Goal: Task Accomplishment & Management: Manage account settings

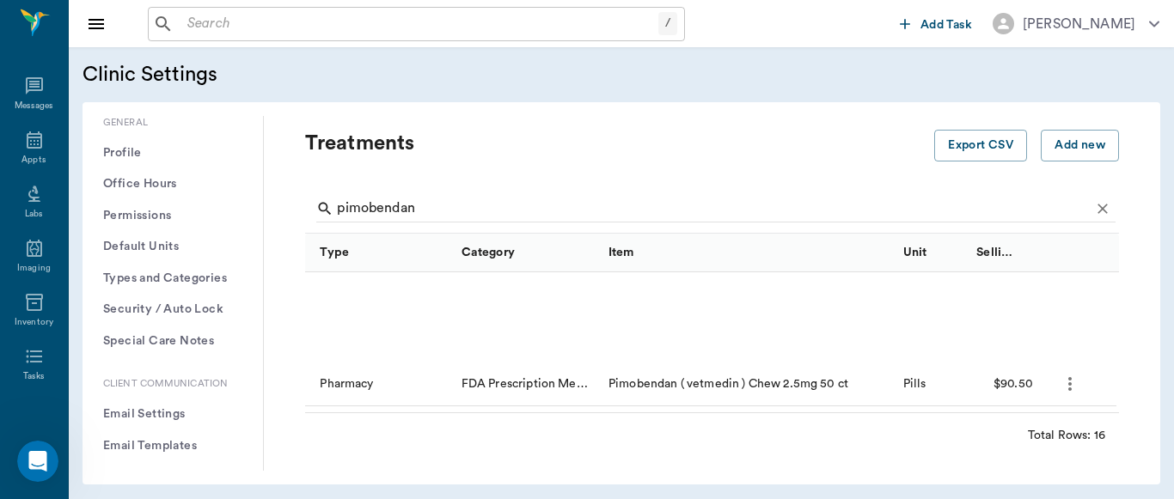
scroll to position [180, 0]
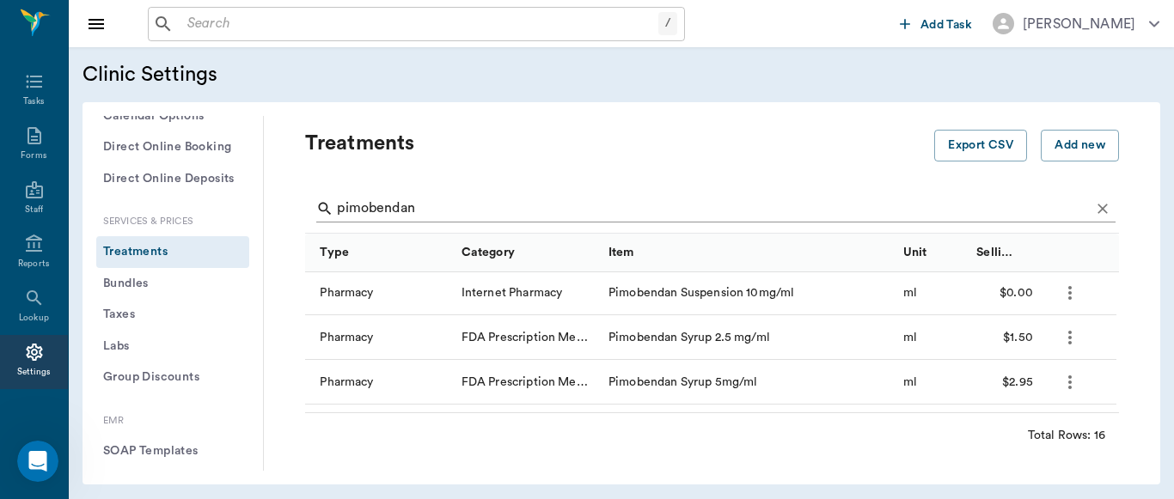
click at [463, 217] on input "pimobendan" at bounding box center [713, 208] width 753 height 27
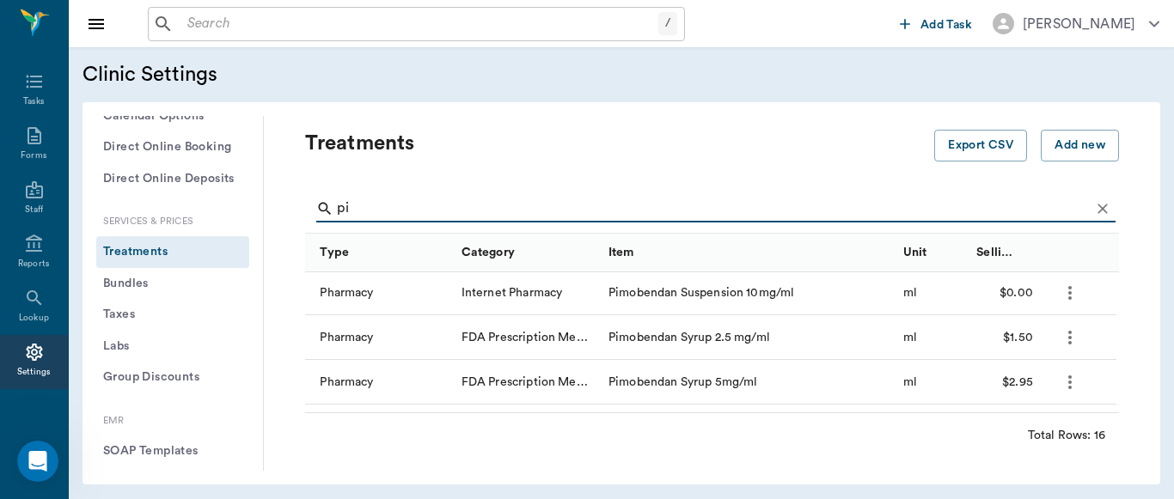
type input "p"
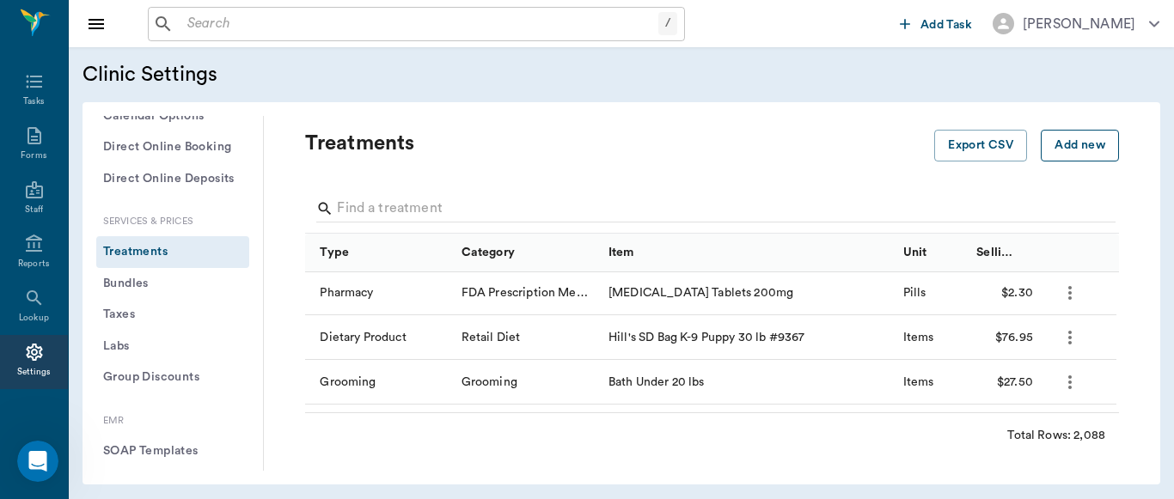
click at [1054, 147] on button "Add new" at bounding box center [1080, 146] width 78 height 32
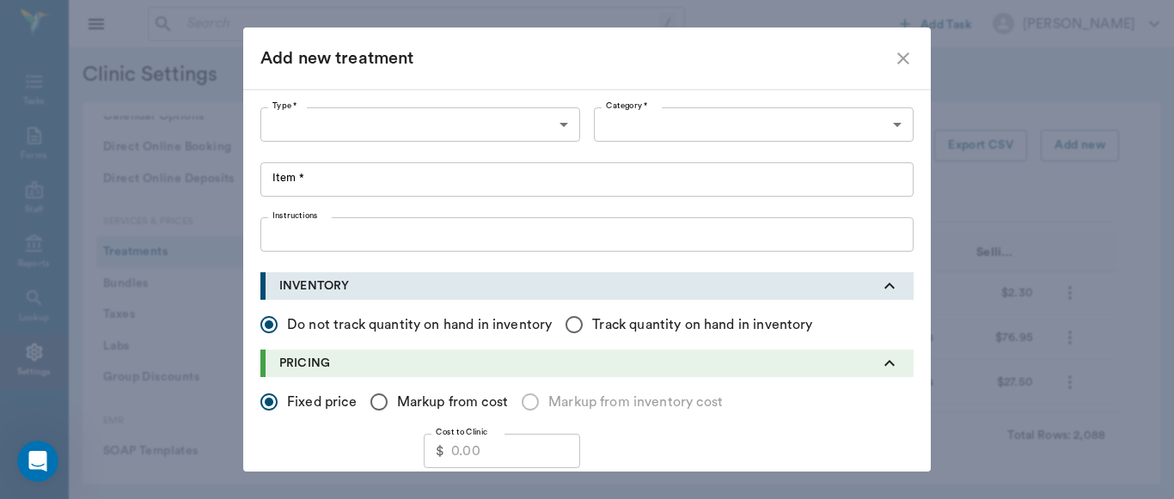
click at [563, 125] on body "/ ​ Add Task [PERSON_NAME] Nectar Messages Appts Labs Imaging Inventory Tasks F…" at bounding box center [587, 249] width 1174 height 499
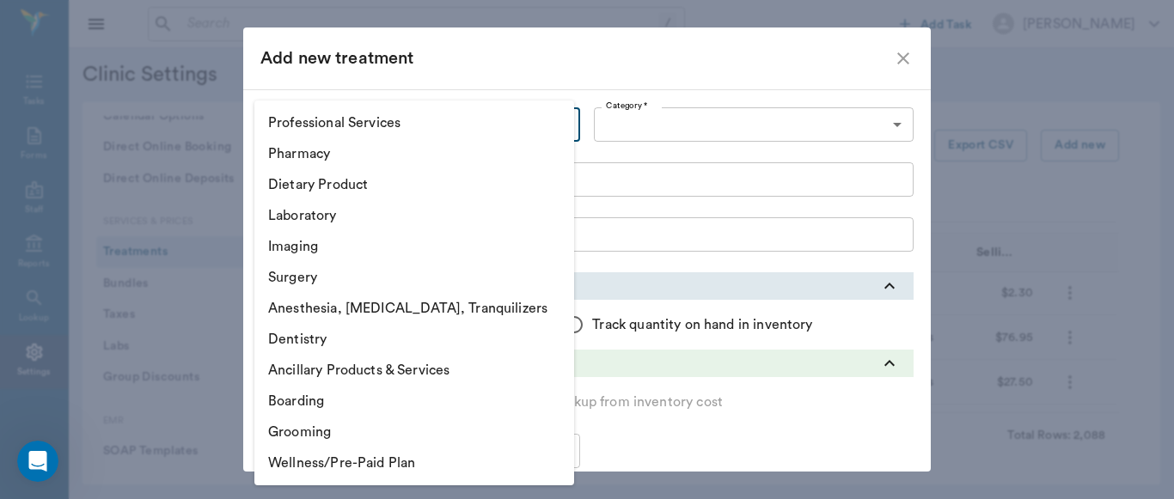
click at [394, 156] on li "Pharmacy" at bounding box center [414, 153] width 320 height 31
type input "5100"
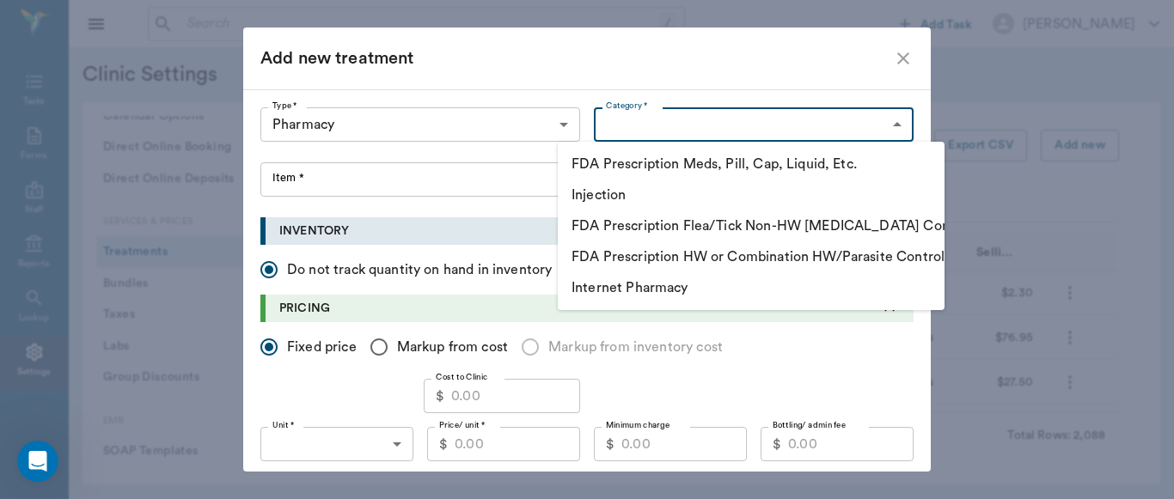
click at [894, 123] on body "/ ​ Add Task [PERSON_NAME] Nectar Messages Appts Labs Imaging Inventory Tasks F…" at bounding box center [587, 249] width 1174 height 499
click at [735, 225] on li "FDA Prescription Flea/Tick Non-HW [MEDICAL_DATA] Control" at bounding box center [751, 226] width 387 height 31
type input "5115"
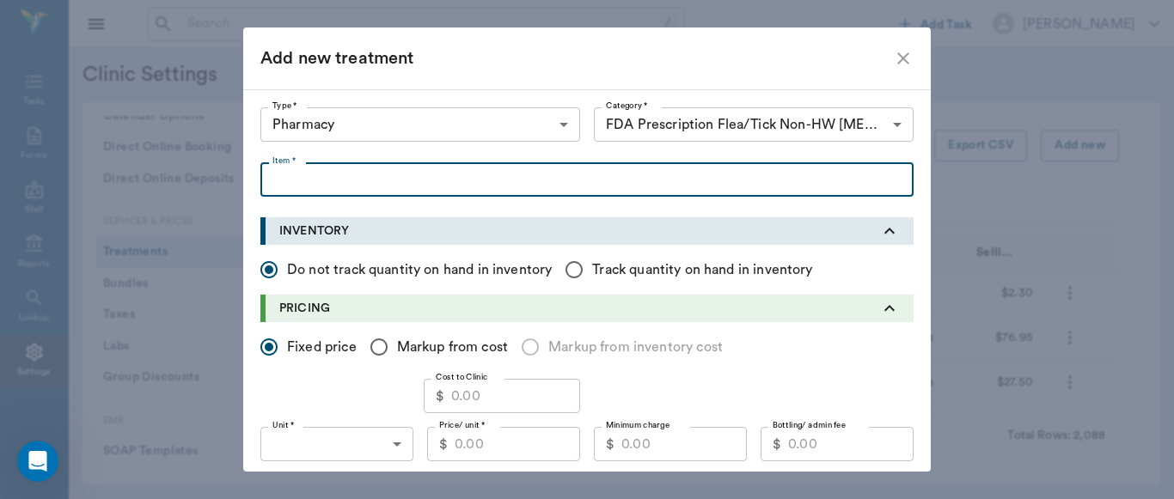
click at [318, 180] on input "Item *" at bounding box center [586, 179] width 653 height 34
type input "Bravecto Quantum"
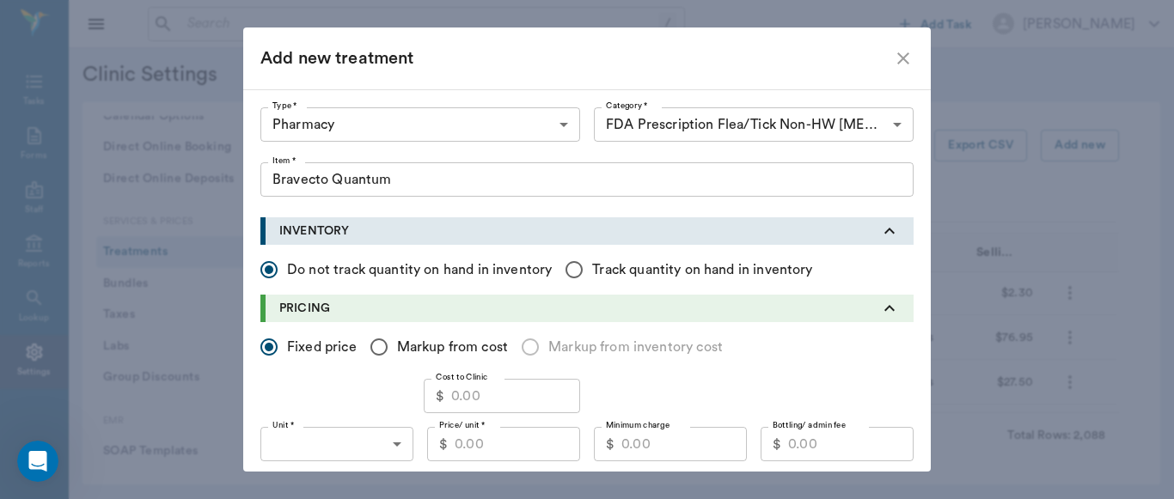
click at [900, 59] on icon "close" at bounding box center [903, 58] width 21 height 21
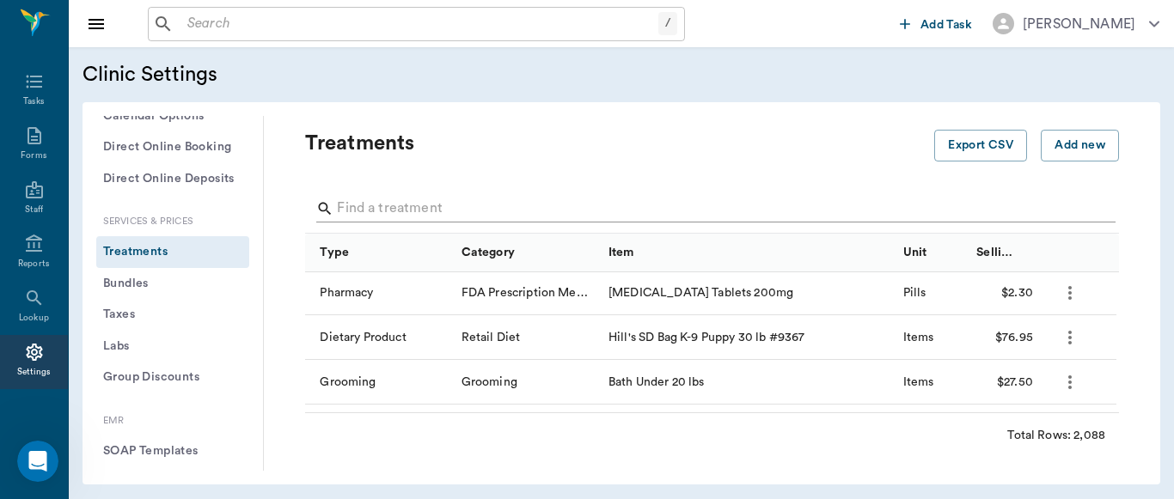
click at [456, 210] on input "Search" at bounding box center [713, 208] width 753 height 27
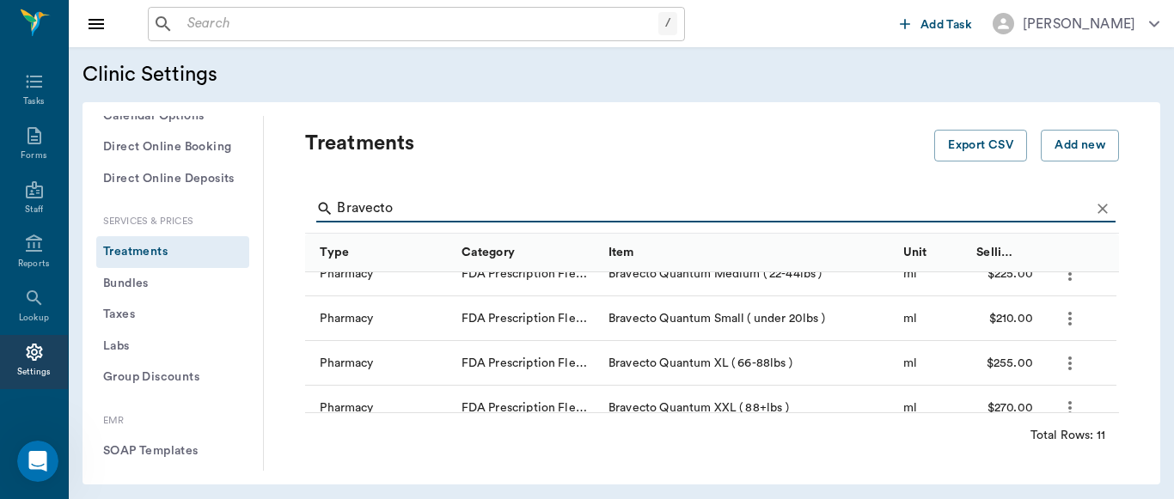
scroll to position [284, 0]
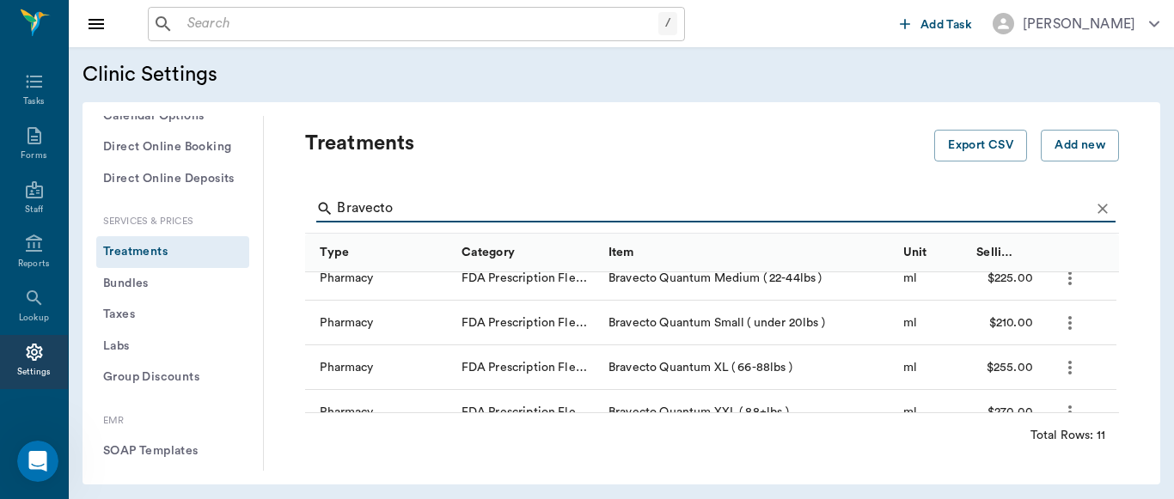
type input "Bravecto"
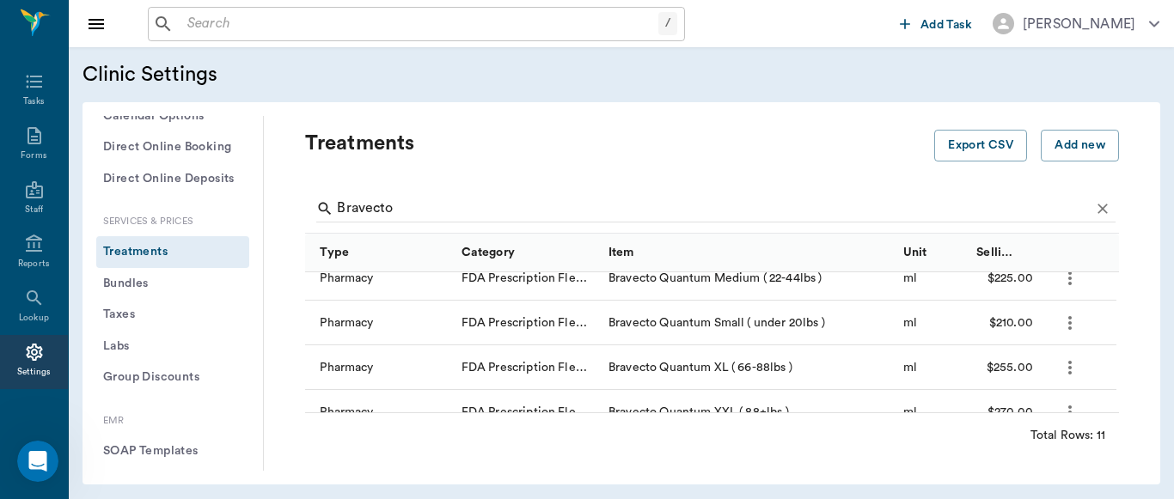
drag, startPoint x: 1118, startPoint y: 354, endPoint x: 1111, endPoint y: 347, distance: 9.7
click at [1111, 347] on div "Treatments Export CSV Add new Bravecto Type Category Item Unit Selling Price/Un…" at bounding box center [712, 293] width 896 height 355
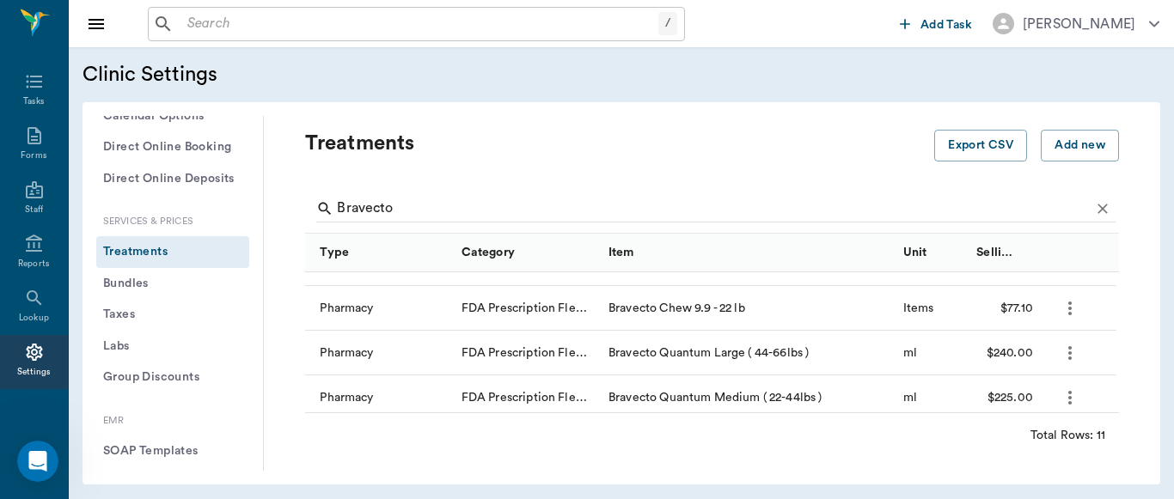
scroll to position [168, 0]
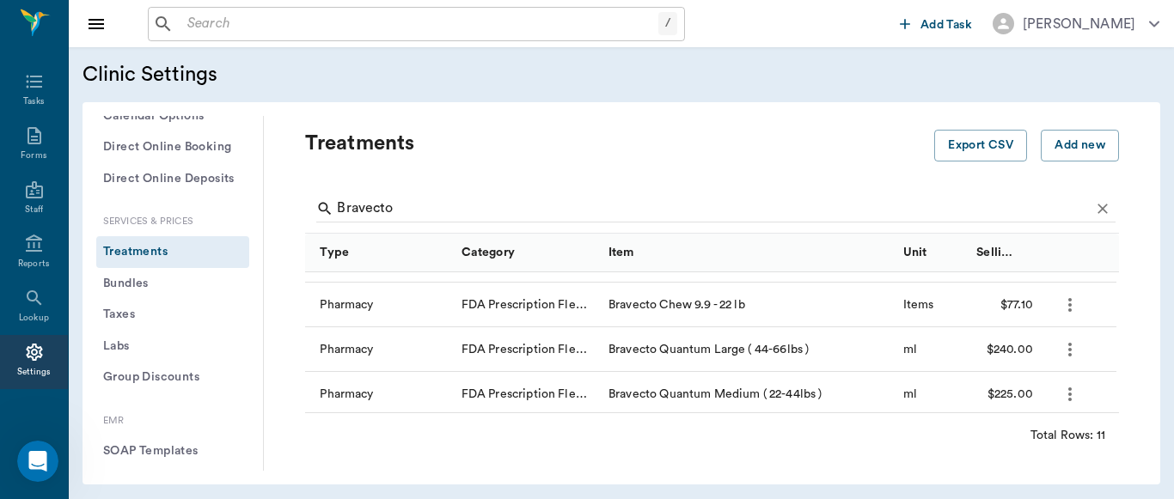
click at [1070, 351] on icon "more" at bounding box center [1070, 349] width 21 height 21
click at [1032, 396] on p "Edit Treatment" at bounding box center [1025, 396] width 94 height 21
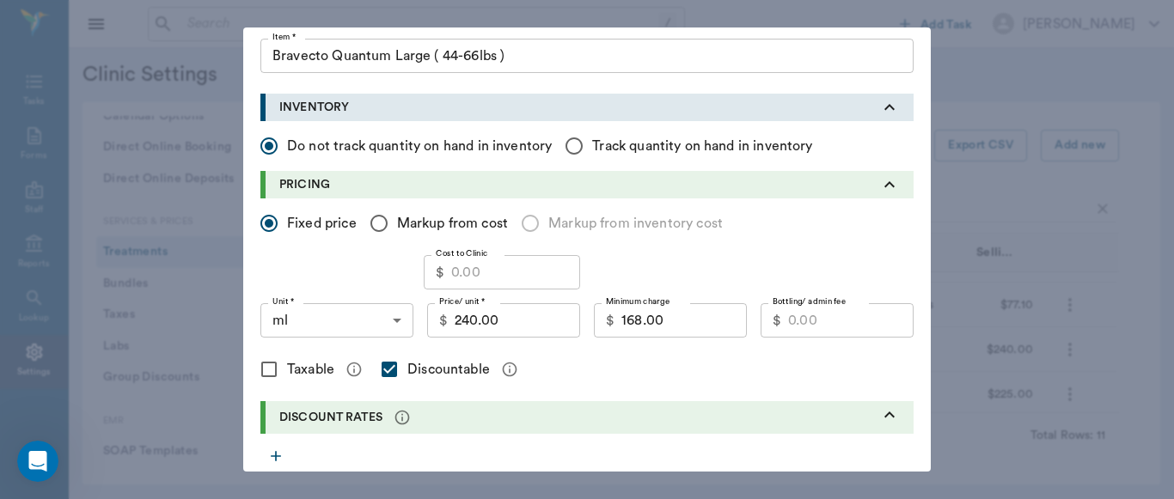
scroll to position [126, 0]
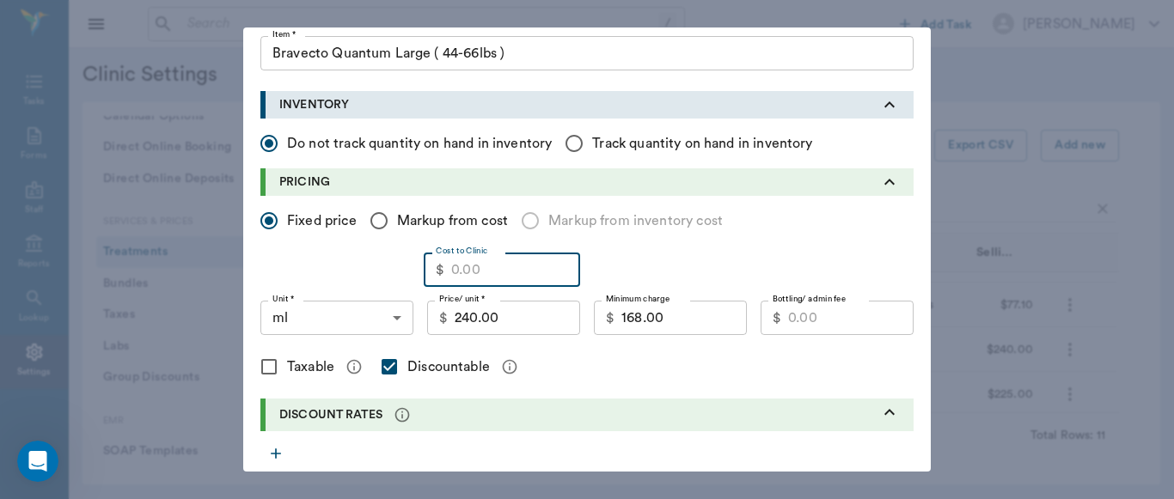
click at [453, 269] on input "Cost to Clinic" at bounding box center [515, 270] width 129 height 34
type input "172.92"
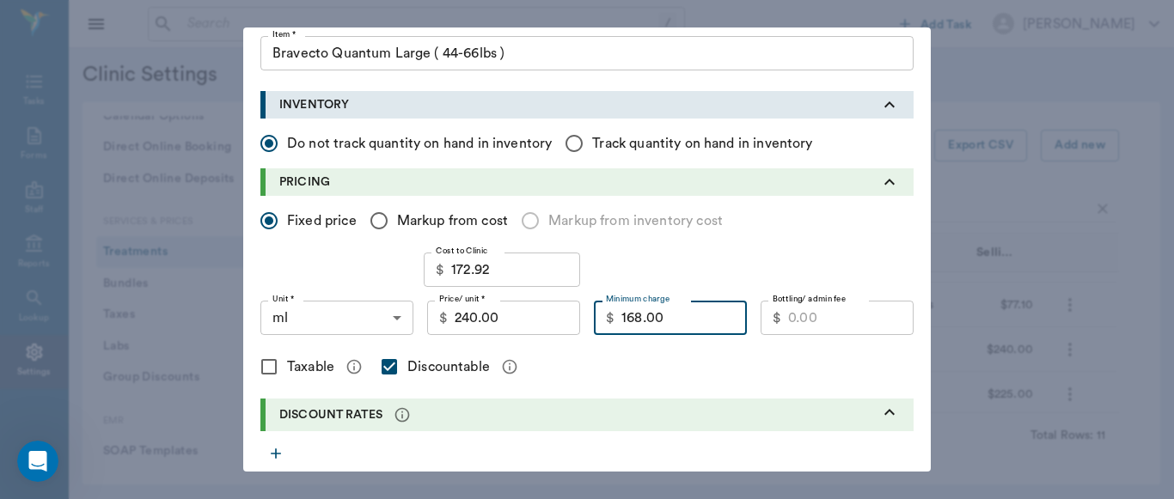
click at [698, 321] on input "168.00" at bounding box center [683, 318] width 125 height 34
type input "190.00"
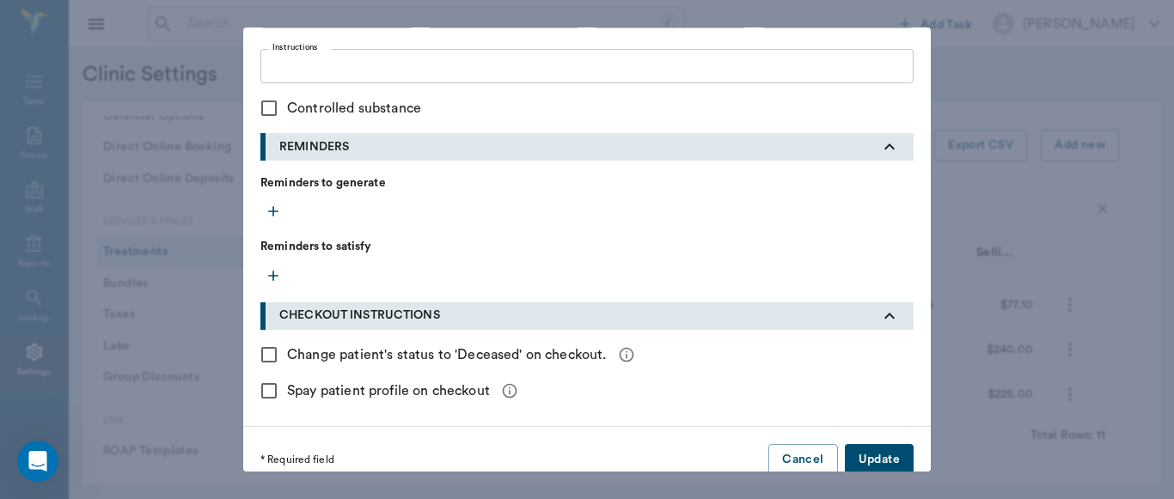
scroll to position [792, 0]
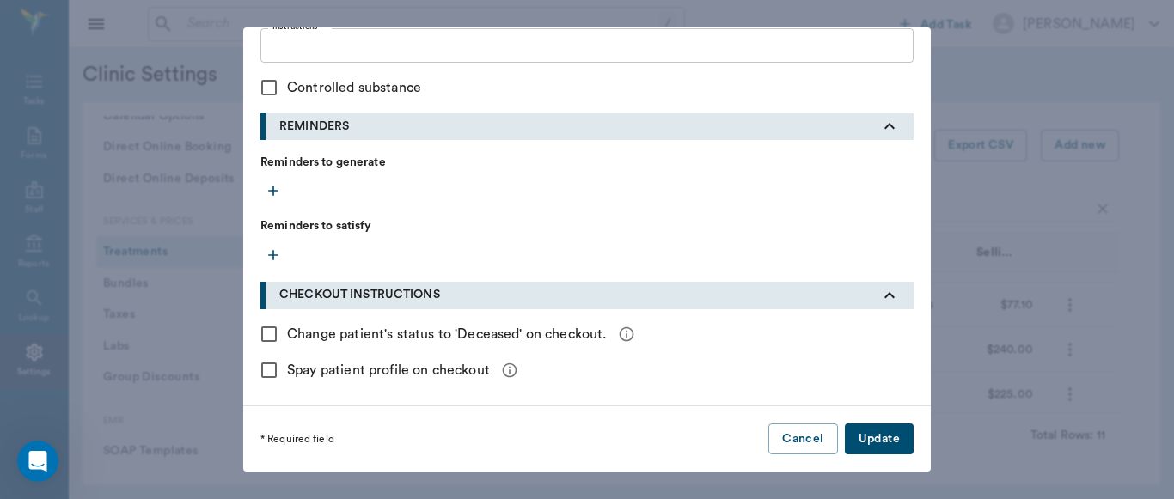
click at [878, 441] on button "Update" at bounding box center [879, 440] width 69 height 32
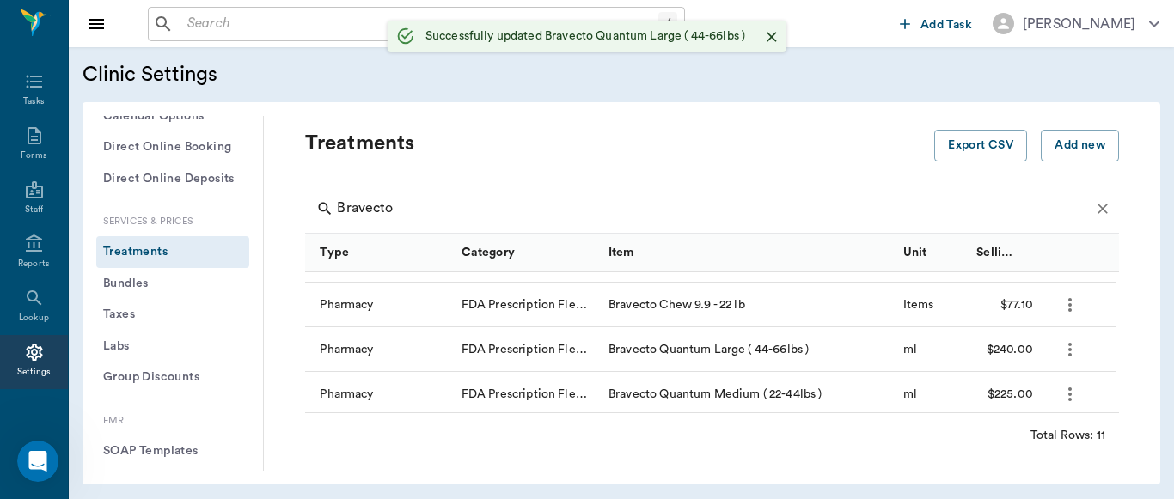
scroll to position [0, 0]
click at [1076, 350] on icon "more" at bounding box center [1070, 349] width 21 height 21
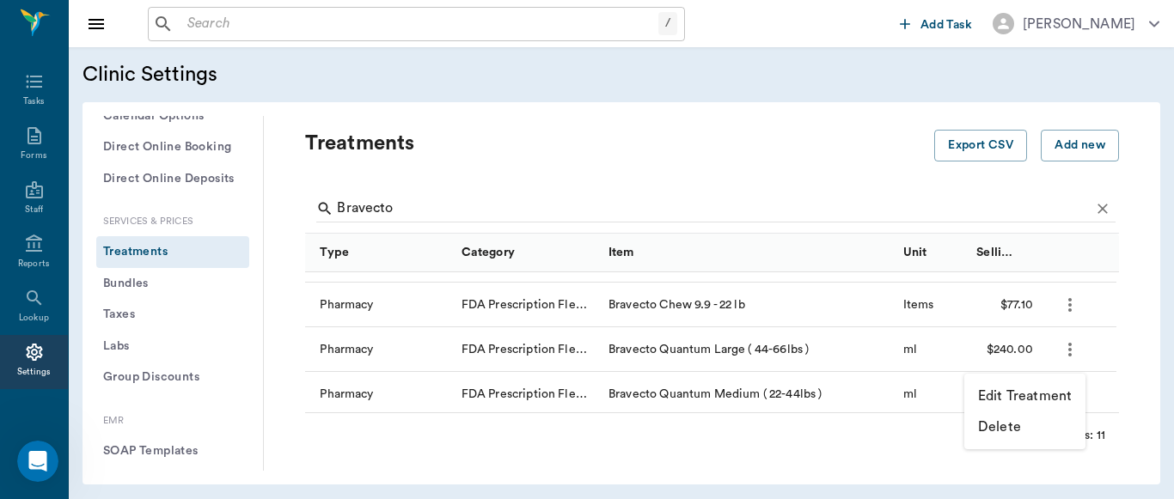
click at [1018, 398] on p "Edit Treatment" at bounding box center [1025, 396] width 94 height 21
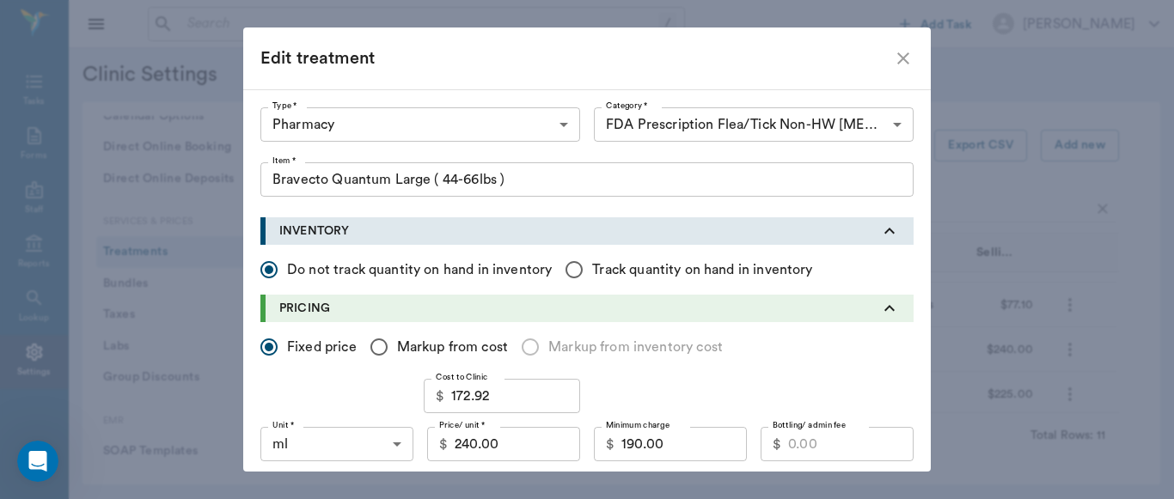
click at [895, 65] on icon "close" at bounding box center [903, 58] width 21 height 21
checkbox input "false"
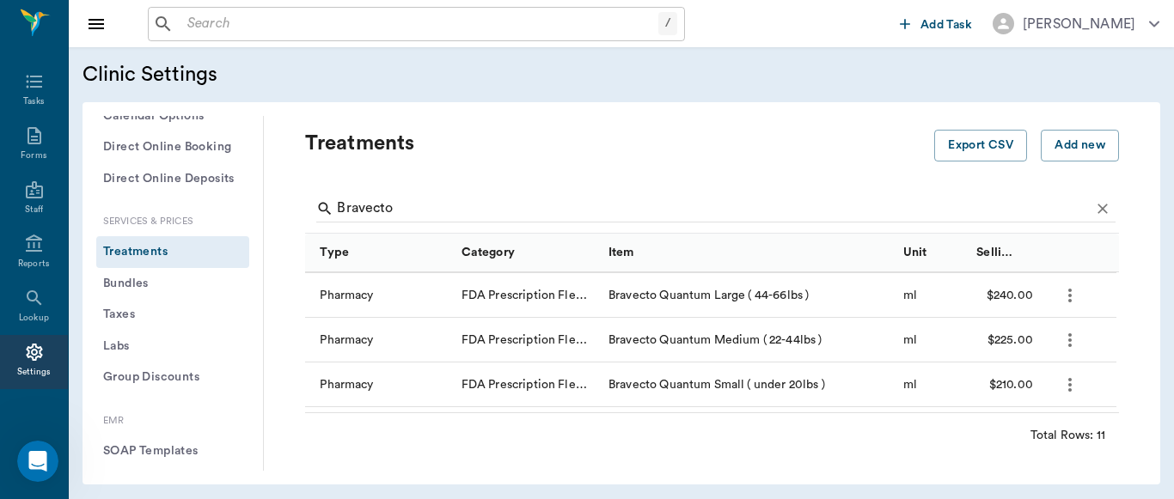
scroll to position [227, 0]
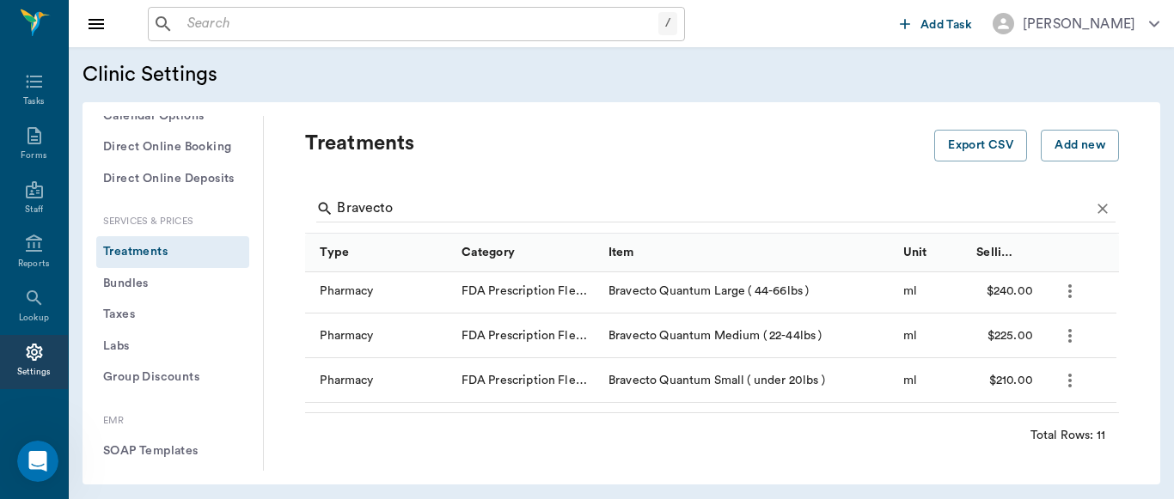
click at [1072, 339] on icon "more" at bounding box center [1070, 336] width 21 height 21
click at [1036, 382] on p "Edit Treatment" at bounding box center [1025, 382] width 94 height 21
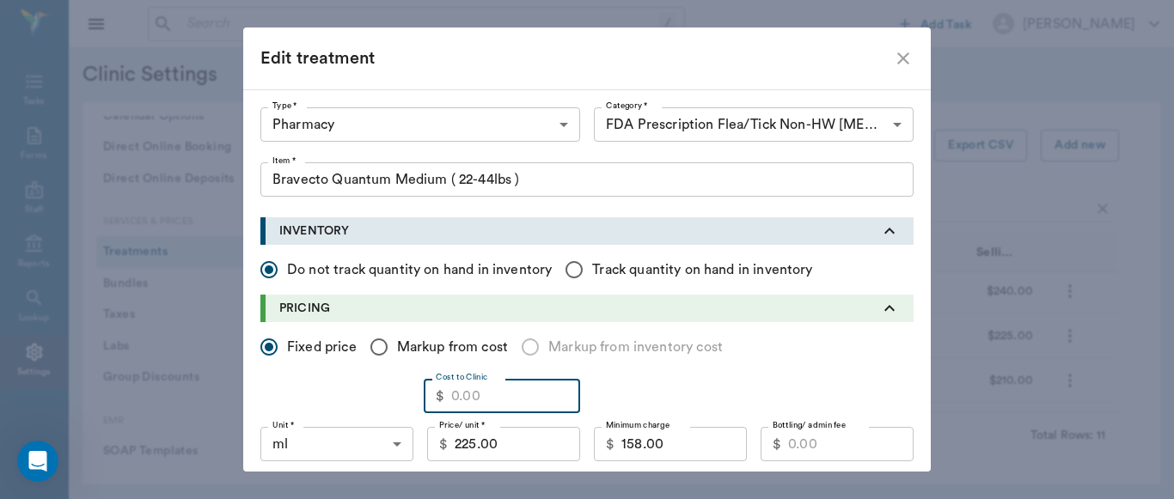
click at [487, 392] on input "Cost to Clinic" at bounding box center [515, 396] width 129 height 34
type input "115.28"
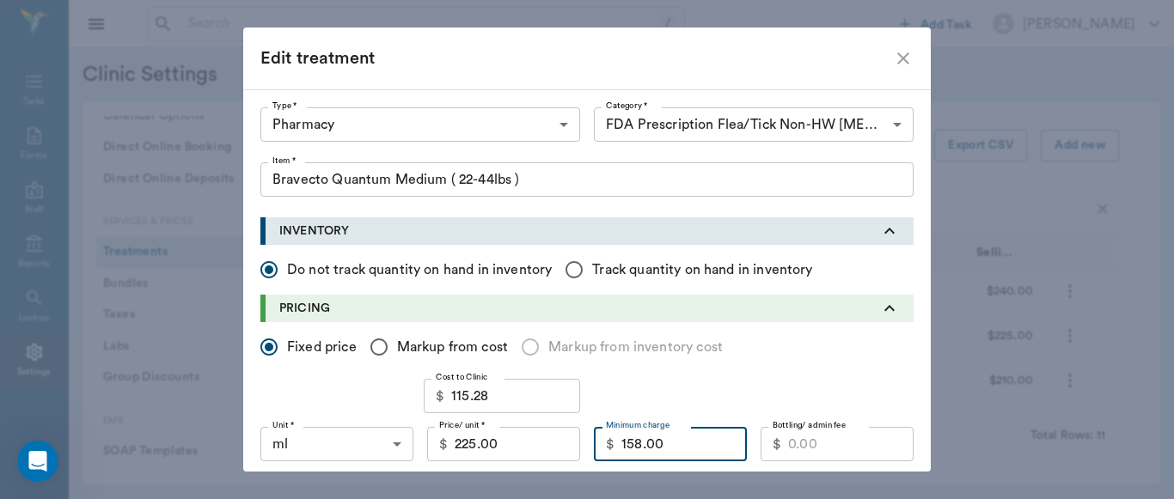
click at [669, 446] on input "158.00" at bounding box center [683, 444] width 125 height 34
click at [377, 343] on input "Markup from cost" at bounding box center [379, 347] width 36 height 36
radio input "true"
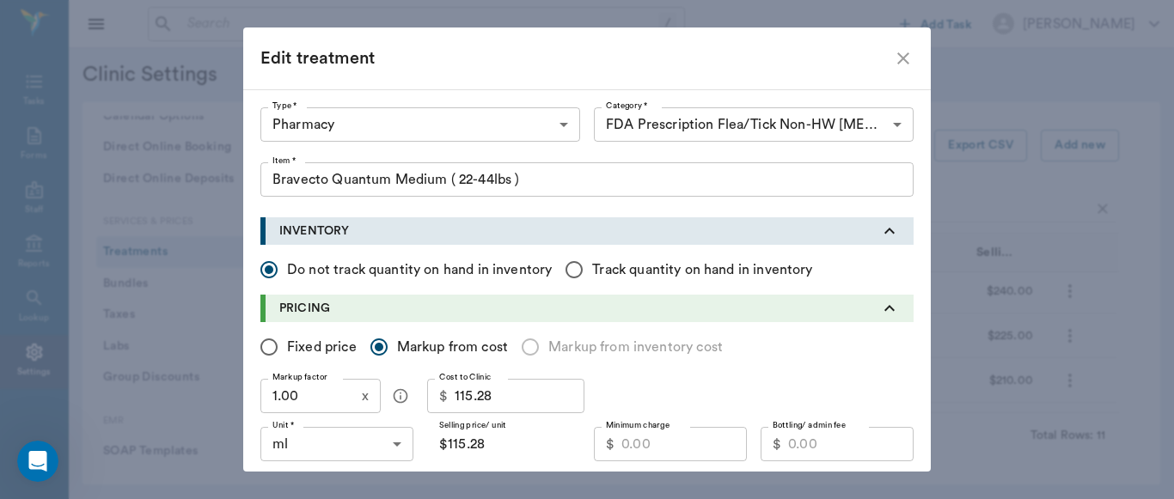
click at [302, 394] on input "1.00" at bounding box center [307, 396] width 95 height 34
type input "3"
type input "$345.84"
type input "$0.00"
type input "1"
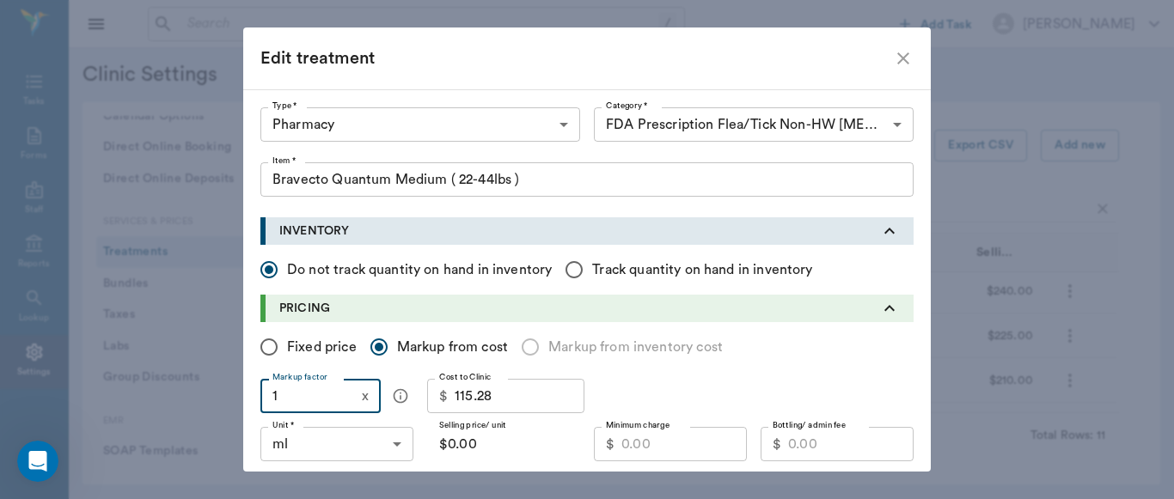
type input "$115.28"
type input "1.3"
type input "$149.86"
type input "1."
type input "$115.28"
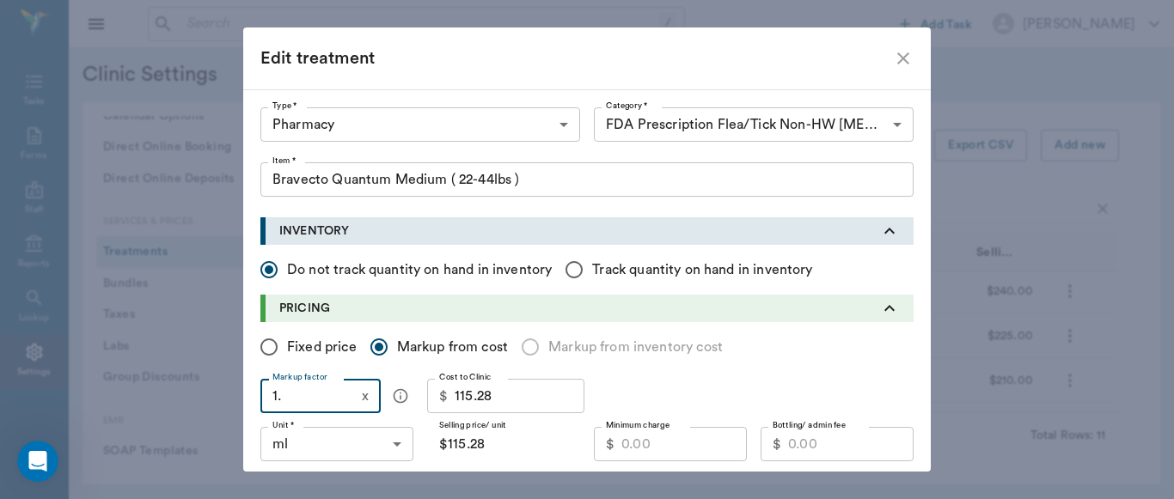
type input "1"
type input "$0.00"
type input "1"
type input "$115.28"
type input "1.9"
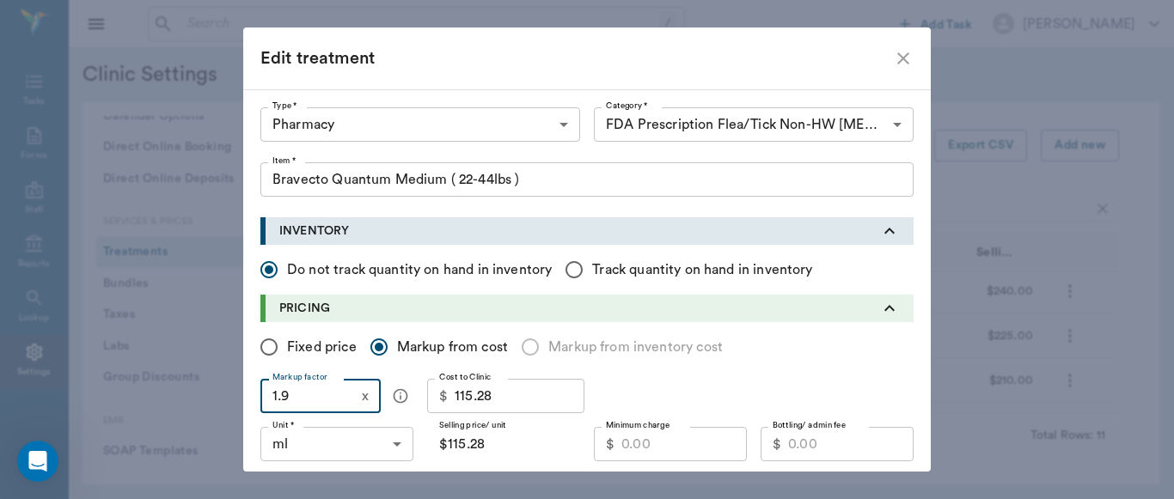
type input "$219.03"
type input "1."
type input "$115.28"
type input "1"
type input "$0.00"
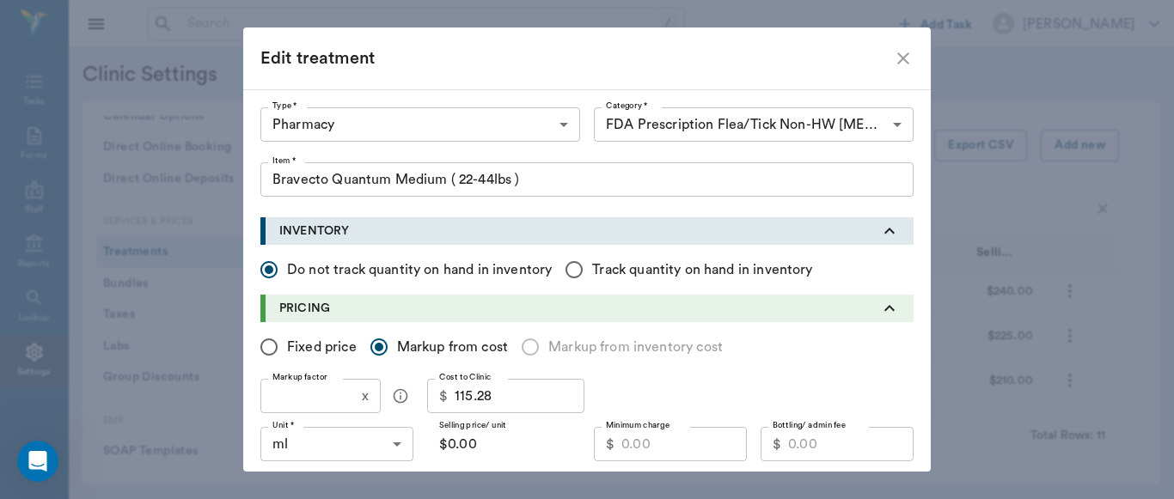
click at [262, 345] on input "Fixed price" at bounding box center [269, 347] width 36 height 36
radio input "true"
click at [657, 444] on input "Minimum charge" at bounding box center [683, 444] width 125 height 34
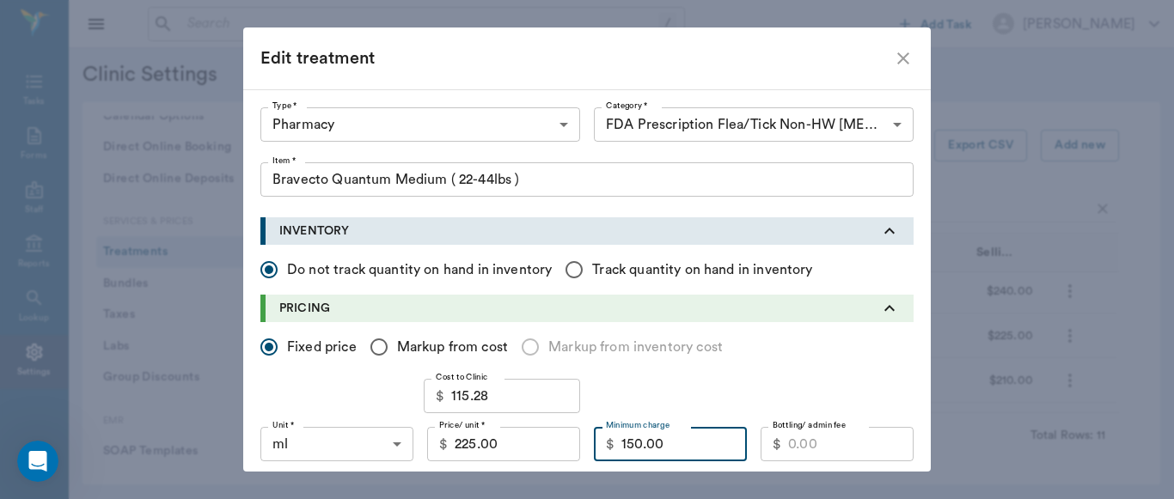
type input "150.00"
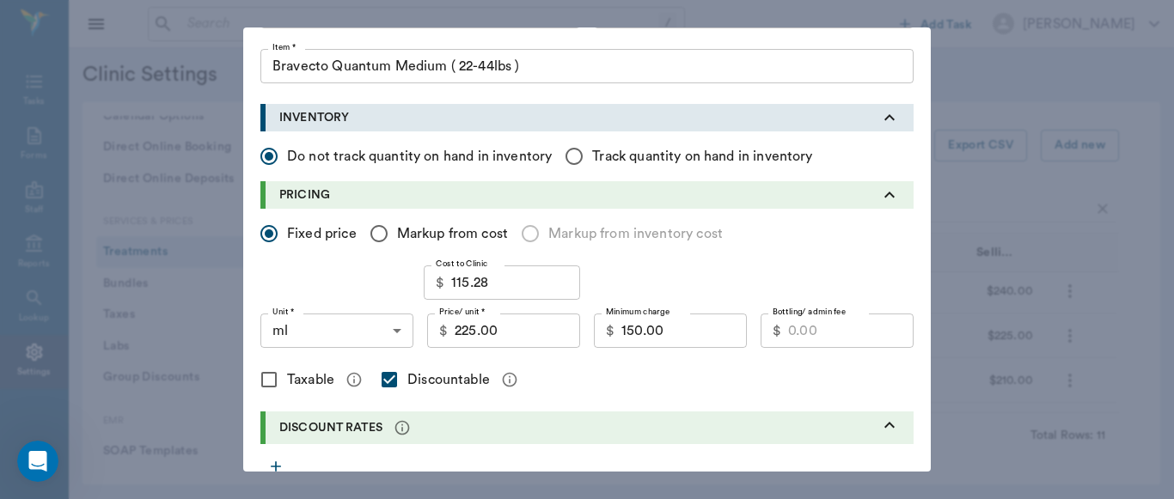
scroll to position [116, 0]
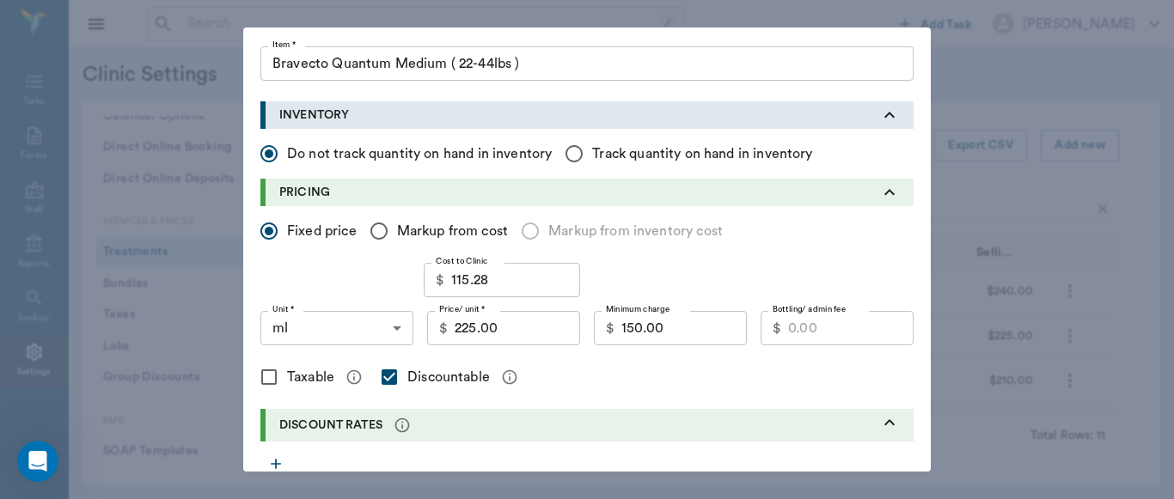
click at [373, 230] on input "Markup from cost" at bounding box center [379, 231] width 36 height 36
radio input "true"
click at [326, 287] on input "Markup factor" at bounding box center [307, 280] width 95 height 34
type input "1"
type input "$115.28"
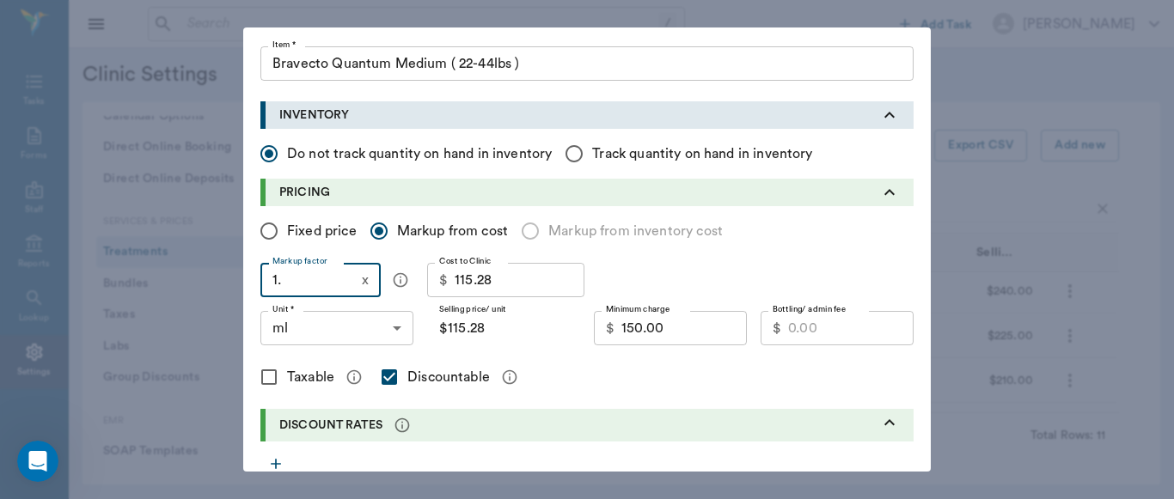
type input "1.9"
type input "$219.03"
drag, startPoint x: 326, startPoint y: 287, endPoint x: 261, endPoint y: 225, distance: 89.3
click at [261, 225] on div "Fixed price Markup from cost Markup from inventory cost Markup factor 1.9 x Mar…" at bounding box center [586, 307] width 653 height 203
type input "$0.00"
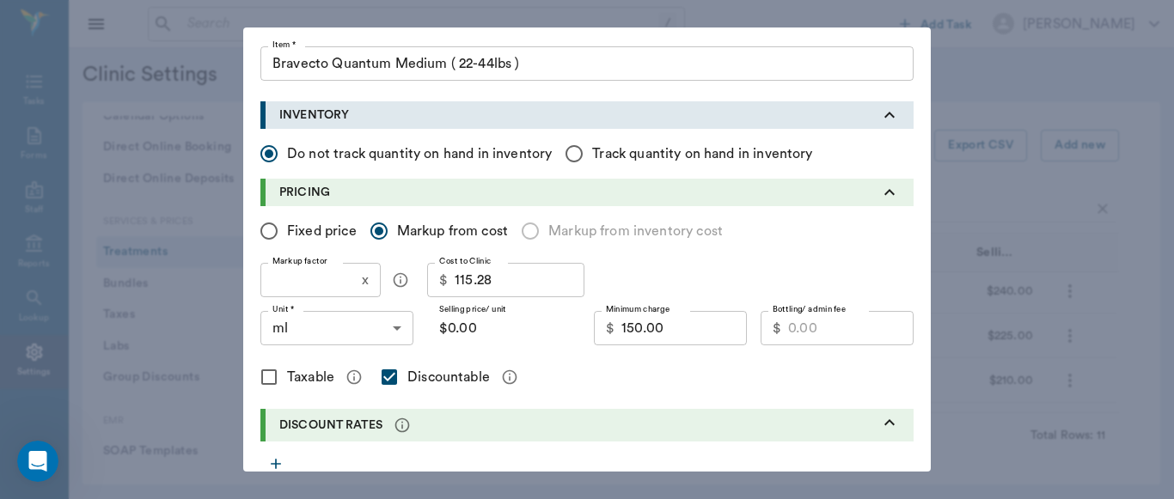
click at [268, 229] on input "Fixed price" at bounding box center [269, 231] width 36 height 36
radio input "true"
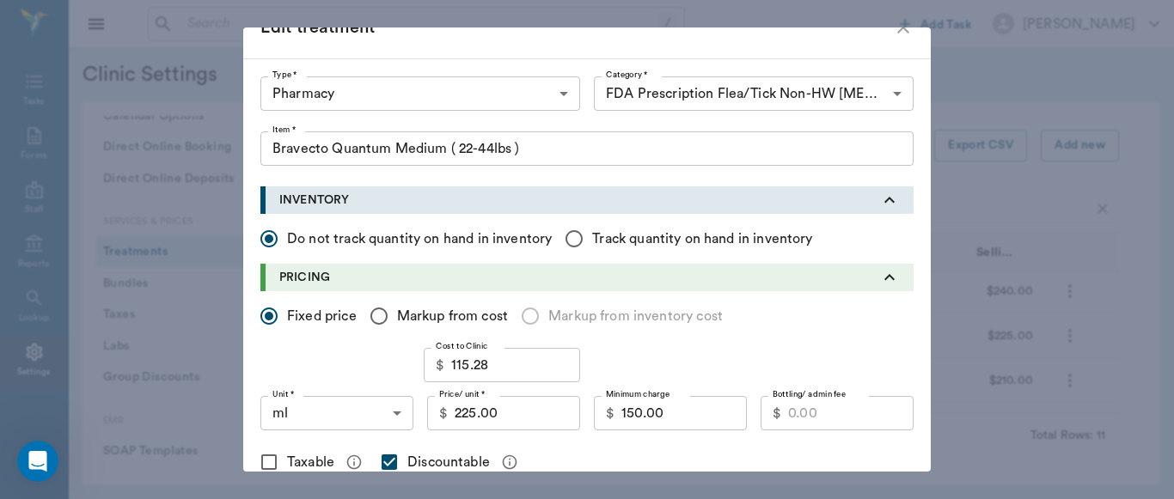
scroll to position [0, 0]
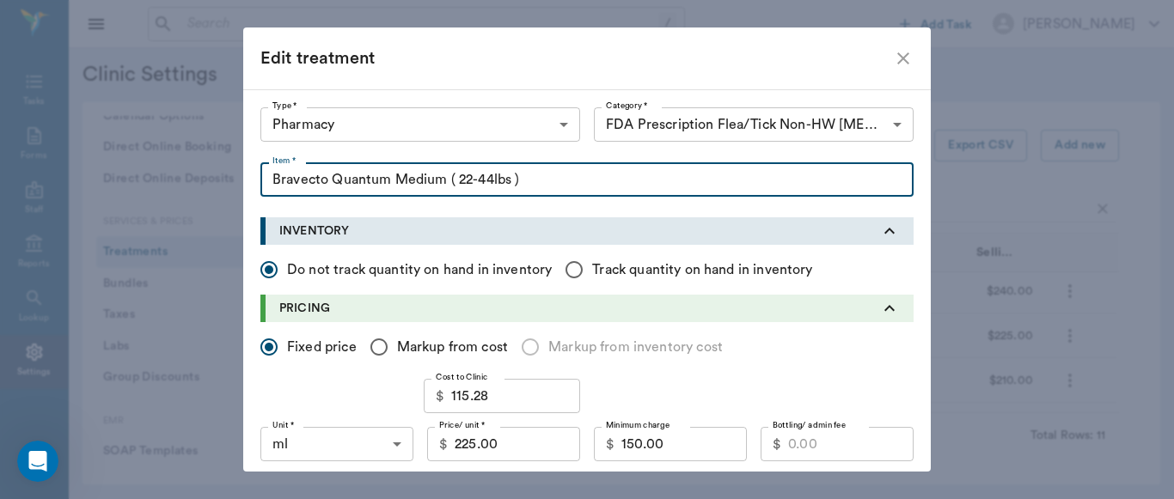
click at [439, 183] on input "Bravecto Quantum Medium ( 22-44lbs )" at bounding box center [586, 179] width 653 height 34
click at [386, 180] on input "Bravecto Quantum Medium ( 22-44lbs )" at bounding box center [586, 179] width 653 height 34
click at [416, 182] on input "Bravecto Quantum 1yr dose Medium ( 22-44lbs )" at bounding box center [586, 179] width 653 height 34
type input "Bravecto Quantum 1yr Dose Medium ( 22-44lbs )"
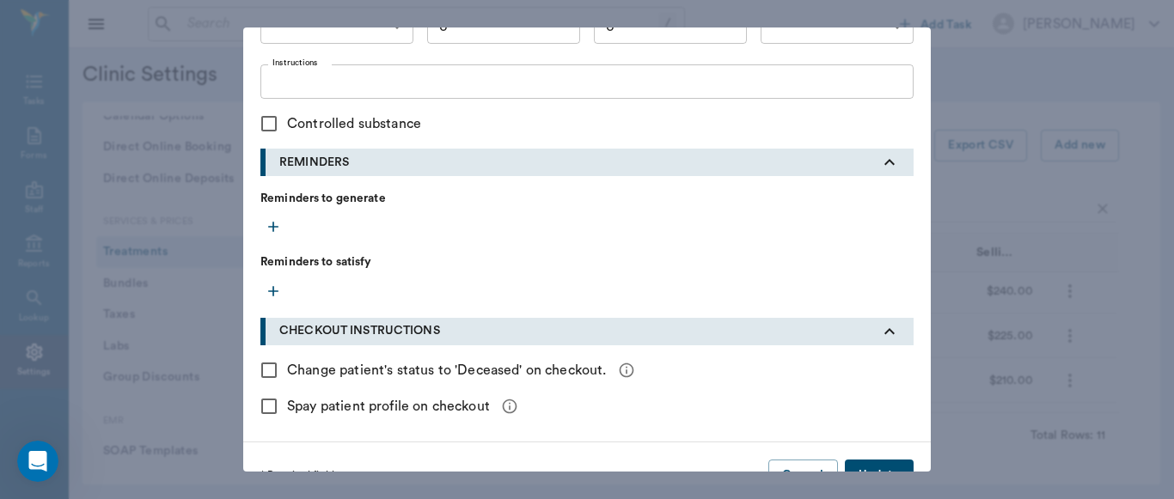
scroll to position [792, 0]
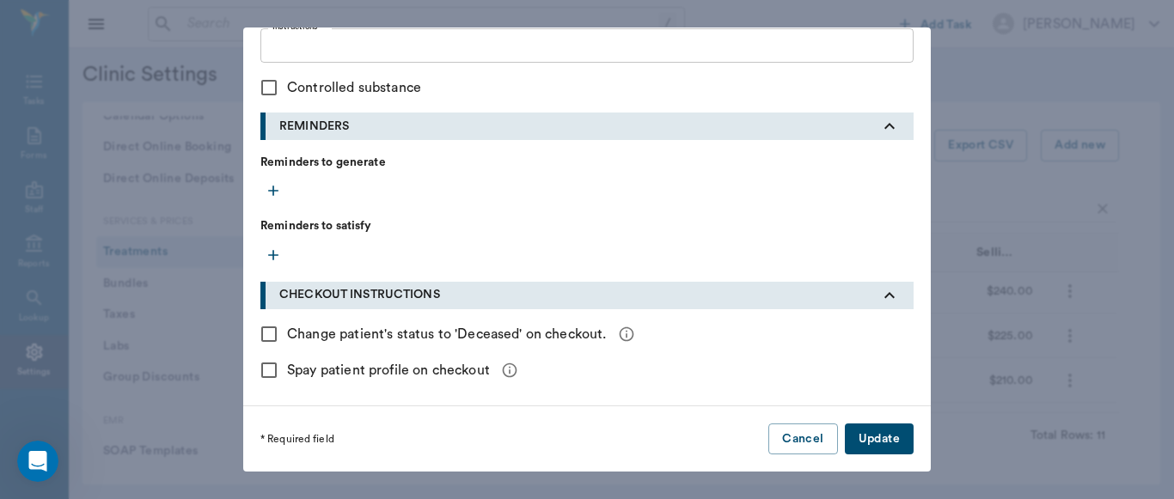
click at [887, 435] on button "Update" at bounding box center [879, 440] width 69 height 32
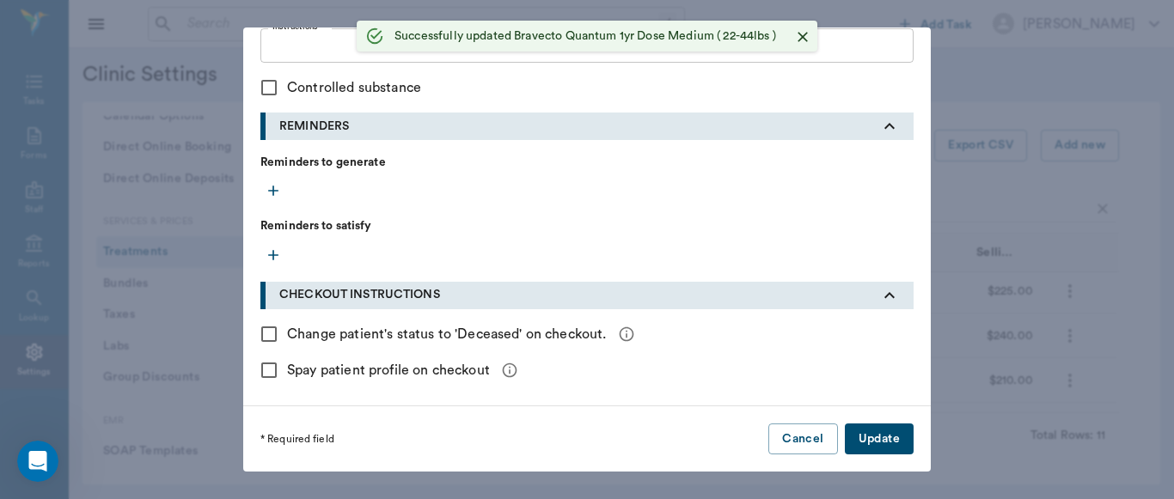
scroll to position [182, 0]
checkbox input "false"
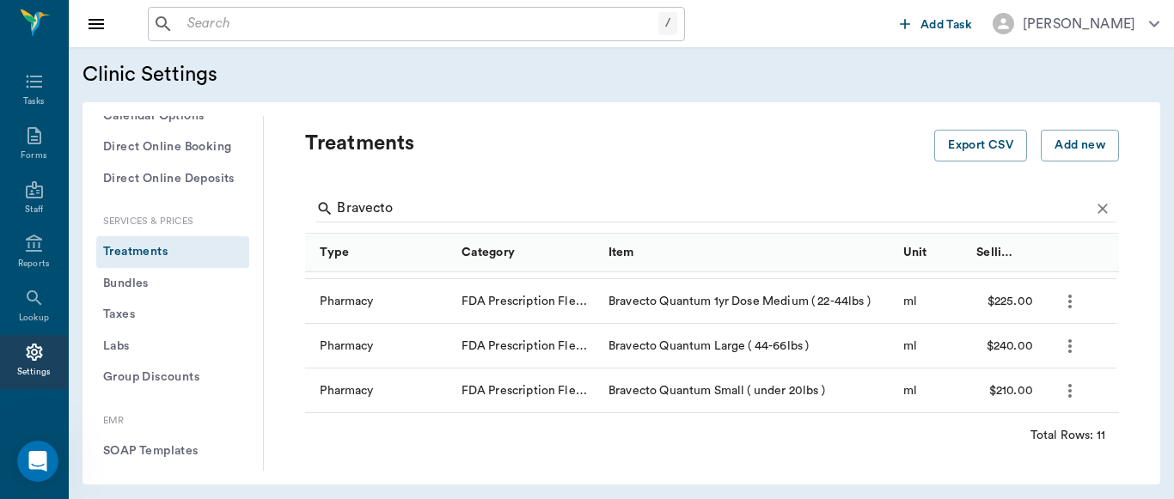
scroll to position [229, 0]
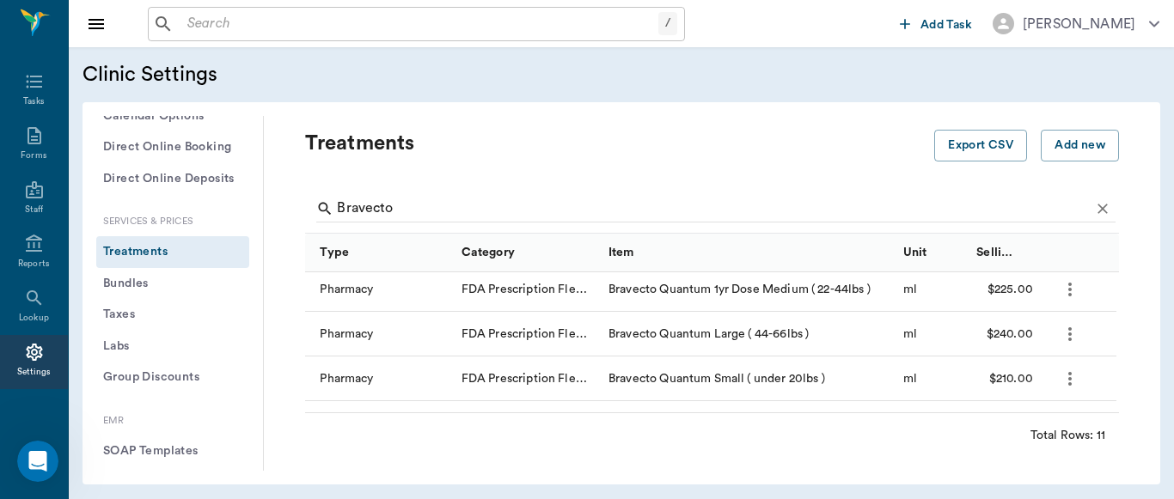
click at [1068, 335] on icon "more" at bounding box center [1070, 334] width 21 height 21
click at [1036, 376] on p "Edit Treatment" at bounding box center [1025, 380] width 94 height 21
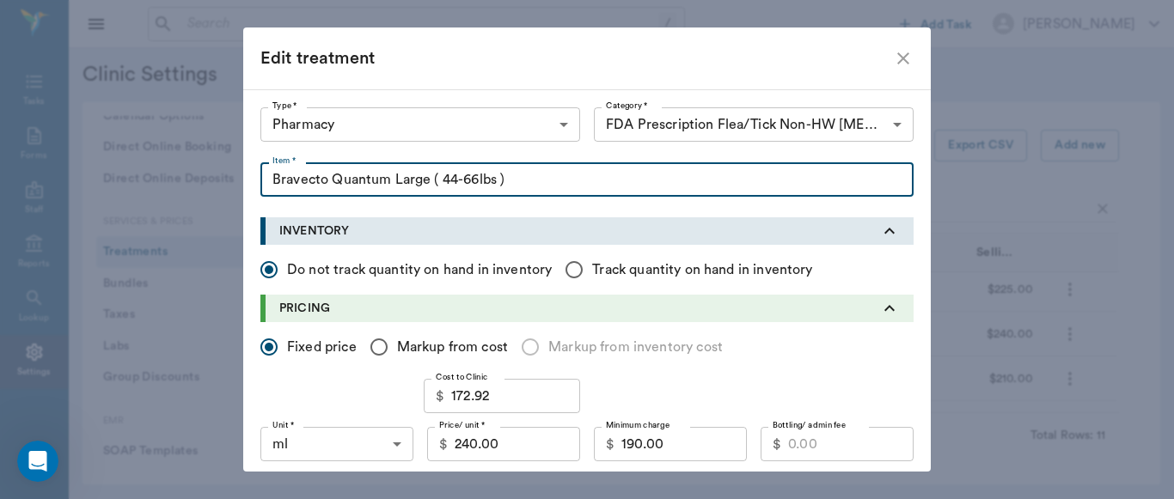
click at [389, 176] on input "Bravecto Quantum Large ( 44-66lbs )" at bounding box center [586, 179] width 653 height 34
type input "Bravecto Quantum 1yr Dose Large ( 44-66lbs )"
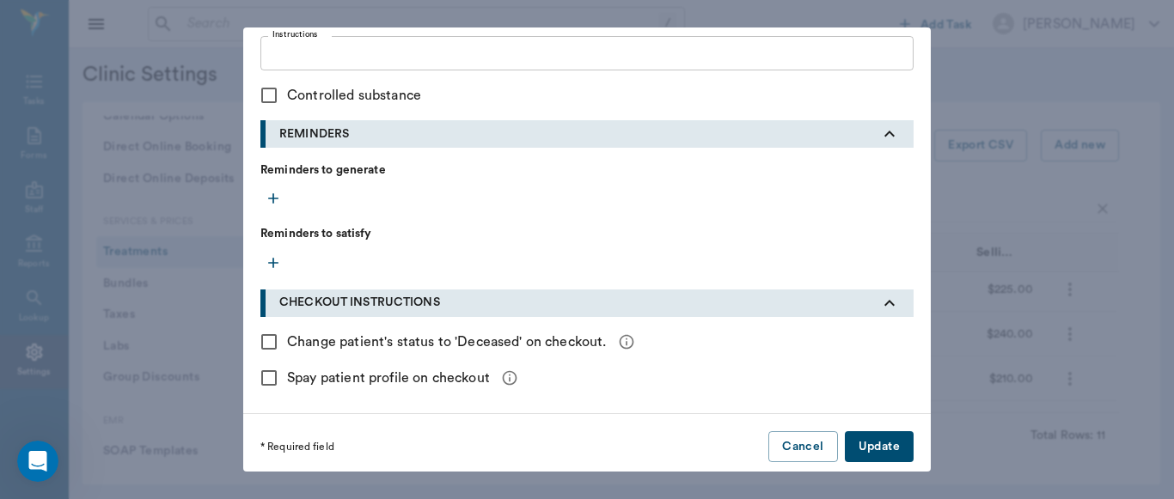
scroll to position [792, 0]
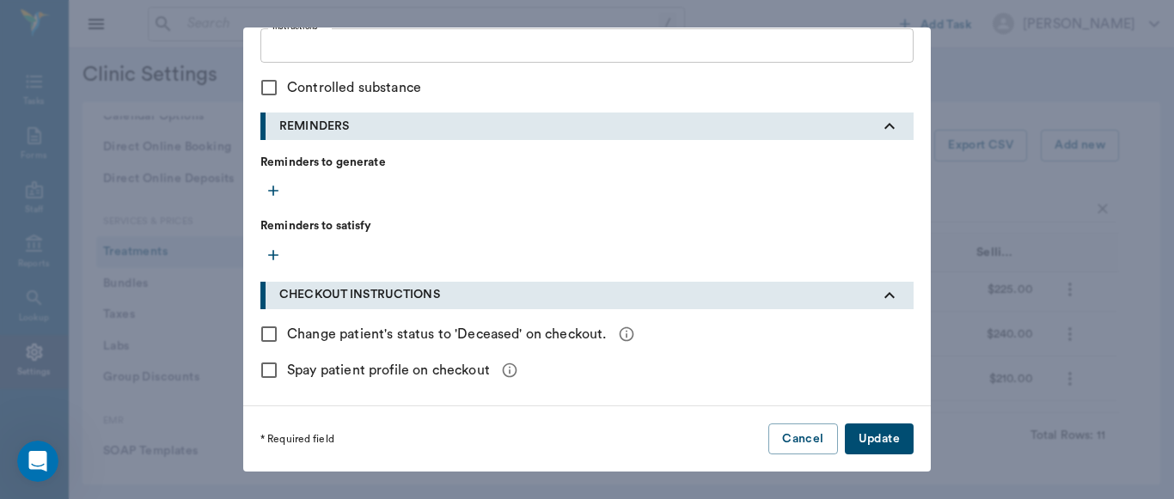
click at [881, 439] on button "Update" at bounding box center [879, 440] width 69 height 32
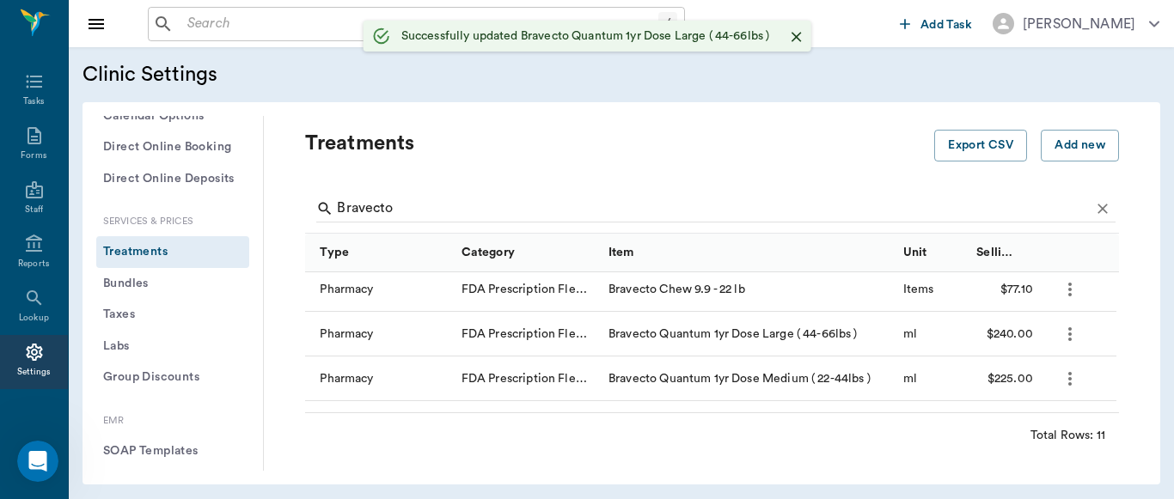
scroll to position [0, 0]
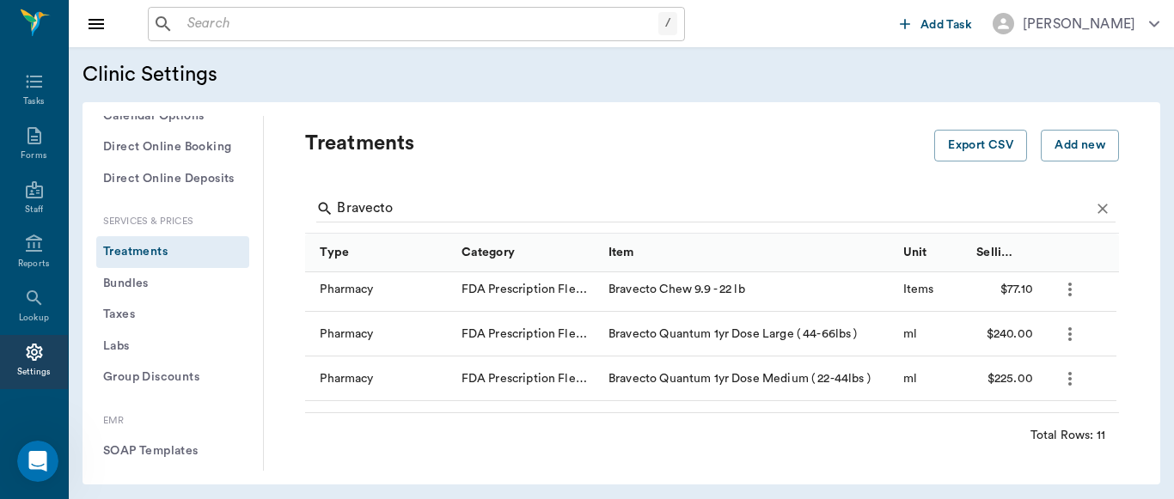
click at [1067, 333] on icon "more" at bounding box center [1070, 334] width 21 height 21
click at [1023, 381] on p "Edit Treatment" at bounding box center [1025, 380] width 94 height 21
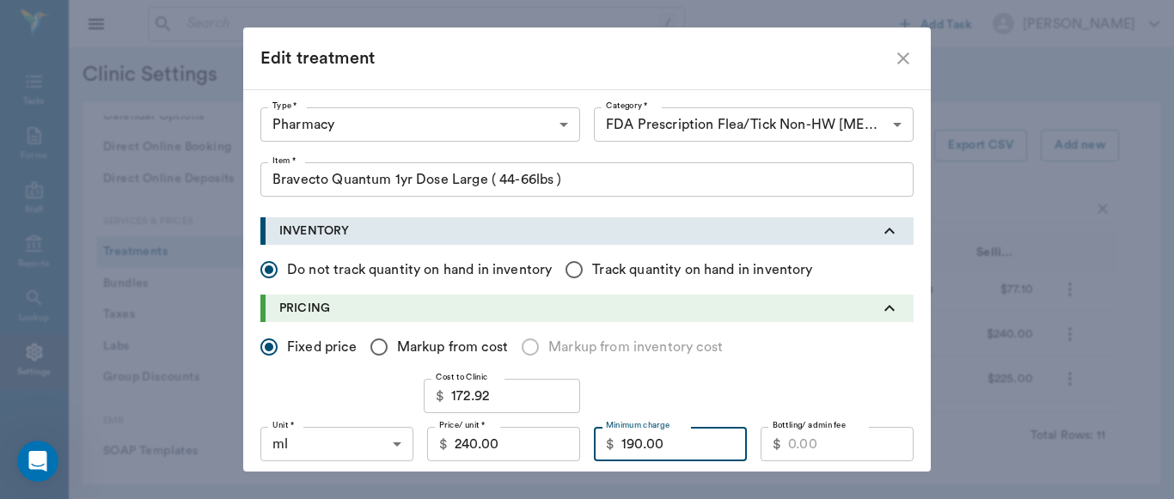
click at [635, 444] on input "190.00" at bounding box center [683, 444] width 125 height 34
drag, startPoint x: 657, startPoint y: 446, endPoint x: 829, endPoint y: 296, distance: 228.4
click at [829, 296] on div "PRICING Fixed price Markup from cost Markup from inventory cost Cost to Clinic …" at bounding box center [586, 410] width 653 height 230
type input "192.00"
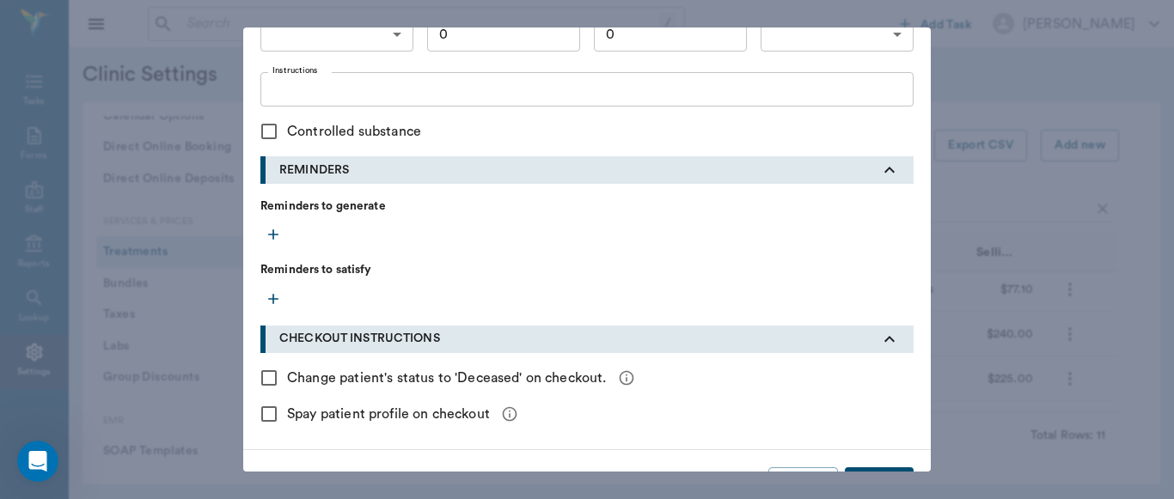
scroll to position [792, 0]
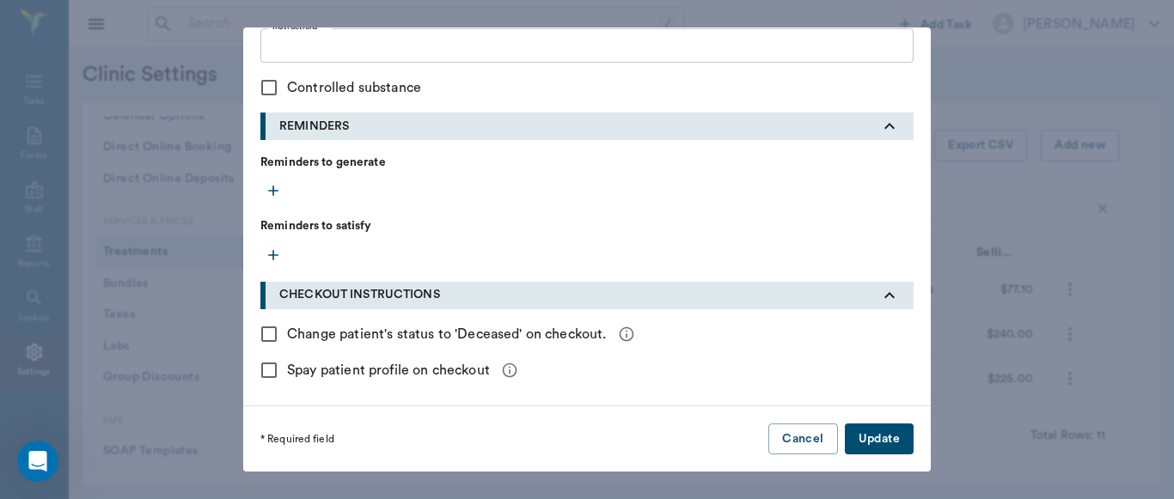
click at [890, 442] on button "Update" at bounding box center [879, 440] width 69 height 32
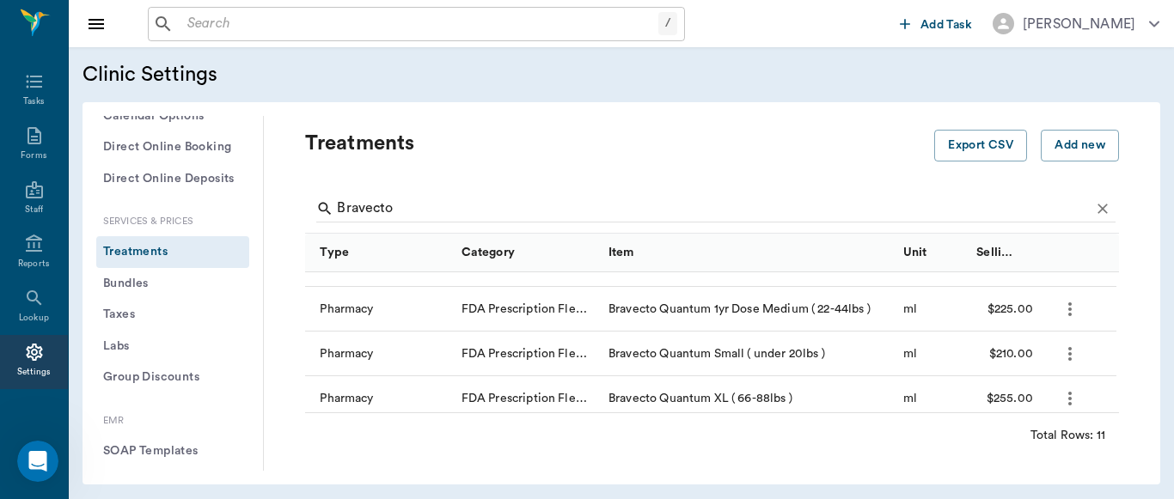
scroll to position [257, 0]
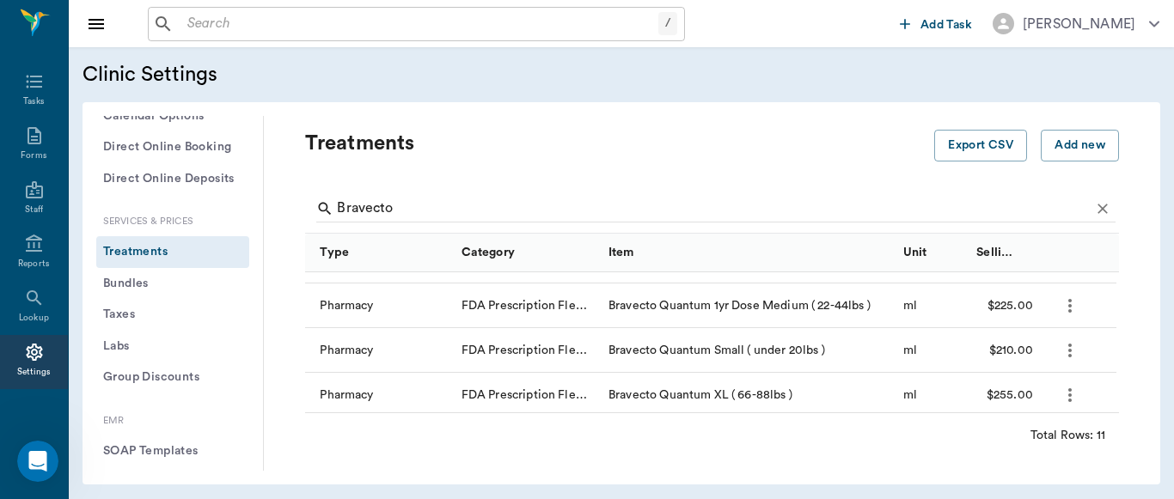
click at [1066, 355] on icon "more" at bounding box center [1070, 350] width 21 height 21
click at [1017, 398] on p "Edit Treatment" at bounding box center [1025, 397] width 94 height 21
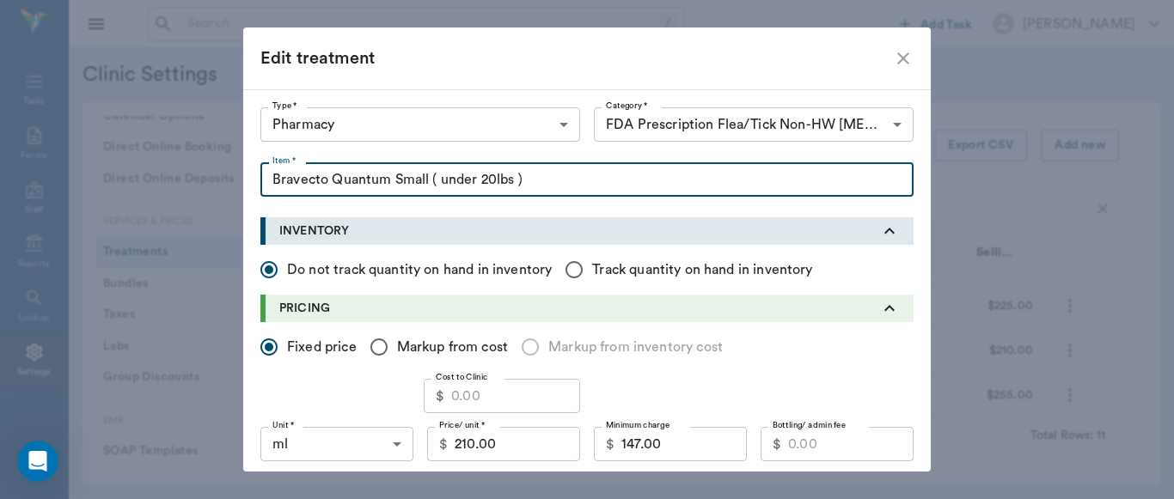
click at [383, 179] on input "Bravecto Quantum Small ( under 20lbs )" at bounding box center [586, 179] width 653 height 34
type input "Bravecto Quantum 1yr Dose Small ( under 20lbs )"
click at [467, 392] on input "Cost to Clinic" at bounding box center [515, 396] width 129 height 34
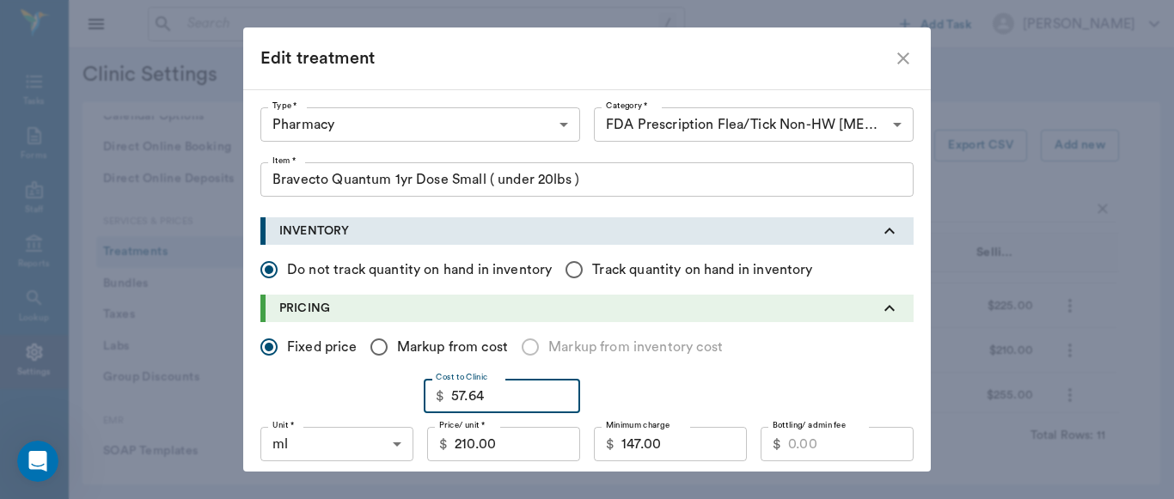
type input "57.64"
click at [679, 452] on input "147.00" at bounding box center [683, 444] width 125 height 34
click at [650, 394] on div "Cost to Clinic $ 57.64 Cost to Clinic" at bounding box center [586, 396] width 653 height 34
click at [369, 345] on input "Markup from cost" at bounding box center [379, 347] width 36 height 36
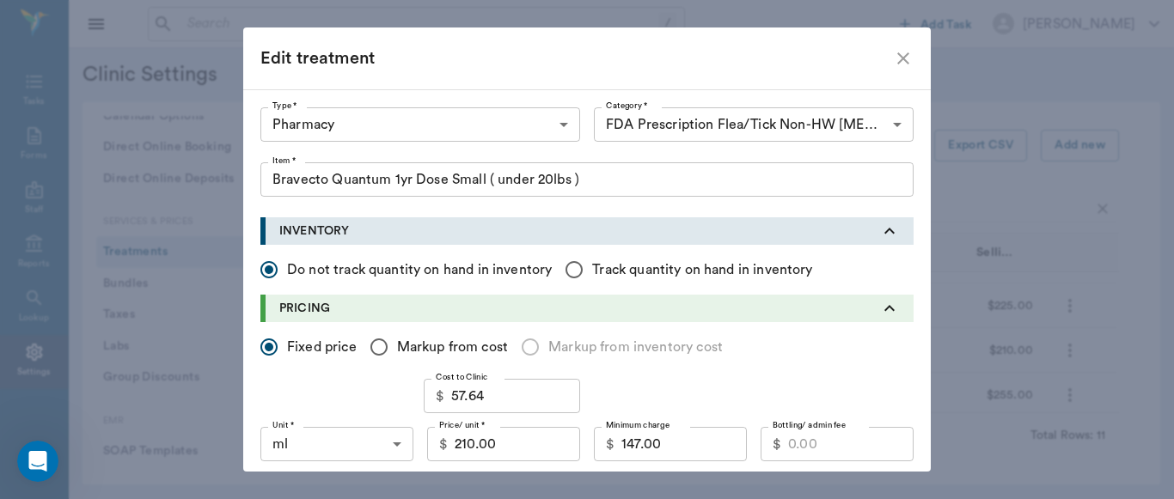
radio input "true"
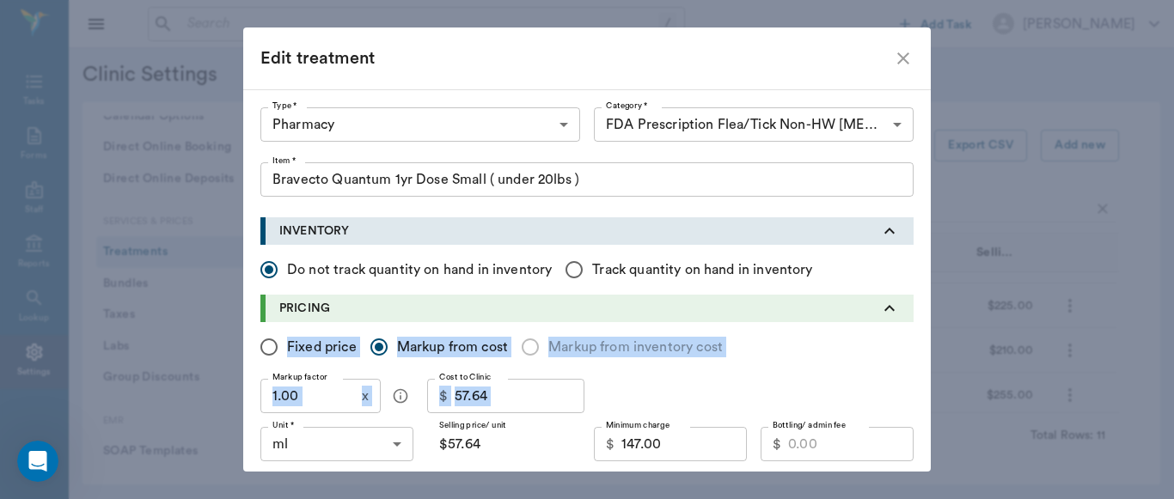
click at [398, 376] on div "Fixed price Markup from cost Markup from inventory cost Markup factor 1.00 x Ma…" at bounding box center [586, 423] width 653 height 203
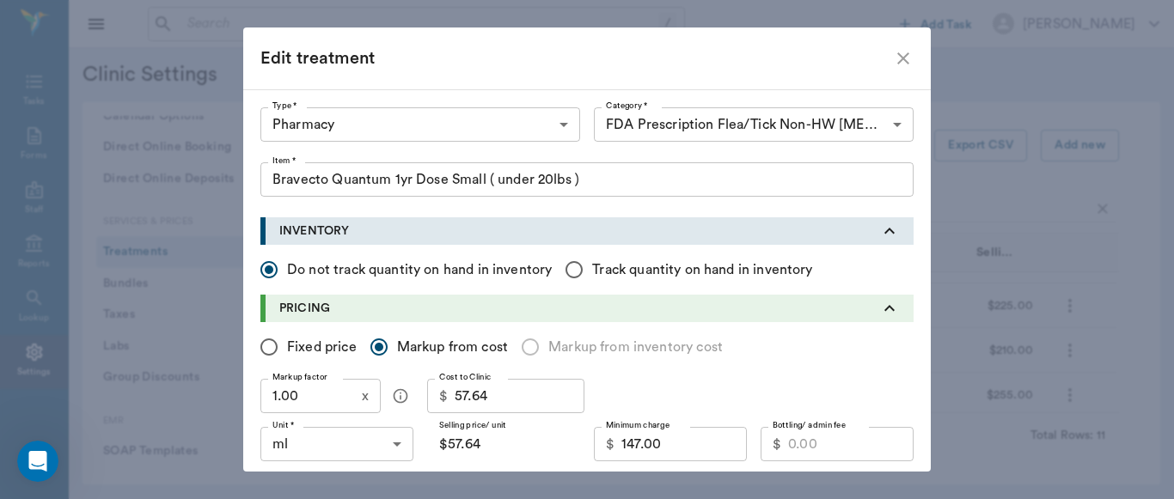
click at [266, 346] on input "Fixed price" at bounding box center [269, 347] width 36 height 36
radio input "true"
click at [377, 351] on input "Markup from cost" at bounding box center [379, 347] width 36 height 36
radio input "true"
click at [322, 401] on input "1.00" at bounding box center [307, 396] width 95 height 34
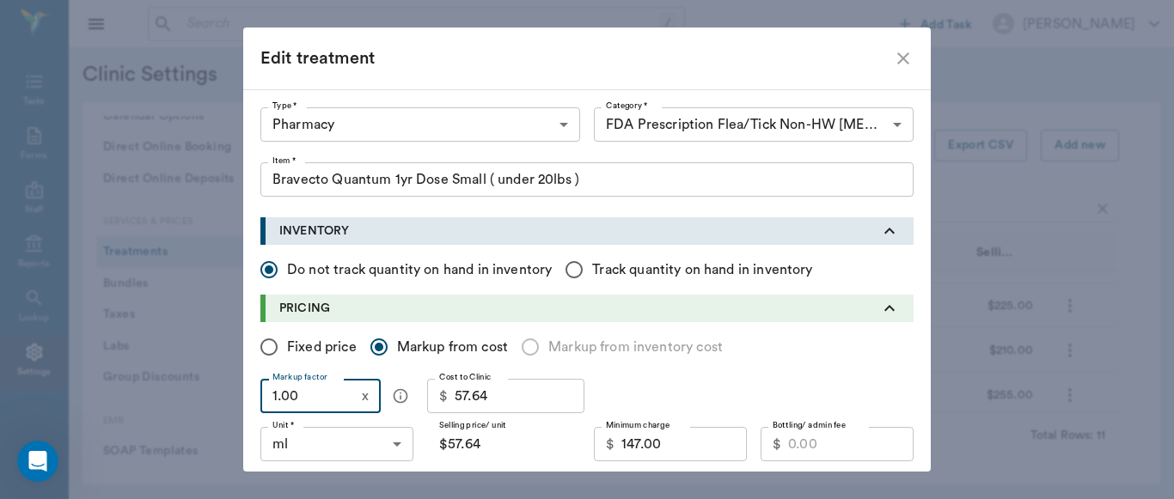
type input "2"
type input "$115.28"
type input "2.5"
type input "$144.10"
type input "2."
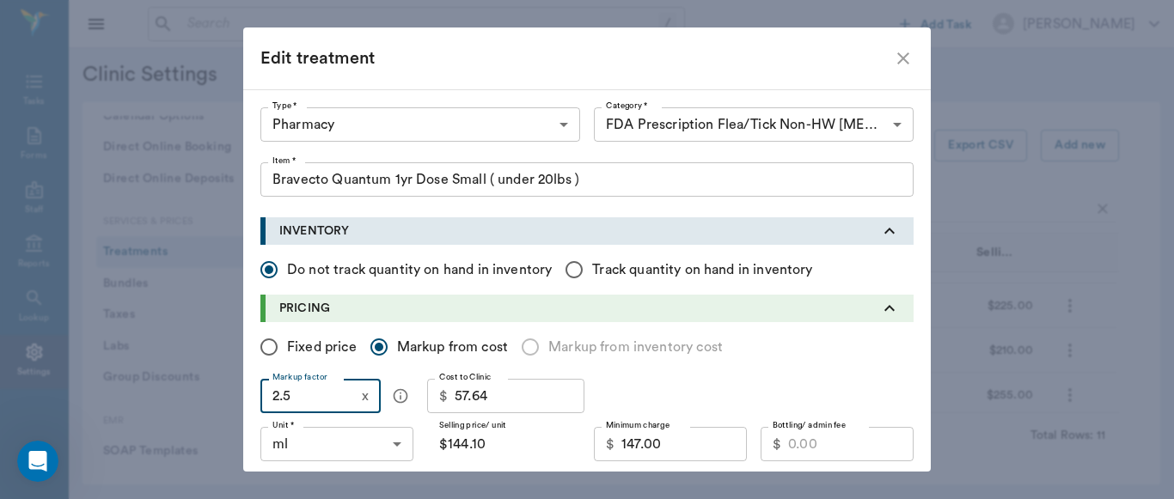
type input "$115.28"
type input "2"
type input "$0.00"
type input "9"
type input "$518.76"
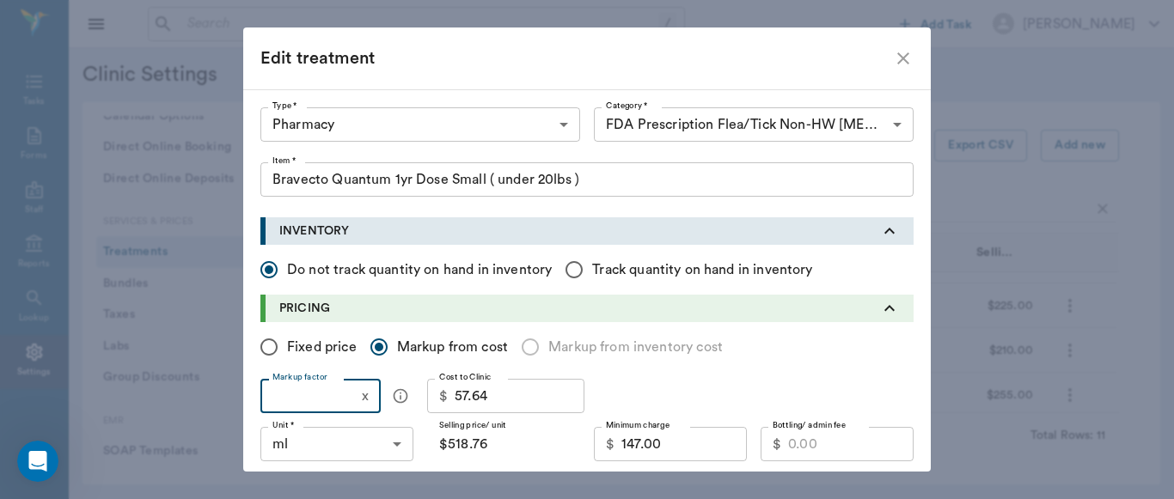
type input "$0.00"
type input "3"
type input "$172.92"
type input "3"
click at [264, 348] on input "Fixed price" at bounding box center [269, 347] width 36 height 36
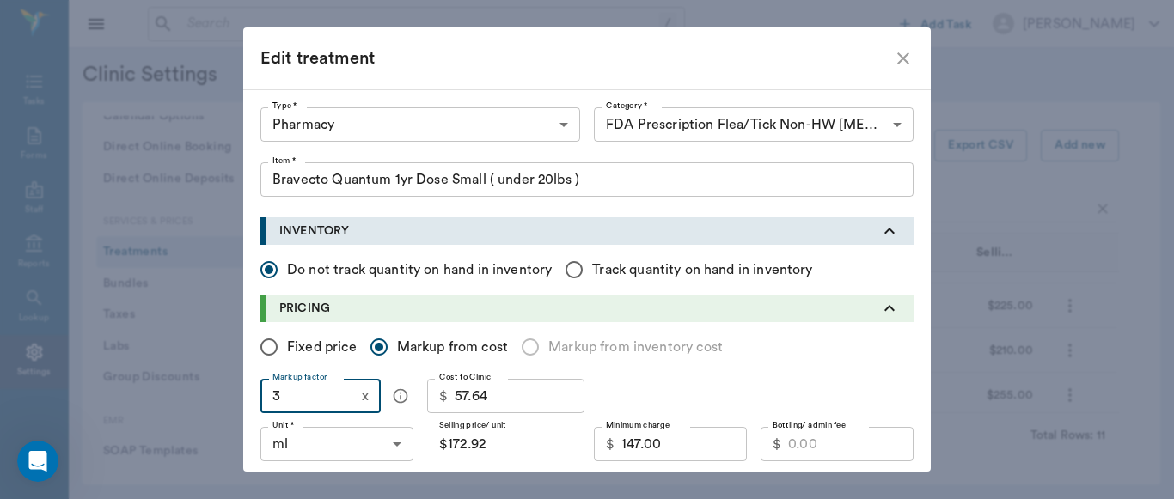
radio input "true"
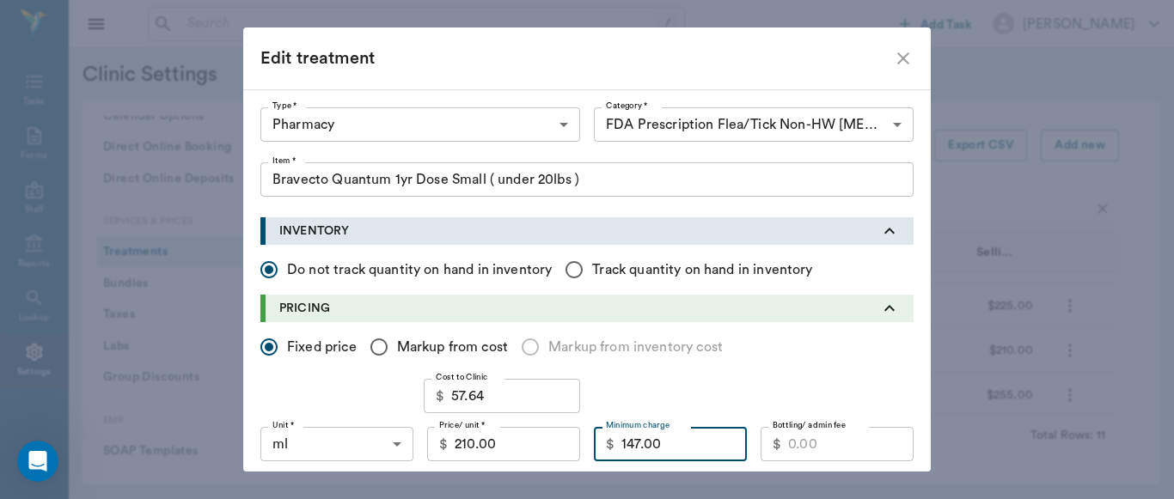
click at [672, 451] on input "147.00" at bounding box center [683, 444] width 125 height 34
type input "147.00"
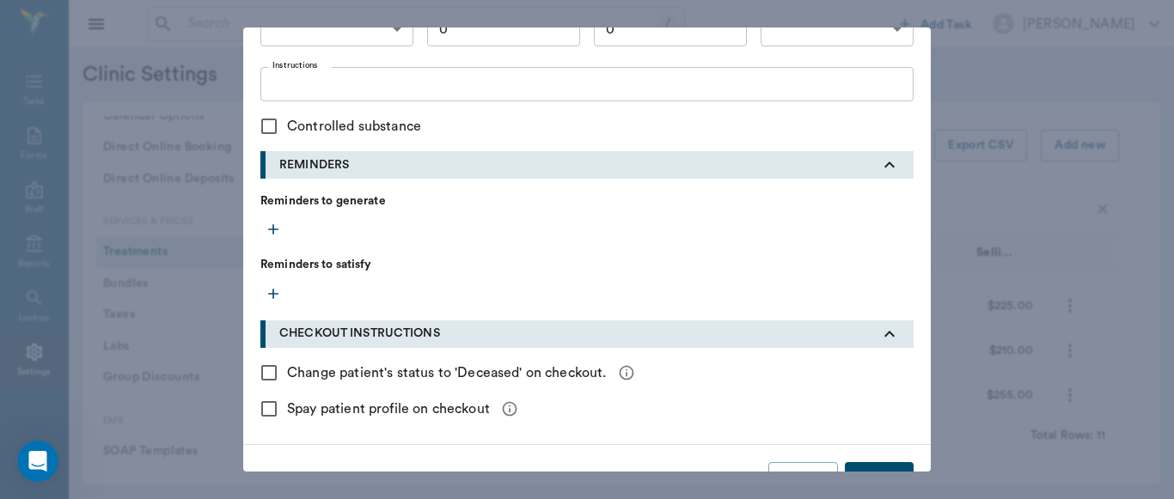
scroll to position [792, 0]
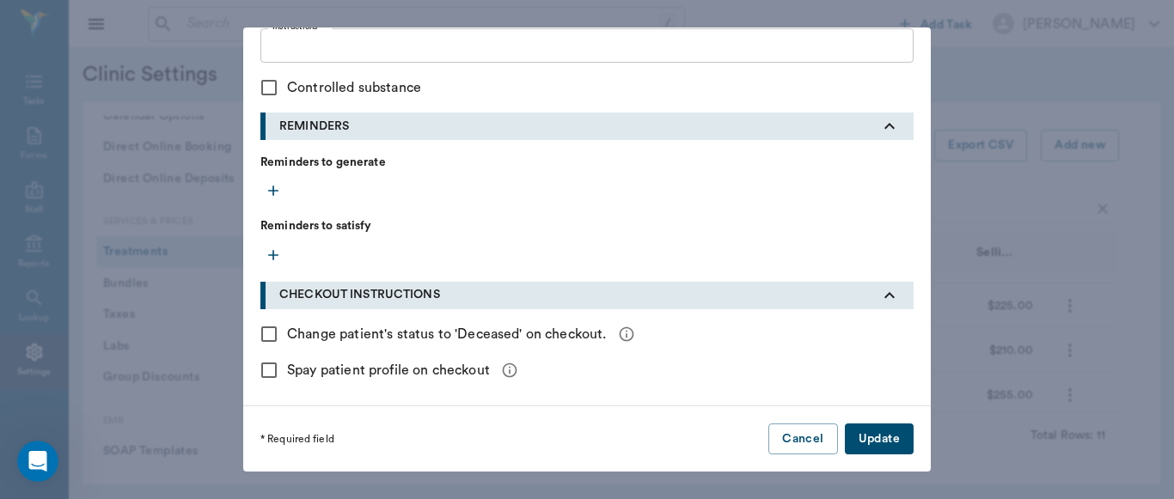
click at [879, 443] on button "Update" at bounding box center [879, 440] width 69 height 32
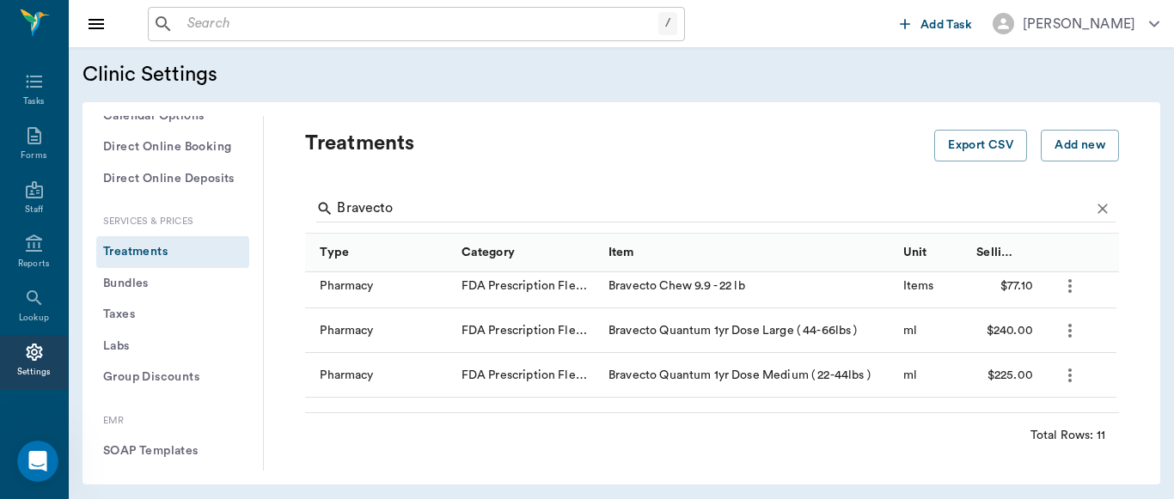
scroll to position [184, 0]
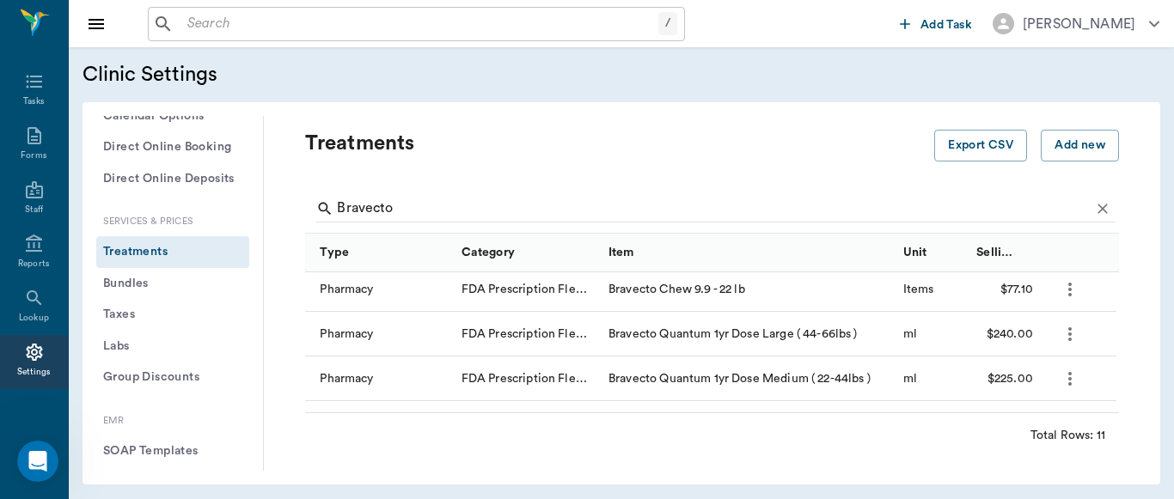
click at [1066, 333] on icon "more" at bounding box center [1070, 334] width 21 height 21
click at [1037, 382] on p "Edit Treatment" at bounding box center [1025, 380] width 94 height 21
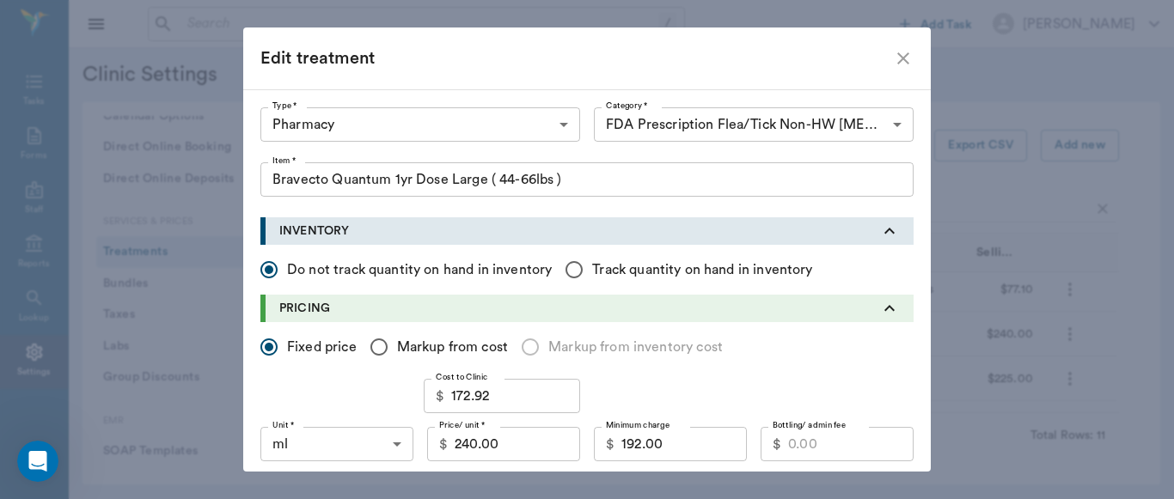
click at [897, 58] on icon "close" at bounding box center [903, 58] width 12 height 12
checkbox input "false"
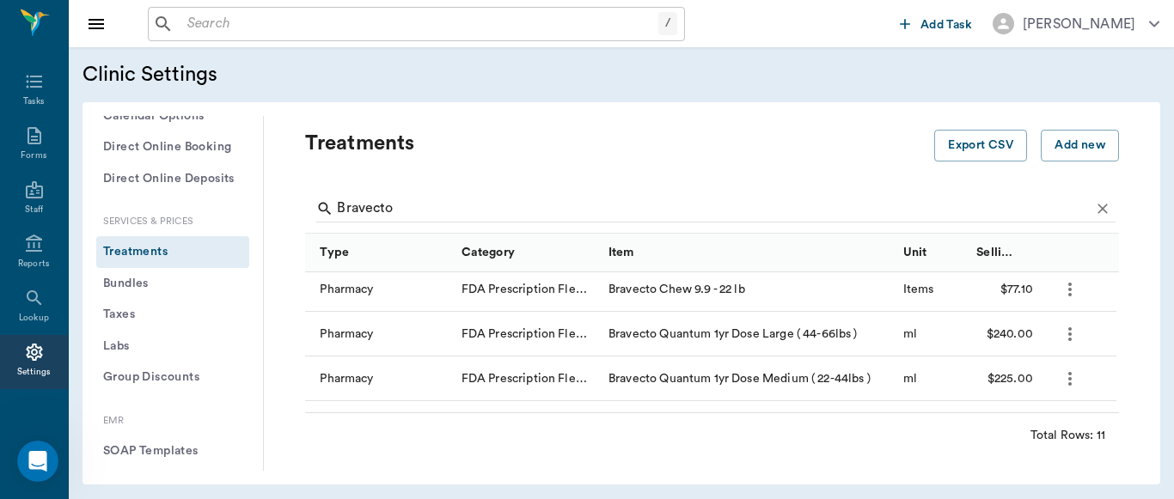
click at [1066, 384] on icon "more" at bounding box center [1070, 379] width 21 height 21
click at [1028, 422] on p "Edit Treatment" at bounding box center [1025, 425] width 94 height 21
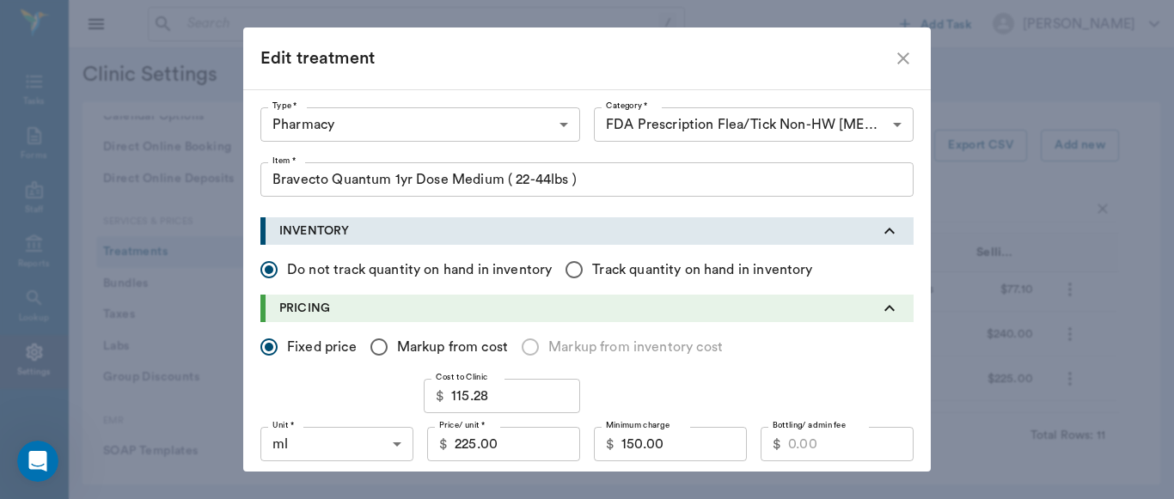
click at [897, 61] on icon "close" at bounding box center [903, 58] width 21 height 21
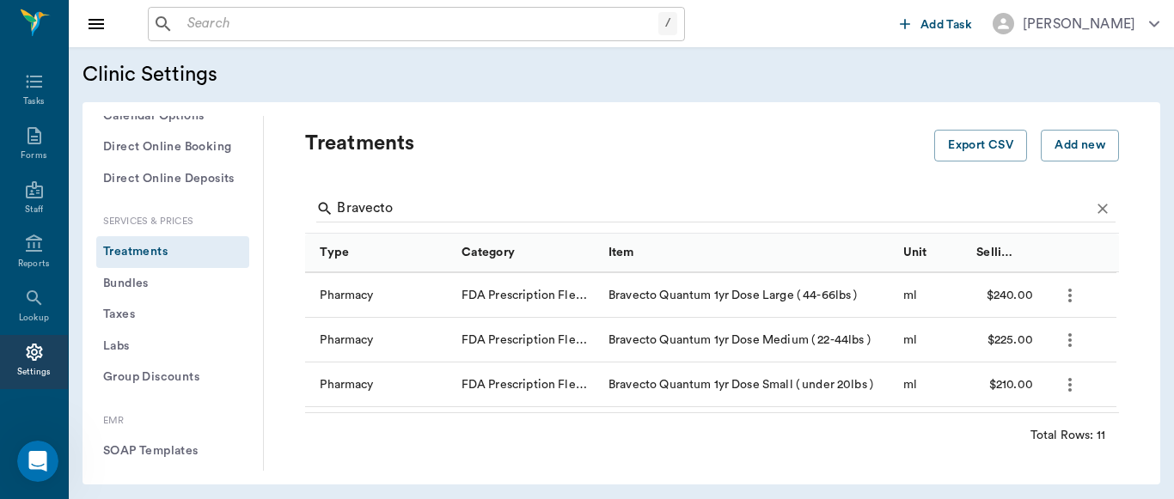
scroll to position [226, 0]
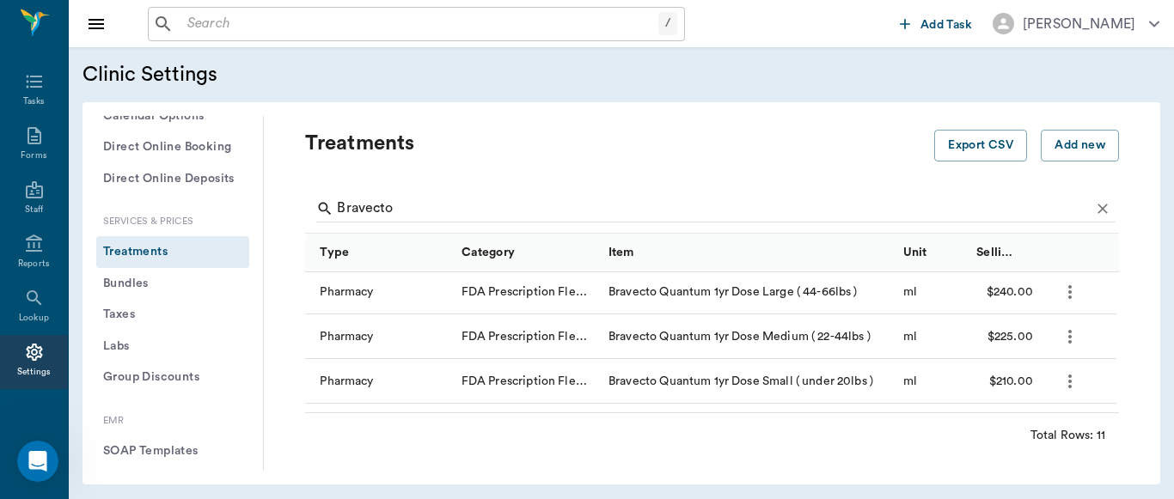
click at [1066, 384] on icon "more" at bounding box center [1070, 381] width 21 height 21
click at [1027, 428] on p "Edit Treatment" at bounding box center [1025, 428] width 94 height 21
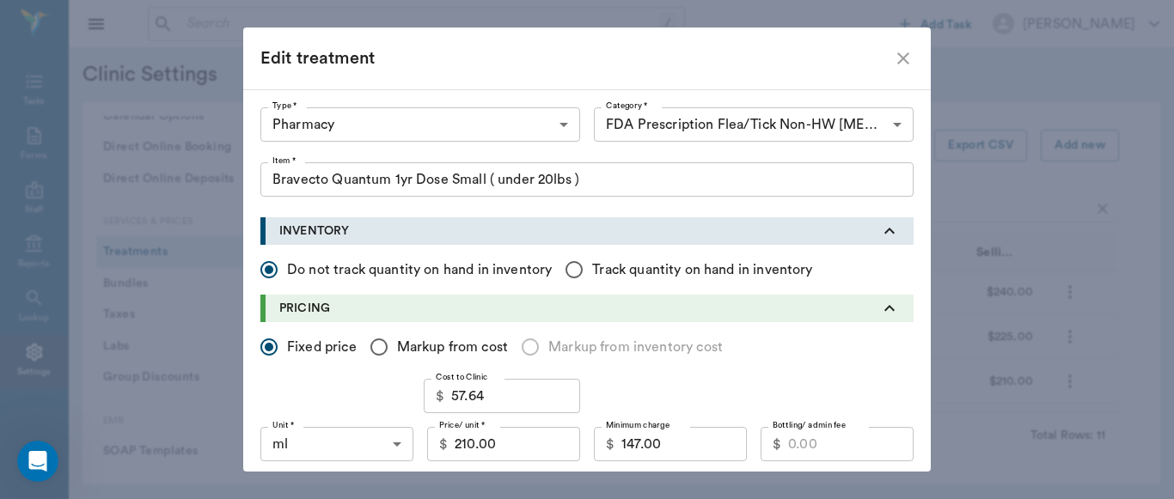
click at [657, 451] on input "147.00" at bounding box center [683, 444] width 125 height 34
type input "140.00"
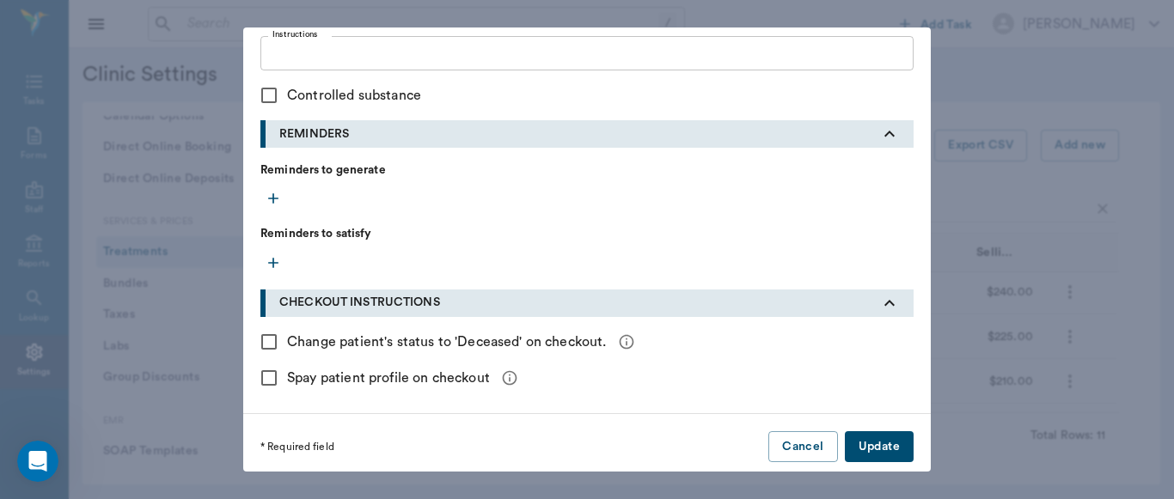
scroll to position [792, 0]
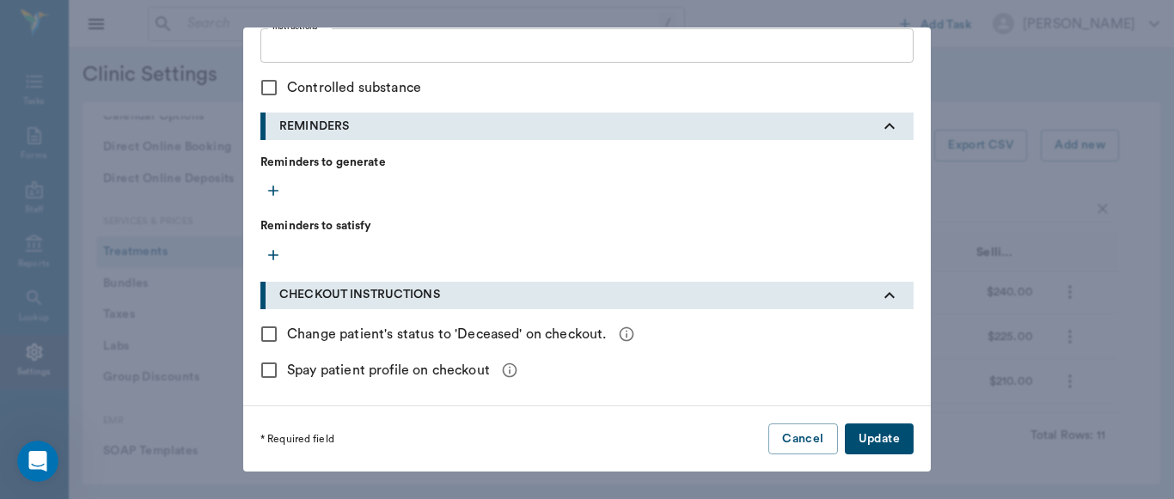
click at [879, 436] on button "Update" at bounding box center [879, 440] width 69 height 32
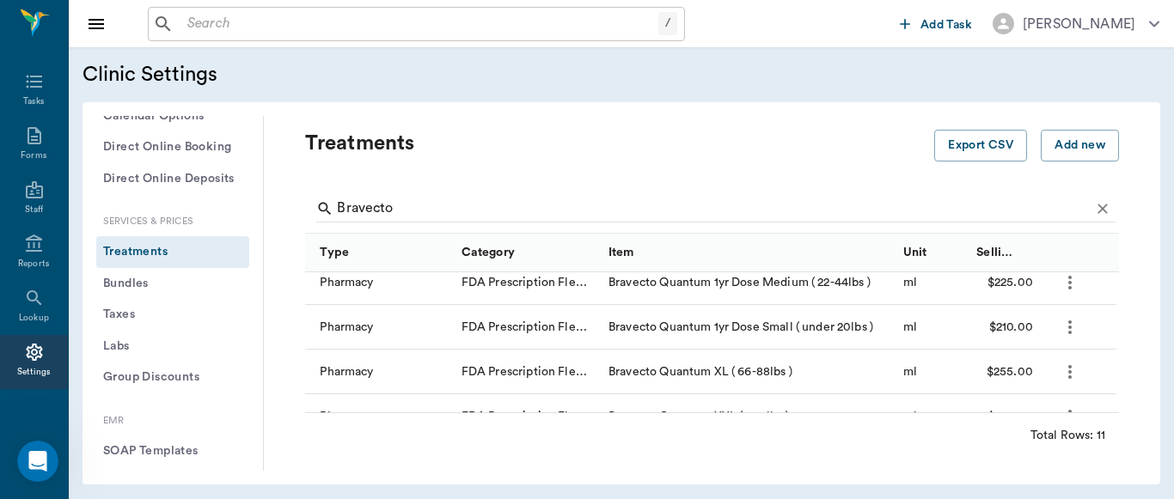
scroll to position [296, 0]
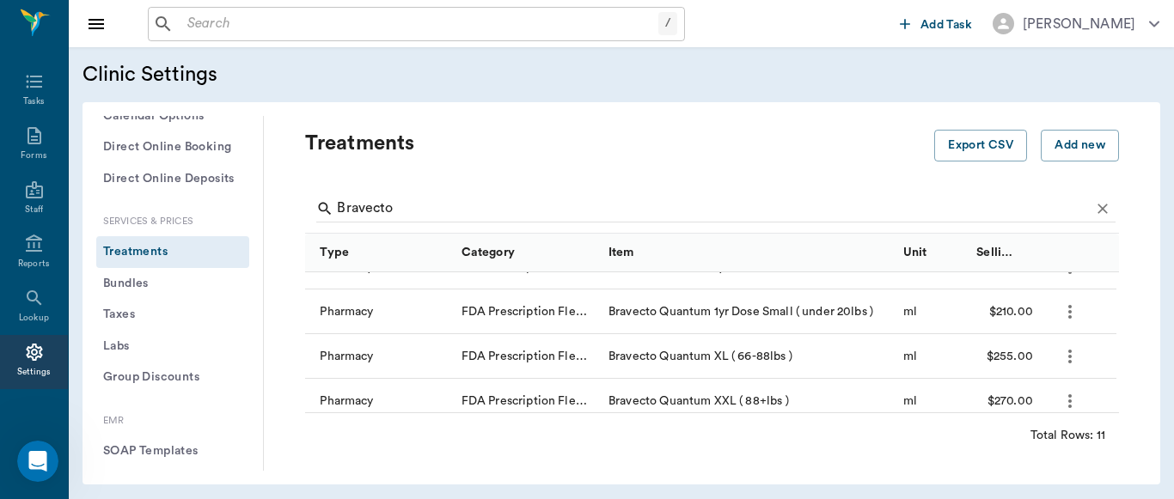
click at [1067, 357] on icon "more" at bounding box center [1070, 356] width 21 height 21
click at [1009, 400] on p "Edit Treatment" at bounding box center [1025, 403] width 94 height 21
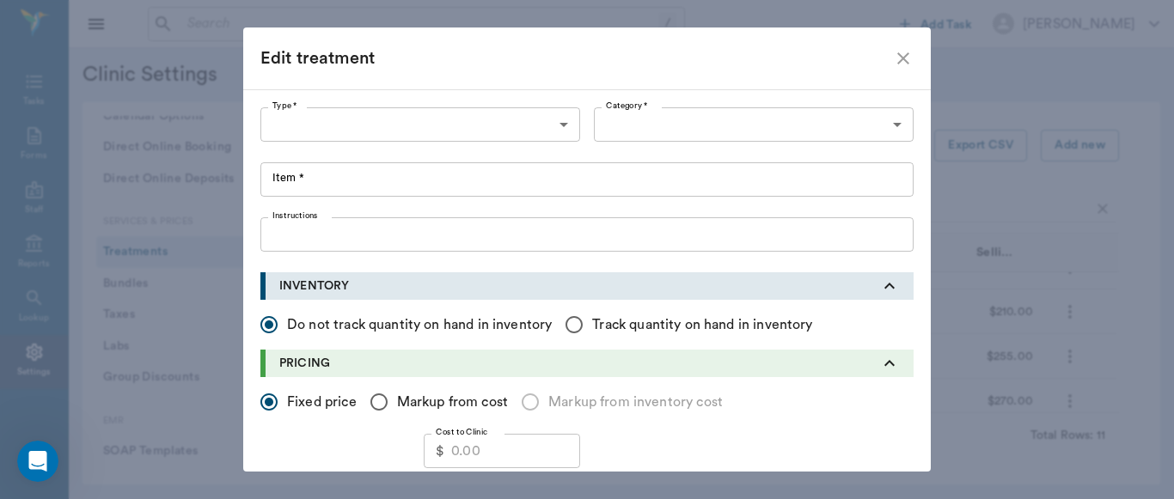
type input "5100"
type input "5115"
type input "Bravecto Quantum XL ( 66-88lbs )"
type input "ML"
type input "255.00"
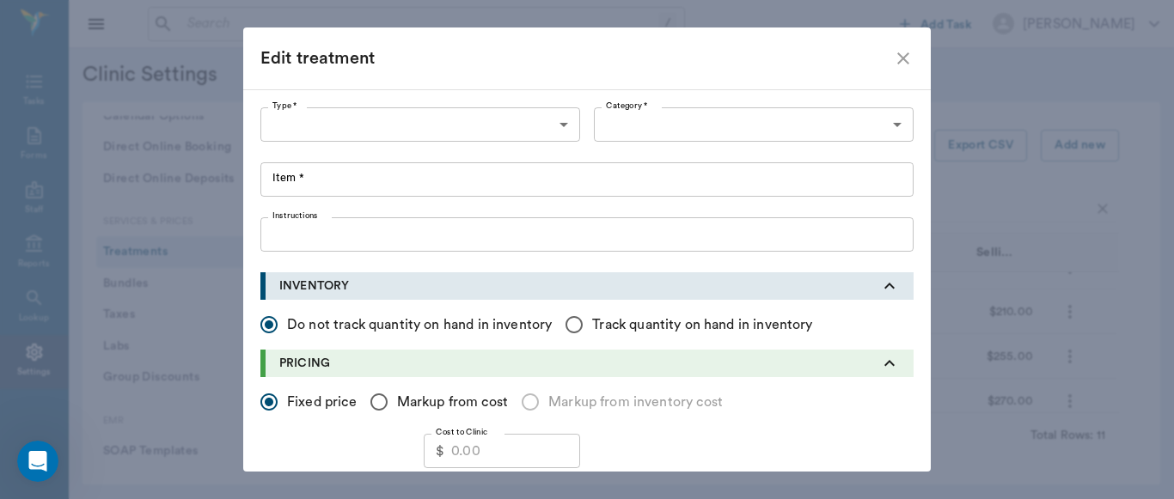
type input "179.00"
checkbox input "true"
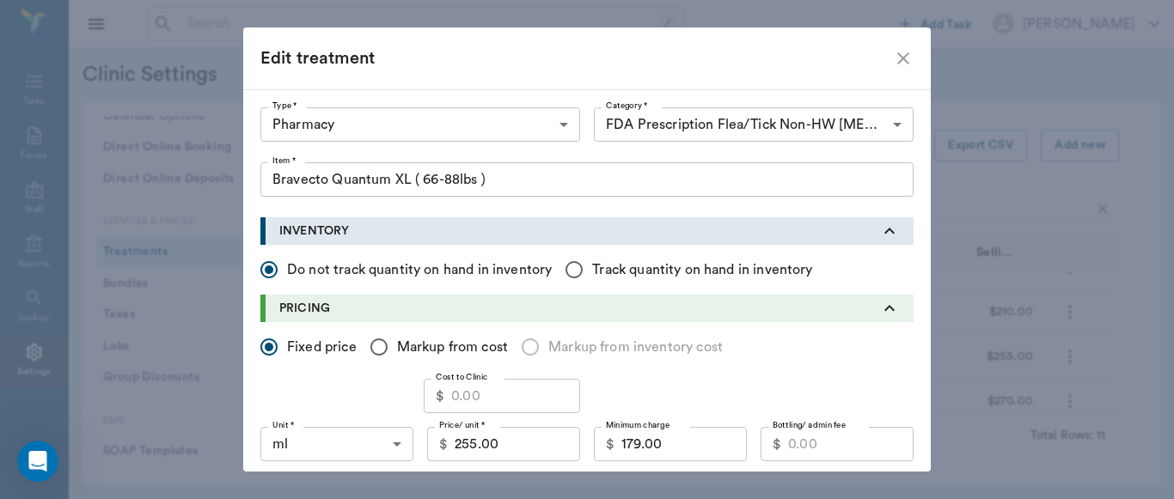
click at [389, 178] on input "Bravecto Quantum XL ( 66-88lbs )" at bounding box center [586, 179] width 653 height 34
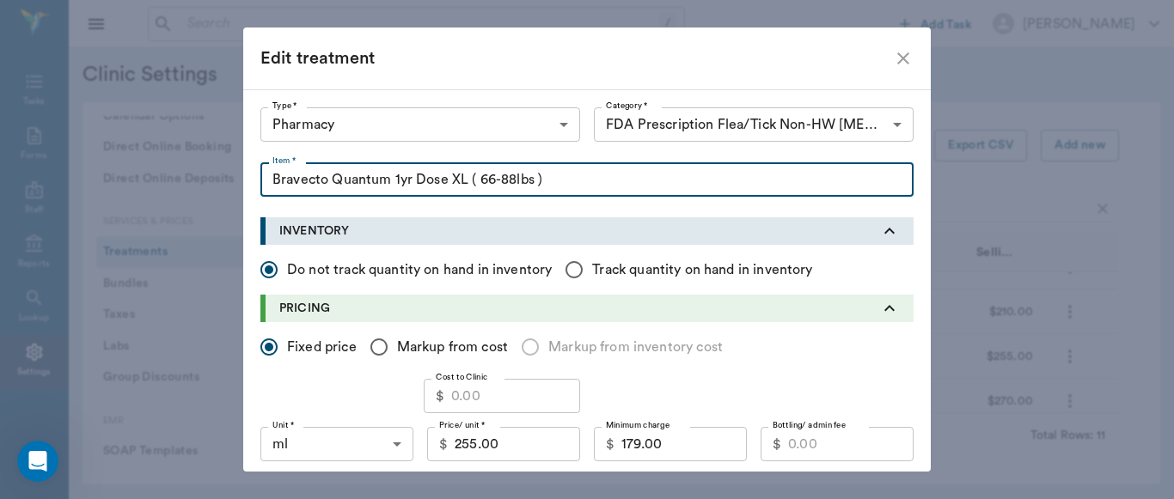
type input "Bravecto Quantum 1yr Dose XL ( 66-88lbs )"
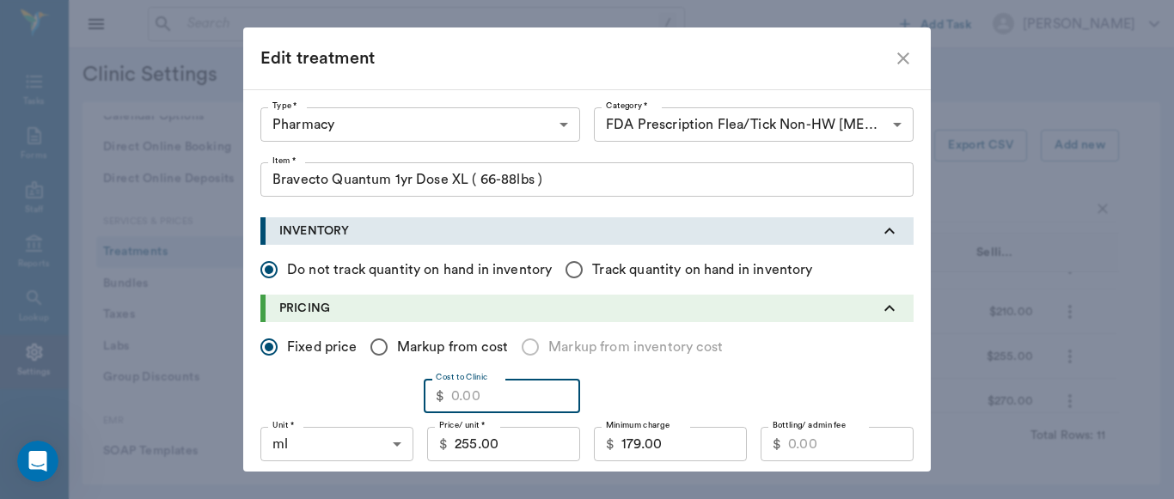
click at [482, 394] on input "Cost to Clinic" at bounding box center [515, 396] width 129 height 34
type input "230.56"
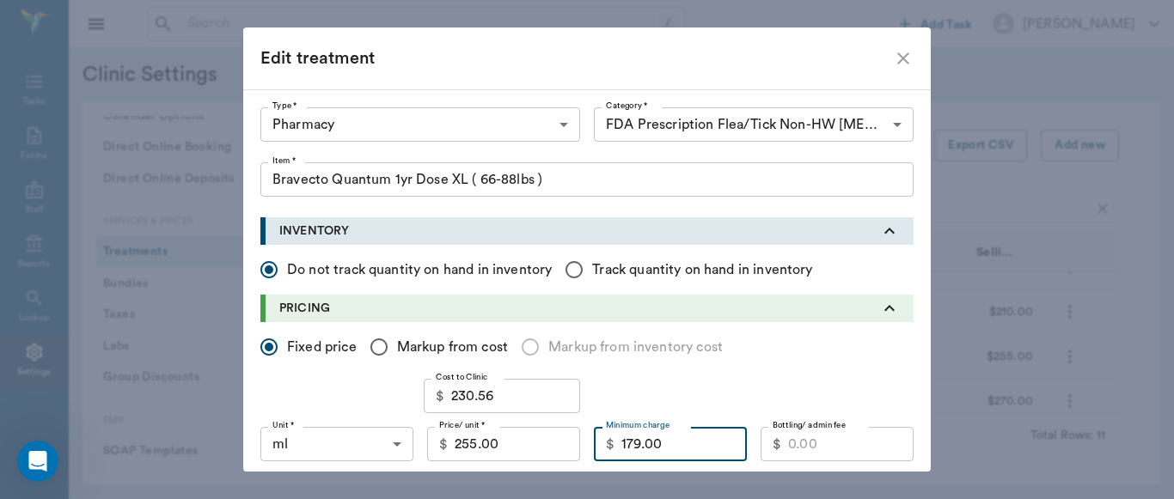
click at [667, 446] on input "179.00" at bounding box center [683, 444] width 125 height 34
type input "230.00"
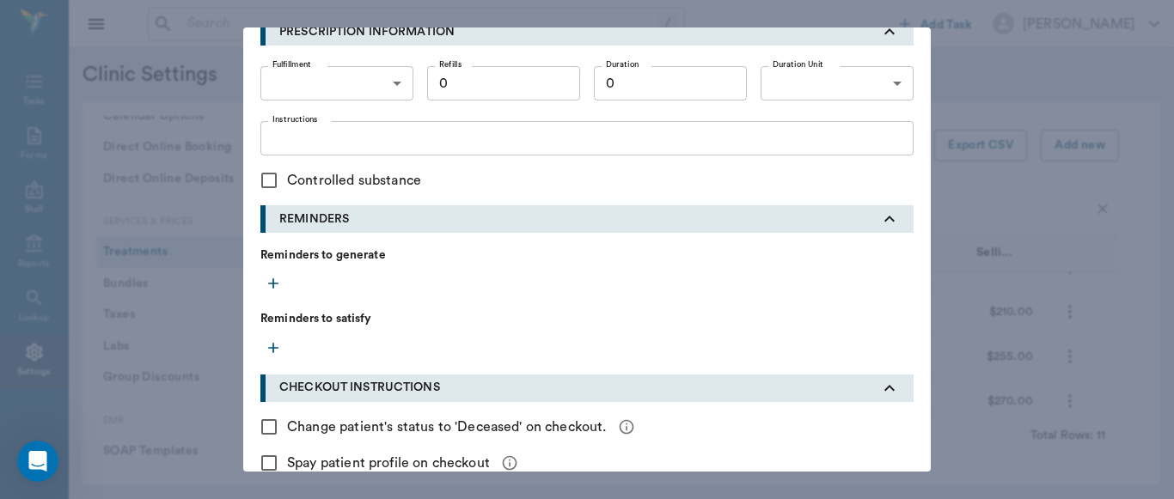
scroll to position [792, 0]
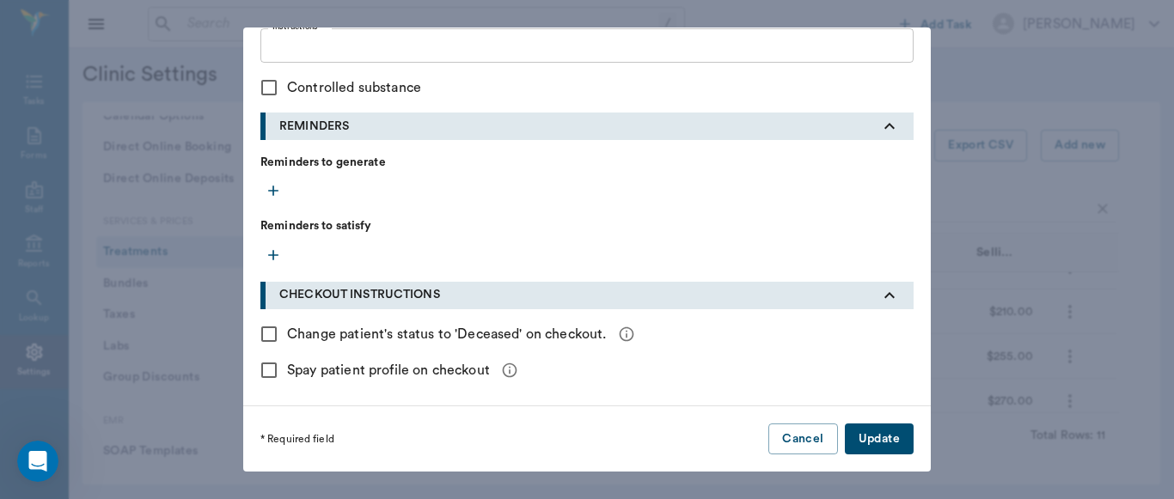
click at [872, 439] on button "Update" at bounding box center [879, 440] width 69 height 32
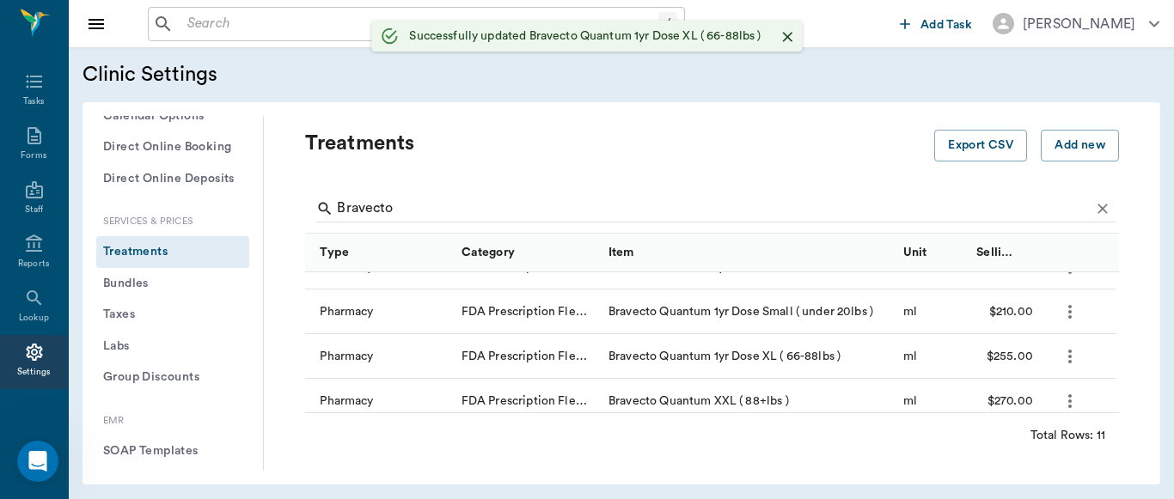
scroll to position [0, 0]
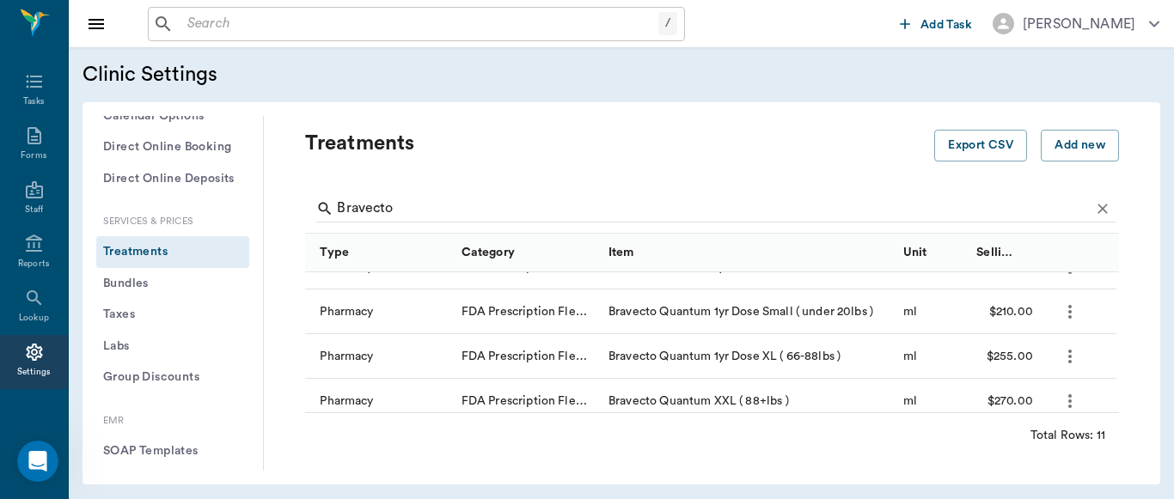
click at [1069, 402] on icon "more" at bounding box center [1069, 401] width 3 height 14
click at [997, 446] on p "Edit Treatment" at bounding box center [1025, 447] width 94 height 21
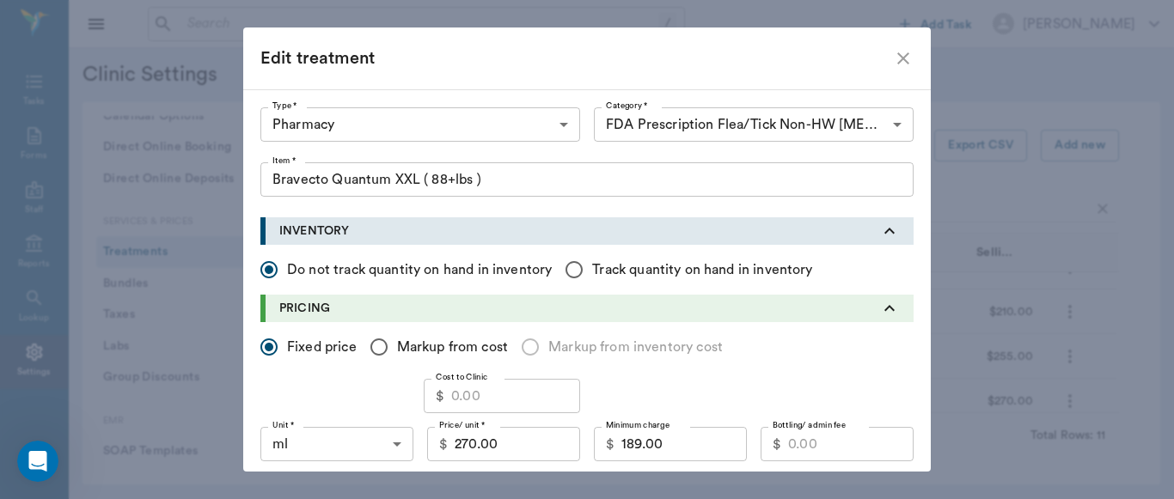
scroll to position [299, 0]
click at [383, 180] on input "Bravecto Quantum XXL ( 88+lbs )" at bounding box center [586, 179] width 653 height 34
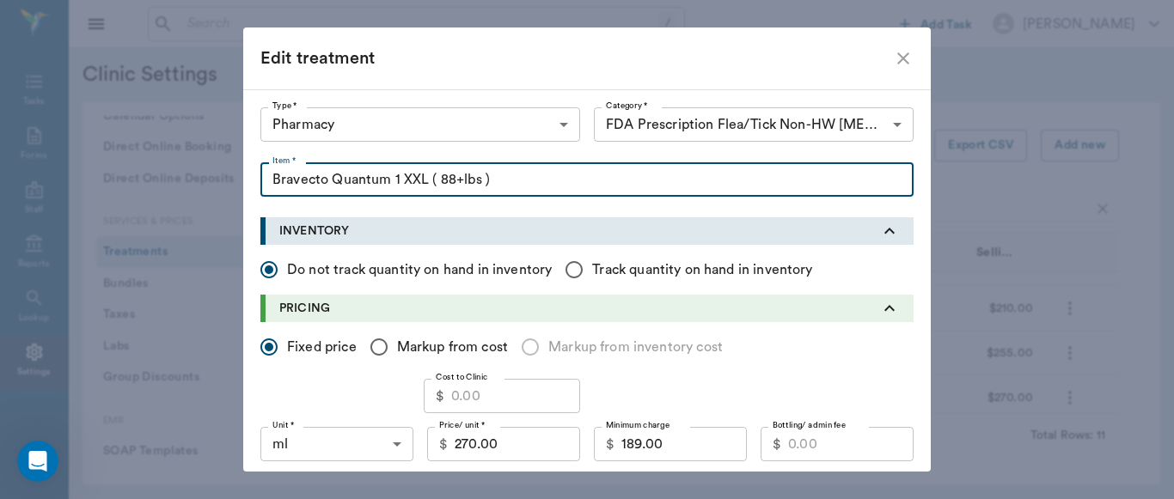
click at [383, 180] on input "Bravecto Quantum 1 XXL ( 88+lbs )" at bounding box center [586, 179] width 653 height 34
click at [394, 186] on input "Bravecto Quantum 1 XXL ( 88+lbs )" at bounding box center [586, 179] width 653 height 34
type input "Bravecto Quantum 1yr Dose XXL ( 88+lbs )"
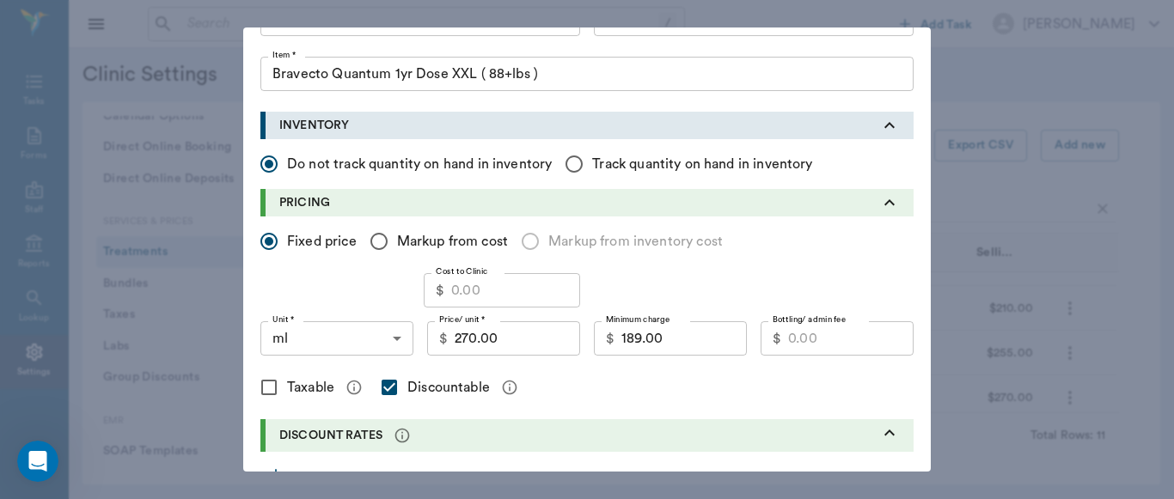
scroll to position [108, 0]
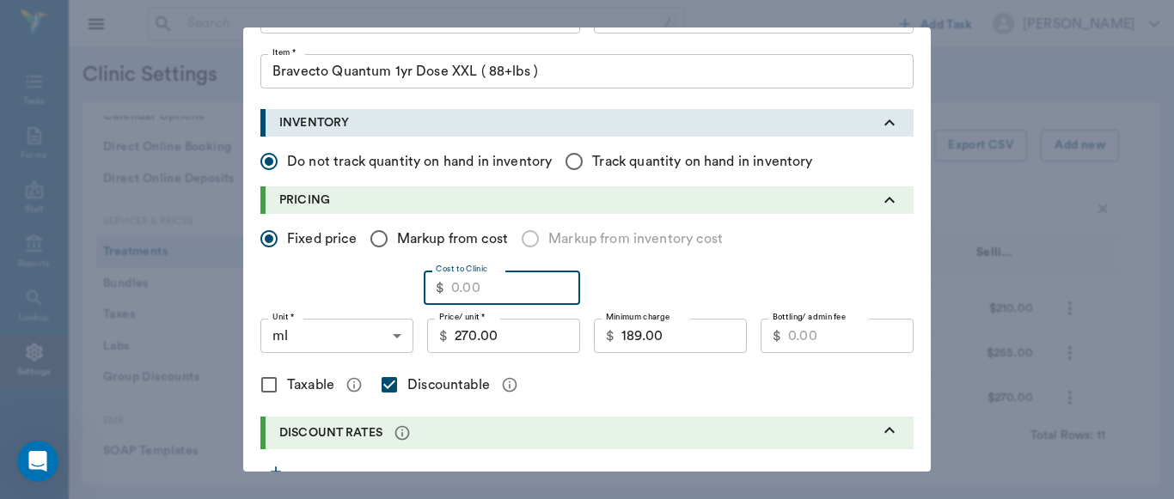
click at [488, 295] on input "Cost to Clinic" at bounding box center [515, 288] width 129 height 34
type input "240.00"
click at [658, 339] on input "189.00" at bounding box center [683, 336] width 125 height 34
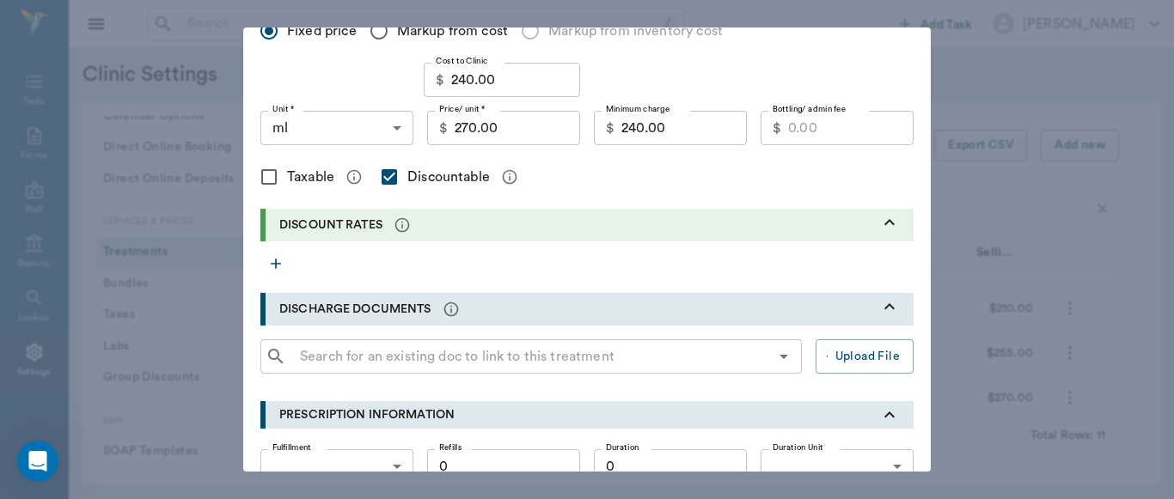
scroll to position [311, 0]
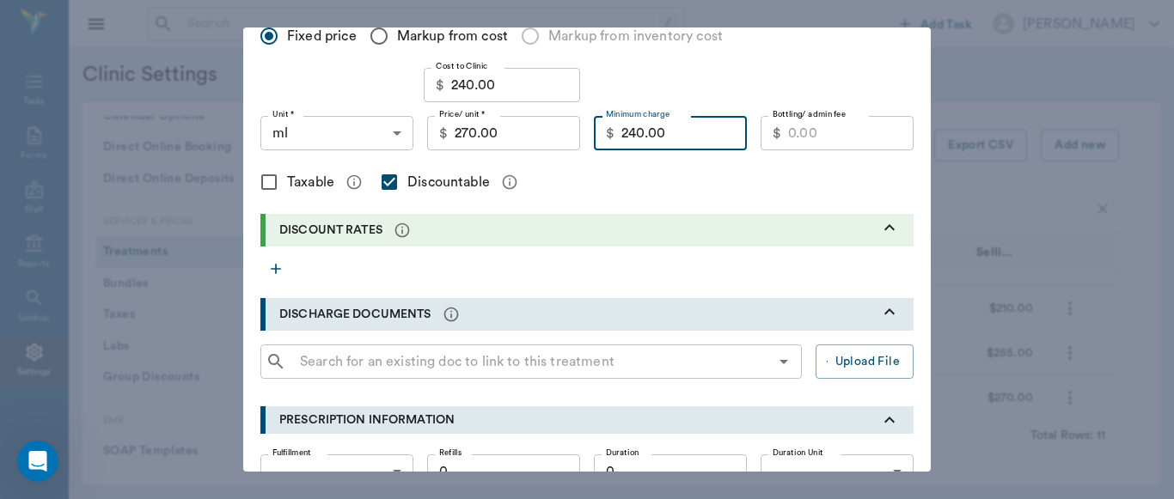
click at [671, 134] on input "240.00" at bounding box center [683, 133] width 125 height 34
type input "245.00"
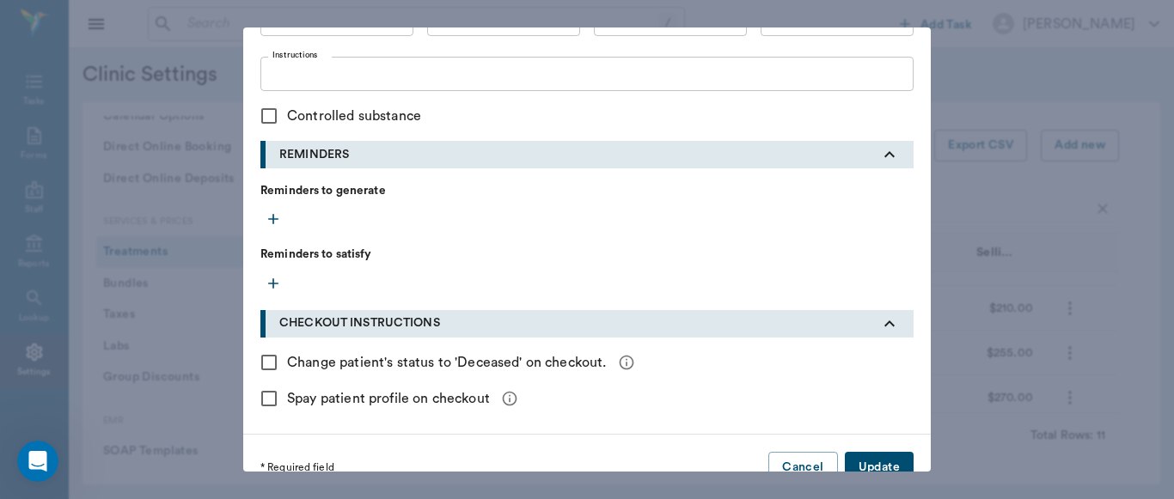
scroll to position [792, 0]
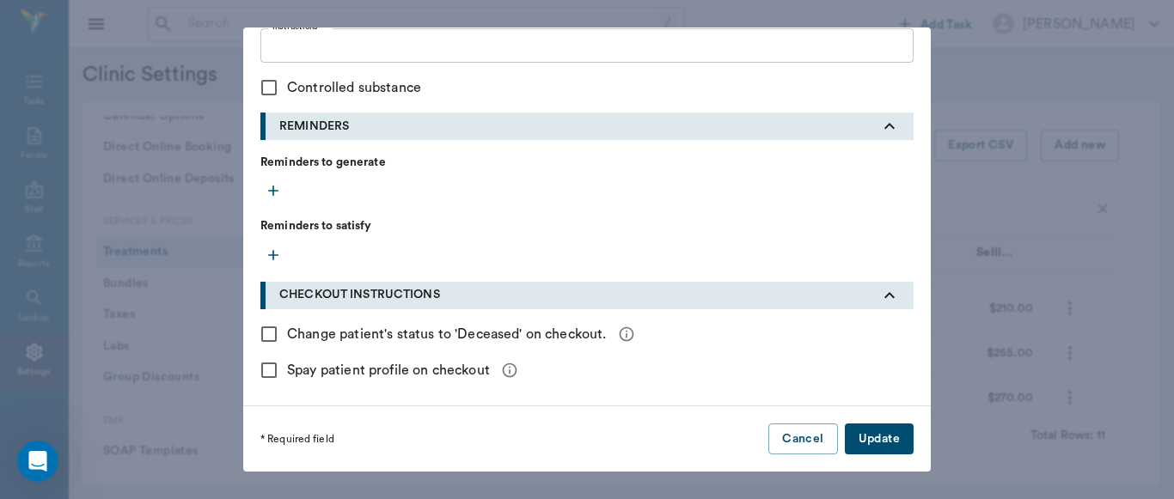
click at [871, 437] on button "Update" at bounding box center [879, 440] width 69 height 32
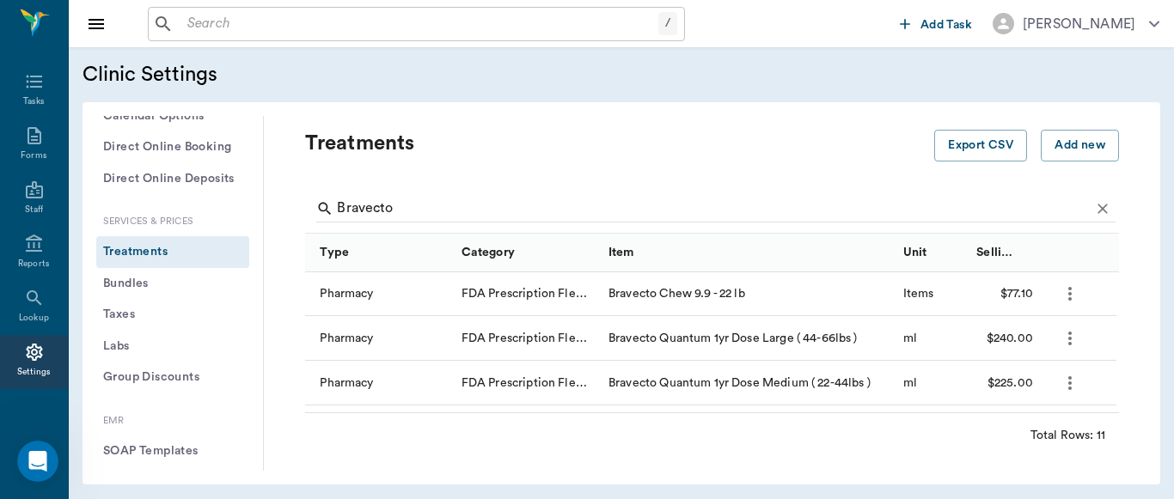
scroll to position [175, 0]
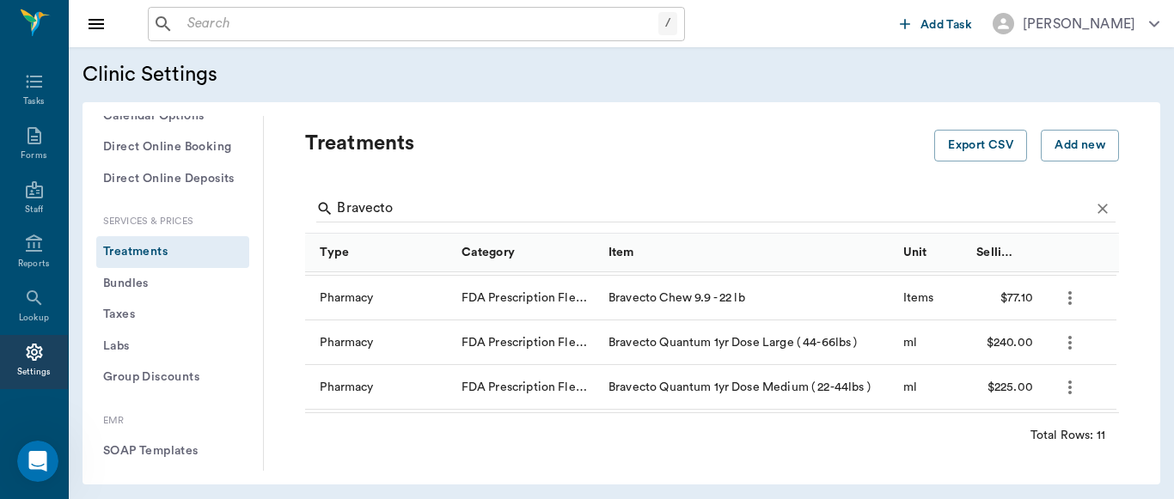
click at [1070, 341] on icon "more" at bounding box center [1069, 343] width 3 height 14
click at [1033, 394] on p "Edit Treatment" at bounding box center [1025, 389] width 94 height 21
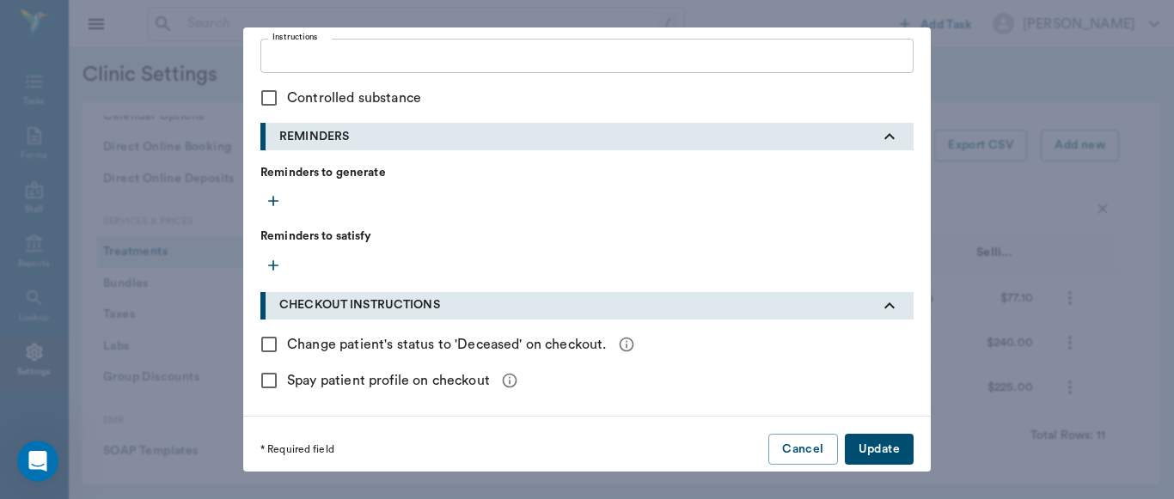
scroll to position [792, 0]
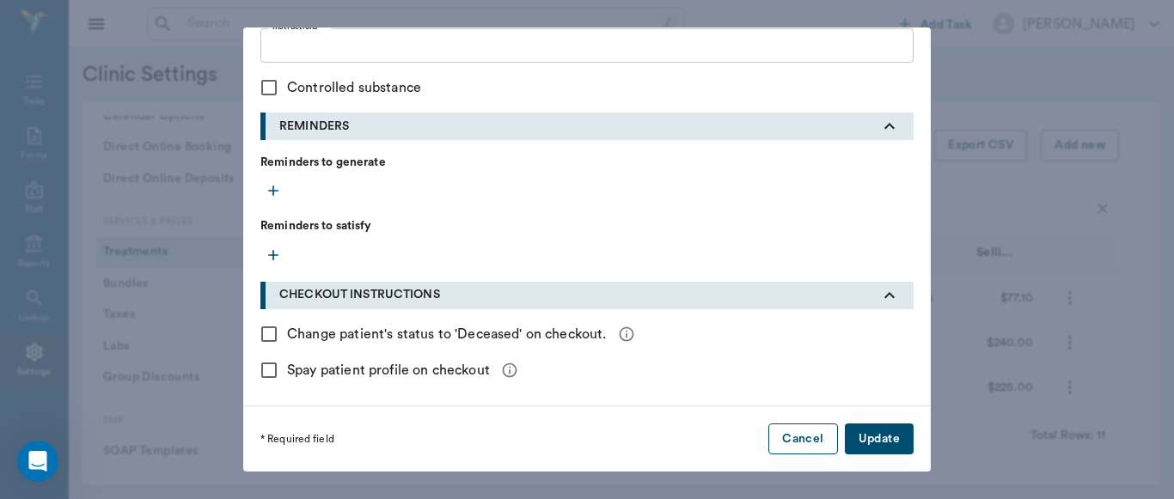
click at [810, 437] on button "Cancel" at bounding box center [802, 440] width 69 height 32
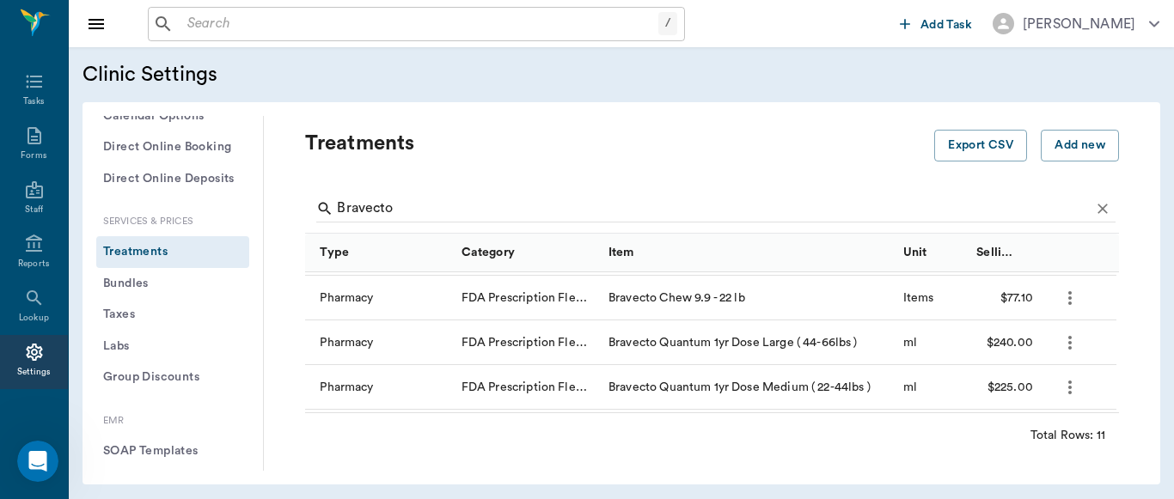
scroll to position [0, 0]
click at [1068, 389] on icon "more" at bounding box center [1070, 387] width 21 height 21
click at [1025, 435] on p "Edit Treatment" at bounding box center [1025, 434] width 94 height 21
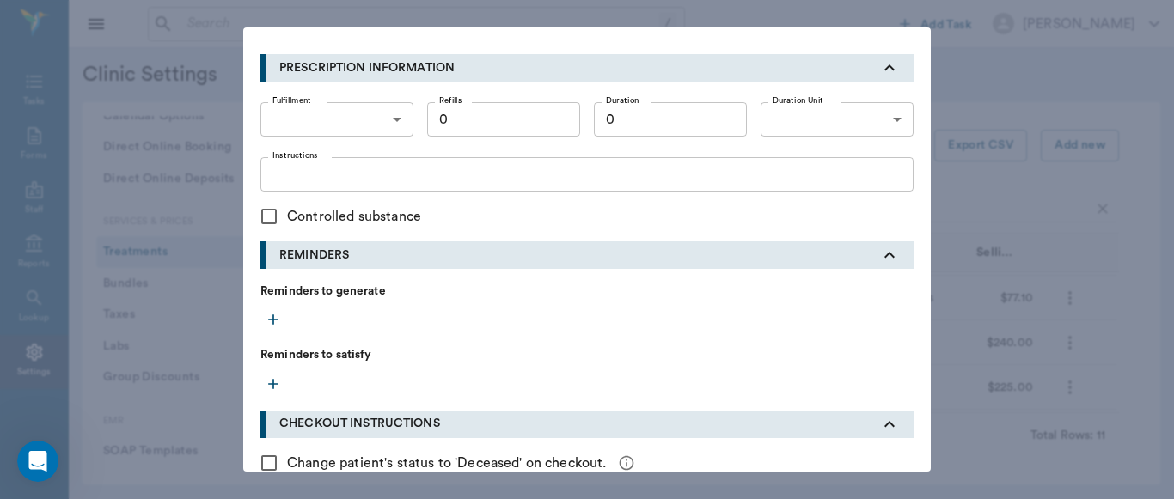
scroll to position [792, 0]
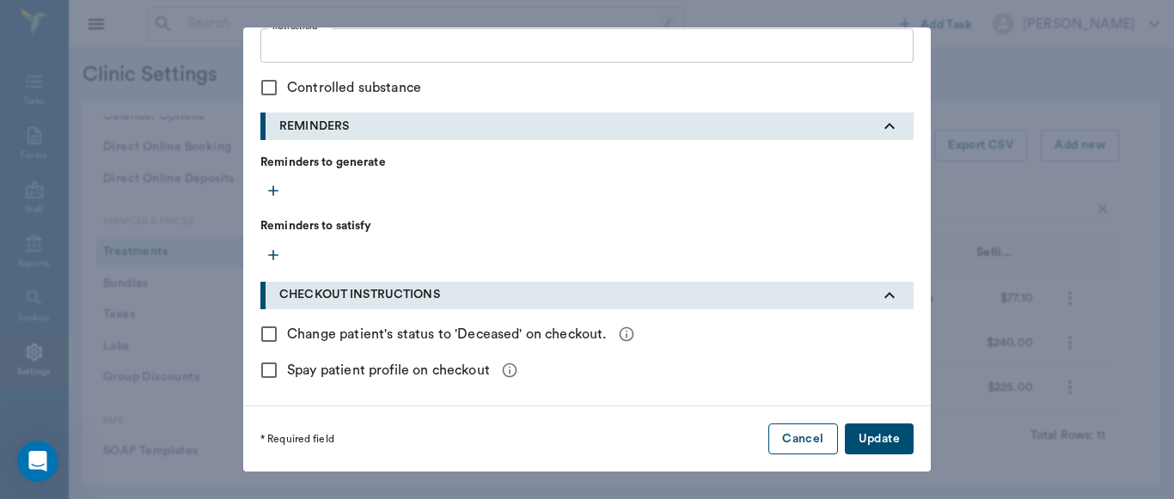
click at [791, 439] on button "Cancel" at bounding box center [802, 440] width 69 height 32
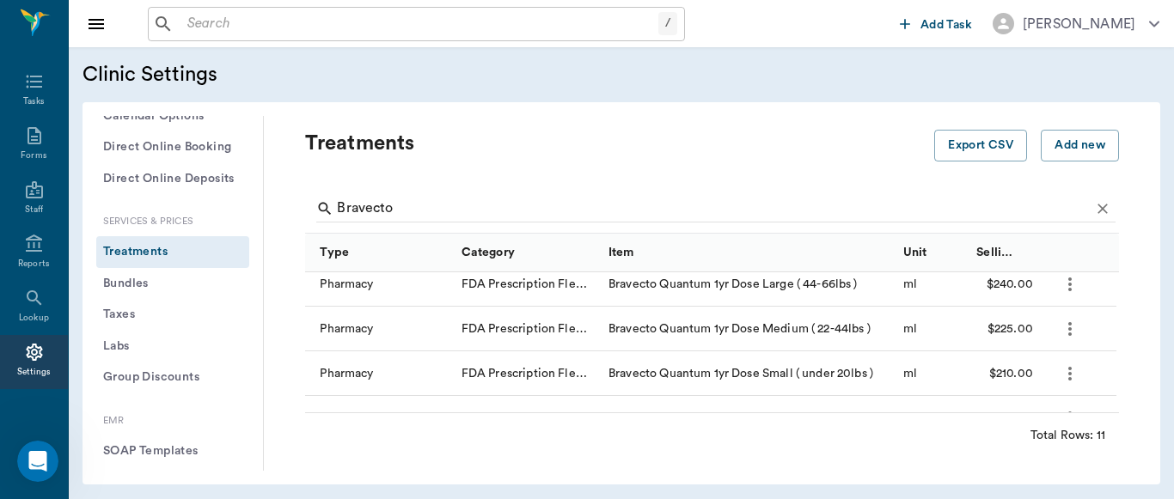
scroll to position [245, 0]
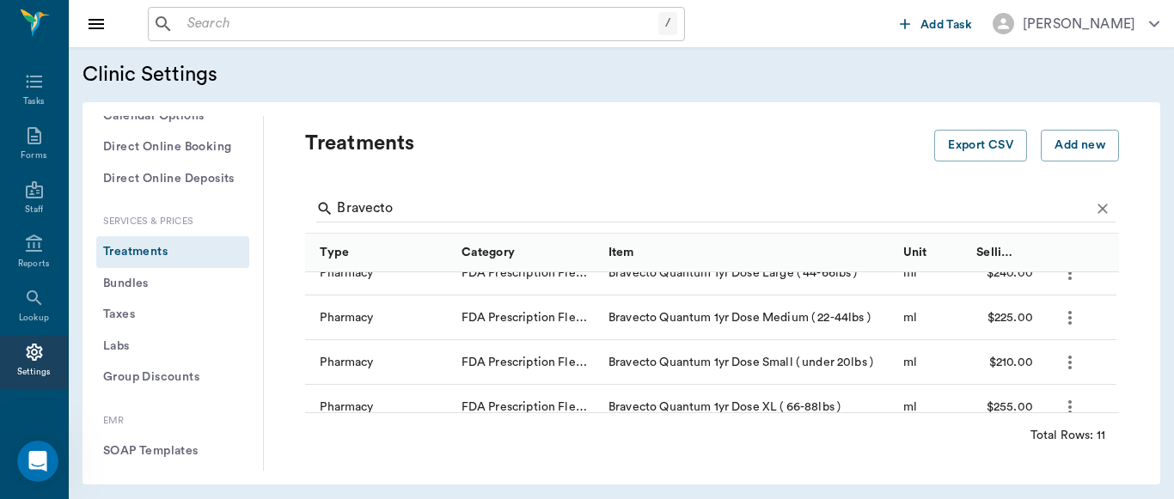
click at [1069, 359] on icon "more" at bounding box center [1070, 362] width 21 height 21
click at [1019, 409] on p "Edit Treatment" at bounding box center [1025, 409] width 94 height 21
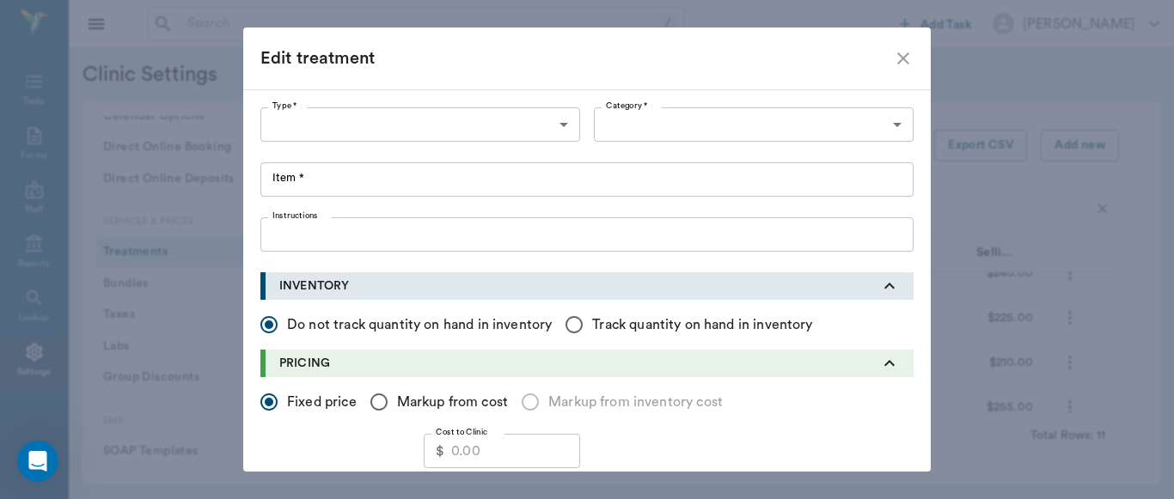
type input "5100"
type input "5115"
type input "Bravecto Quantum 1yr Dose Small ( under 20lbs )"
type input "57.64"
type input "ML"
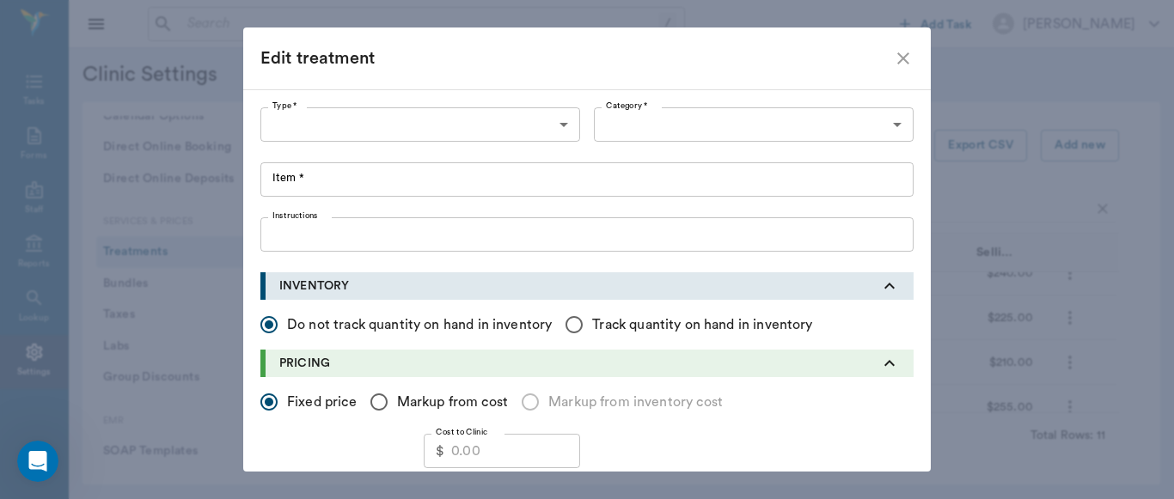
type input "210.00"
type input "140.00"
checkbox input "true"
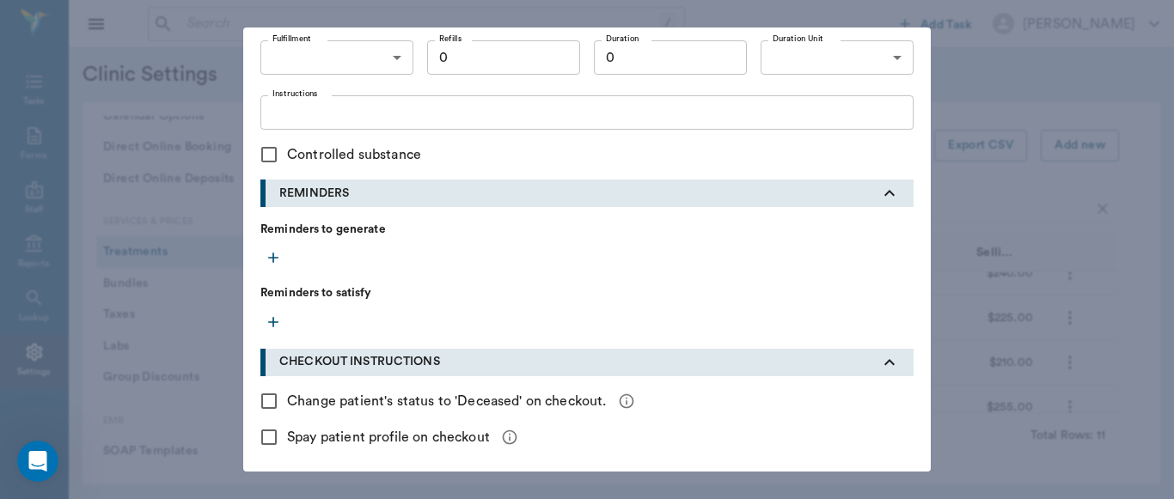
scroll to position [792, 0]
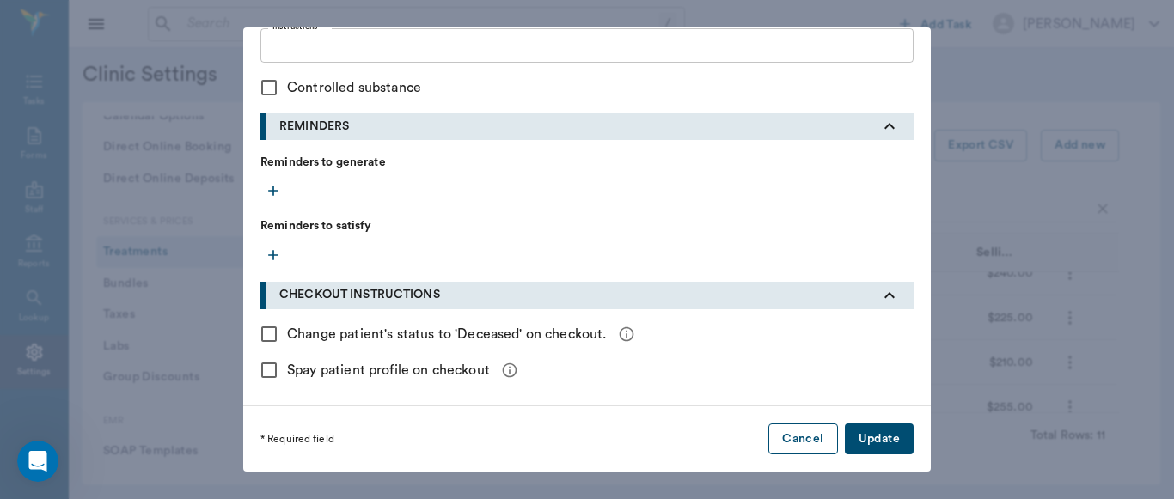
click at [810, 438] on button "Cancel" at bounding box center [802, 440] width 69 height 32
checkbox input "false"
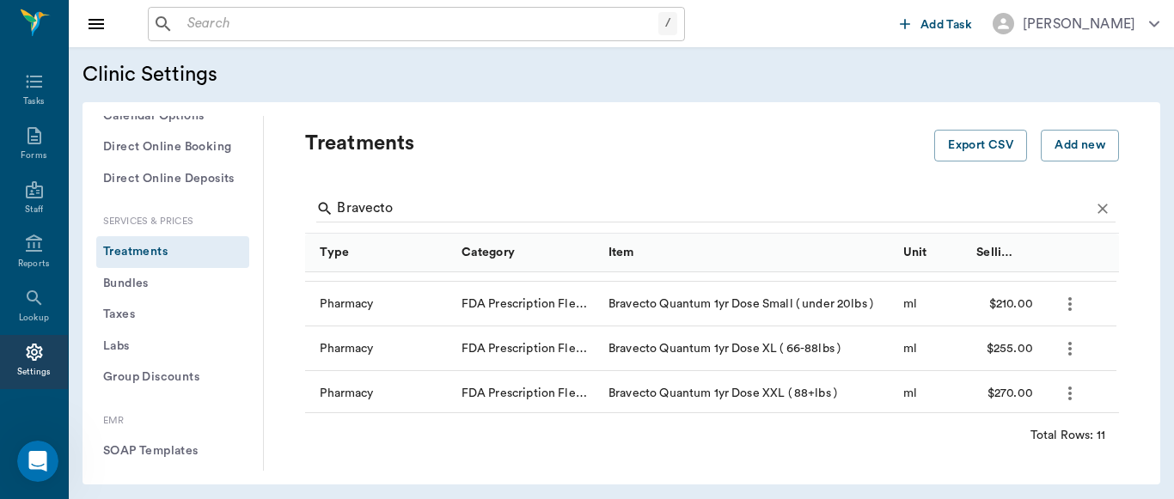
scroll to position [327, 0]
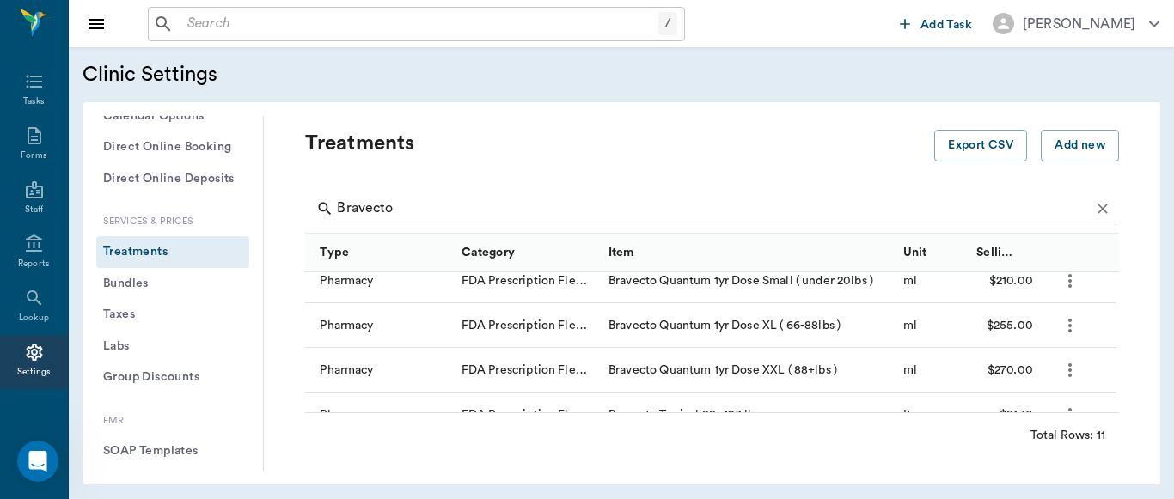
click at [1069, 327] on icon "more" at bounding box center [1070, 325] width 21 height 21
click at [1015, 373] on p "Edit Treatment" at bounding box center [1025, 372] width 94 height 21
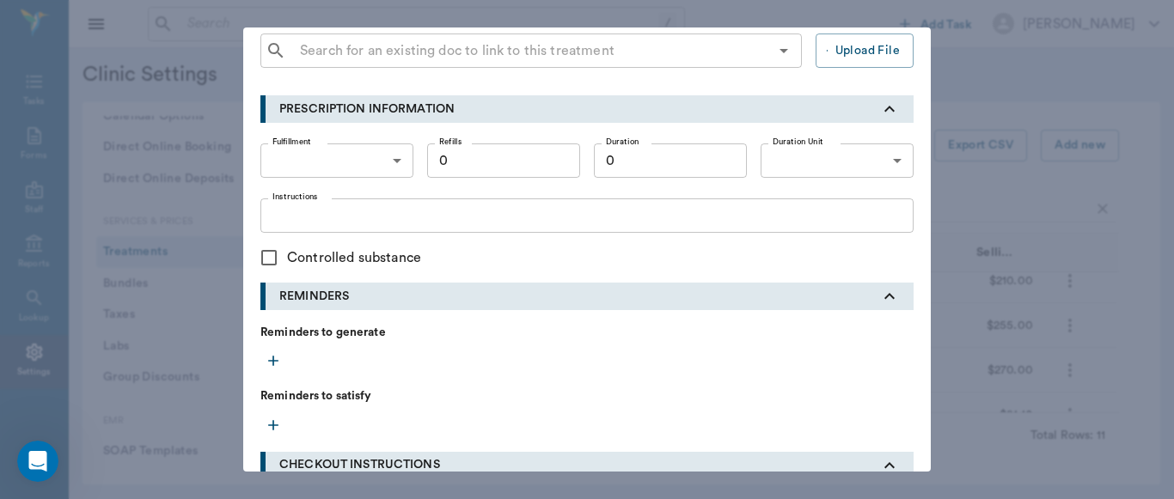
scroll to position [761, 0]
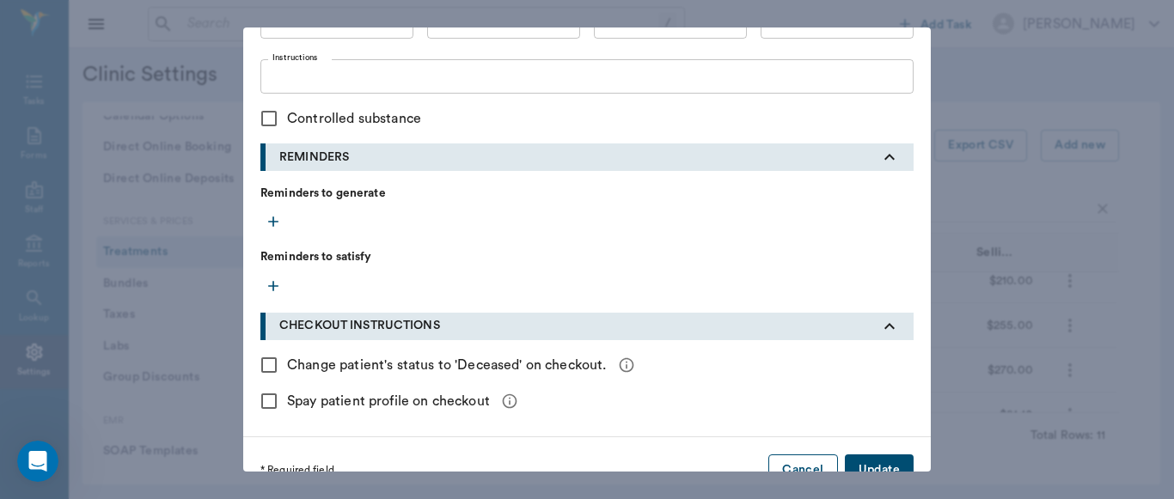
click at [803, 466] on button "Cancel" at bounding box center [802, 471] width 69 height 32
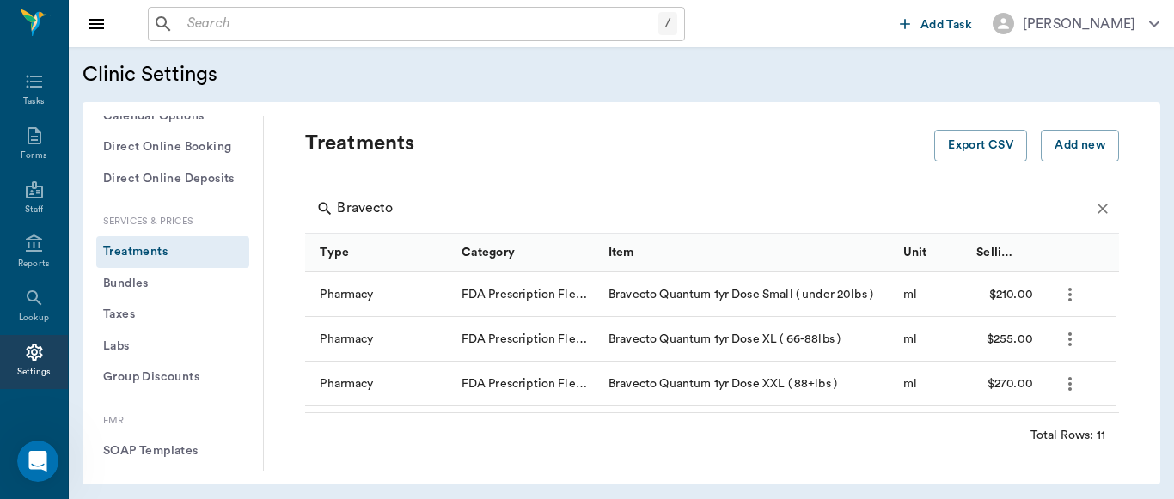
scroll to position [347, 0]
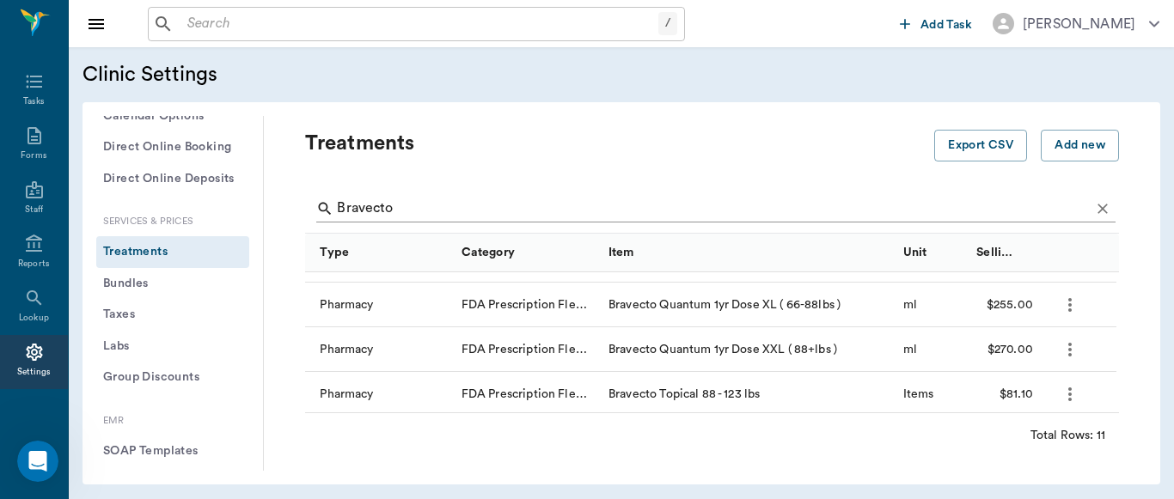
click at [419, 209] on input "Bravecto" at bounding box center [713, 208] width 753 height 27
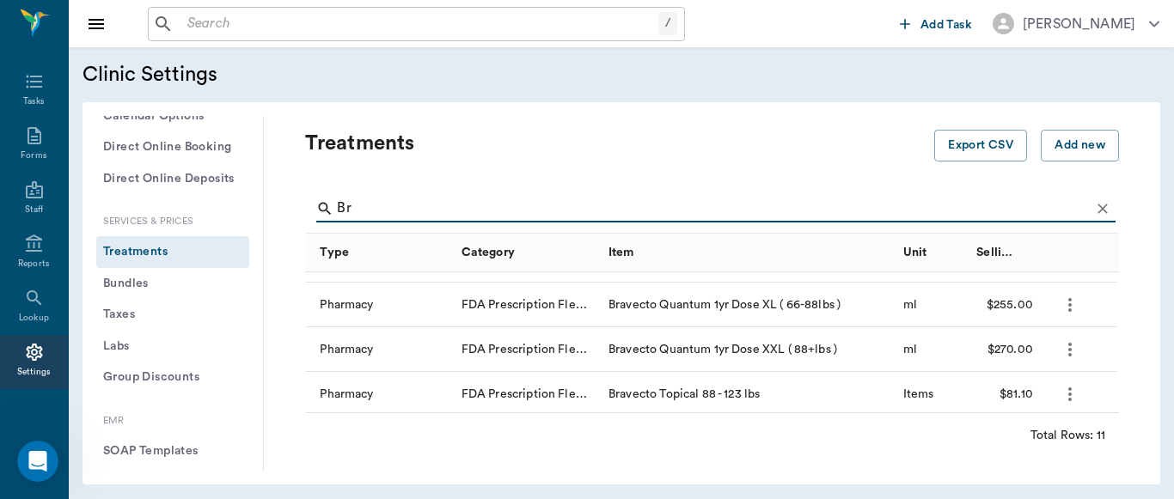
type input "B"
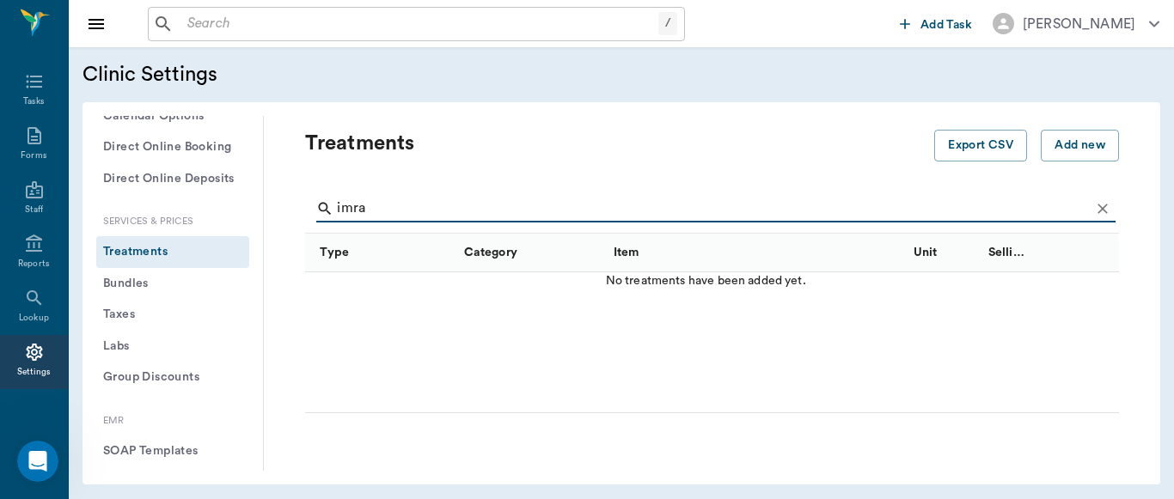
scroll to position [21, 0]
type input "i"
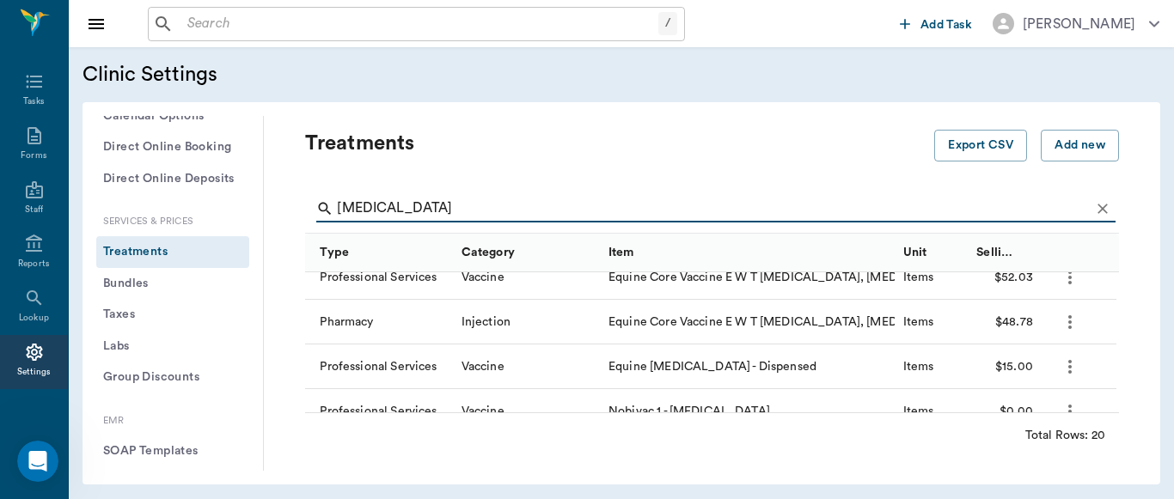
scroll to position [101, 0]
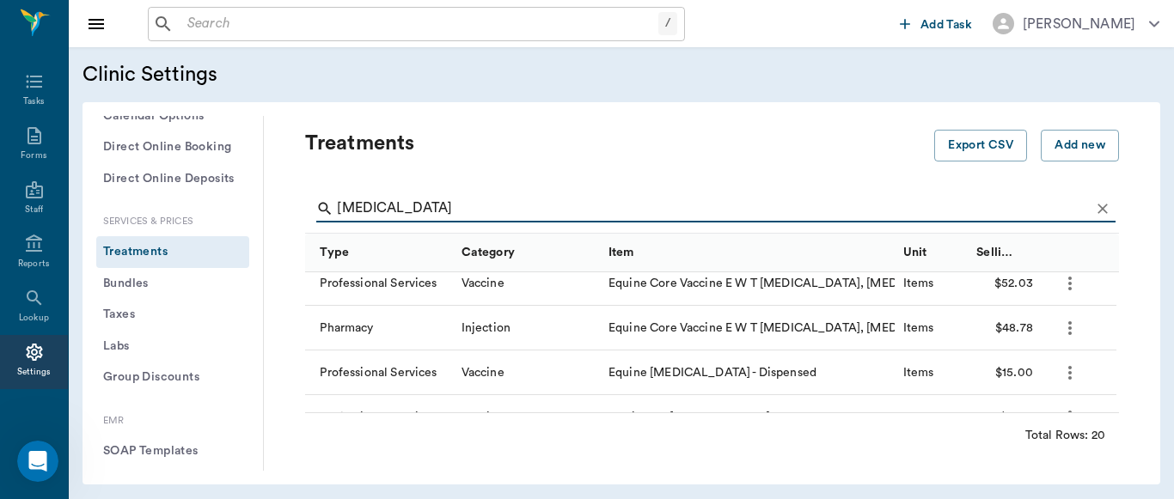
type input "[MEDICAL_DATA]"
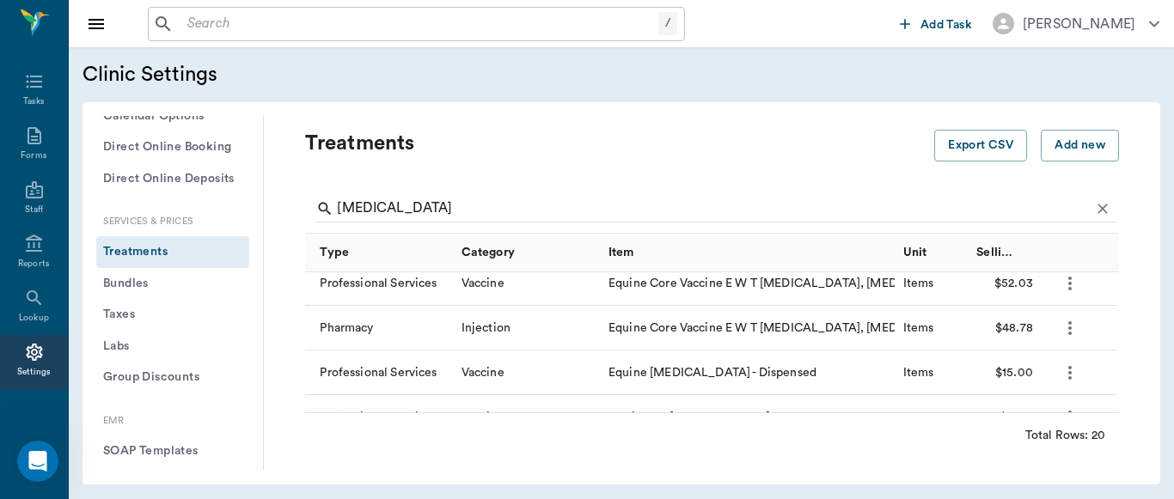
click at [1070, 371] on icon "more" at bounding box center [1069, 373] width 3 height 14
click at [1014, 419] on p "Edit Treatment" at bounding box center [1025, 419] width 94 height 21
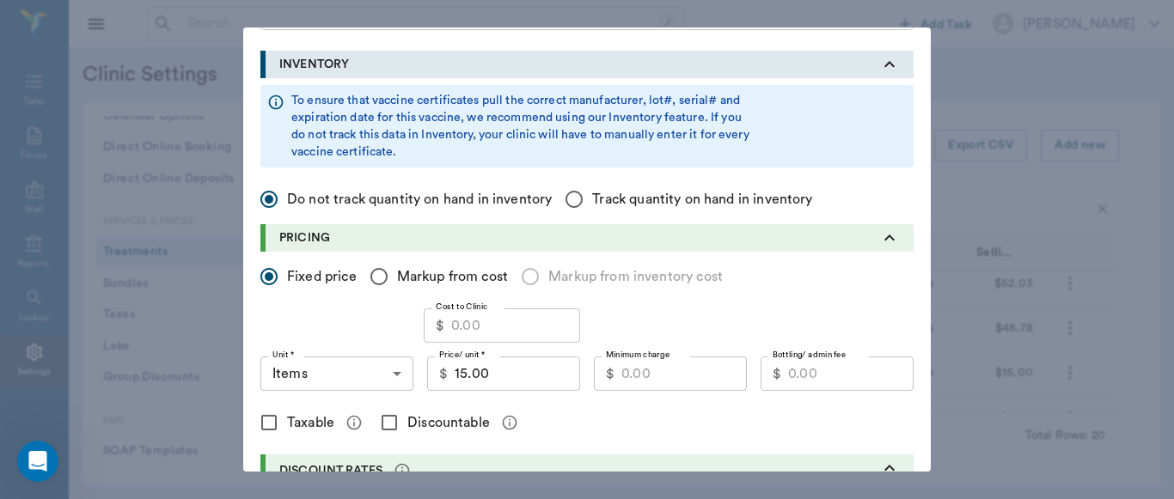
scroll to position [224, 0]
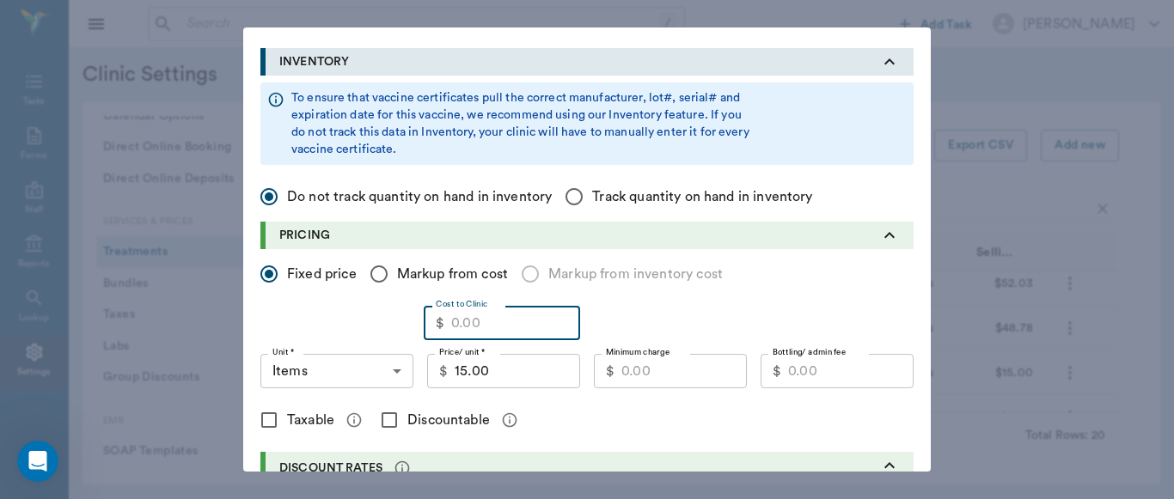
click at [493, 326] on input "Cost to Clinic" at bounding box center [515, 323] width 129 height 34
type input "5.00"
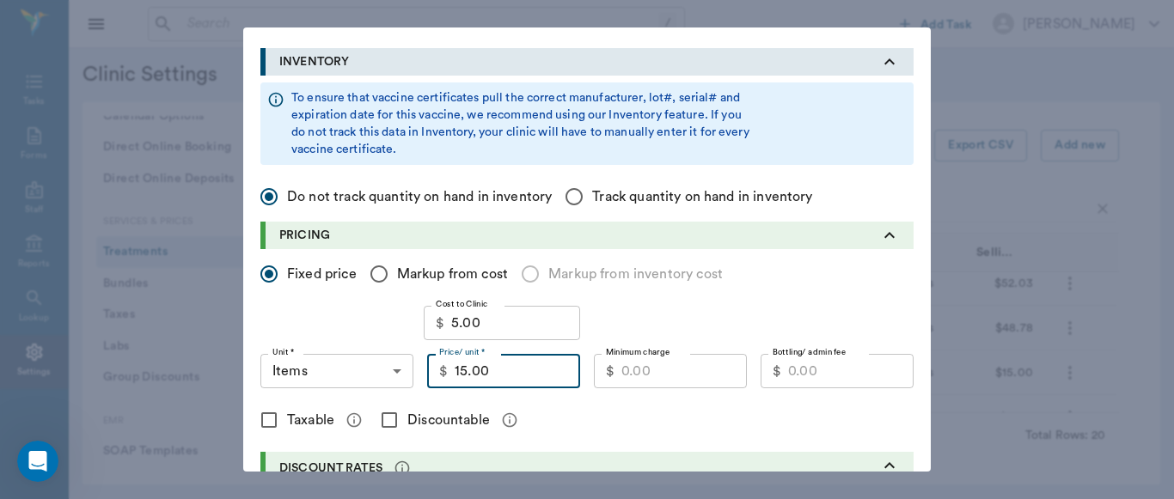
click at [469, 375] on input "15.00" at bounding box center [517, 371] width 125 height 34
type input "18.00"
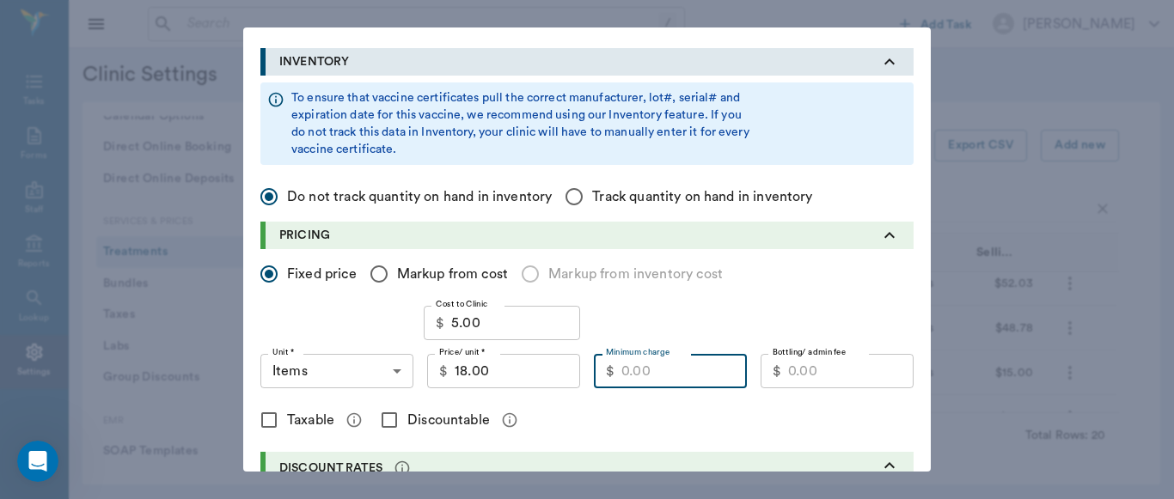
click at [646, 369] on input "Minimum charge" at bounding box center [683, 371] width 125 height 34
type input "12.60"
click at [386, 421] on input "Discountable" at bounding box center [389, 420] width 36 height 36
checkbox input "true"
click at [394, 369] on body "/ ​ Add Task [PERSON_NAME] Nectar Messages Appts Labs Imaging Inventory Tasks F…" at bounding box center [587, 249] width 1174 height 499
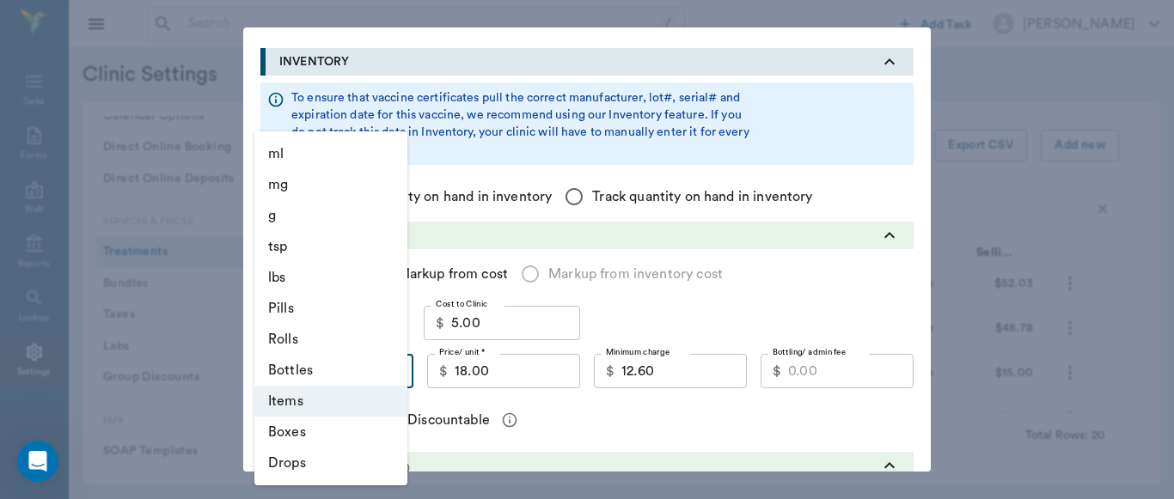
click at [315, 154] on li "ml" at bounding box center [330, 153] width 153 height 31
type input "ML"
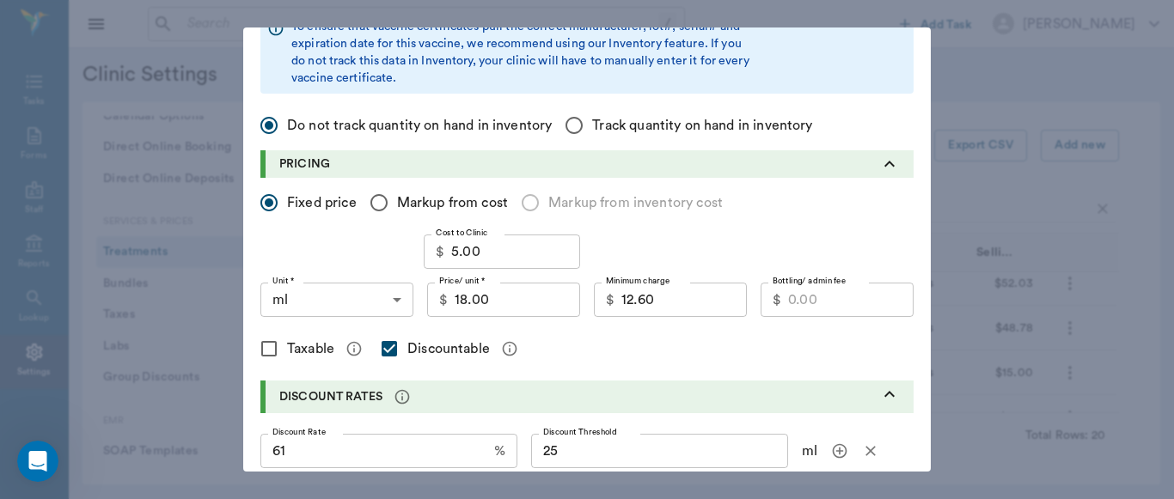
scroll to position [306, 0]
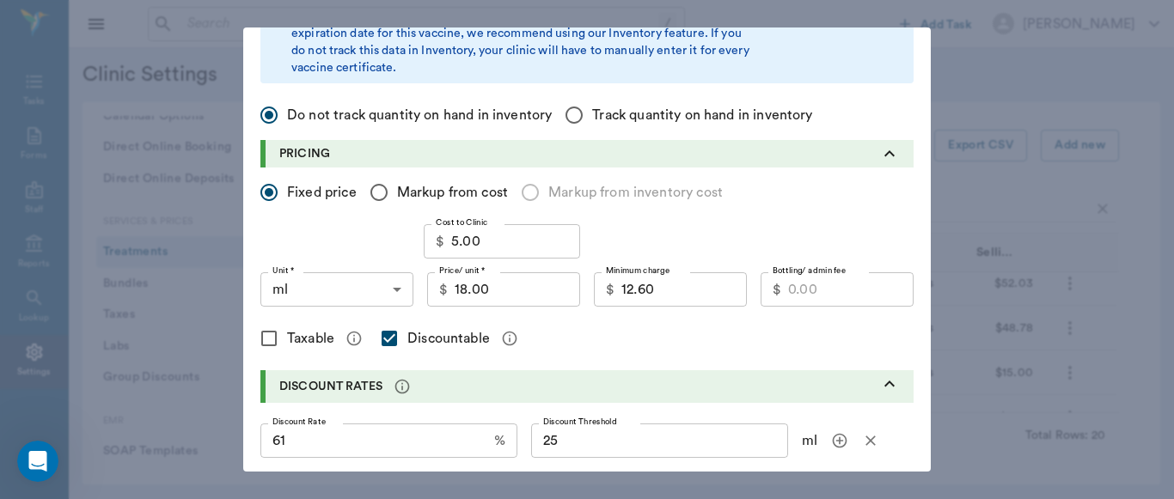
click at [821, 297] on input "Bottling/ admin fee" at bounding box center [850, 289] width 125 height 34
type input "5.00"
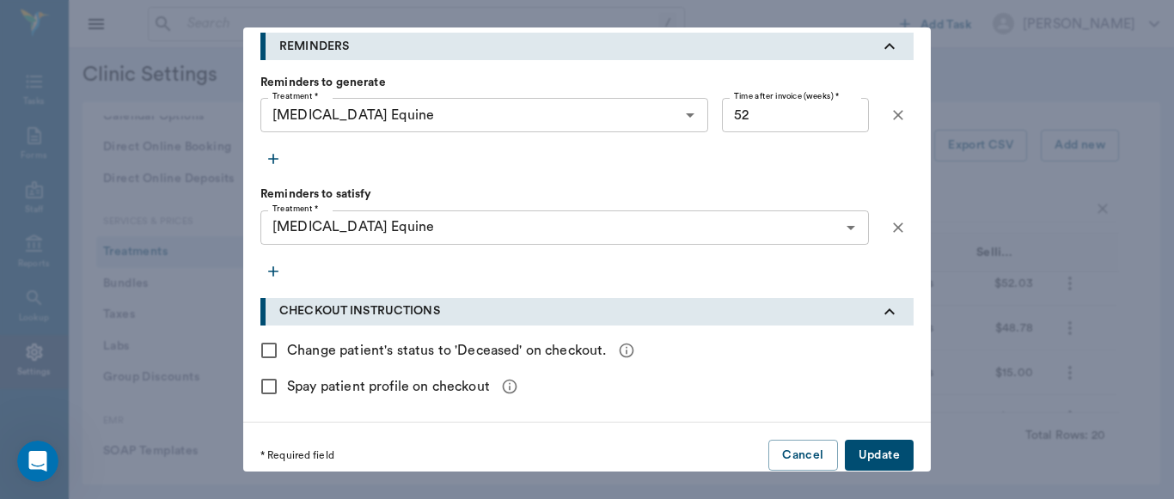
scroll to position [870, 0]
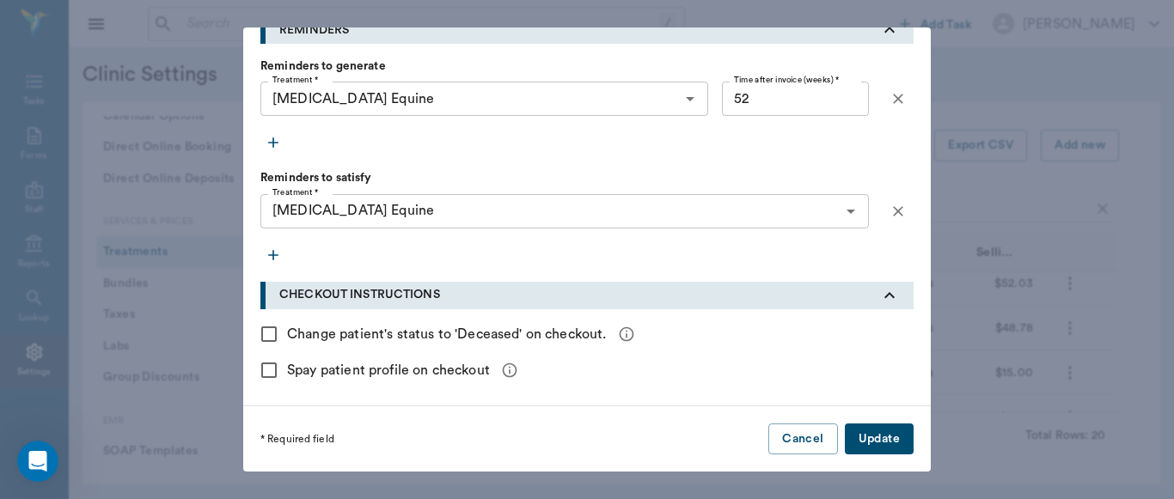
click at [886, 440] on button "Update" at bounding box center [879, 440] width 69 height 32
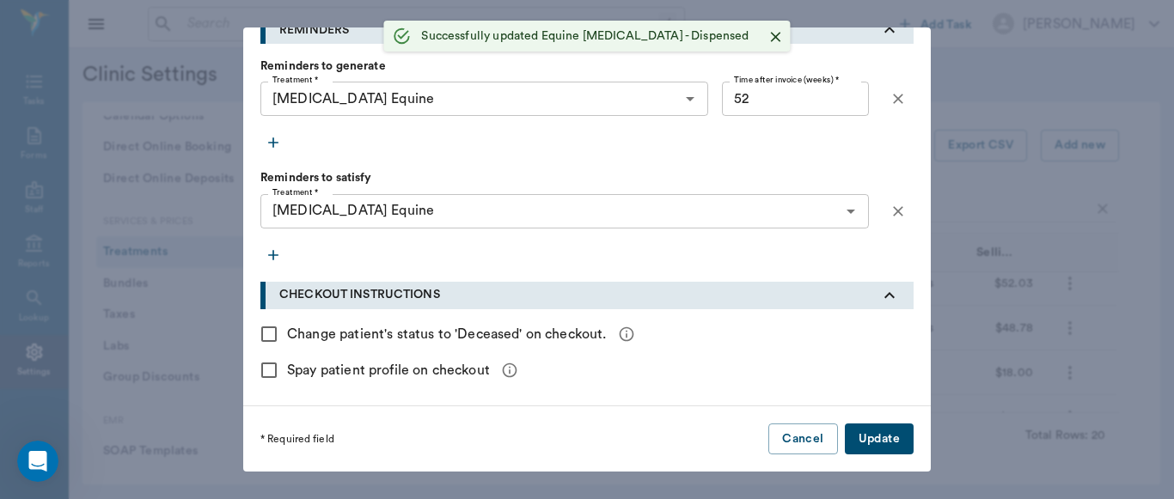
checkbox input "false"
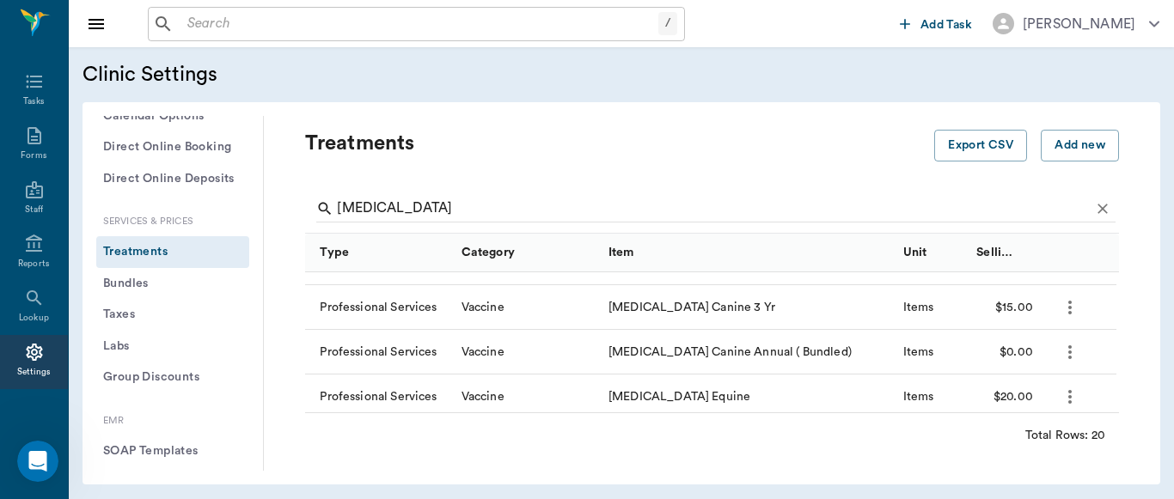
scroll to position [513, 0]
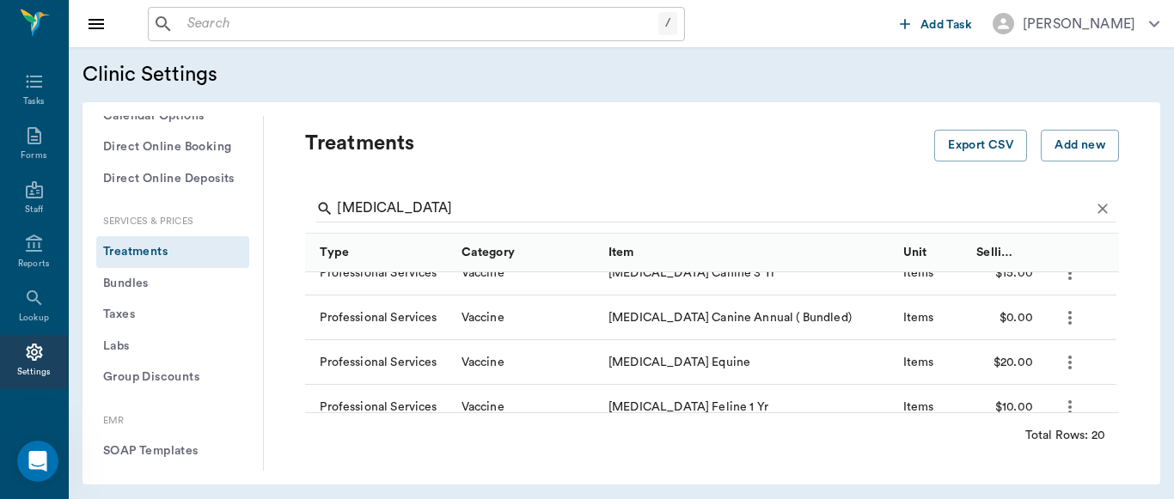
click at [1069, 366] on icon "more" at bounding box center [1069, 363] width 3 height 14
click at [1030, 413] on p "Edit Treatment" at bounding box center [1025, 409] width 94 height 21
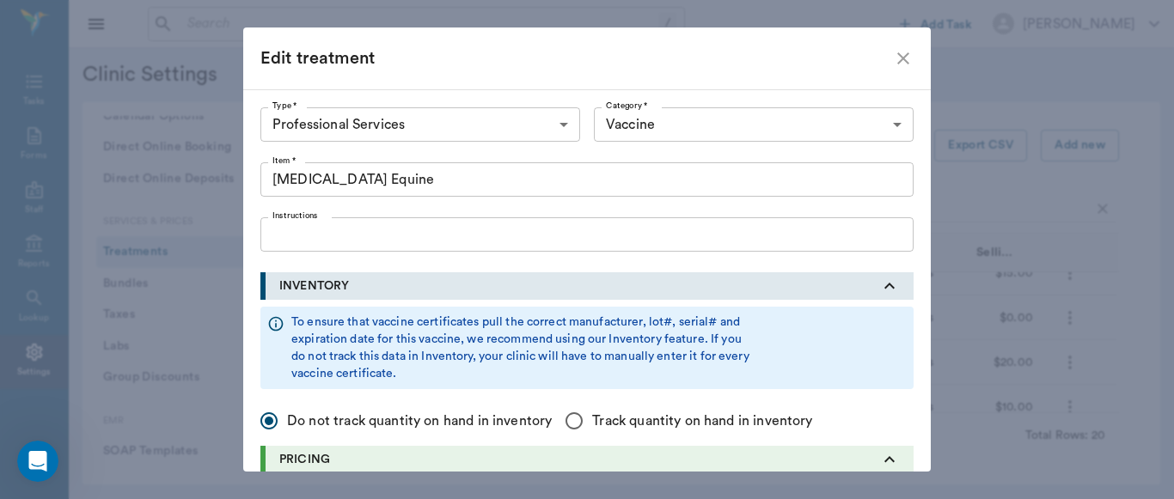
type input "[MEDICAL_DATA] Equine"
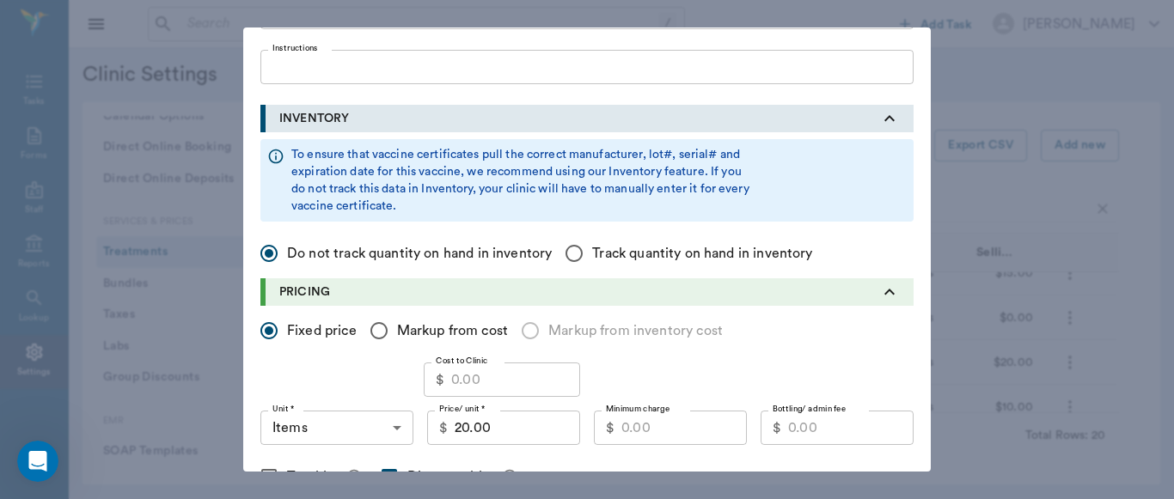
scroll to position [175, 0]
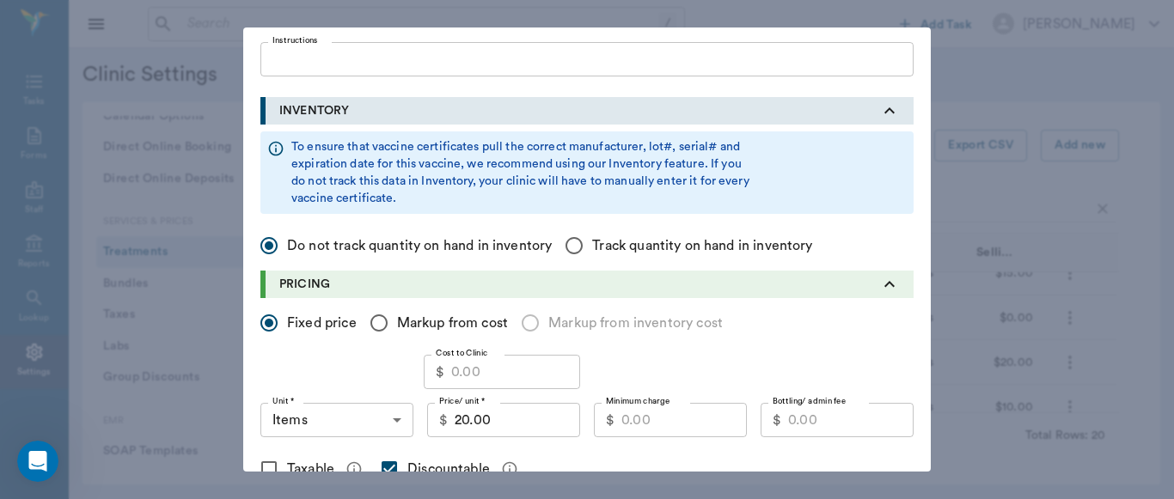
click at [520, 426] on input "20.00" at bounding box center [517, 420] width 125 height 34
type input "22.00"
click at [476, 376] on input "Cost to Clinic" at bounding box center [515, 372] width 129 height 34
type input "5.03"
click at [493, 424] on input "22.00" at bounding box center [517, 420] width 125 height 34
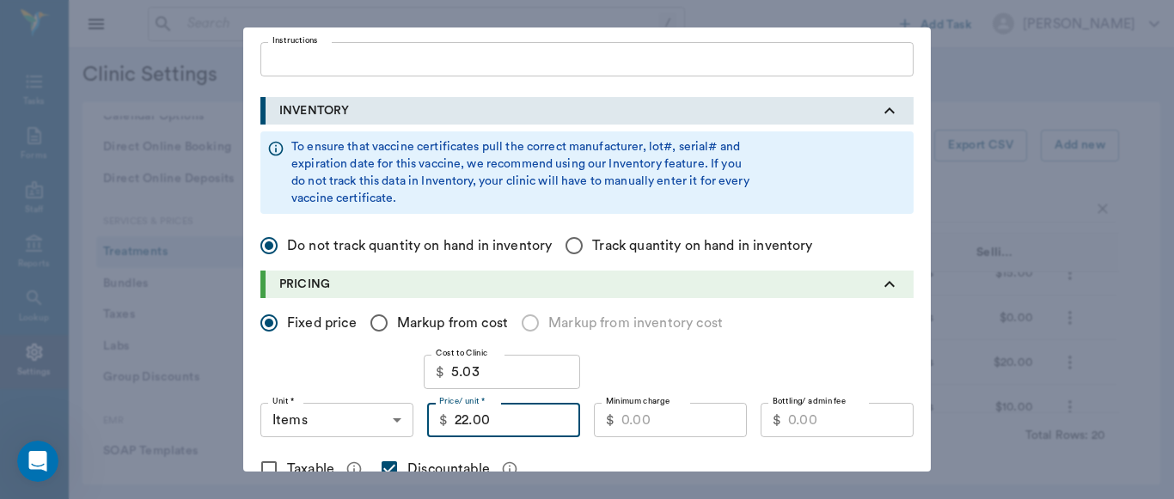
click at [809, 431] on input "Bottling/ admin fee" at bounding box center [850, 420] width 125 height 34
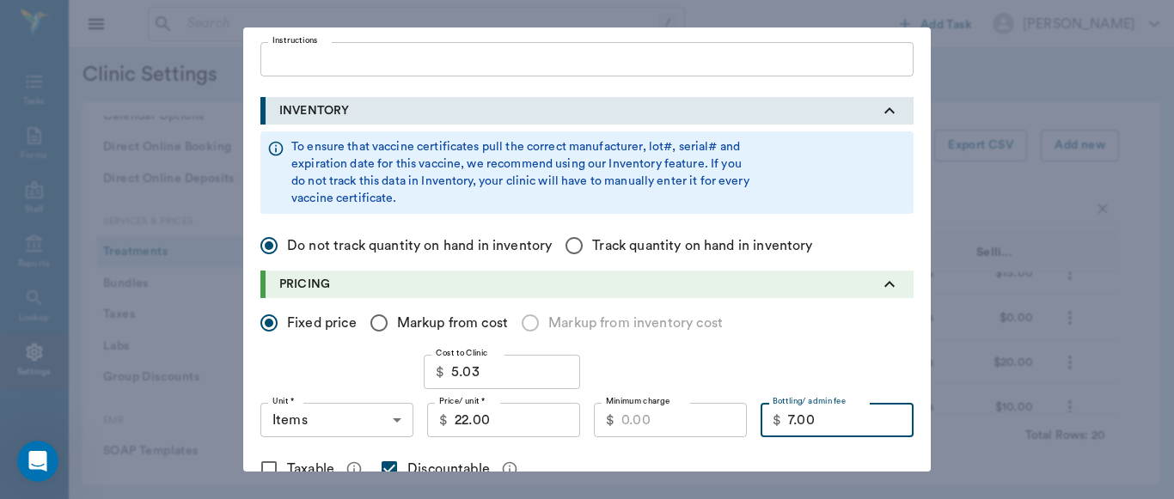
type input "7.00"
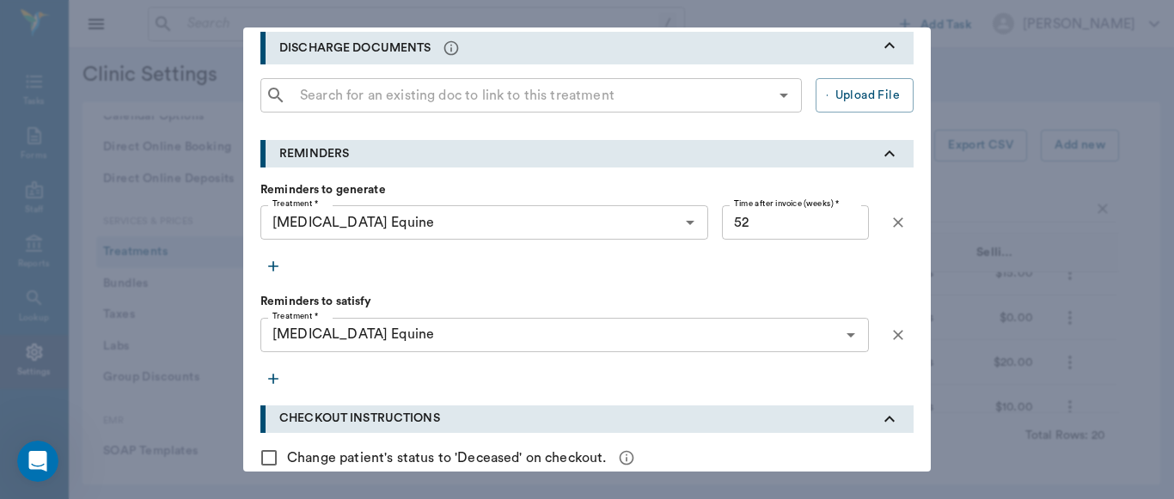
scroll to position [852, 0]
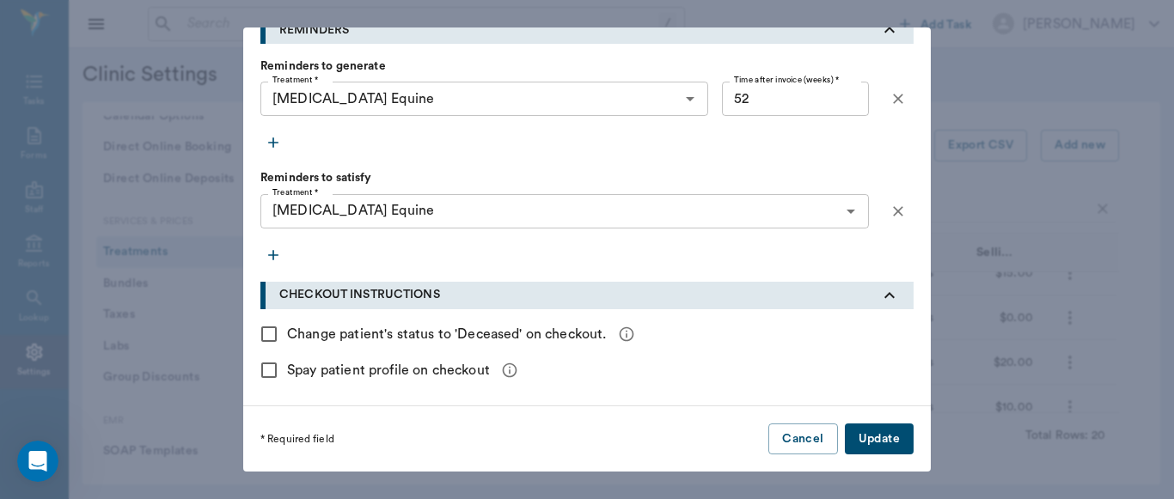
click at [877, 438] on button "Update" at bounding box center [879, 440] width 69 height 32
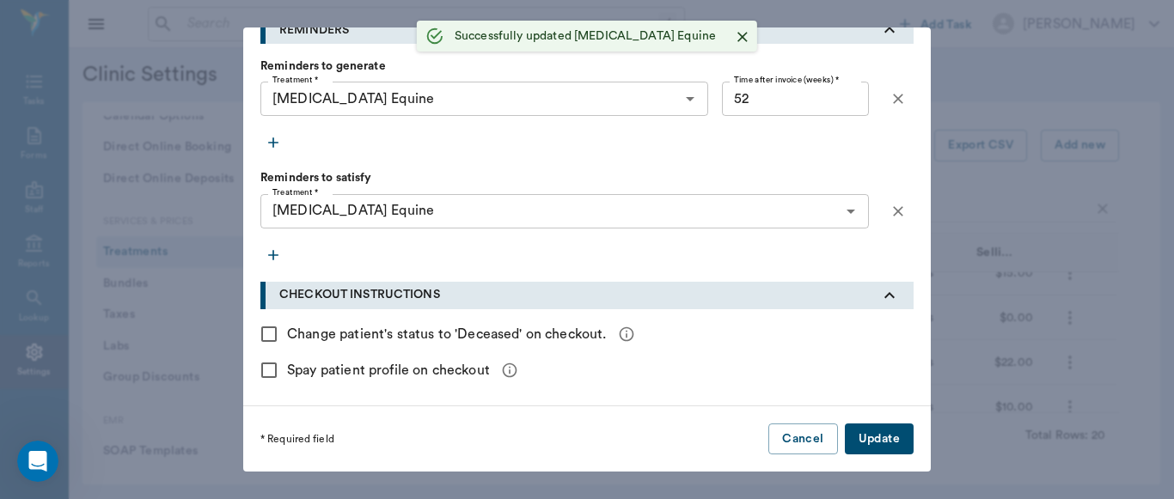
checkbox input "false"
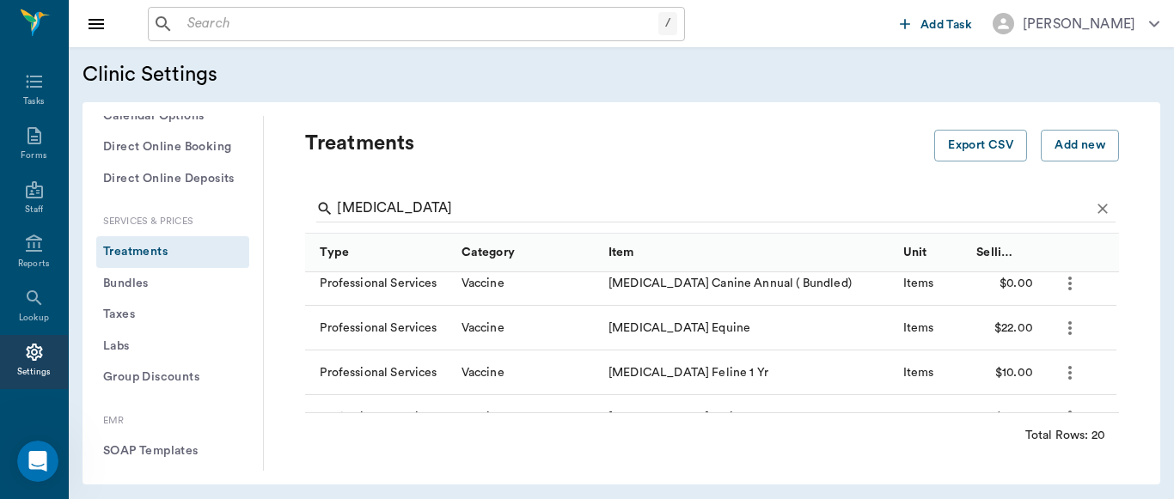
scroll to position [513, 0]
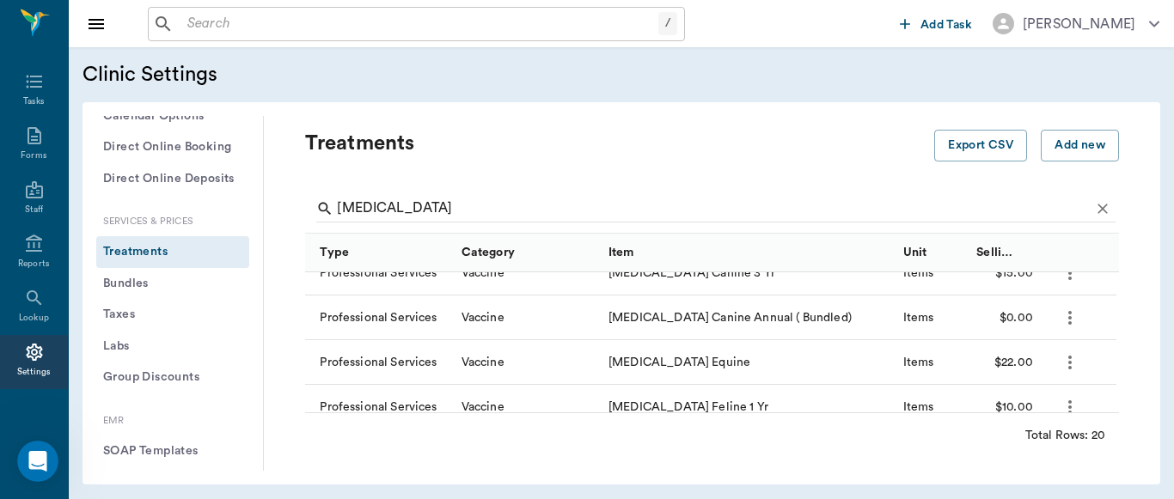
click at [1070, 361] on icon "more" at bounding box center [1069, 363] width 3 height 14
click at [1023, 410] on p "Edit Treatment" at bounding box center [1025, 409] width 94 height 21
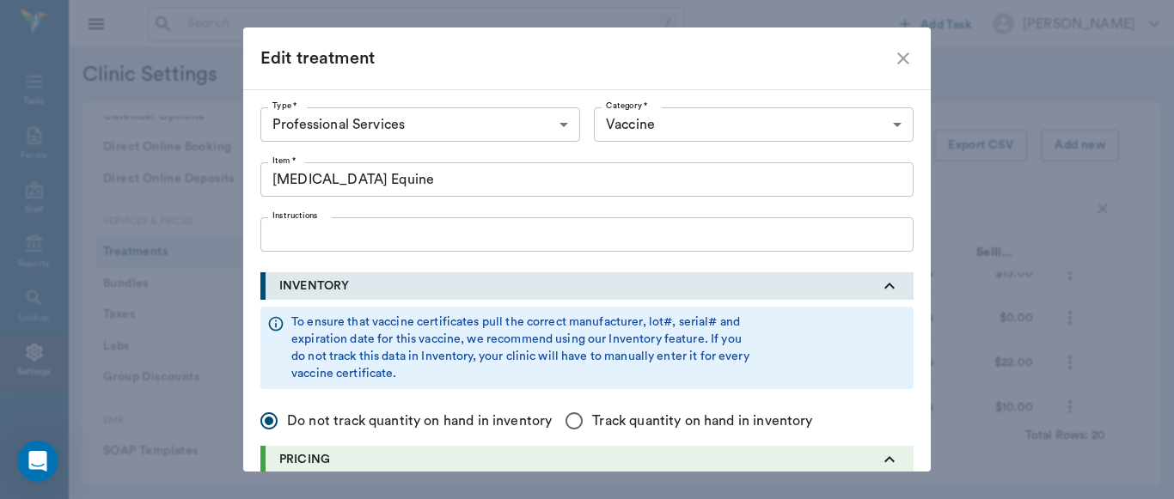
type input "[MEDICAL_DATA] Equine"
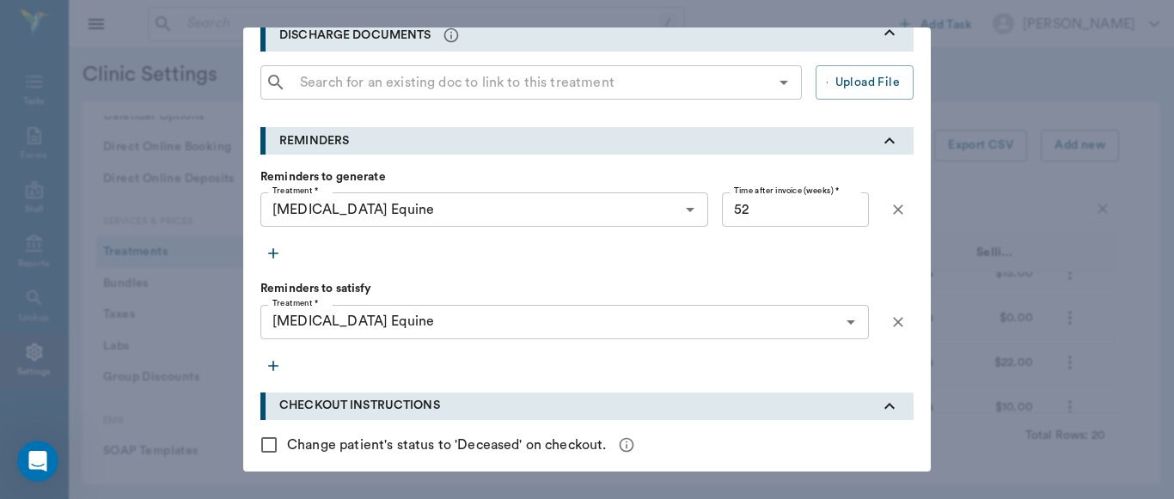
scroll to position [852, 0]
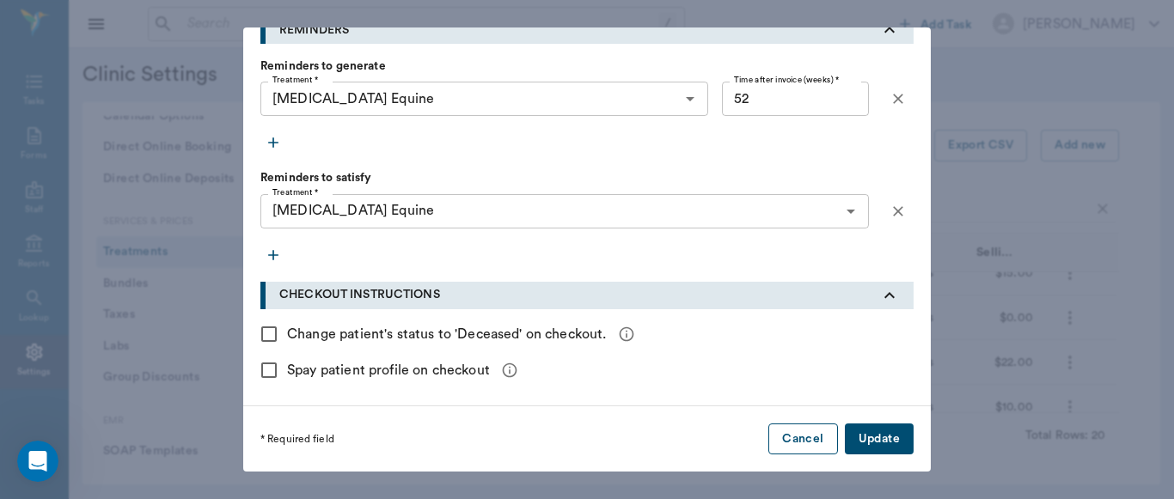
click at [796, 439] on button "Cancel" at bounding box center [802, 440] width 69 height 32
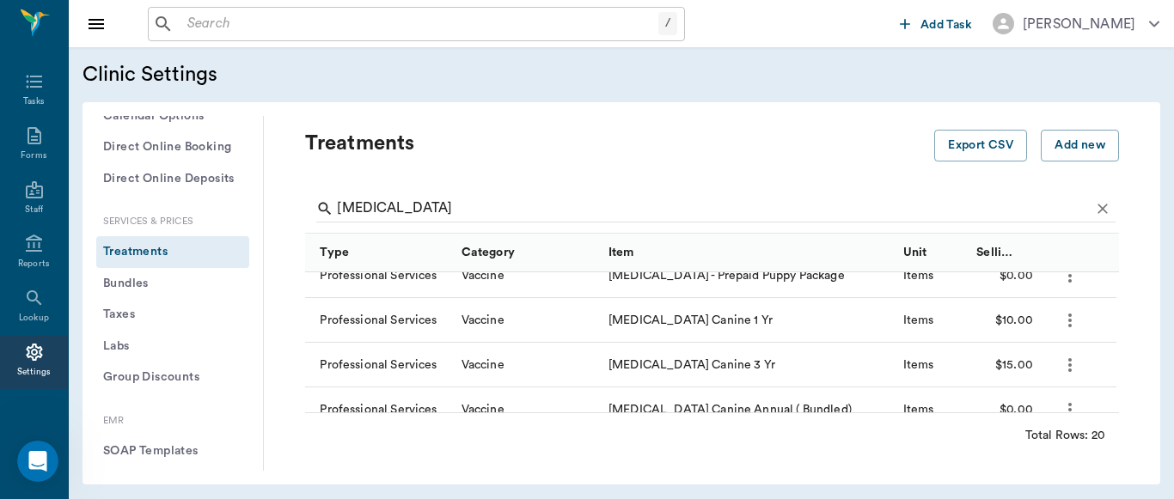
scroll to position [492, 0]
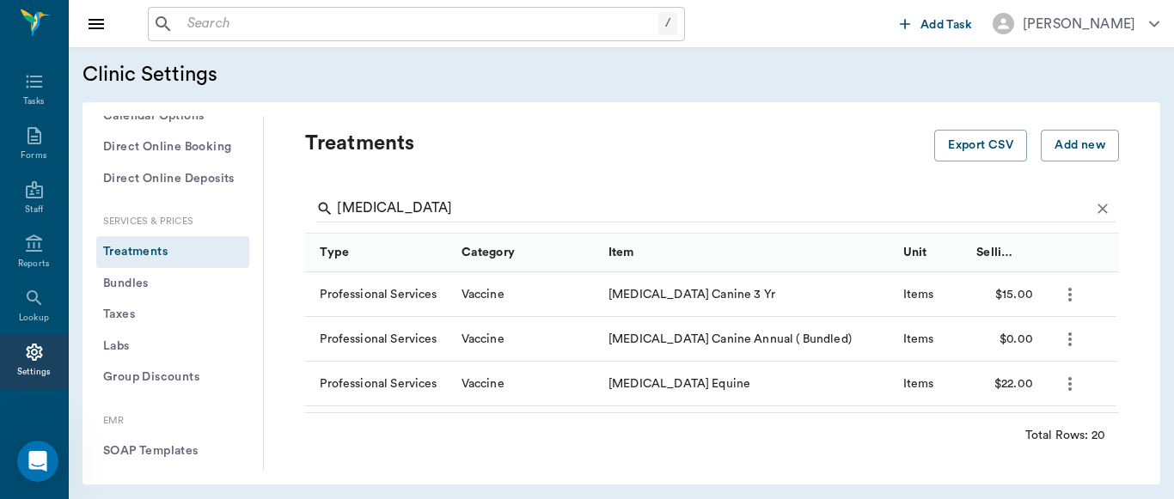
click at [1070, 381] on icon "more" at bounding box center [1070, 384] width 21 height 21
click at [1029, 424] on p "Edit Treatment" at bounding box center [1025, 430] width 94 height 21
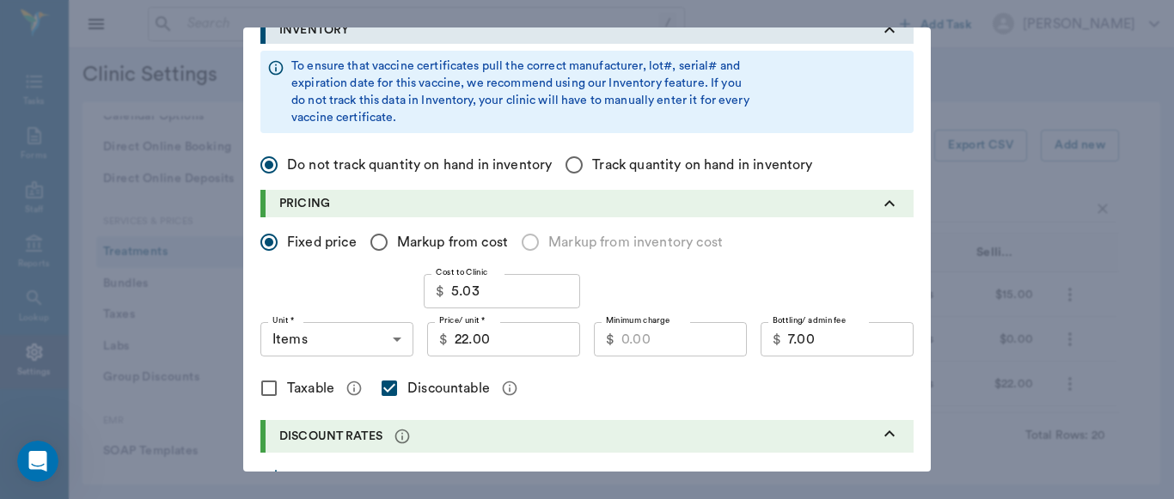
scroll to position [259, 0]
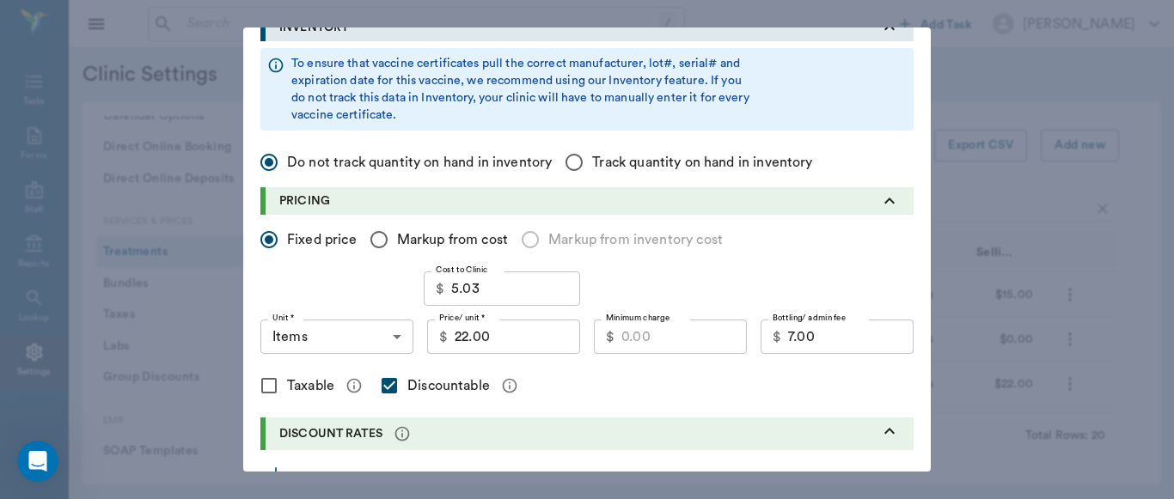
click at [700, 338] on input "Minimum charge" at bounding box center [683, 337] width 125 height 34
type input "12.60"
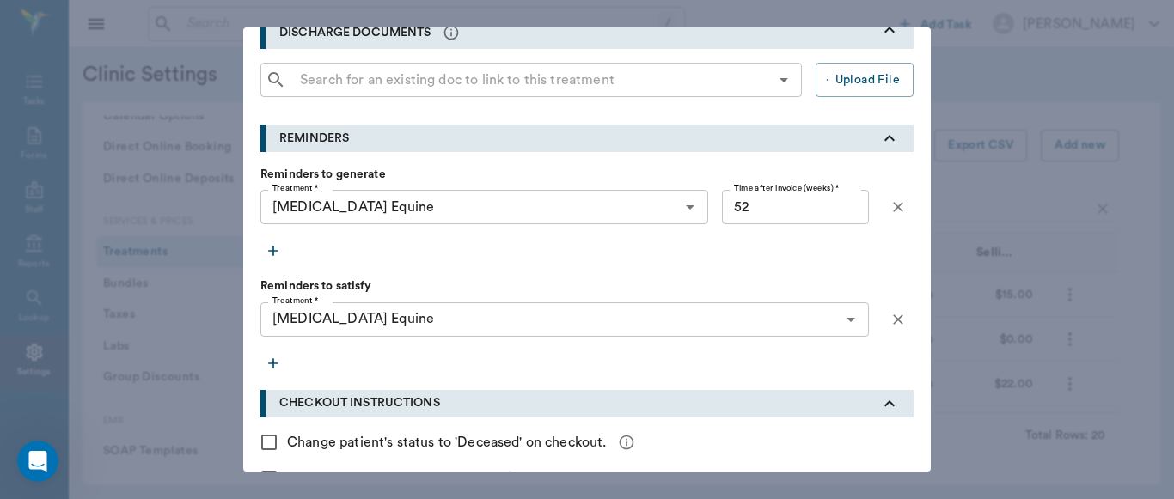
scroll to position [852, 0]
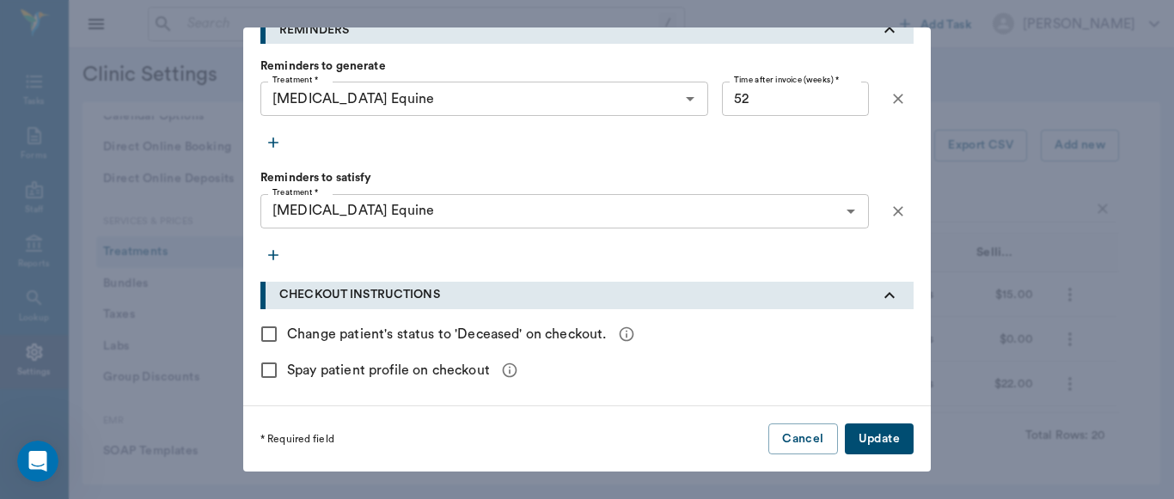
click at [868, 443] on button "Update" at bounding box center [879, 440] width 69 height 32
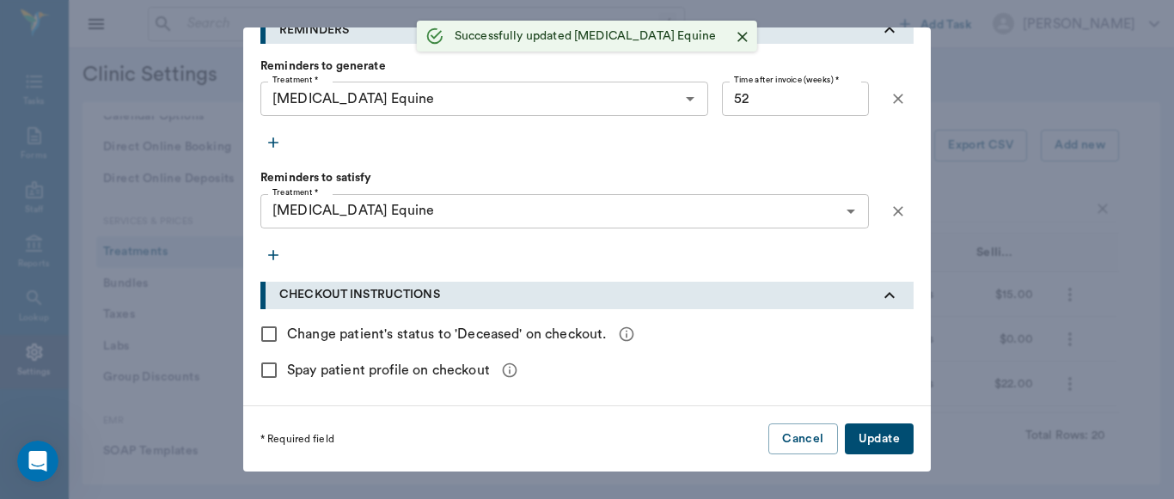
checkbox input "false"
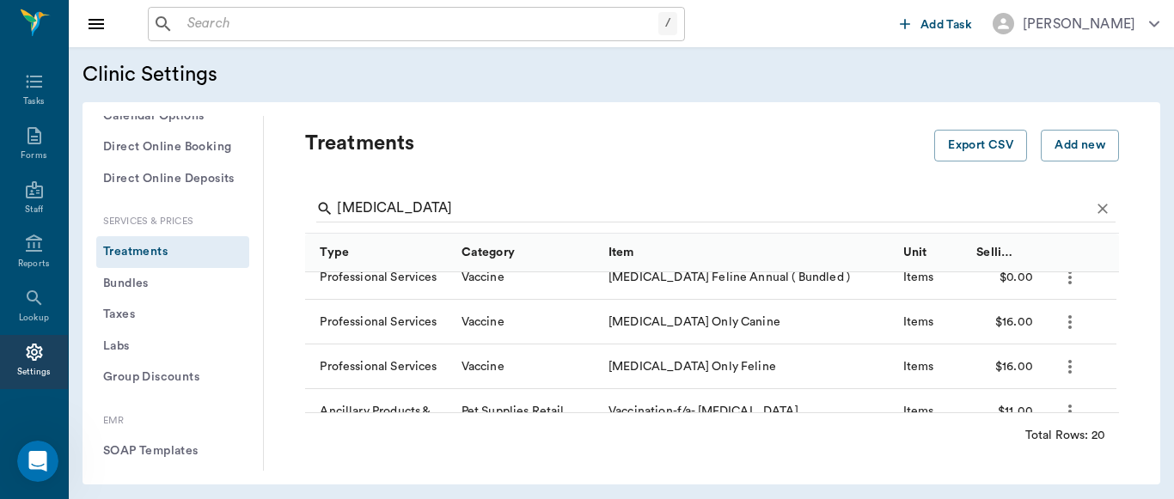
scroll to position [754, 0]
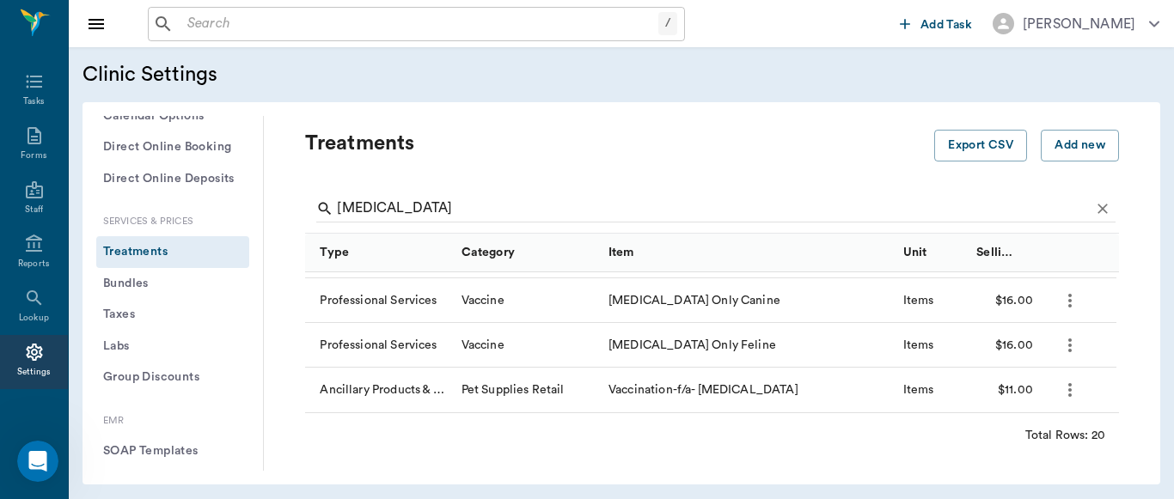
click at [1068, 388] on icon "more" at bounding box center [1070, 390] width 21 height 21
click at [1021, 437] on p "Edit Treatment" at bounding box center [1025, 436] width 94 height 21
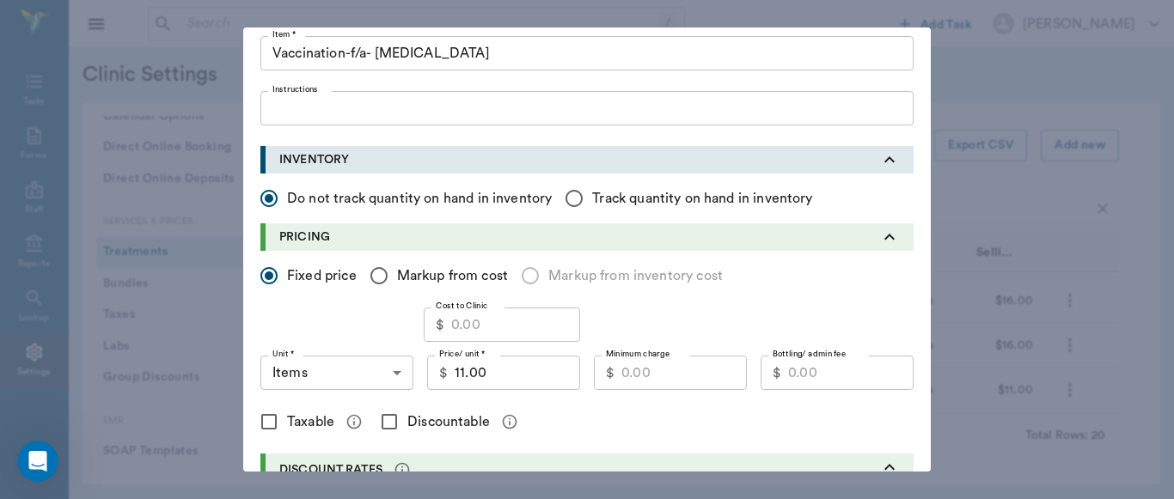
scroll to position [129, 0]
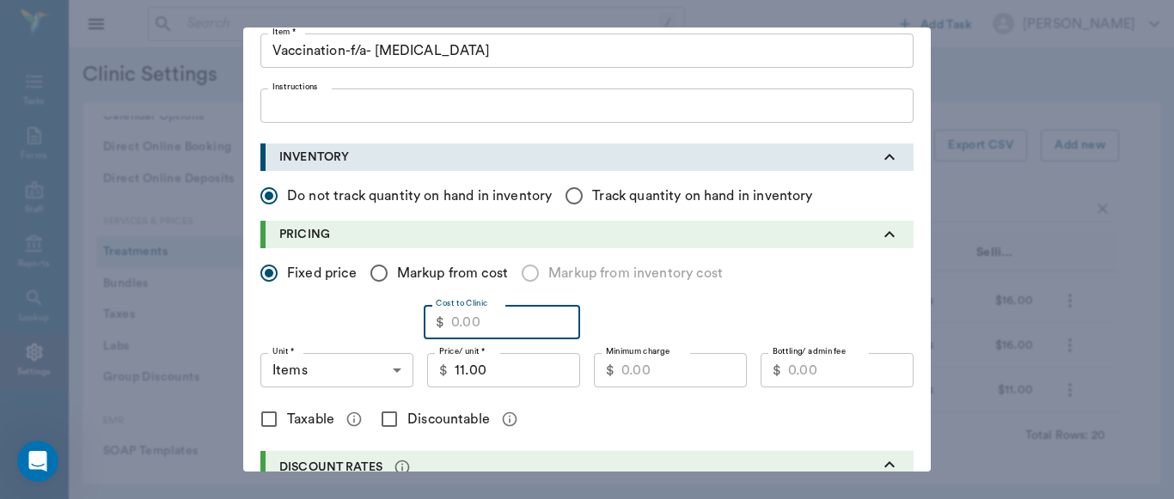
click at [492, 327] on input "Cost to Clinic" at bounding box center [515, 322] width 129 height 34
type input "5.03"
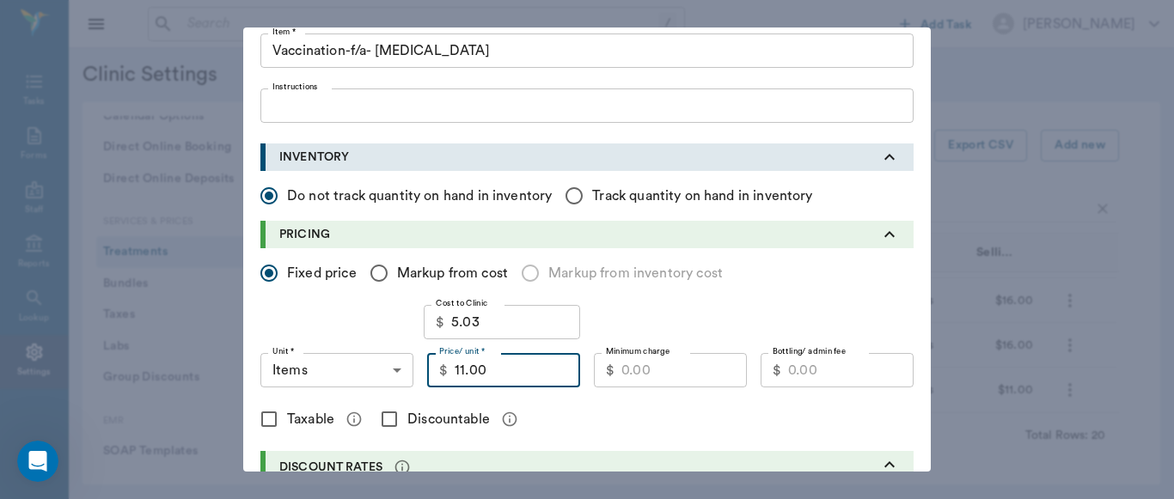
click at [493, 373] on input "11.00" at bounding box center [517, 370] width 125 height 34
type input "15.00"
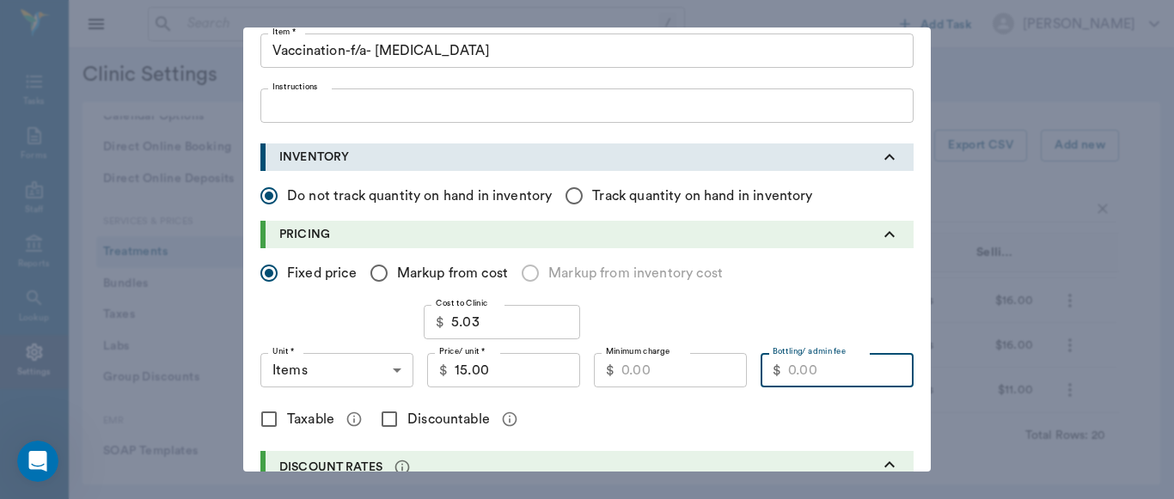
click at [828, 378] on input "Bottling/ admin fee" at bounding box center [850, 370] width 125 height 34
type input "6"
type input "5.00"
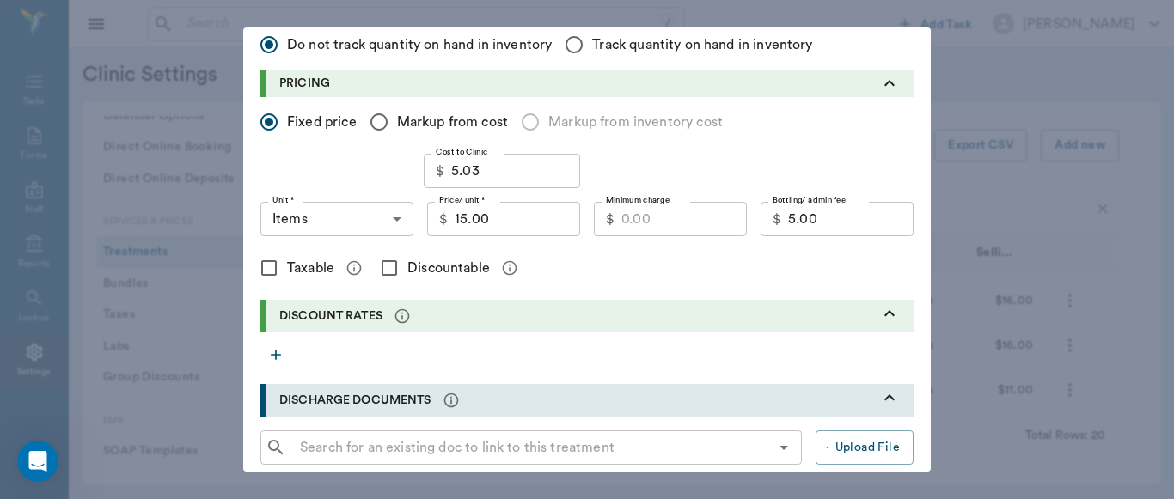
scroll to position [299, 0]
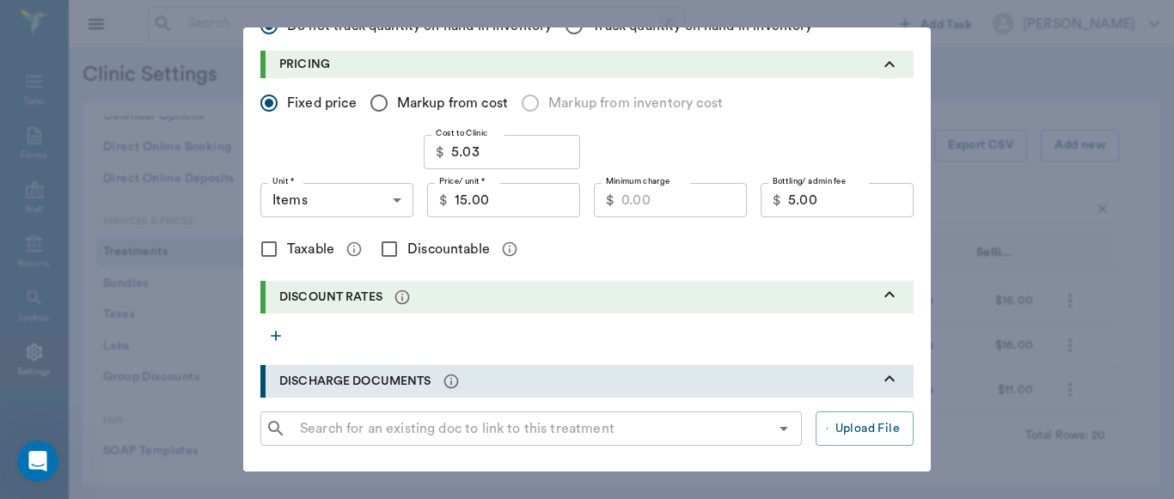
click at [382, 241] on input "Discountable" at bounding box center [389, 249] width 36 height 36
checkbox input "true"
click at [645, 197] on input "Minimum charge" at bounding box center [683, 200] width 125 height 34
type input "12.60"
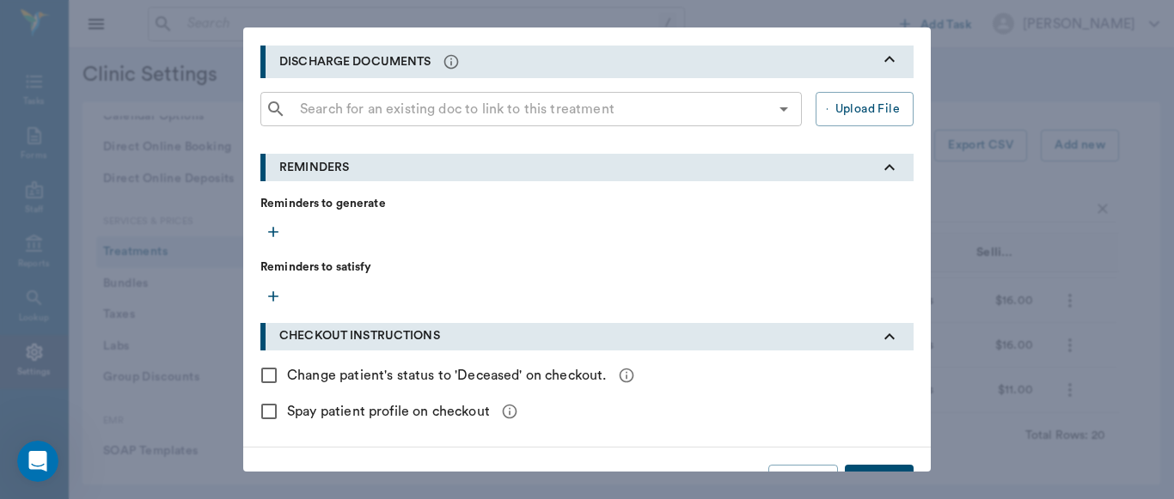
scroll to position [660, 0]
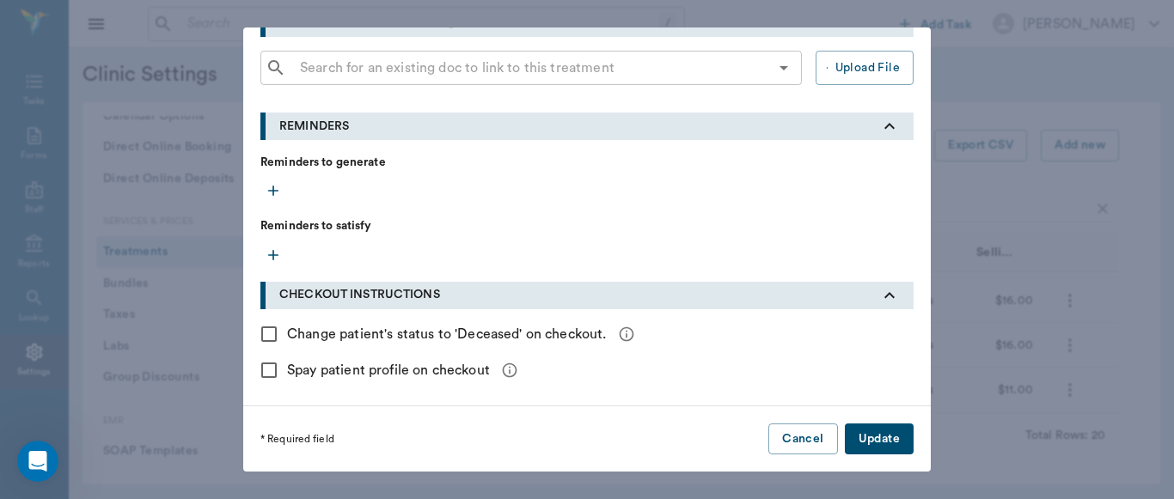
click at [887, 450] on button "Update" at bounding box center [879, 440] width 69 height 32
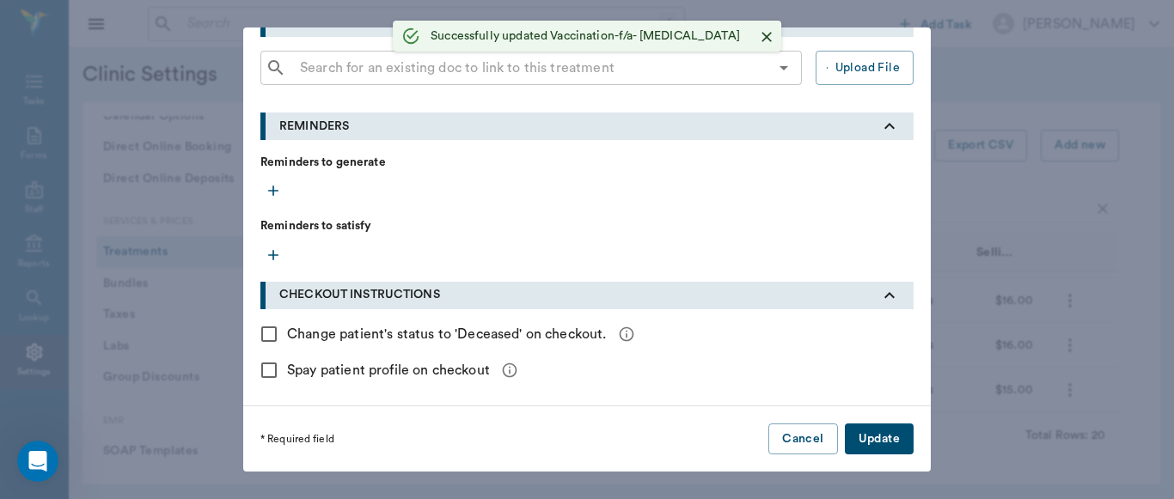
checkbox input "false"
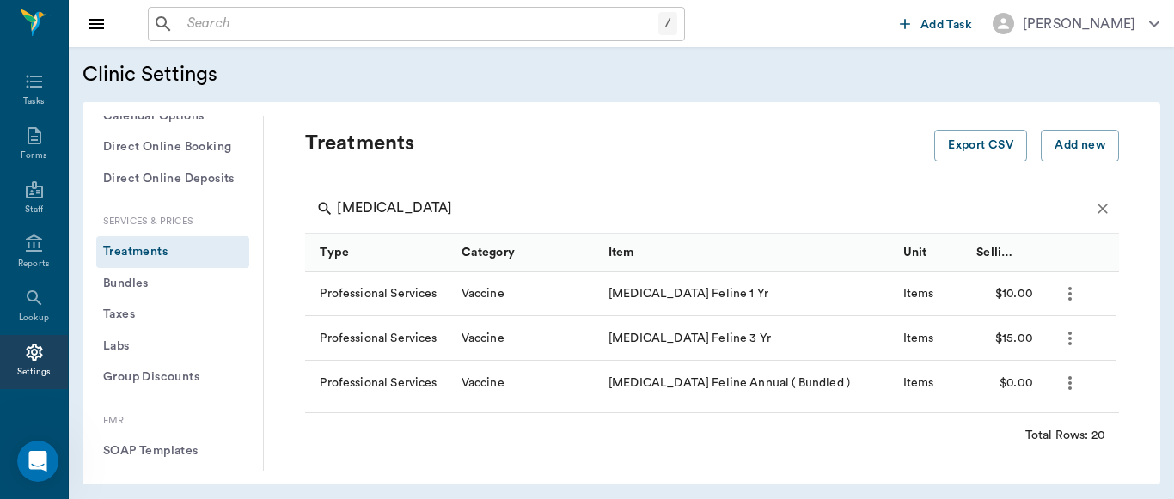
scroll to position [507, 0]
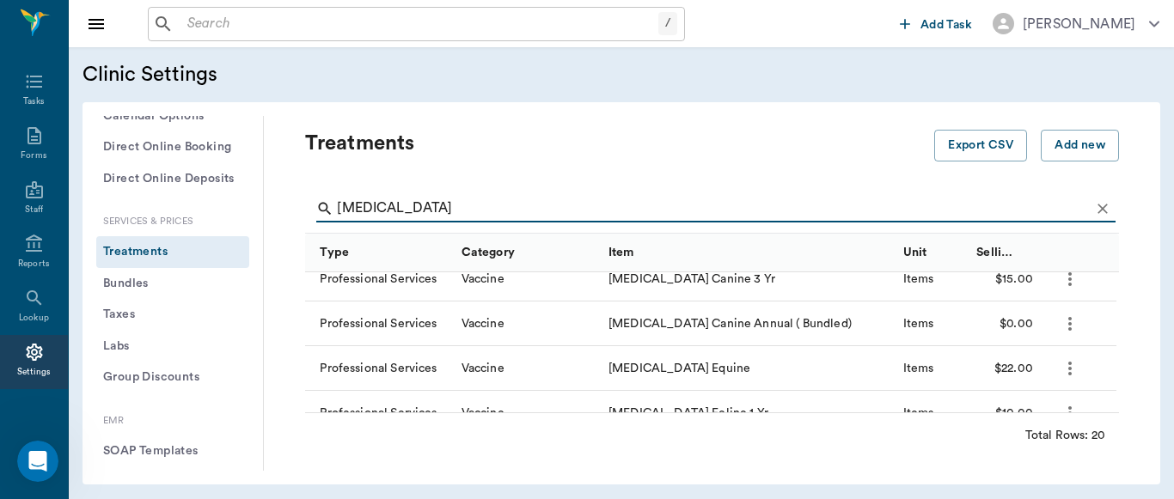
click at [437, 205] on input "[MEDICAL_DATA]" at bounding box center [713, 208] width 753 height 27
type input "r"
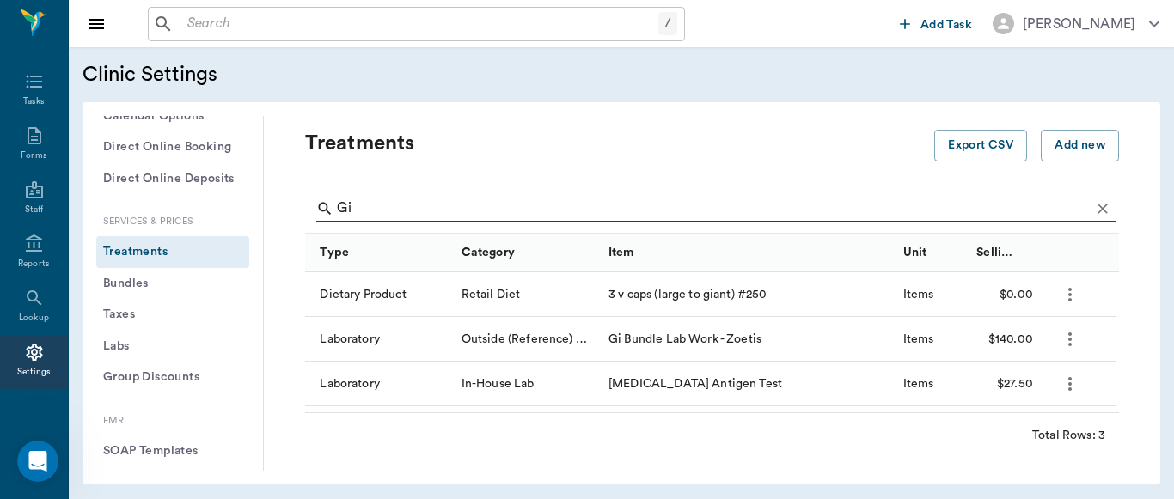
scroll to position [0, 0]
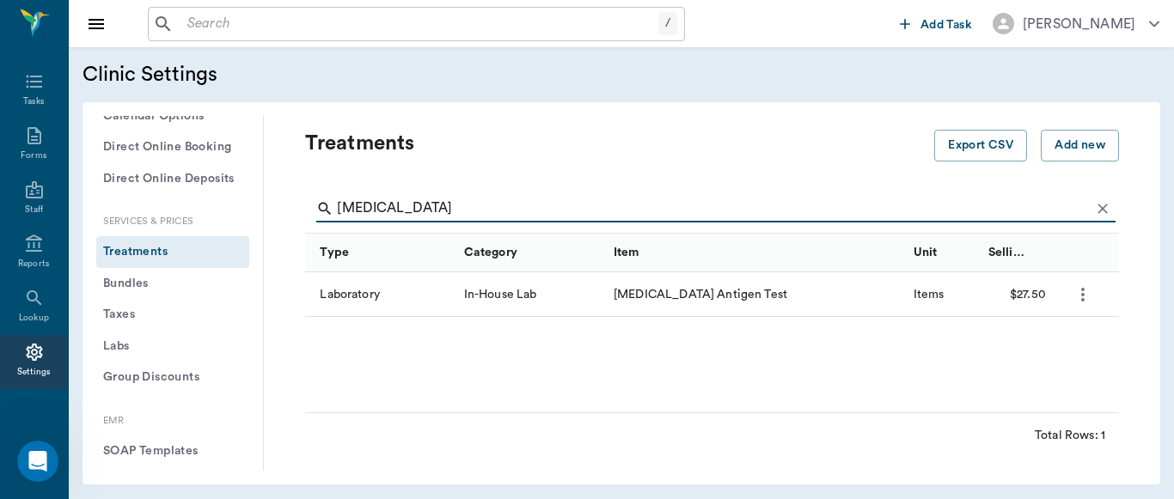
type input "[MEDICAL_DATA]"
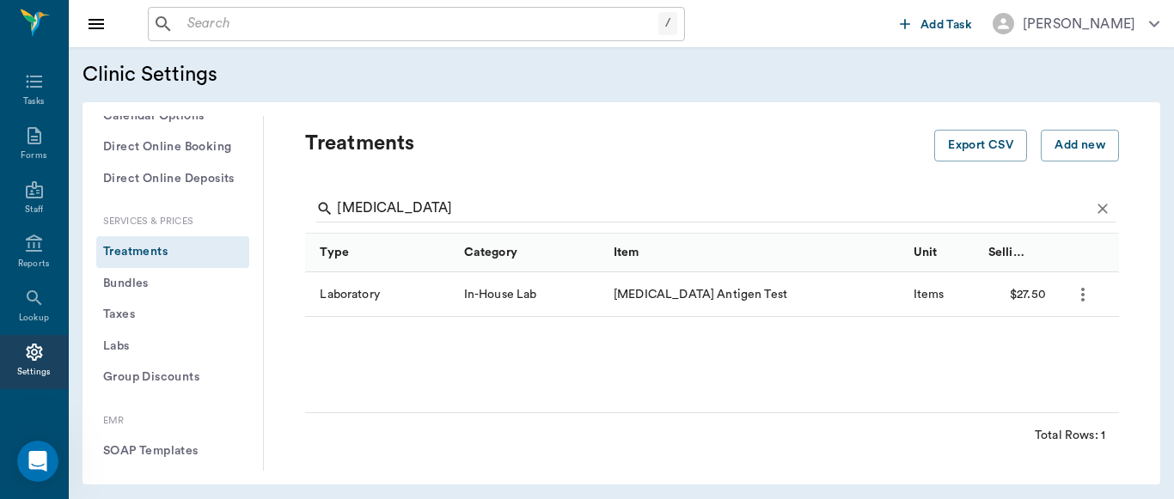
click at [1084, 299] on icon "more" at bounding box center [1082, 294] width 21 height 21
click at [1043, 339] on p "Edit Treatment" at bounding box center [1038, 341] width 94 height 21
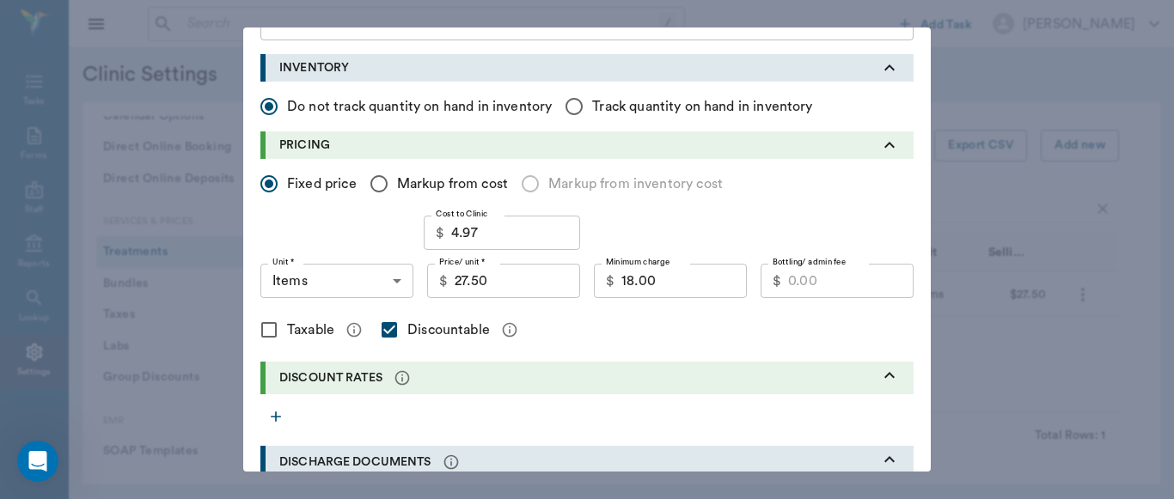
scroll to position [313, 0]
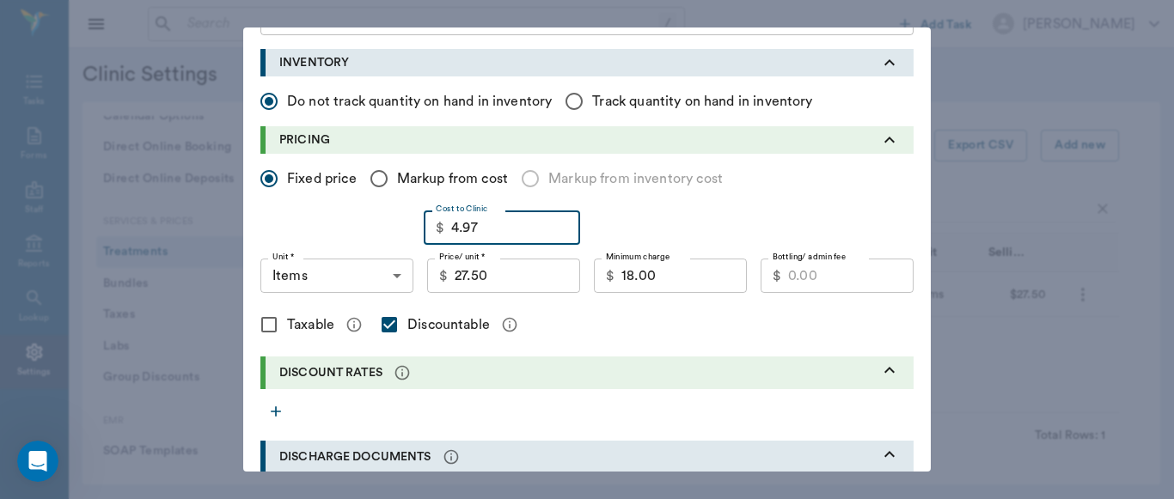
click at [496, 226] on input "4.97" at bounding box center [515, 228] width 129 height 34
type input "16.05"
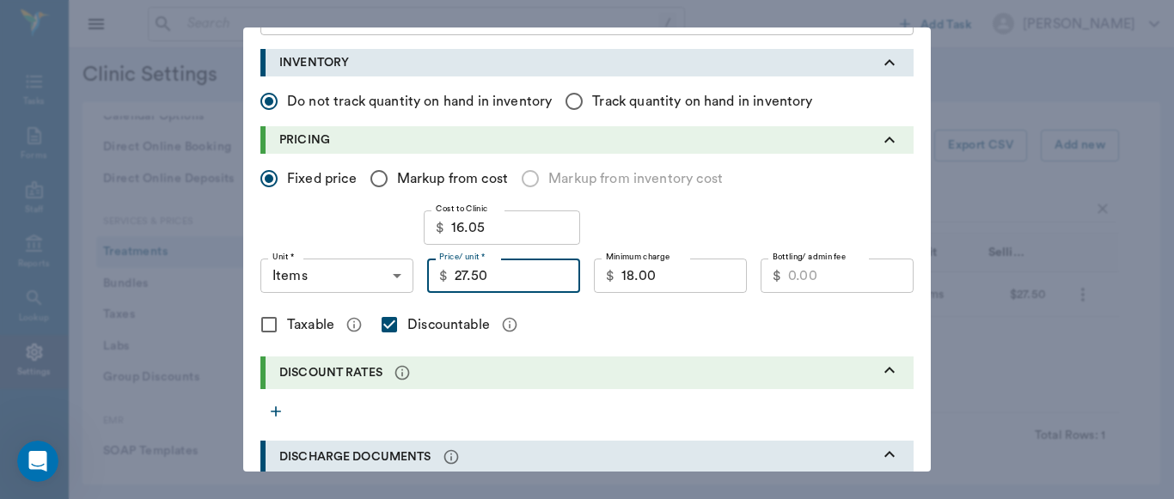
click at [487, 286] on input "27.50" at bounding box center [517, 276] width 125 height 34
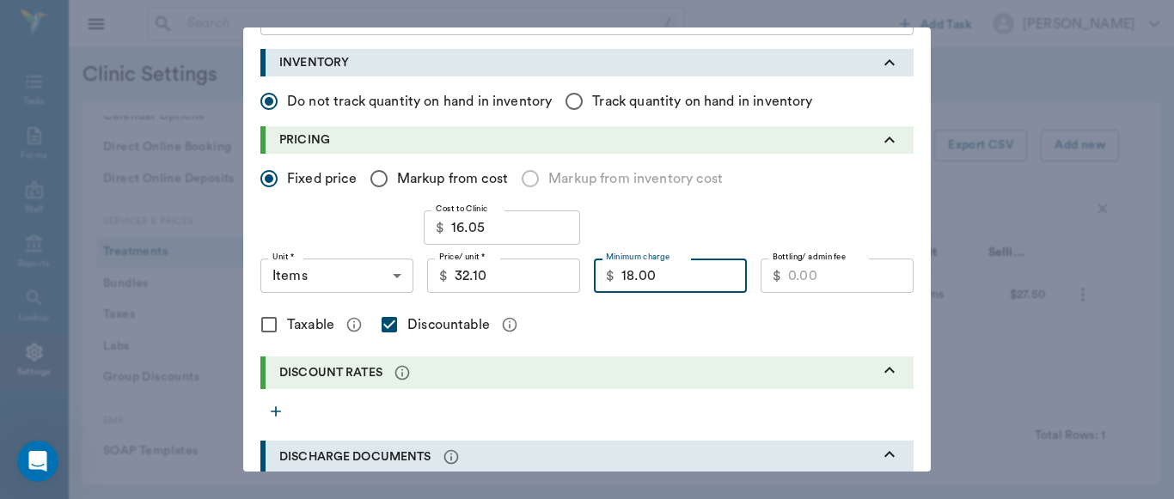
click at [672, 282] on input "18.00" at bounding box center [683, 276] width 125 height 34
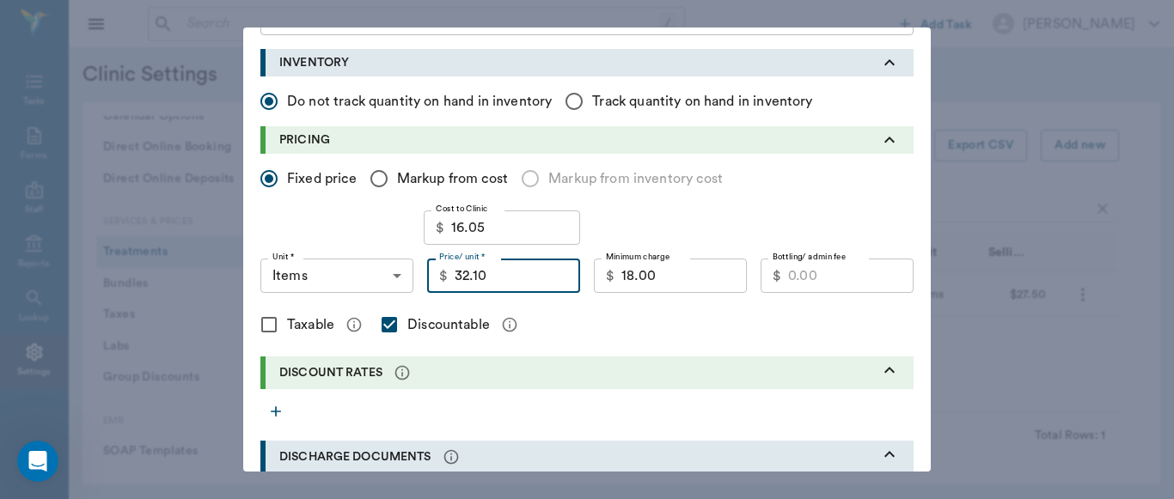
click at [484, 272] on input "32.10" at bounding box center [517, 276] width 125 height 34
type input "34.00"
click at [651, 277] on input "18.00" at bounding box center [683, 276] width 125 height 34
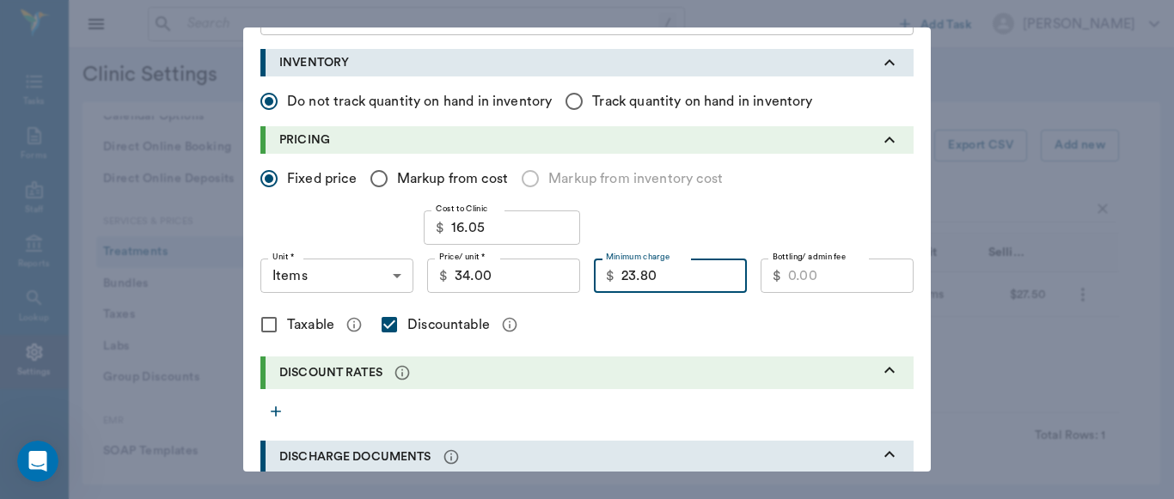
type input "23.80"
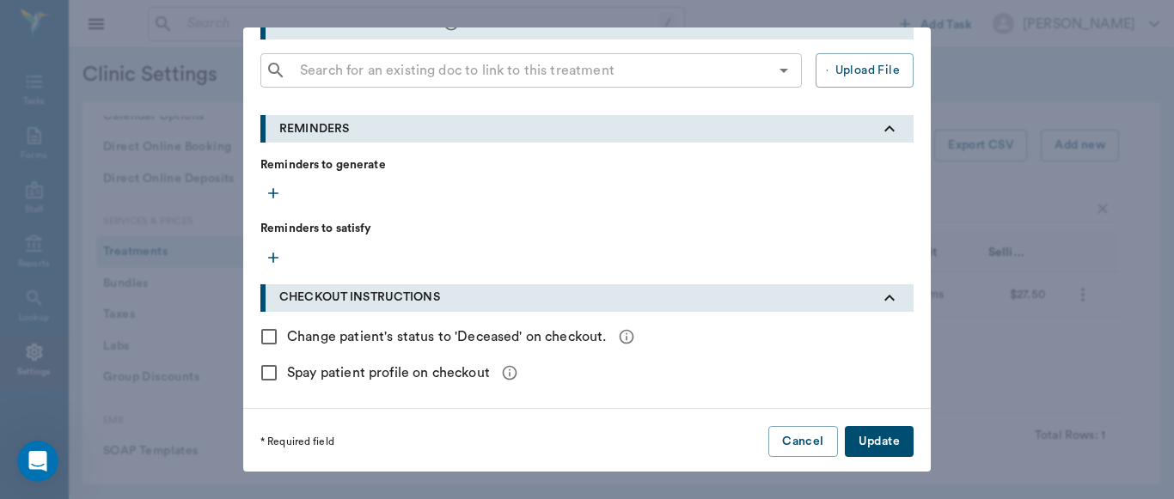
scroll to position [749, 0]
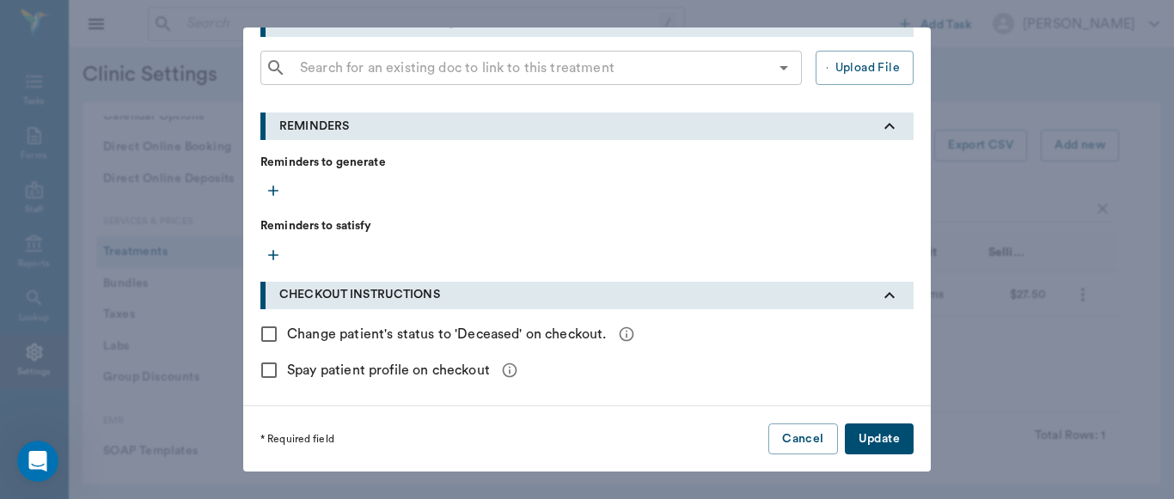
click at [883, 432] on button "Update" at bounding box center [879, 440] width 69 height 32
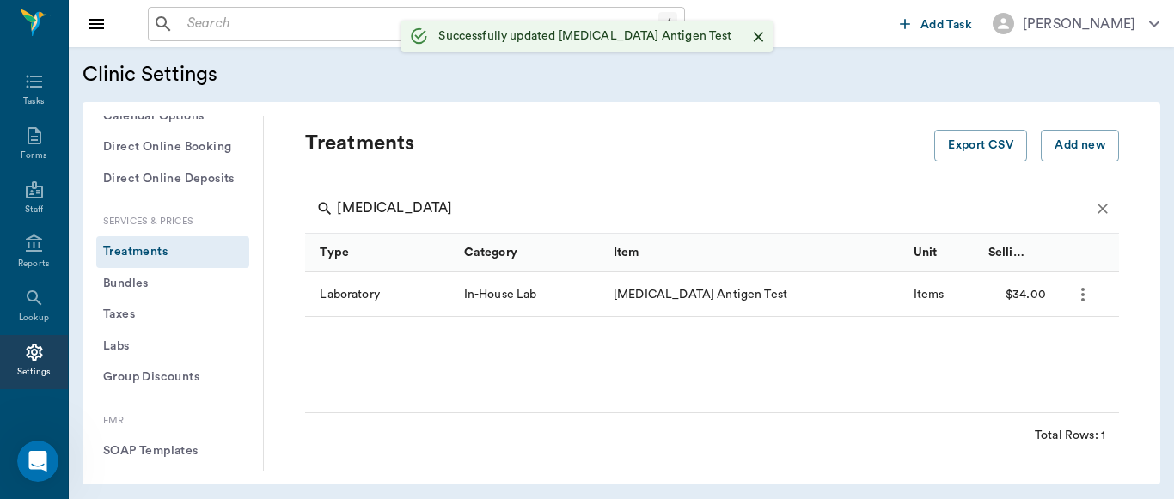
scroll to position [0, 0]
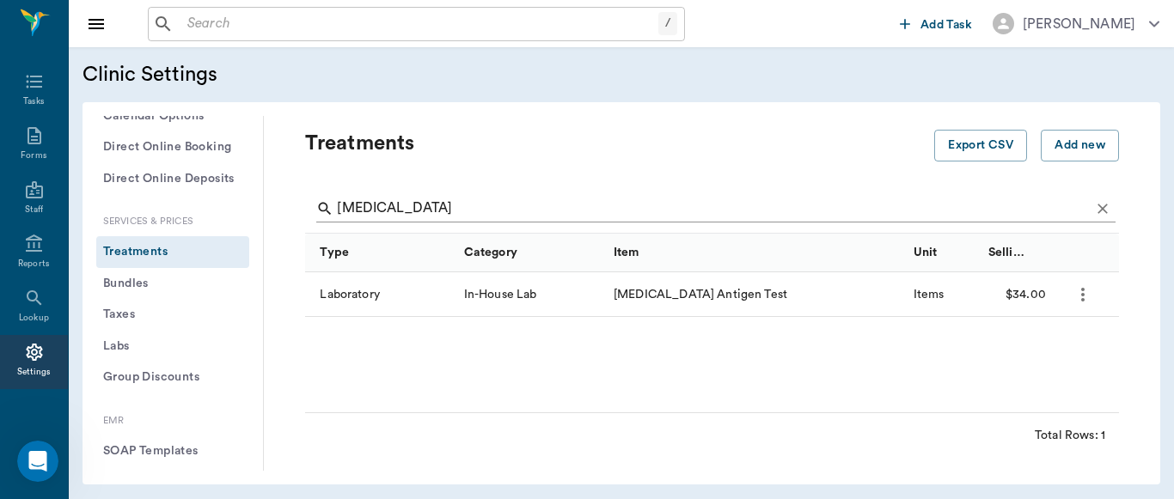
click at [420, 209] on input "[MEDICAL_DATA]" at bounding box center [713, 208] width 753 height 27
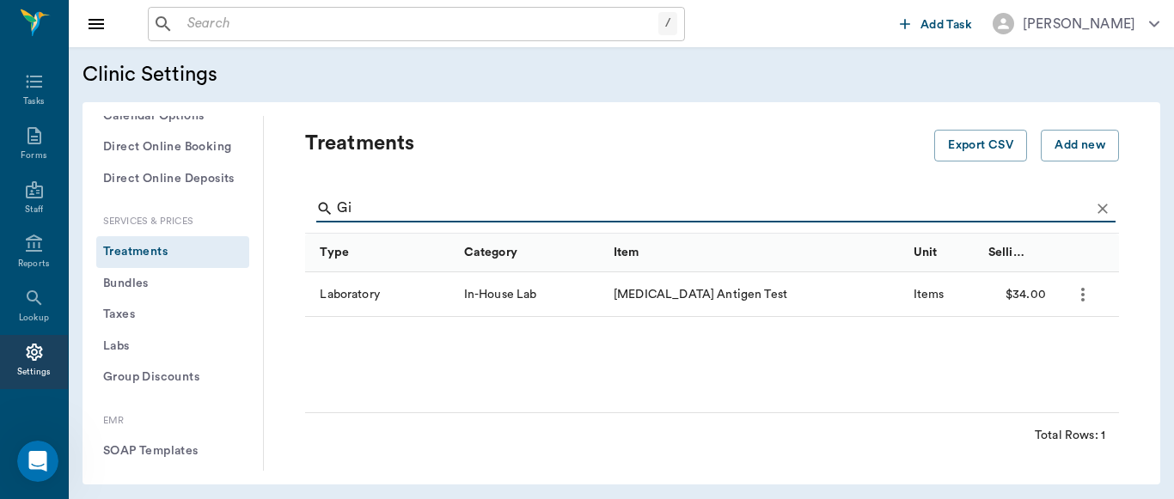
type input "G"
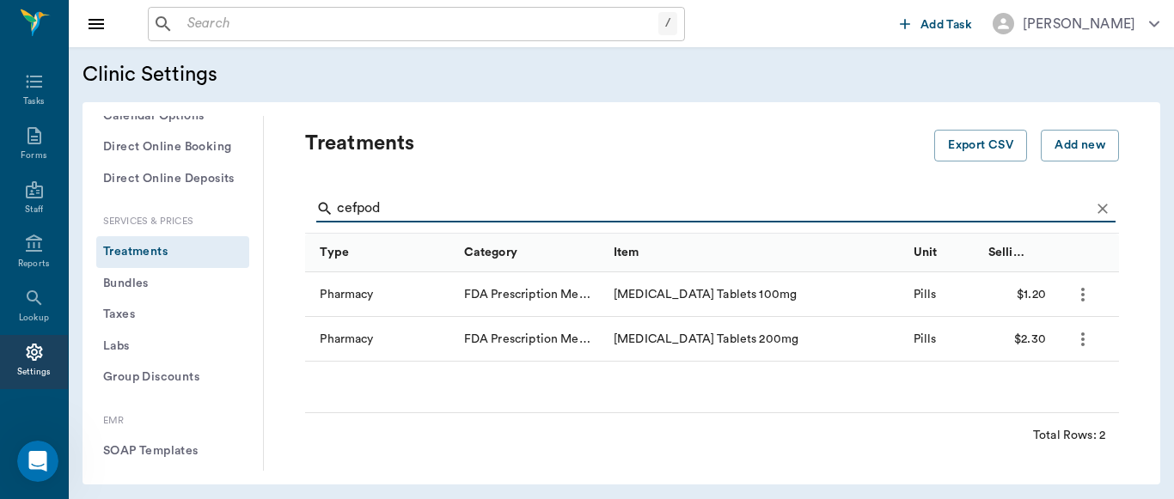
type input "cefpod"
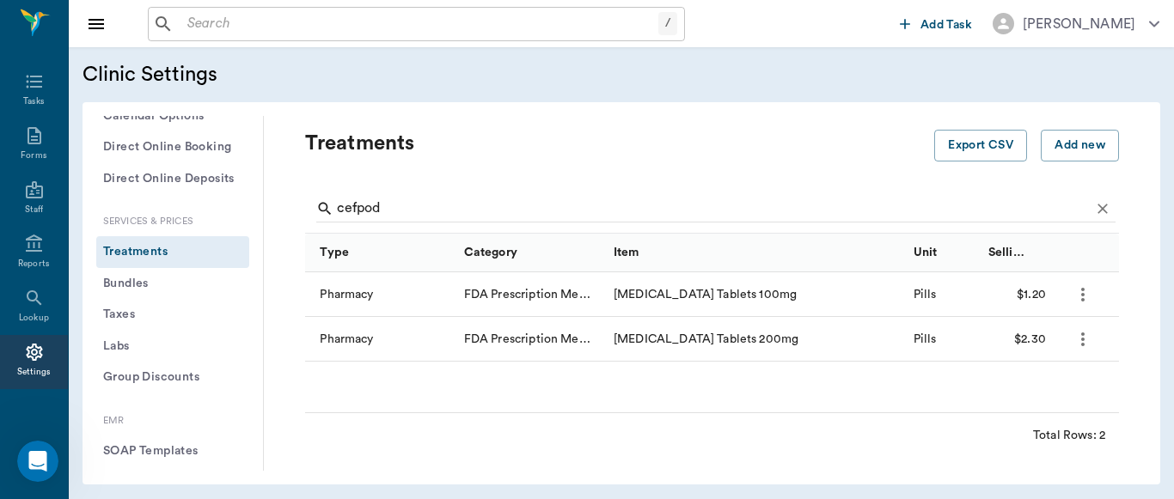
click at [1086, 296] on icon "more" at bounding box center [1082, 294] width 21 height 21
click at [1066, 337] on p "Edit Treatment" at bounding box center [1038, 341] width 94 height 21
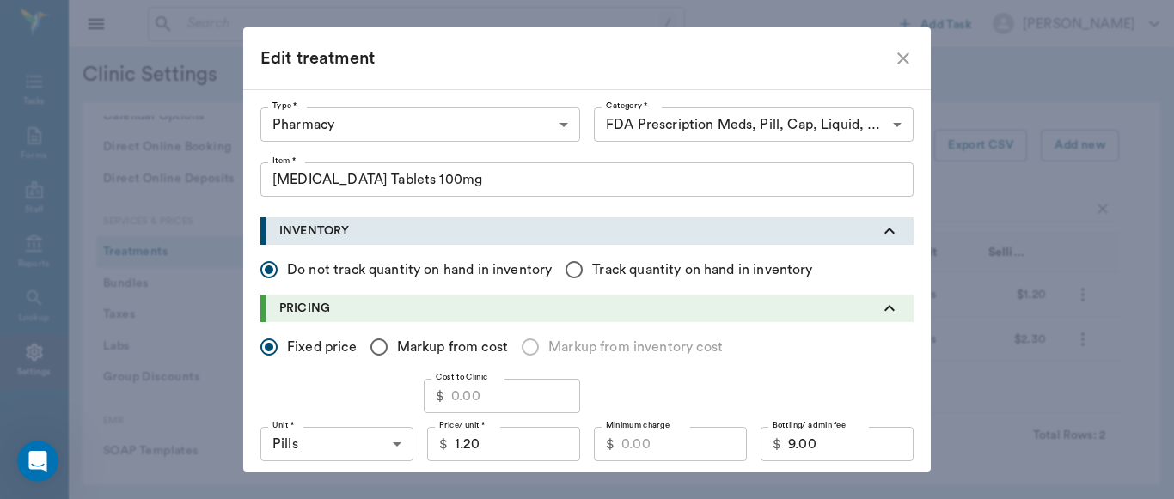
click at [469, 399] on input "Cost to Clinic" at bounding box center [515, 396] width 129 height 34
type input "0.68"
click at [504, 452] on input "1.20" at bounding box center [517, 444] width 125 height 34
type input "4"
type input "3.00"
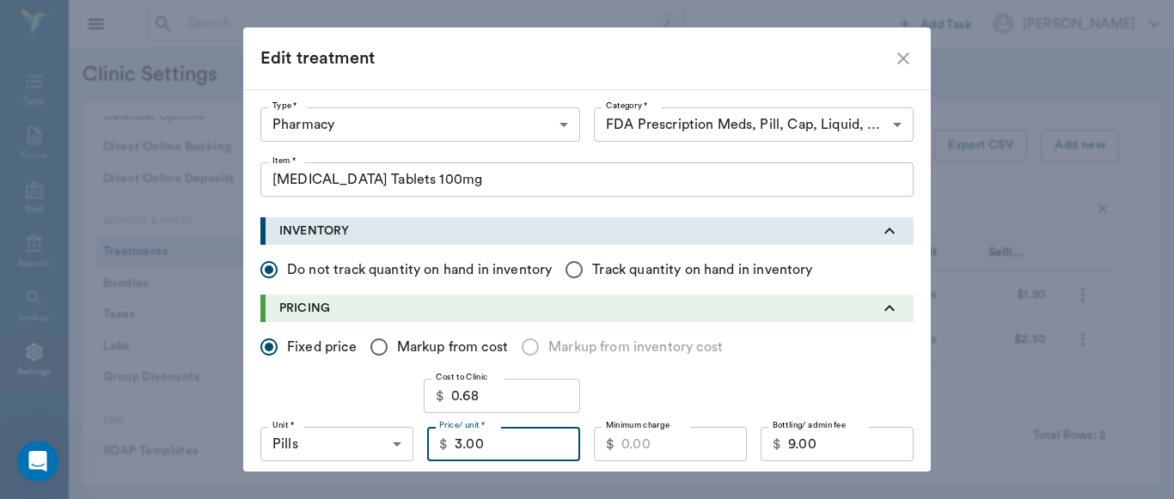
click at [659, 453] on input "Minimum charge" at bounding box center [683, 444] width 125 height 34
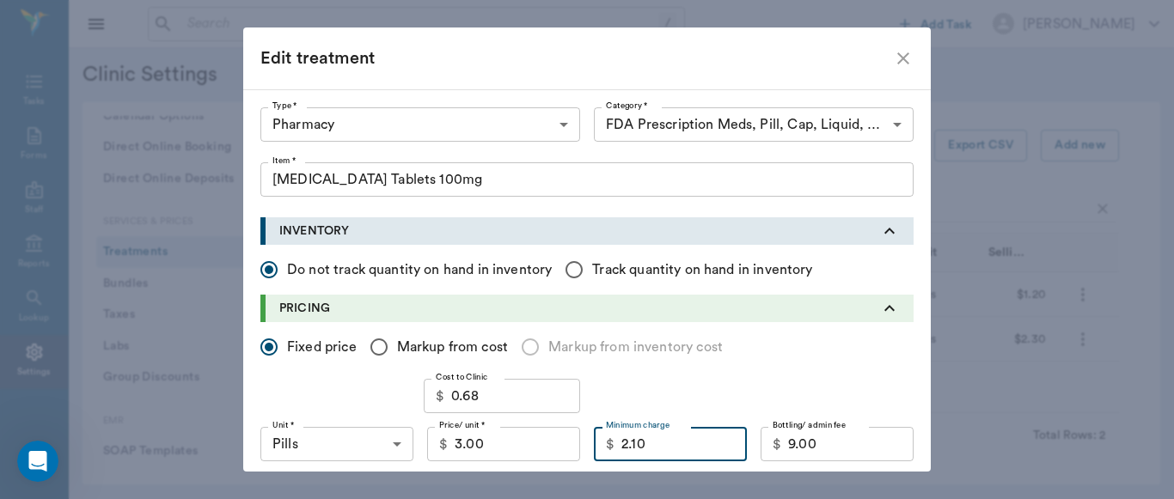
type input "2.10"
click at [475, 447] on input "3.00" at bounding box center [517, 444] width 125 height 34
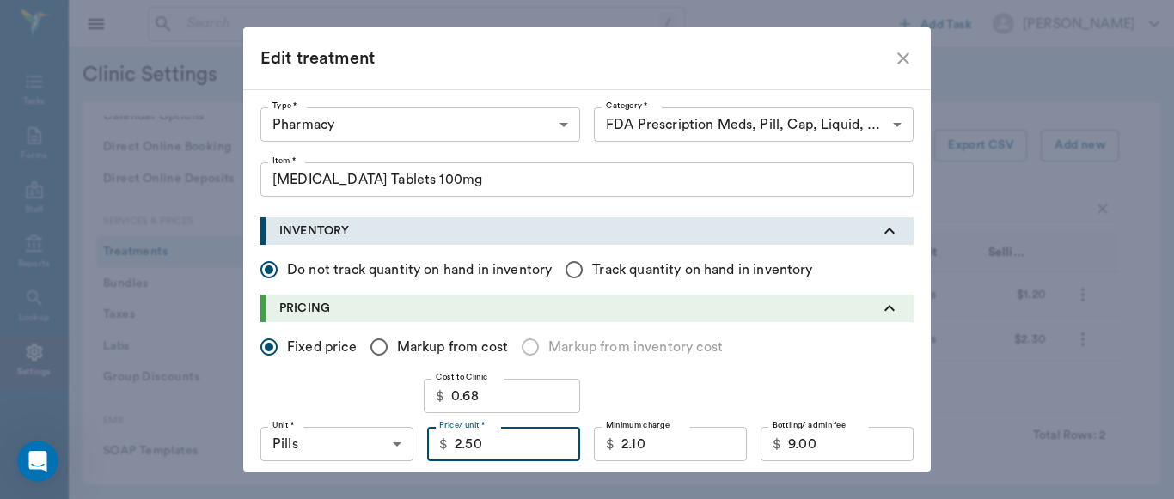
type input "2.50"
click at [657, 446] on input "2.10" at bounding box center [683, 444] width 125 height 34
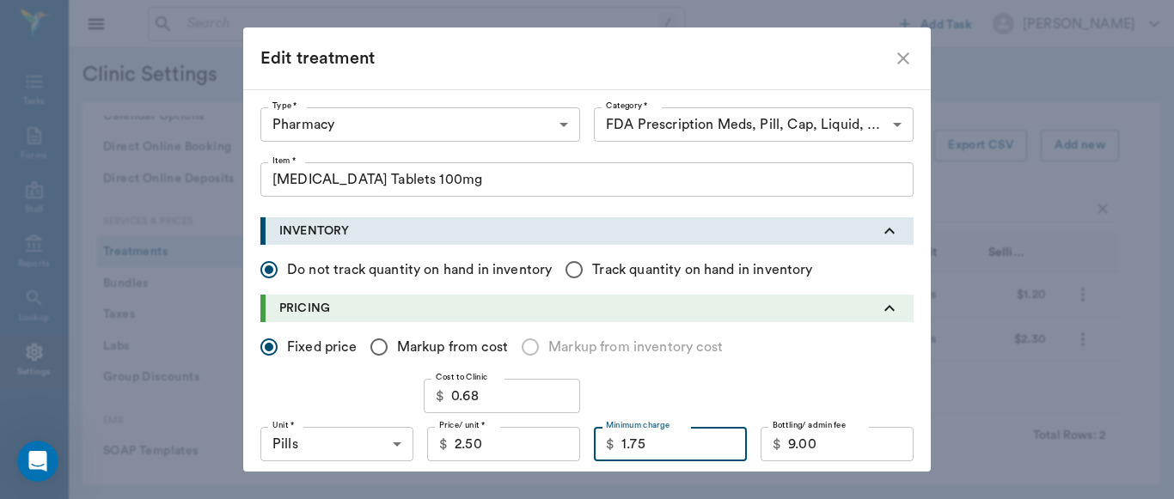
type input "1.75"
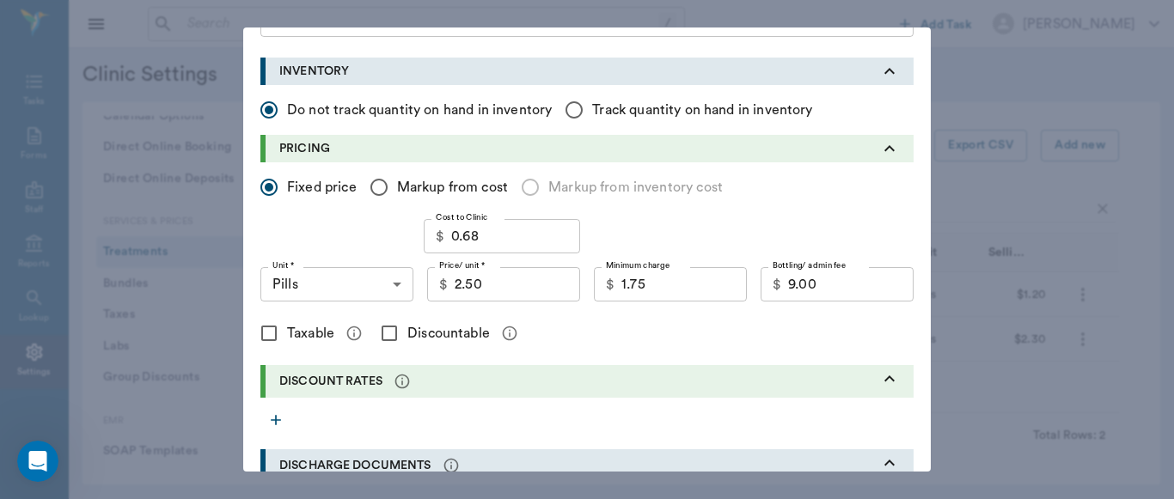
scroll to position [168, 0]
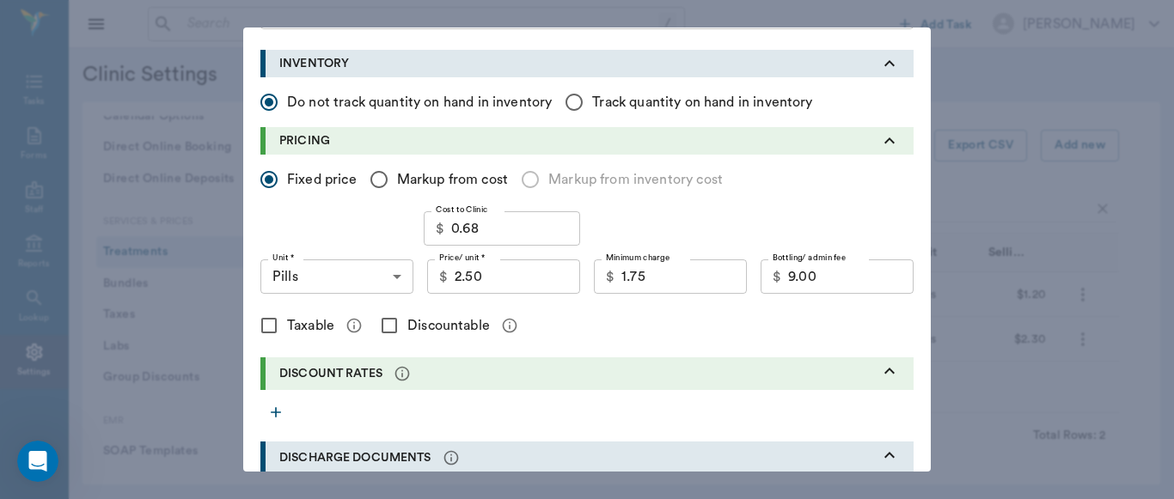
click at [485, 285] on input "2.50" at bounding box center [517, 277] width 125 height 34
type input "2.25"
click at [662, 274] on input "1.75" at bounding box center [683, 277] width 125 height 34
type input "1.55"
click at [383, 325] on input "Discountable" at bounding box center [389, 326] width 36 height 36
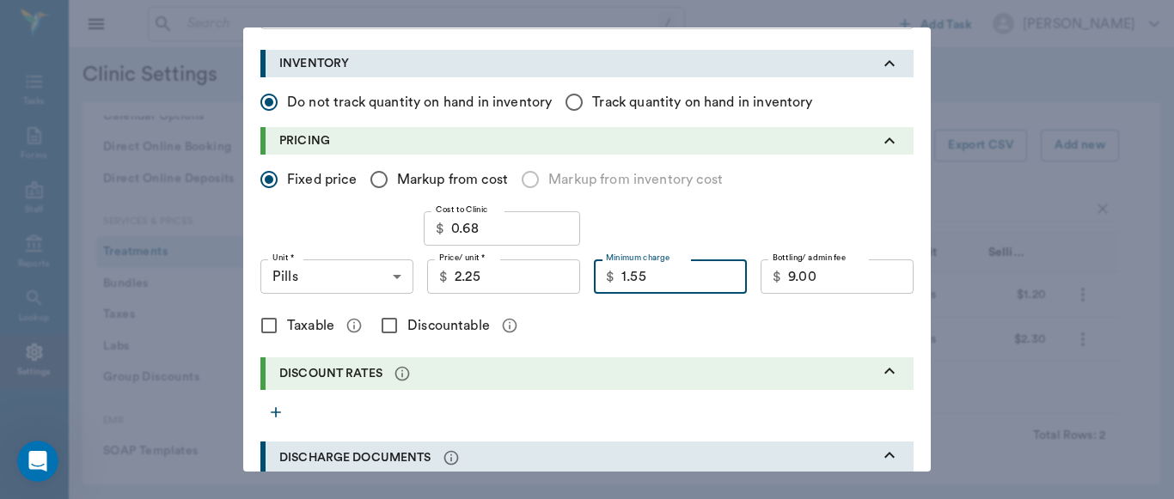
checkbox input "true"
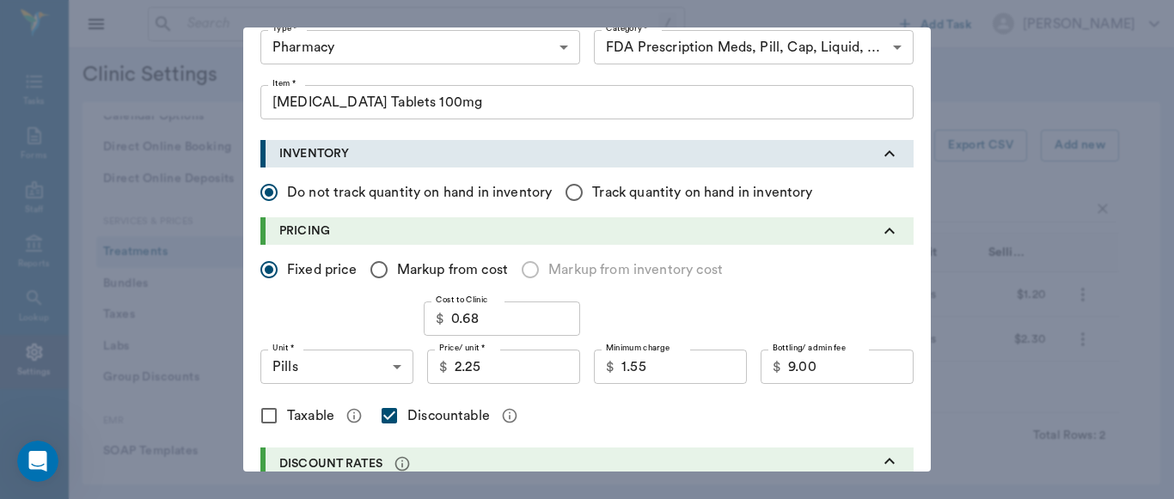
scroll to position [80, 0]
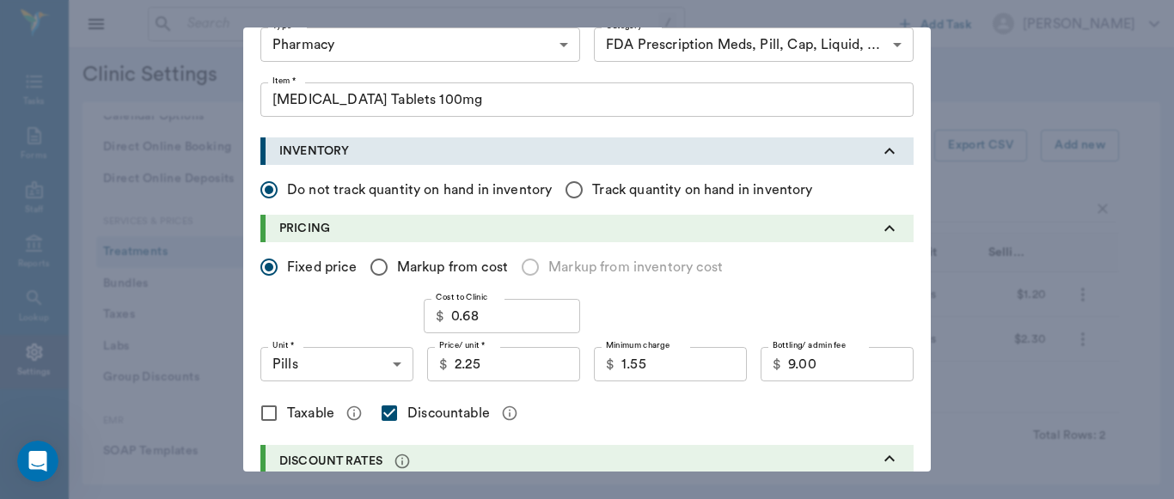
click at [500, 315] on input "0.68" at bounding box center [515, 316] width 129 height 34
type input "0.32"
click at [662, 366] on input "1.55" at bounding box center [683, 364] width 125 height 34
type input "1.00"
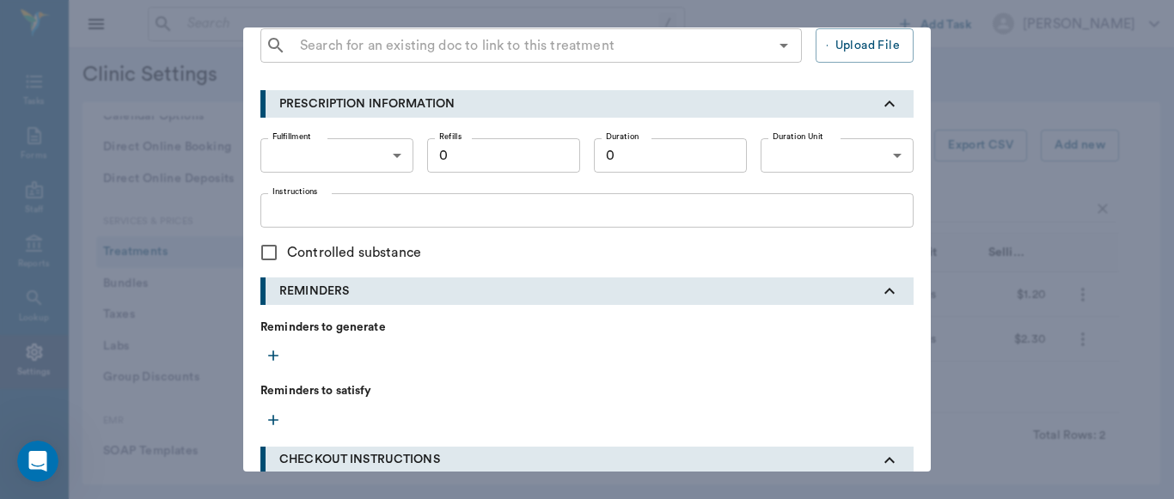
scroll to position [792, 0]
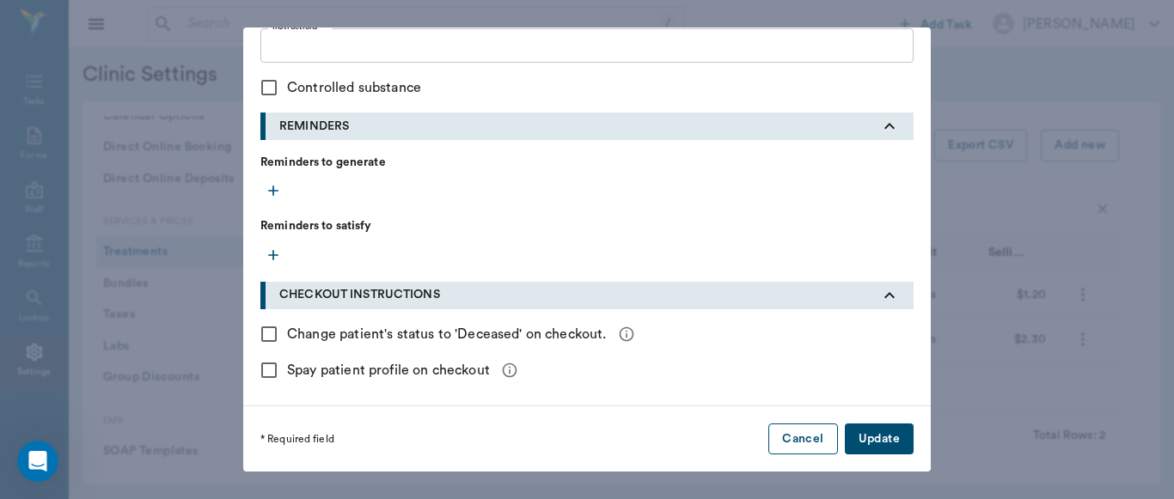
click at [784, 435] on button "Cancel" at bounding box center [802, 440] width 69 height 32
checkbox input "false"
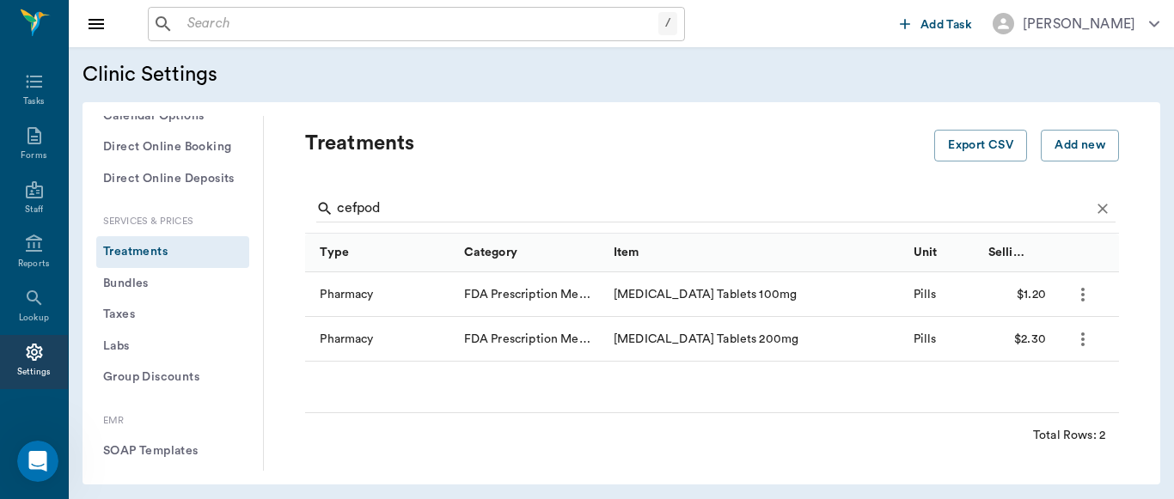
scroll to position [491, 0]
click at [1080, 301] on icon "more" at bounding box center [1082, 294] width 21 height 21
click at [1033, 341] on p "Edit Treatment" at bounding box center [1038, 341] width 94 height 21
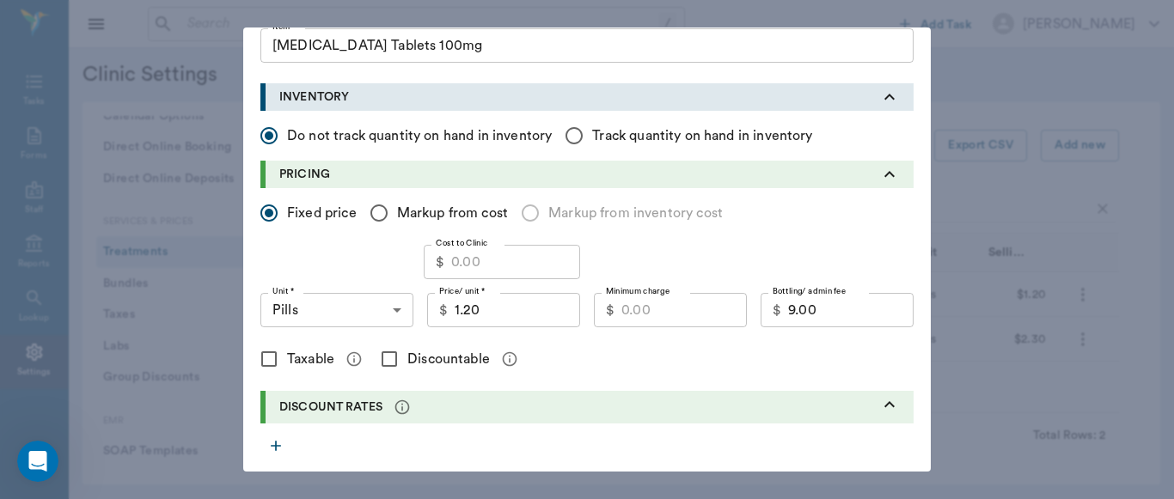
scroll to position [139, 0]
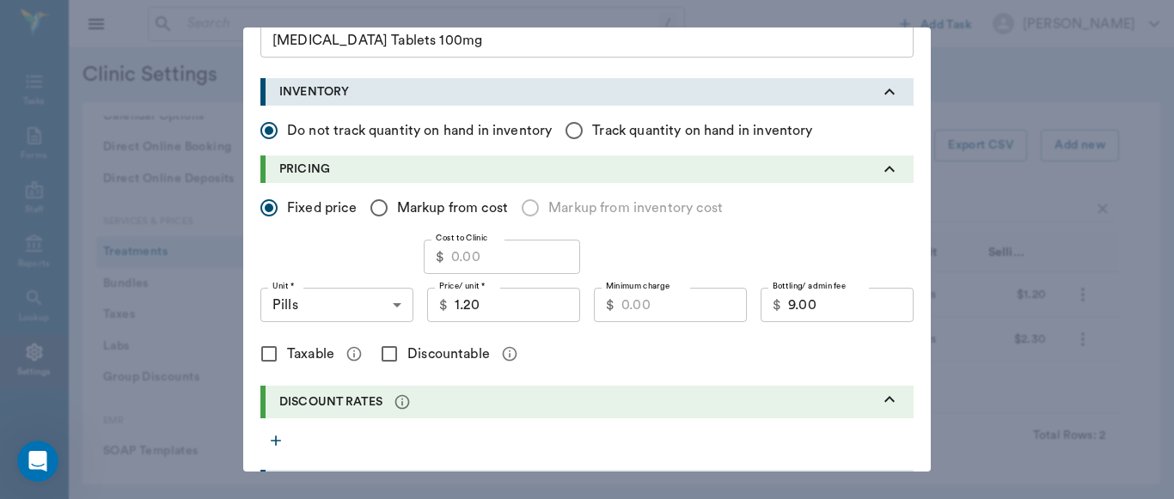
click at [493, 260] on input "Cost to Clinic" at bounding box center [515, 257] width 129 height 34
type input "0.32"
click at [479, 310] on input "1.20" at bounding box center [517, 305] width 125 height 34
click at [650, 313] on input "Minimum charge" at bounding box center [683, 305] width 125 height 34
click at [496, 305] on input "2.00" at bounding box center [517, 305] width 125 height 34
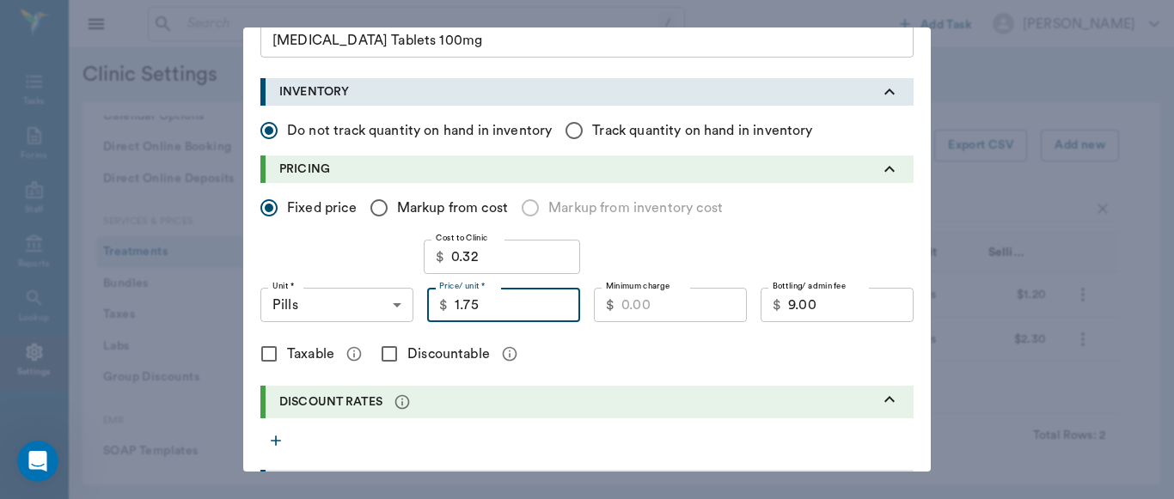
type input "1.75"
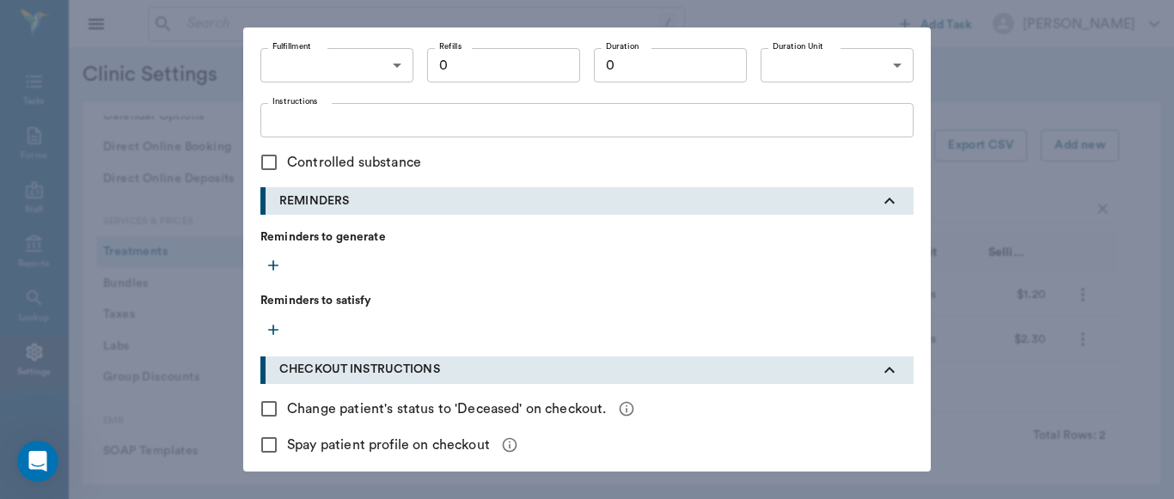
scroll to position [787, 0]
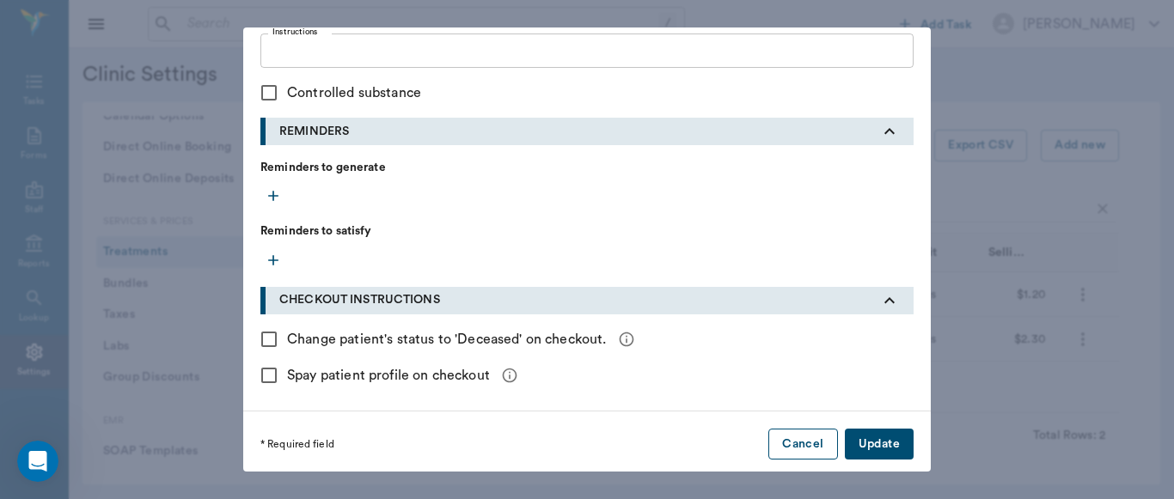
click at [784, 453] on button "Cancel" at bounding box center [802, 445] width 69 height 32
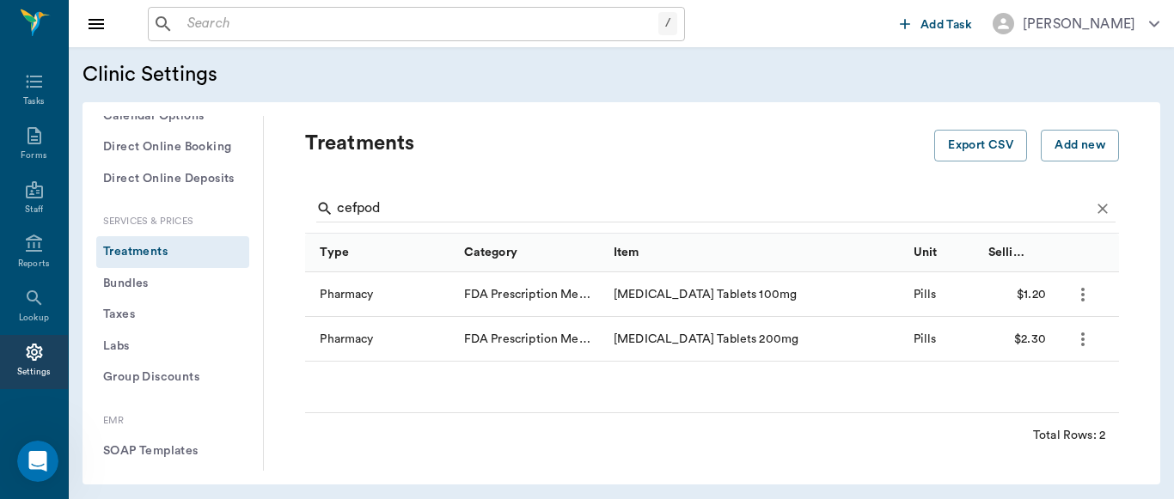
scroll to position [486, 0]
click at [1079, 294] on icon "more" at bounding box center [1082, 294] width 21 height 21
click at [1033, 345] on p "Edit Treatment" at bounding box center [1038, 341] width 94 height 21
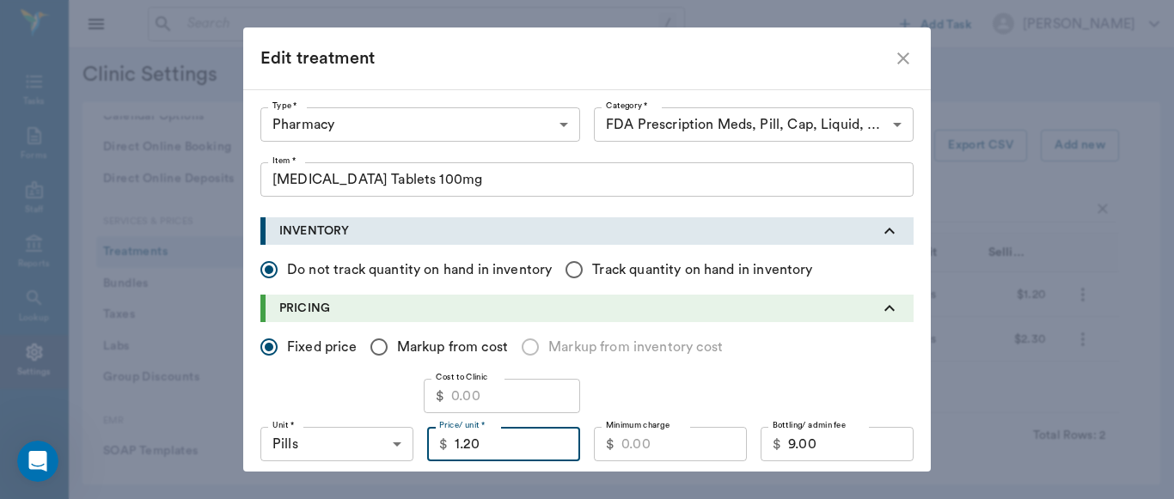
click at [506, 447] on input "1.20" at bounding box center [517, 444] width 125 height 34
type input "1.75"
click at [452, 390] on input "Cost to Clinic" at bounding box center [515, 396] width 129 height 34
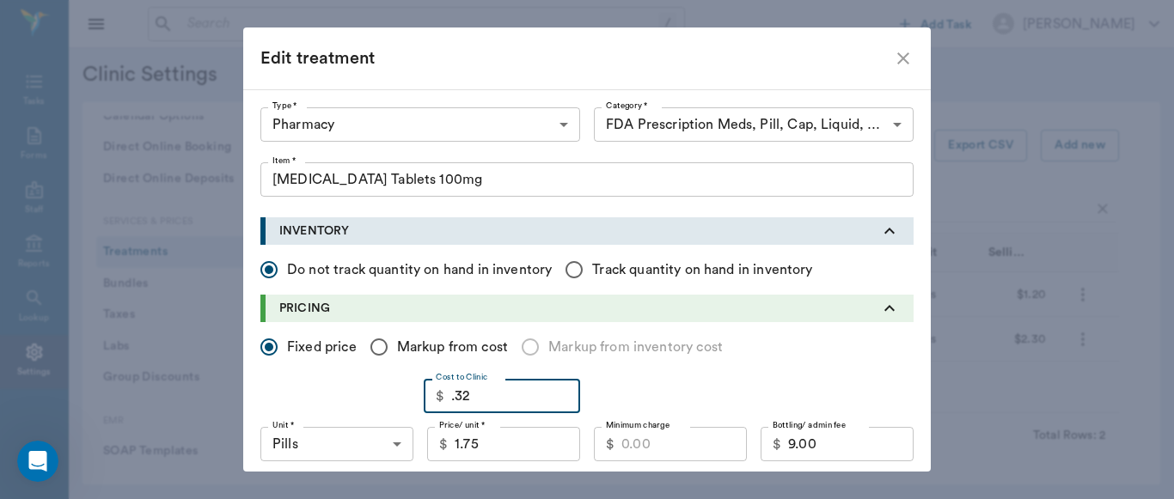
type input "0.32"
click at [644, 444] on input "Minimum charge" at bounding box center [683, 444] width 125 height 34
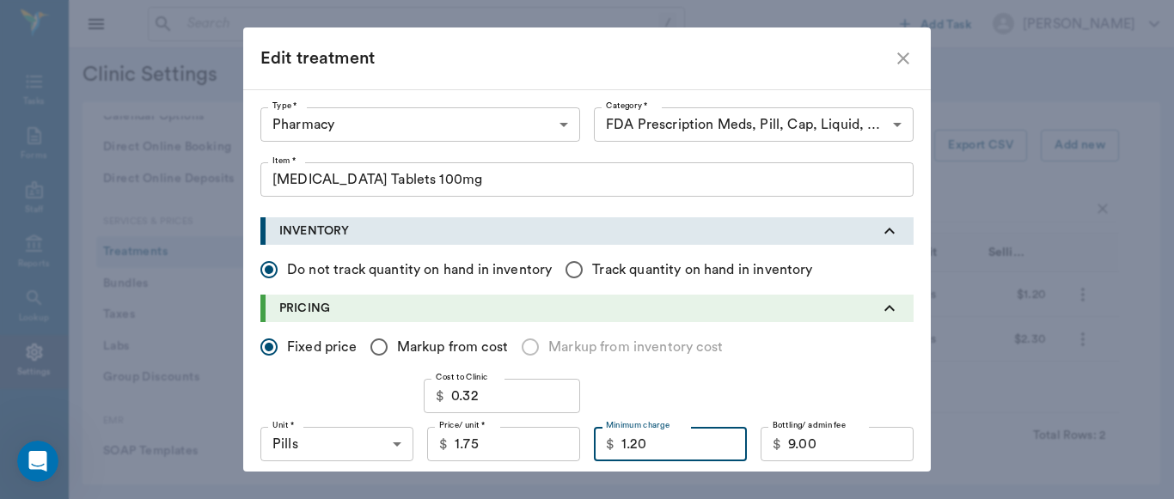
type input "1.20"
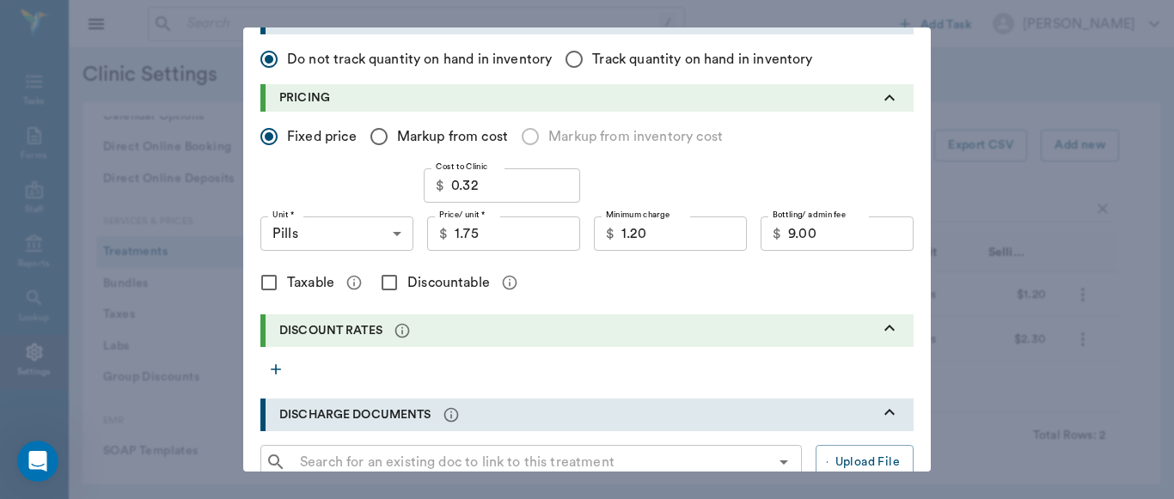
scroll to position [213, 0]
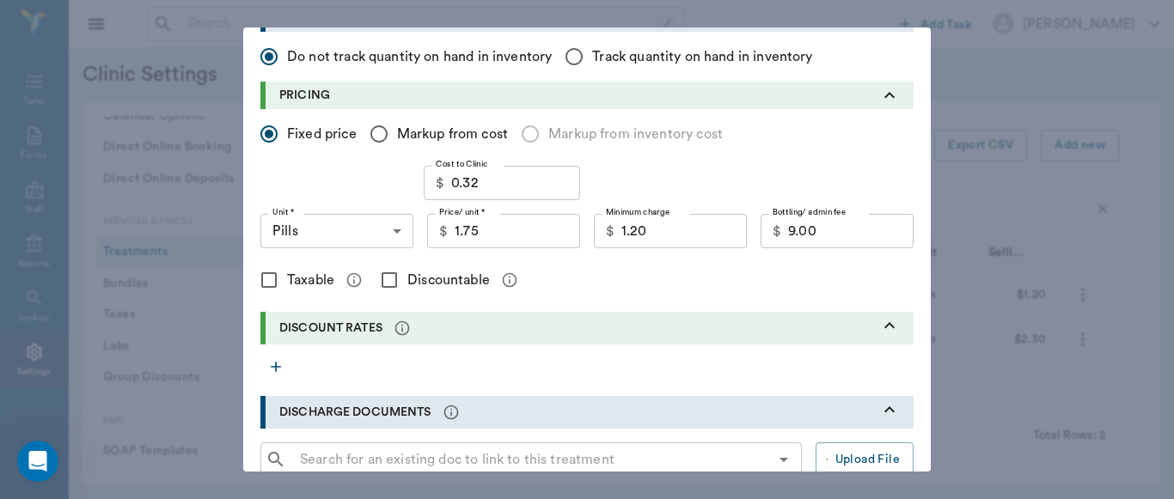
click at [381, 283] on input "Discountable" at bounding box center [389, 280] width 36 height 36
checkbox input "true"
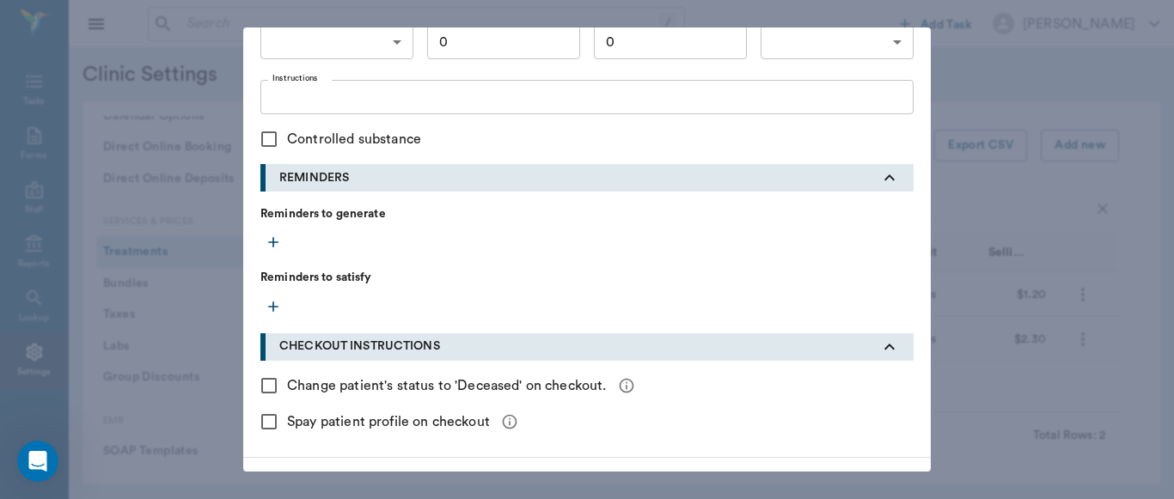
scroll to position [792, 0]
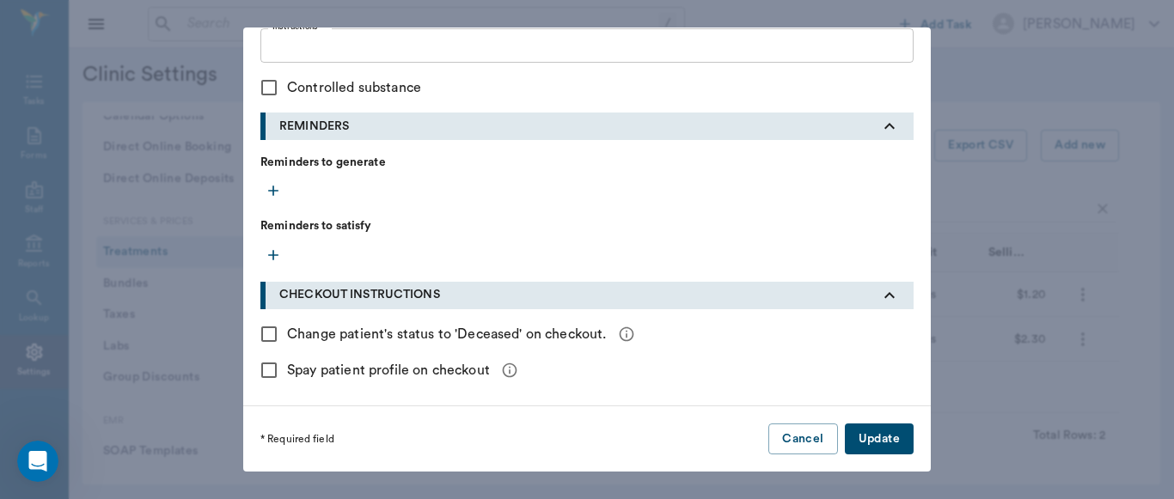
click at [886, 438] on button "Update" at bounding box center [879, 440] width 69 height 32
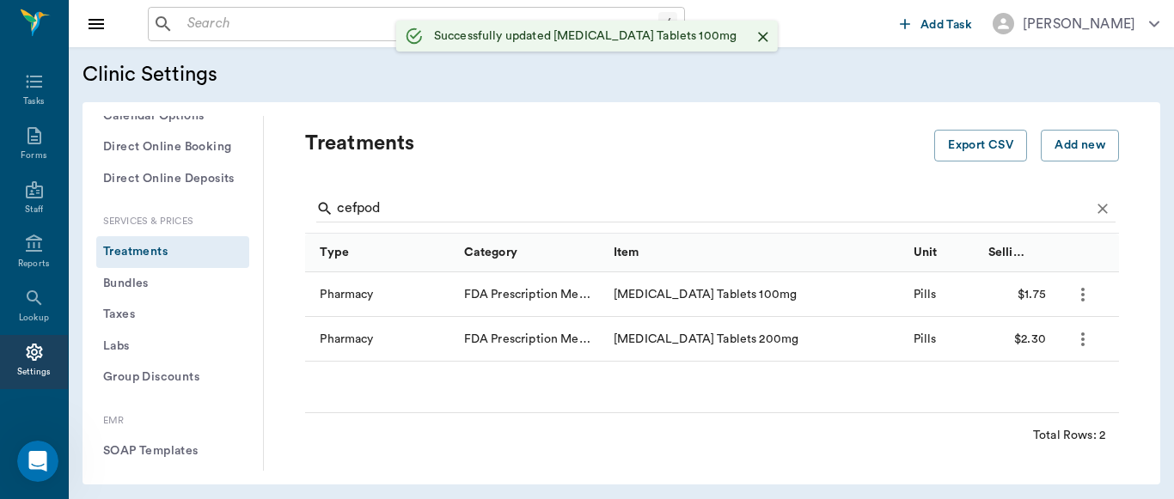
scroll to position [0, 0]
click at [1086, 345] on icon "more" at bounding box center [1082, 339] width 21 height 21
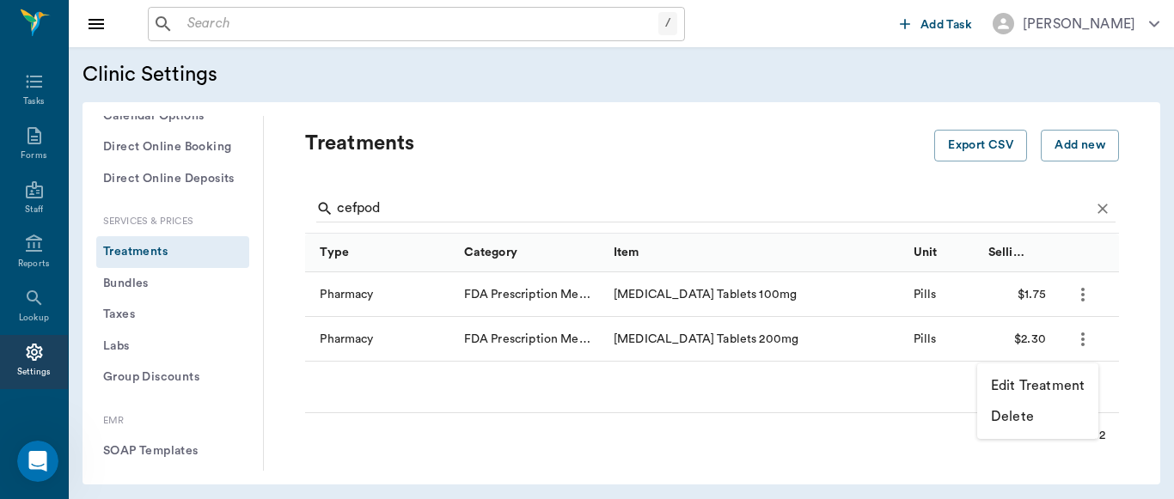
click at [1041, 388] on p "Edit Treatment" at bounding box center [1038, 386] width 94 height 21
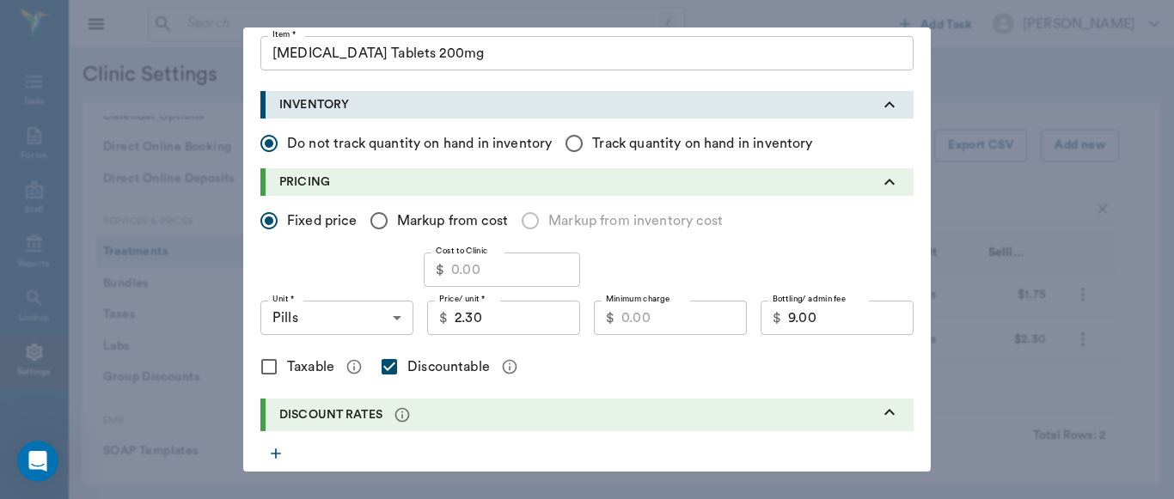
scroll to position [134, 0]
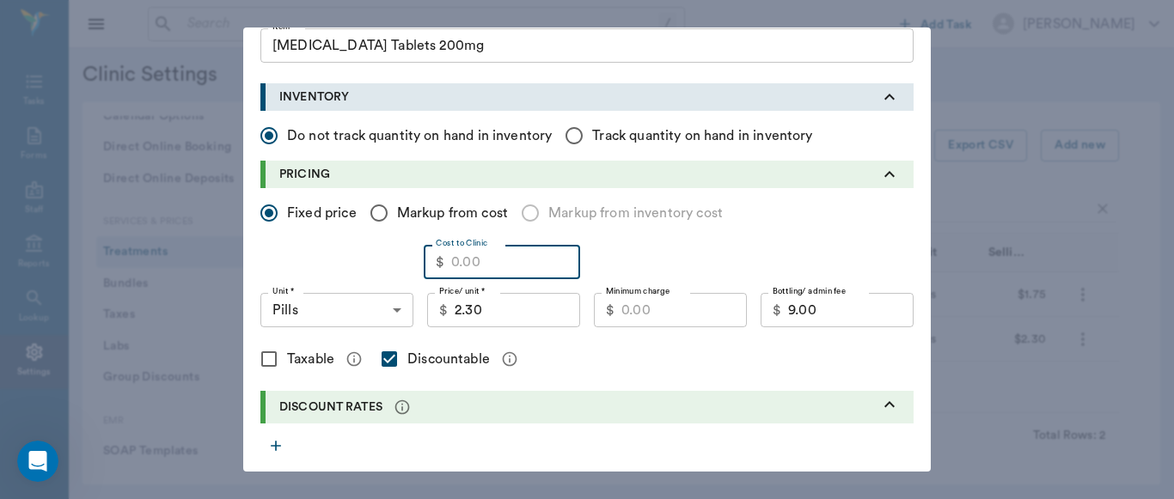
click at [473, 261] on input "Cost to Clinic" at bounding box center [515, 262] width 129 height 34
type input "0.68"
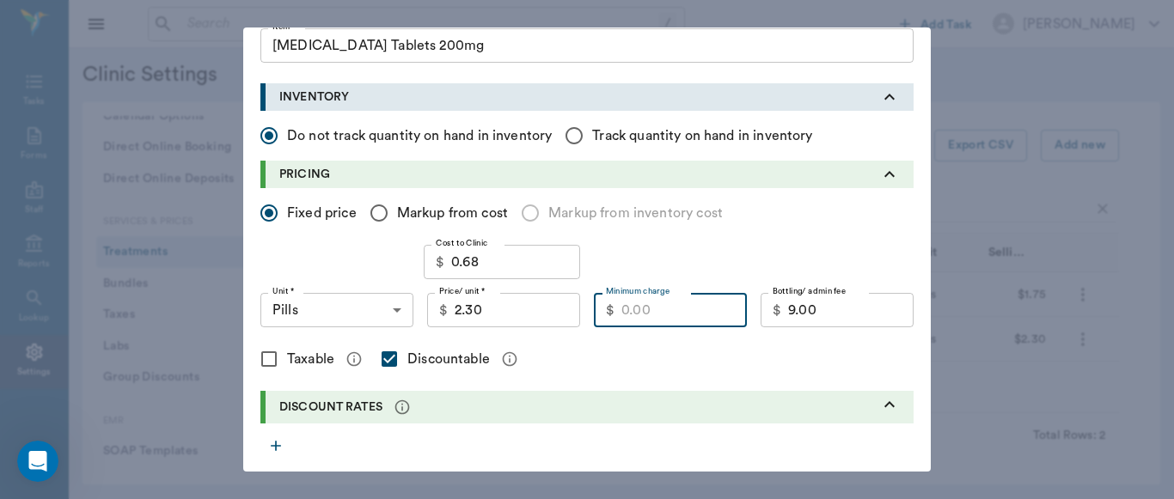
click at [632, 315] on input "Minimum charge" at bounding box center [683, 310] width 125 height 34
click at [497, 304] on input "2.30" at bounding box center [517, 310] width 125 height 34
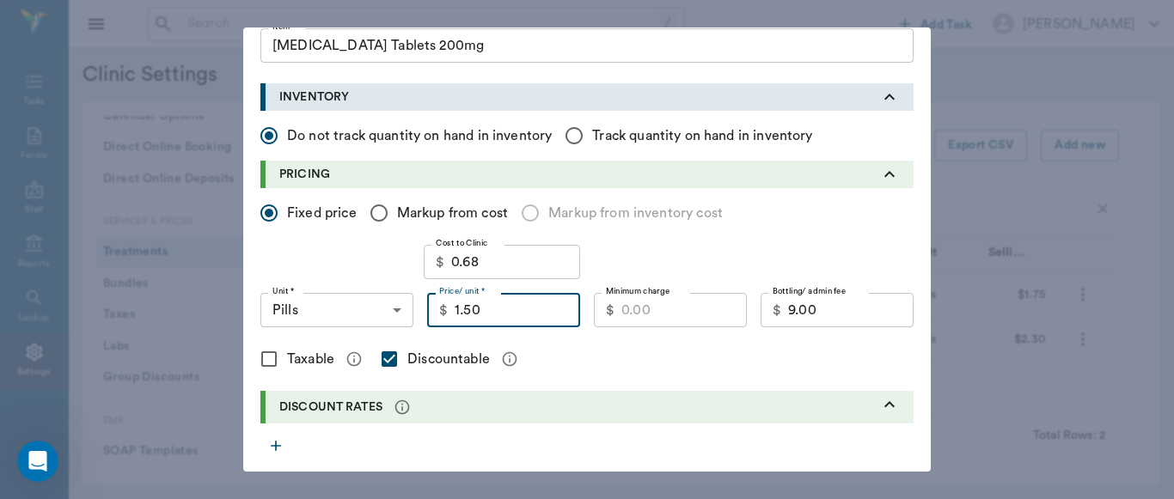
type input "1.50"
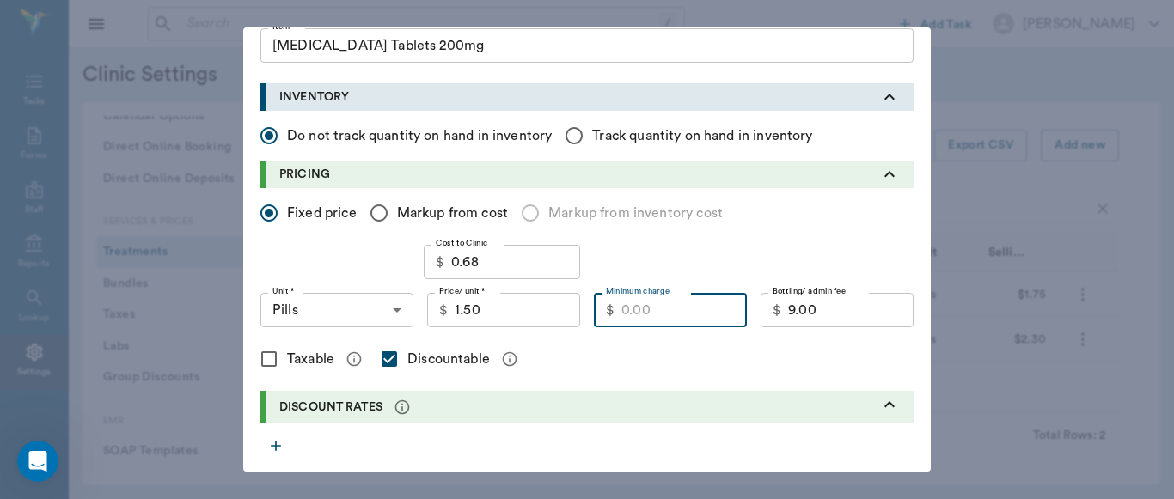
click at [641, 315] on input "Minimum charge" at bounding box center [683, 310] width 125 height 34
type input "1.05"
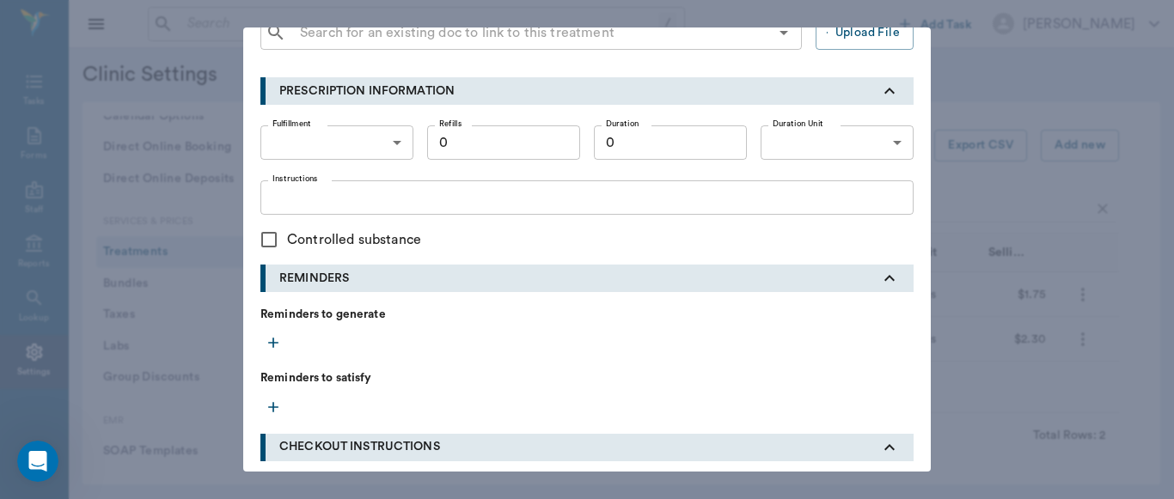
scroll to position [792, 0]
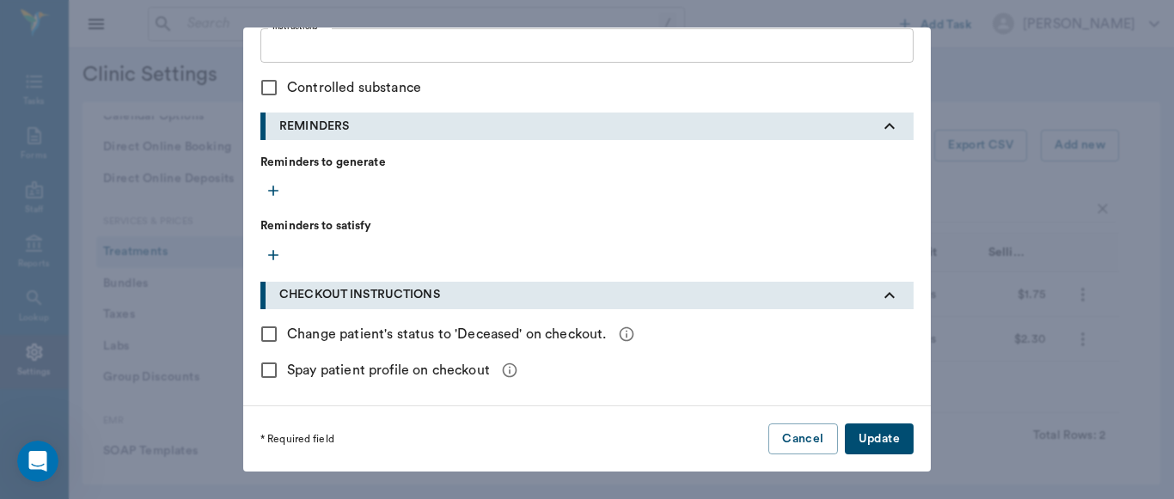
click at [884, 445] on button "Update" at bounding box center [879, 440] width 69 height 32
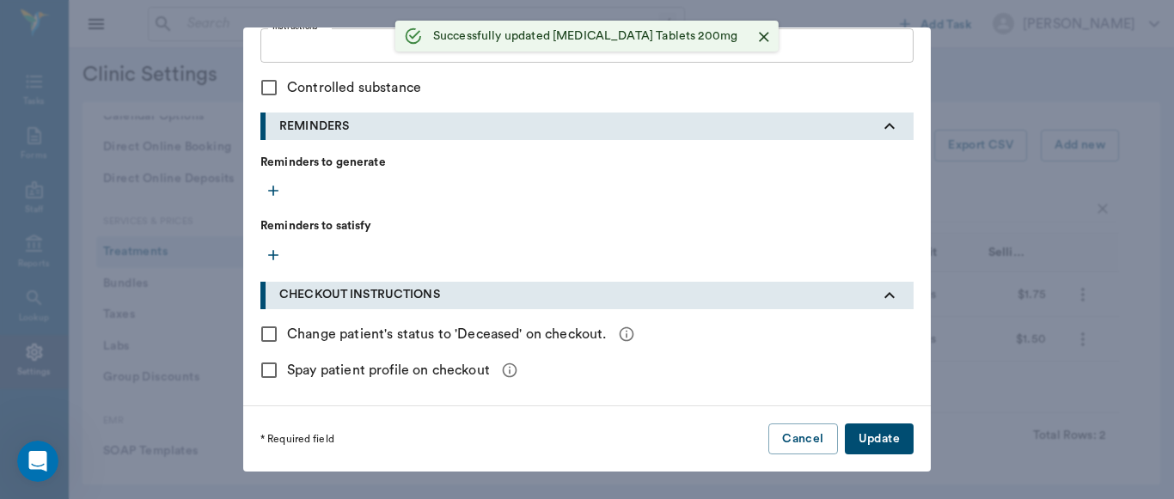
checkbox input "false"
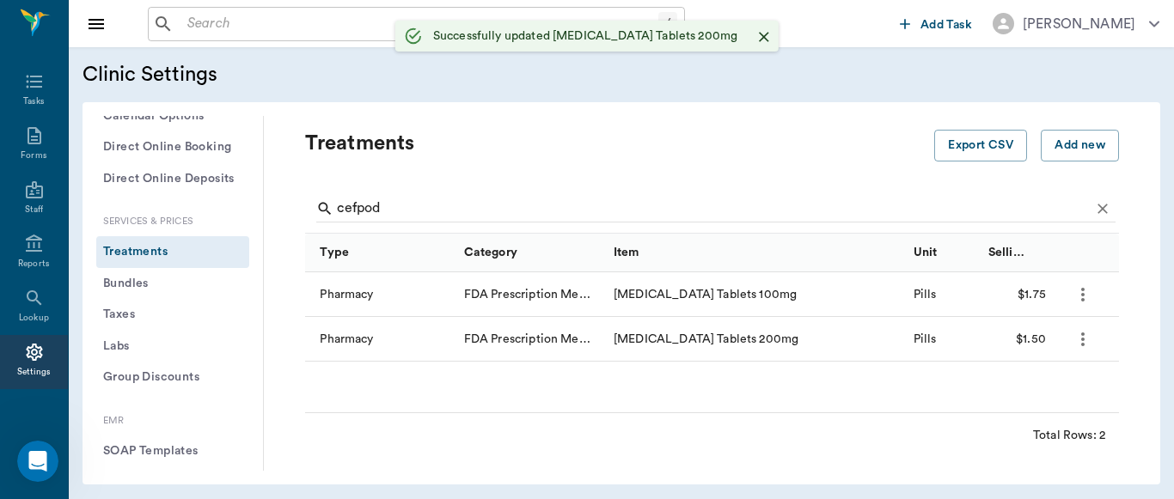
scroll to position [491, 0]
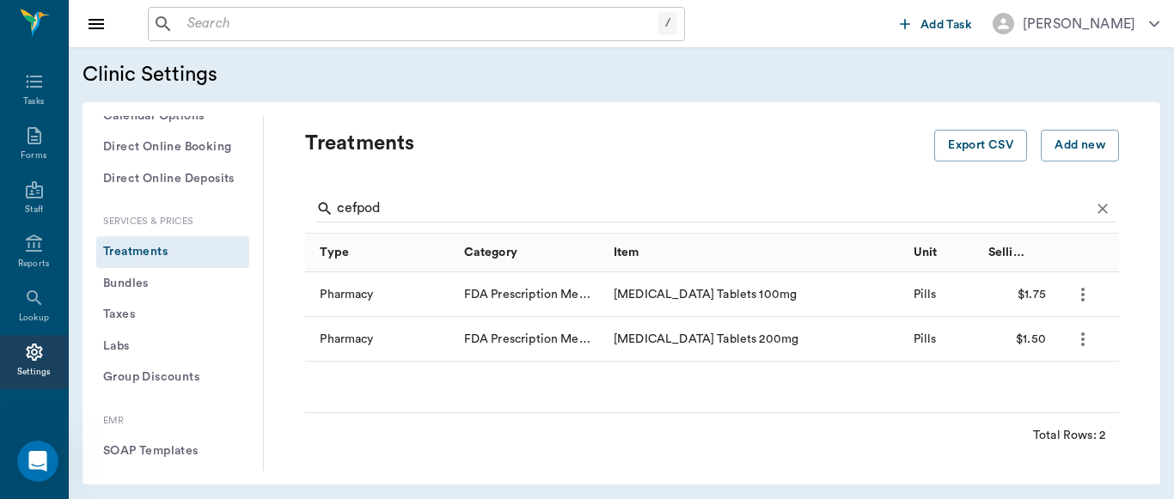
click at [1090, 304] on icon "more" at bounding box center [1082, 294] width 21 height 21
click at [1044, 343] on p "Edit Treatment" at bounding box center [1038, 341] width 94 height 21
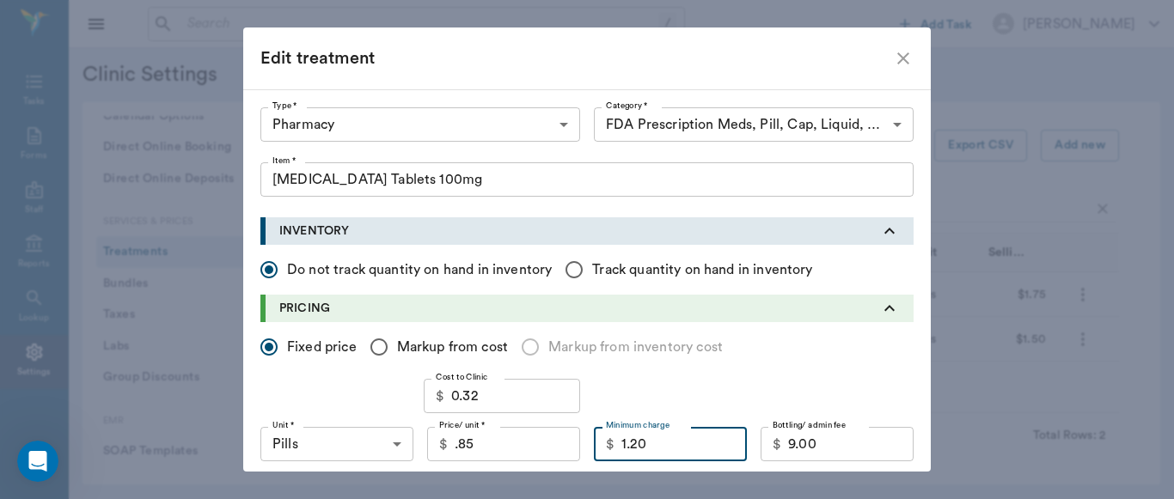
type input "0.85"
click at [677, 446] on input "1.20" at bounding box center [683, 444] width 125 height 34
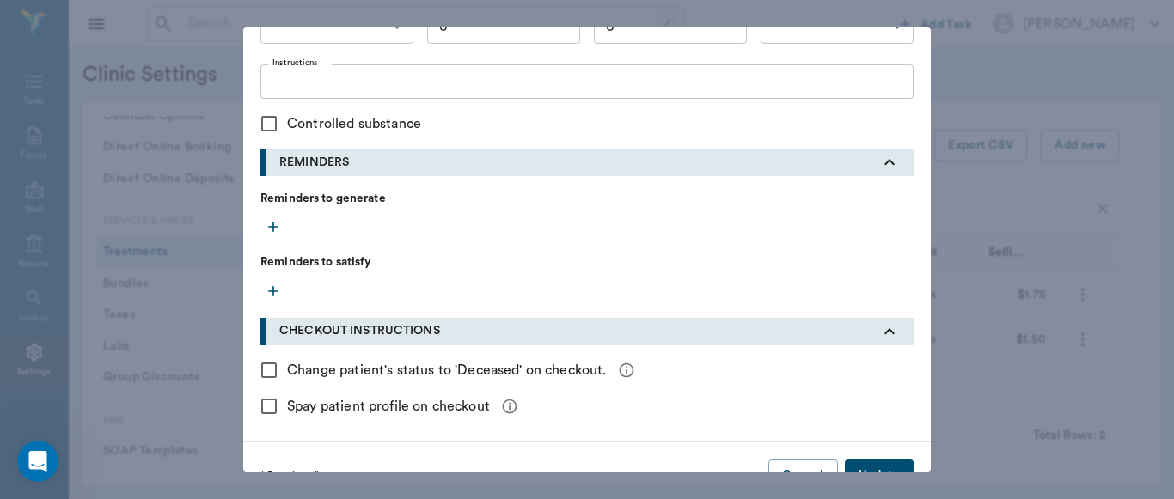
scroll to position [792, 0]
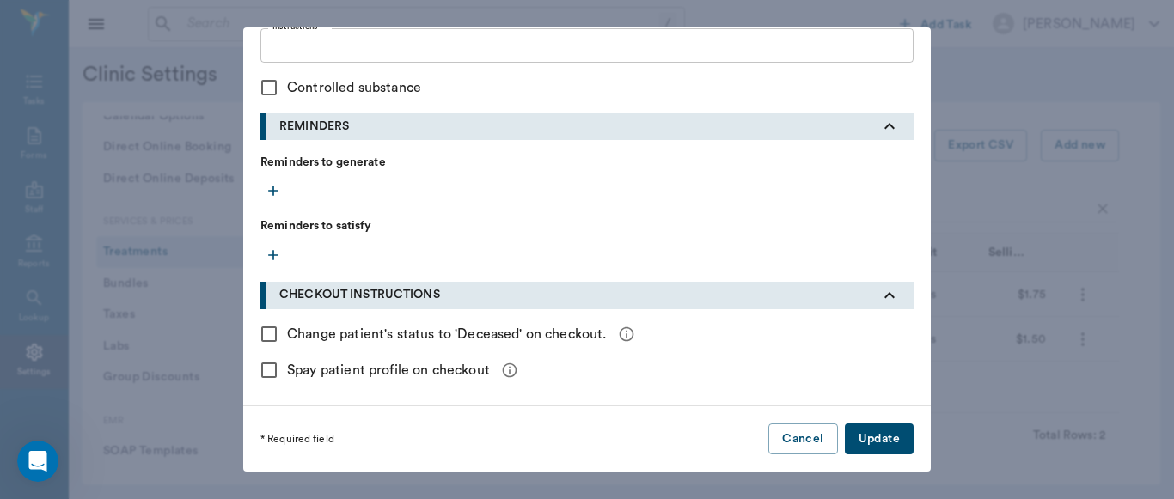
click at [873, 431] on button "Update" at bounding box center [879, 440] width 69 height 32
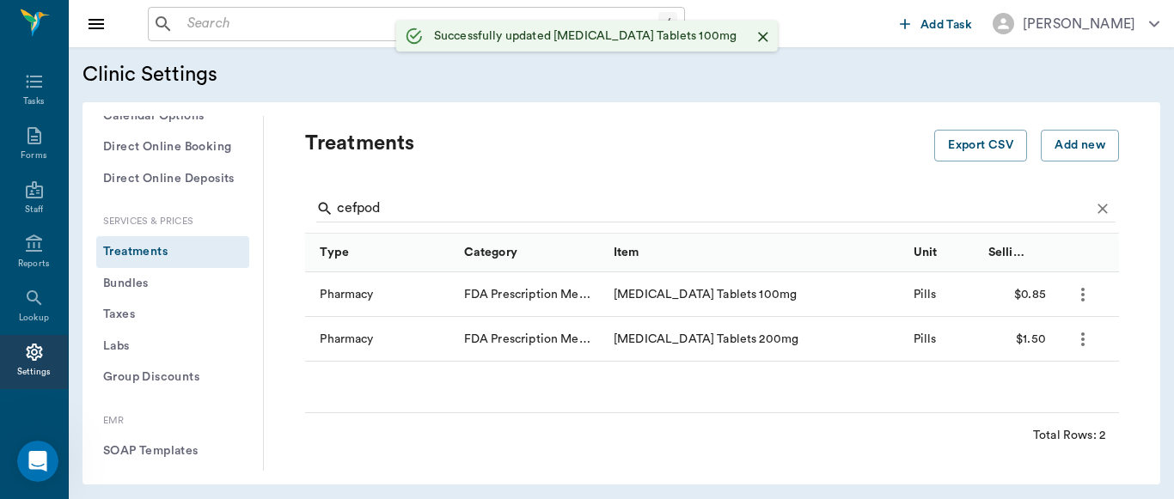
scroll to position [491, 0]
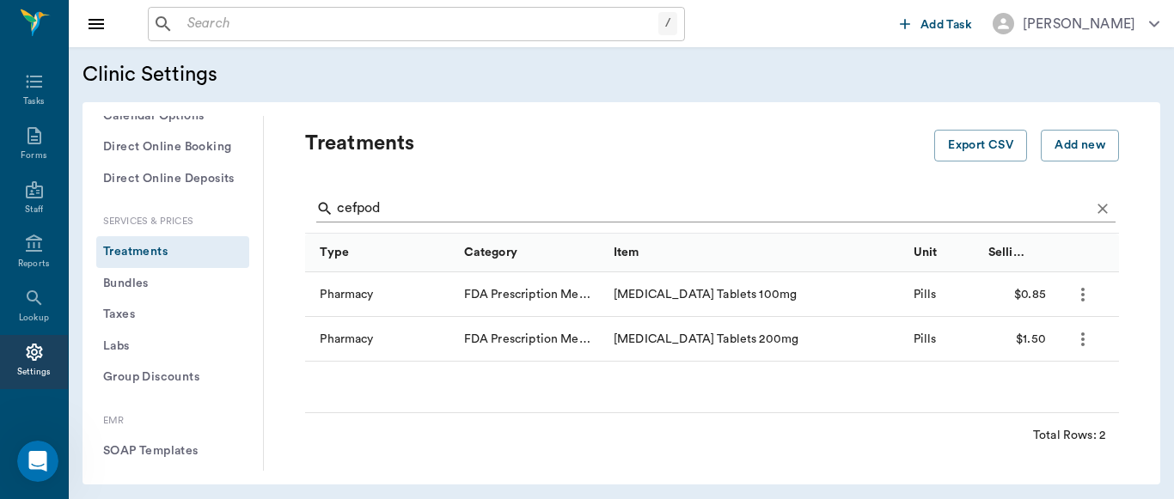
click at [427, 204] on input "cefpod" at bounding box center [713, 208] width 753 height 27
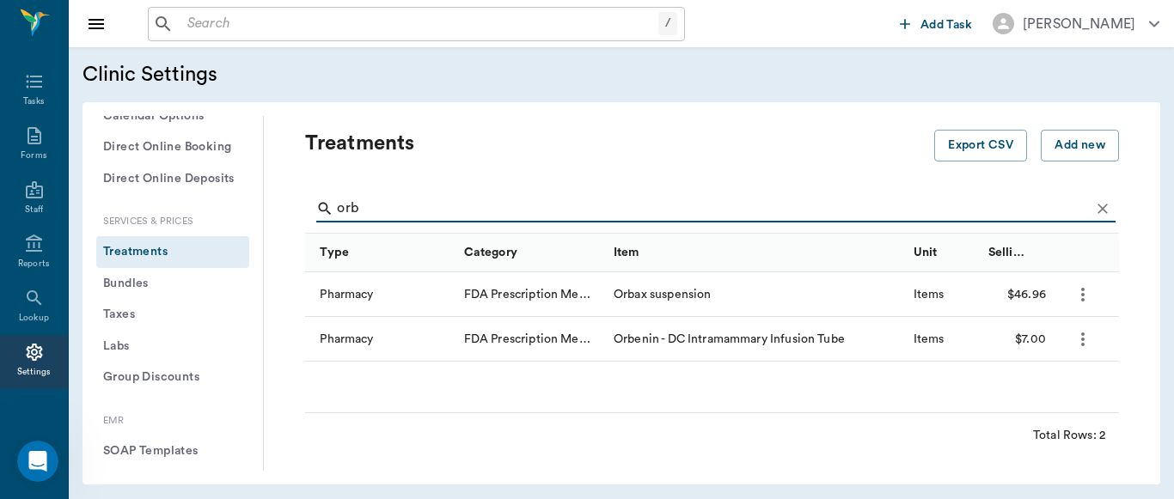
click at [1084, 300] on icon "more" at bounding box center [1082, 295] width 3 height 14
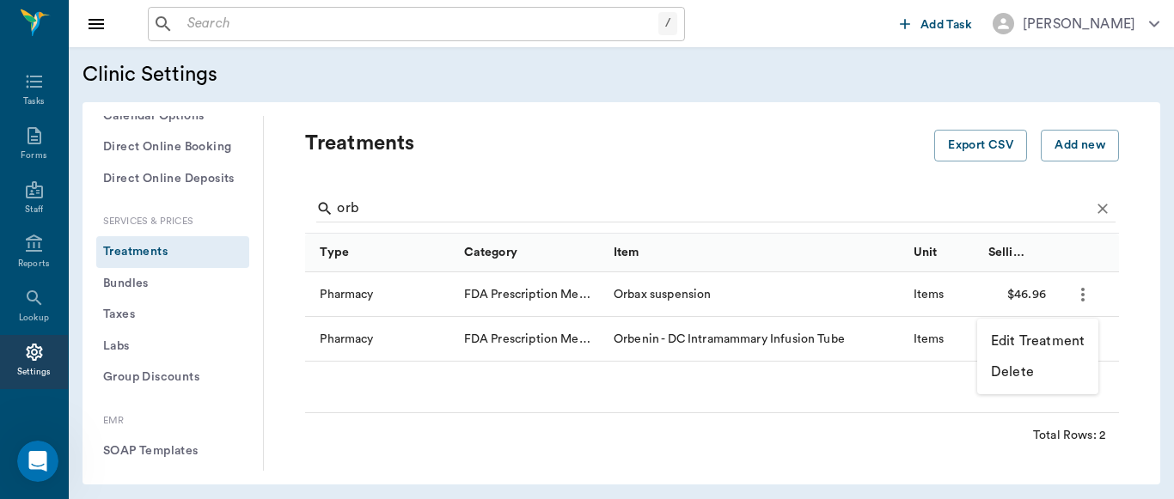
click at [1047, 338] on p "Edit Treatment" at bounding box center [1038, 341] width 94 height 21
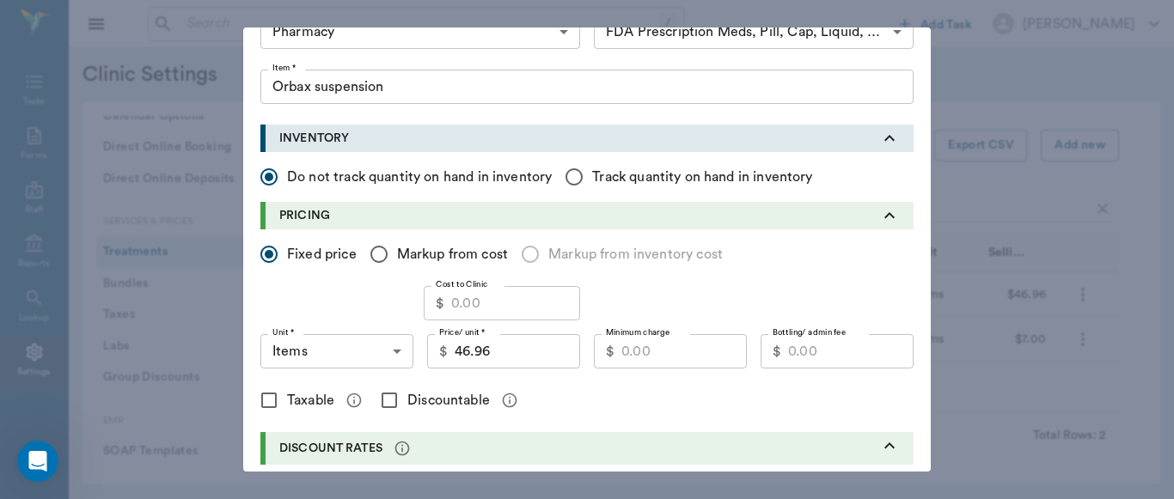
scroll to position [90, 0]
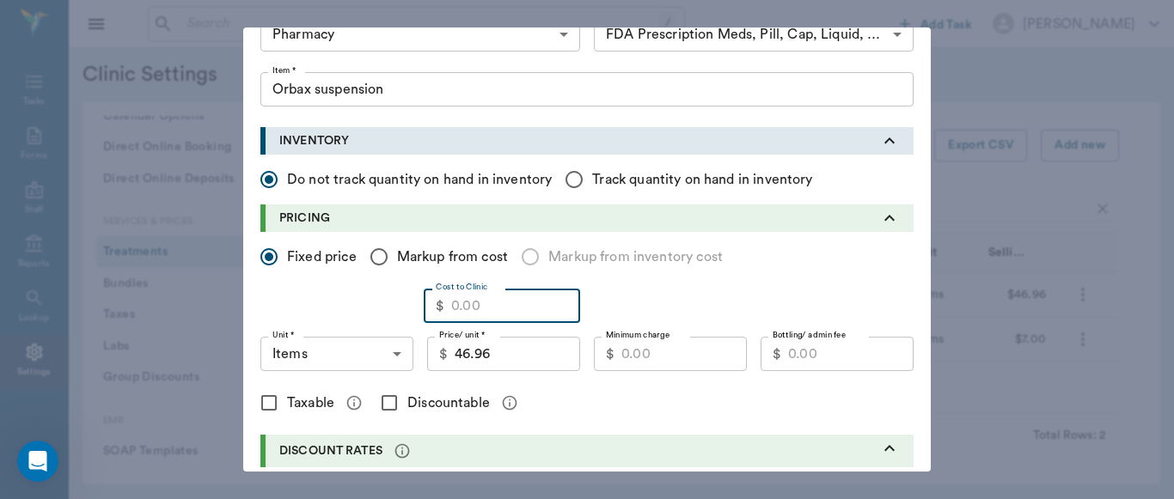
click at [458, 312] on input "Cost to Clinic" at bounding box center [515, 306] width 129 height 34
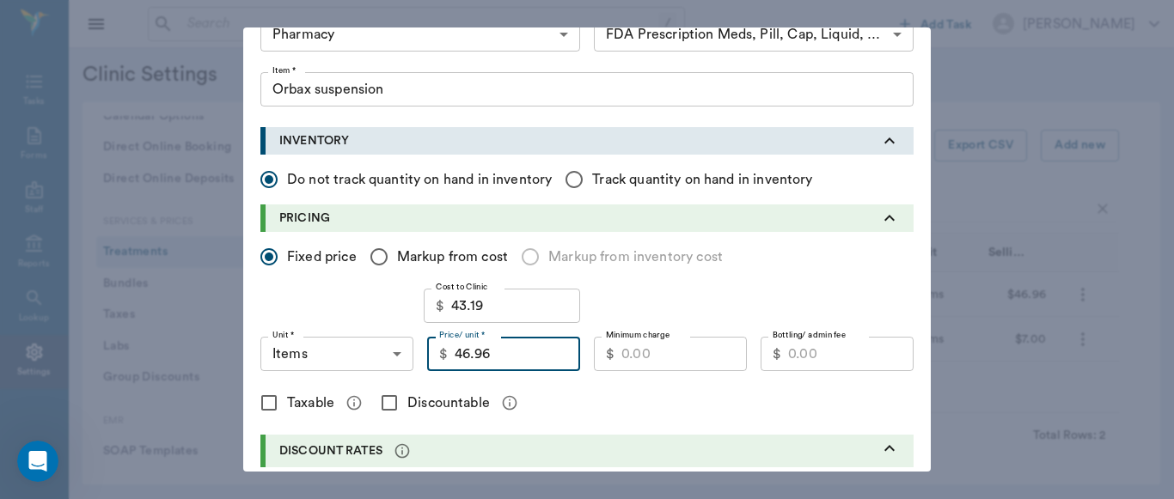
click at [488, 350] on input "46.96" at bounding box center [517, 354] width 125 height 34
click at [640, 351] on input "Minimum charge" at bounding box center [683, 354] width 125 height 34
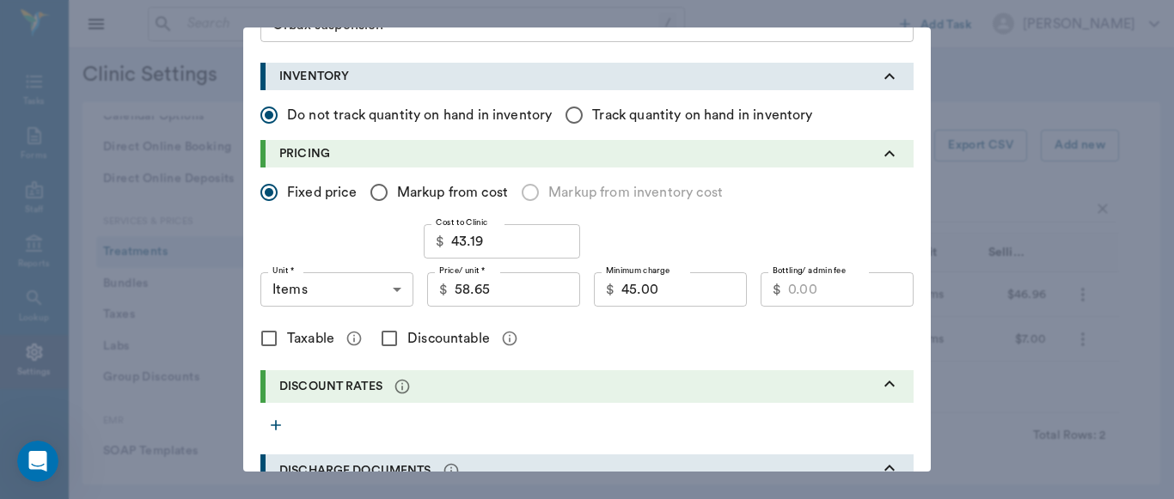
scroll to position [216, 0]
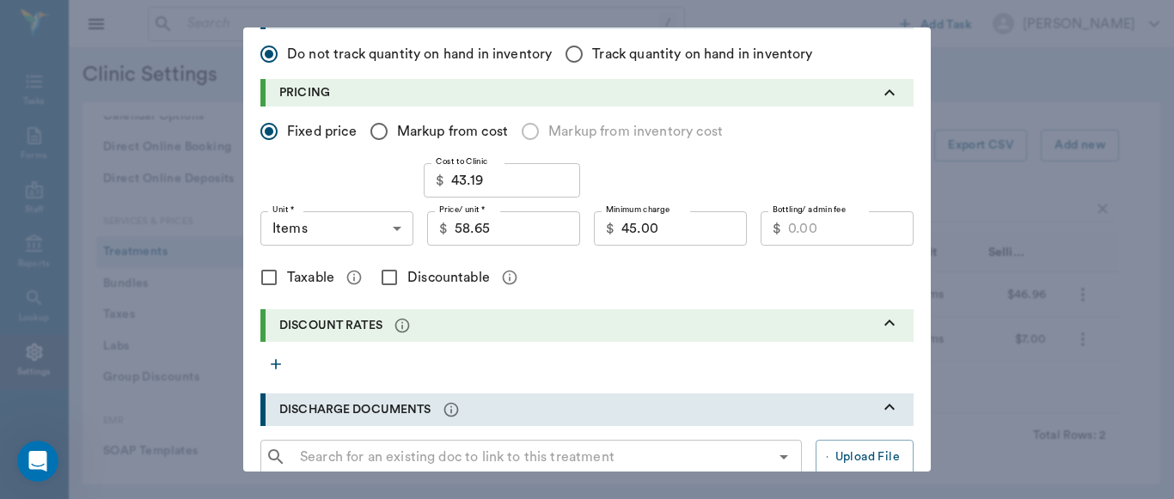
click at [386, 278] on input "Discountable" at bounding box center [389, 278] width 36 height 36
click at [671, 230] on input "45.00" at bounding box center [683, 228] width 125 height 34
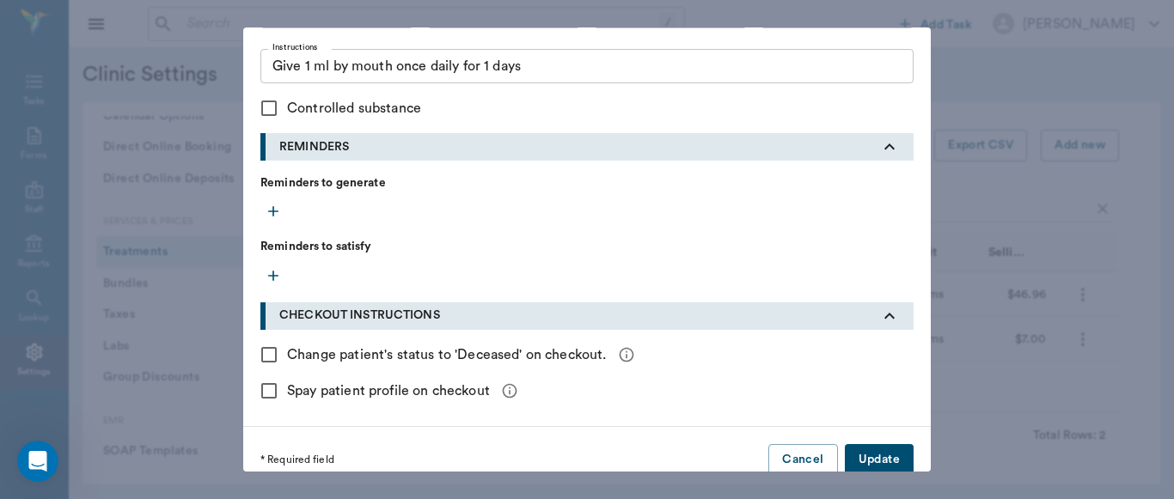
scroll to position [792, 0]
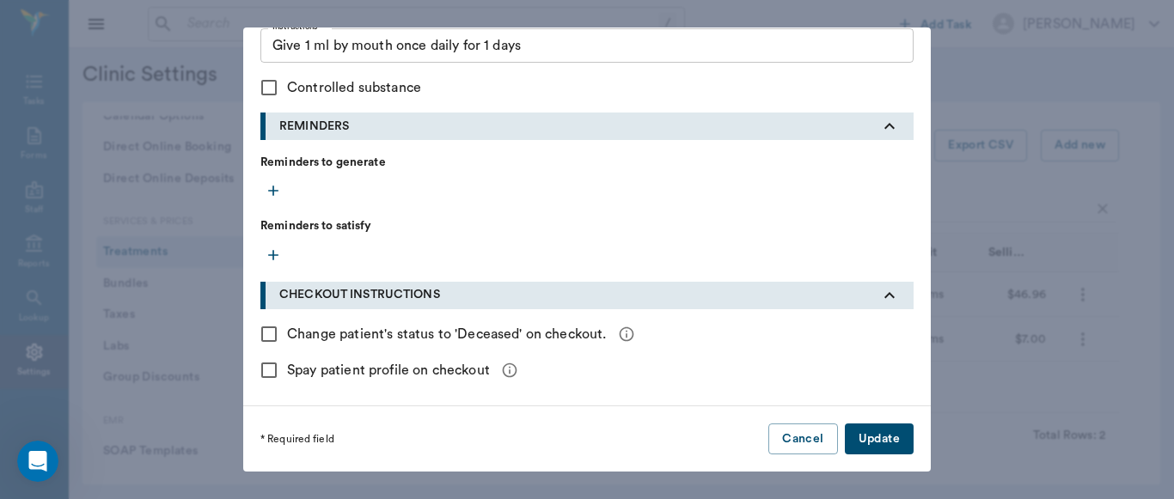
click at [868, 433] on button "Update" at bounding box center [879, 440] width 69 height 32
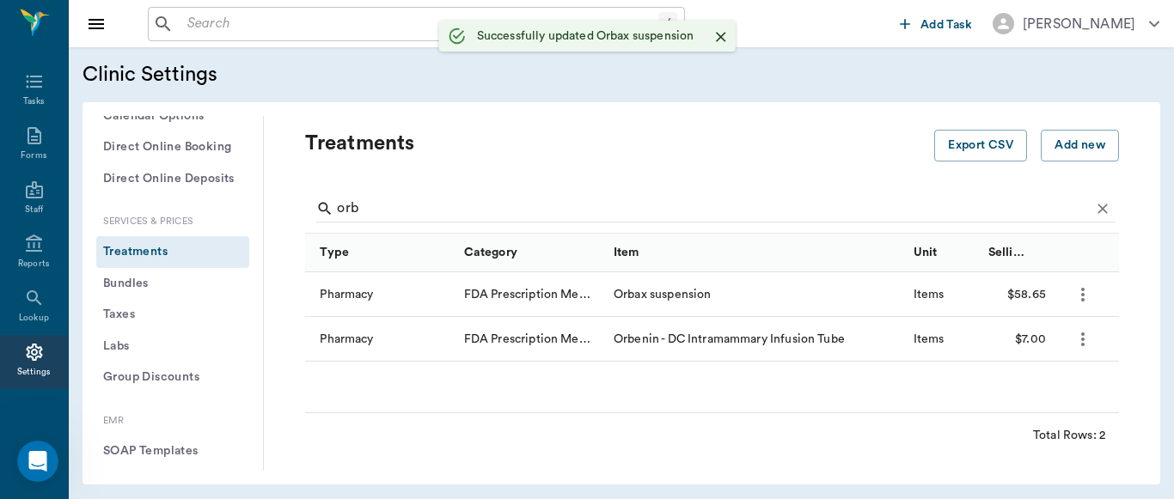
scroll to position [491, 0]
click at [756, 168] on div "Treatments" at bounding box center [619, 157] width 629 height 55
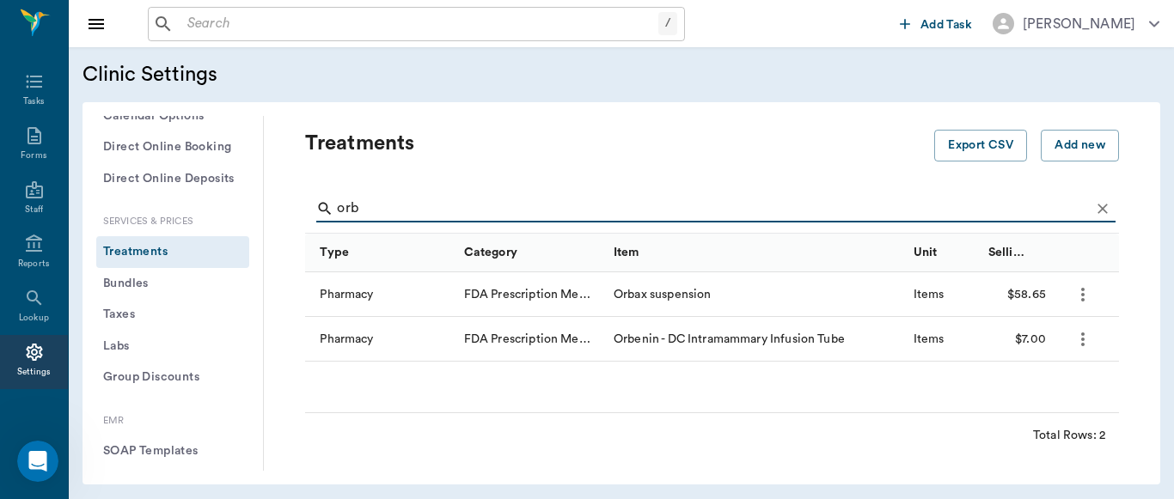
click at [438, 202] on input "orb" at bounding box center [713, 208] width 753 height 27
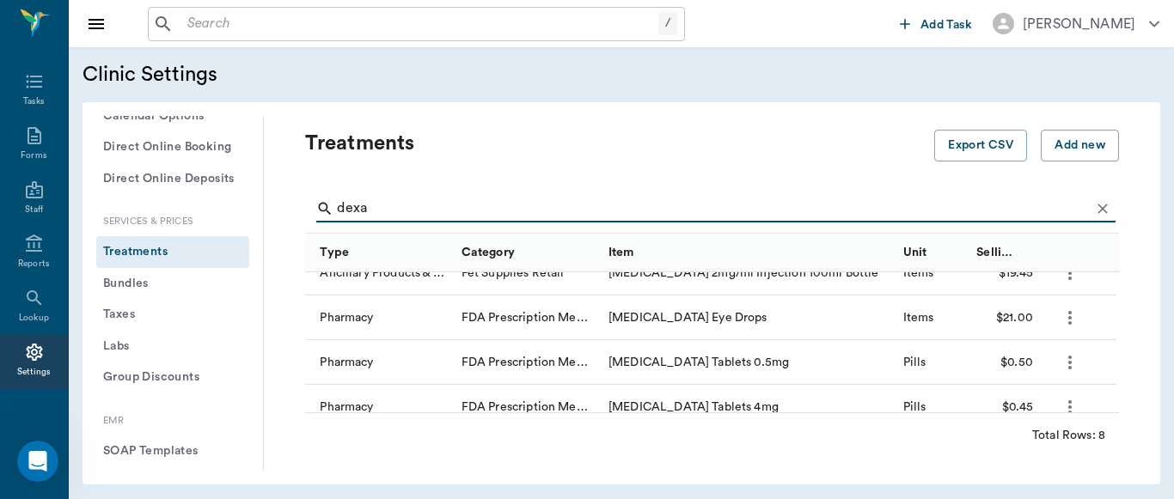
scroll to position [138, 0]
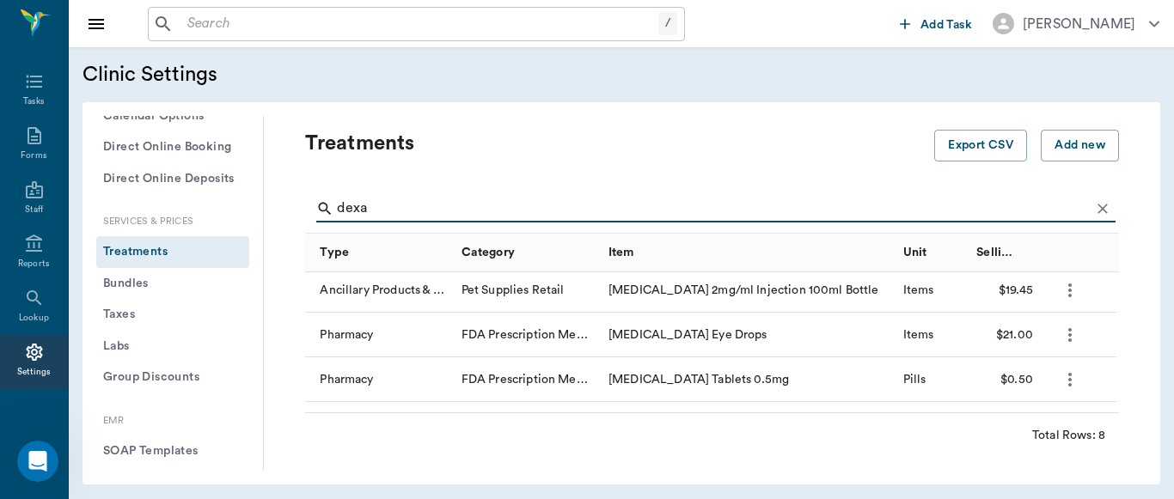
click at [1065, 328] on icon "more" at bounding box center [1070, 335] width 21 height 21
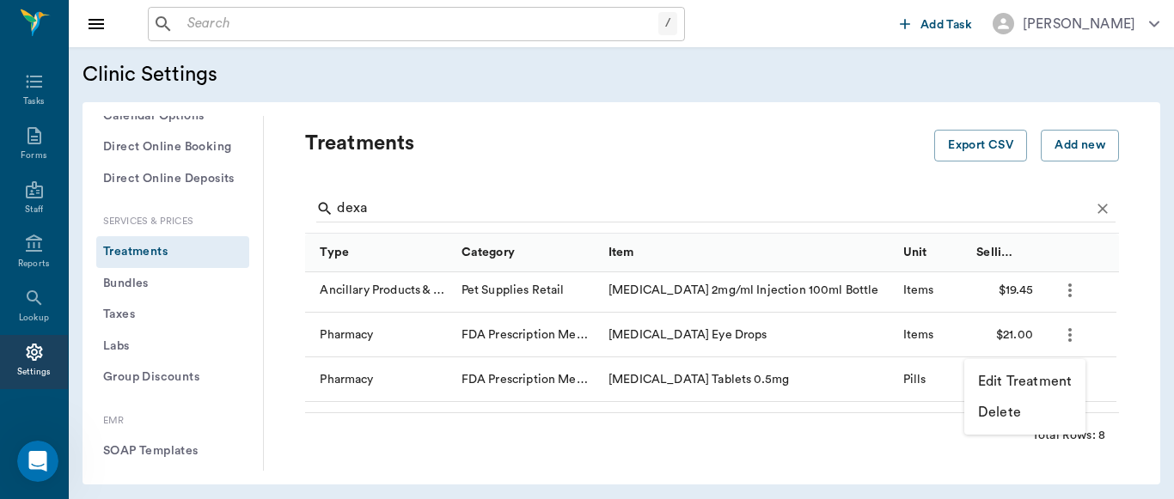
click at [1017, 378] on p "Edit Treatment" at bounding box center [1025, 381] width 94 height 21
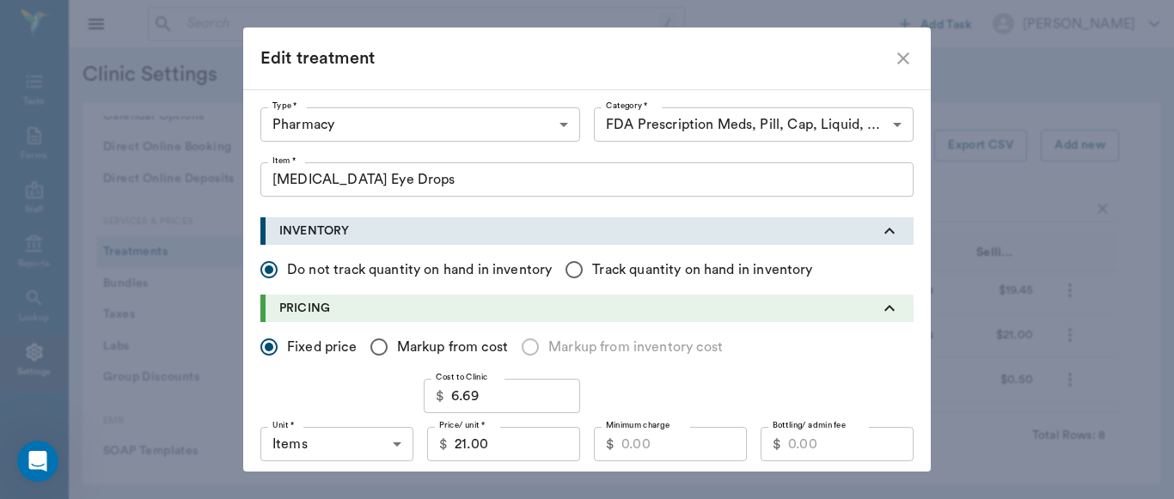
click at [498, 442] on input "21.00" at bounding box center [517, 444] width 125 height 34
click at [494, 394] on input "6.69" at bounding box center [515, 396] width 129 height 34
click at [657, 445] on input "Minimum charge" at bounding box center [683, 444] width 125 height 34
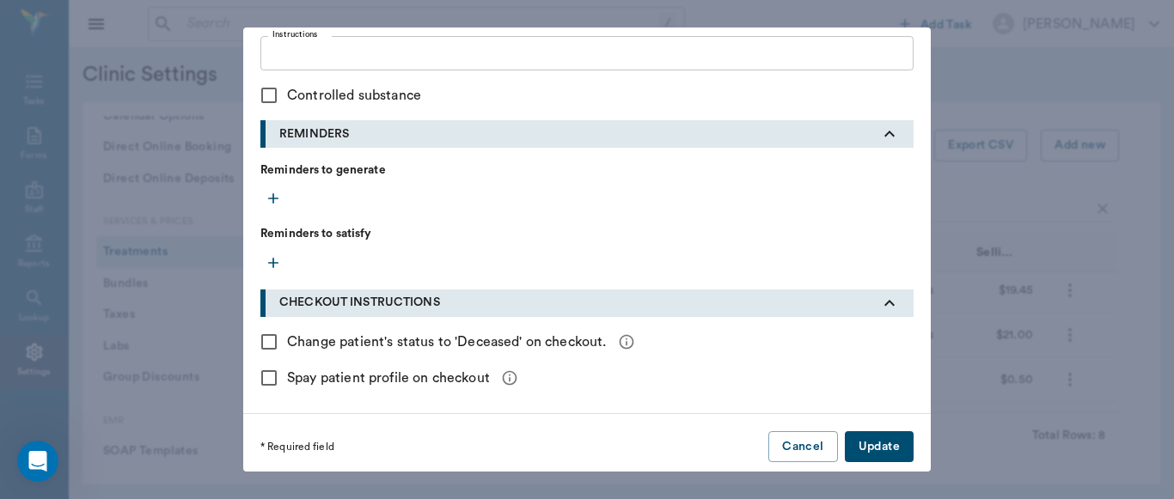
scroll to position [792, 0]
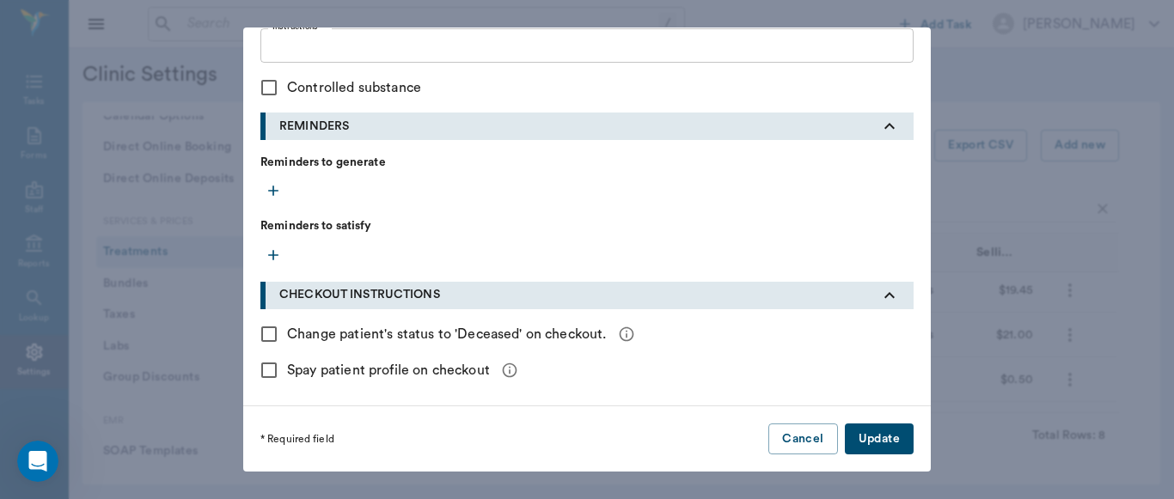
click at [863, 431] on button "Update" at bounding box center [879, 440] width 69 height 32
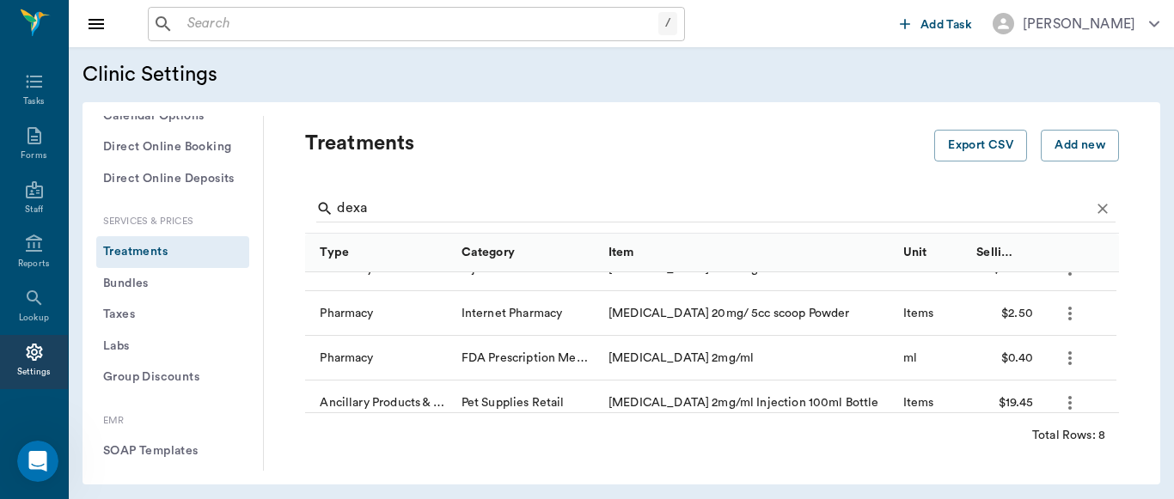
scroll to position [0, 0]
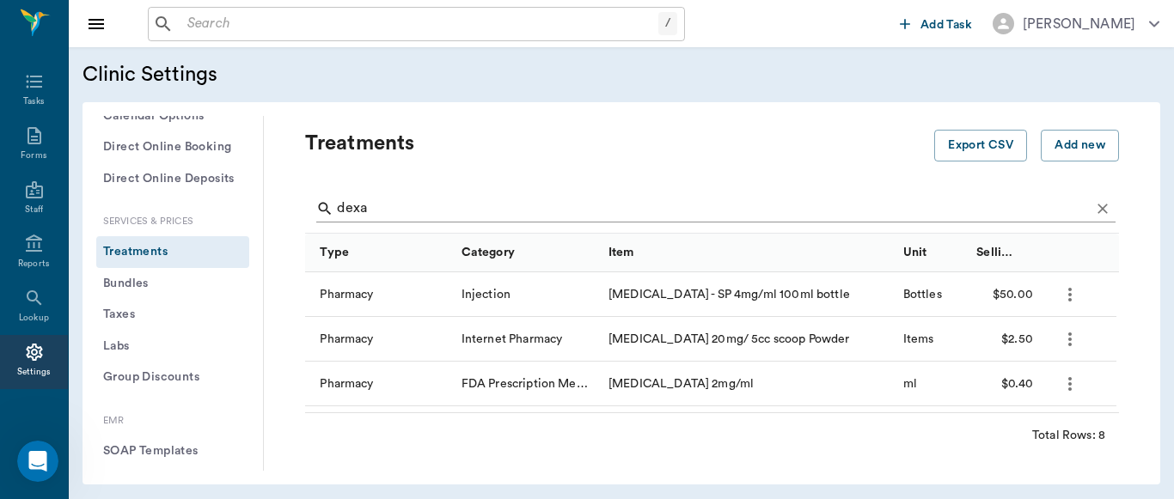
click at [406, 210] on input "dexa" at bounding box center [713, 208] width 753 height 27
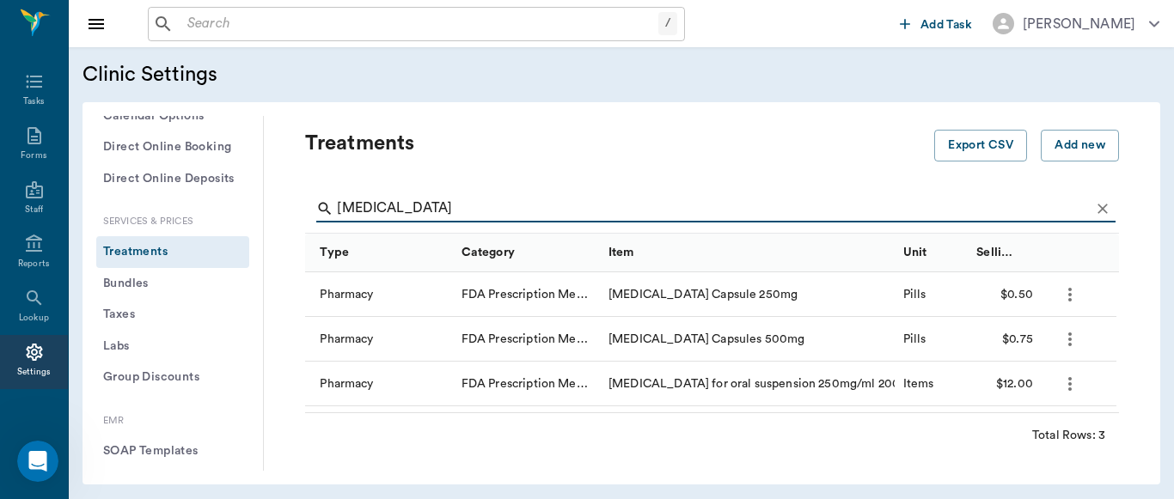
click at [1070, 339] on icon "more" at bounding box center [1069, 340] width 3 height 14
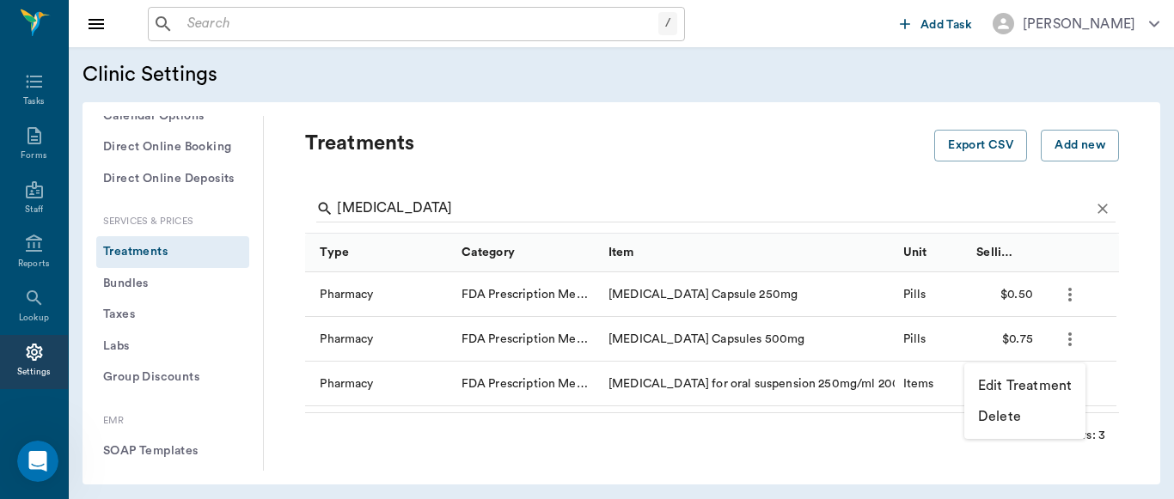
click at [1035, 388] on p "Edit Treatment" at bounding box center [1025, 386] width 94 height 21
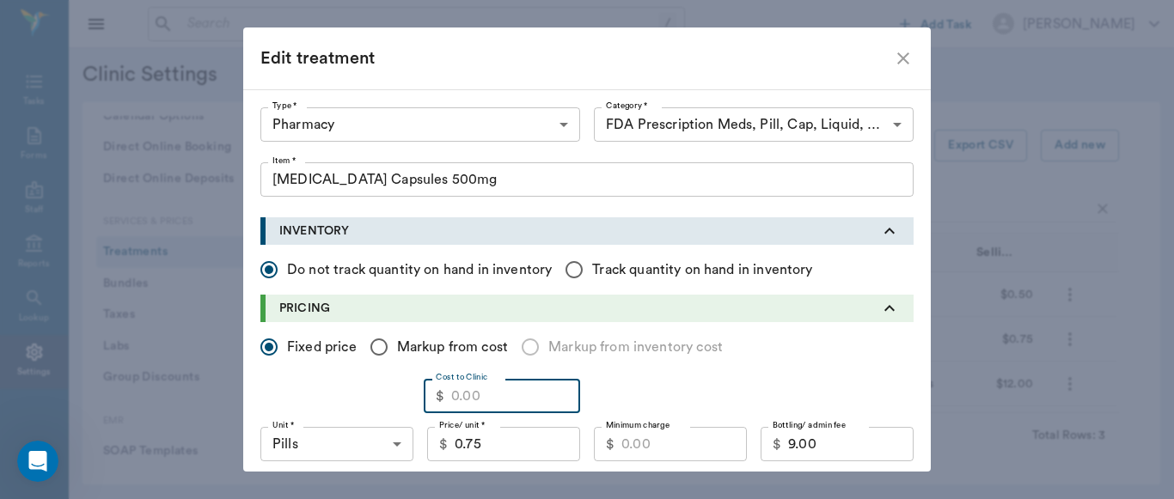
click at [497, 405] on input "Cost to Clinic" at bounding box center [515, 396] width 129 height 34
click at [716, 388] on div "Cost to Clinic $ 0.08 Cost to Clinic" at bounding box center [586, 396] width 653 height 34
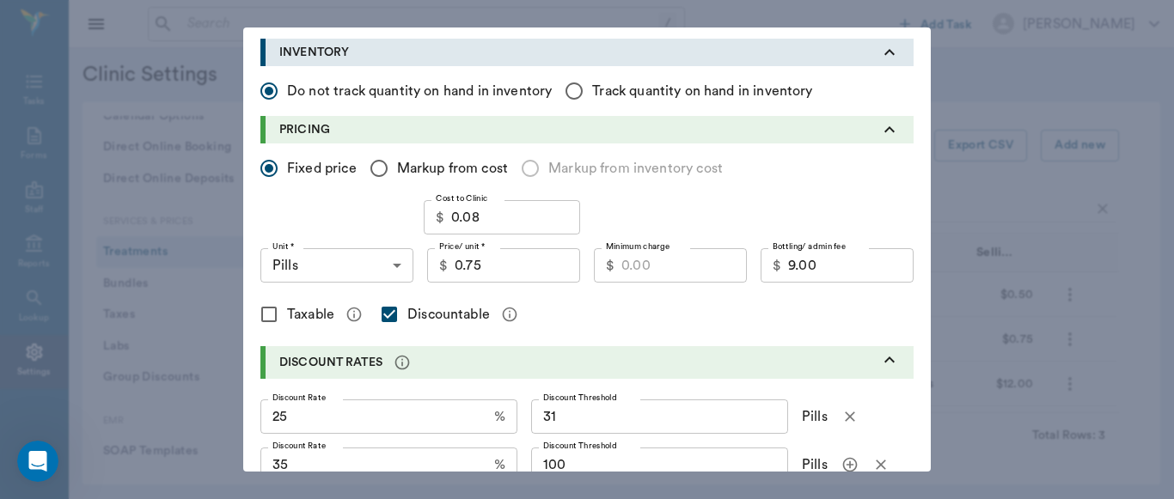
scroll to position [184, 0]
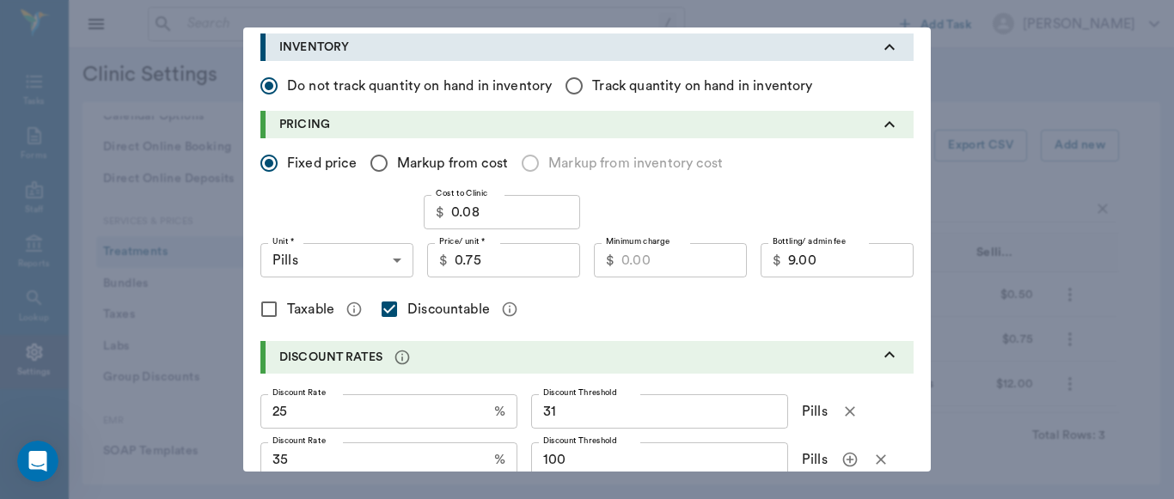
click at [516, 261] on input "0.75" at bounding box center [517, 260] width 125 height 34
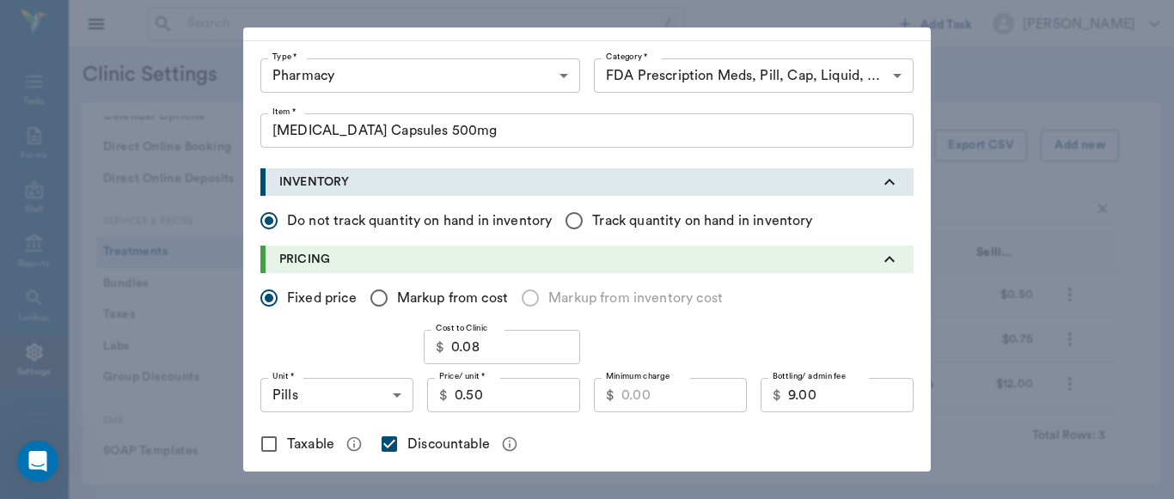
scroll to position [0, 0]
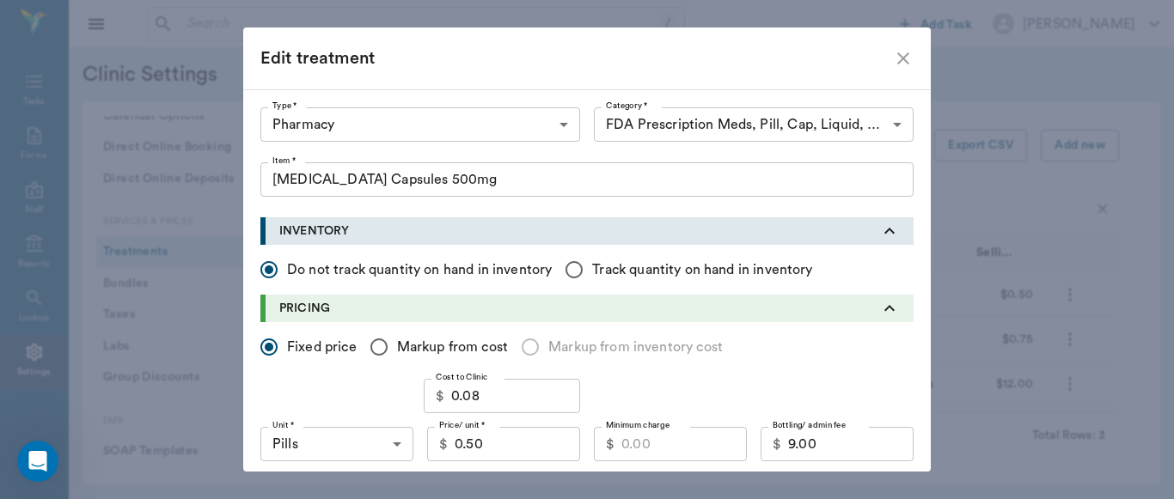
click at [897, 59] on icon "close" at bounding box center [903, 58] width 12 height 12
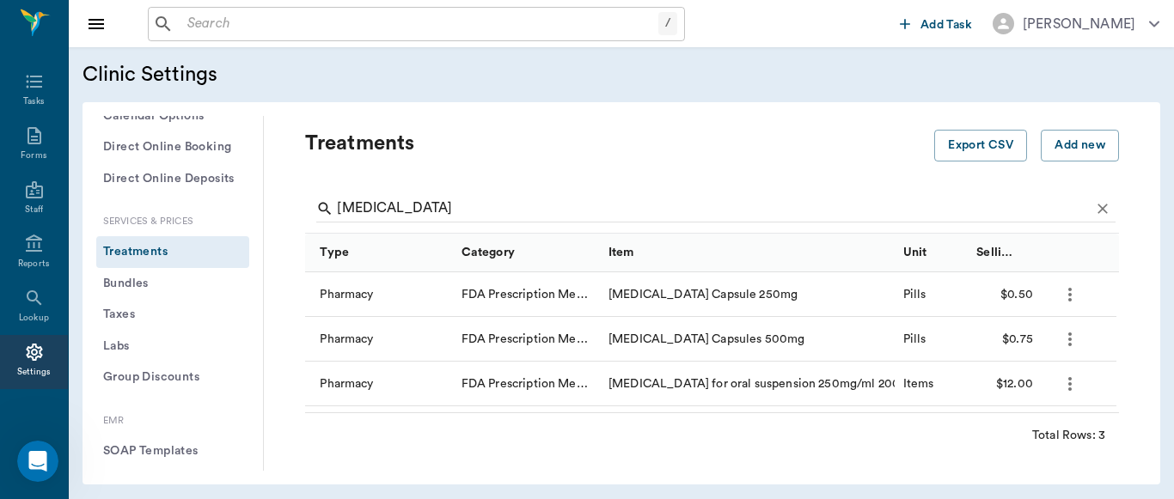
click at [1069, 343] on icon "more" at bounding box center [1069, 340] width 3 height 14
click at [985, 385] on p "Edit Treatment" at bounding box center [1025, 386] width 94 height 21
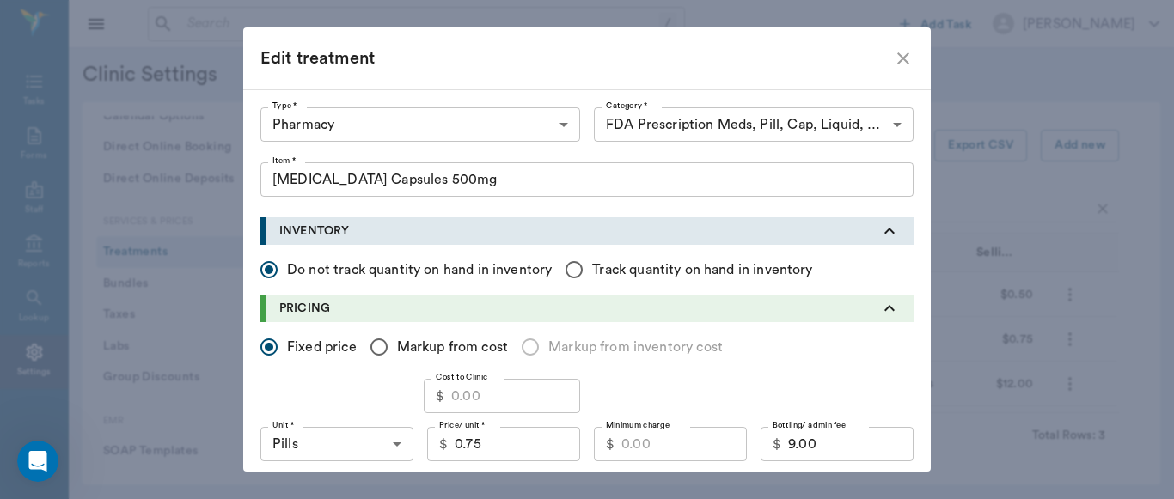
click at [498, 400] on input "Cost to Clinic" at bounding box center [515, 396] width 129 height 34
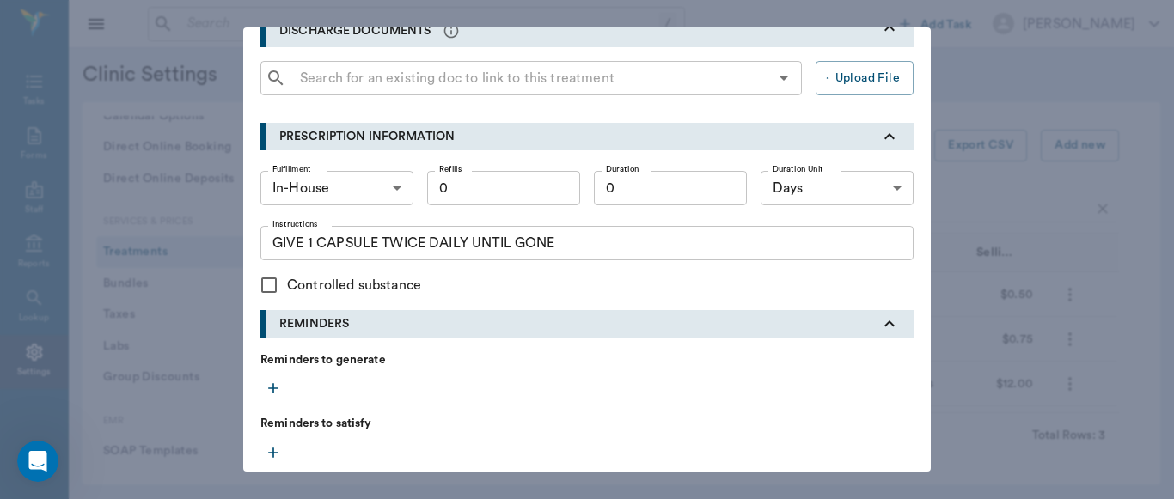
scroll to position [858, 0]
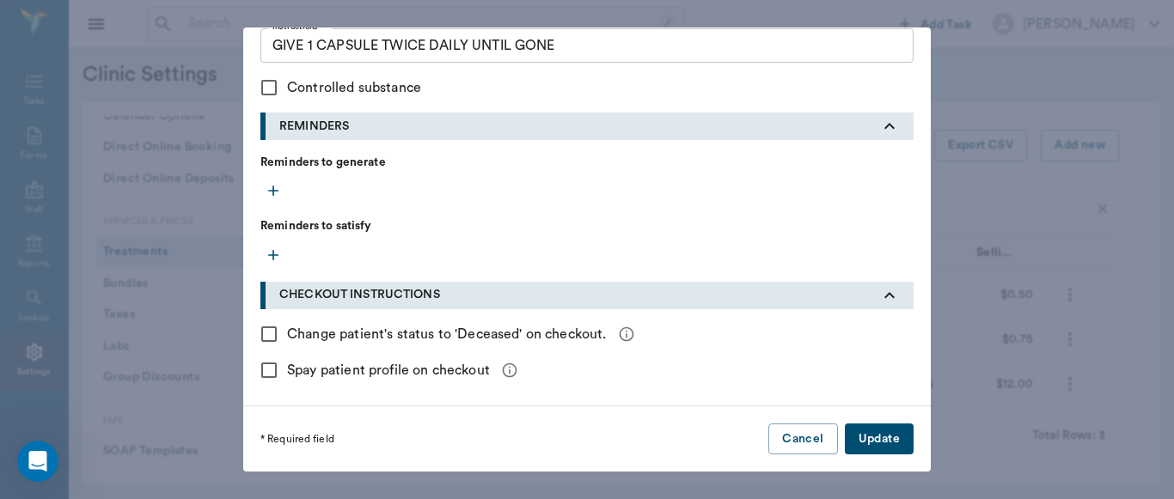
click at [886, 443] on button "Update" at bounding box center [879, 440] width 69 height 32
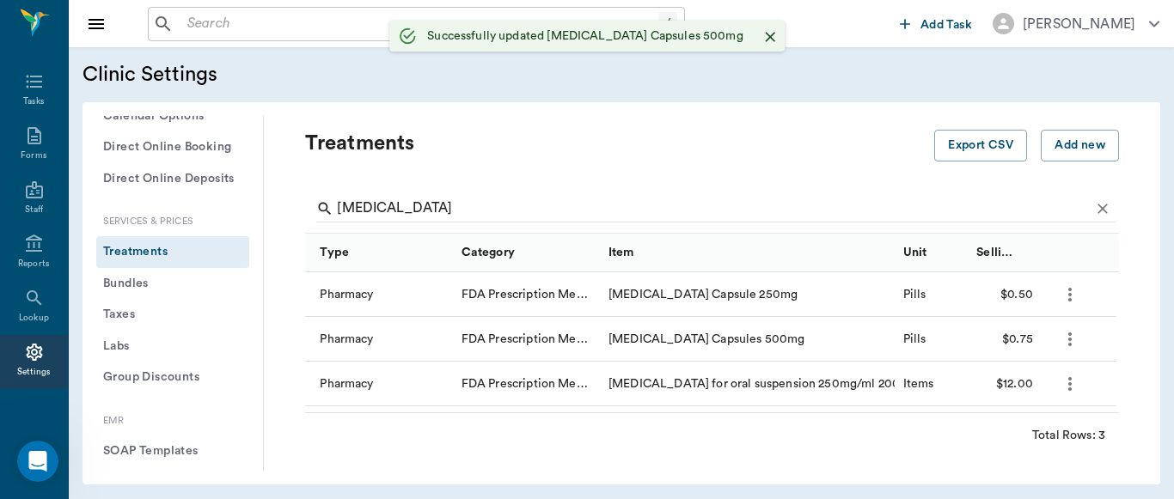
scroll to position [491, 0]
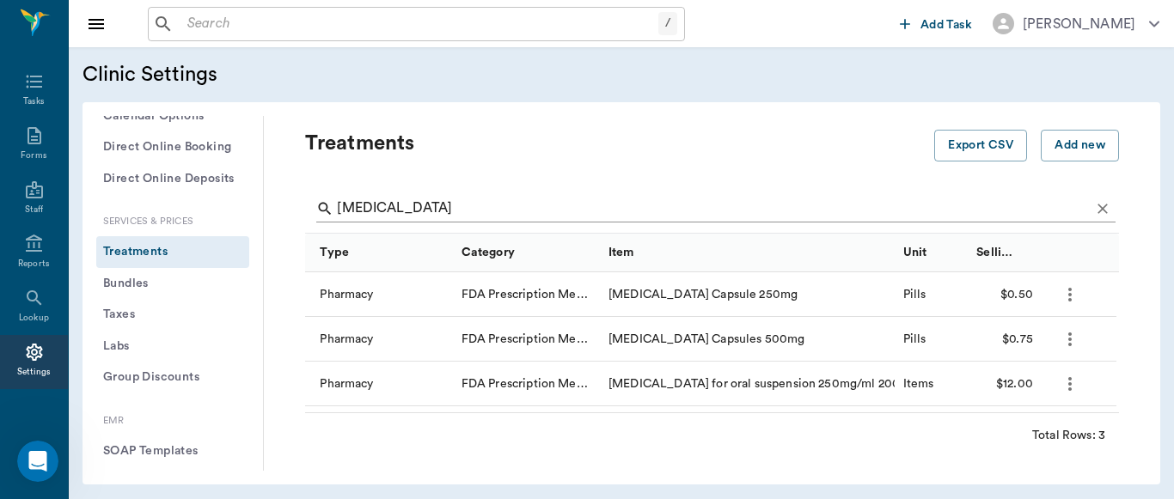
click at [438, 213] on input "[MEDICAL_DATA]" at bounding box center [713, 208] width 753 height 27
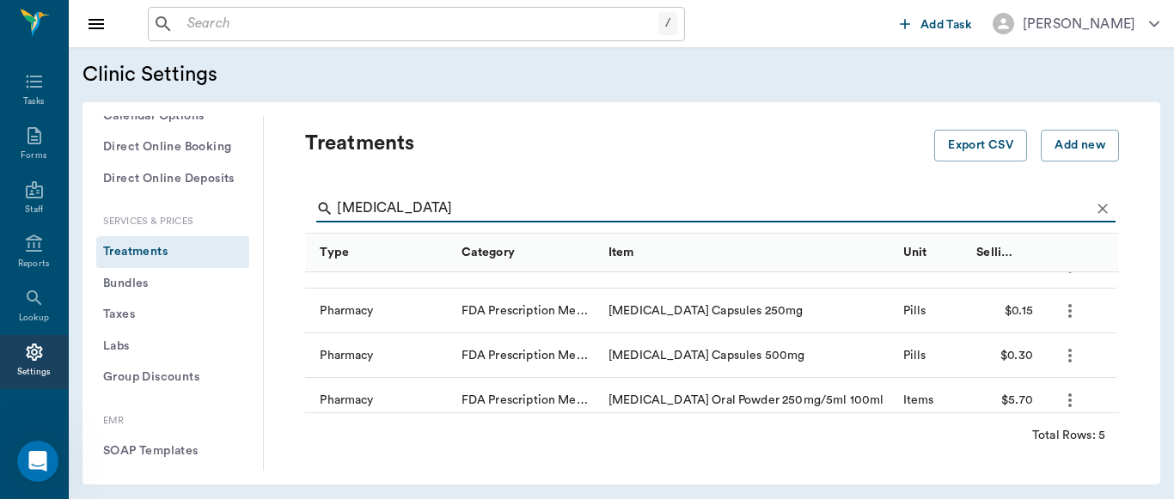
scroll to position [23, 0]
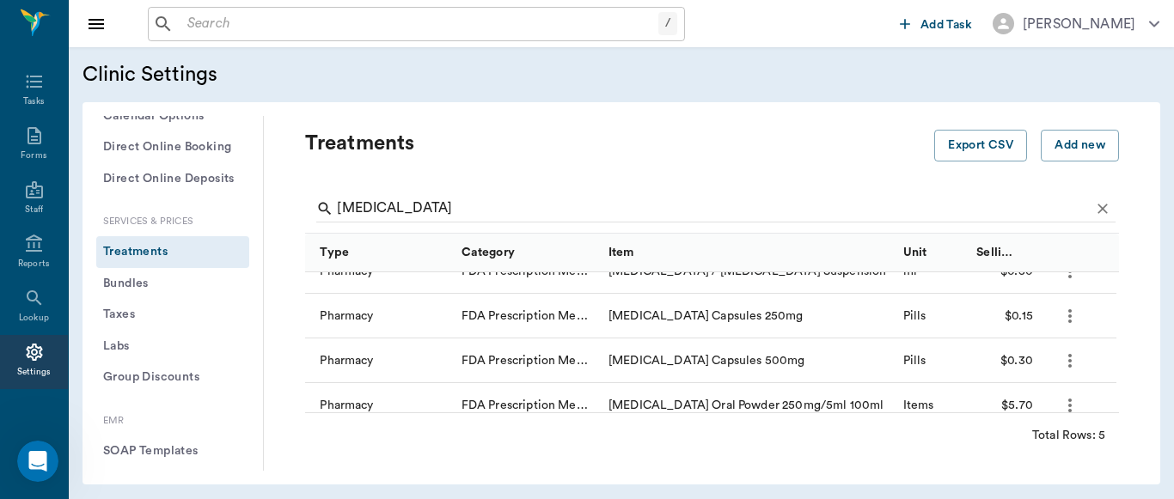
click at [1068, 324] on icon "more" at bounding box center [1070, 316] width 21 height 21
click at [1030, 363] on p "Edit Treatment" at bounding box center [1025, 362] width 94 height 21
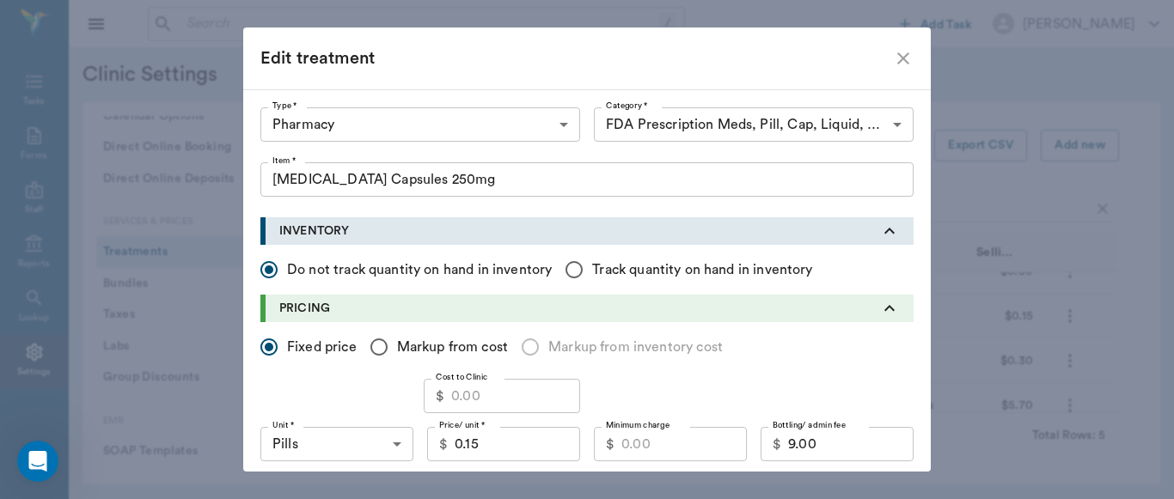
click at [479, 395] on input "Cost to Clinic" at bounding box center [515, 396] width 129 height 34
click at [505, 452] on input "0.15" at bounding box center [517, 444] width 125 height 34
click at [670, 442] on input "Minimum charge" at bounding box center [683, 444] width 125 height 34
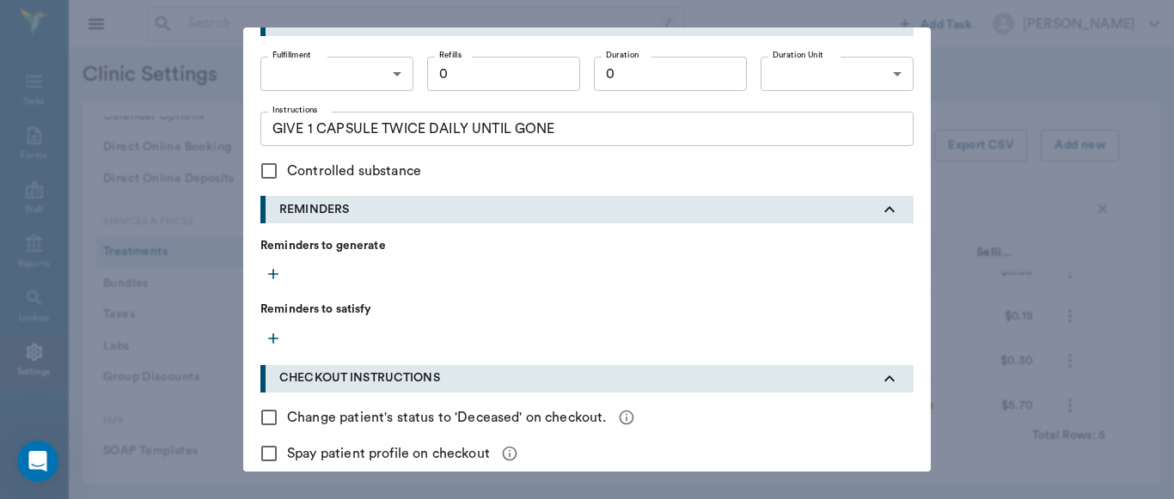
scroll to position [809, 0]
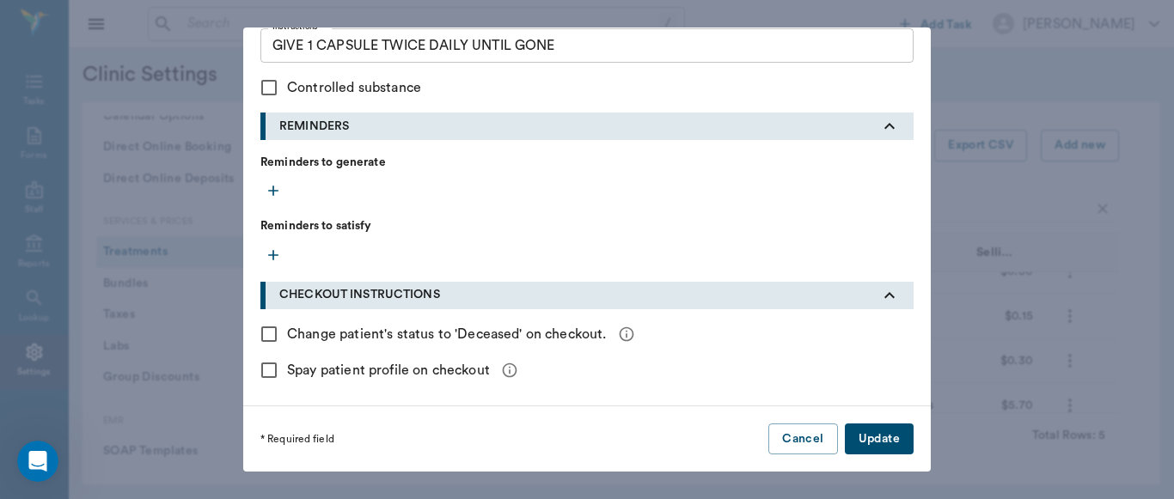
click at [884, 446] on button "Update" at bounding box center [879, 440] width 69 height 32
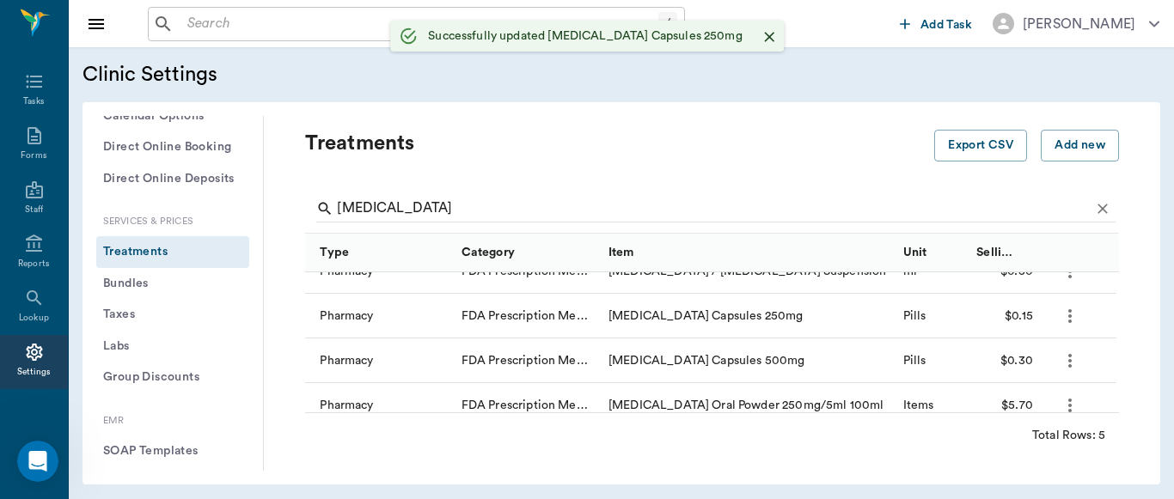
scroll to position [491, 0]
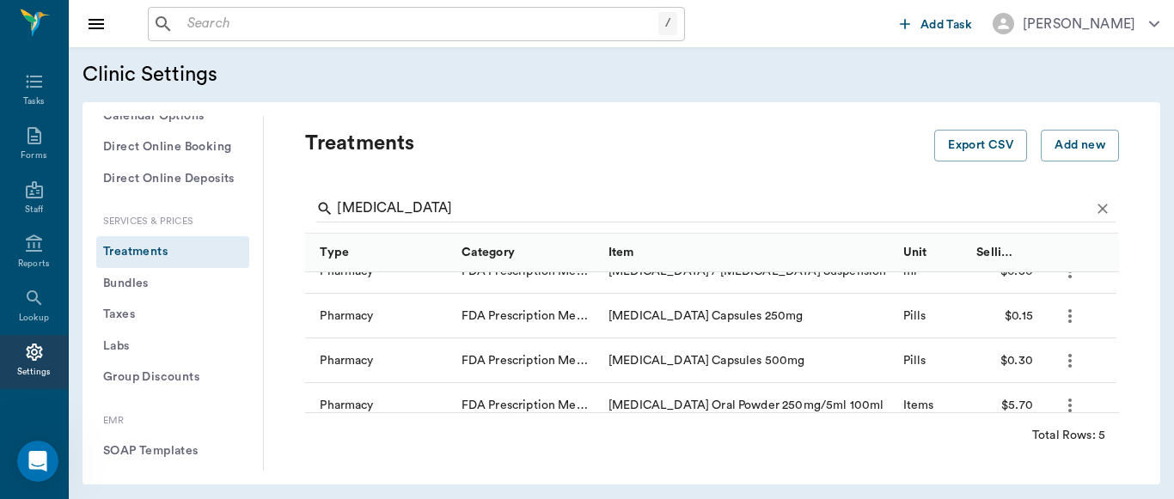
click at [1068, 359] on icon "more" at bounding box center [1070, 361] width 21 height 21
click at [1011, 406] on p "Edit Treatment" at bounding box center [1025, 407] width 94 height 21
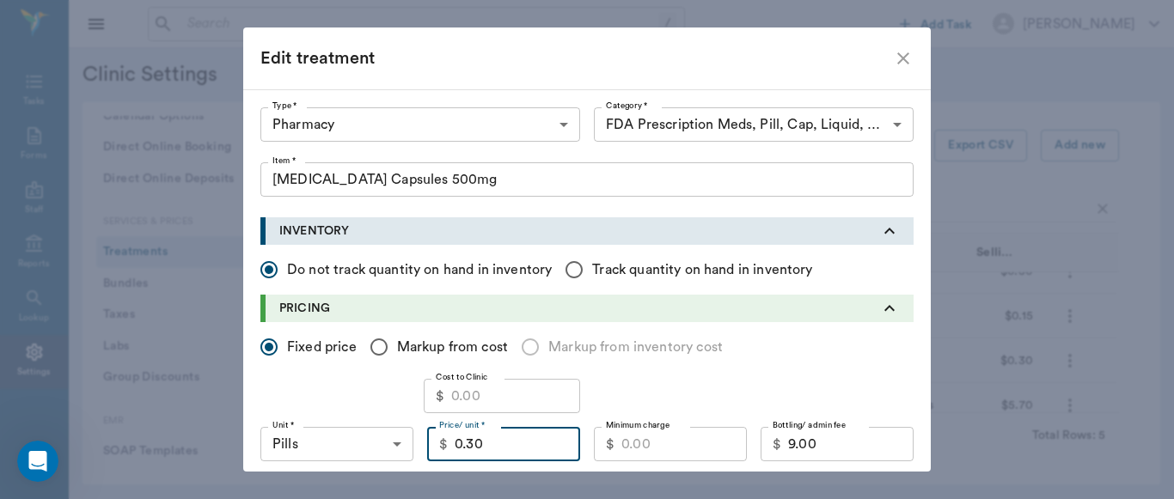
click at [512, 448] on input "0.30" at bounding box center [517, 444] width 125 height 34
click at [489, 398] on input "Cost to Clinic" at bounding box center [515, 396] width 129 height 34
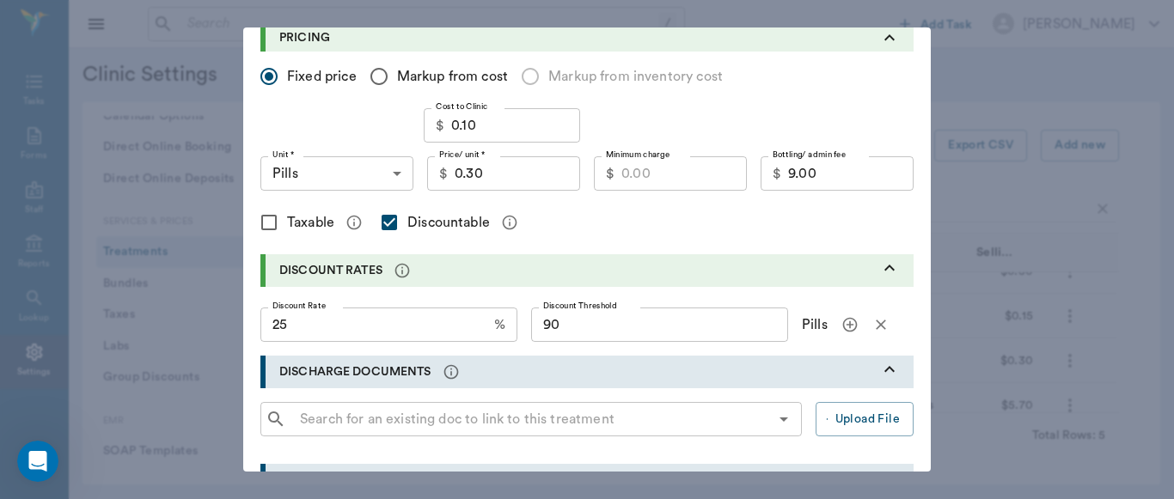
scroll to position [291, 0]
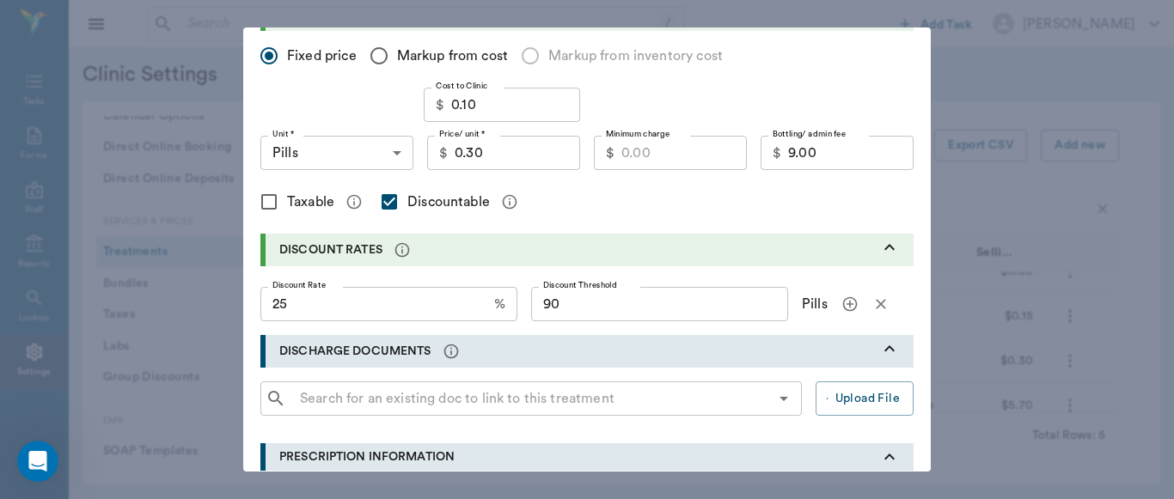
click at [663, 152] on input "Minimum charge" at bounding box center [683, 153] width 125 height 34
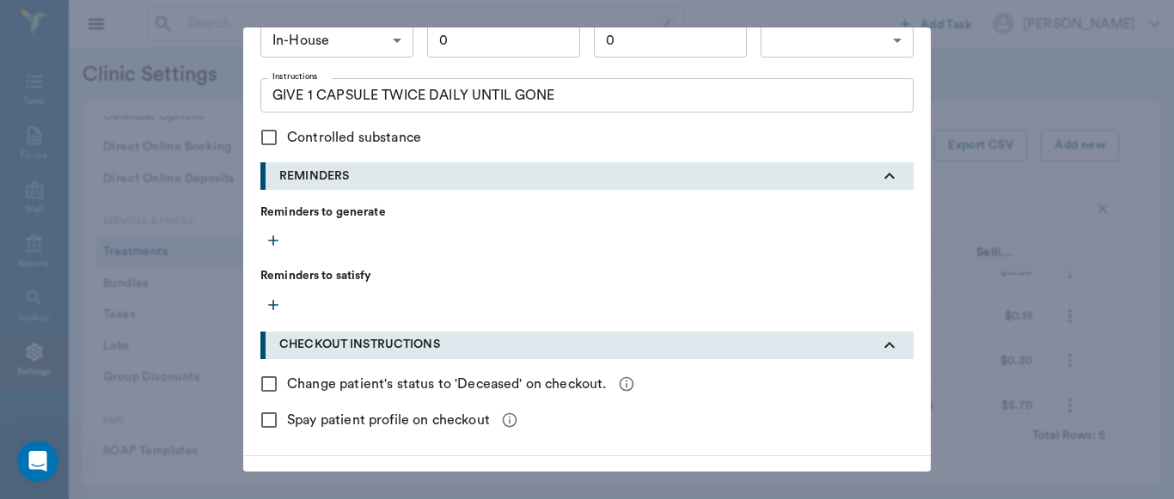
scroll to position [809, 0]
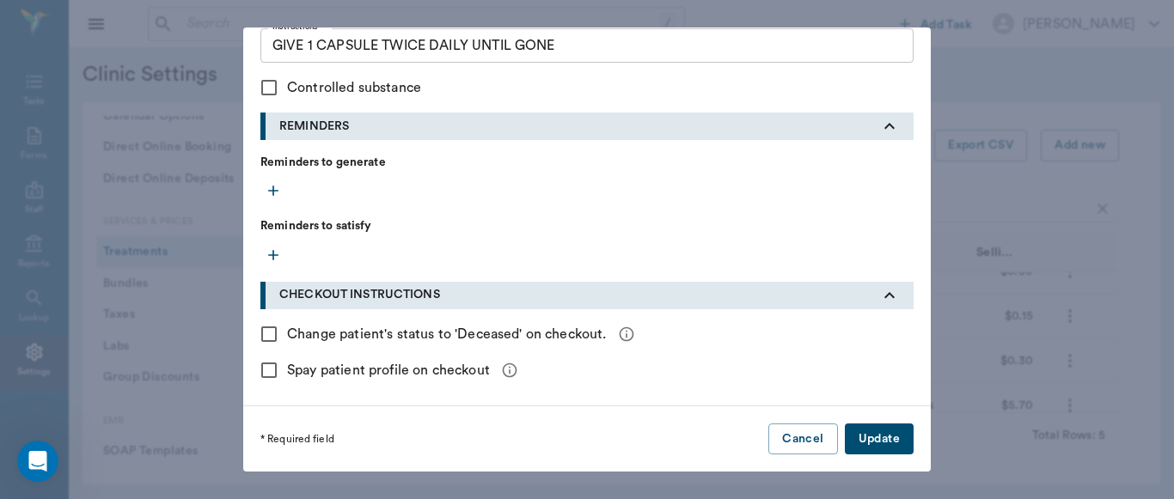
click at [874, 437] on button "Update" at bounding box center [879, 440] width 69 height 32
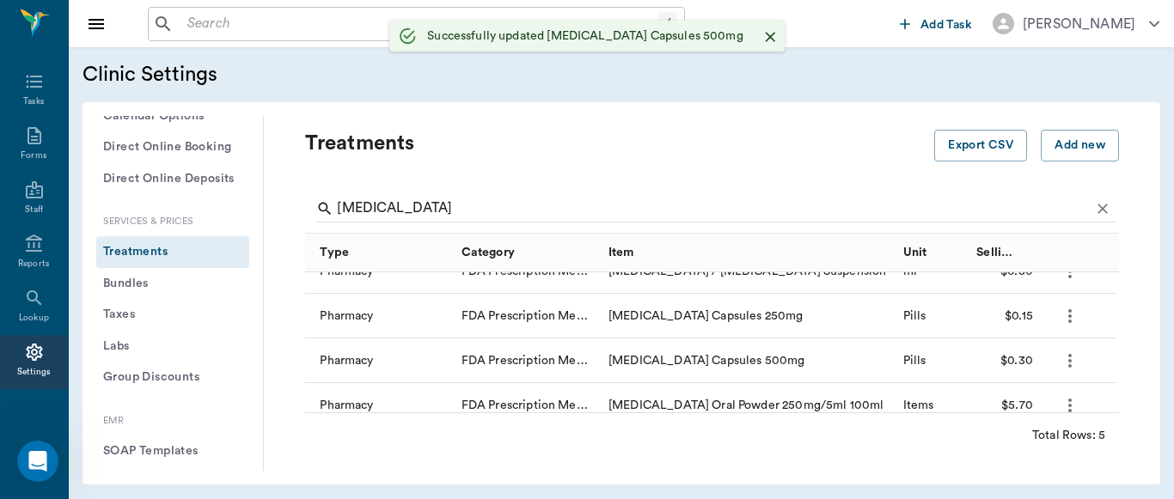
scroll to position [491, 0]
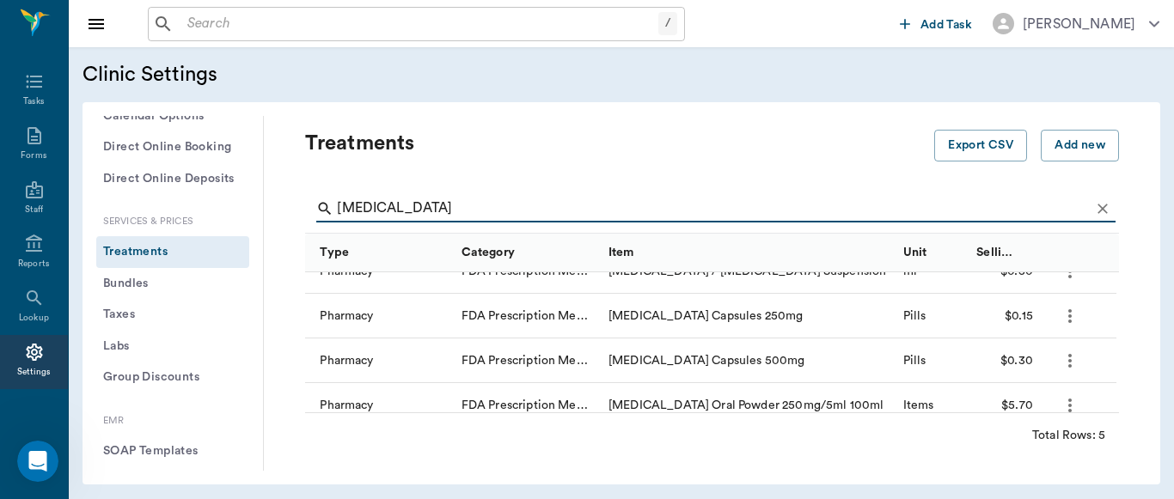
click at [438, 210] on input "[MEDICAL_DATA]" at bounding box center [713, 208] width 753 height 27
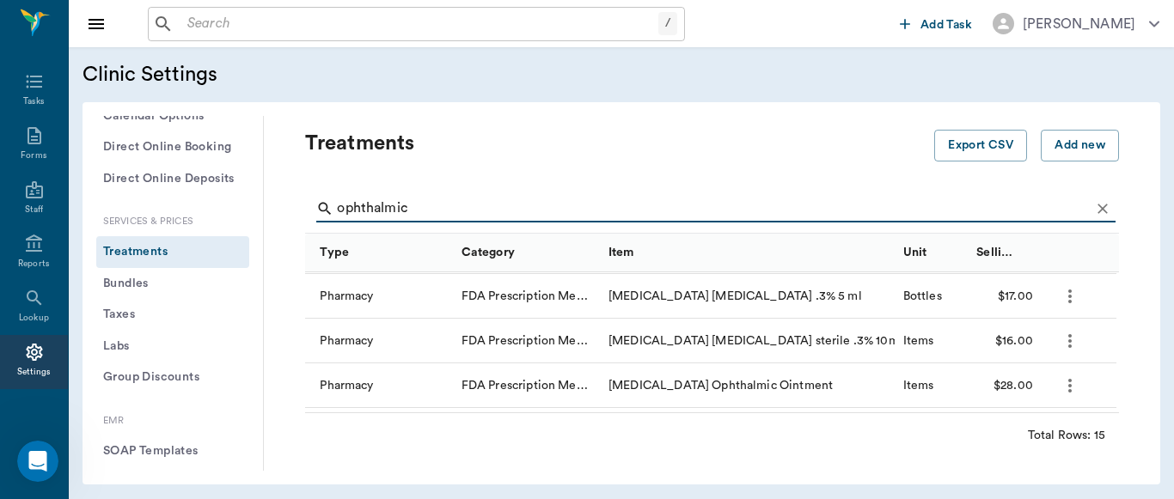
scroll to position [530, 0]
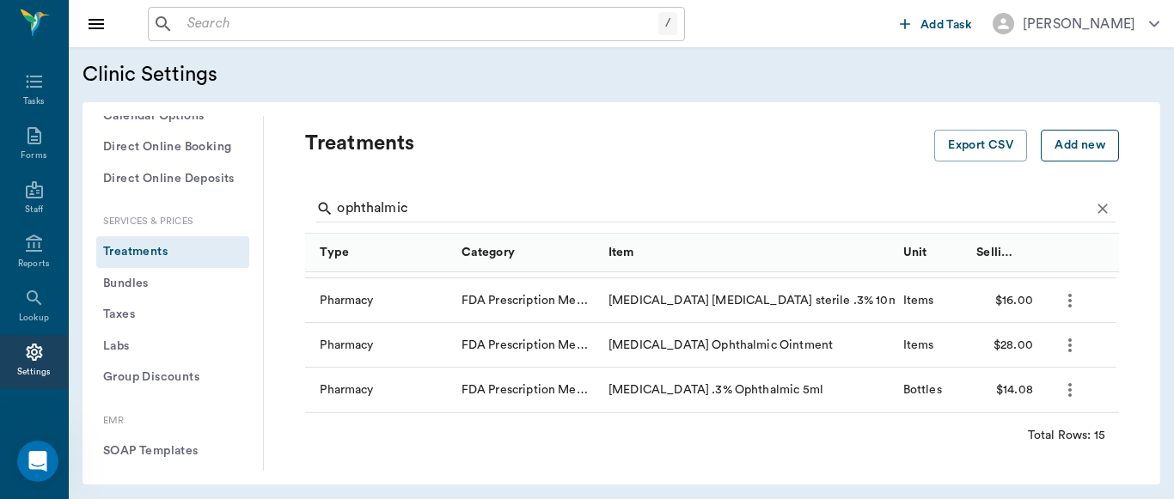
click at [1064, 150] on button "Add new" at bounding box center [1080, 146] width 78 height 32
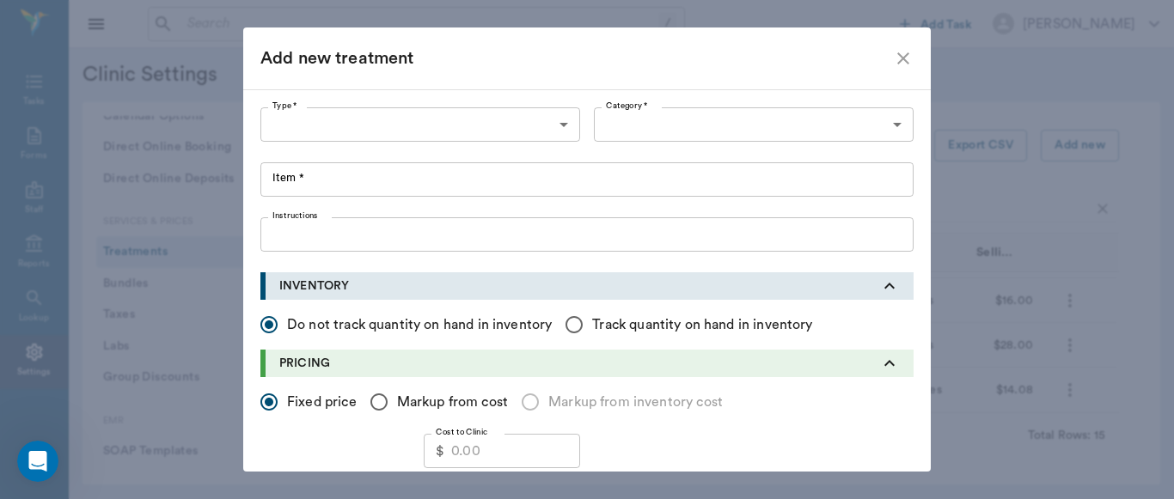
click at [894, 53] on icon "close" at bounding box center [903, 58] width 21 height 21
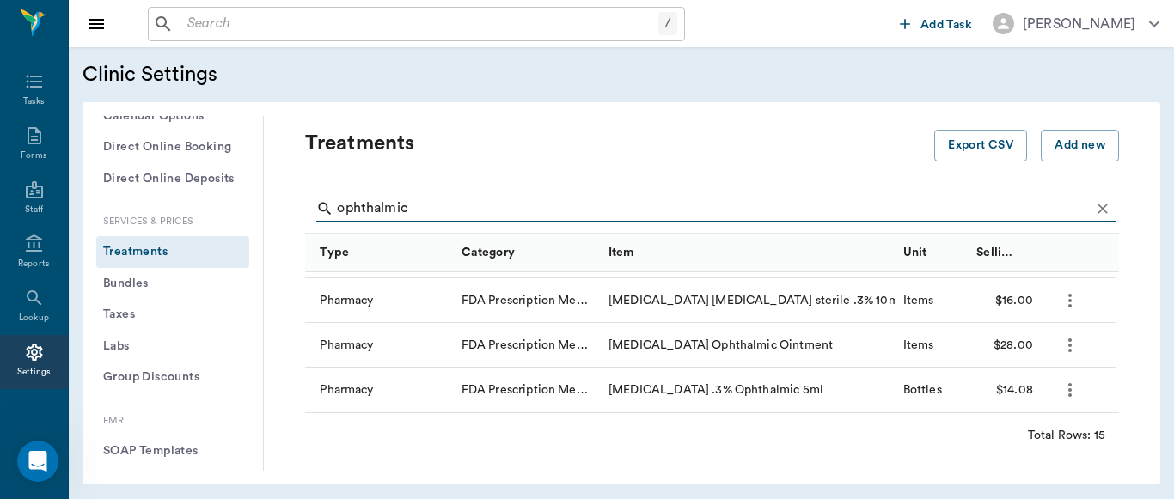
click at [437, 211] on input "ophthalmic" at bounding box center [713, 208] width 753 height 27
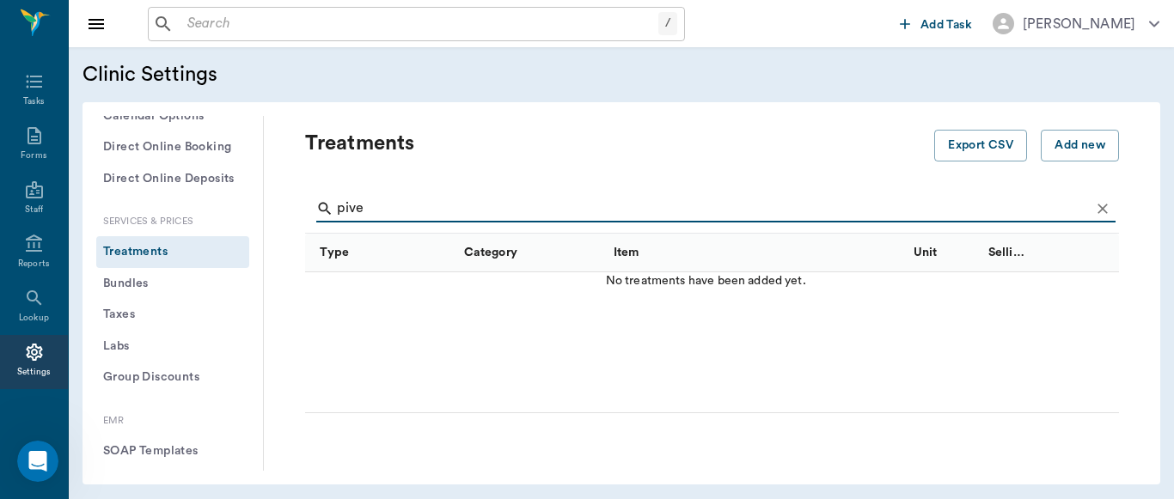
scroll to position [21, 0]
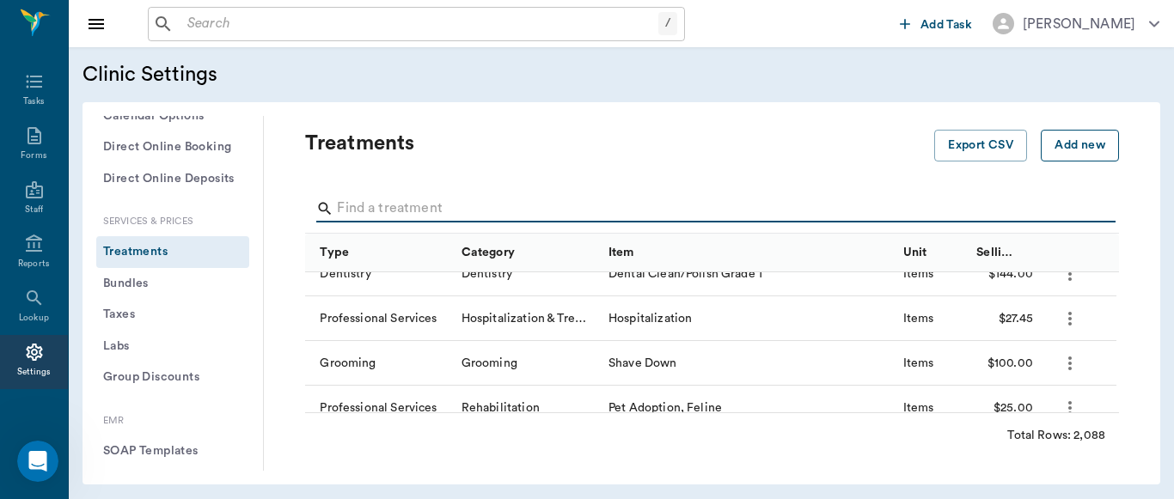
click at [1064, 149] on button "Add new" at bounding box center [1080, 146] width 78 height 32
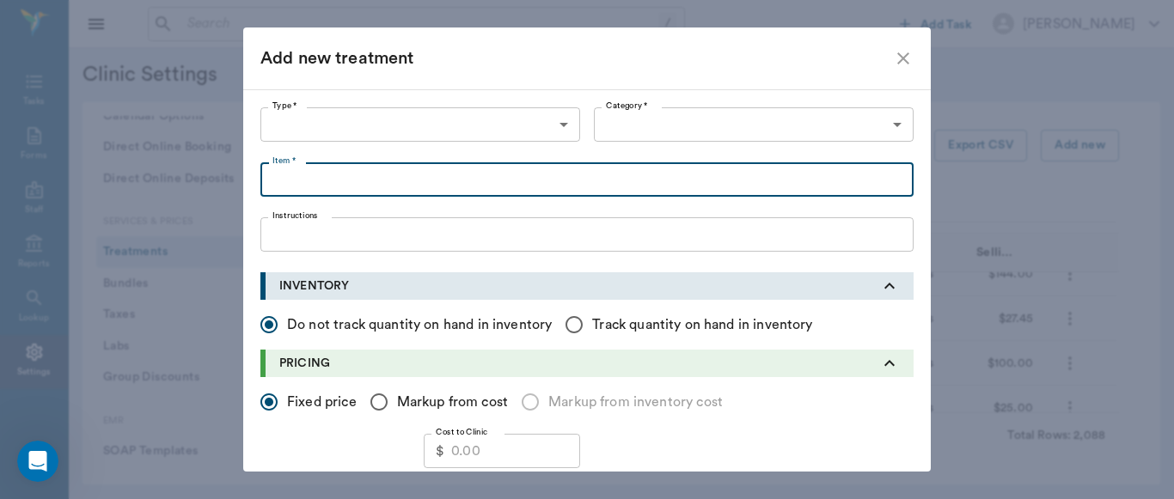
click at [283, 179] on input "Item *" at bounding box center [586, 179] width 653 height 34
click at [558, 127] on body "/ ​ Add Task [PERSON_NAME] Nectar Messages Appts Labs Imaging Inventory Tasks F…" at bounding box center [587, 249] width 1174 height 499
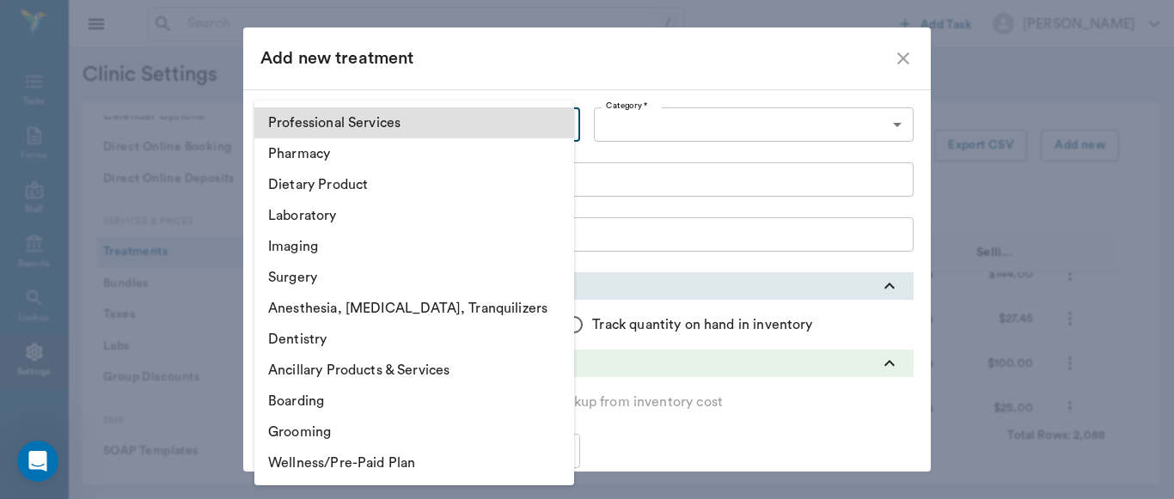
click at [441, 130] on li "Professional Services" at bounding box center [414, 122] width 320 height 31
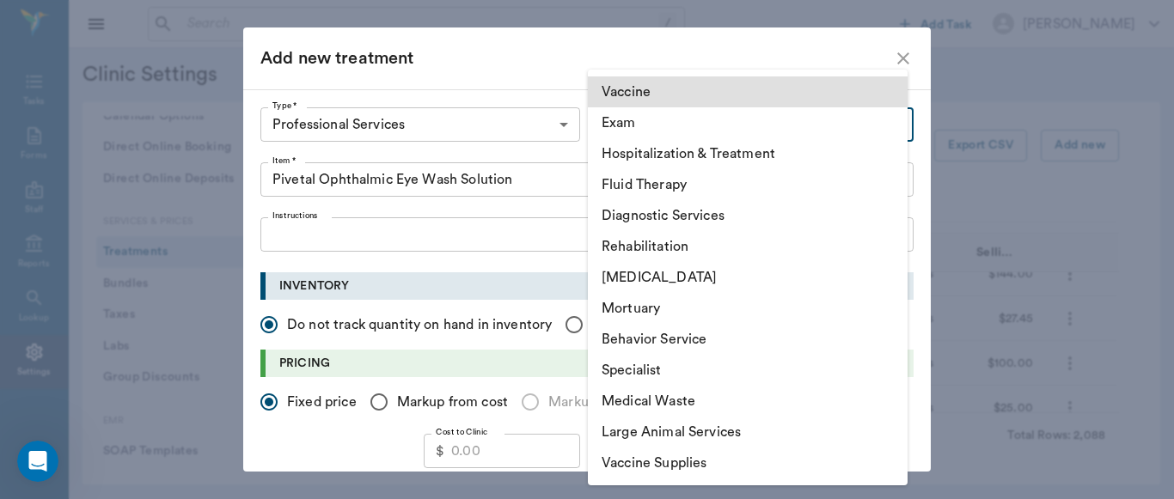
click at [895, 125] on body "/ ​ Add Task [PERSON_NAME] Nectar Messages Appts Labs Imaging Inventory Tasks F…" at bounding box center [587, 249] width 1174 height 499
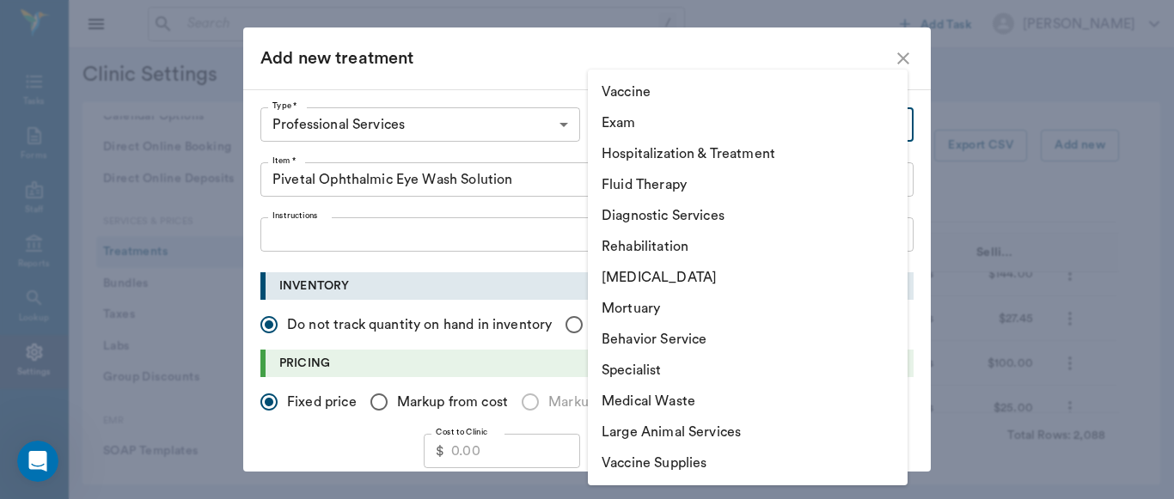
click at [560, 126] on div at bounding box center [587, 249] width 1174 height 499
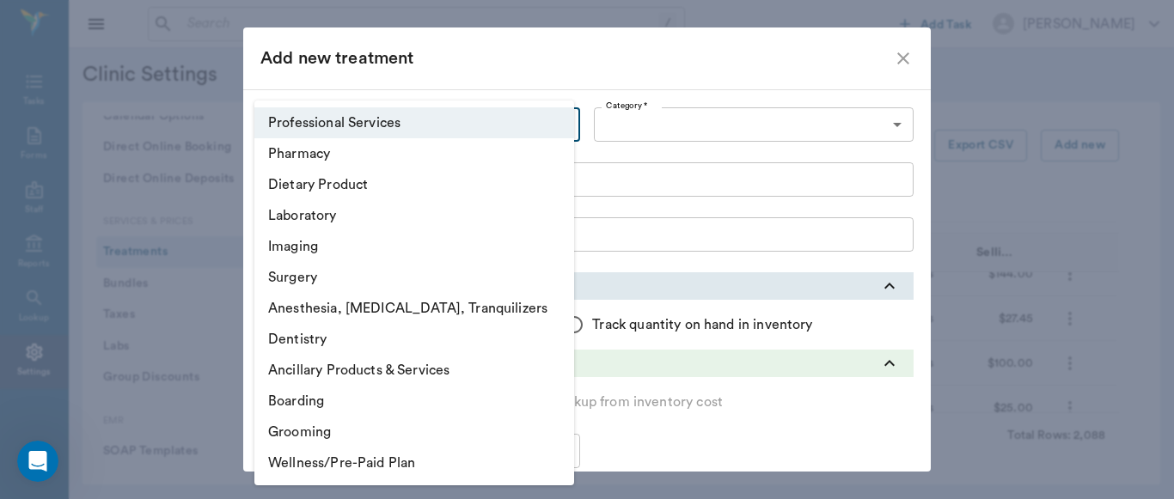
click at [560, 126] on body "/ ​ Add Task [PERSON_NAME] Nectar Messages Appts Labs Imaging Inventory Tasks F…" at bounding box center [587, 249] width 1174 height 499
click at [490, 150] on li "Pharmacy" at bounding box center [414, 153] width 320 height 31
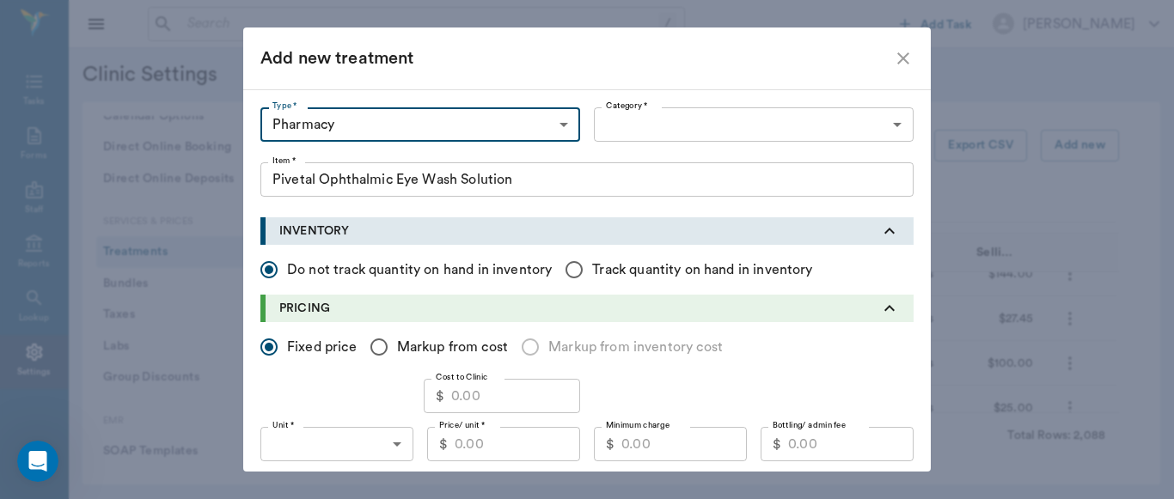
click at [889, 124] on body "/ ​ Add Task [PERSON_NAME] Nectar Messages Appts Labs Imaging Inventory Tasks F…" at bounding box center [587, 249] width 1174 height 499
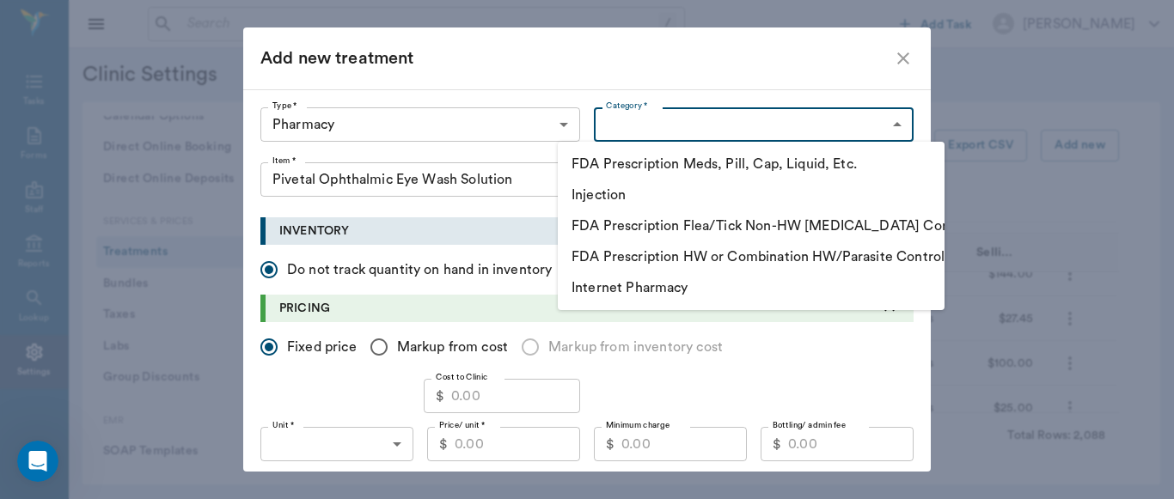
click at [745, 174] on li "FDA Prescription Meds, Pill, Cap, Liquid, Etc." at bounding box center [751, 164] width 387 height 31
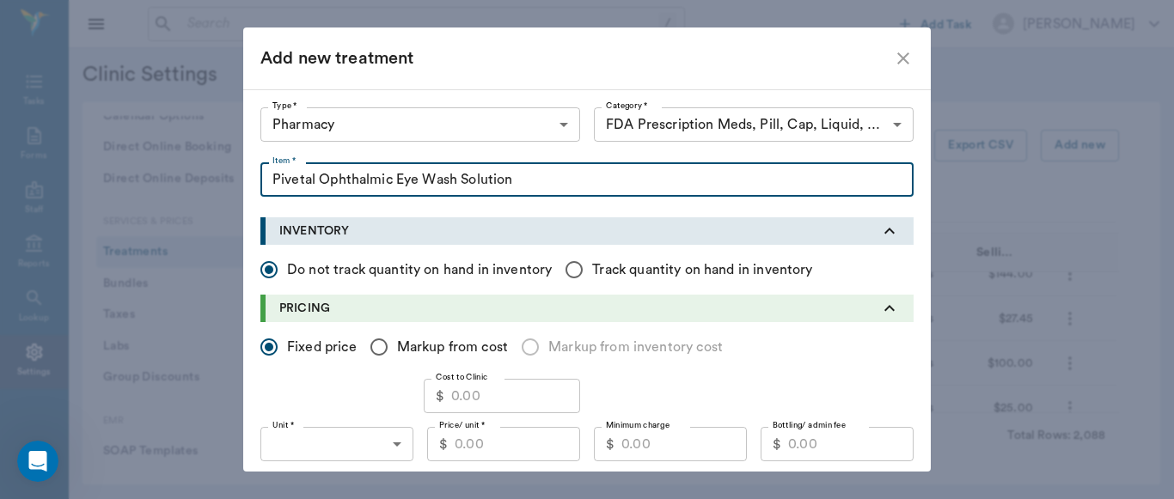
click at [311, 179] on input "Pivetal Ophthalmic Eye Wash Solution" at bounding box center [586, 179] width 653 height 34
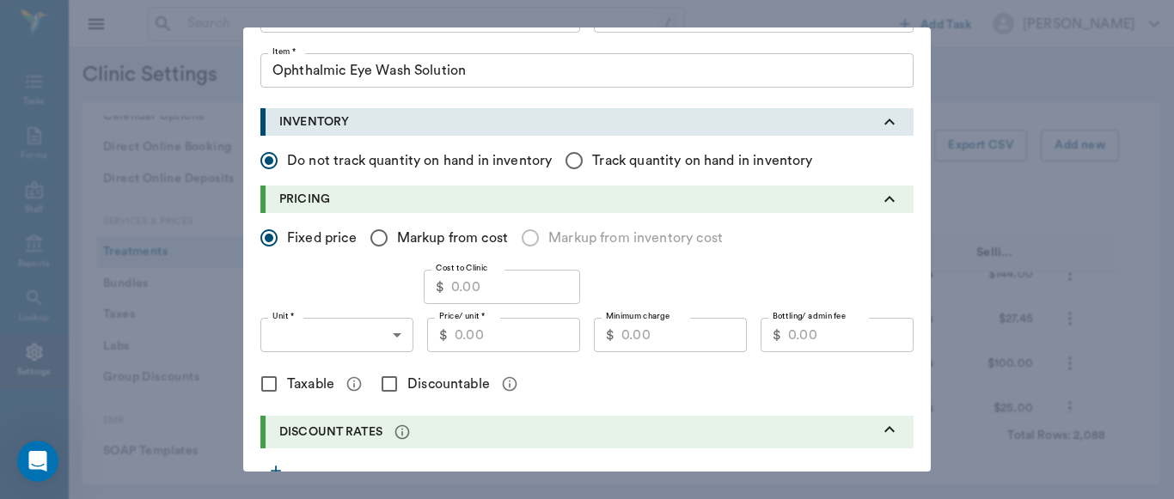
scroll to position [113, 0]
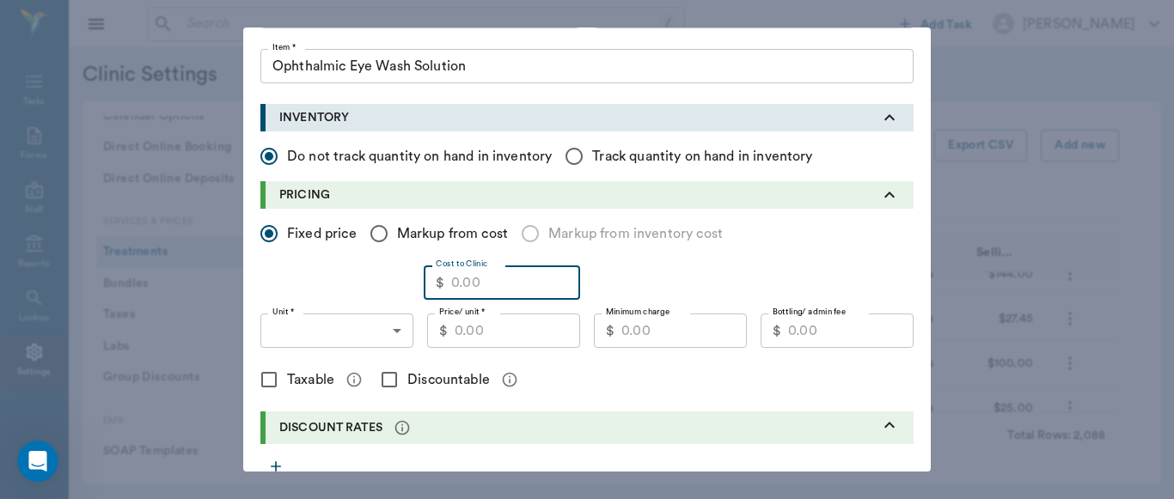
click at [533, 275] on input "Cost to Clinic" at bounding box center [515, 283] width 129 height 34
click at [507, 75] on input "Ophthalmic Eye Wash Solution" at bounding box center [586, 66] width 653 height 34
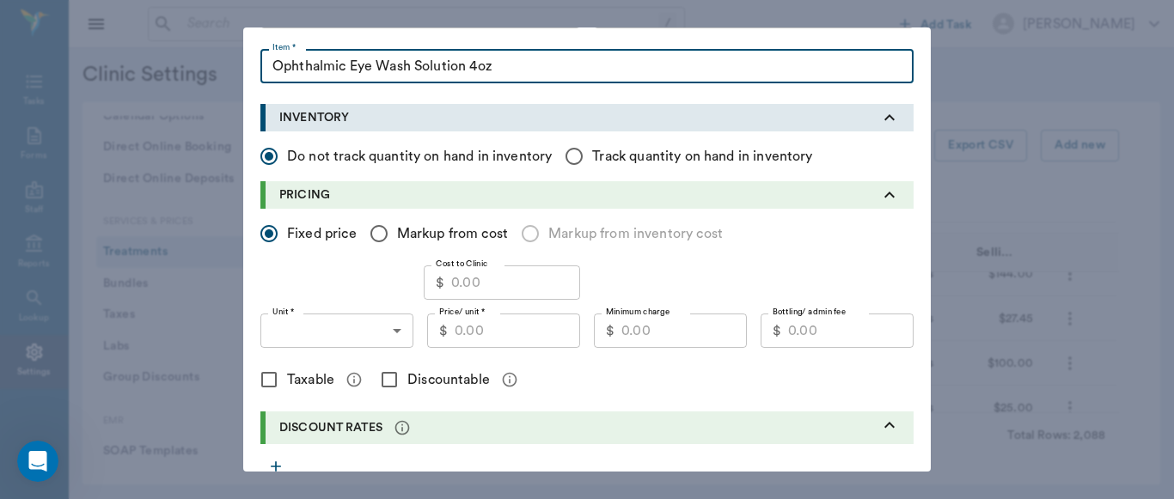
click at [478, 285] on input "Cost to Clinic" at bounding box center [515, 283] width 129 height 34
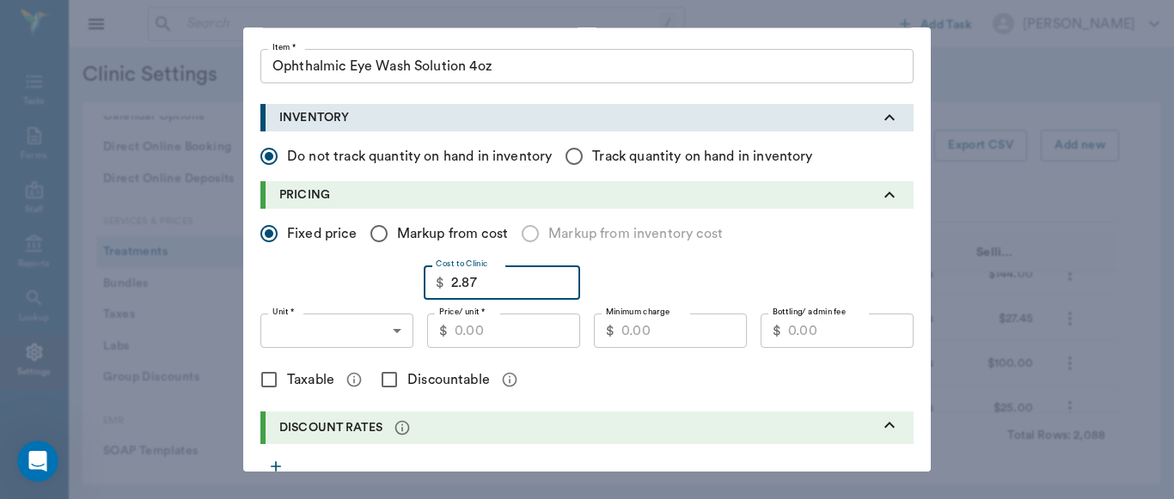
click at [481, 329] on input "Price/ unit *" at bounding box center [517, 331] width 125 height 34
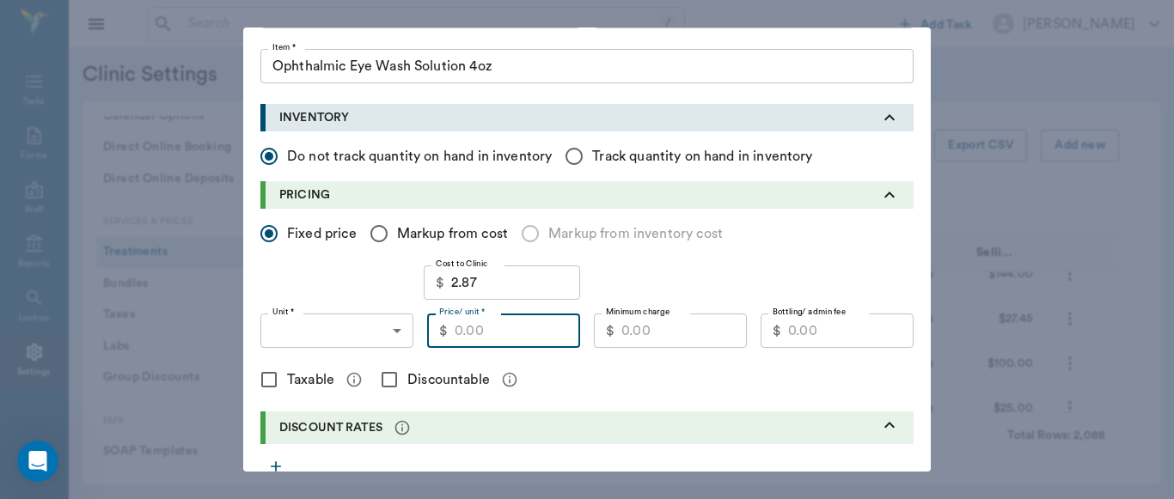
click at [395, 333] on body "/ ​ Add Task [PERSON_NAME] Nectar Messages Appts Labs Imaging Inventory Tasks F…" at bounding box center [587, 249] width 1174 height 499
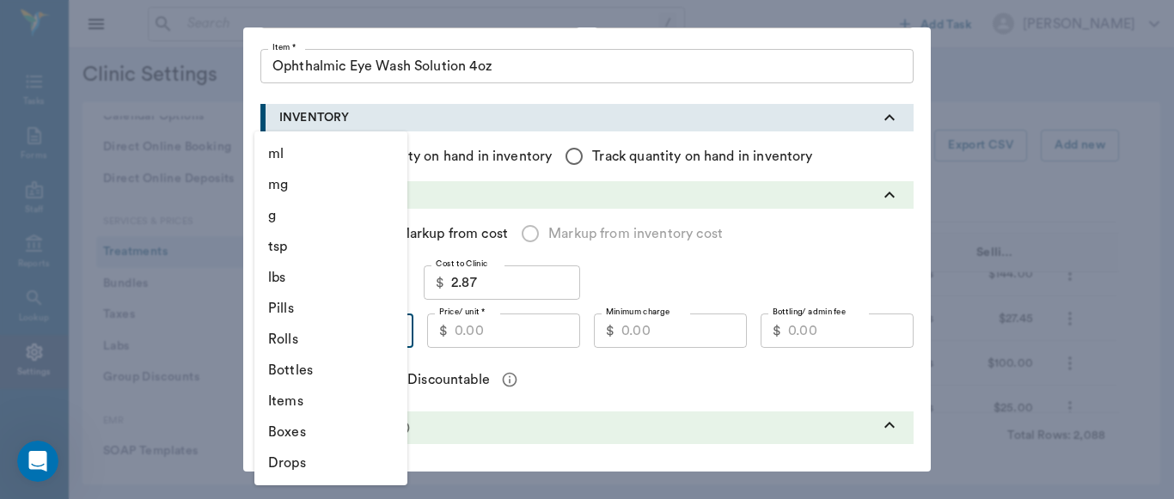
click at [329, 361] on li "Bottles" at bounding box center [330, 370] width 153 height 31
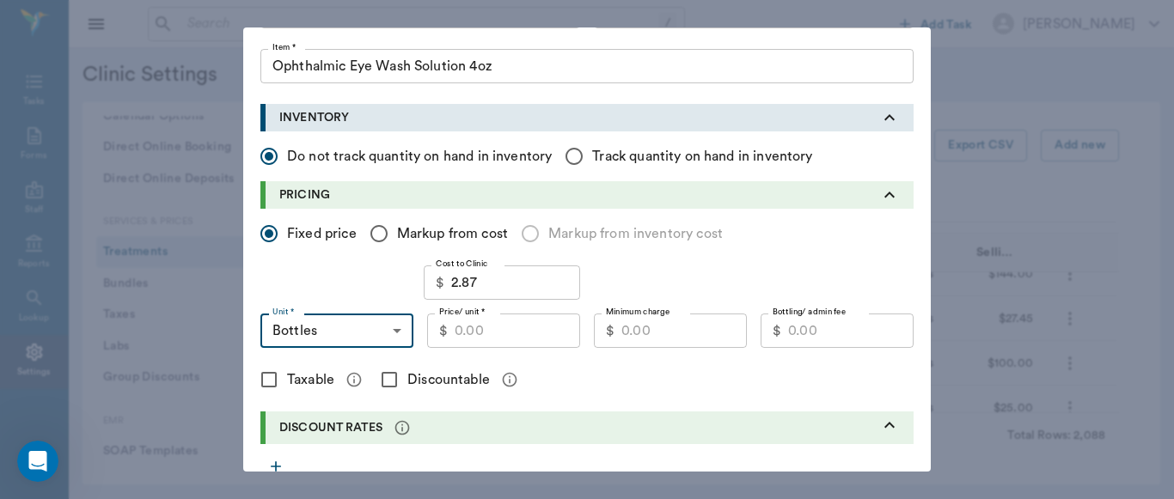
click at [490, 327] on input "Price/ unit *" at bounding box center [517, 331] width 125 height 34
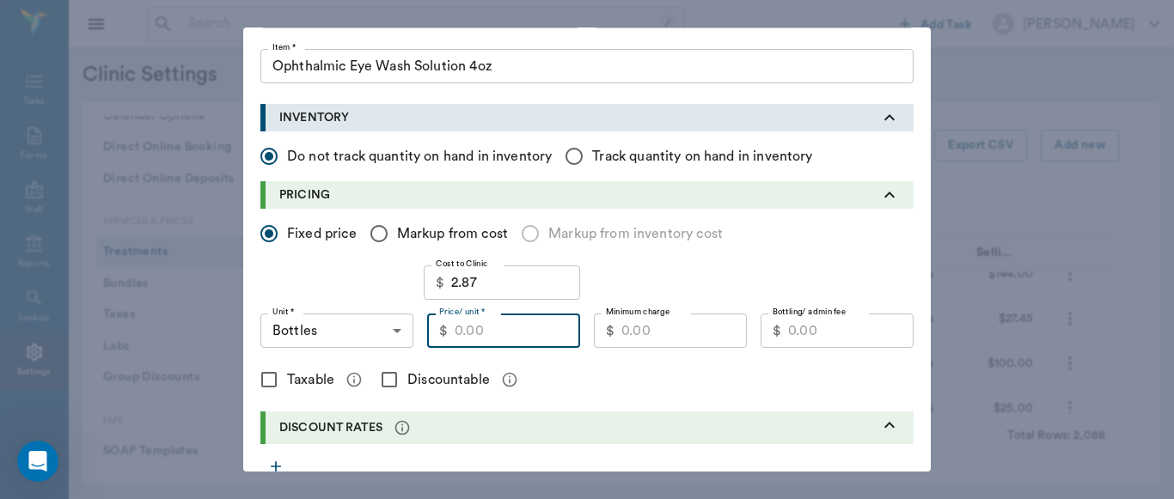
click at [479, 341] on input "Price/ unit *" at bounding box center [517, 331] width 125 height 34
click at [675, 336] on input "Minimum charge" at bounding box center [683, 331] width 125 height 34
click at [495, 339] on input "13.00" at bounding box center [517, 331] width 125 height 34
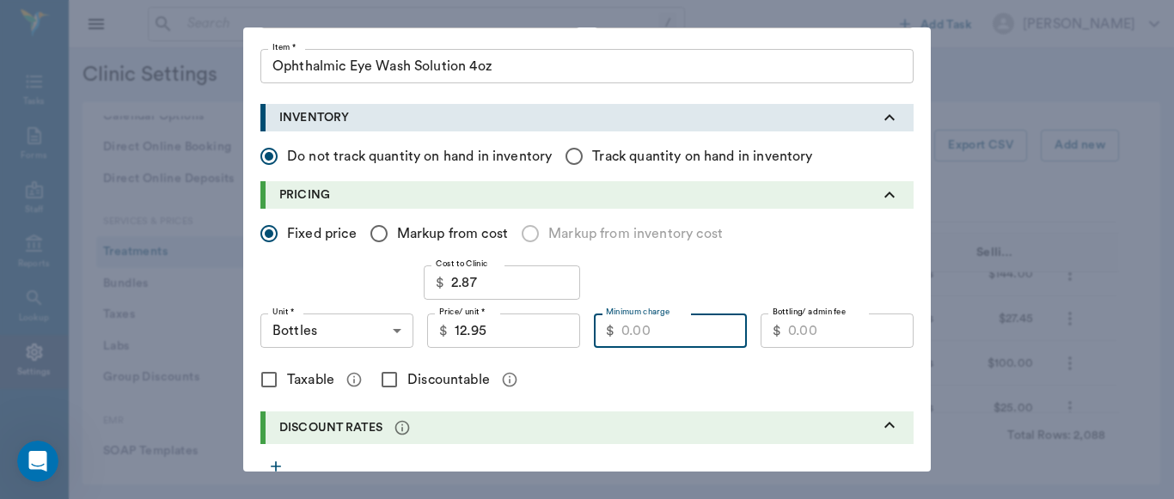
click at [676, 333] on input "Minimum charge" at bounding box center [683, 331] width 125 height 34
click at [383, 379] on input "Discountable" at bounding box center [389, 380] width 36 height 36
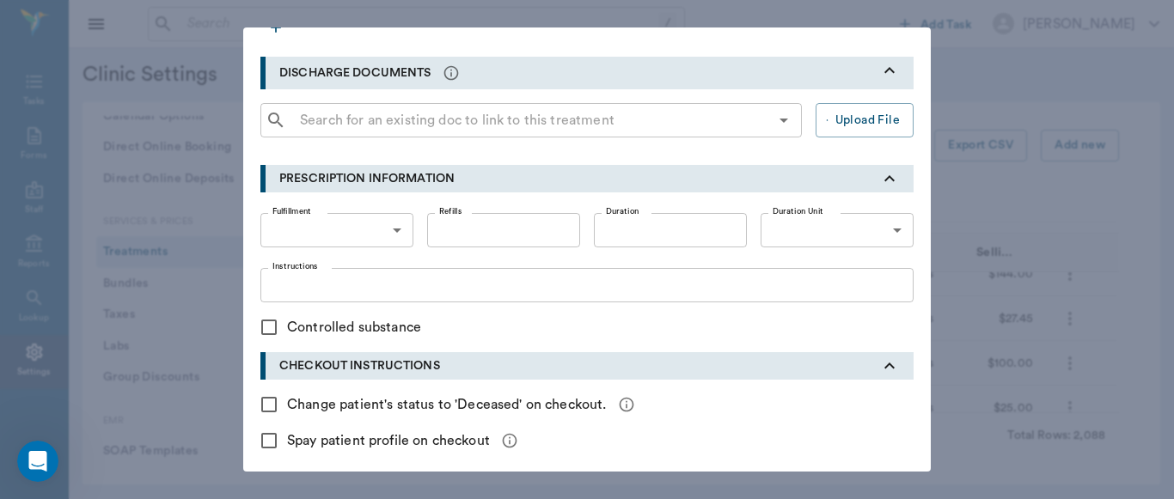
scroll to position [624, 0]
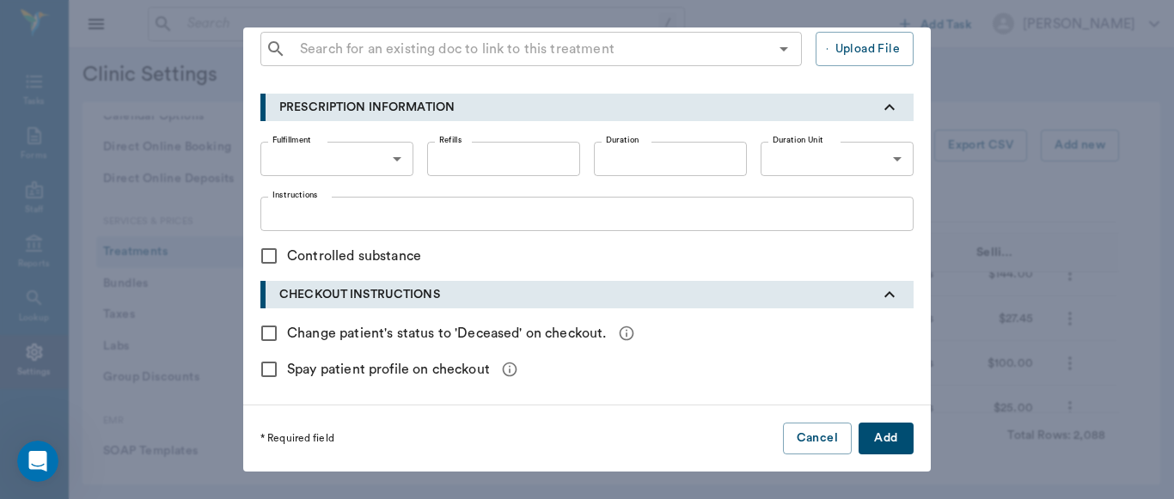
click at [892, 433] on button "Add" at bounding box center [885, 439] width 55 height 32
click at [892, 433] on div "* Required field Cancel Add" at bounding box center [586, 439] width 687 height 66
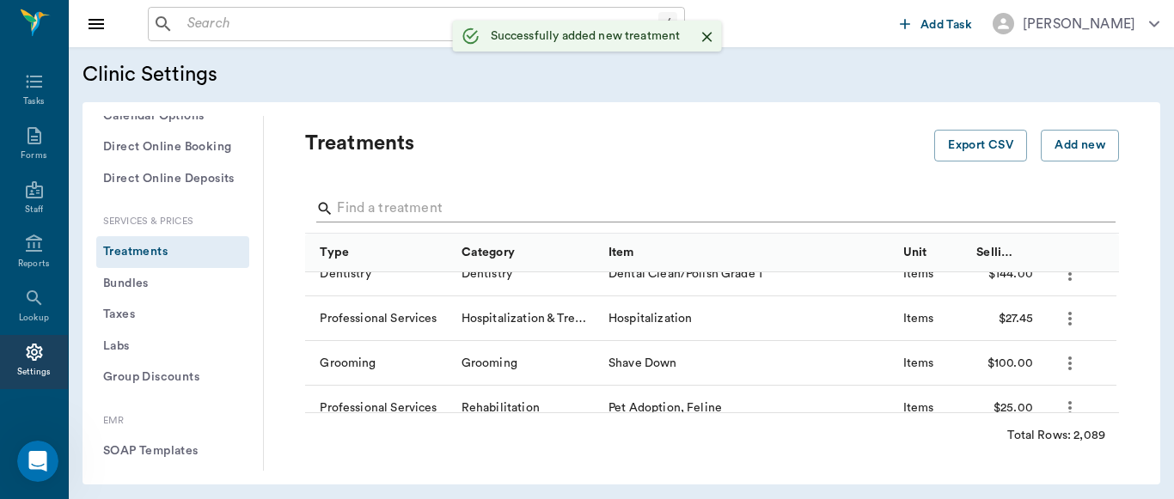
click at [469, 207] on input "Search" at bounding box center [713, 208] width 753 height 27
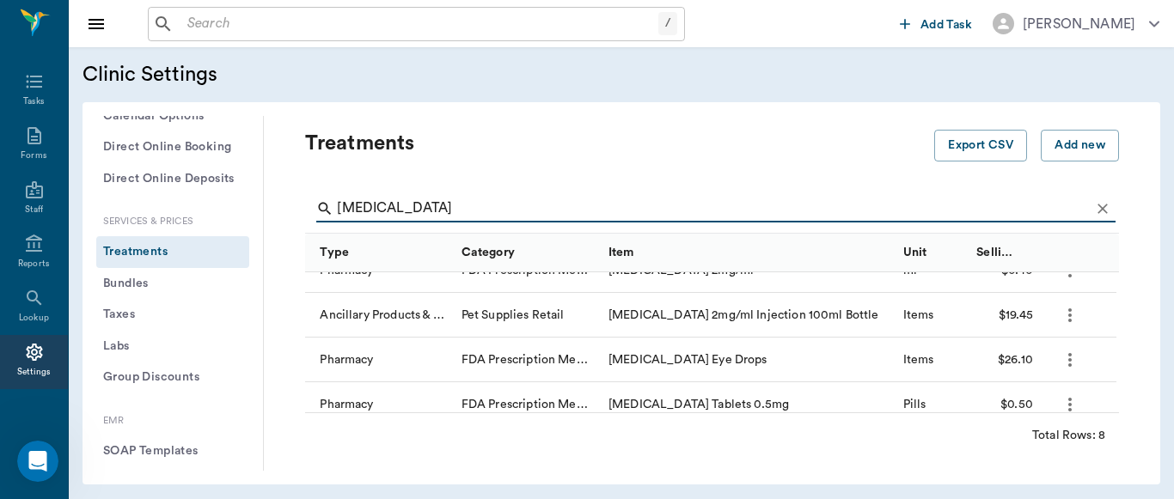
scroll to position [119, 0]
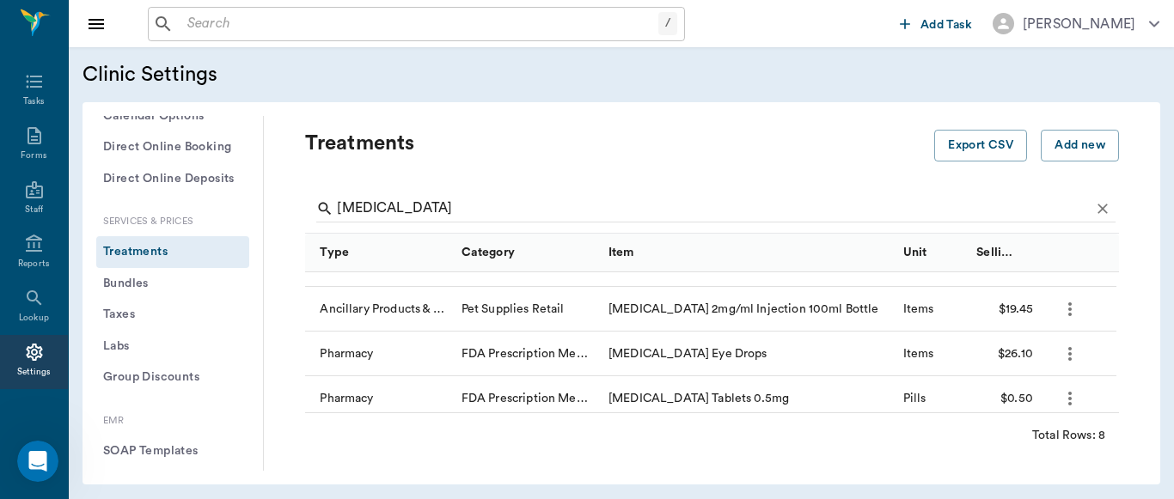
click at [1069, 355] on icon "more" at bounding box center [1069, 354] width 3 height 14
click at [1034, 402] on p "Edit Treatment" at bounding box center [1025, 400] width 94 height 21
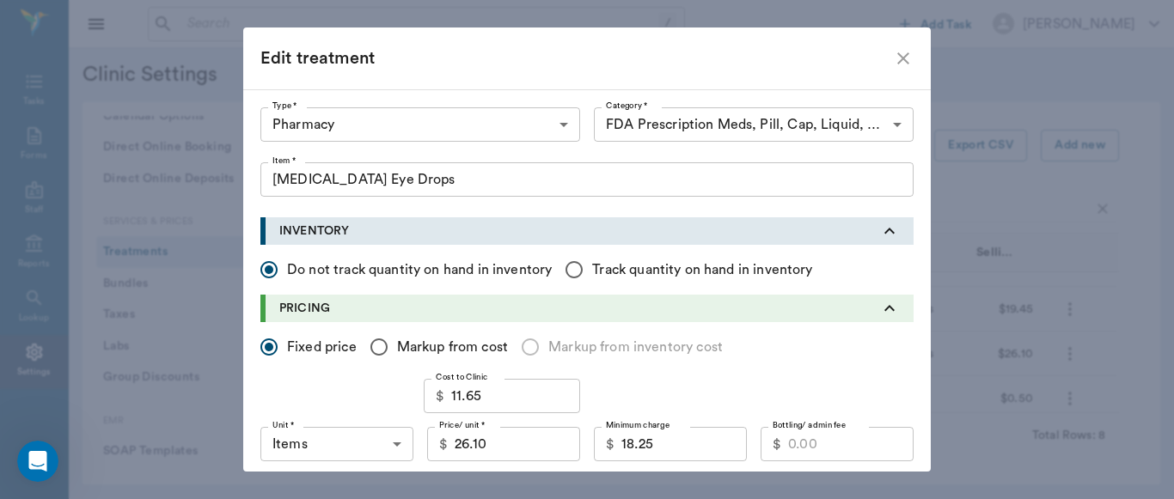
click at [443, 179] on input "[MEDICAL_DATA] Eye Drops" at bounding box center [586, 179] width 653 height 34
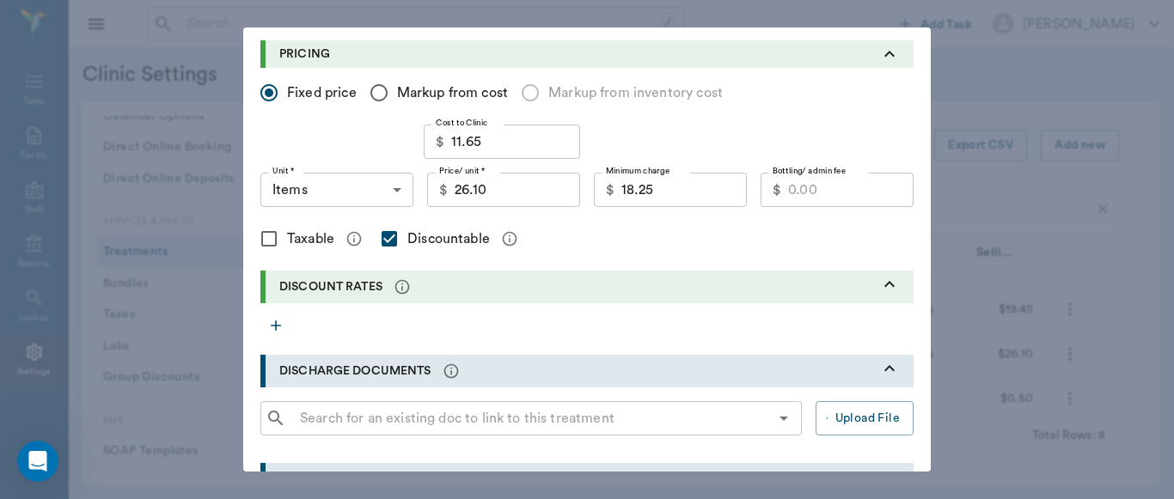
scroll to position [792, 0]
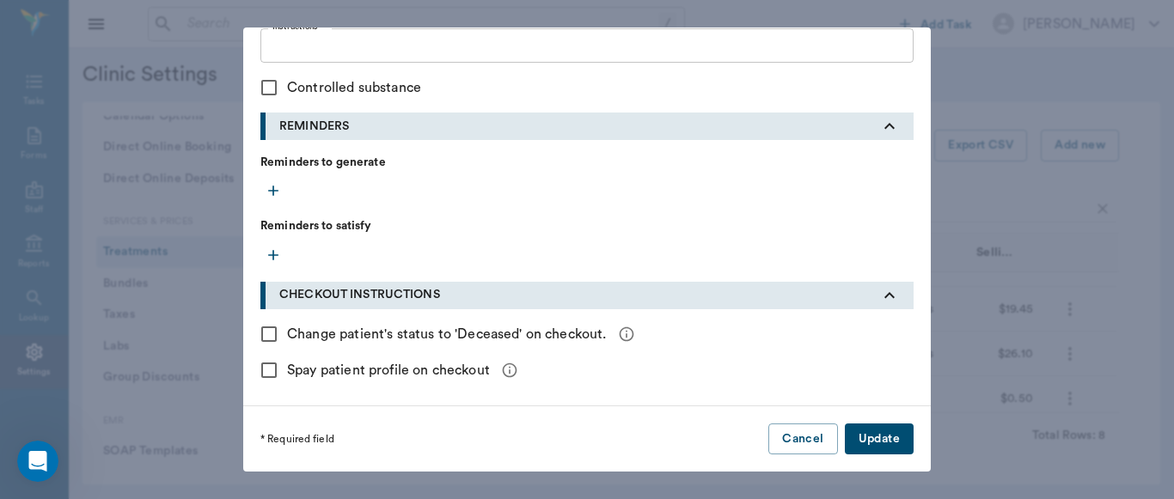
click at [884, 443] on button "Update" at bounding box center [879, 440] width 69 height 32
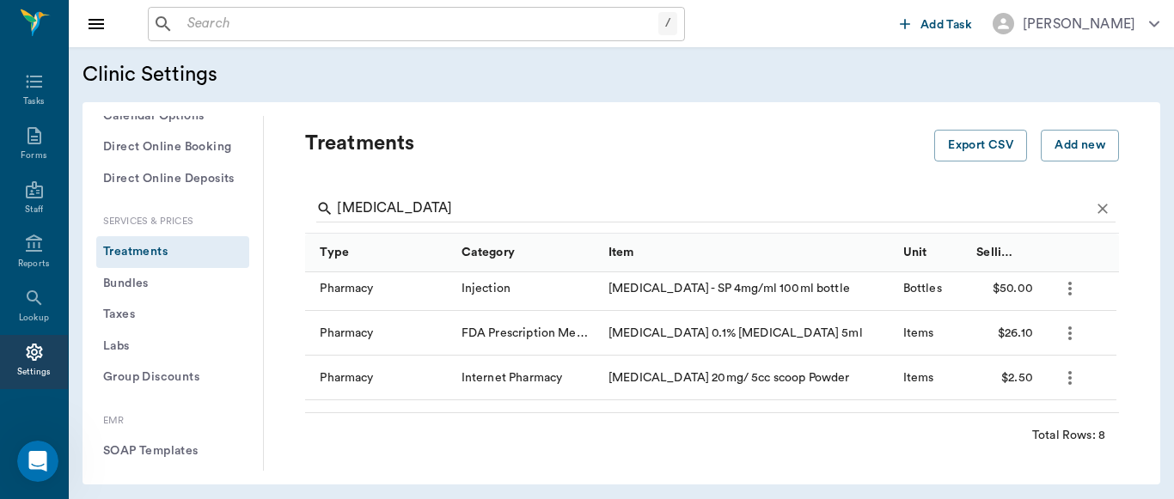
scroll to position [0, 0]
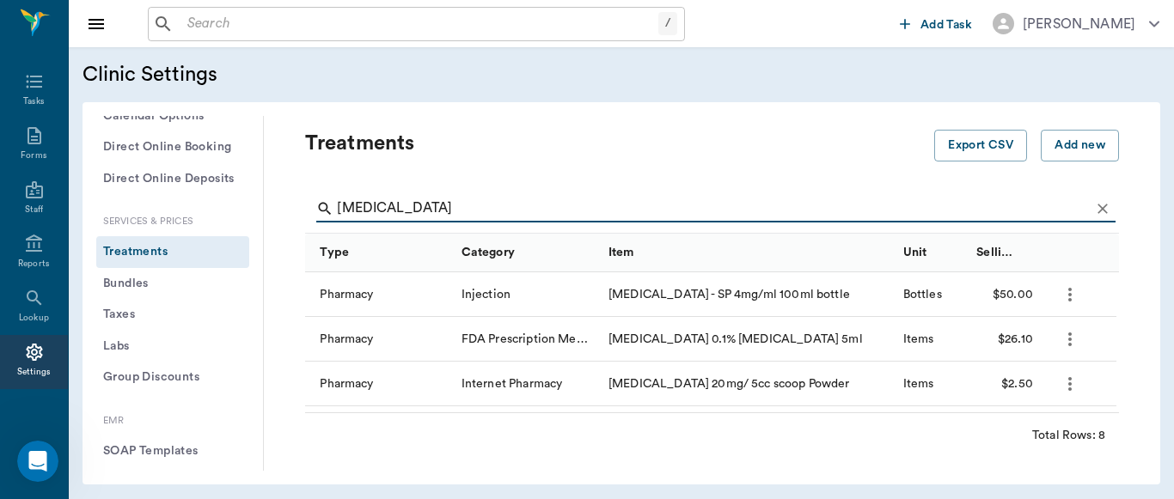
click at [457, 210] on input "[MEDICAL_DATA]" at bounding box center [713, 208] width 753 height 27
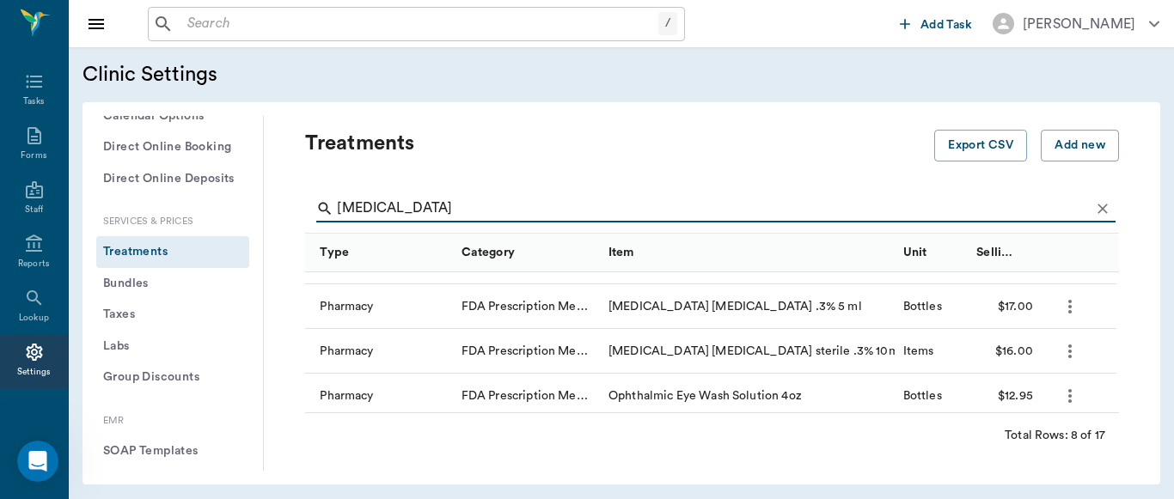
scroll to position [217, 0]
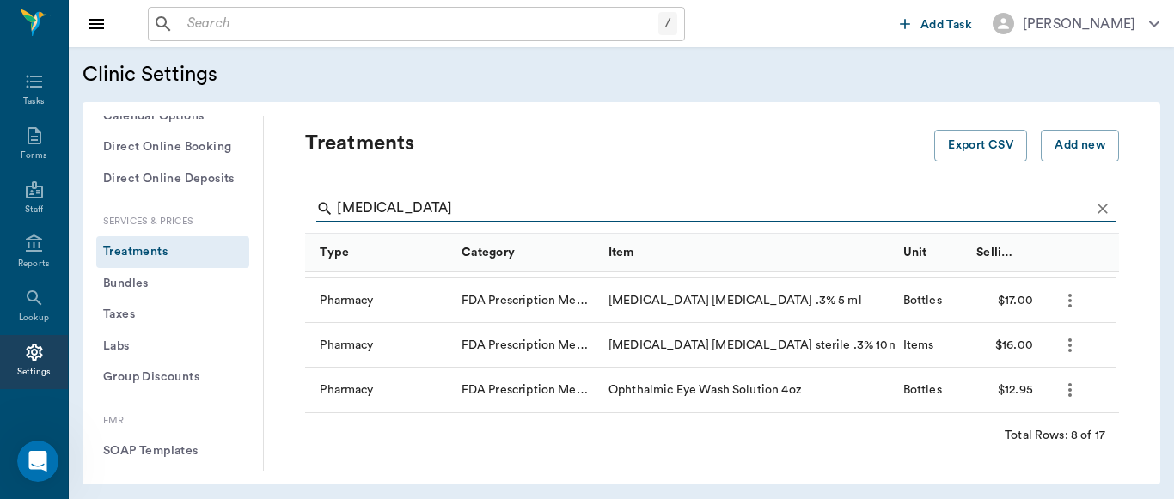
click at [1066, 348] on icon "more" at bounding box center [1070, 345] width 21 height 21
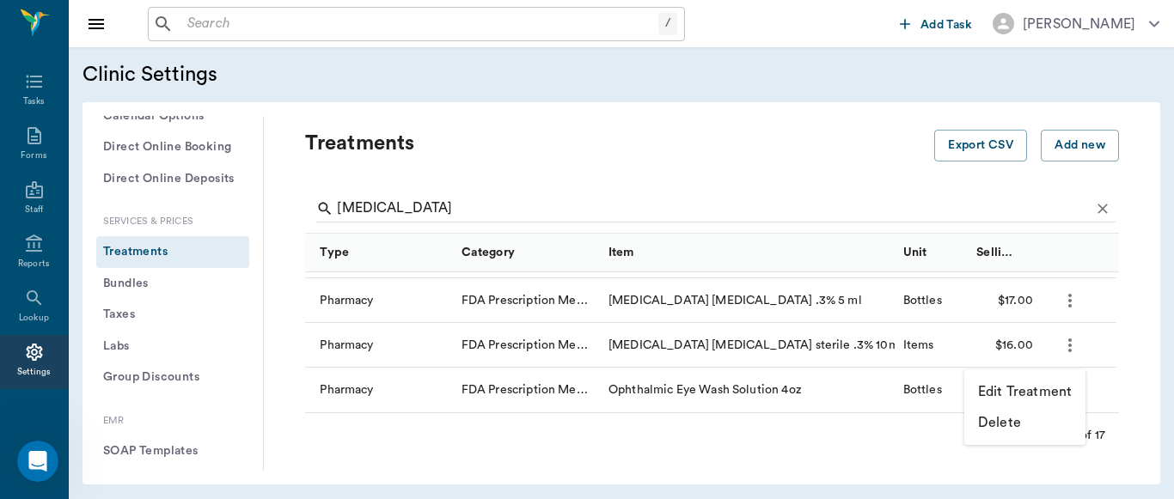
click at [1012, 390] on p "Edit Treatment" at bounding box center [1025, 392] width 94 height 21
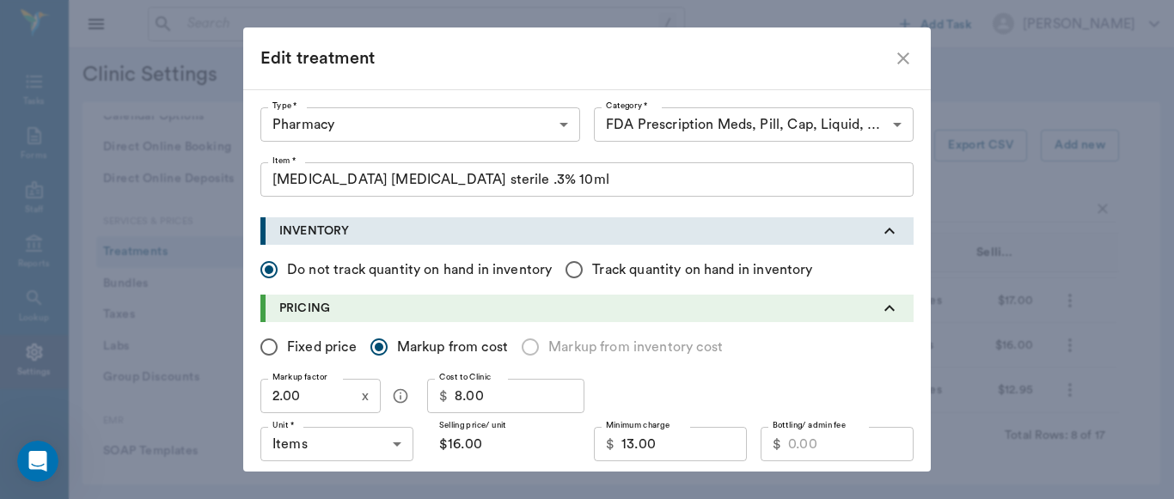
click at [896, 57] on icon "close" at bounding box center [903, 58] width 21 height 21
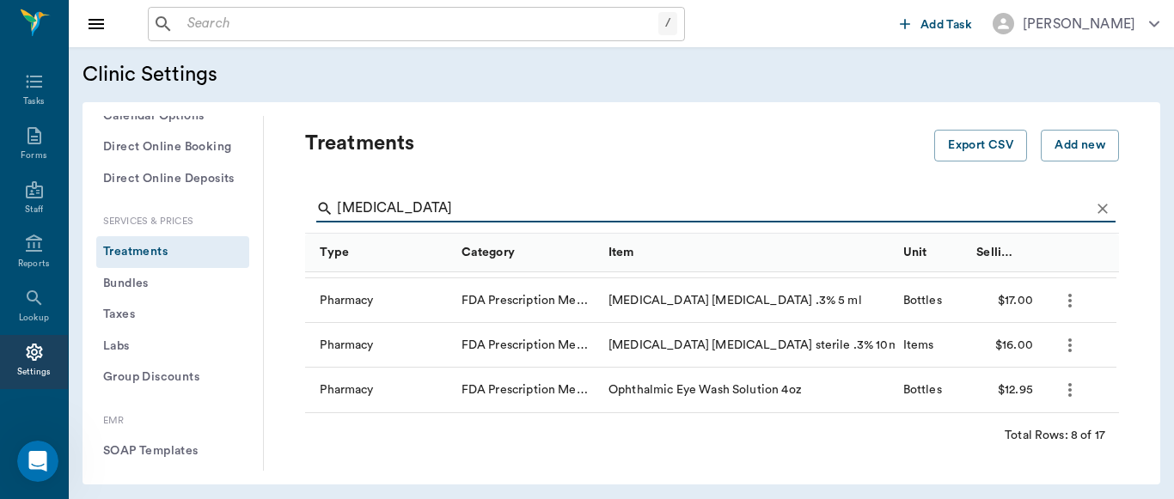
click at [486, 209] on input "[MEDICAL_DATA]" at bounding box center [713, 208] width 753 height 27
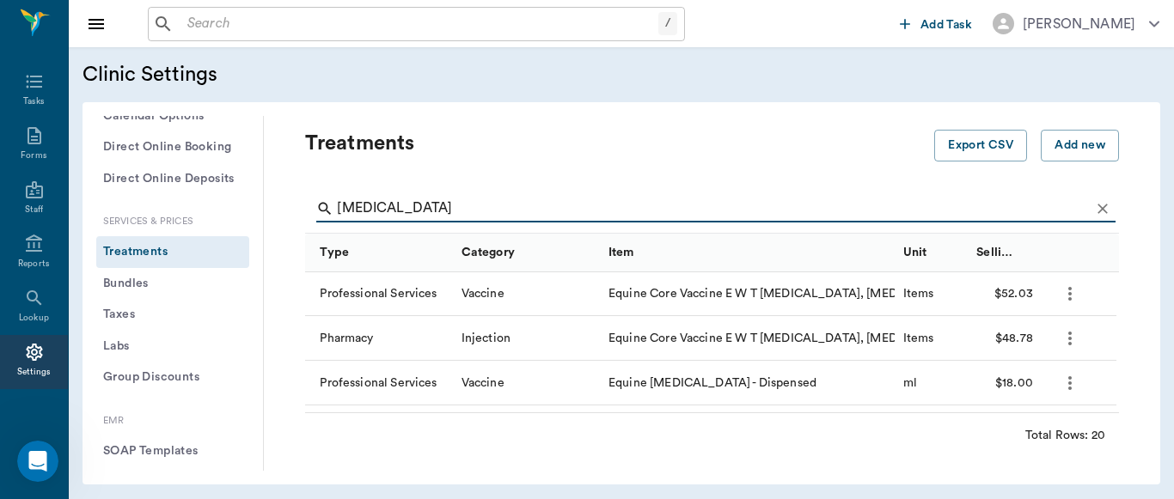
scroll to position [105, 0]
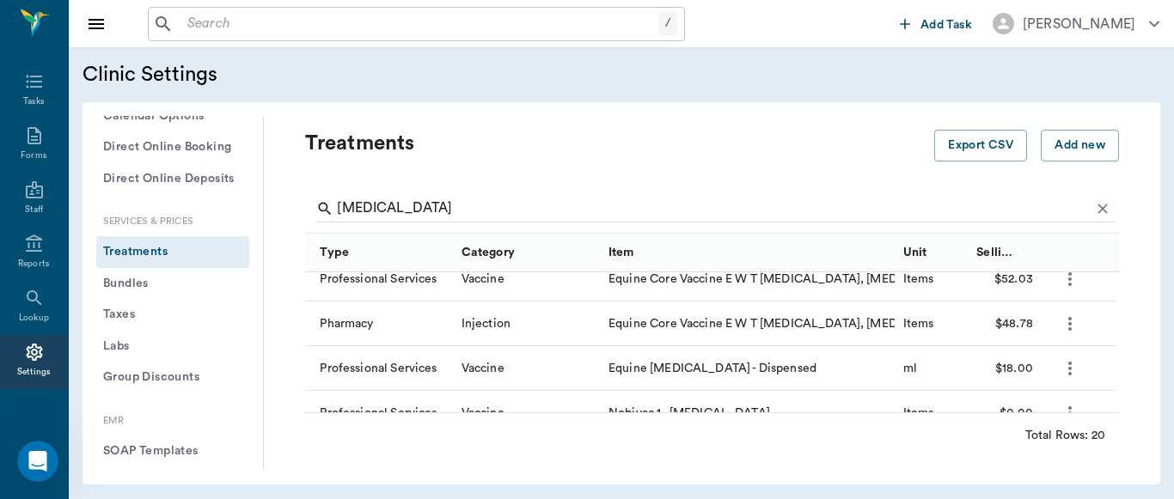
click at [1073, 368] on icon "more" at bounding box center [1070, 368] width 21 height 21
click at [1027, 420] on p "Edit Treatment" at bounding box center [1025, 415] width 94 height 21
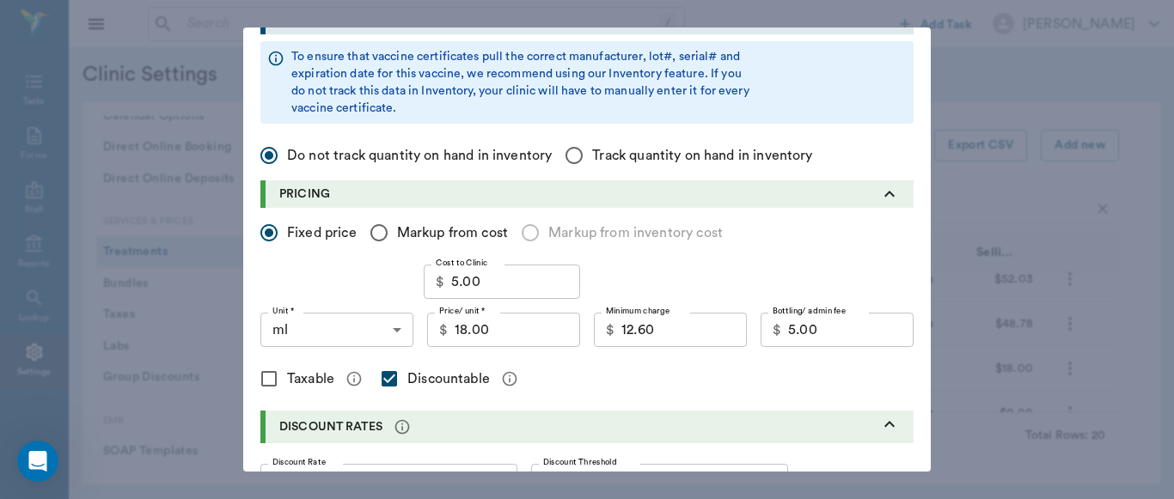
scroll to position [268, 0]
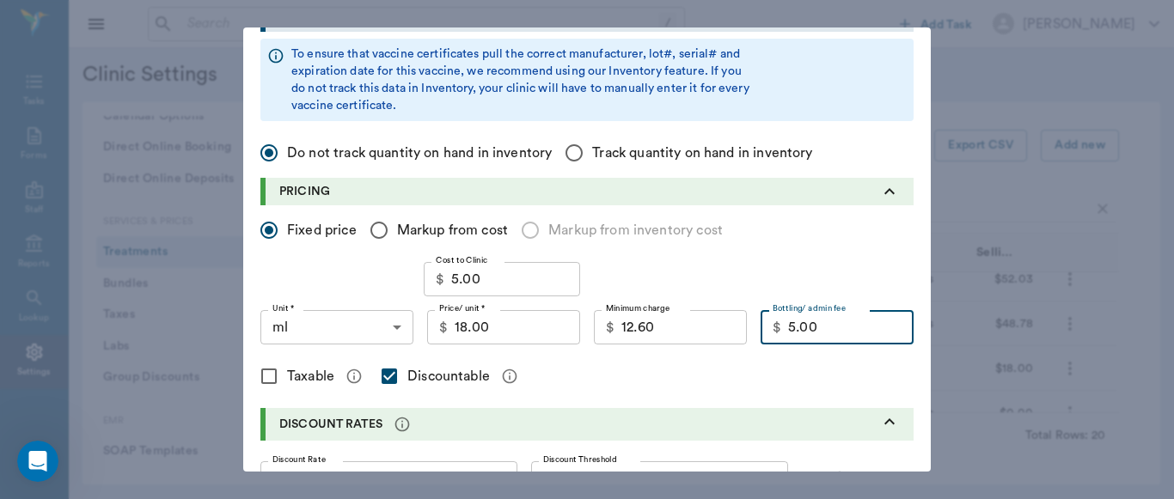
click at [823, 332] on input "5.00" at bounding box center [850, 327] width 125 height 34
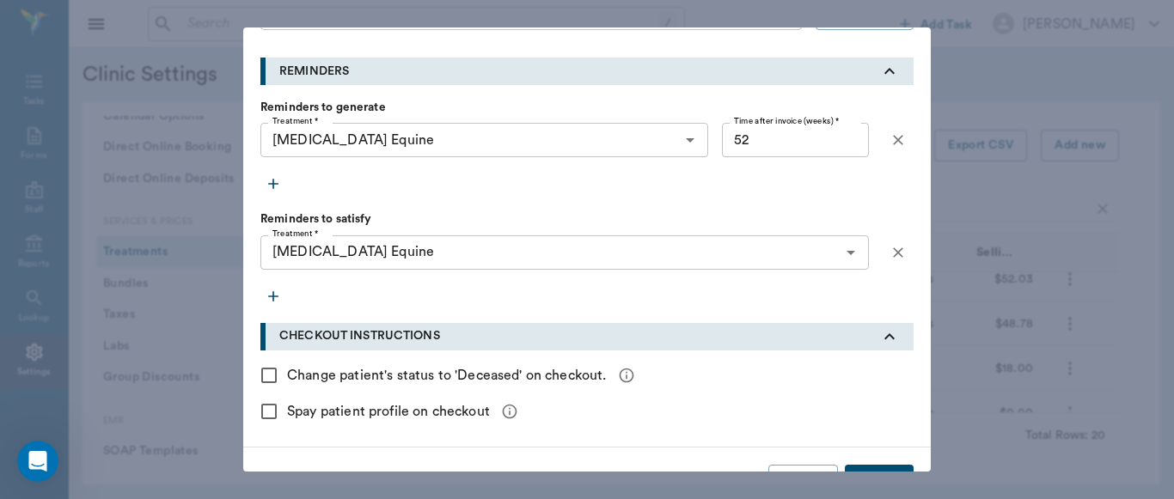
scroll to position [870, 0]
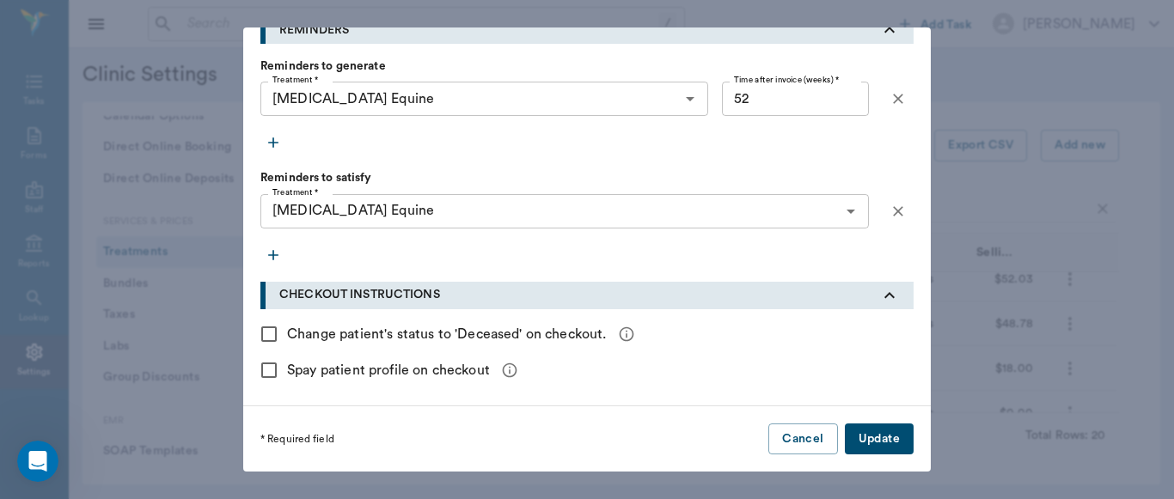
click at [873, 434] on button "Update" at bounding box center [879, 440] width 69 height 32
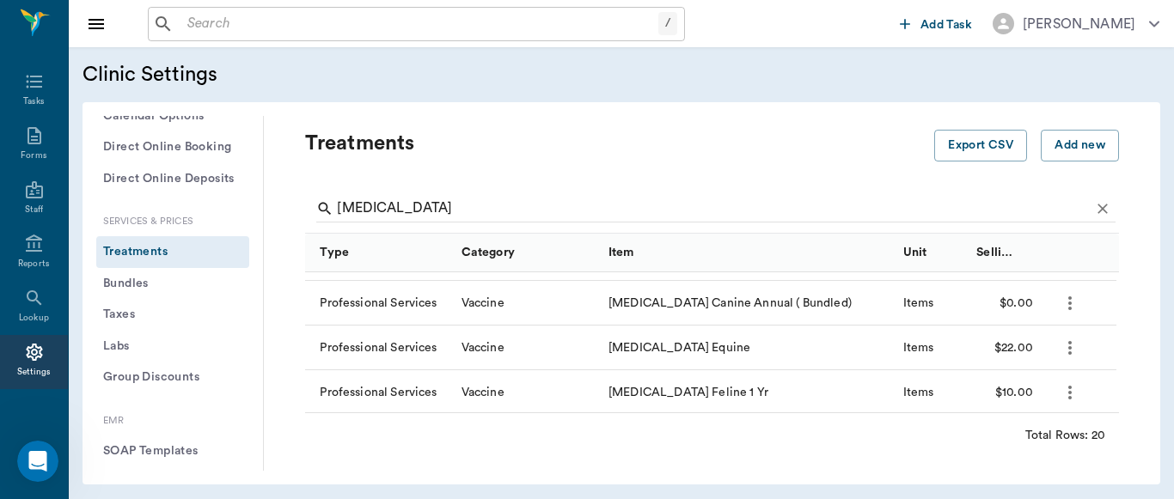
scroll to position [506, 0]
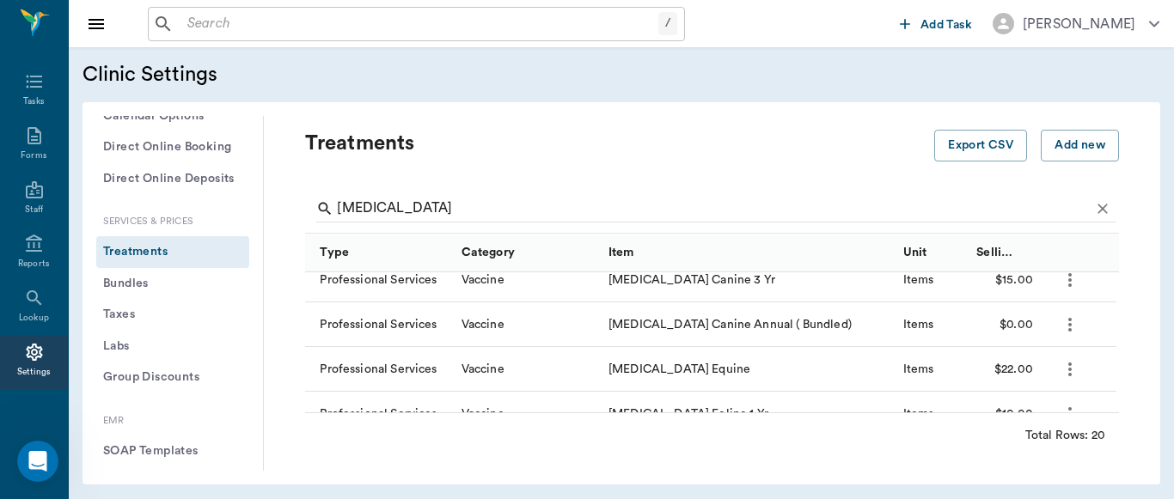
click at [1072, 372] on icon "more" at bounding box center [1070, 369] width 21 height 21
click at [1041, 413] on p "Edit Treatment" at bounding box center [1025, 416] width 94 height 21
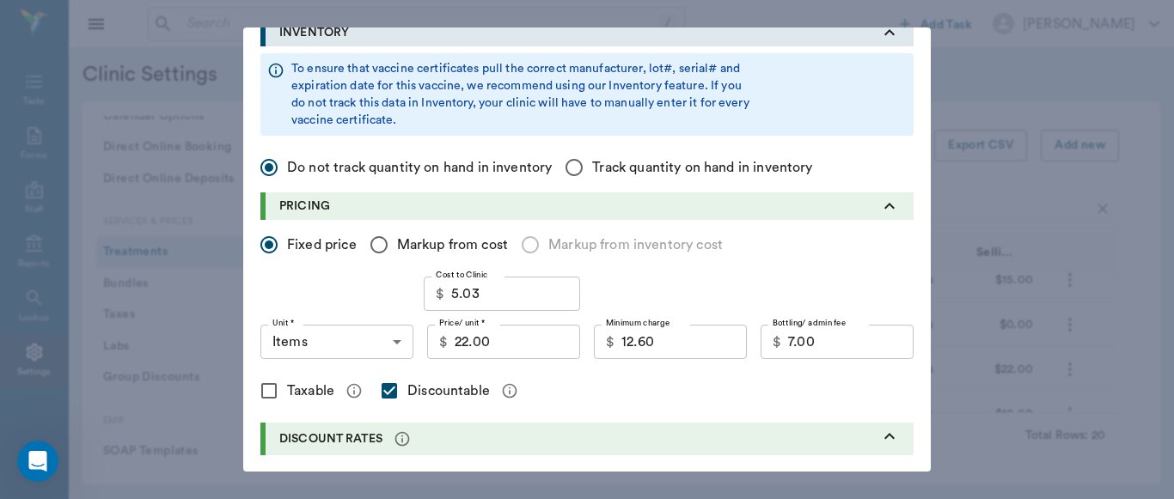
scroll to position [259, 0]
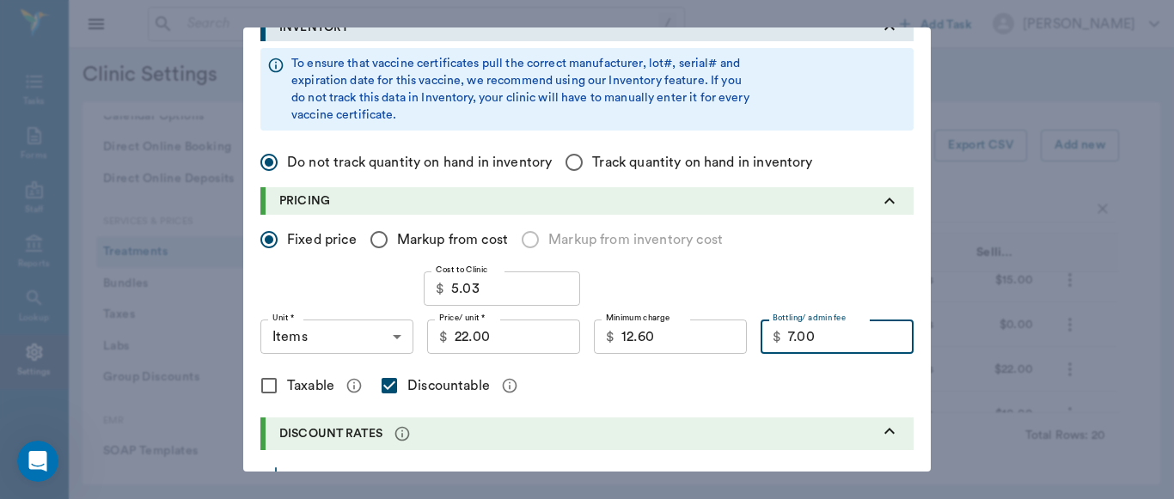
click at [819, 335] on input "7.00" at bounding box center [850, 337] width 125 height 34
click at [837, 346] on input "7.00" at bounding box center [850, 337] width 125 height 34
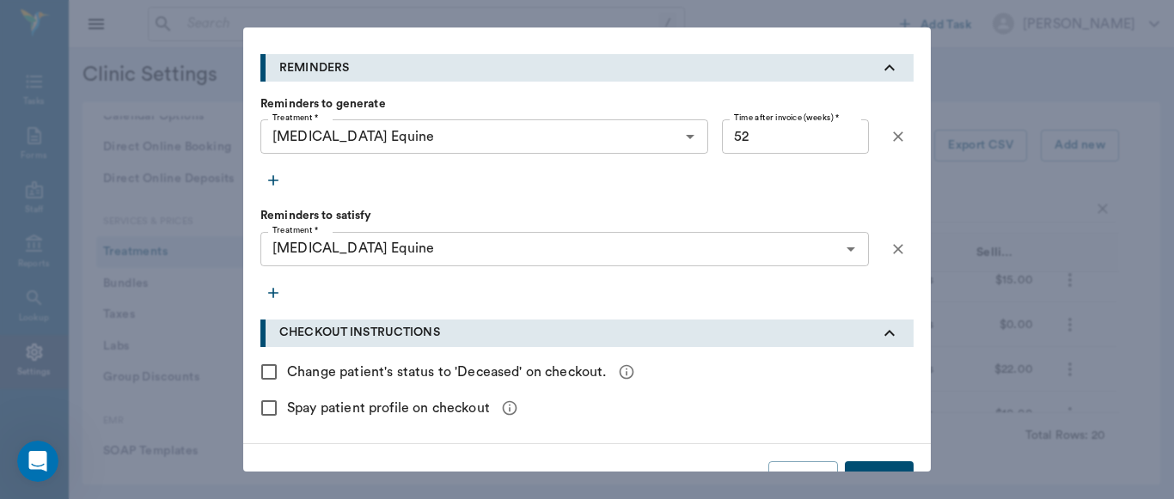
scroll to position [822, 0]
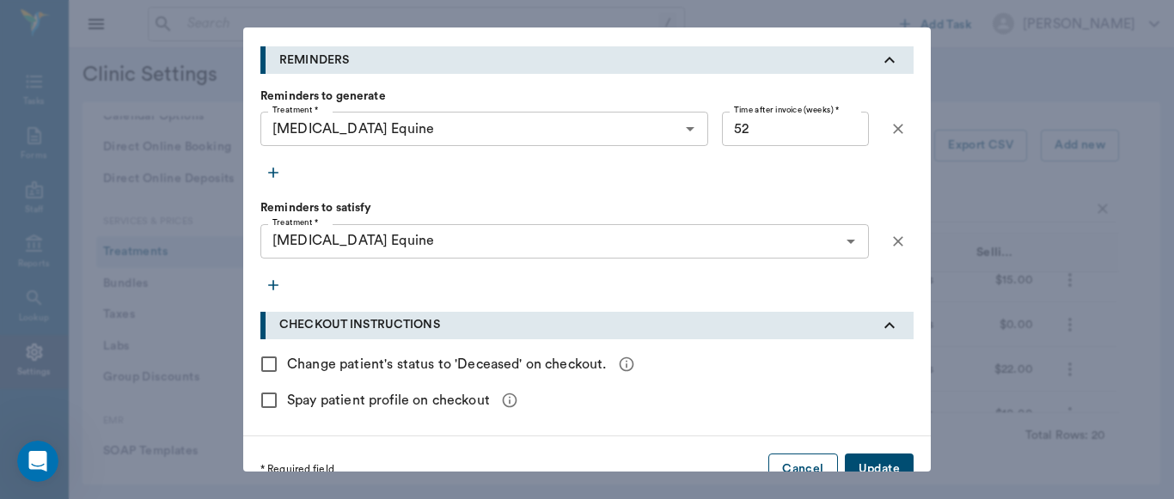
click at [814, 457] on button "Cancel" at bounding box center [802, 470] width 69 height 32
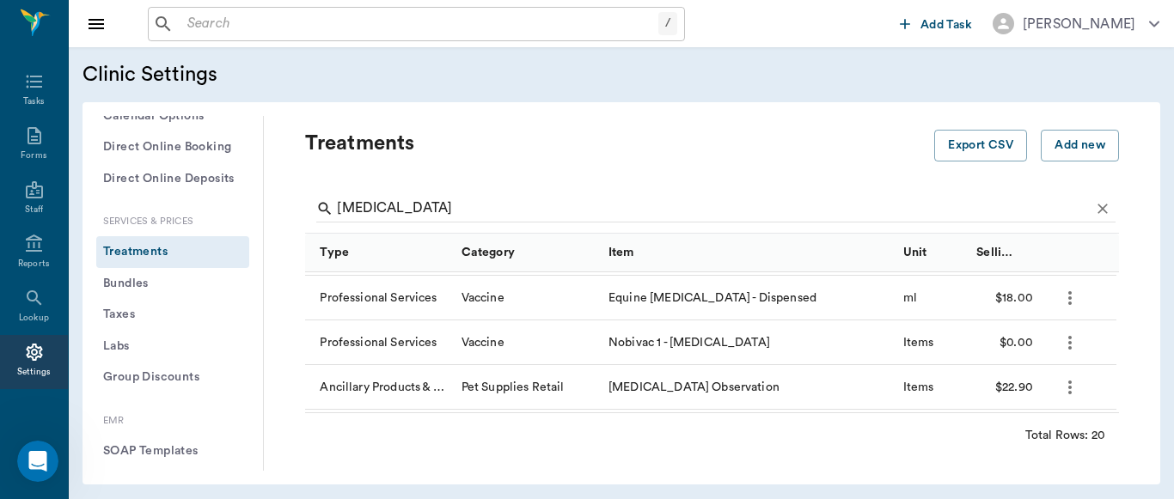
scroll to position [161, 0]
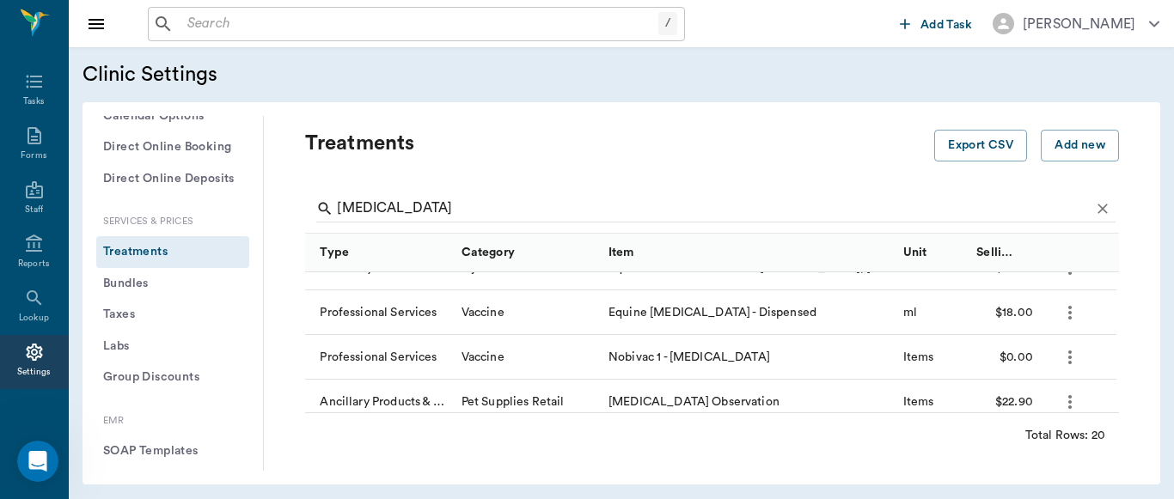
click at [1069, 318] on icon "more" at bounding box center [1069, 313] width 3 height 14
click at [1027, 357] on p "Edit Treatment" at bounding box center [1025, 359] width 94 height 21
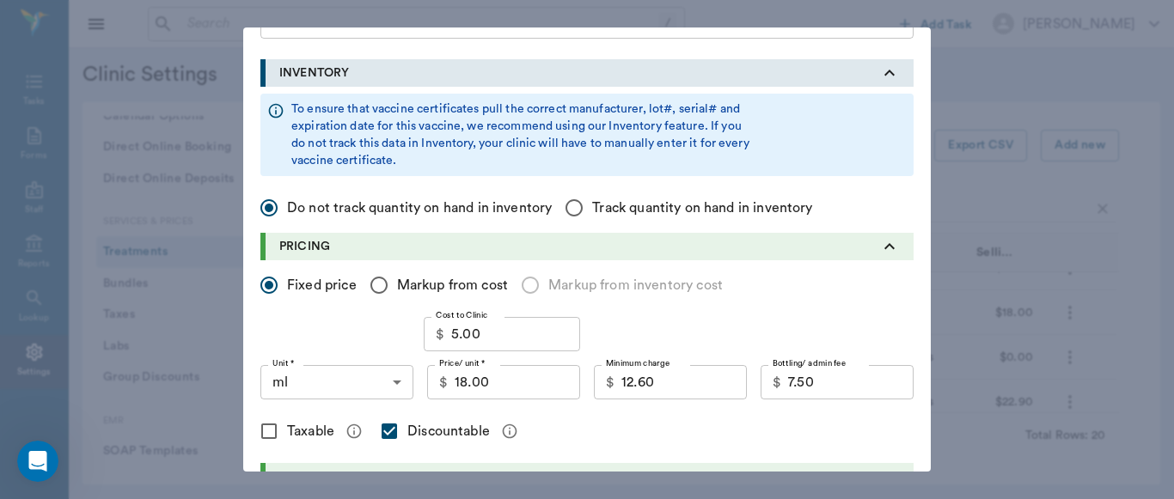
scroll to position [227, 0]
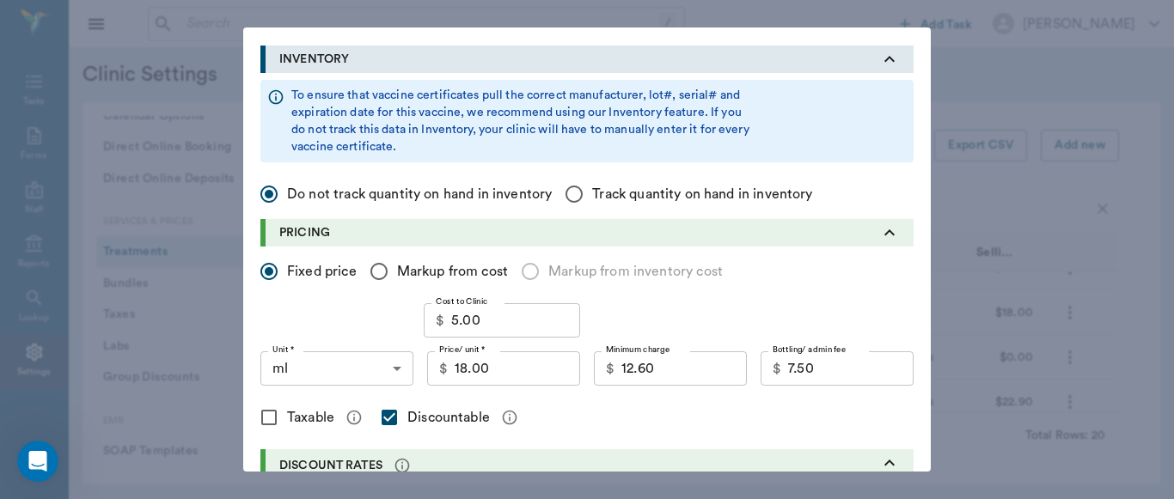
click at [498, 368] on input "18.00" at bounding box center [517, 368] width 125 height 34
click at [803, 367] on input "7.50" at bounding box center [850, 368] width 125 height 34
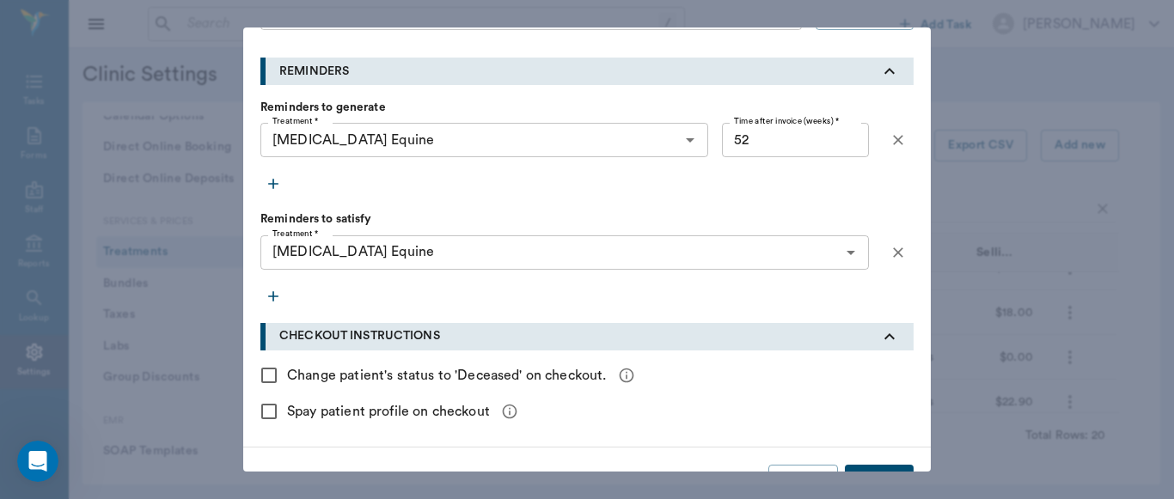
scroll to position [870, 0]
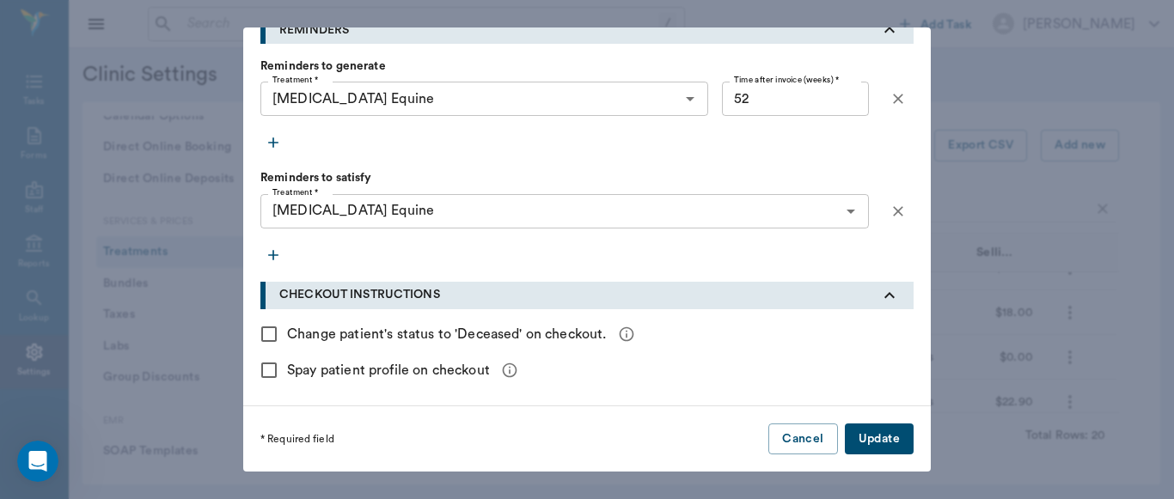
click at [884, 443] on button "Update" at bounding box center [879, 440] width 69 height 32
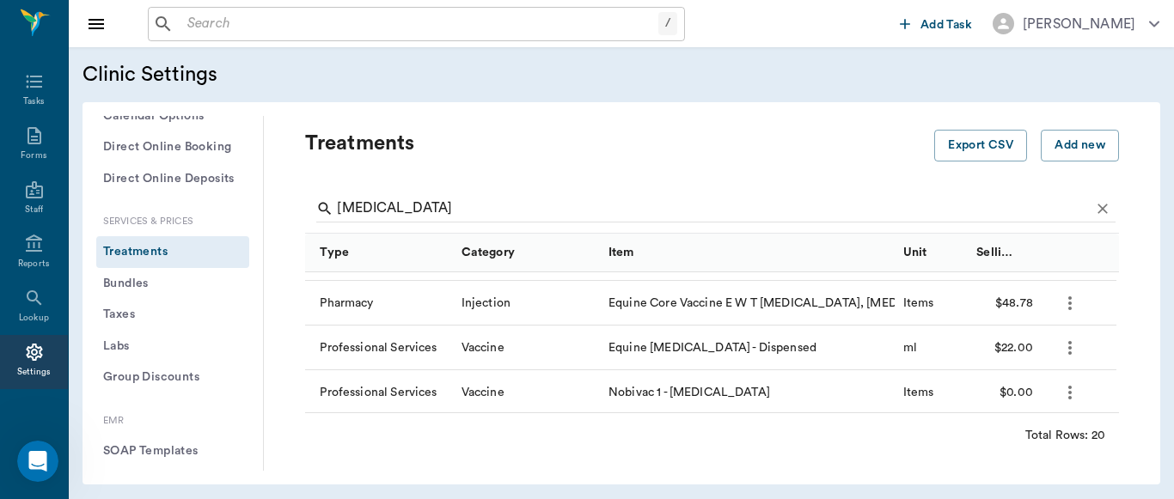
scroll to position [161, 0]
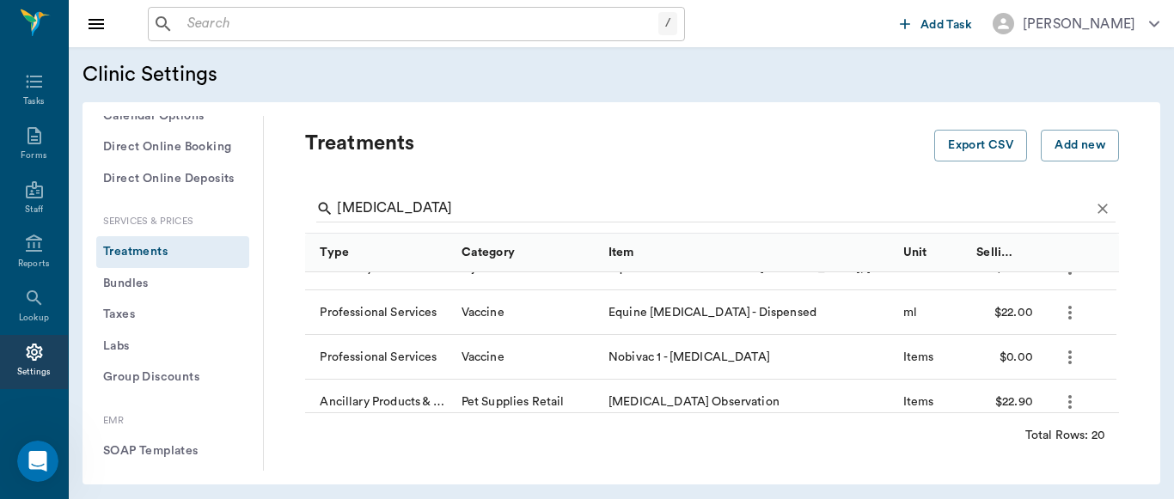
click at [1069, 314] on icon "more" at bounding box center [1069, 313] width 3 height 14
click at [1000, 360] on p "Edit Treatment" at bounding box center [1025, 359] width 94 height 21
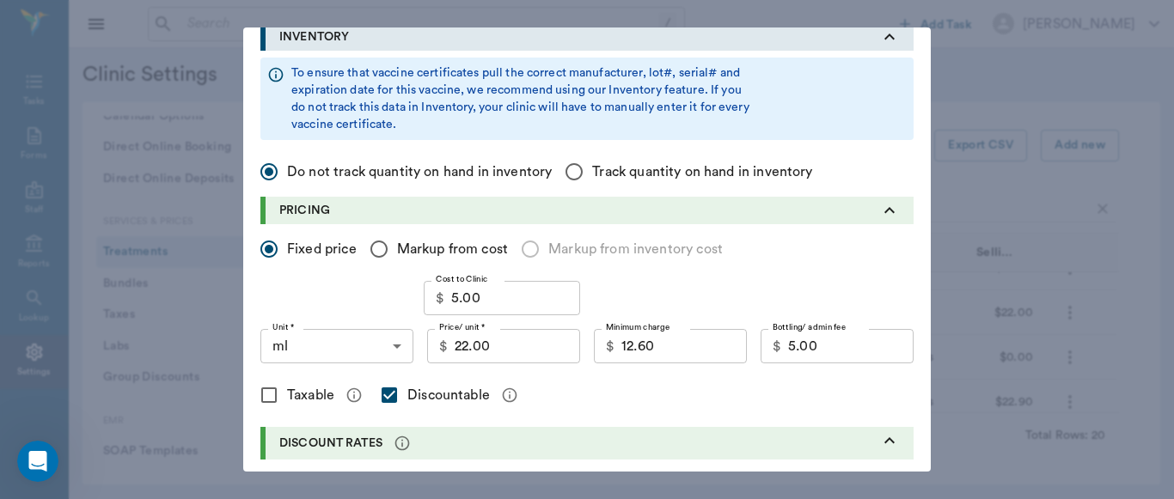
scroll to position [273, 0]
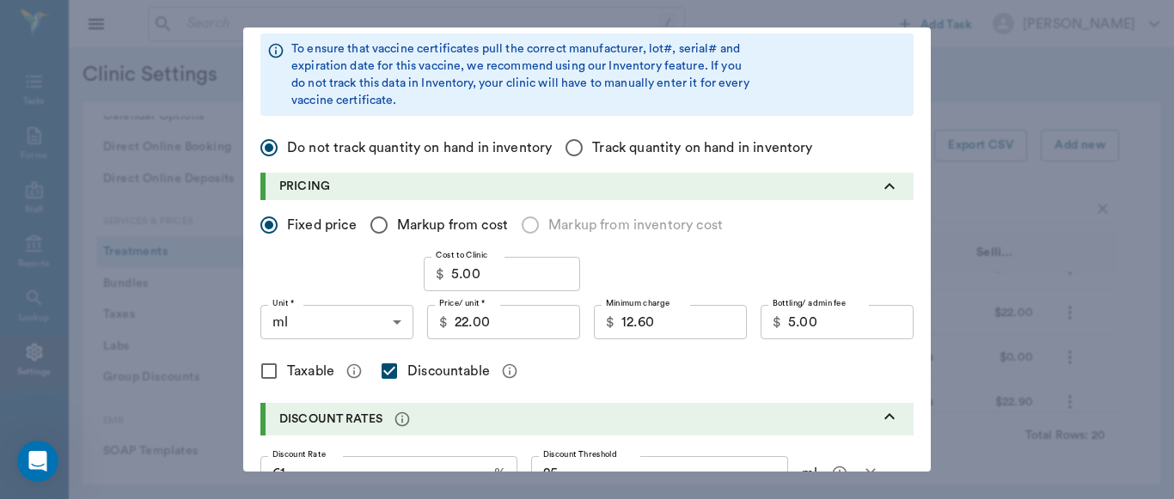
click at [505, 321] on input "22.00" at bounding box center [517, 322] width 125 height 34
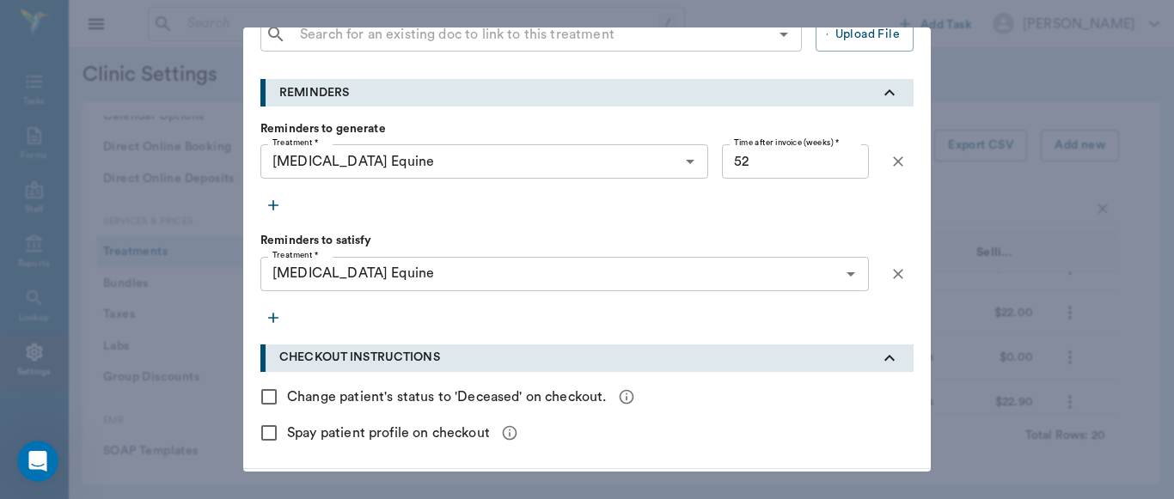
scroll to position [870, 0]
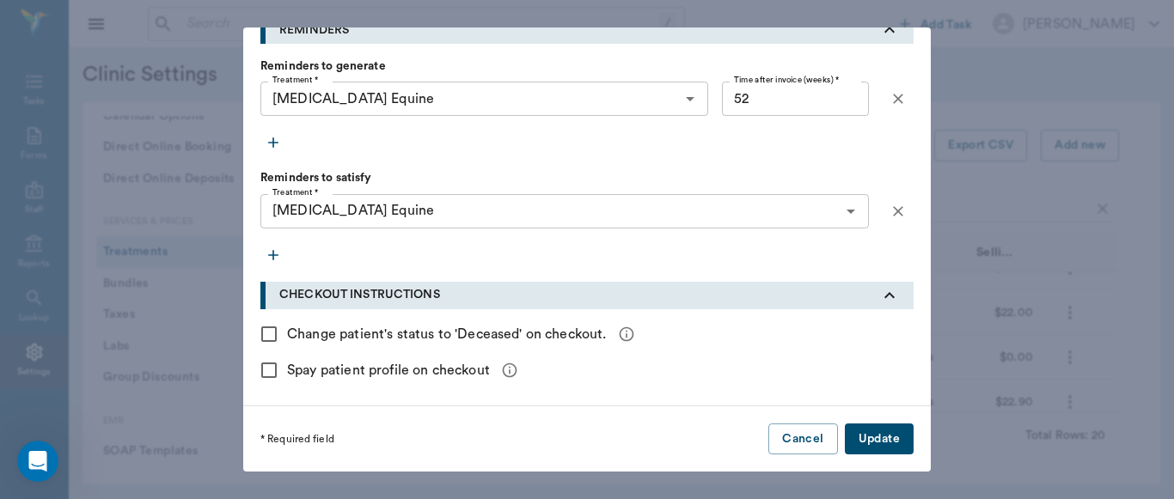
click at [884, 440] on button "Update" at bounding box center [879, 440] width 69 height 32
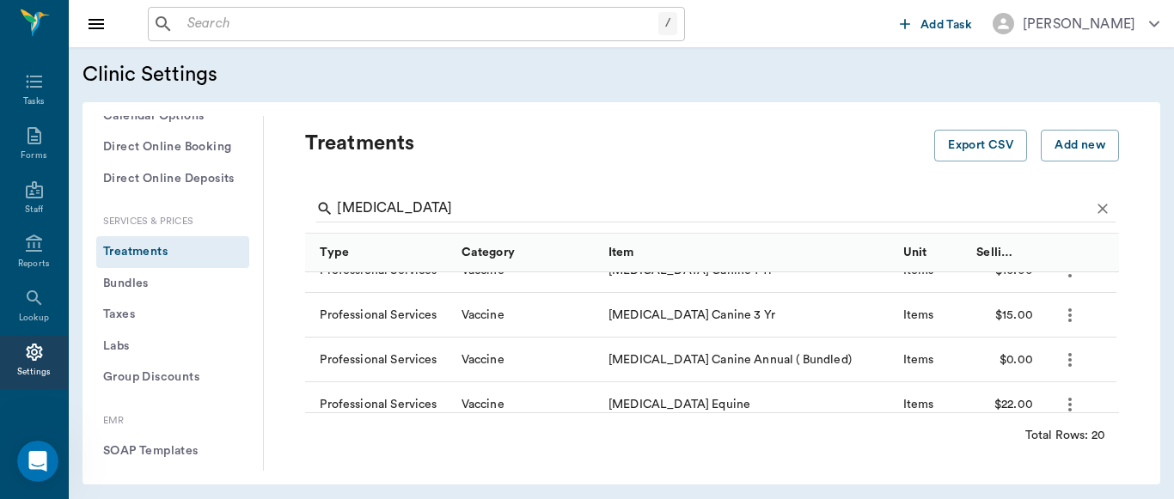
scroll to position [505, 0]
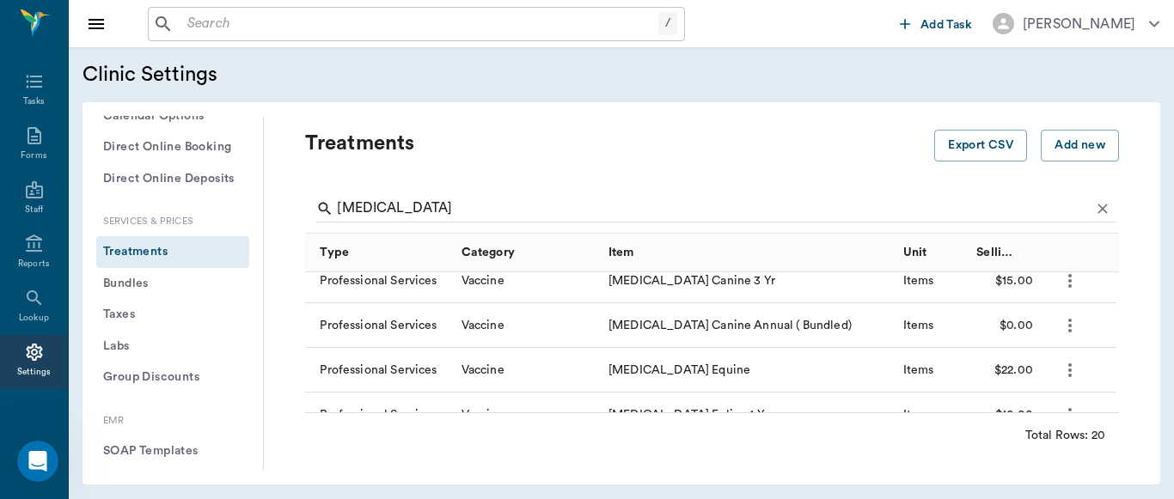
click at [1067, 369] on icon "more" at bounding box center [1070, 370] width 21 height 21
click at [1029, 414] on p "Edit Treatment" at bounding box center [1025, 416] width 94 height 21
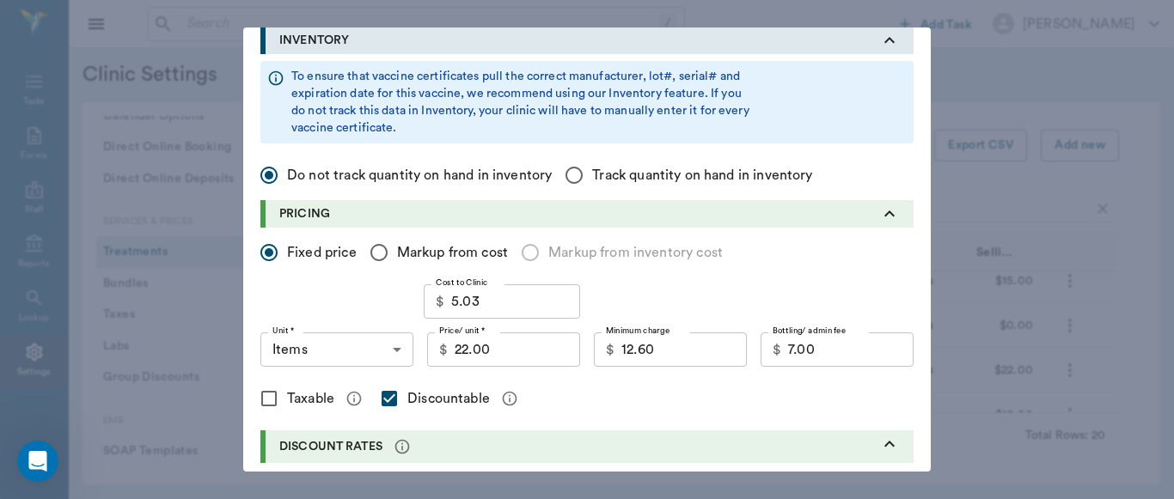
scroll to position [251, 0]
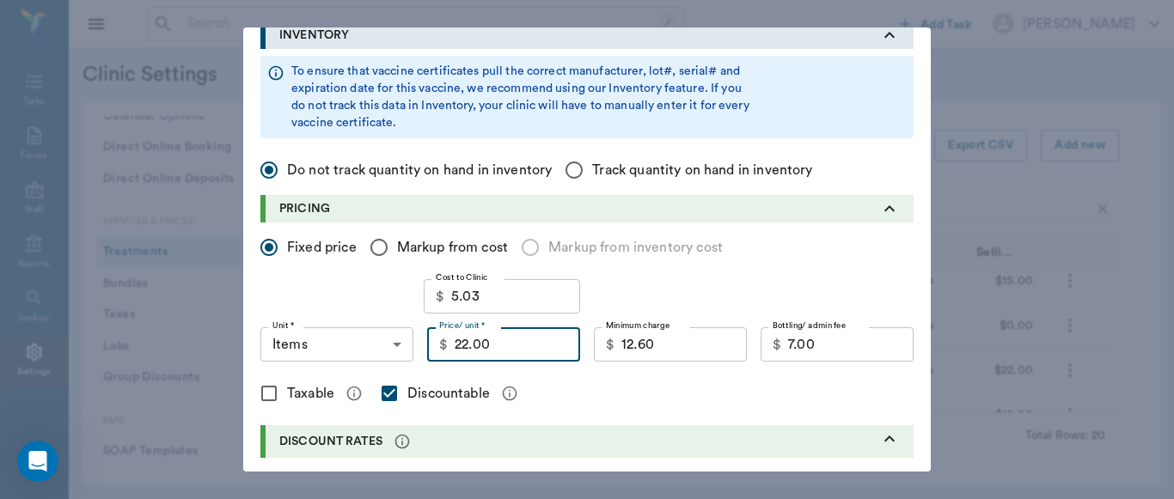
click at [498, 346] on input "22.00" at bounding box center [517, 344] width 125 height 34
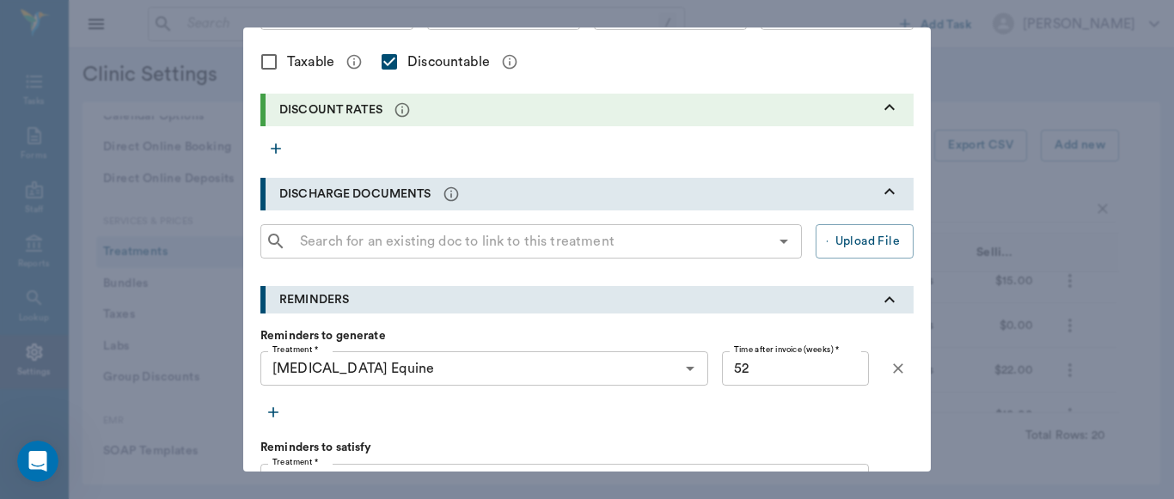
scroll to position [852, 0]
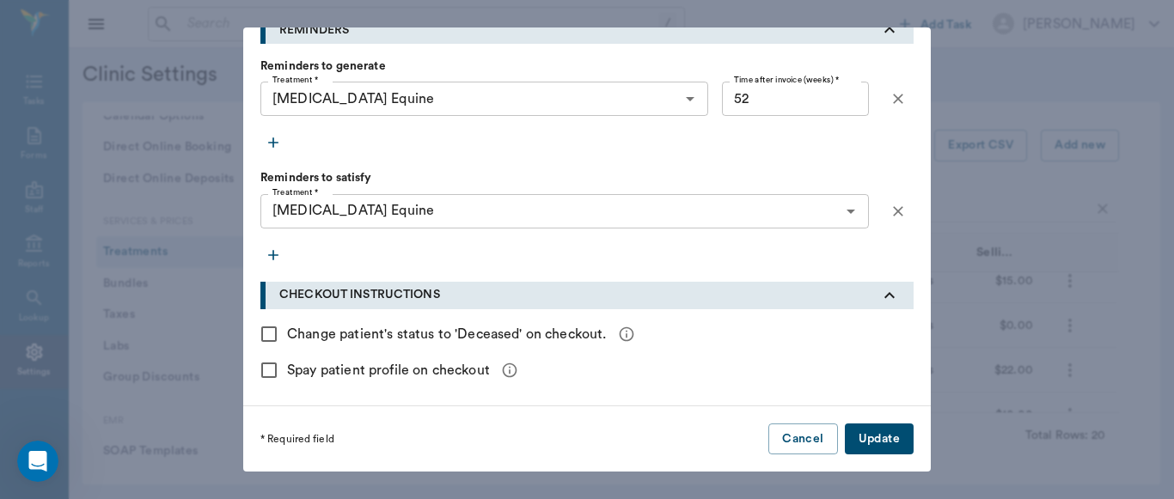
click at [880, 436] on button "Update" at bounding box center [879, 440] width 69 height 32
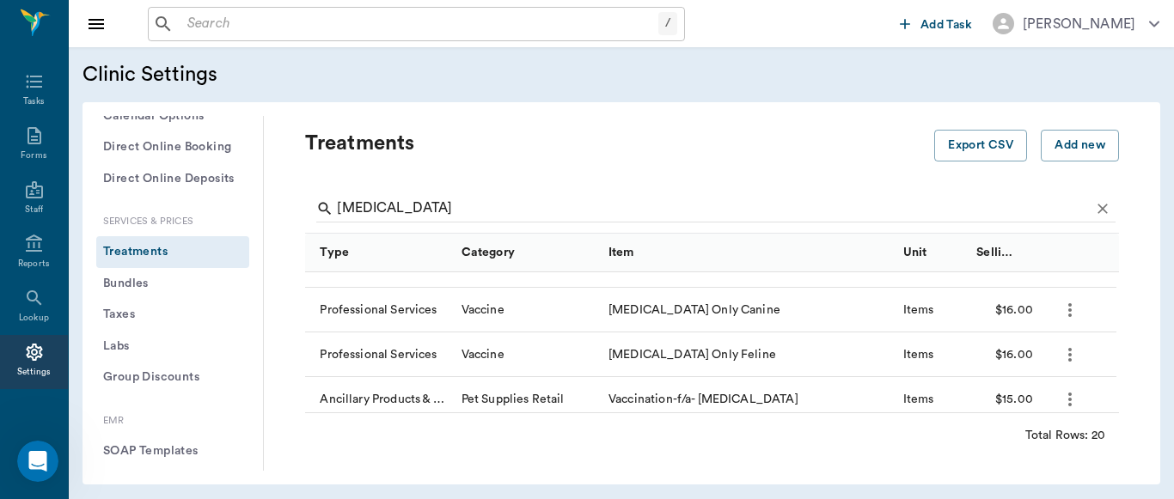
scroll to position [754, 0]
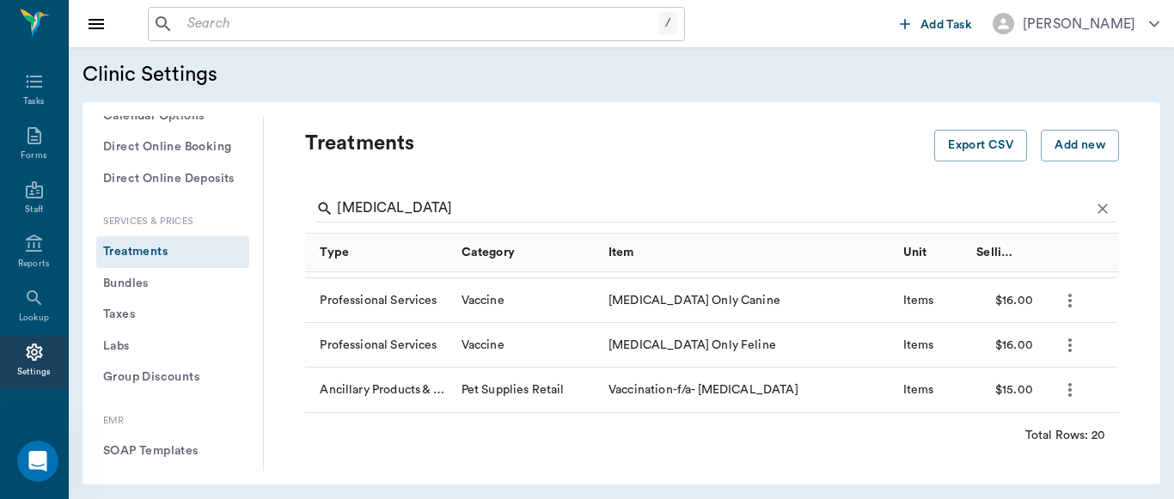
click at [1068, 389] on icon "more" at bounding box center [1069, 390] width 3 height 14
click at [1005, 434] on p "Edit Treatment" at bounding box center [1025, 436] width 94 height 21
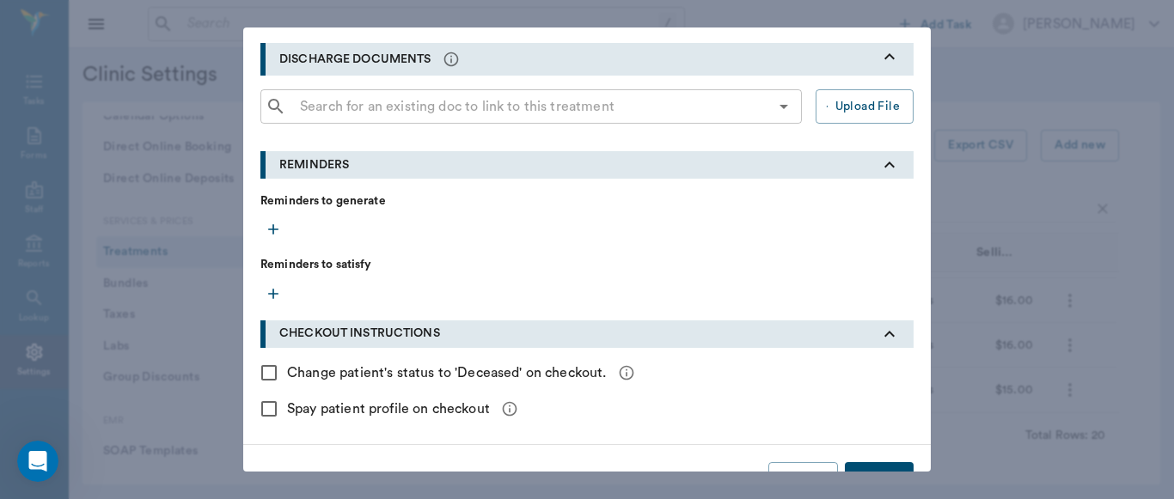
scroll to position [660, 0]
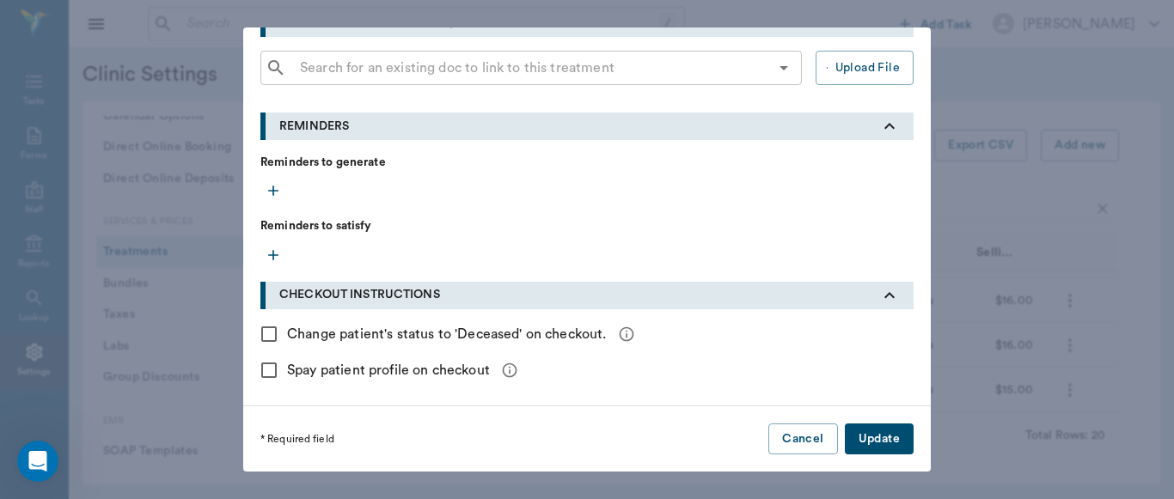
click at [882, 444] on button "Update" at bounding box center [879, 440] width 69 height 32
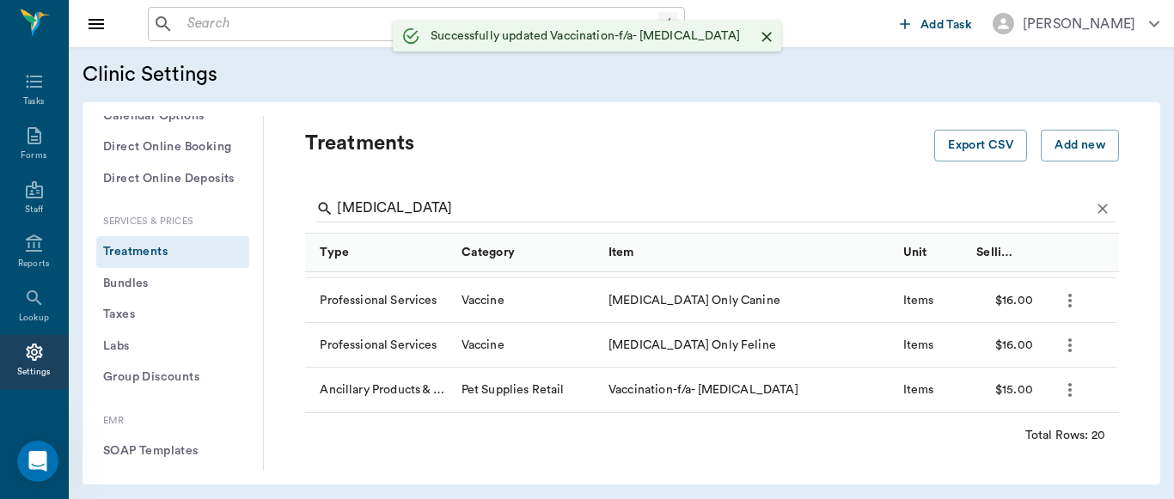
scroll to position [0, 0]
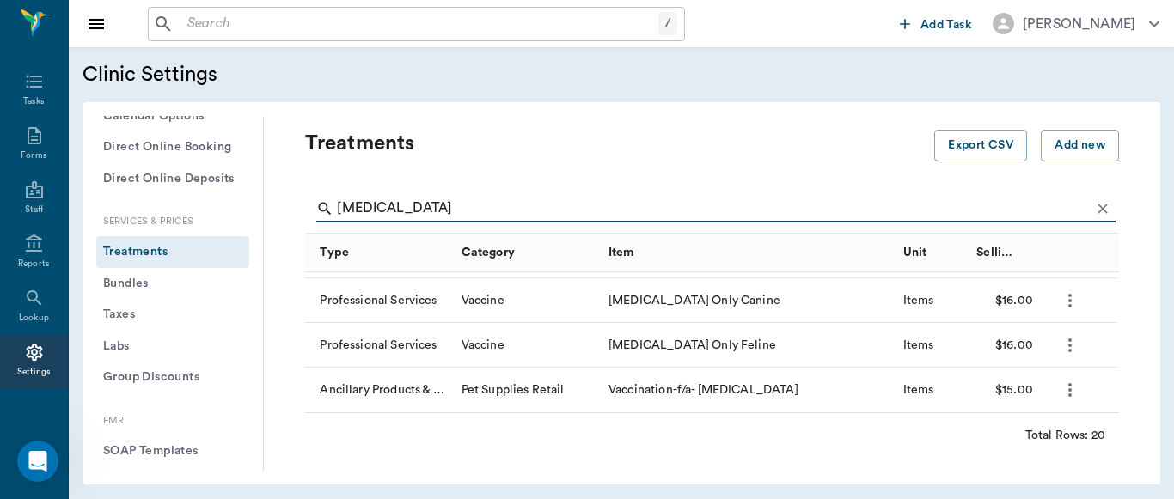
click at [385, 210] on input "[MEDICAL_DATA]" at bounding box center [713, 208] width 753 height 27
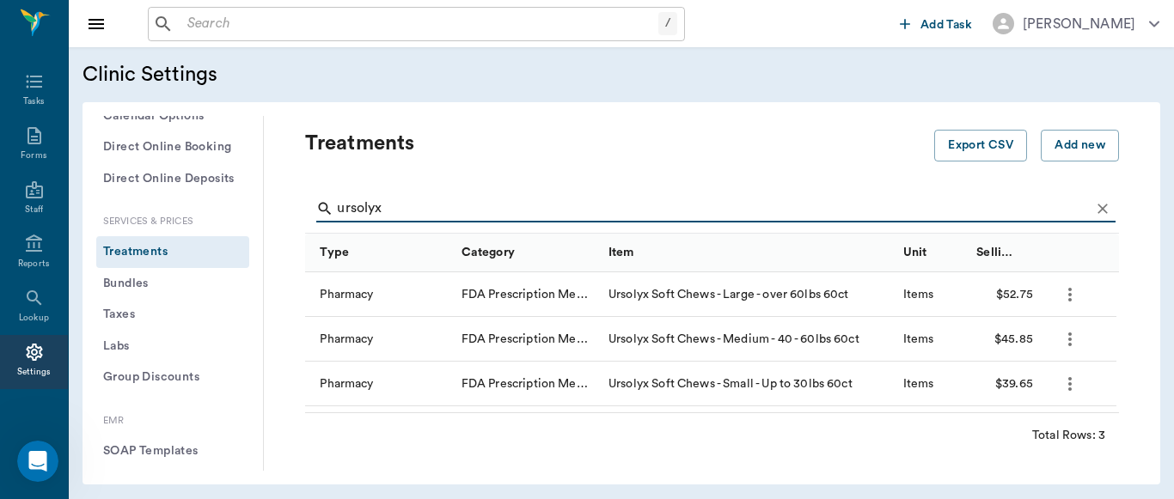
click at [1076, 390] on icon "more" at bounding box center [1070, 384] width 21 height 21
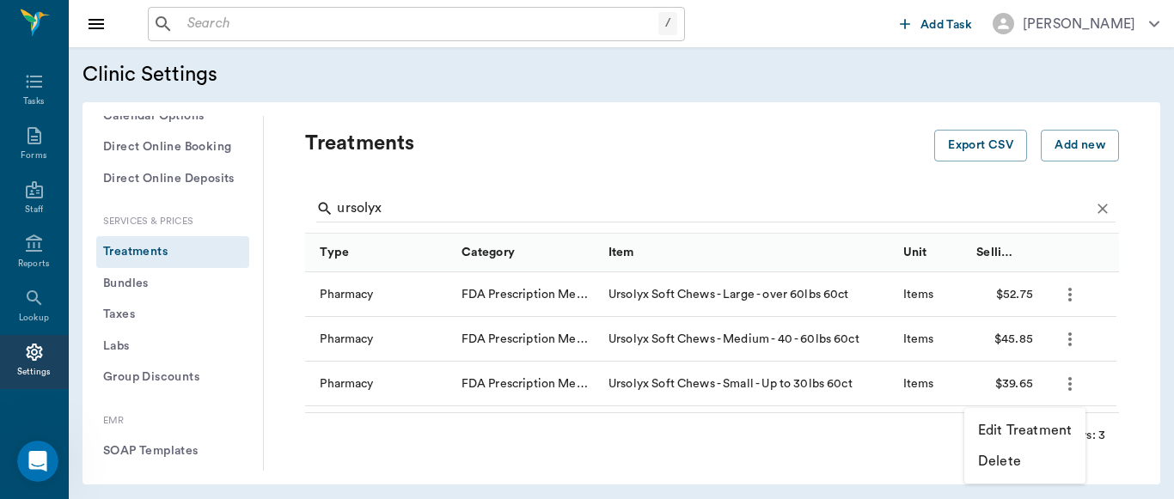
click at [1027, 433] on p "Edit Treatment" at bounding box center [1025, 430] width 94 height 21
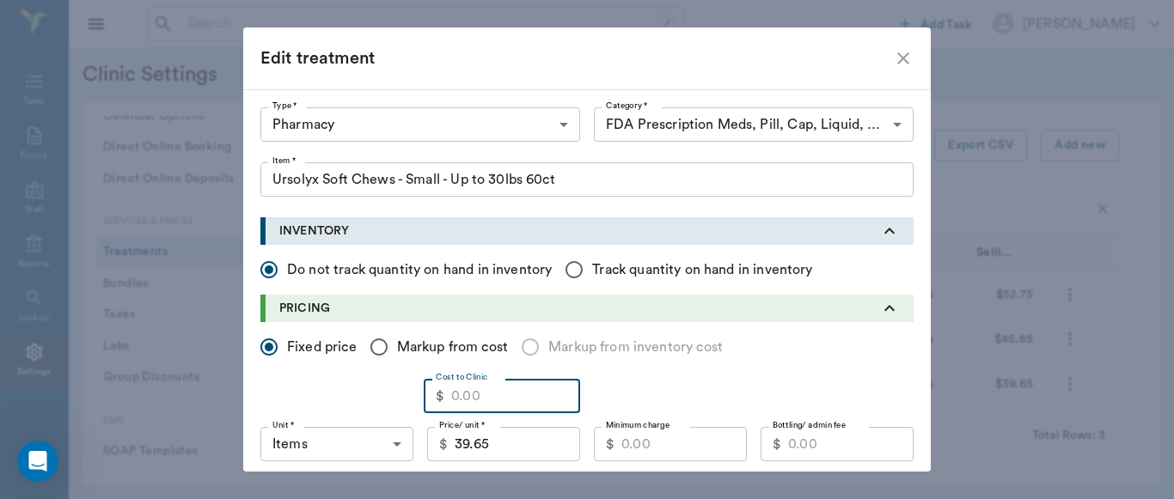
click at [480, 398] on input "Cost to Clinic" at bounding box center [515, 396] width 129 height 34
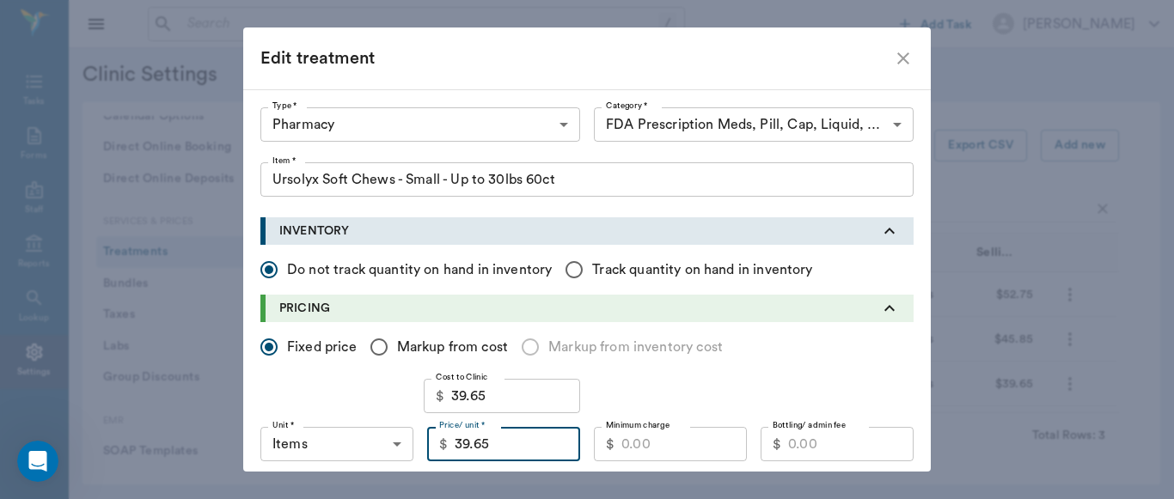
click at [498, 448] on input "39.65" at bounding box center [517, 444] width 125 height 34
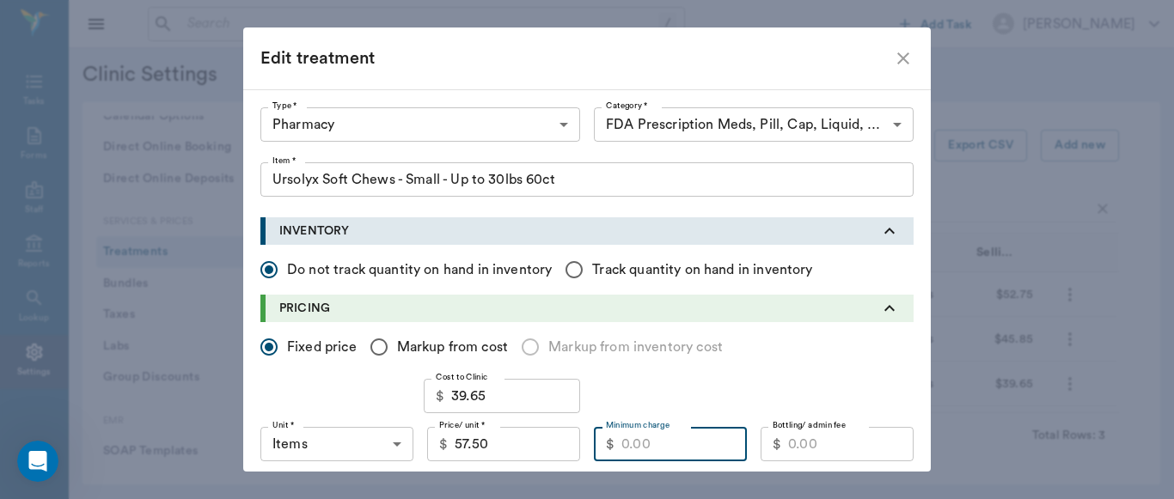
click at [670, 452] on input "Minimum charge" at bounding box center [683, 444] width 125 height 34
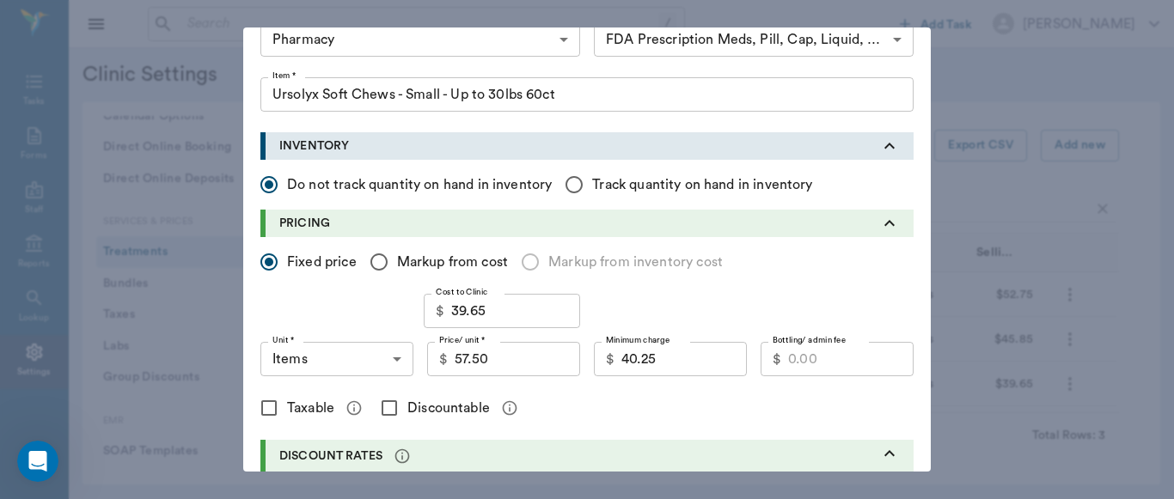
scroll to position [157, 0]
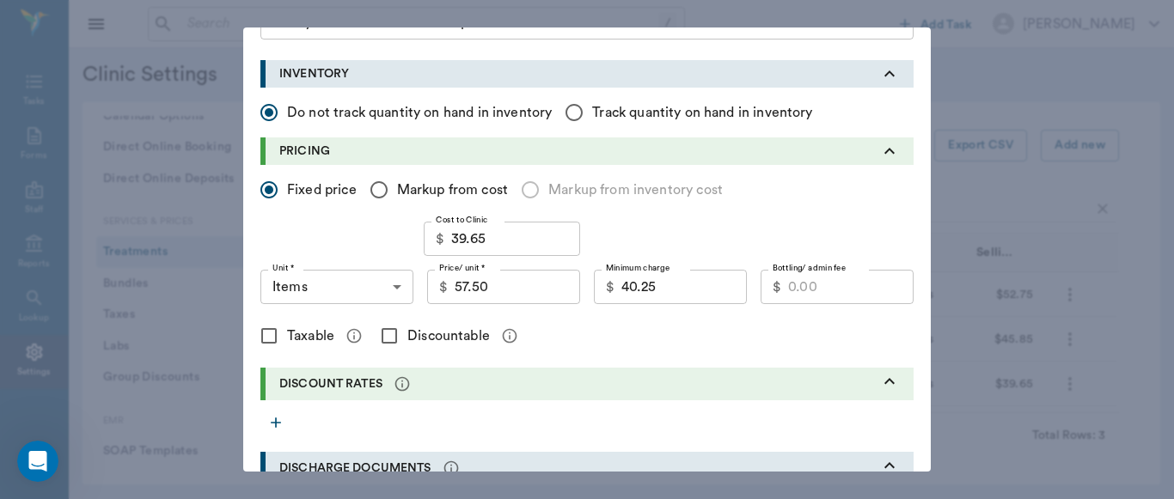
click at [620, 231] on div "Cost to Clinic $ 39.65 Cost to Clinic" at bounding box center [586, 239] width 653 height 34
click at [386, 336] on input "Discountable" at bounding box center [389, 336] width 36 height 36
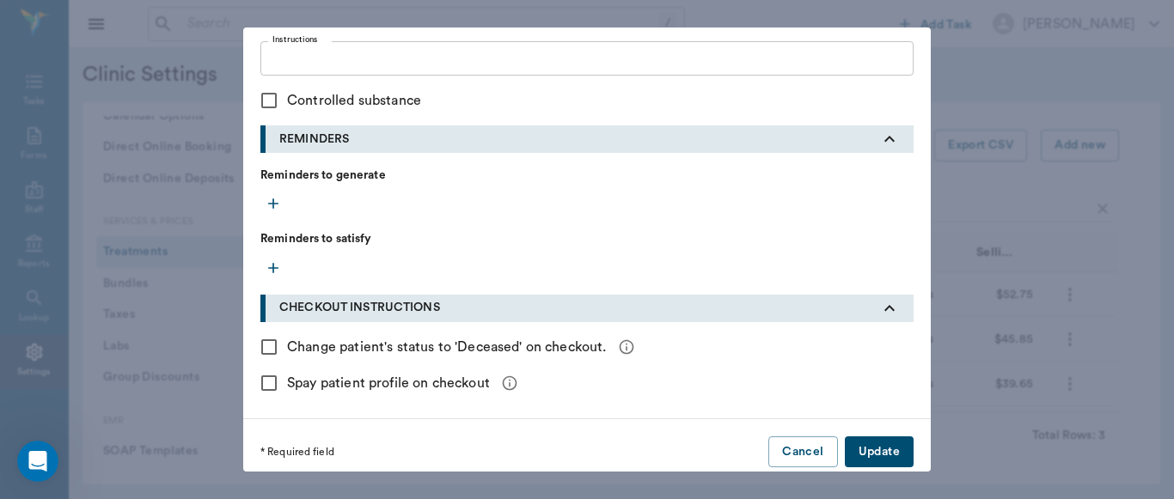
scroll to position [792, 0]
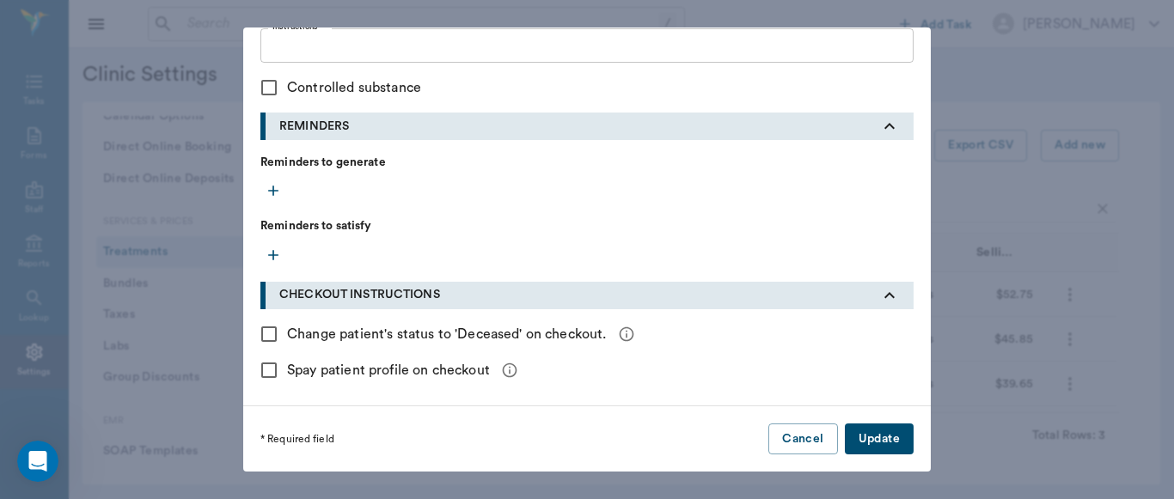
click at [895, 435] on button "Update" at bounding box center [879, 440] width 69 height 32
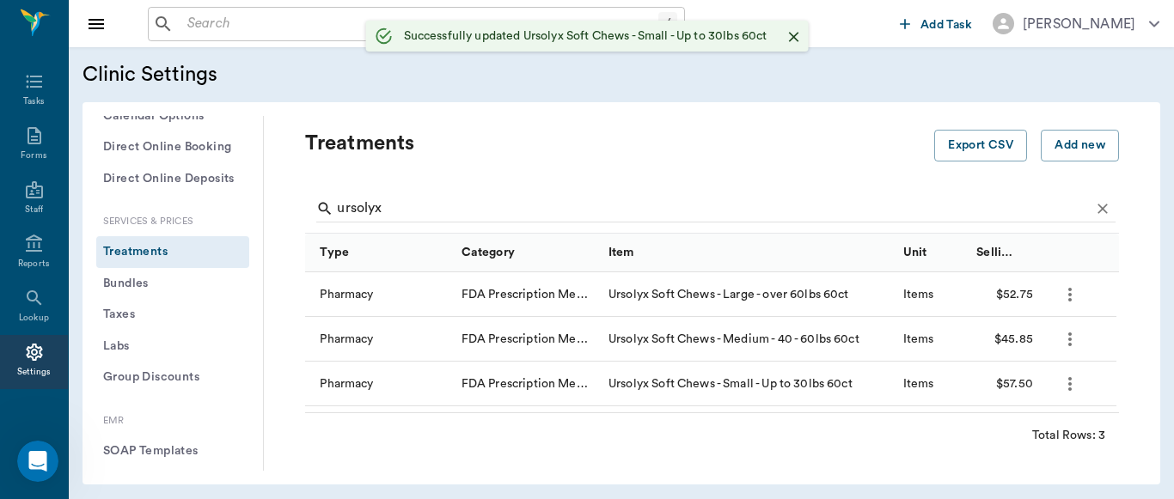
scroll to position [491, 0]
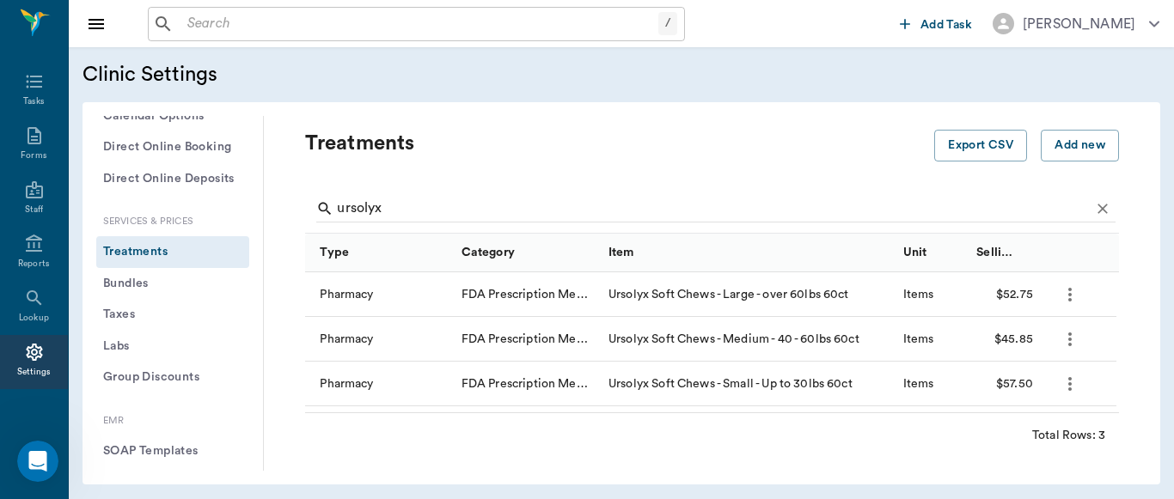
click at [1076, 335] on icon "more" at bounding box center [1070, 339] width 21 height 21
click at [1030, 392] on p "Edit Treatment" at bounding box center [1025, 386] width 94 height 21
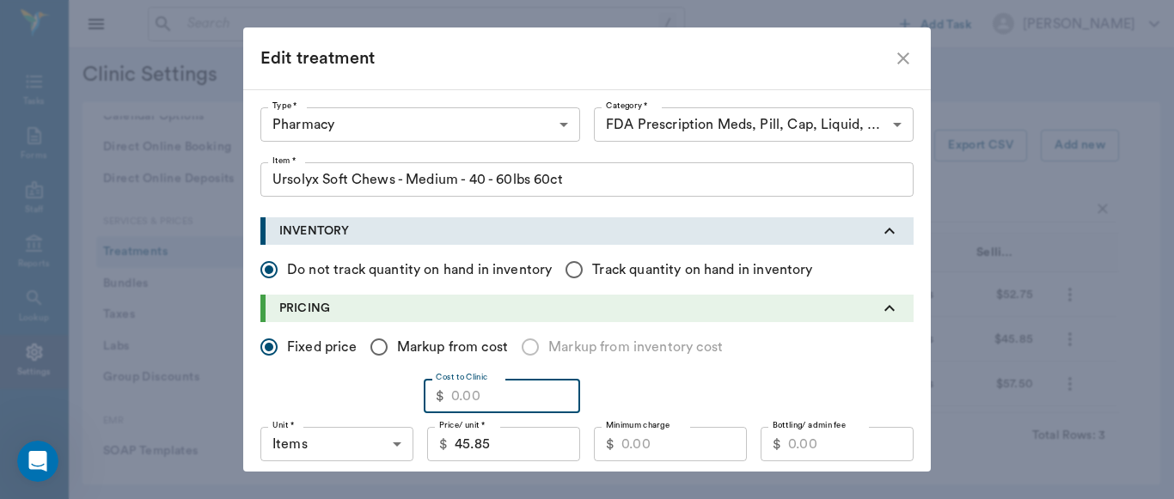
click at [526, 390] on input "Cost to Clinic" at bounding box center [515, 396] width 129 height 34
click at [520, 446] on input "45.85" at bounding box center [517, 444] width 125 height 34
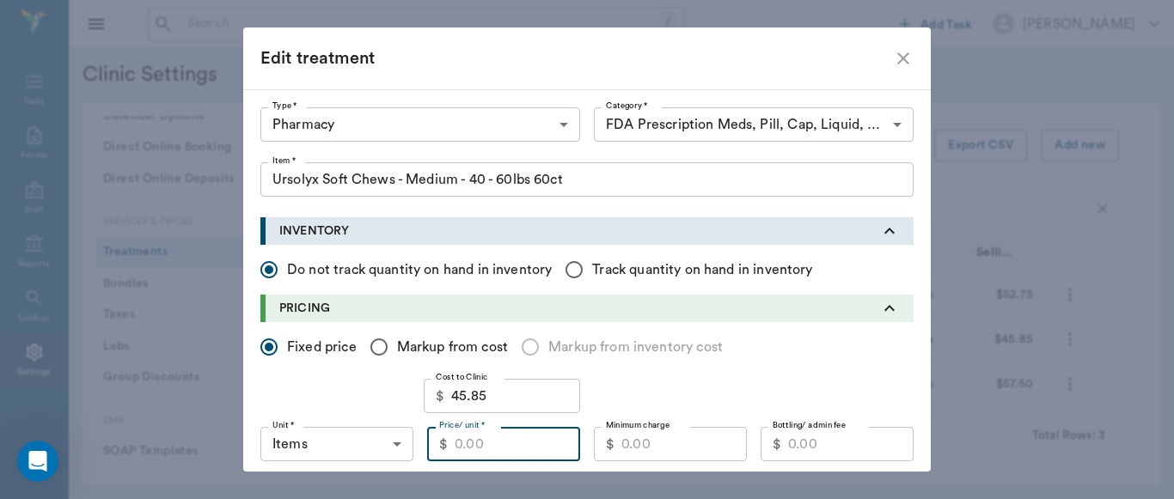
click at [511, 445] on input "Price/ unit *" at bounding box center [517, 444] width 125 height 34
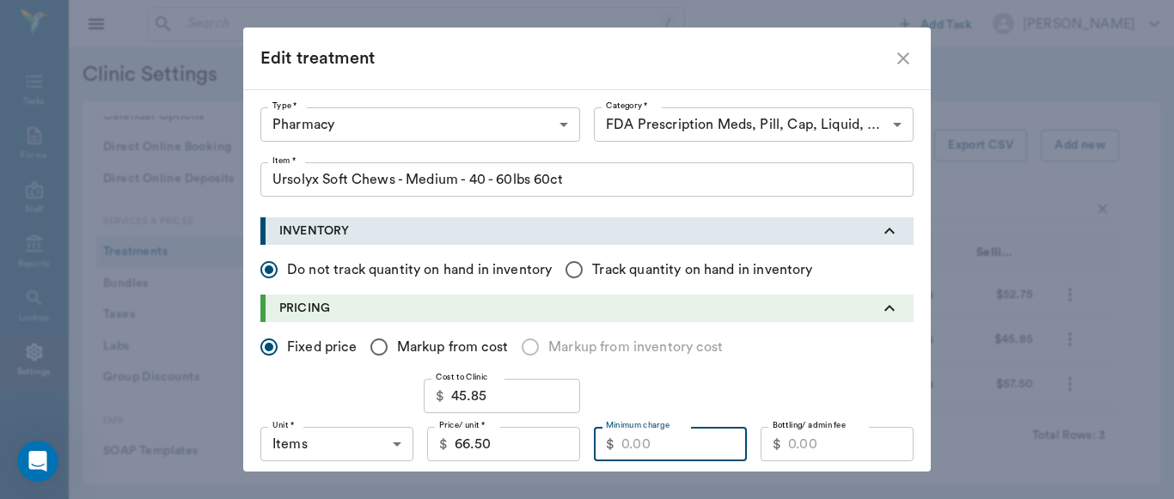
click at [642, 443] on input "Minimum charge" at bounding box center [683, 444] width 125 height 34
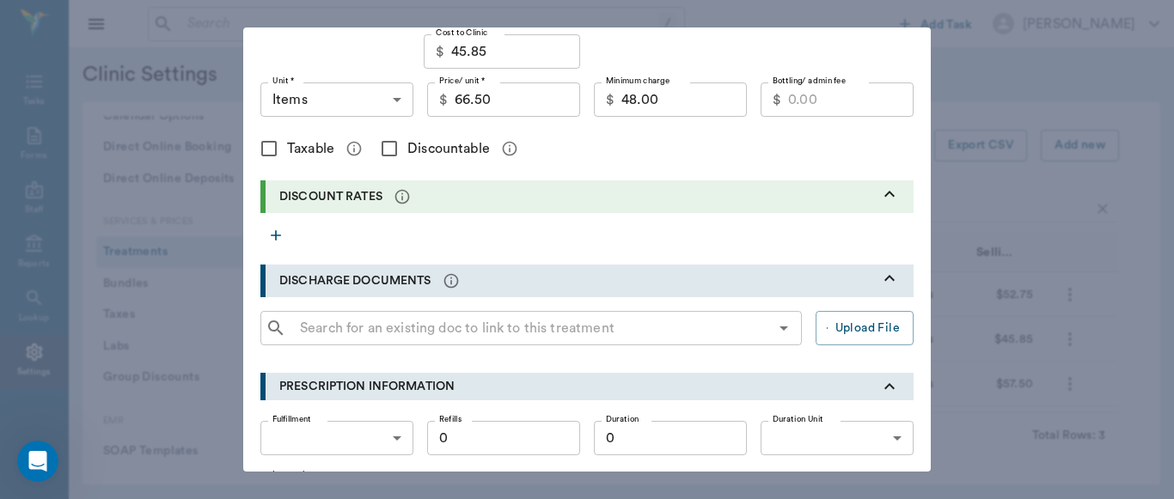
scroll to position [352, 0]
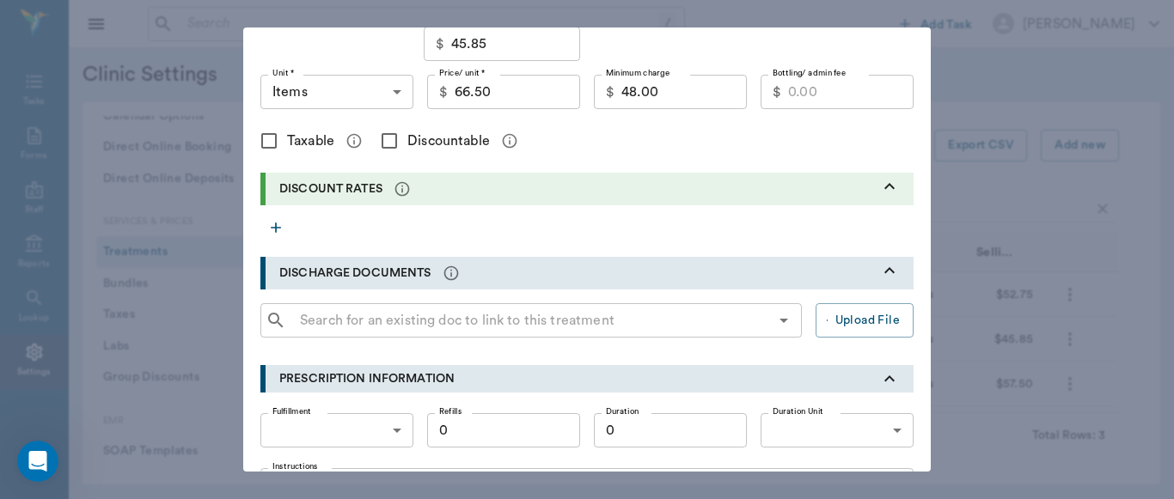
click at [380, 137] on input "Discountable" at bounding box center [389, 141] width 36 height 36
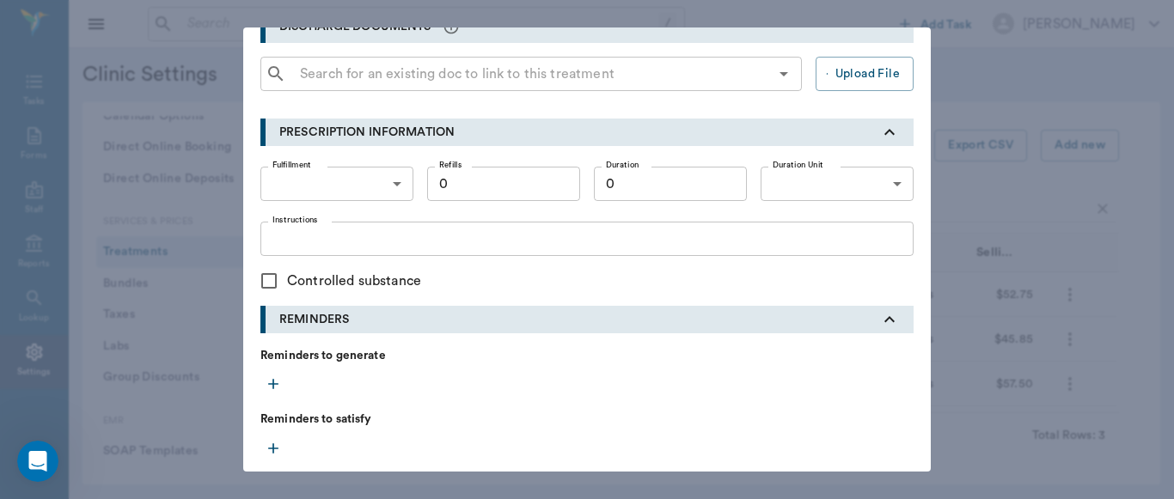
scroll to position [792, 0]
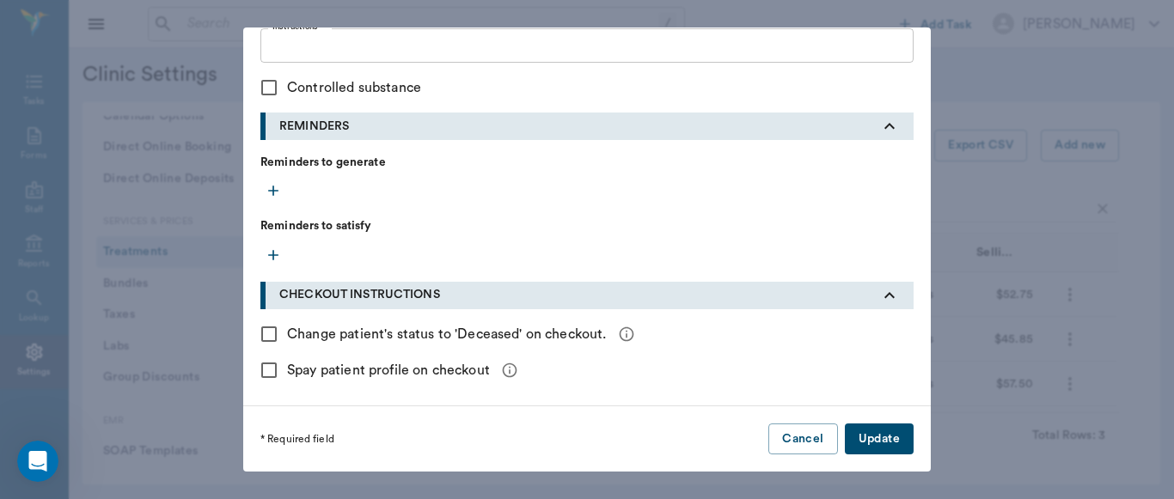
click at [895, 444] on button "Update" at bounding box center [879, 440] width 69 height 32
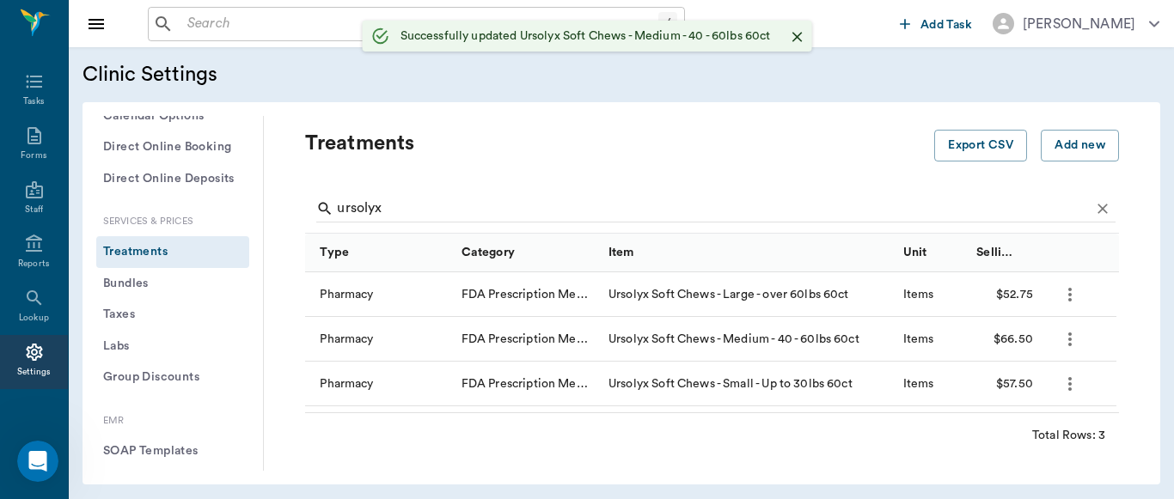
scroll to position [0, 0]
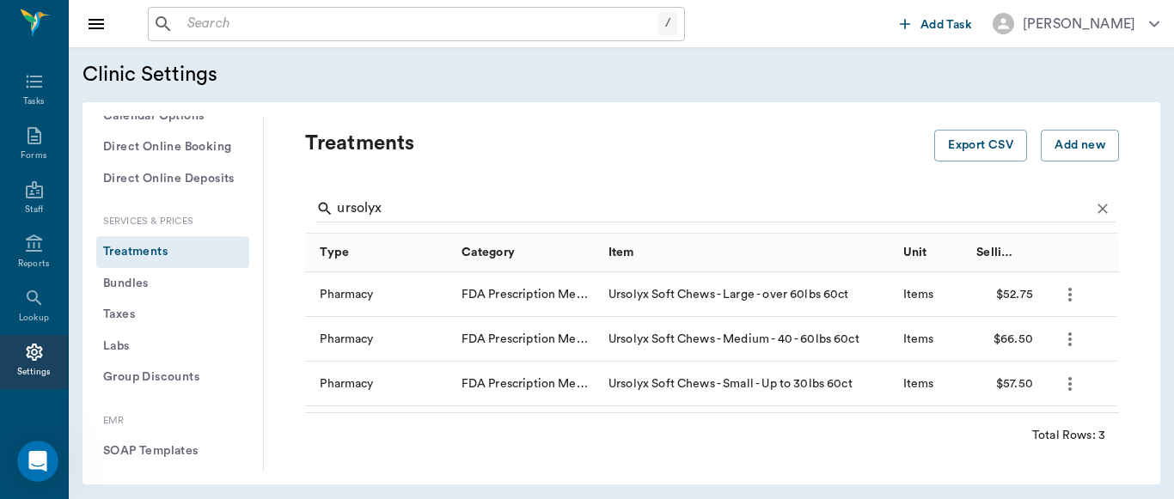
click at [1073, 297] on icon "more" at bounding box center [1070, 294] width 21 height 21
click at [1011, 345] on p "Edit Treatment" at bounding box center [1025, 341] width 94 height 21
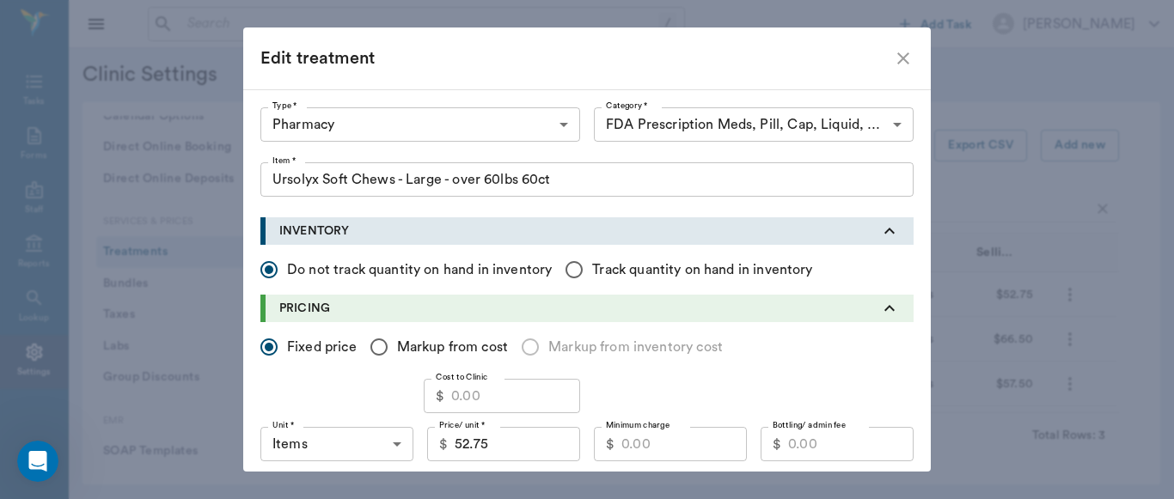
click at [504, 398] on input "Cost to Clinic" at bounding box center [515, 396] width 129 height 34
click at [504, 447] on input "52.75" at bounding box center [517, 444] width 125 height 34
click at [683, 443] on input "Minimum charge" at bounding box center [683, 444] width 125 height 34
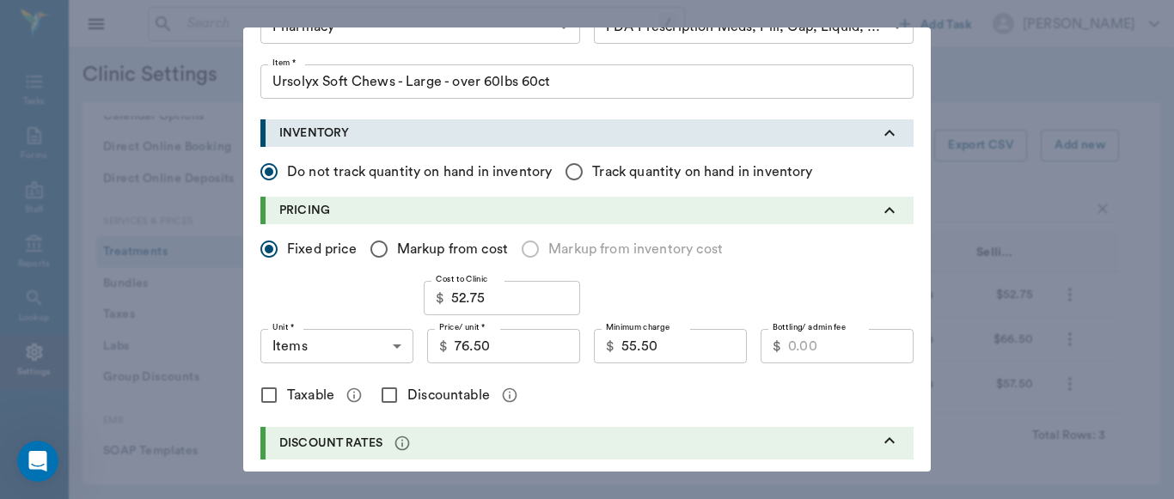
scroll to position [103, 0]
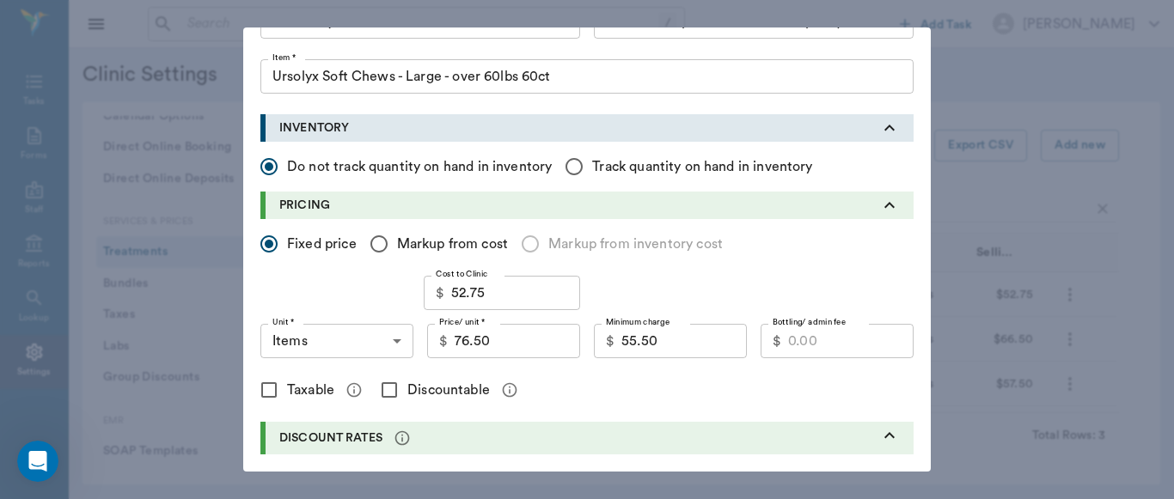
click at [679, 342] on input "55.50" at bounding box center [683, 341] width 125 height 34
click at [382, 388] on input "Discountable" at bounding box center [389, 390] width 36 height 36
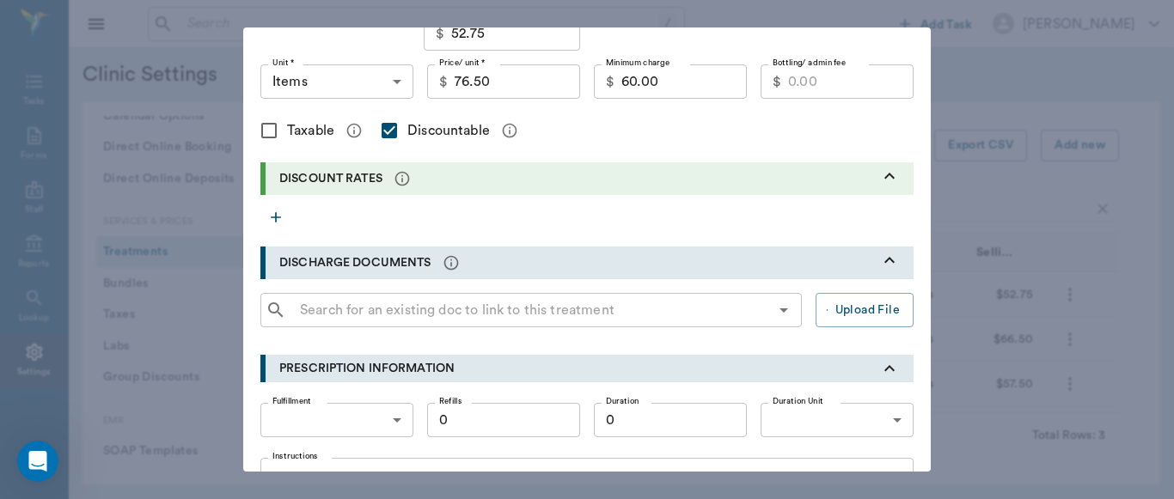
scroll to position [792, 0]
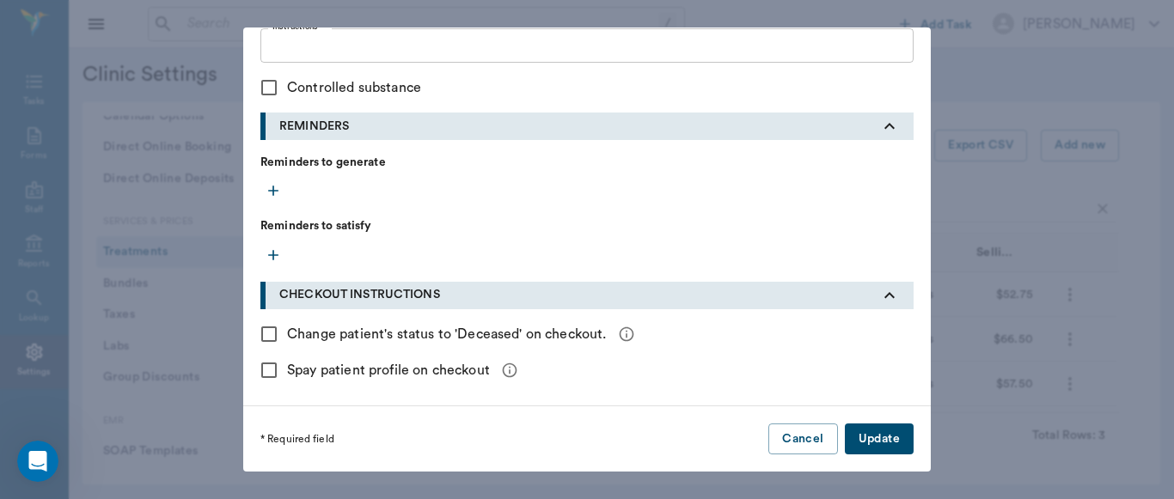
click at [862, 432] on button "Update" at bounding box center [879, 440] width 69 height 32
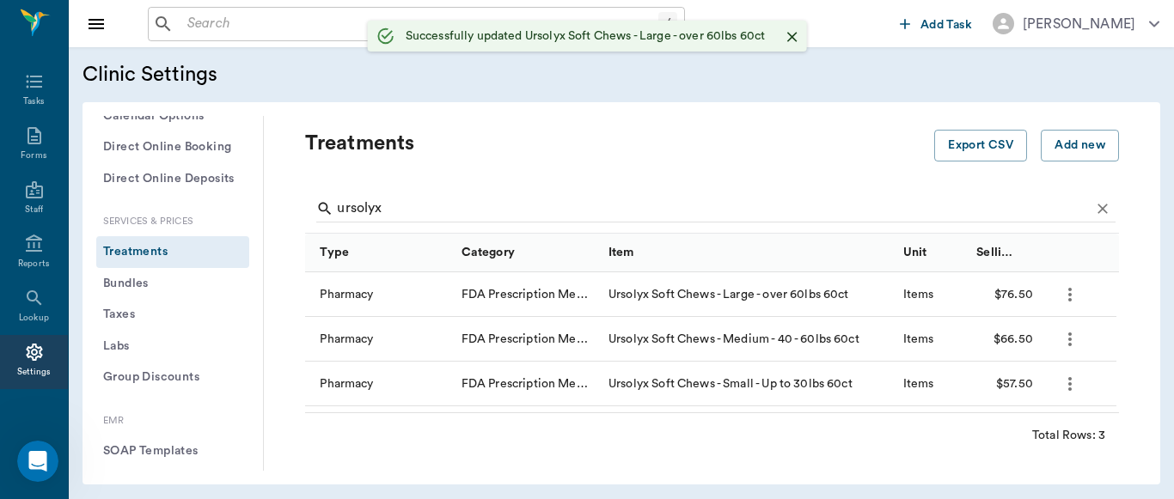
scroll to position [0, 0]
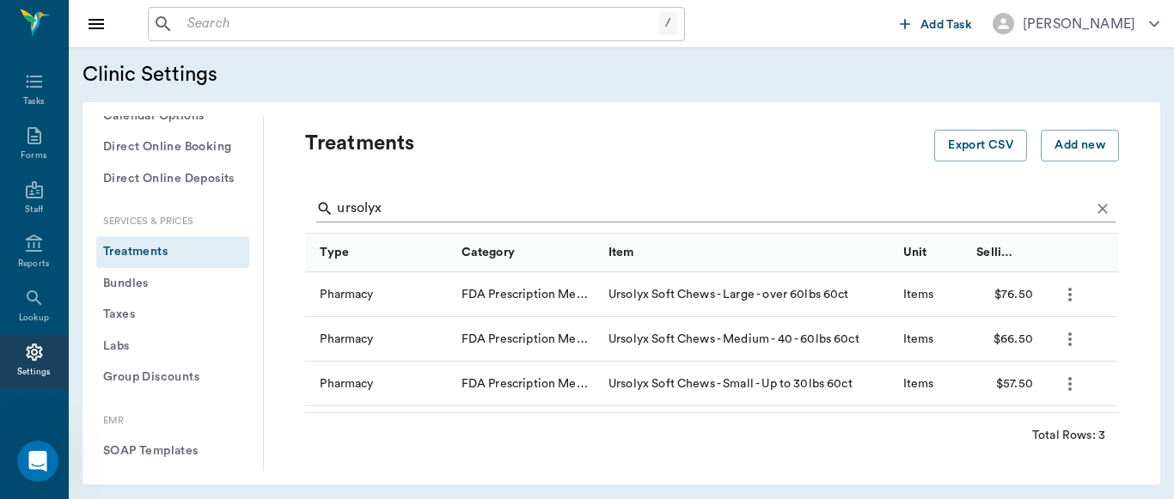
click at [432, 211] on input "ursolyx" at bounding box center [713, 208] width 753 height 27
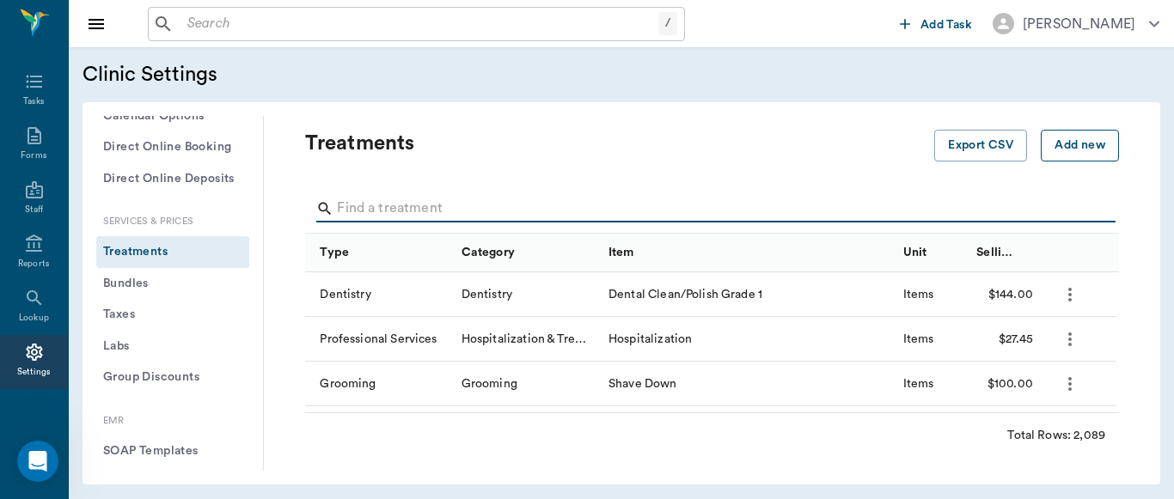
click at [1053, 153] on button "Add new" at bounding box center [1080, 146] width 78 height 32
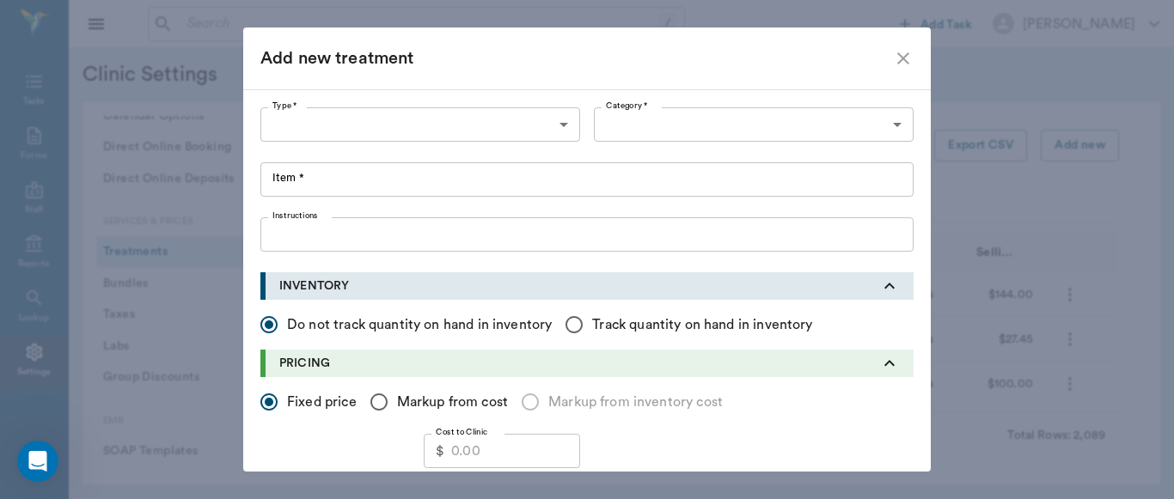
click at [558, 125] on body "/ ​ Add Task [PERSON_NAME] Nectar Messages Appts Labs Imaging Inventory Tasks F…" at bounding box center [587, 249] width 1174 height 499
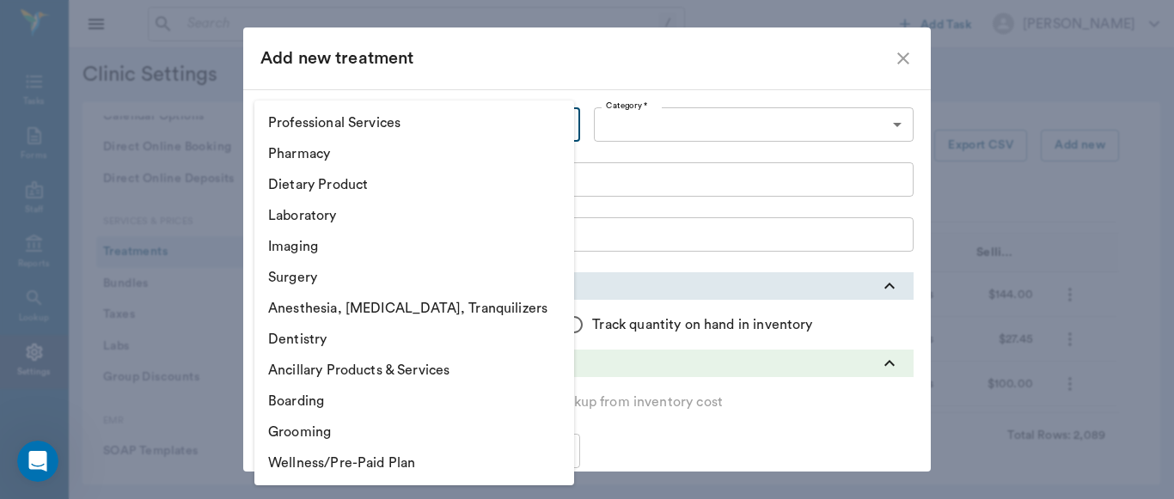
click at [365, 162] on li "Pharmacy" at bounding box center [414, 153] width 320 height 31
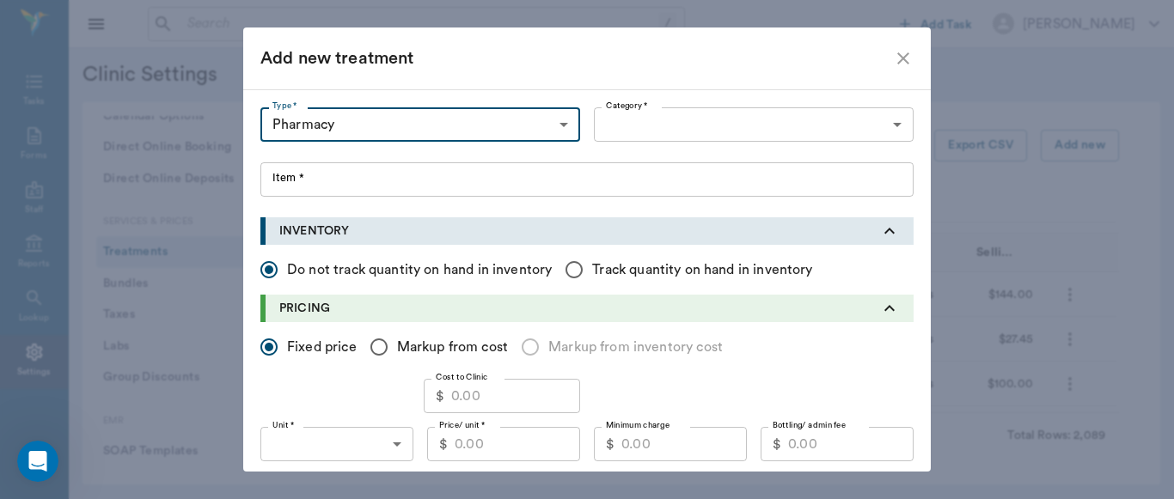
click at [891, 127] on body "/ ​ Add Task [PERSON_NAME] Nectar Messages Appts Labs Imaging Inventory Tasks F…" at bounding box center [587, 249] width 1174 height 499
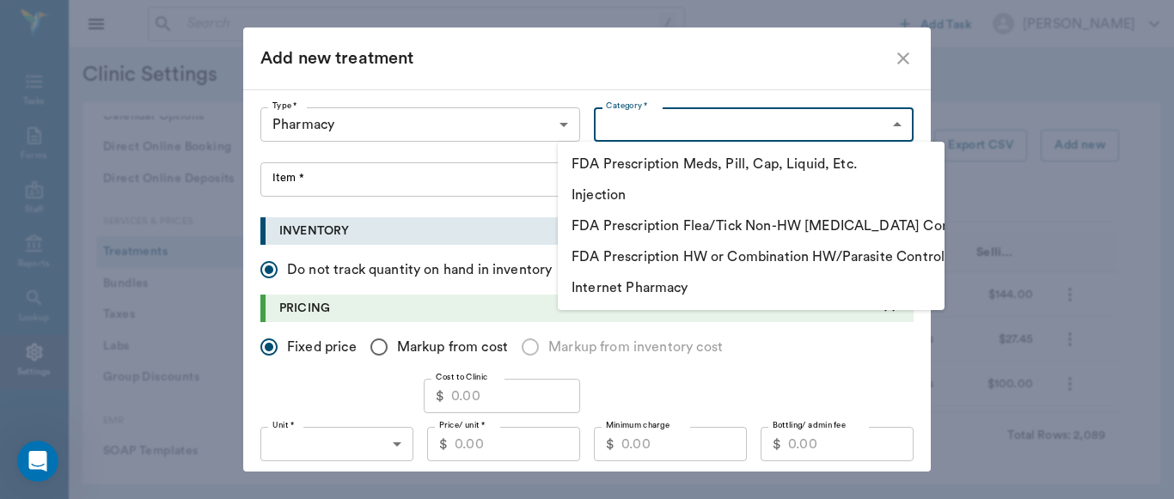
click at [483, 98] on div at bounding box center [587, 249] width 1174 height 499
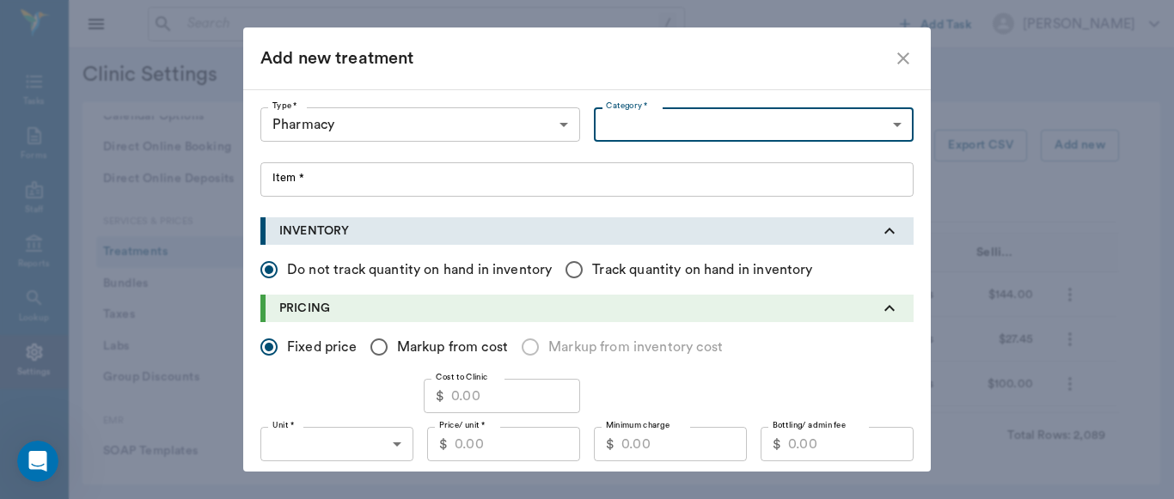
click at [564, 125] on body "/ ​ Add Task [PERSON_NAME] Nectar Messages Appts Labs Imaging Inventory Tasks F…" at bounding box center [587, 249] width 1174 height 499
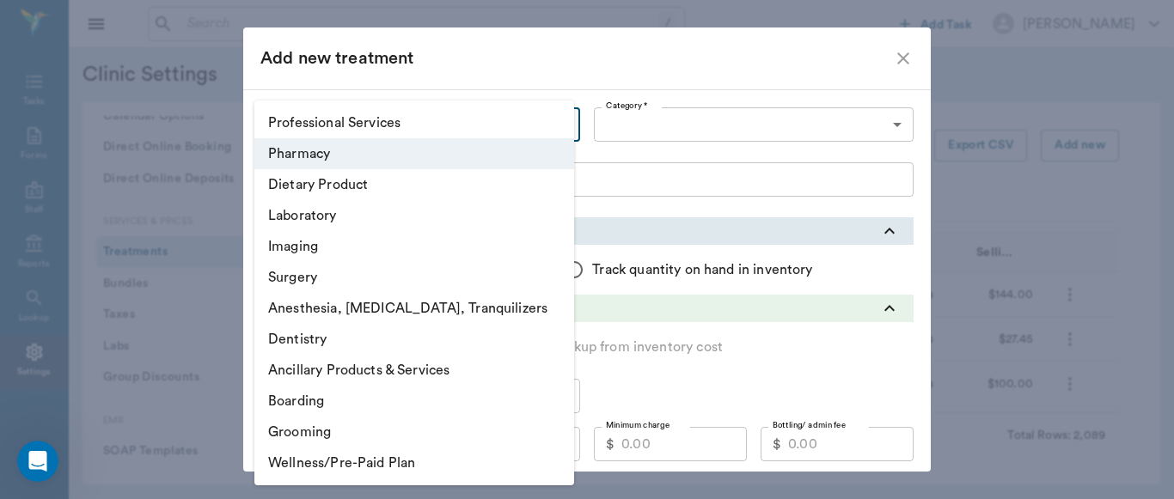
click at [424, 370] on li "Ancillary Products & Services" at bounding box center [414, 370] width 320 height 31
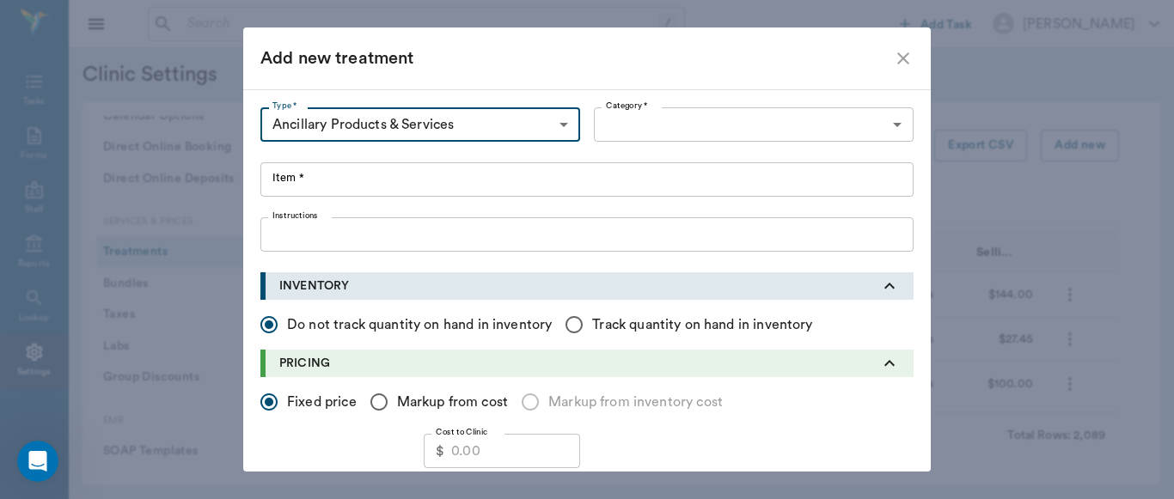
click at [889, 123] on body "/ ​ Add Task [PERSON_NAME] Nectar Messages Appts Labs Imaging Inventory Tasks F…" at bounding box center [587, 249] width 1174 height 499
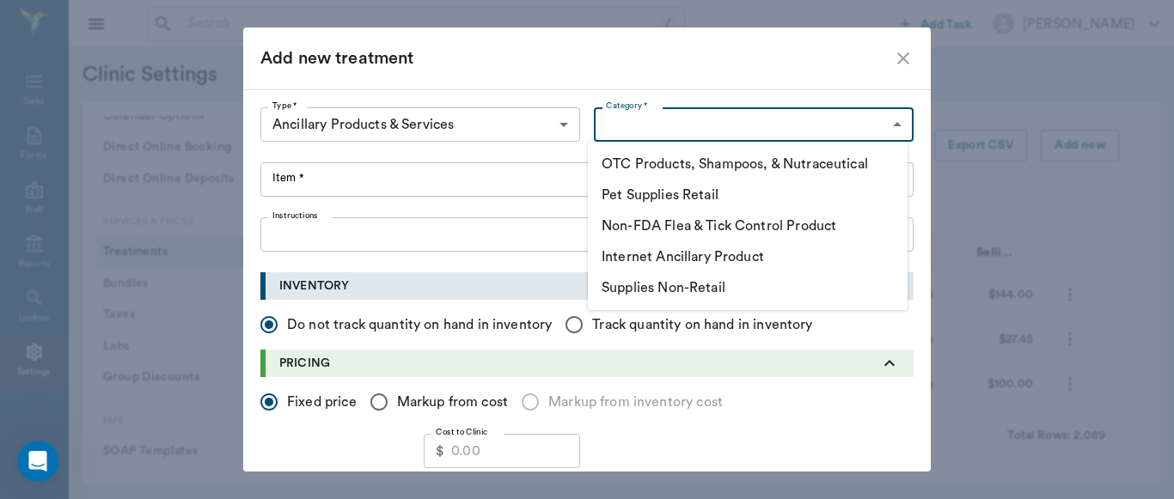
click at [559, 123] on div at bounding box center [587, 249] width 1174 height 499
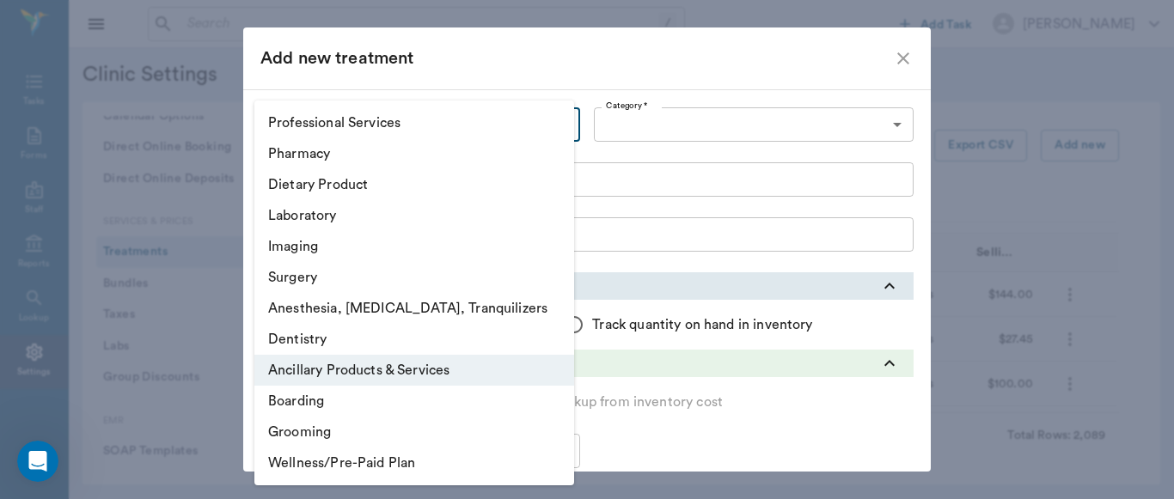
click at [557, 126] on body "/ ​ Add Task [PERSON_NAME] Nectar Messages Appts Labs Imaging Inventory Tasks F…" at bounding box center [587, 249] width 1174 height 499
click at [369, 125] on li "Professional Services" at bounding box center [414, 122] width 320 height 31
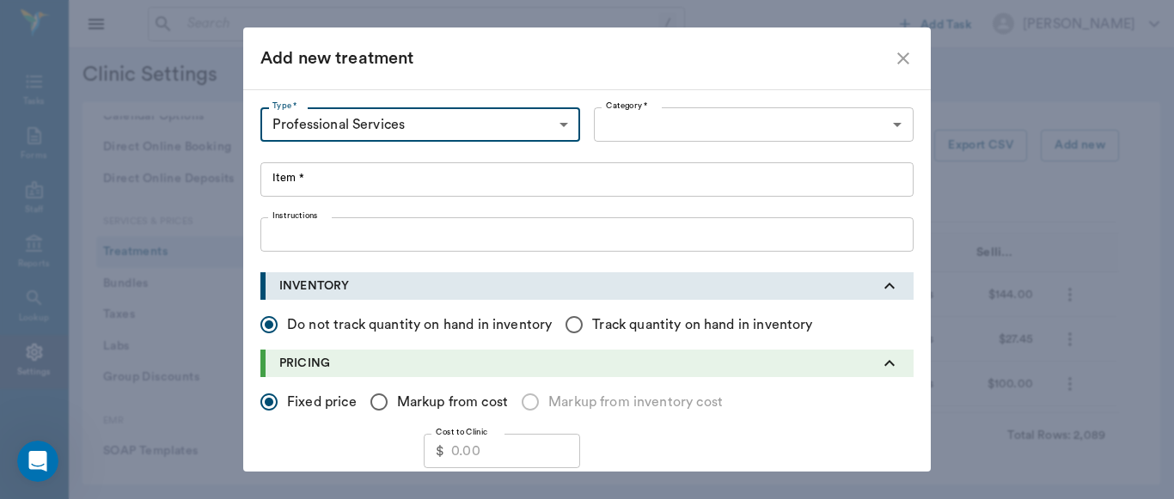
click at [900, 132] on body "/ ​ Add Task [PERSON_NAME] Nectar Messages Appts Labs Imaging Inventory Tasks F…" at bounding box center [587, 249] width 1174 height 499
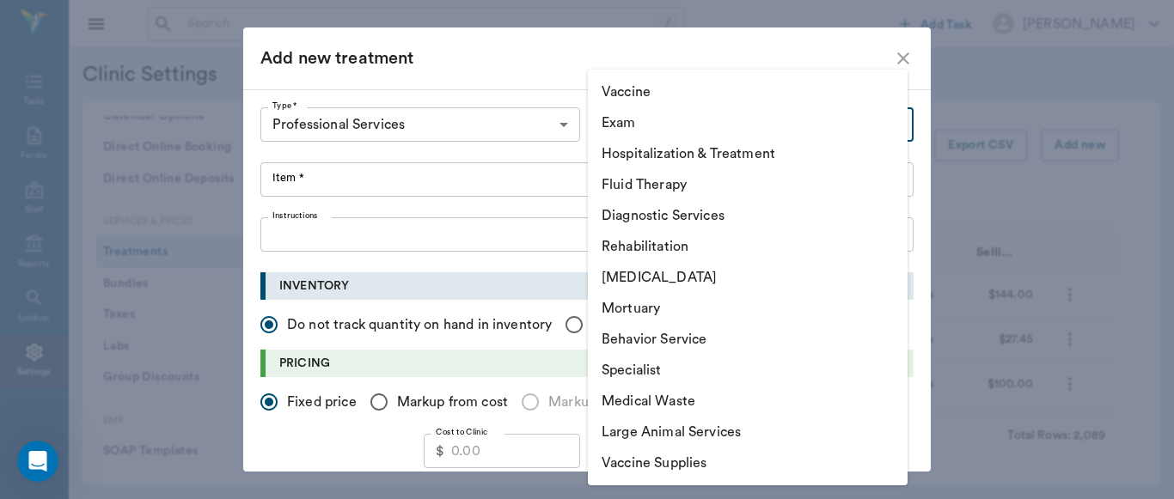
click at [750, 144] on li "Hospitalization & Treatment" at bounding box center [748, 153] width 320 height 31
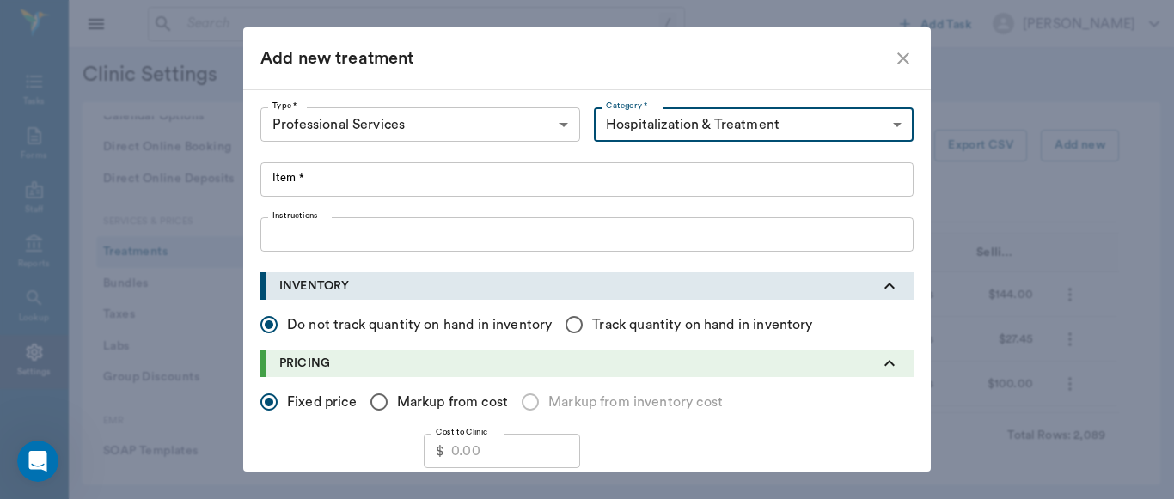
click at [273, 186] on input "Item *" at bounding box center [586, 179] width 653 height 34
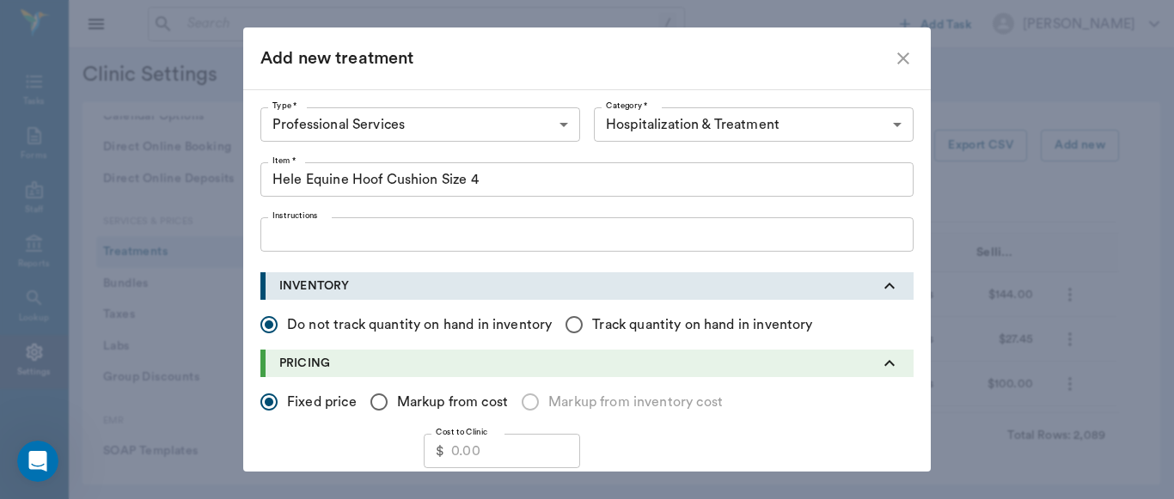
scroll to position [99, 0]
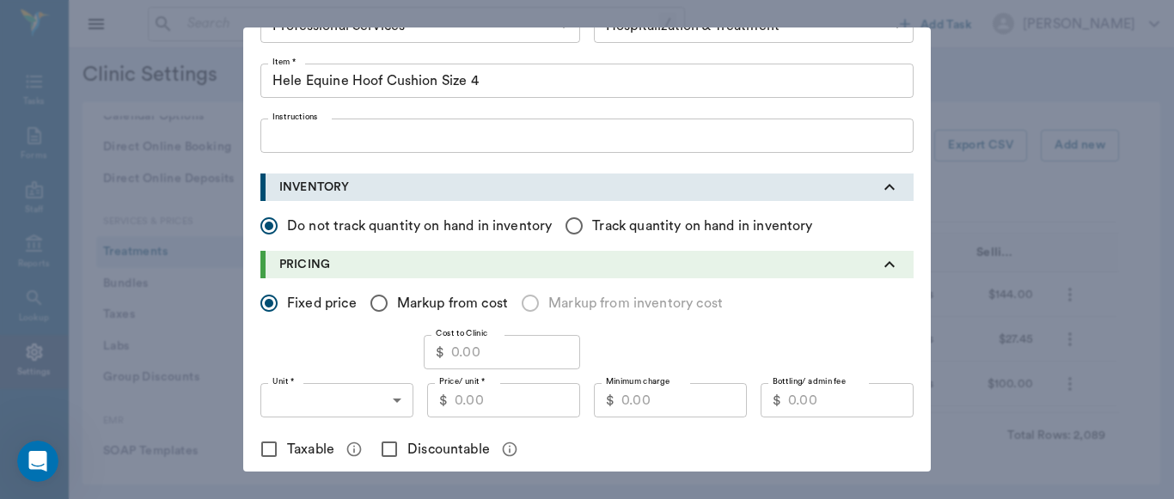
click at [375, 309] on input "Markup from cost" at bounding box center [379, 303] width 36 height 36
click at [374, 302] on input "Markup from cost" at bounding box center [379, 303] width 36 height 36
click at [268, 302] on input "Fixed price" at bounding box center [269, 303] width 36 height 36
click at [480, 352] on input "Cost to Clinic" at bounding box center [515, 352] width 129 height 34
click at [382, 406] on body "/ ​ Add Task [PERSON_NAME] Nectar Messages Appts Labs Imaging Inventory Tasks F…" at bounding box center [587, 249] width 1174 height 499
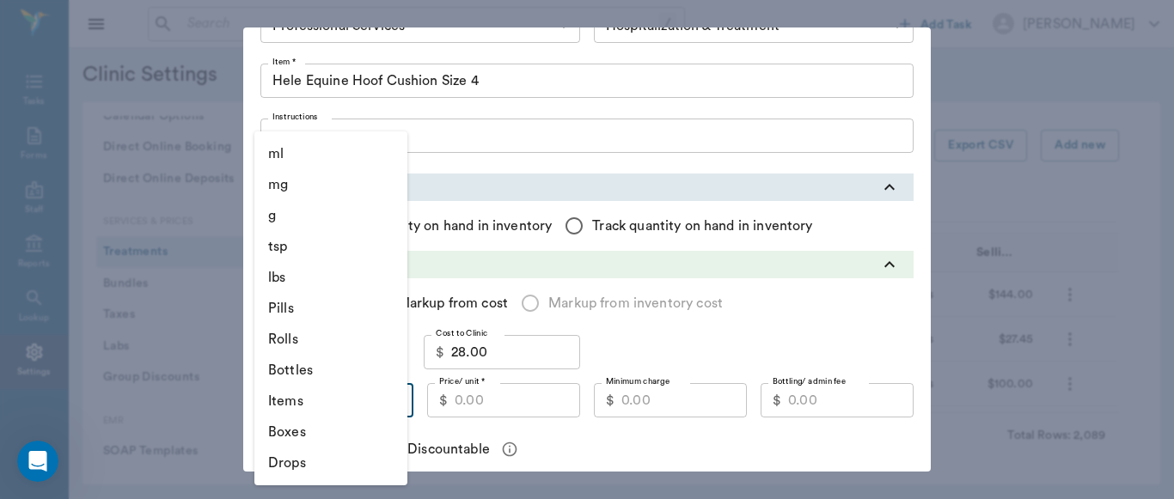
click at [312, 403] on li "Items" at bounding box center [330, 401] width 153 height 31
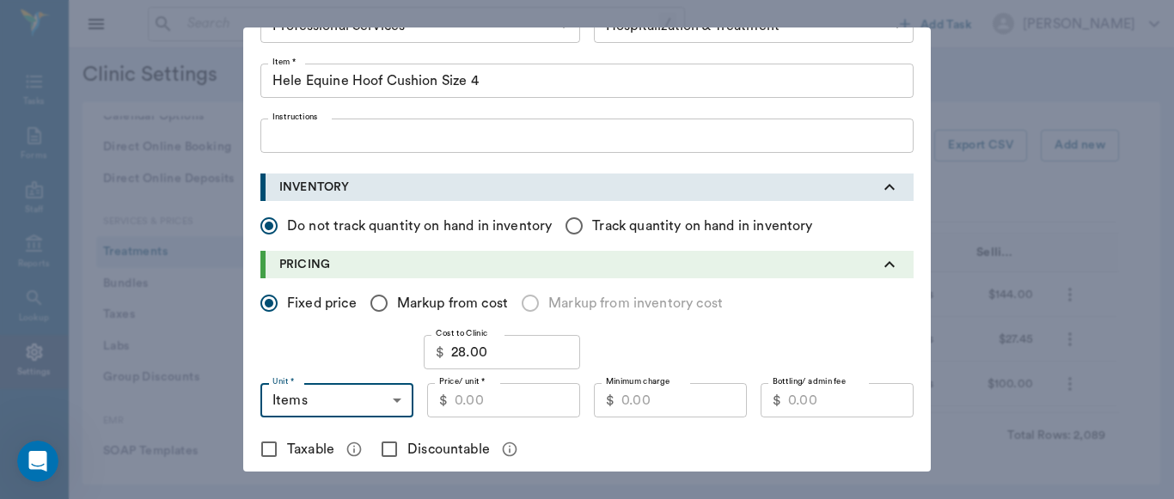
click at [511, 406] on input "Price/ unit *" at bounding box center [517, 400] width 125 height 34
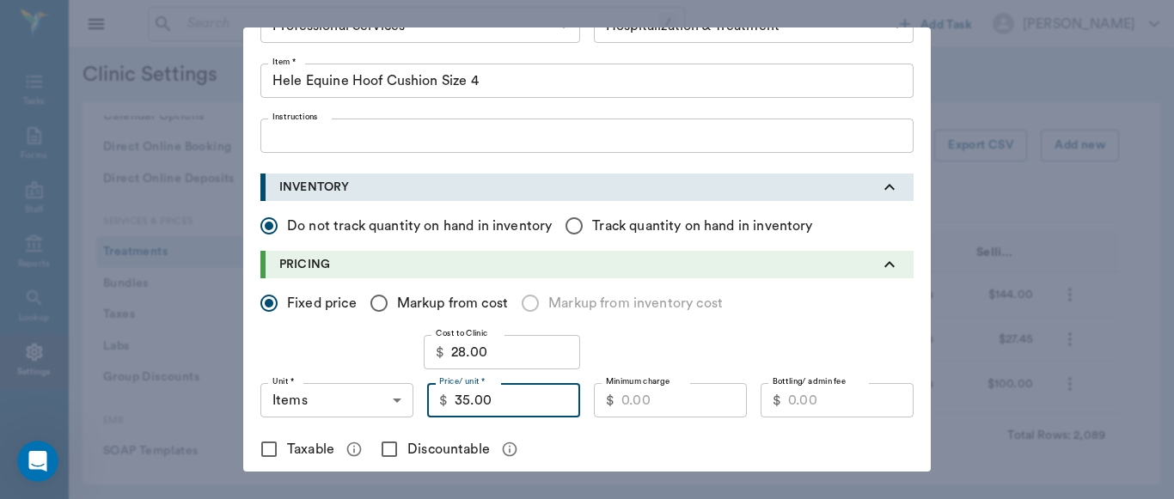
click at [694, 405] on input "Minimum charge" at bounding box center [683, 400] width 125 height 34
click at [382, 446] on input "Discountable" at bounding box center [389, 449] width 36 height 36
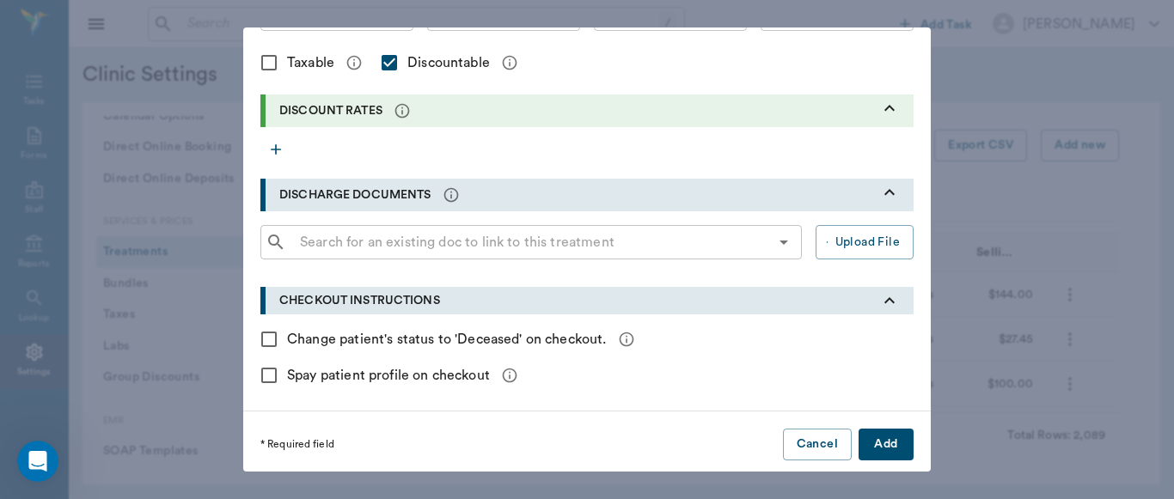
scroll to position [490, 0]
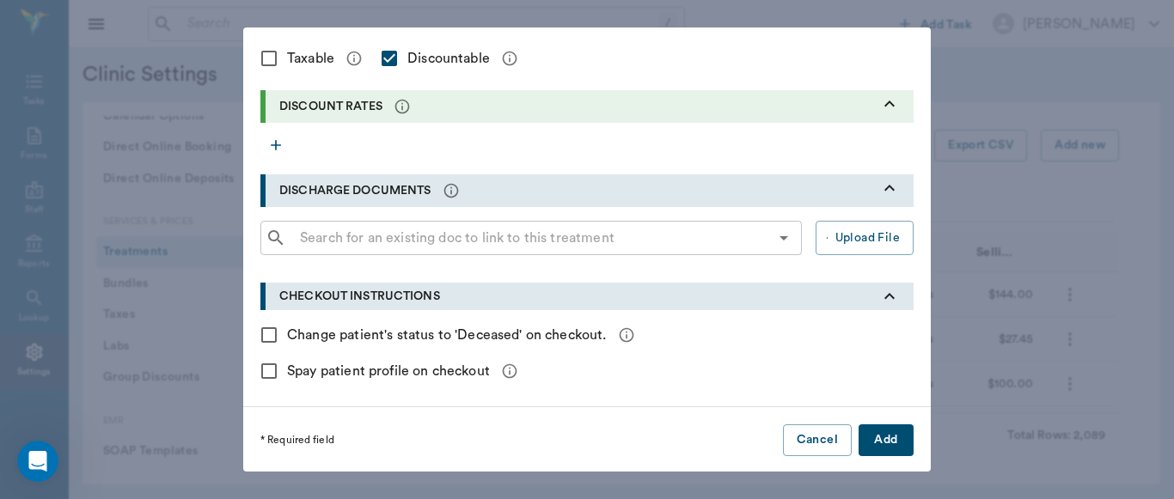
click at [883, 439] on button "Add" at bounding box center [885, 440] width 55 height 32
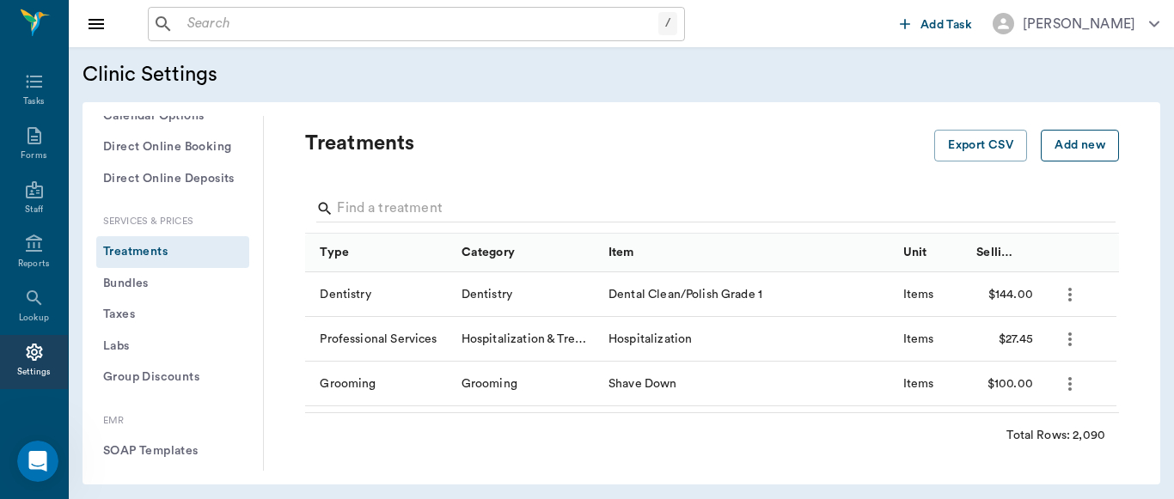
click at [1055, 141] on button "Add new" at bounding box center [1080, 146] width 78 height 32
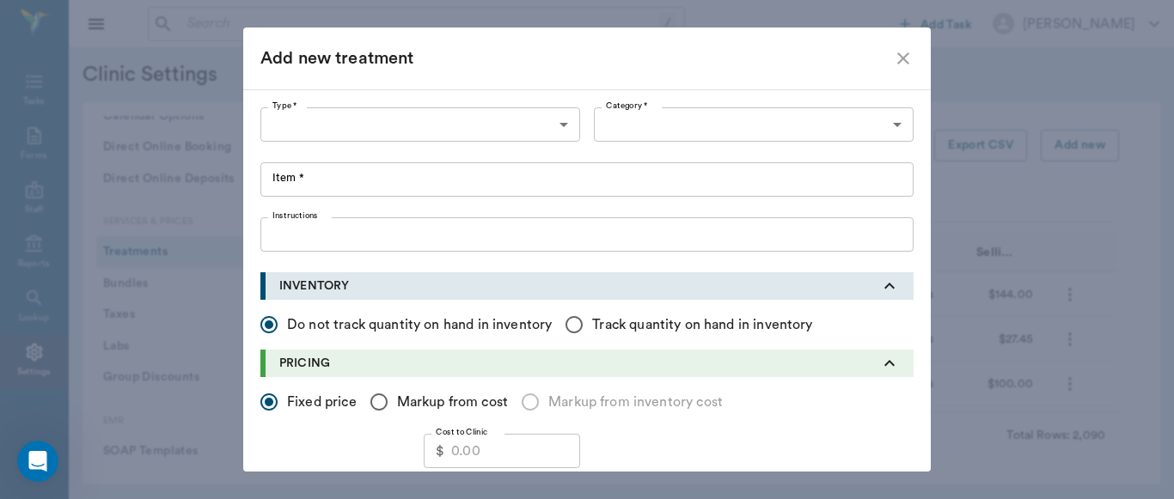
click at [557, 133] on body "/ ​ Add Task [PERSON_NAME] Nectar Messages Appts Labs Imaging Inventory Tasks F…" at bounding box center [587, 249] width 1174 height 499
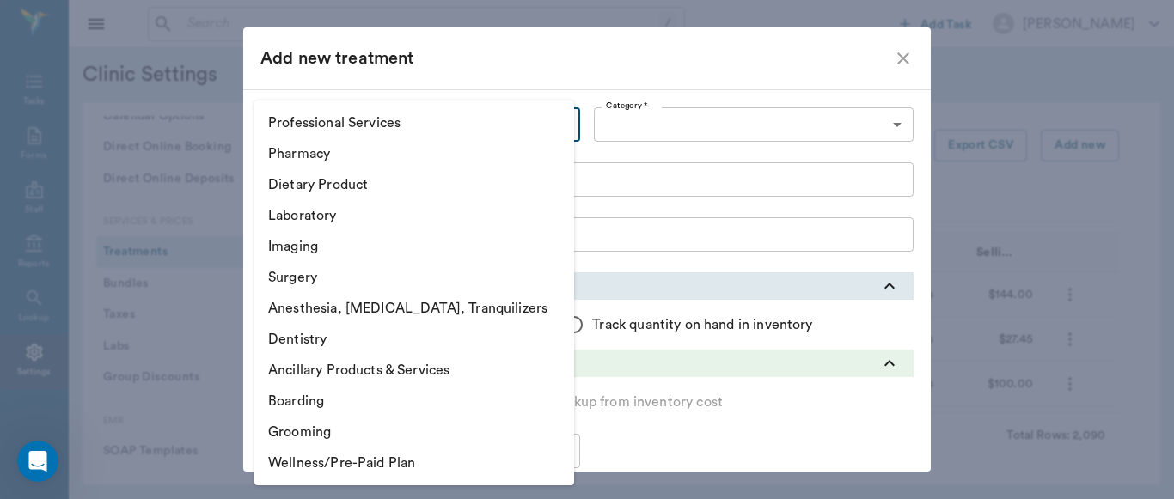
click at [387, 125] on li "Professional Services" at bounding box center [414, 122] width 320 height 31
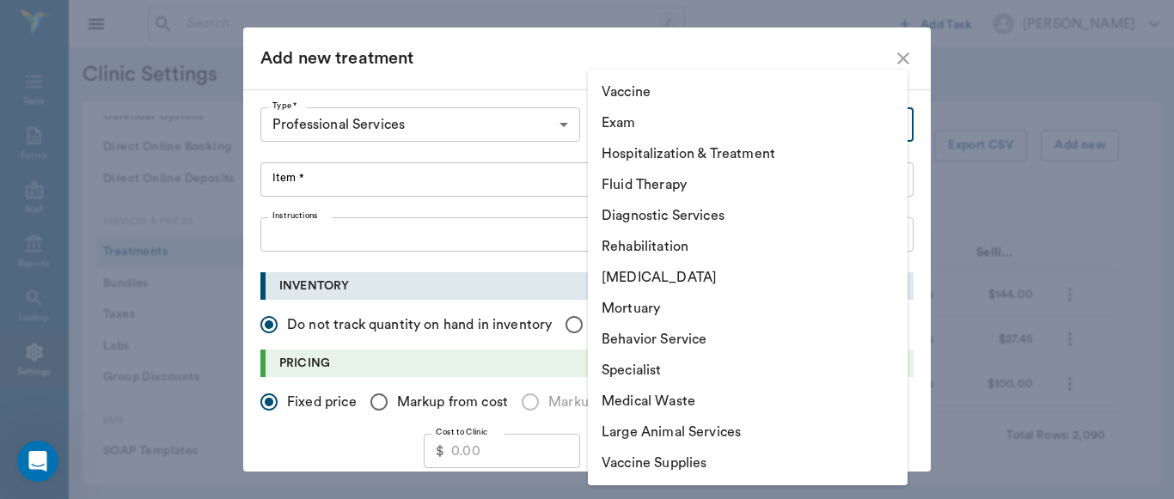
click at [893, 119] on body "/ ​ Add Task [PERSON_NAME] Nectar Messages Appts Labs Imaging Inventory Tasks F…" at bounding box center [587, 249] width 1174 height 499
click at [699, 150] on li "Hospitalization & Treatment" at bounding box center [748, 153] width 320 height 31
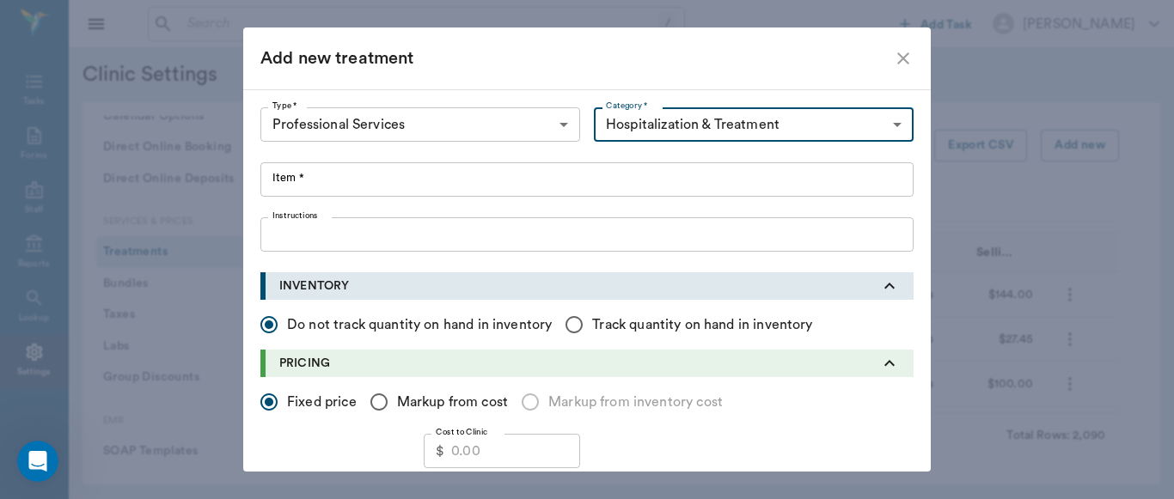
click at [301, 187] on input "Item *" at bounding box center [586, 179] width 653 height 34
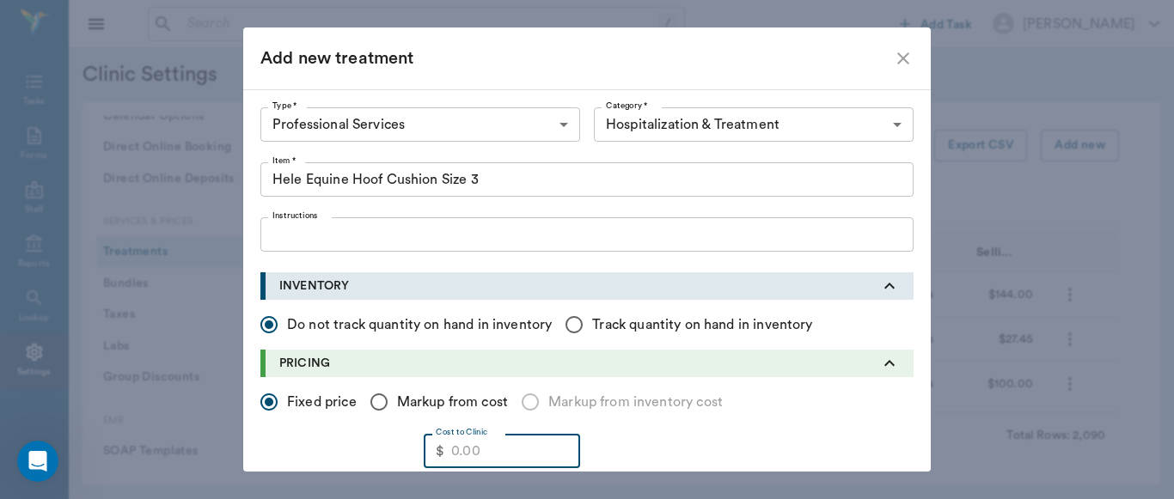
click at [492, 456] on input "Cost to Clinic" at bounding box center [515, 451] width 129 height 34
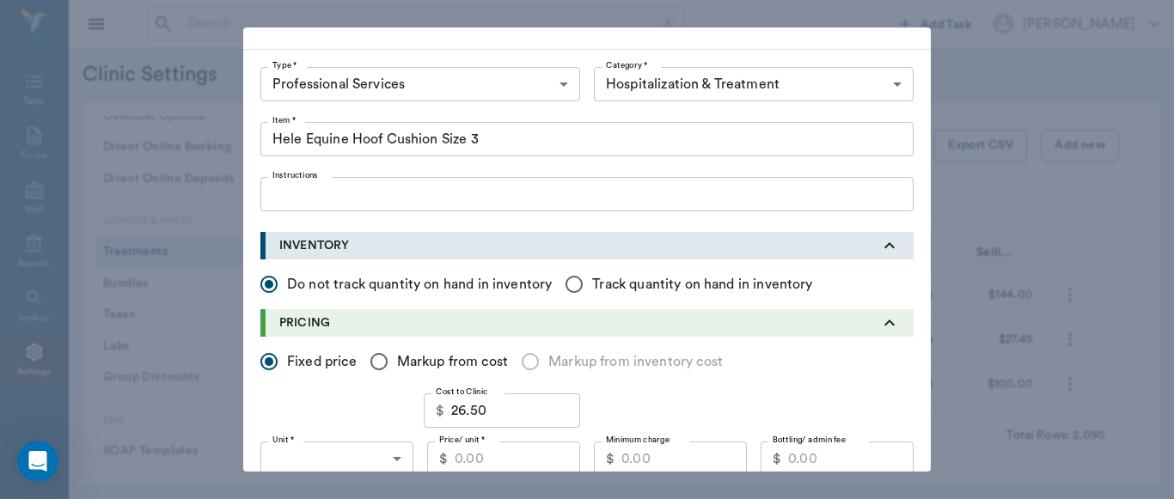
scroll to position [51, 0]
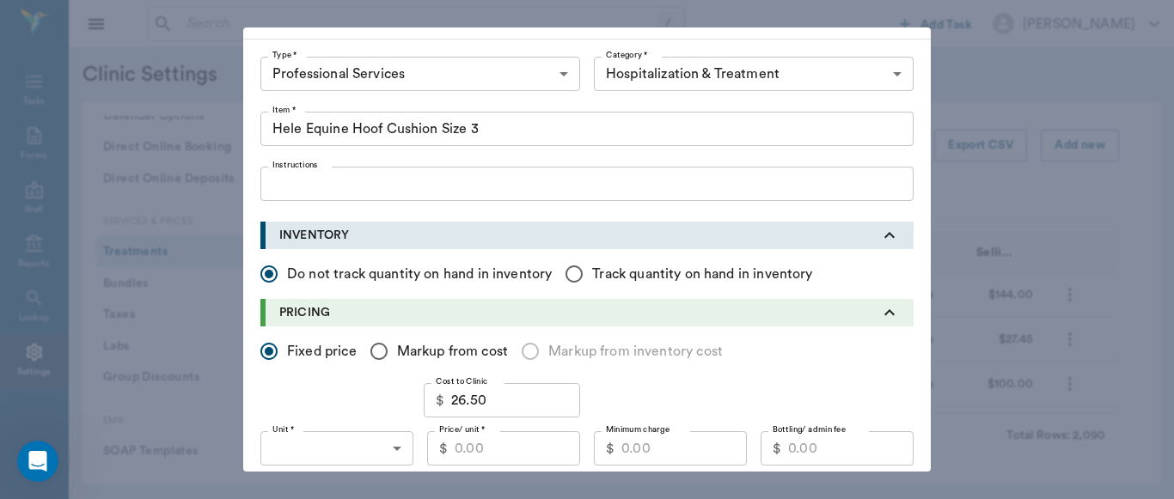
click at [512, 455] on input "Price/ unit *" at bounding box center [517, 448] width 125 height 34
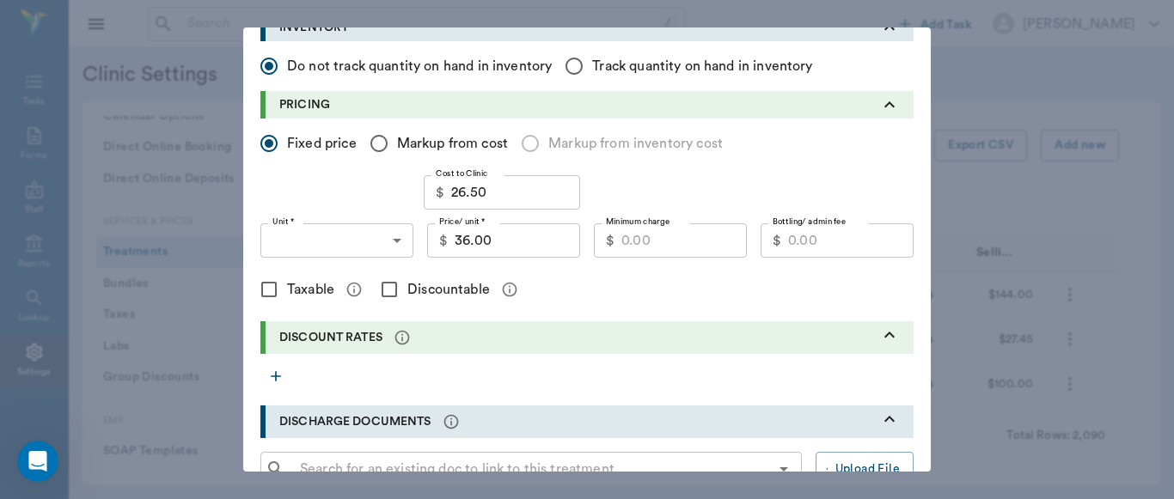
scroll to position [266, 0]
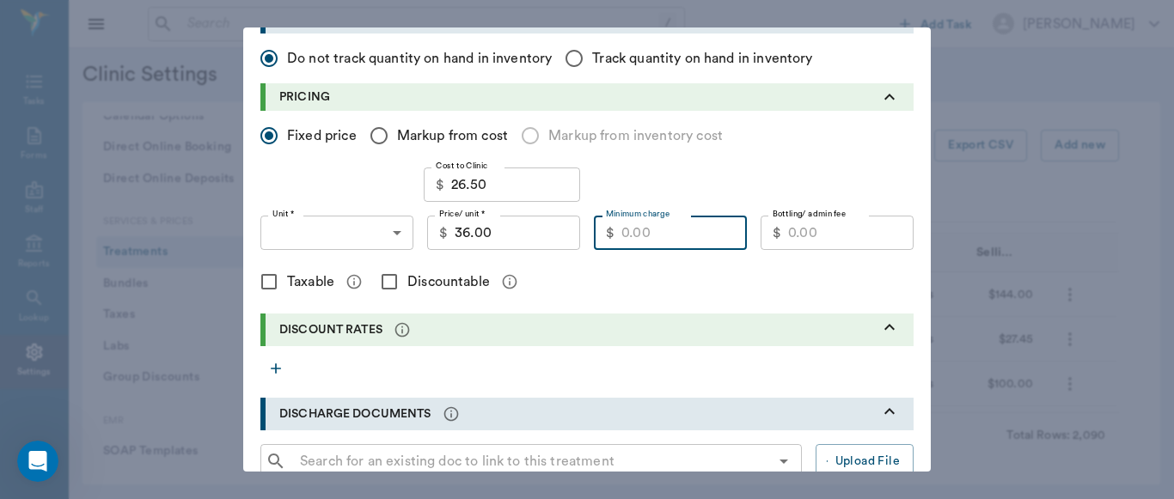
click at [662, 235] on input "Minimum charge" at bounding box center [683, 233] width 125 height 34
click at [376, 284] on input "Discountable" at bounding box center [389, 282] width 36 height 36
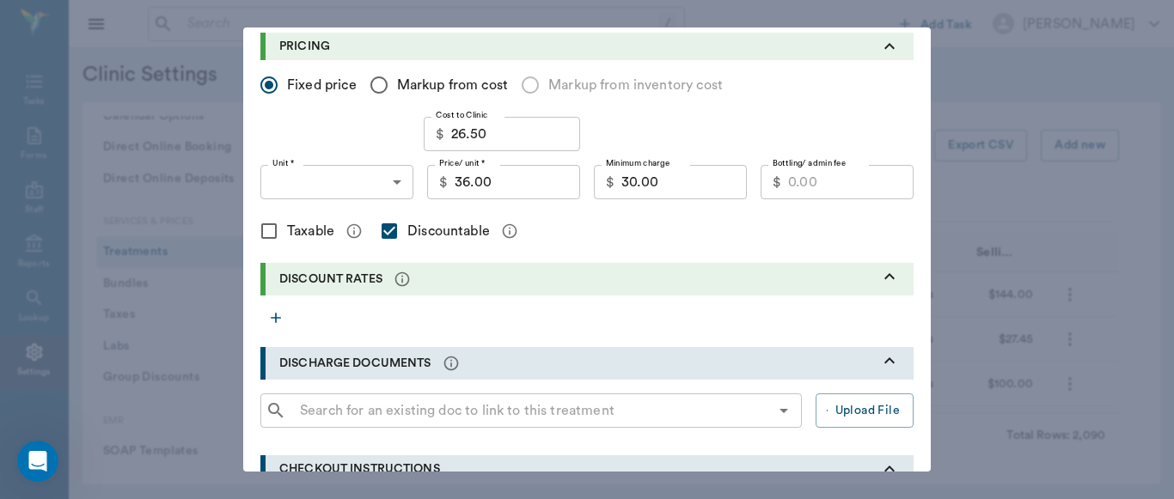
scroll to position [313, 0]
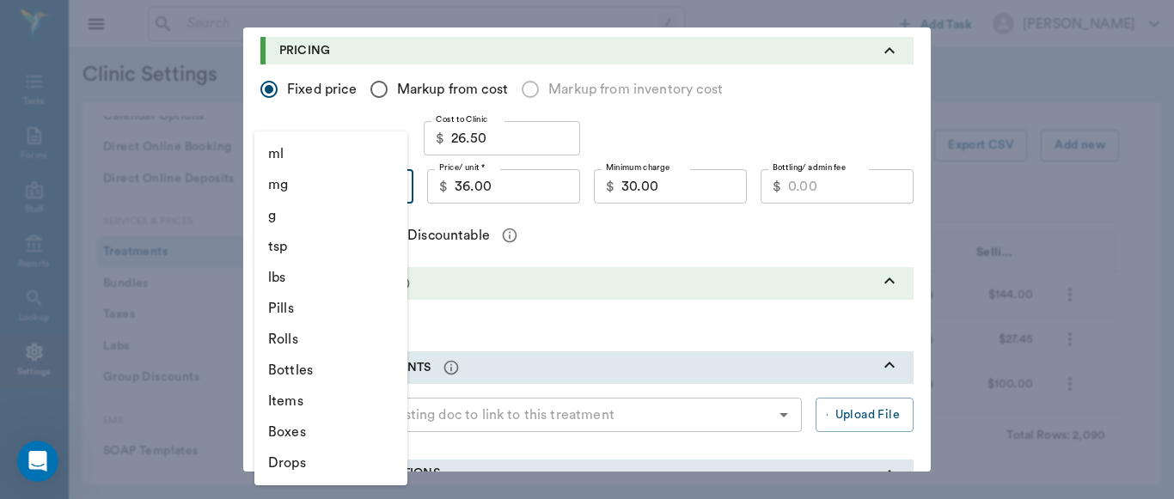
click at [397, 190] on body "/ ​ Add Task [PERSON_NAME] Nectar Messages Appts Labs Imaging Inventory Tasks F…" at bounding box center [587, 249] width 1174 height 499
click at [310, 404] on li "Items" at bounding box center [330, 401] width 153 height 31
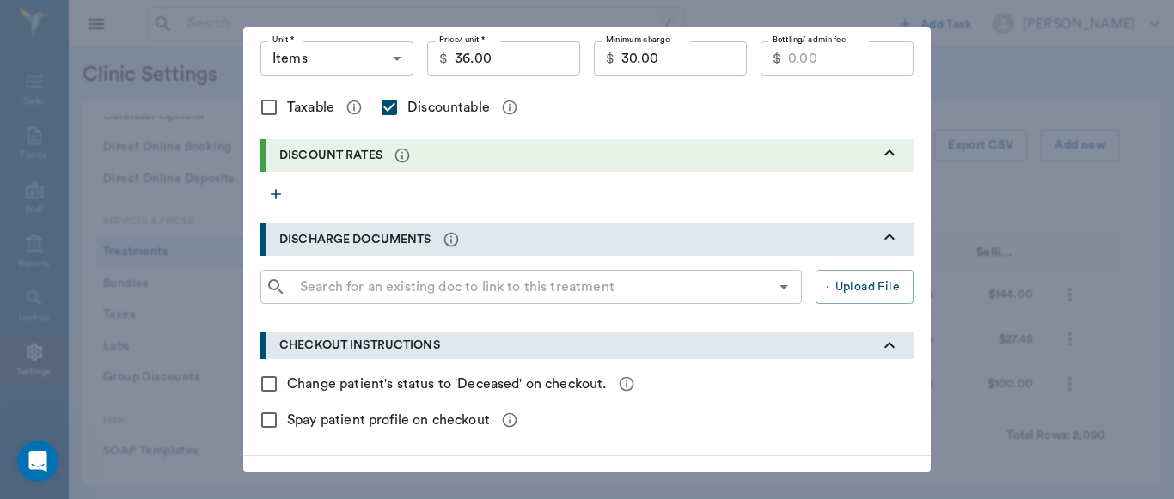
scroll to position [492, 0]
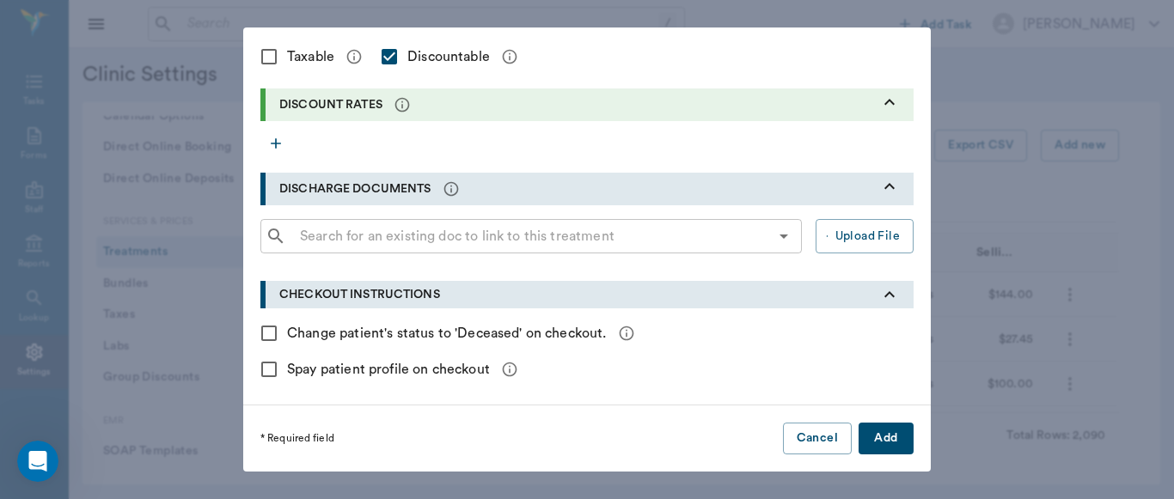
click at [891, 439] on button "Add" at bounding box center [885, 439] width 55 height 32
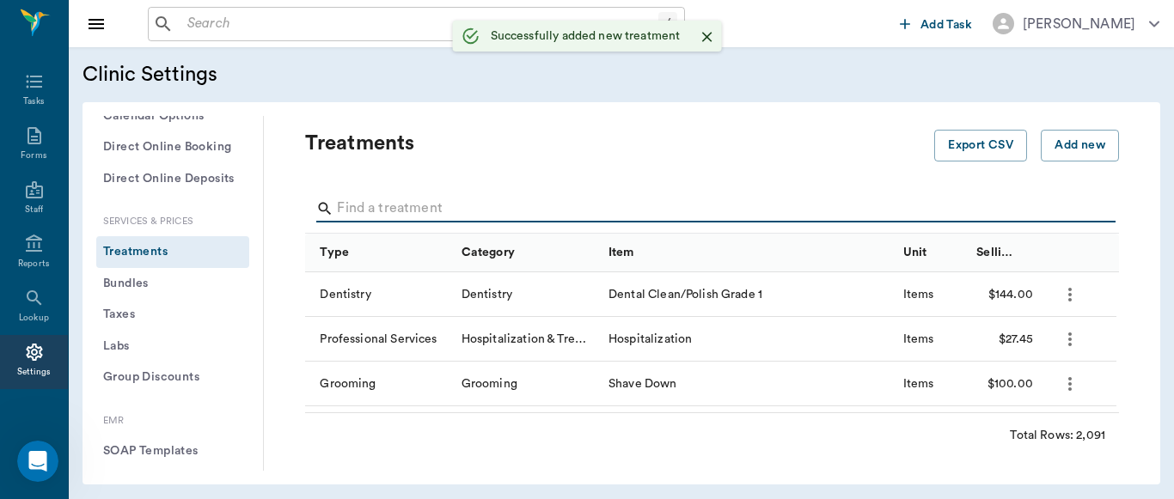
click at [455, 199] on input "Search" at bounding box center [713, 208] width 753 height 27
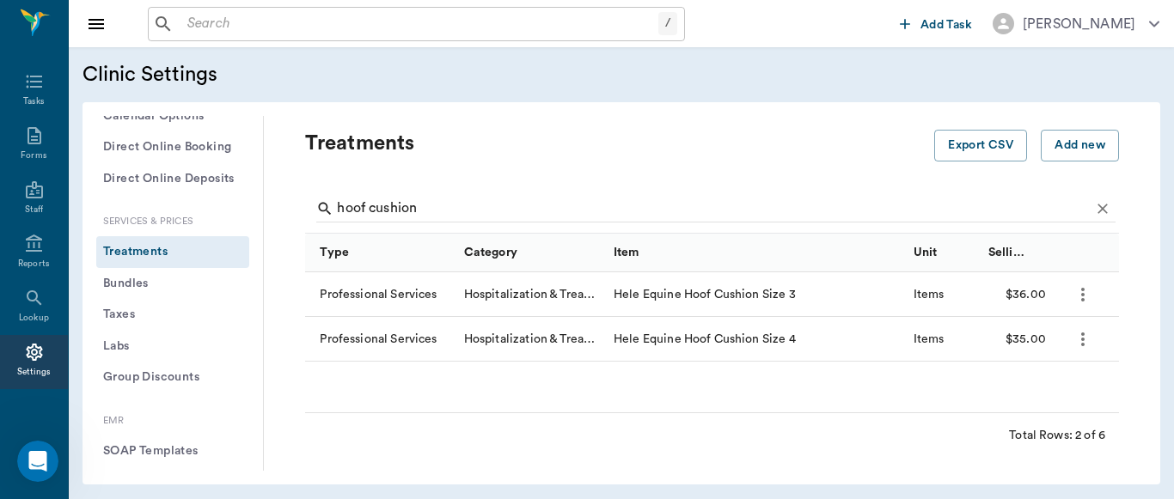
click at [1084, 346] on icon "more" at bounding box center [1082, 339] width 21 height 21
click at [1042, 394] on p "Edit Treatment" at bounding box center [1038, 386] width 94 height 21
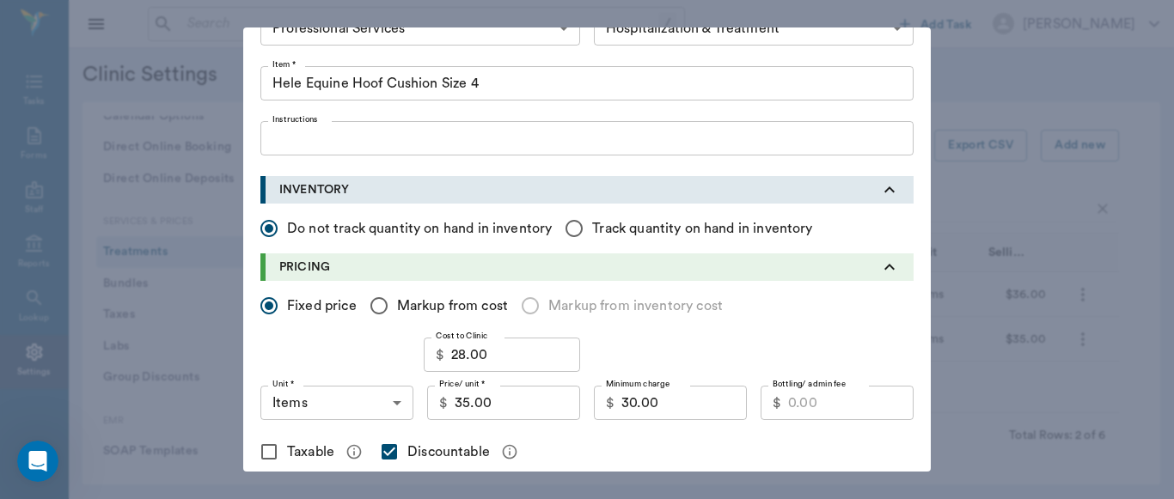
scroll to position [113, 0]
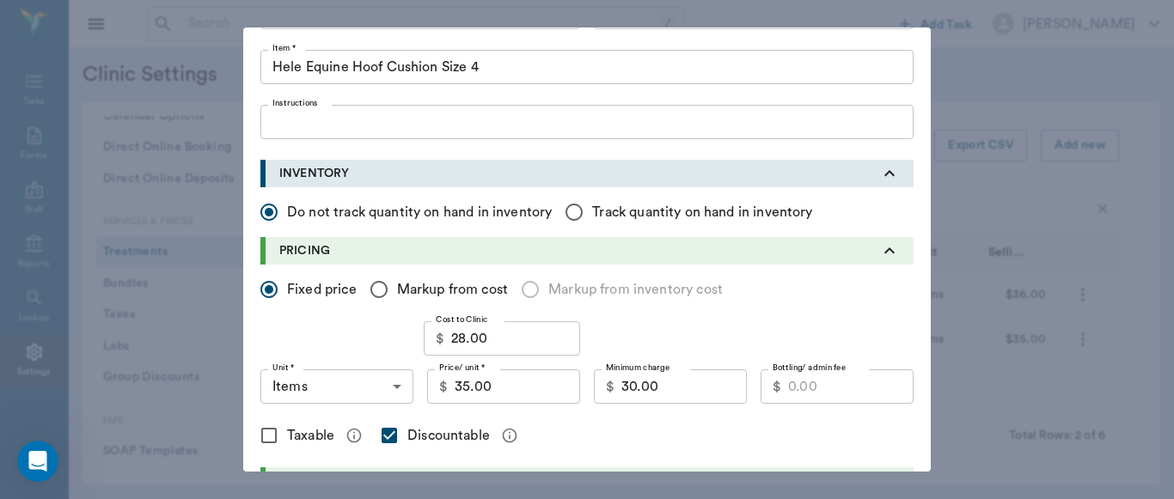
click at [462, 384] on input "35.00" at bounding box center [517, 386] width 125 height 34
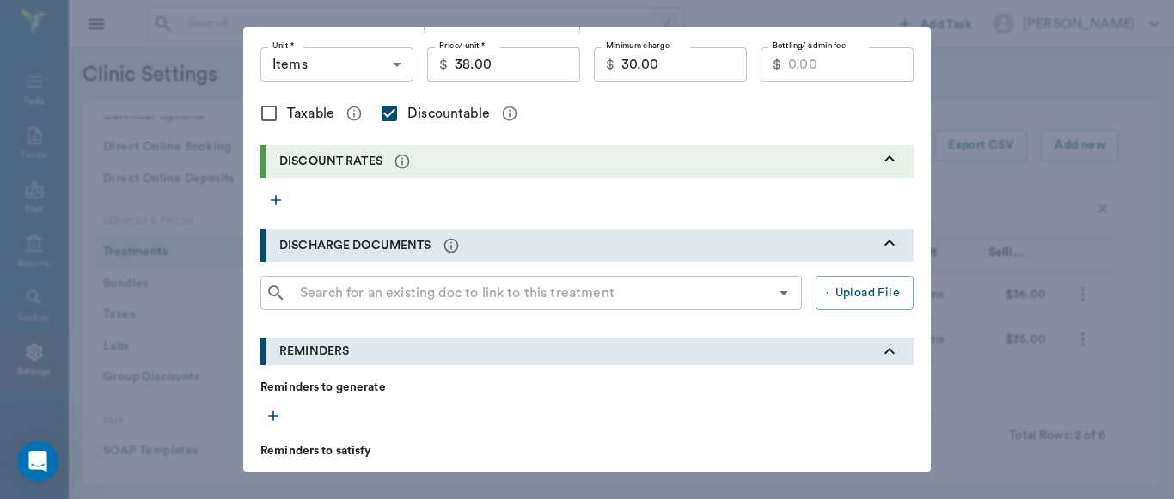
scroll to position [660, 0]
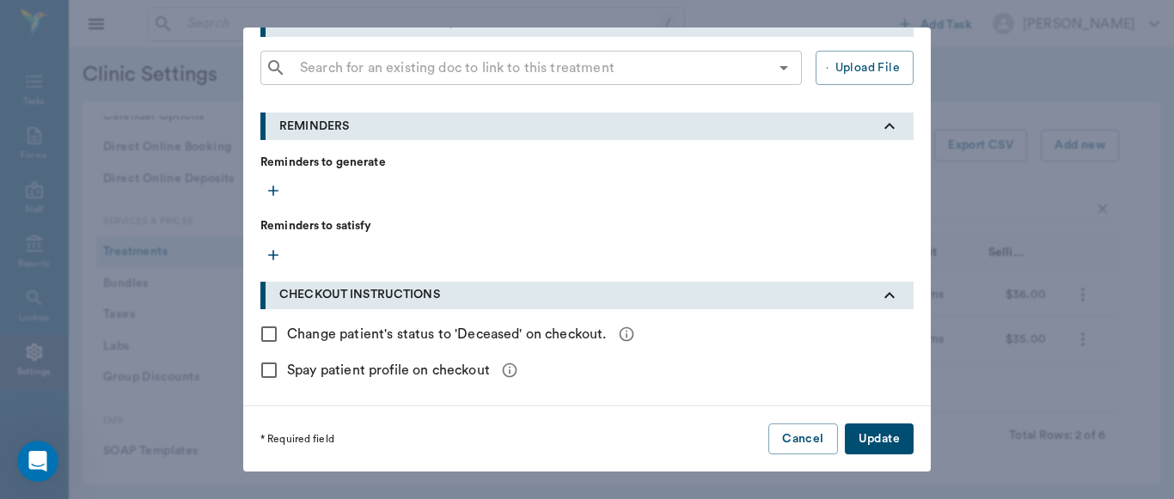
click at [878, 440] on button "Update" at bounding box center [879, 440] width 69 height 32
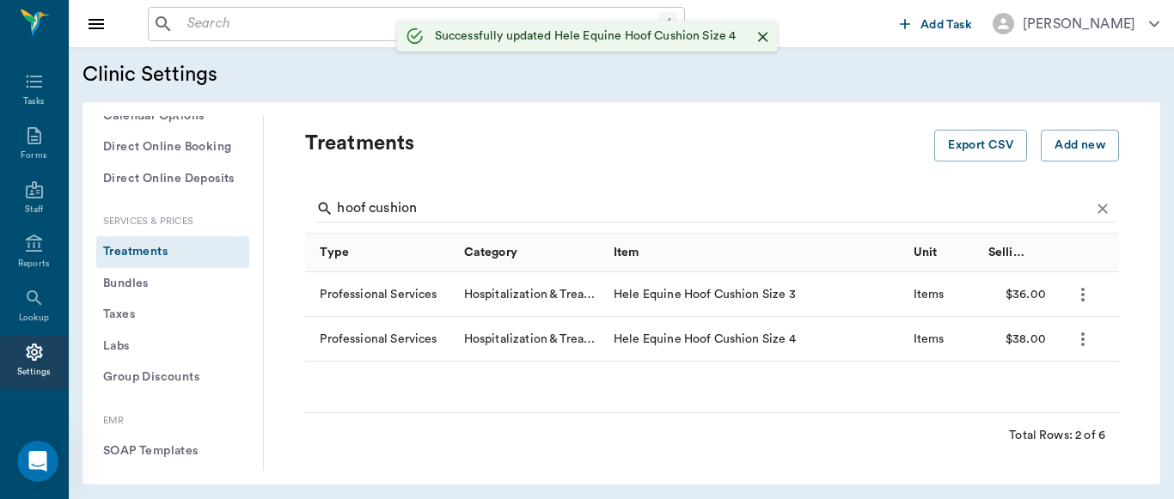
scroll to position [0, 0]
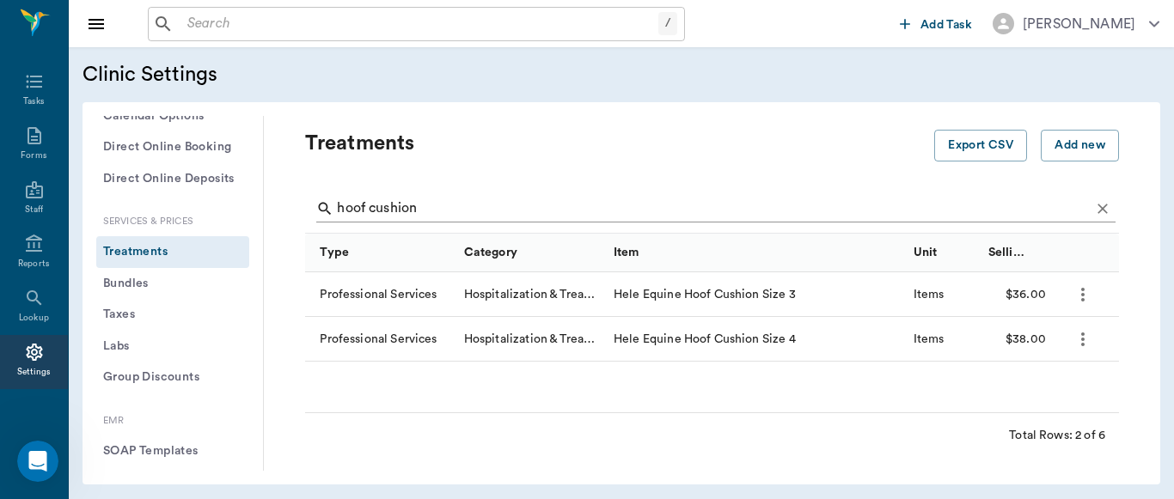
click at [449, 209] on input "hoof cushion" at bounding box center [713, 208] width 753 height 27
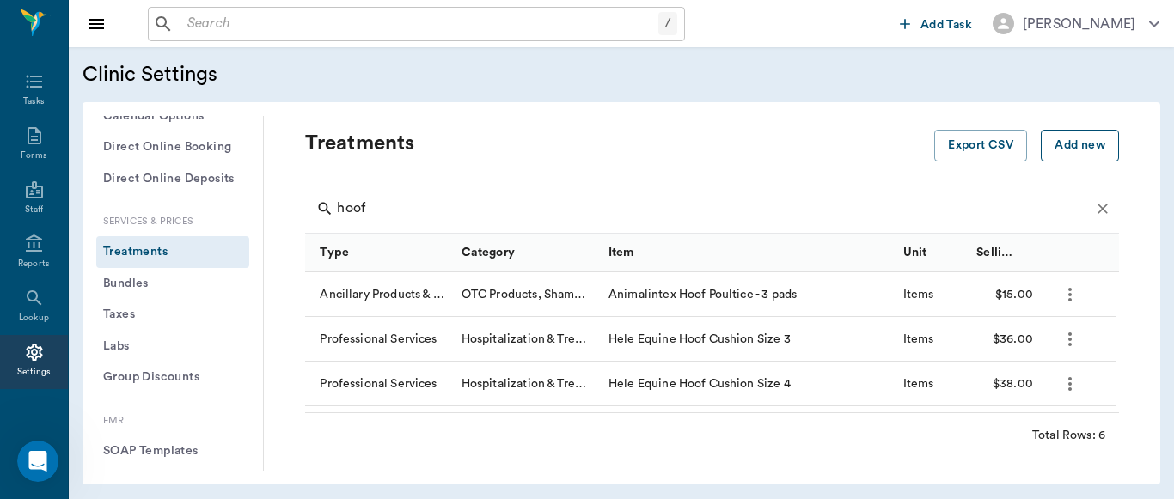
click at [1047, 152] on button "Add new" at bounding box center [1080, 146] width 78 height 32
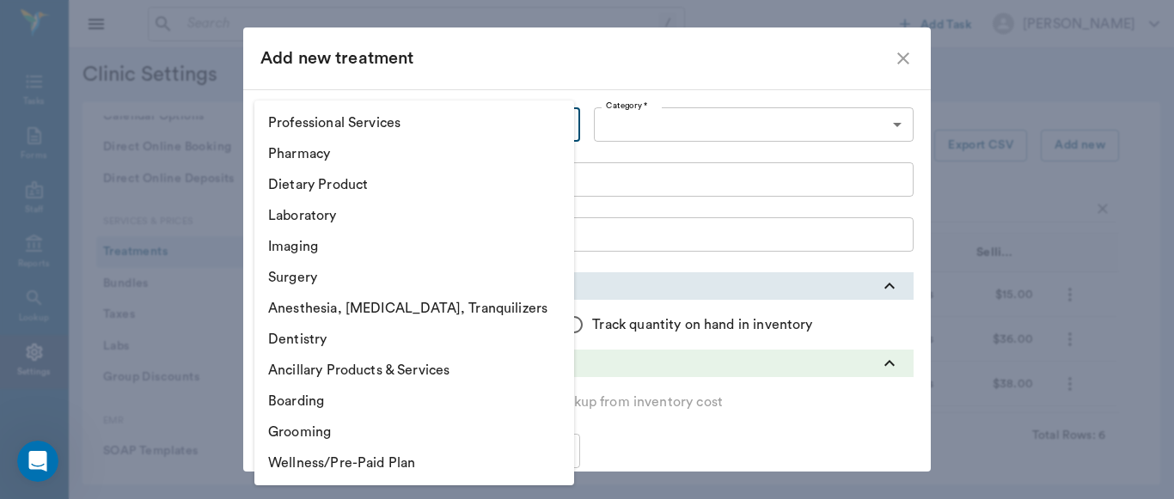
click at [555, 121] on body "/ ​ Add Task [PERSON_NAME] Nectar Messages Appts Labs Imaging Inventory Tasks F…" at bounding box center [587, 249] width 1174 height 499
click at [408, 365] on li "Ancillary Products & Services" at bounding box center [414, 370] width 320 height 31
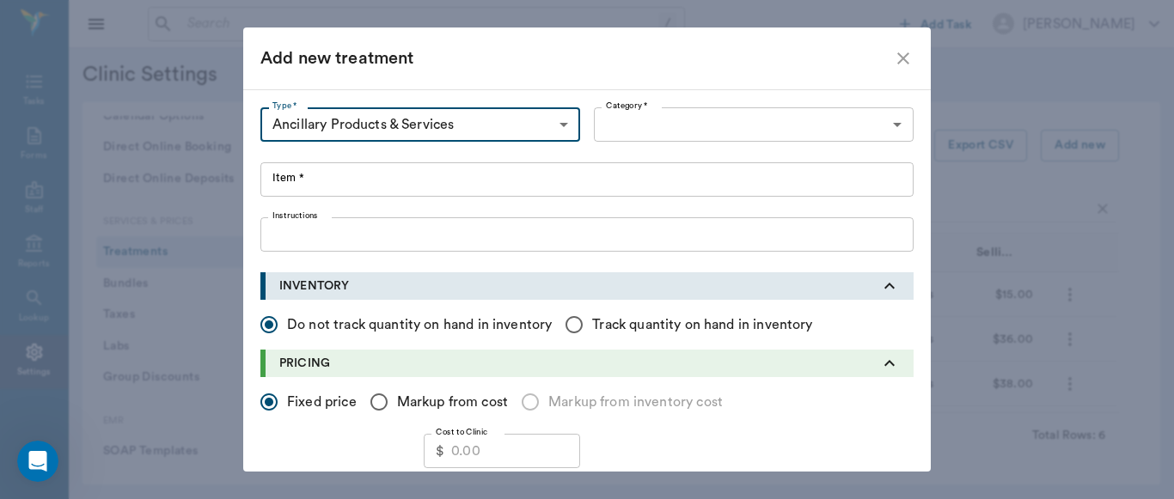
click at [894, 124] on body "/ ​ Add Task [PERSON_NAME] Nectar Messages Appts Labs Imaging Inventory Tasks F…" at bounding box center [587, 249] width 1174 height 499
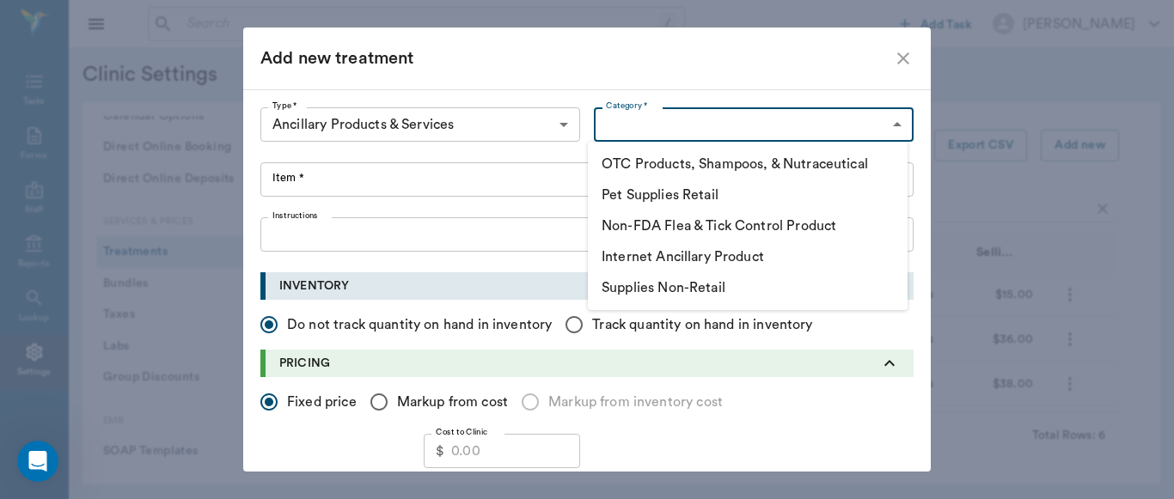
click at [705, 196] on li "Pet Supplies Retail" at bounding box center [748, 195] width 320 height 31
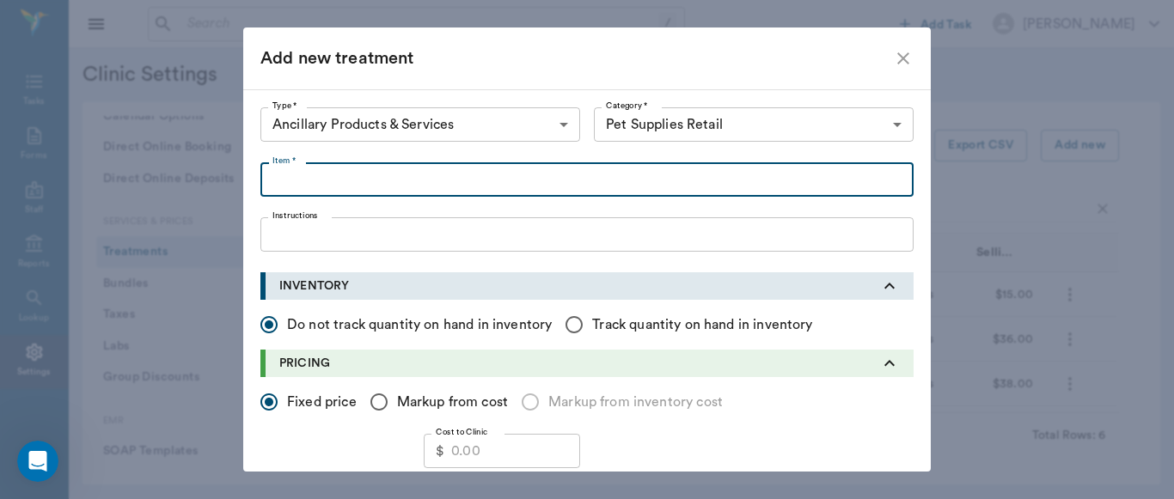
click at [284, 179] on input "Item *" at bounding box center [586, 179] width 653 height 34
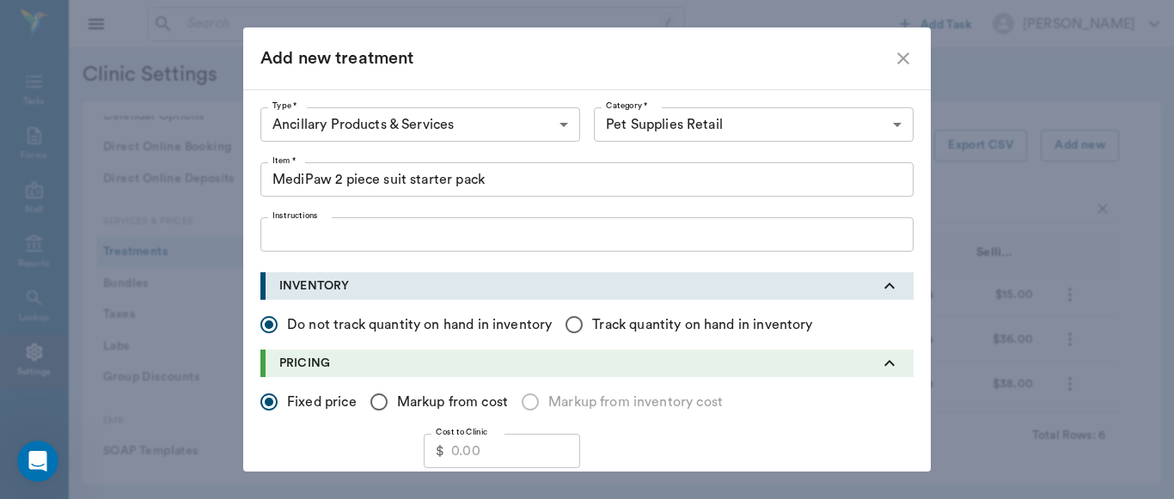
scroll to position [156, 0]
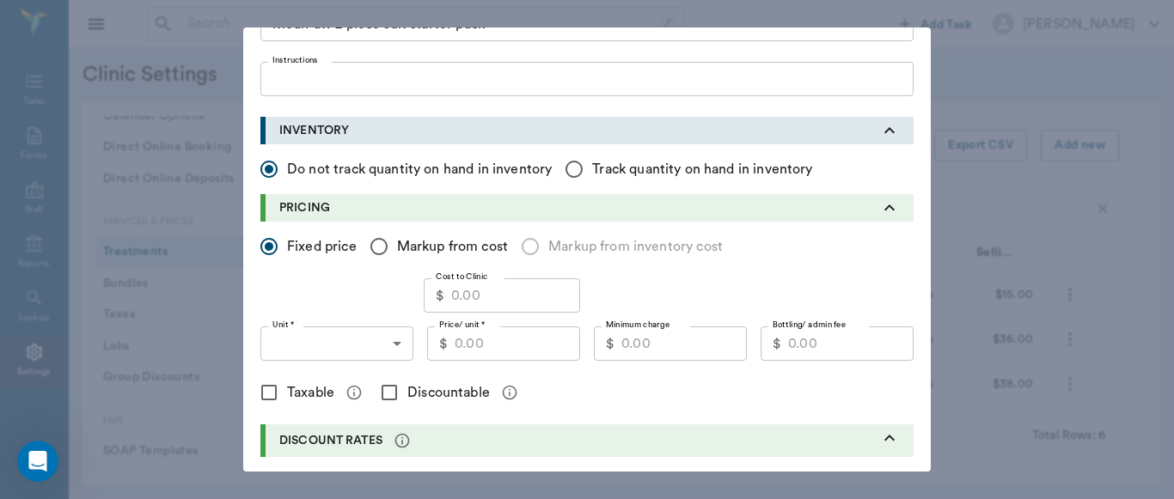
click at [491, 296] on input "Cost to Clinic" at bounding box center [515, 295] width 129 height 34
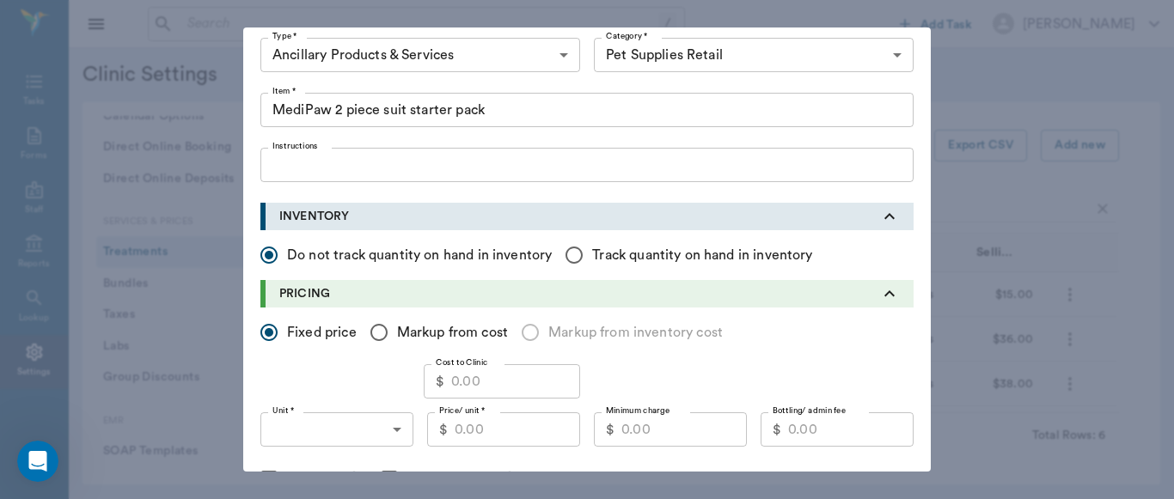
click at [491, 116] on input "MediPaw 2 piece suit starter pack" at bounding box center [586, 110] width 653 height 34
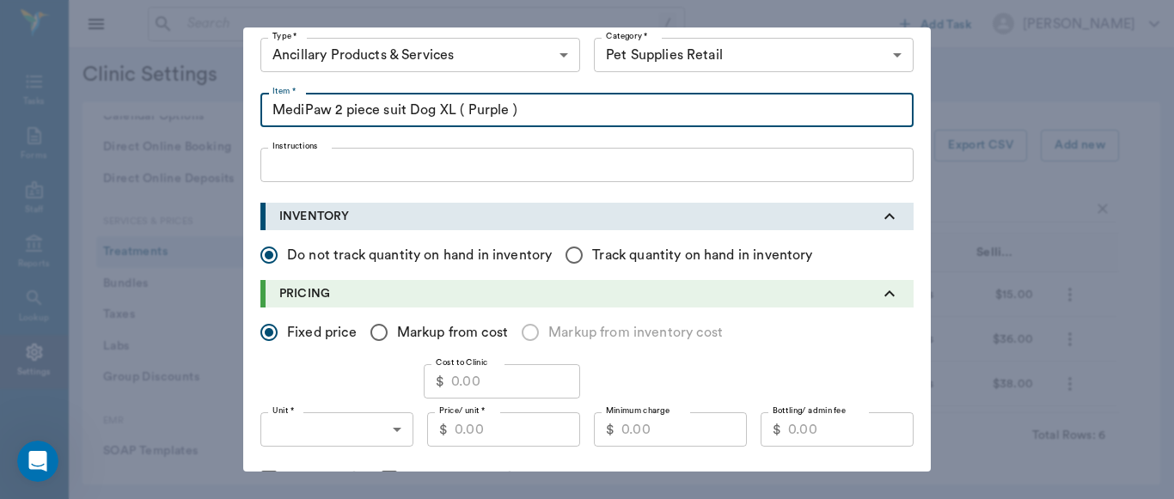
click at [523, 382] on input "Cost to Clinic" at bounding box center [515, 381] width 129 height 34
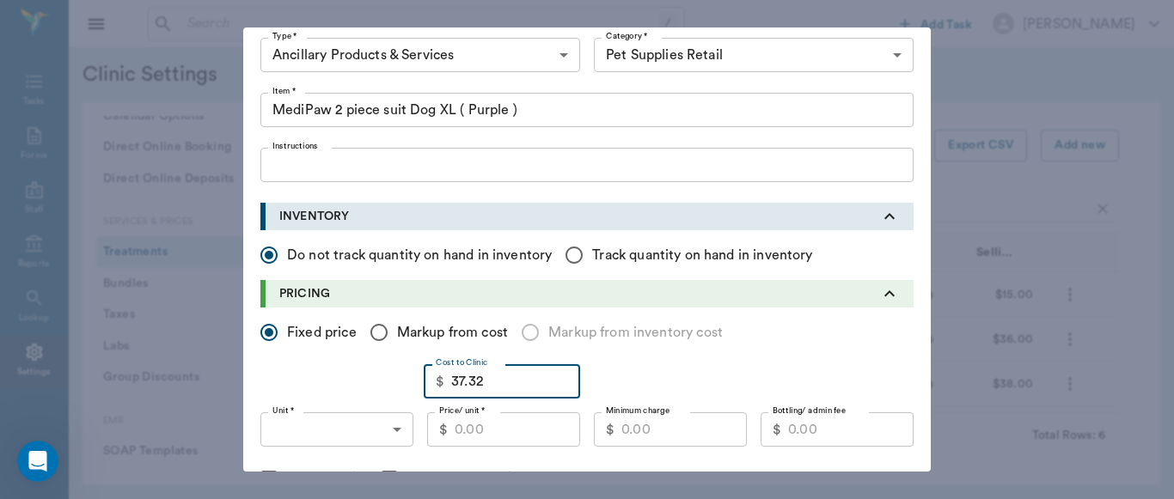
click at [524, 441] on input "Price/ unit *" at bounding box center [517, 429] width 125 height 34
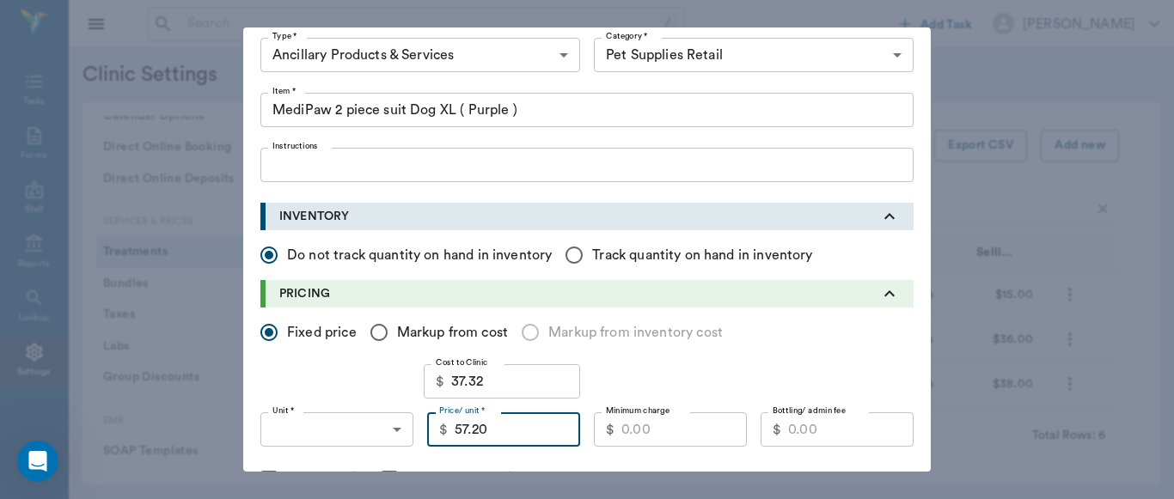
click at [634, 433] on input "Minimum charge" at bounding box center [683, 429] width 125 height 34
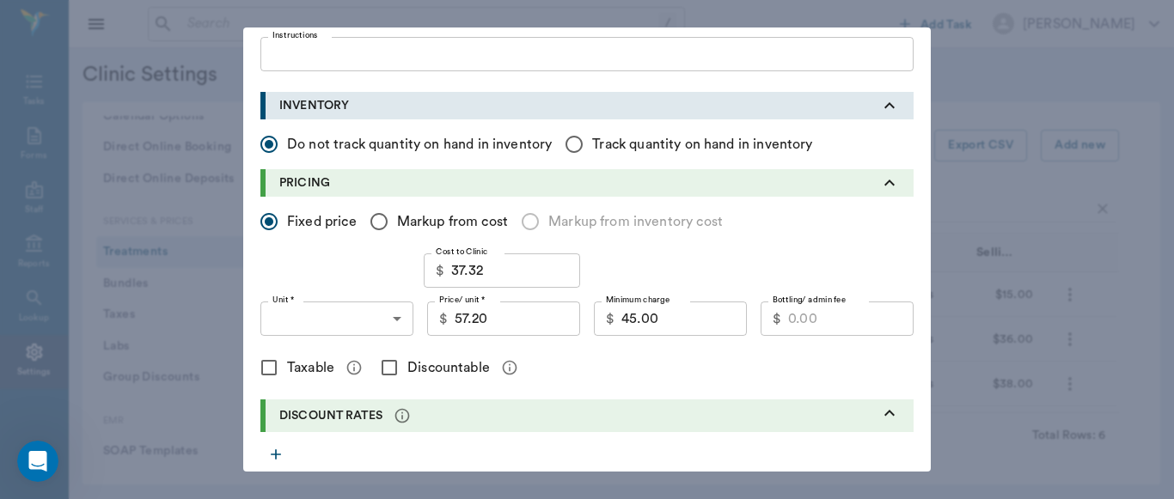
scroll to position [268, 0]
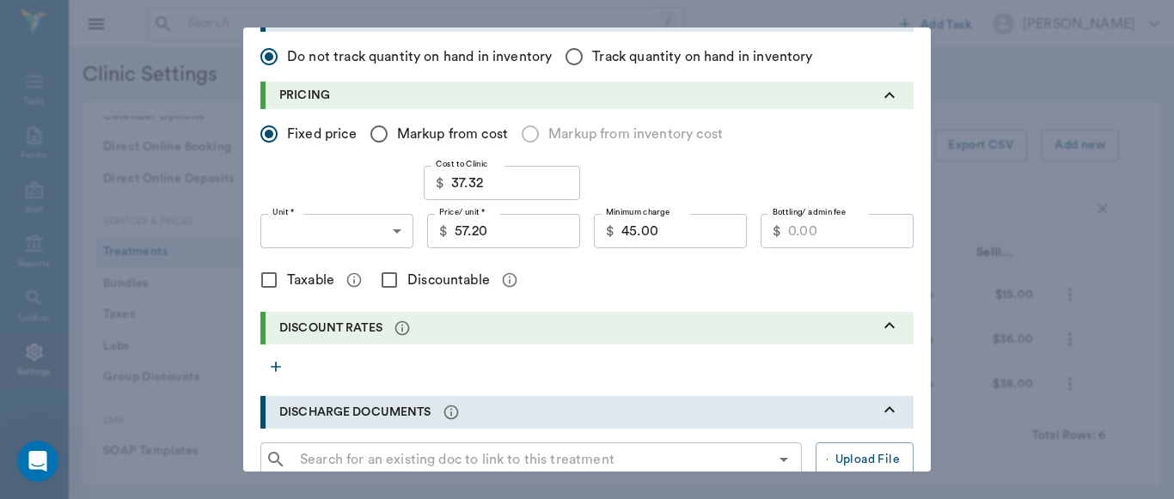
click at [384, 278] on input "Discountable" at bounding box center [389, 280] width 36 height 36
click at [261, 278] on input "Taxable" at bounding box center [269, 280] width 36 height 36
click at [388, 236] on body "/ ​ Add Task [PERSON_NAME] Nectar Messages Appts Labs Imaging Inventory Tasks F…" at bounding box center [587, 249] width 1174 height 499
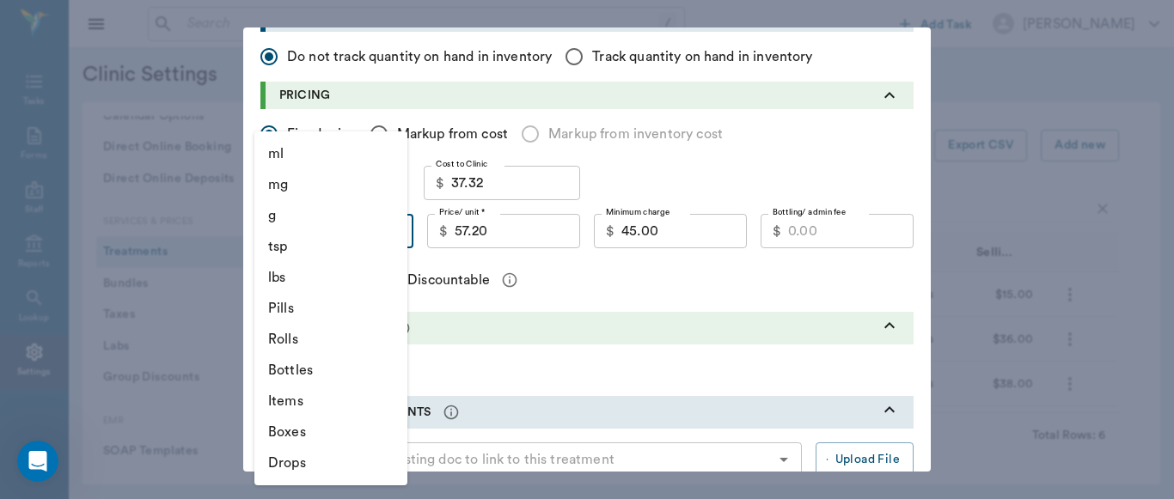
click at [304, 400] on li "Items" at bounding box center [330, 401] width 153 height 31
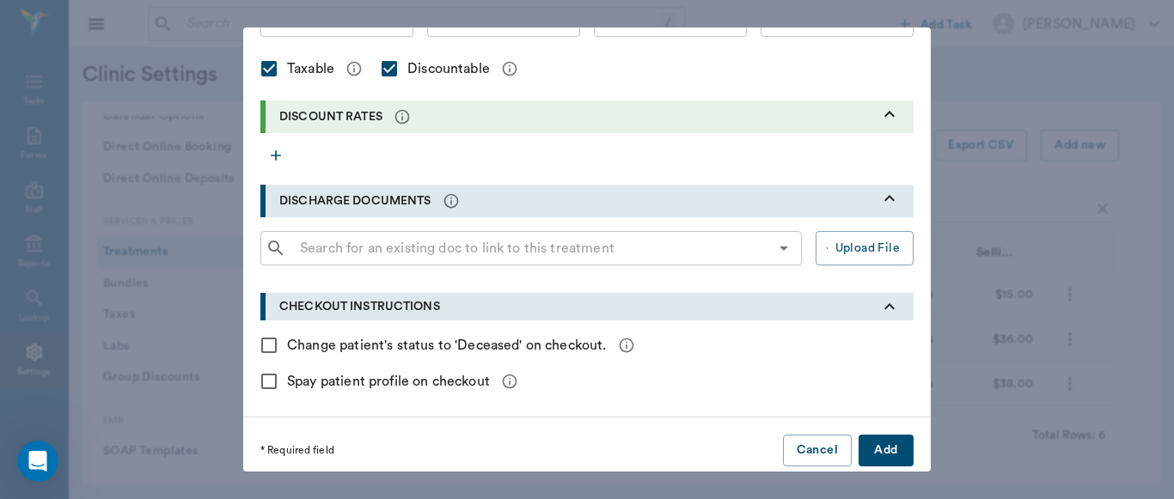
scroll to position [492, 0]
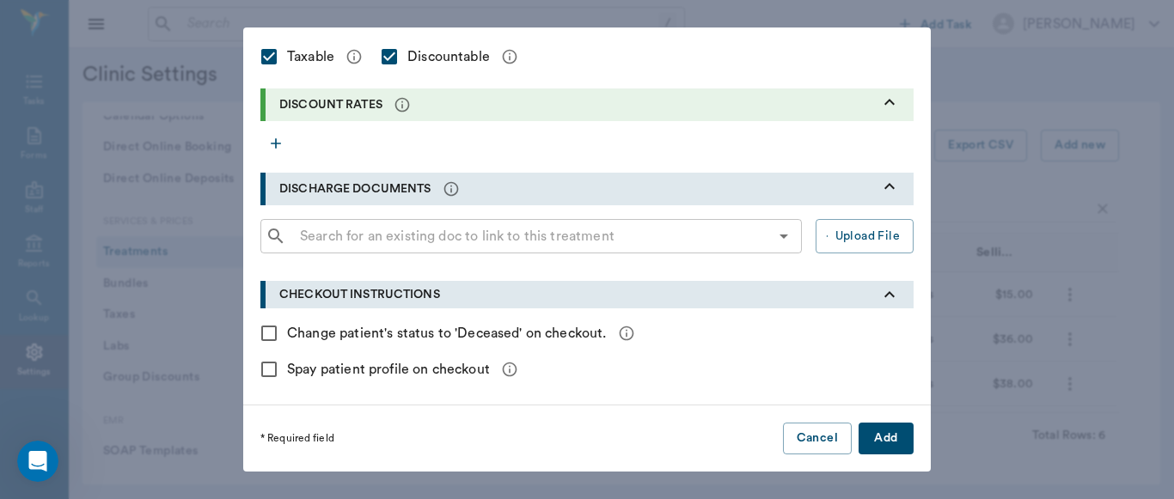
click at [878, 444] on button "Add" at bounding box center [885, 439] width 55 height 32
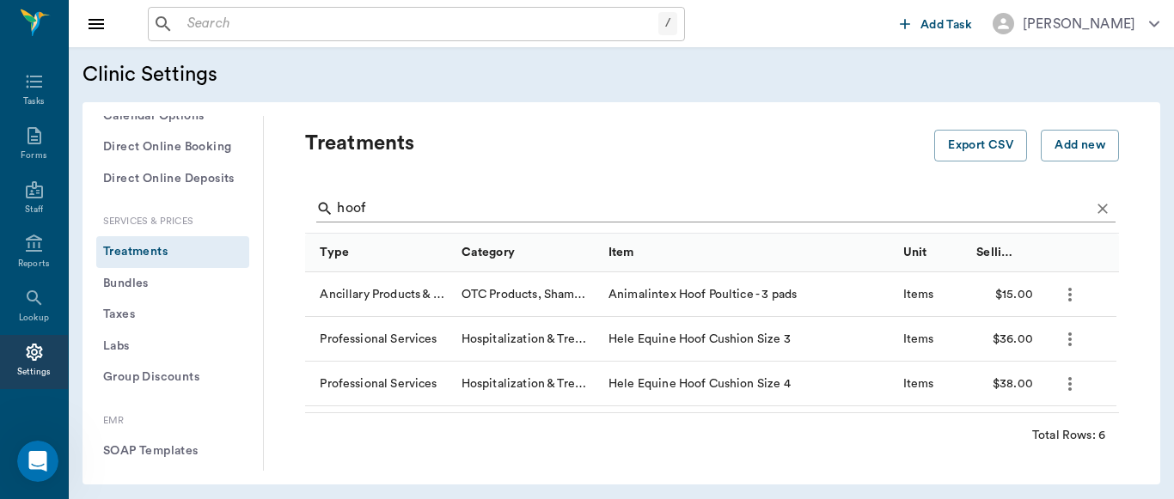
click at [397, 202] on input "hoof" at bounding box center [713, 208] width 753 height 27
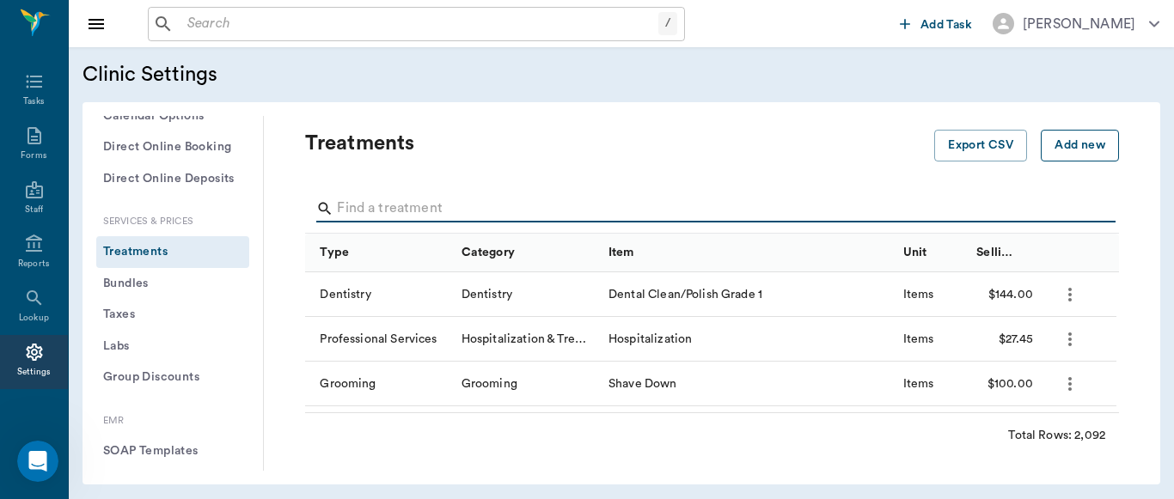
click at [1063, 150] on button "Add new" at bounding box center [1080, 146] width 78 height 32
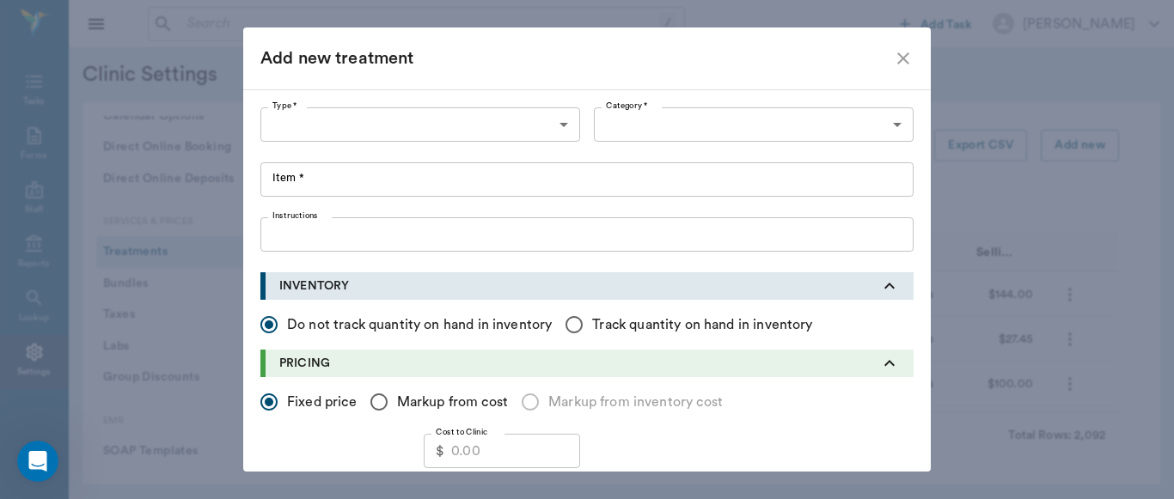
click at [553, 125] on body "/ ​ Add Task [PERSON_NAME] Nectar Messages Appts Labs Imaging Inventory Tasks F…" at bounding box center [587, 249] width 1174 height 499
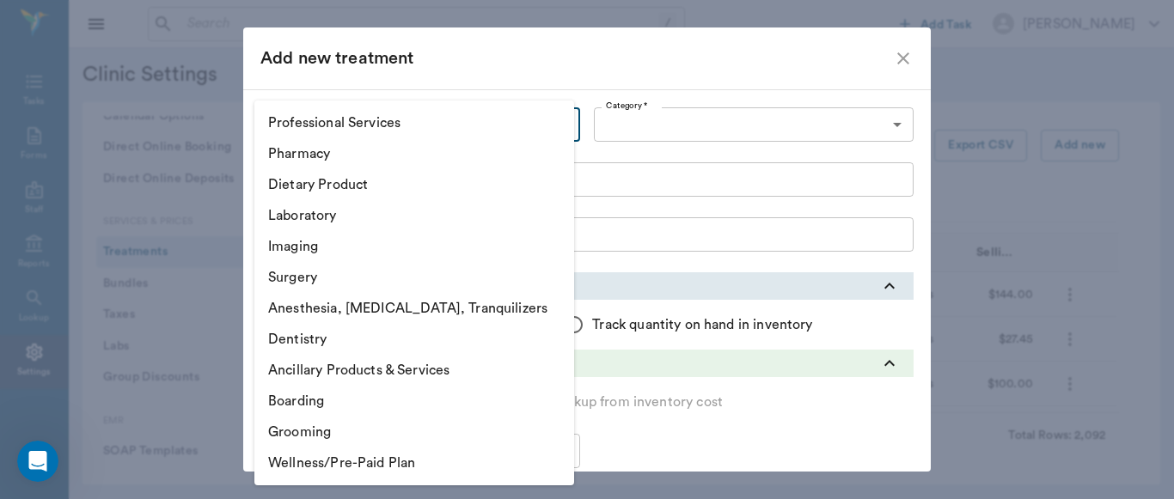
click at [369, 371] on li "Ancillary Products & Services" at bounding box center [414, 370] width 320 height 31
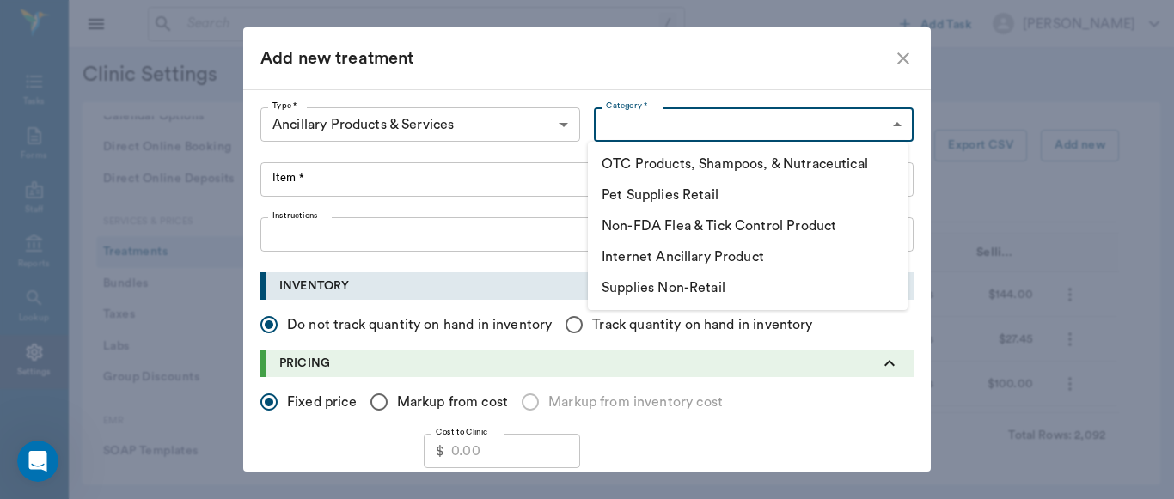
click at [891, 121] on body "/ ​ Add Task [PERSON_NAME] Nectar Messages Appts Labs Imaging Inventory Tasks F…" at bounding box center [587, 249] width 1174 height 499
click at [721, 202] on li "Pet Supplies Retail" at bounding box center [748, 195] width 320 height 31
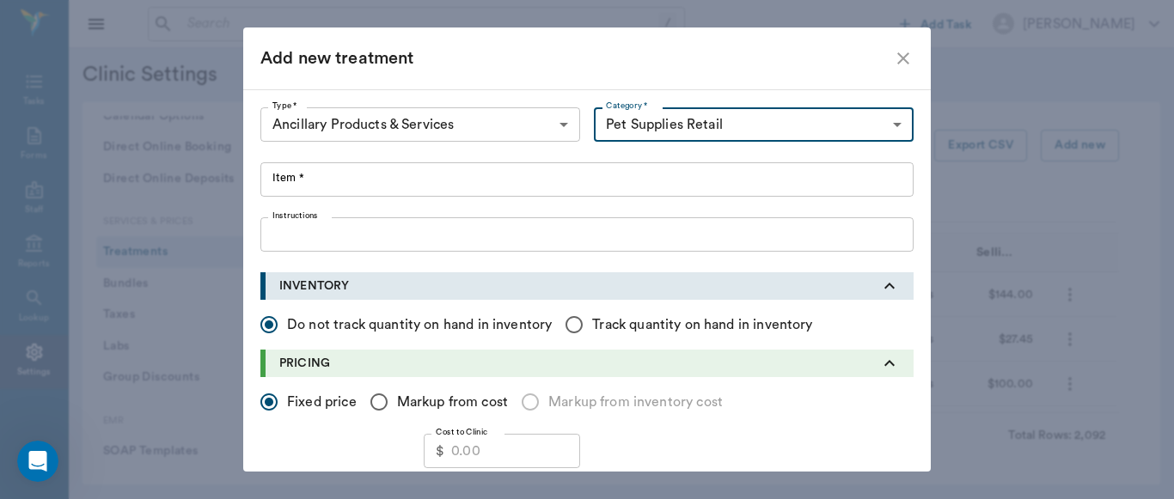
click at [346, 186] on input "Item *" at bounding box center [586, 179] width 653 height 34
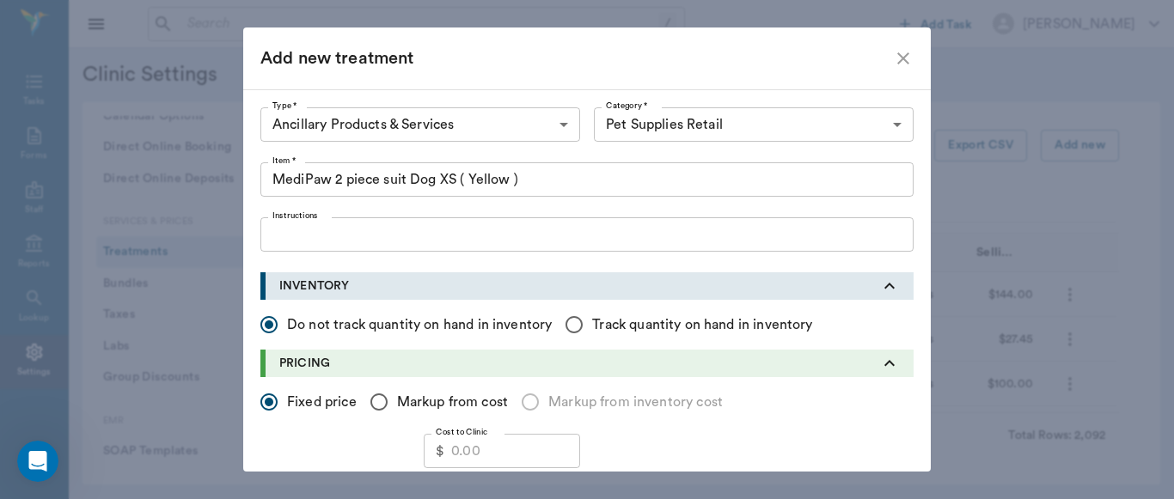
scroll to position [120, 0]
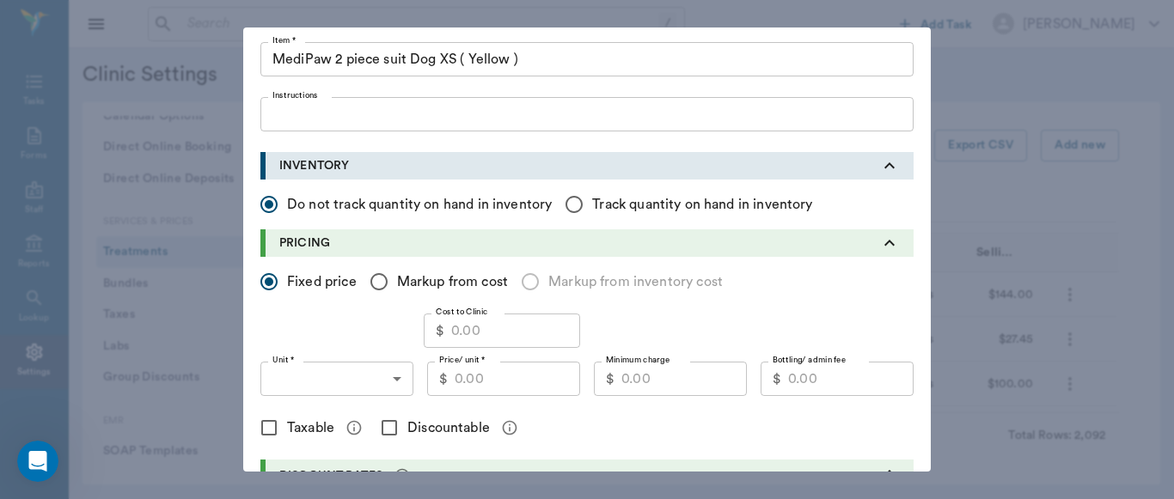
click at [522, 378] on input "Price/ unit *" at bounding box center [517, 379] width 125 height 34
click at [474, 332] on input "Cost to Clinic" at bounding box center [515, 331] width 129 height 34
click at [393, 384] on body "/ ​ Add Task [PERSON_NAME] Nectar Messages Appts Labs Imaging Inventory Tasks F…" at bounding box center [587, 249] width 1174 height 499
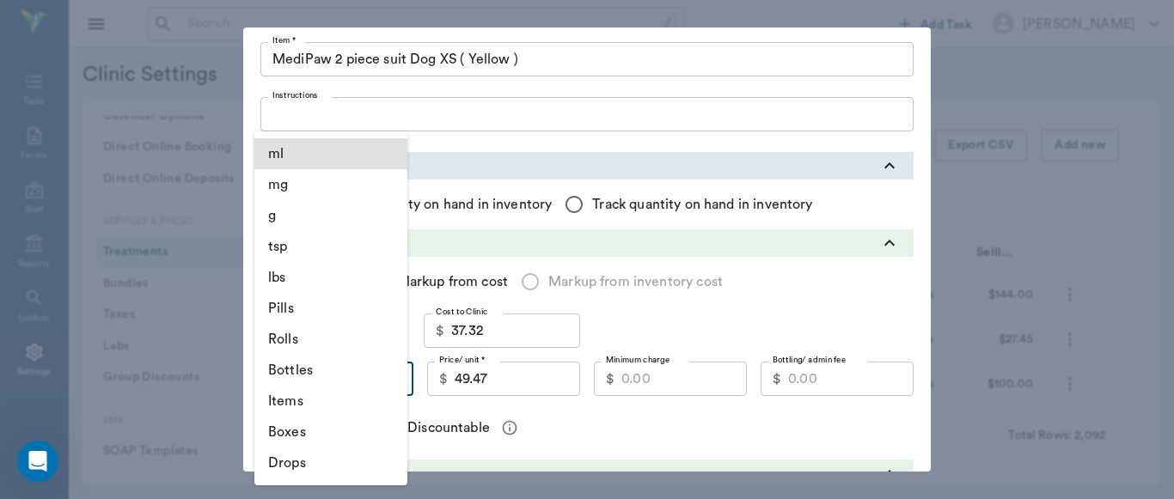
click at [312, 398] on li "Items" at bounding box center [330, 401] width 153 height 31
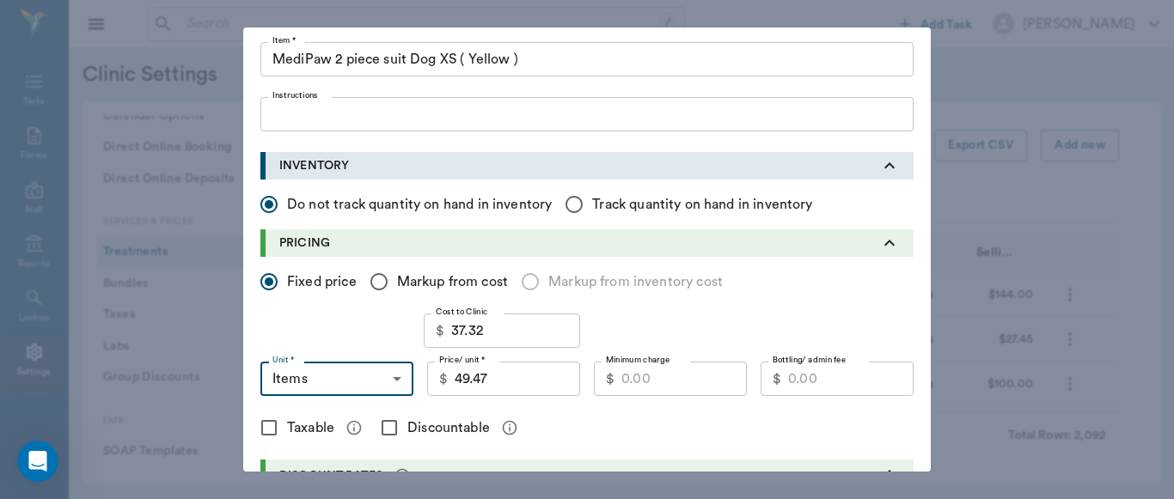
click at [640, 383] on input "Minimum charge" at bounding box center [683, 379] width 125 height 34
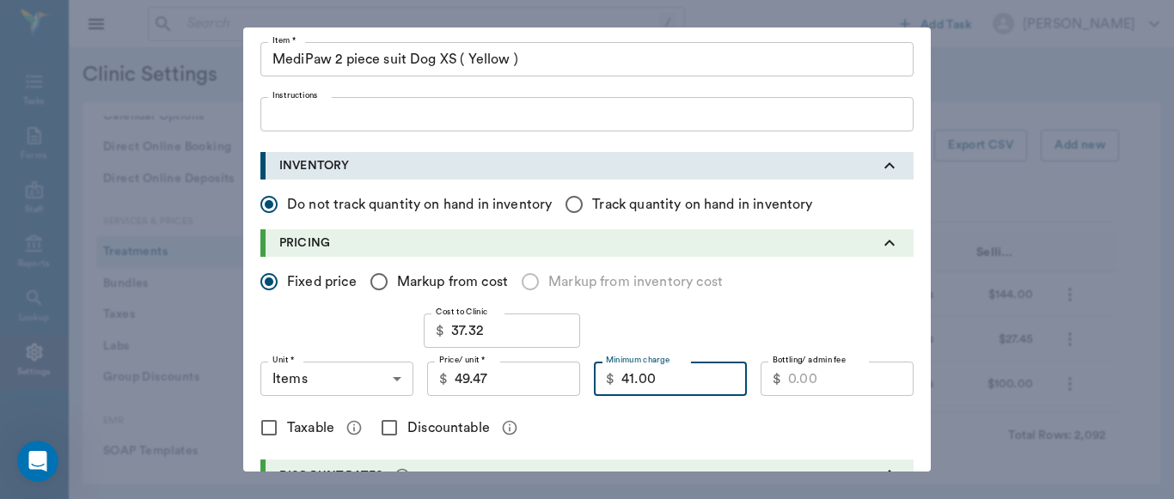
click at [383, 425] on input "Discountable" at bounding box center [389, 428] width 36 height 36
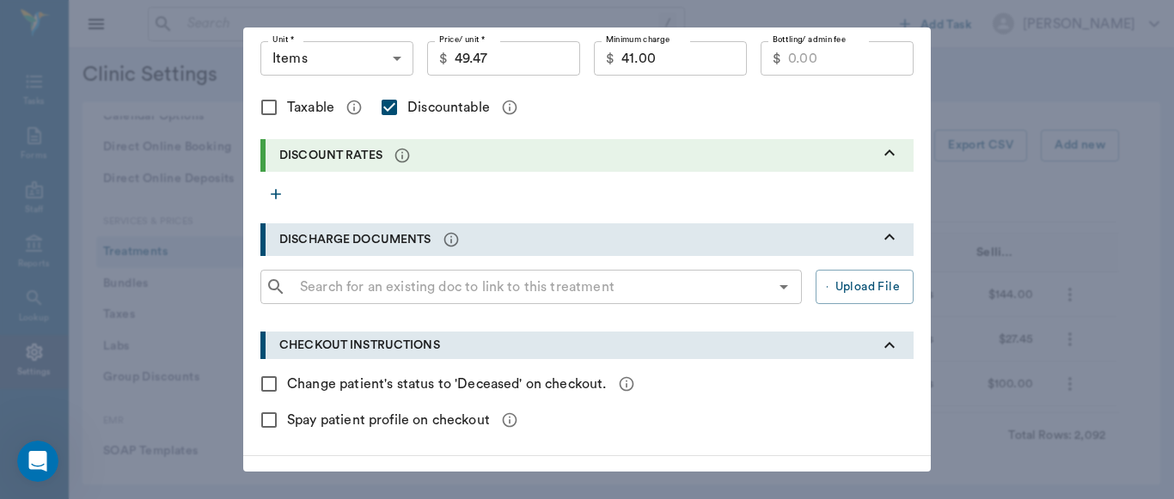
scroll to position [492, 0]
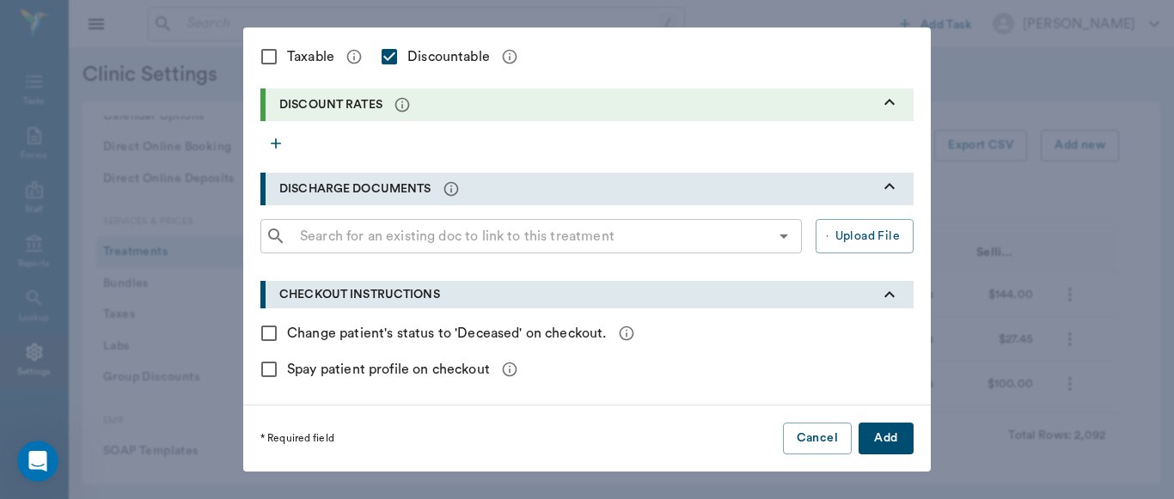
click at [886, 438] on button "Add" at bounding box center [885, 439] width 55 height 32
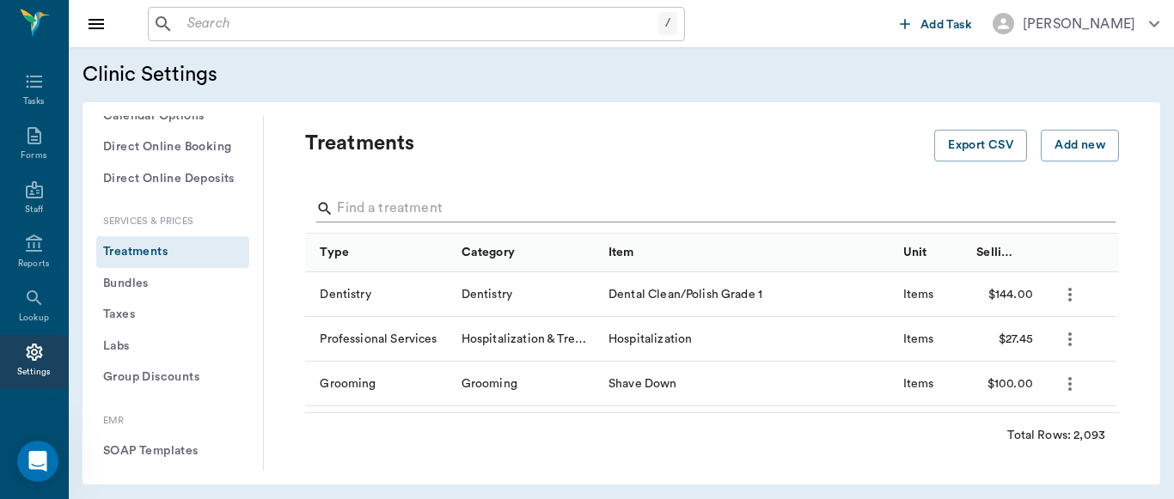
click at [533, 195] on input "Search" at bounding box center [713, 208] width 753 height 27
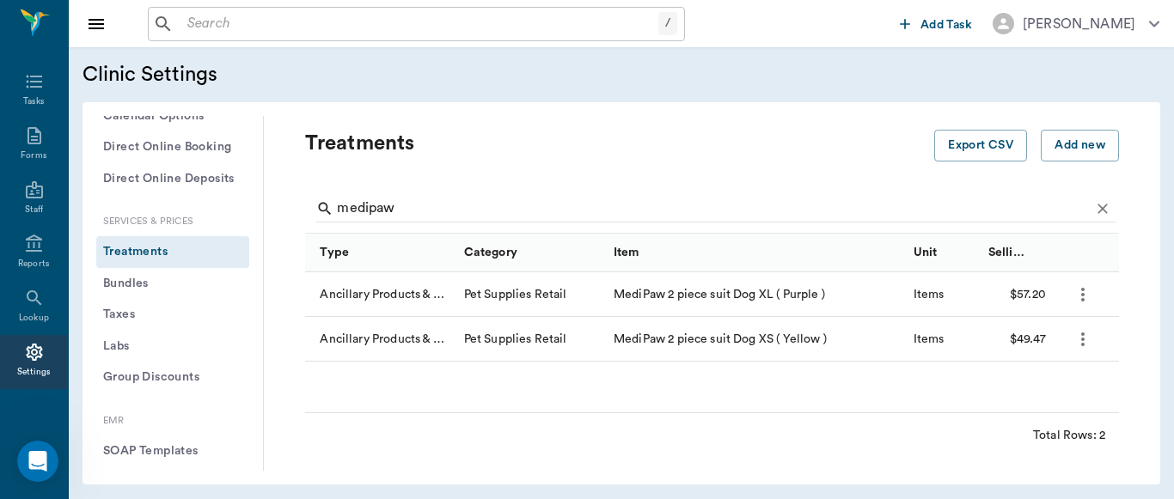
click at [1088, 341] on icon "more" at bounding box center [1082, 339] width 21 height 21
click at [1037, 385] on p "Edit Treatment" at bounding box center [1038, 386] width 94 height 21
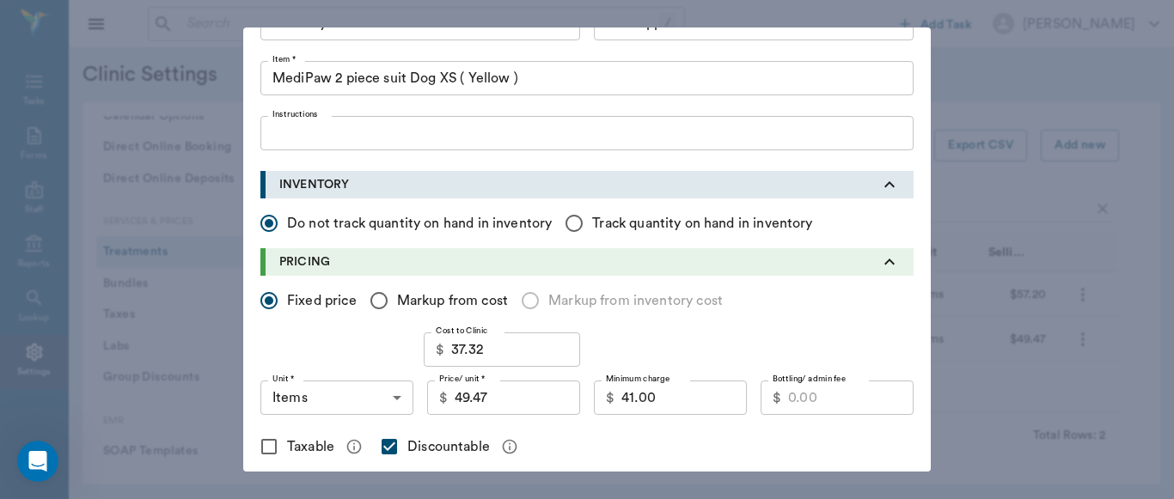
scroll to position [138, 0]
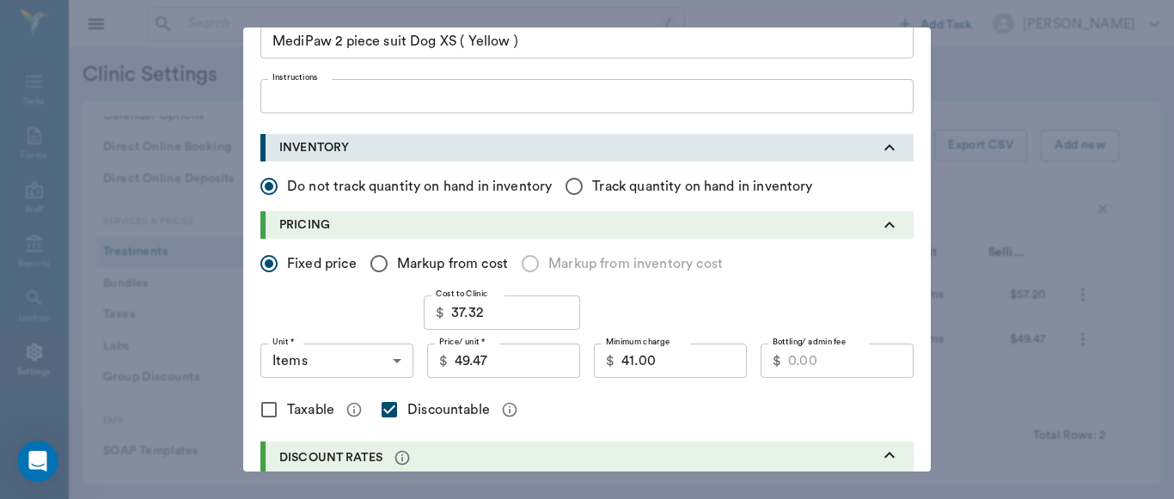
click at [266, 414] on input "Taxable" at bounding box center [269, 410] width 36 height 36
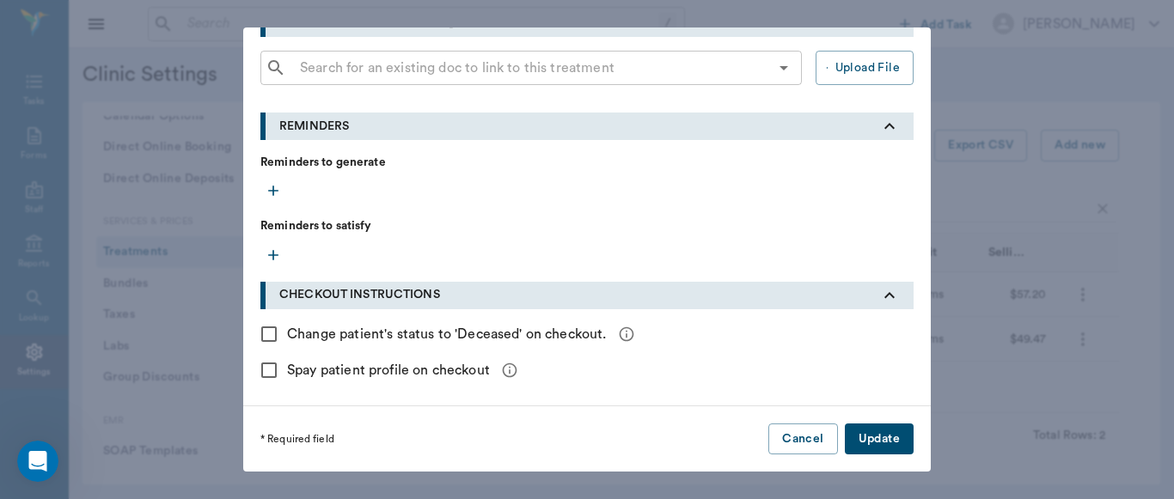
click at [890, 442] on button "Update" at bounding box center [879, 440] width 69 height 32
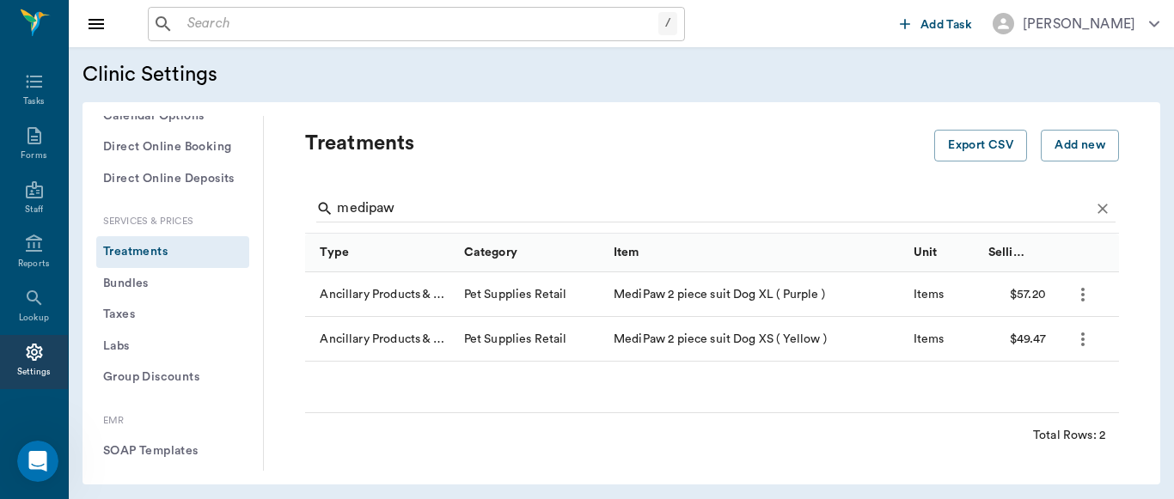
scroll to position [492, 0]
click at [1088, 297] on icon "more" at bounding box center [1082, 294] width 21 height 21
click at [1033, 349] on p "Edit Treatment" at bounding box center [1038, 341] width 94 height 21
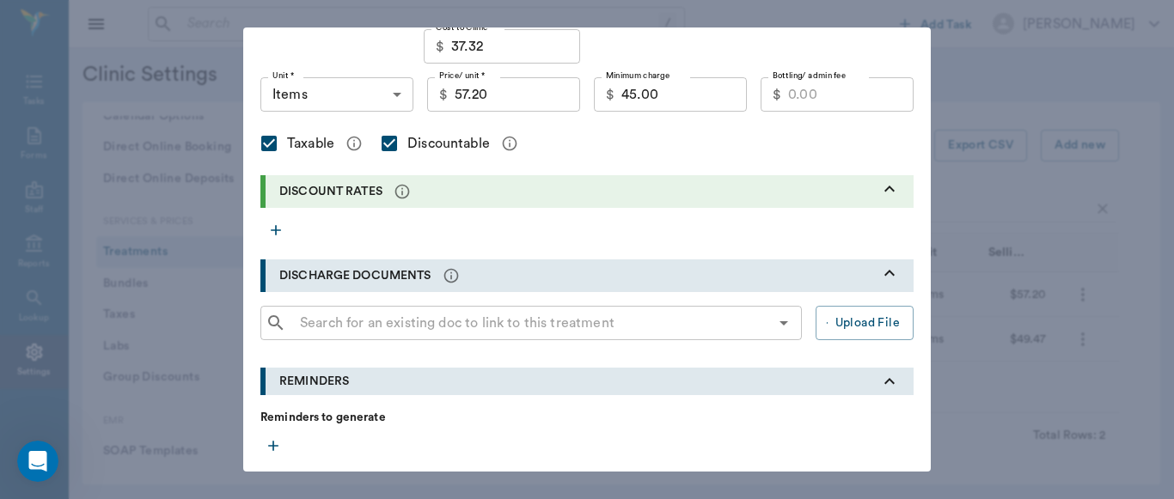
scroll to position [660, 0]
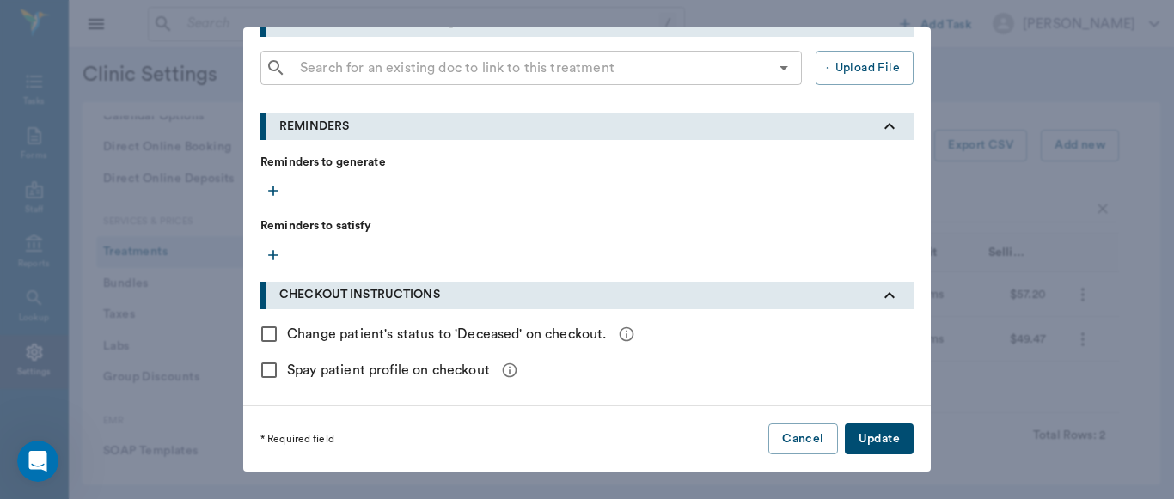
click at [1032, 113] on div "Edit treatment Type * Ancillary Products & Services 5800 Type * Category * Pet …" at bounding box center [587, 249] width 1174 height 499
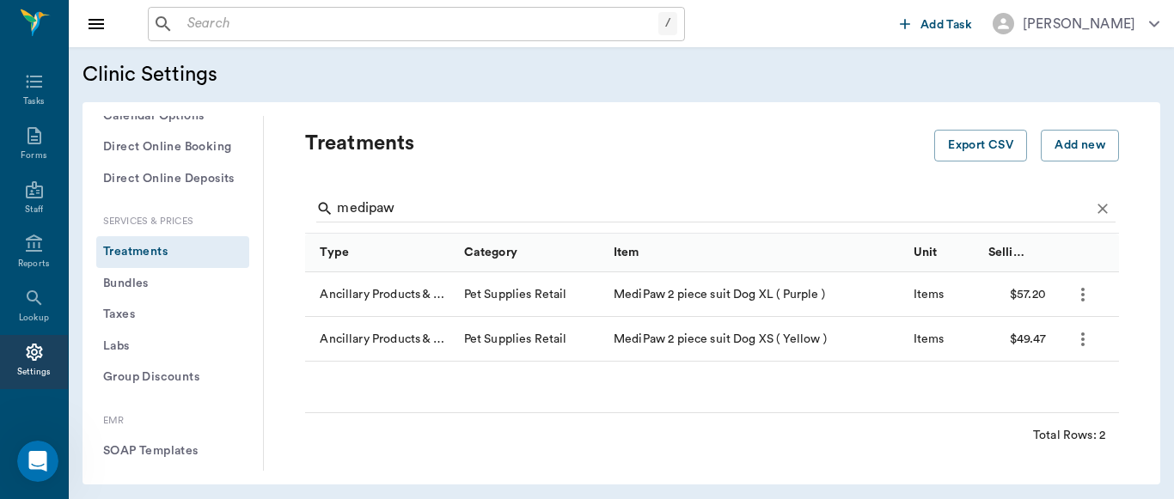
scroll to position [492, 0]
click at [1060, 144] on button "Add new" at bounding box center [1080, 146] width 78 height 32
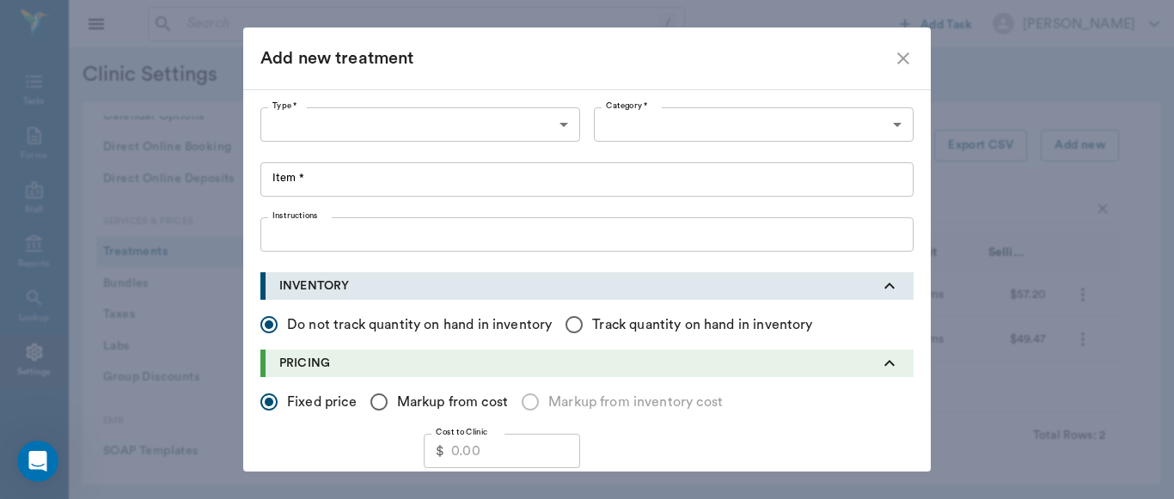
click at [893, 50] on icon "close" at bounding box center [903, 58] width 21 height 21
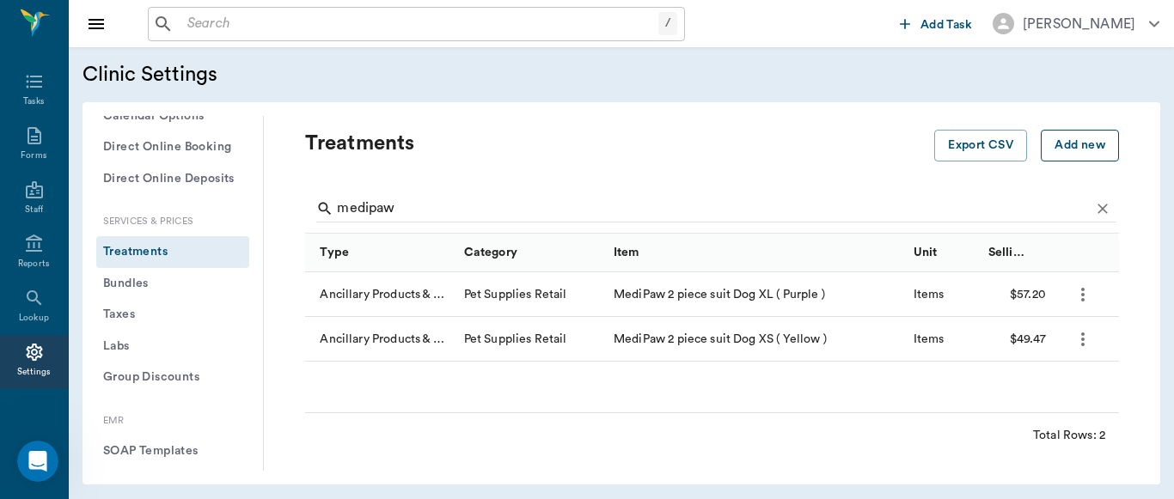
click at [1072, 156] on button "Add new" at bounding box center [1080, 146] width 78 height 32
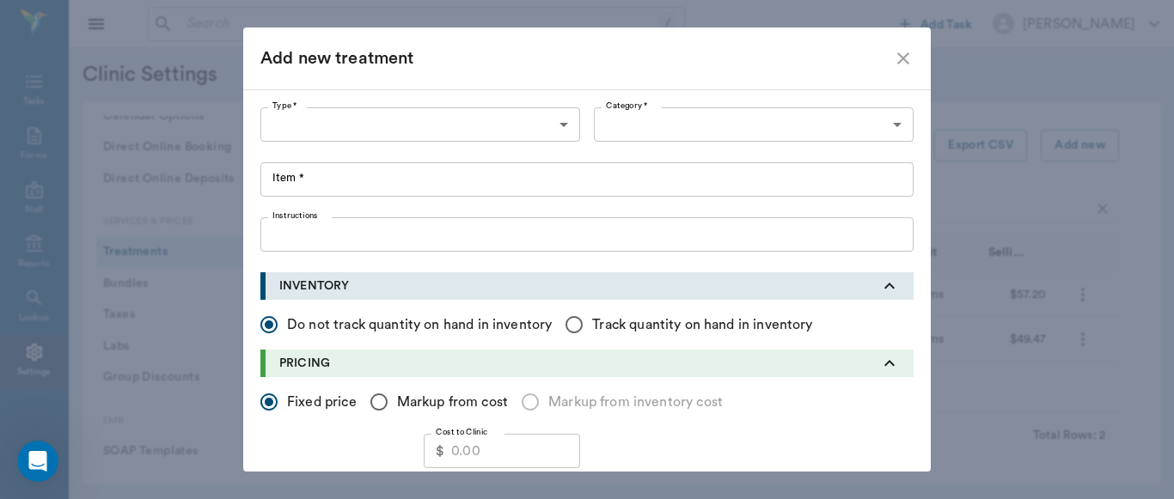
click at [557, 122] on body "/ ​ Add Task [PERSON_NAME] Nectar Messages Appts Labs Imaging Inventory Tasks F…" at bounding box center [587, 249] width 1174 height 499
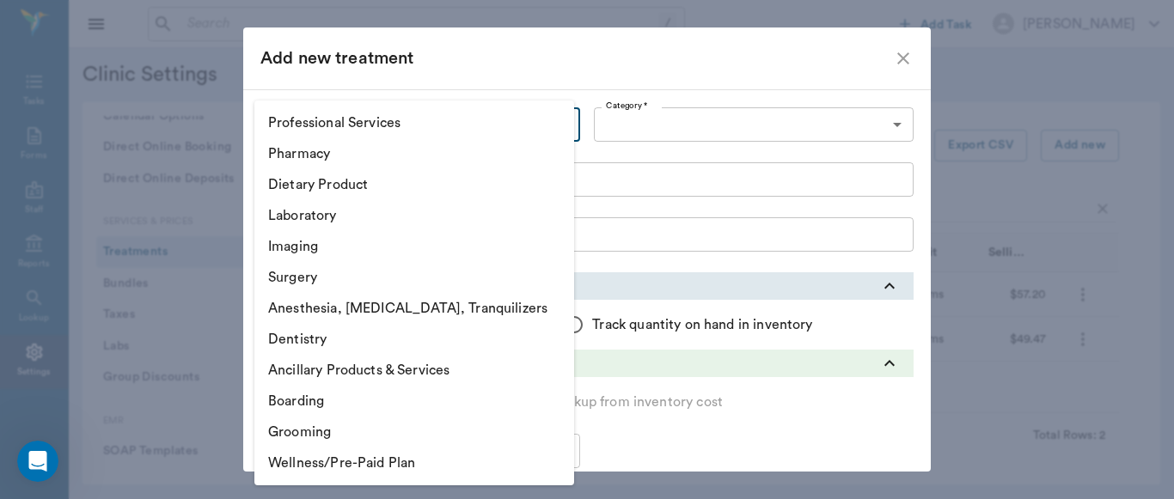
click at [321, 375] on li "Ancillary Products & Services" at bounding box center [414, 370] width 320 height 31
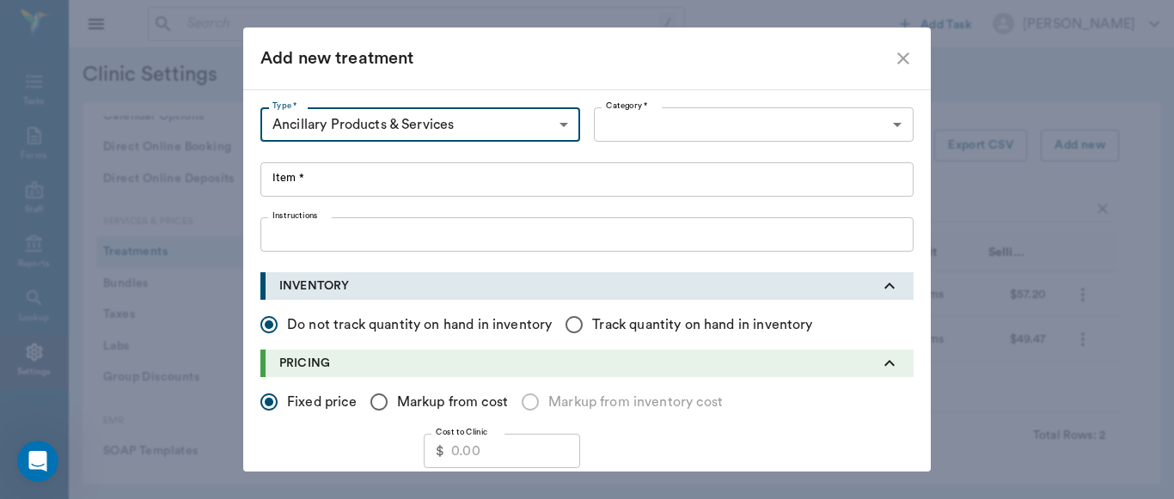
click at [889, 126] on body "/ ​ Add Task [PERSON_NAME] Nectar Messages Appts Labs Imaging Inventory Tasks F…" at bounding box center [587, 249] width 1174 height 499
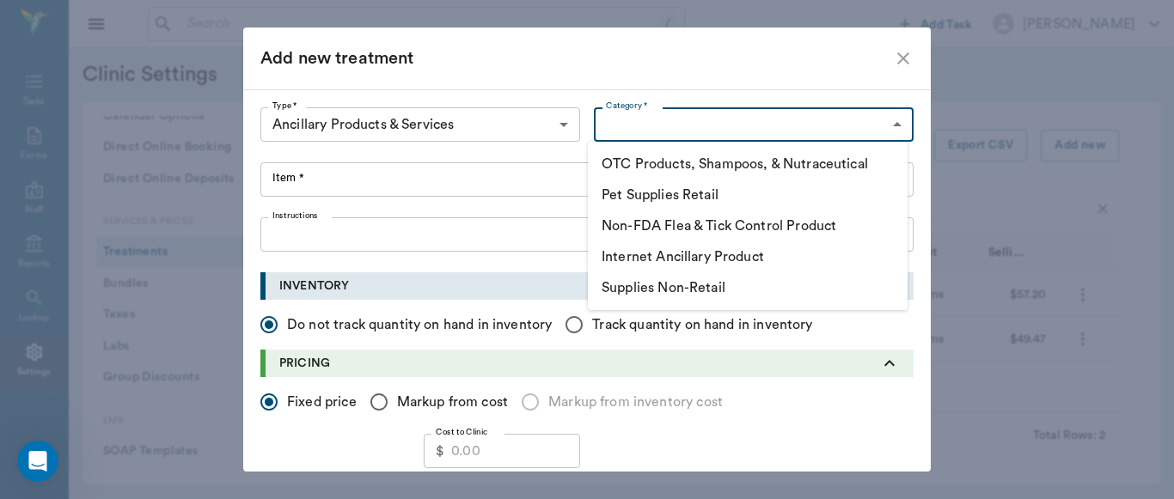
click at [705, 200] on li "Pet Supplies Retail" at bounding box center [748, 195] width 320 height 31
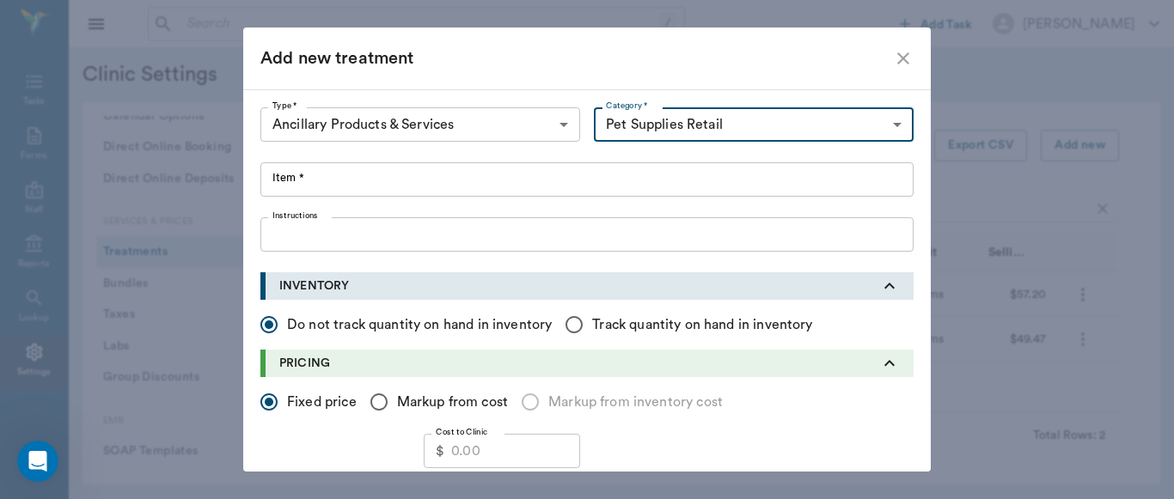
click at [280, 186] on input "Item *" at bounding box center [586, 179] width 653 height 34
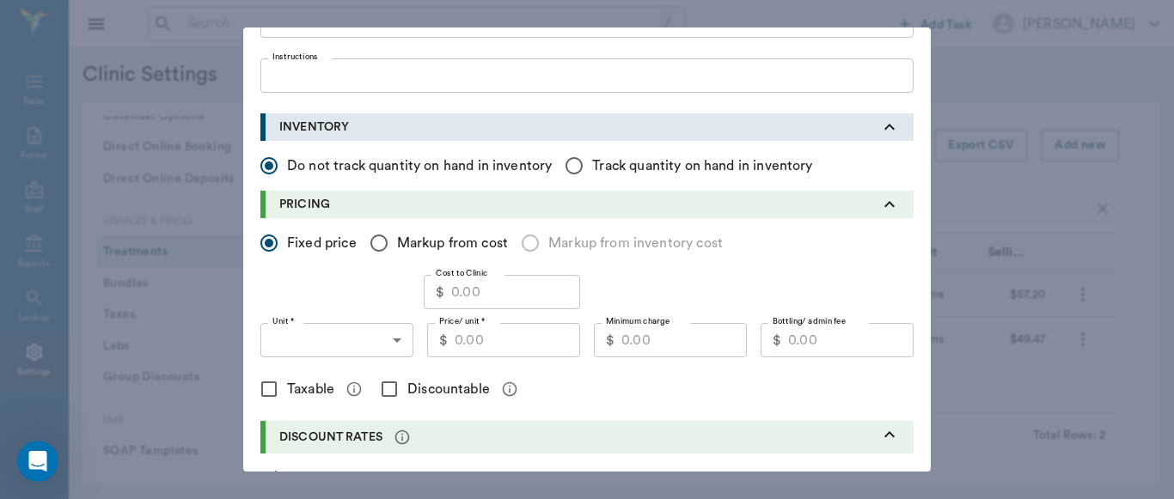
scroll to position [163, 0]
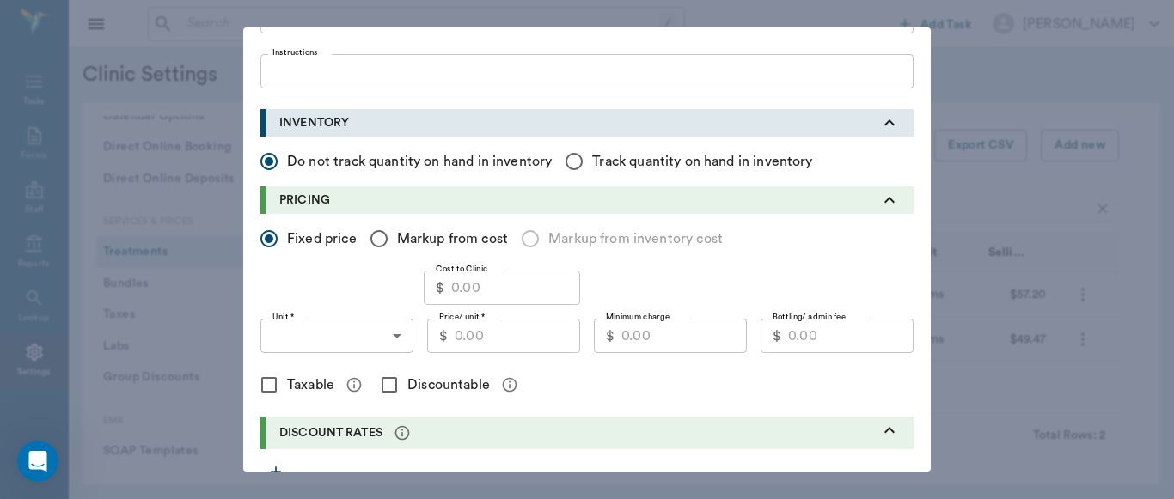
click at [388, 345] on body "/ ​ Add Task [PERSON_NAME] Nectar Messages Appts Labs Imaging Inventory Tasks F…" at bounding box center [587, 249] width 1174 height 499
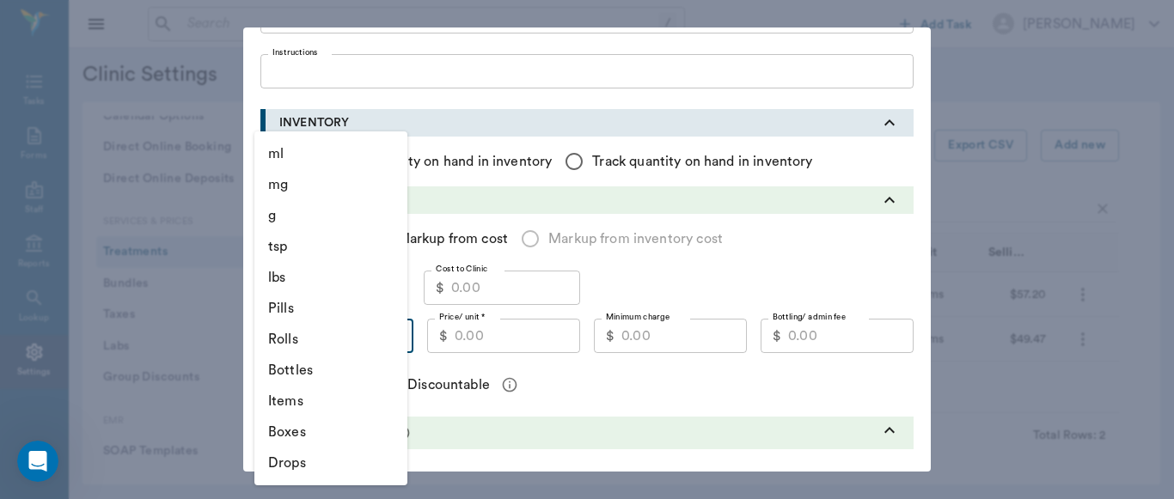
click at [290, 400] on li "Items" at bounding box center [330, 401] width 153 height 31
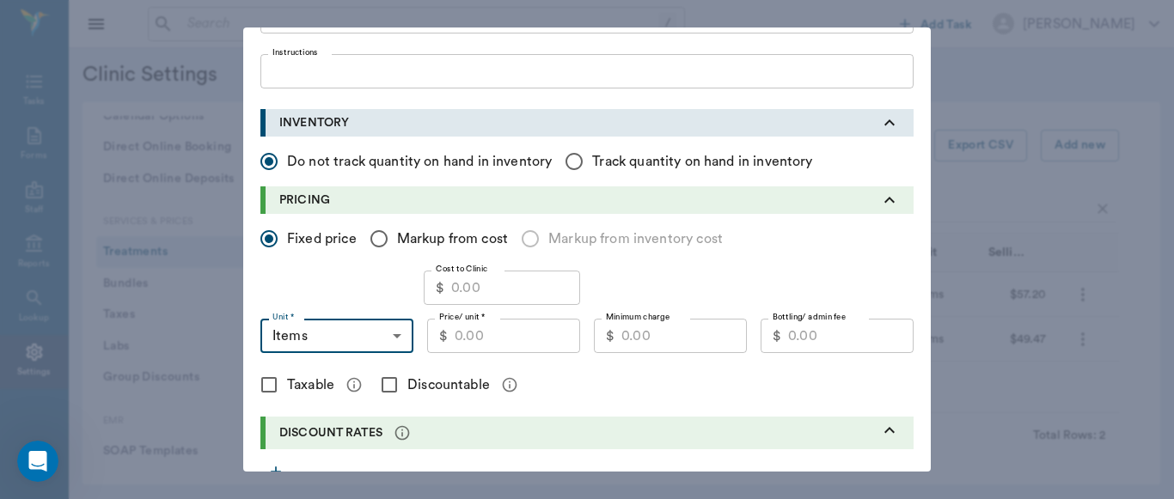
click at [262, 383] on input "Taxable" at bounding box center [269, 385] width 36 height 36
click at [386, 382] on input "Discountable" at bounding box center [389, 385] width 36 height 36
click at [497, 292] on input "Cost to Clinic" at bounding box center [515, 288] width 129 height 34
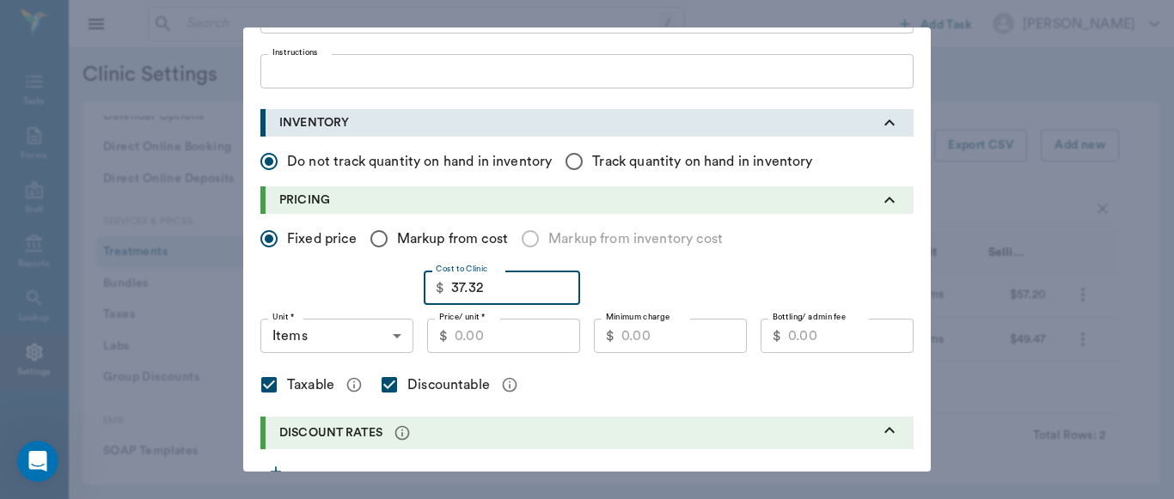
click at [467, 345] on input "Price/ unit *" at bounding box center [517, 336] width 125 height 34
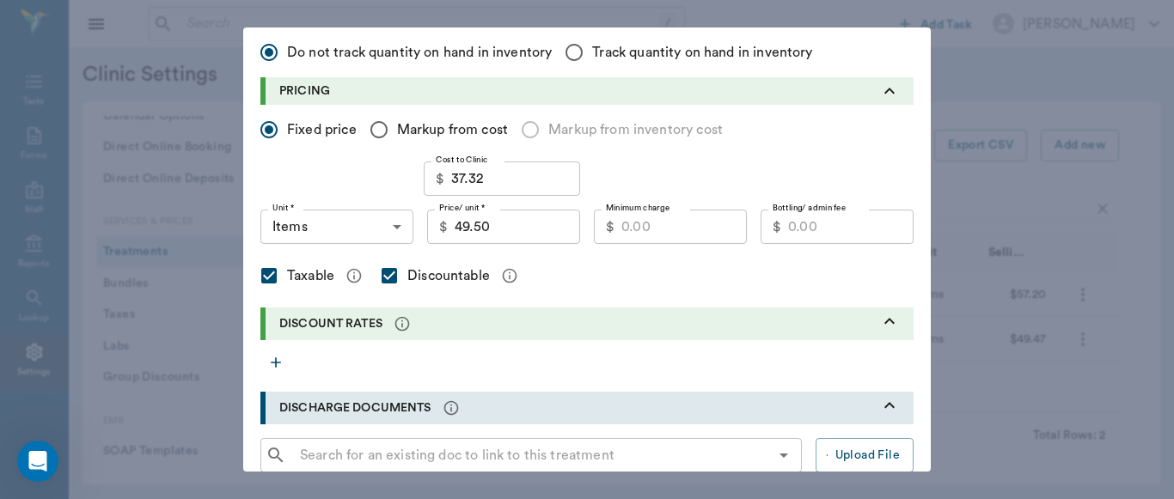
scroll to position [371, 0]
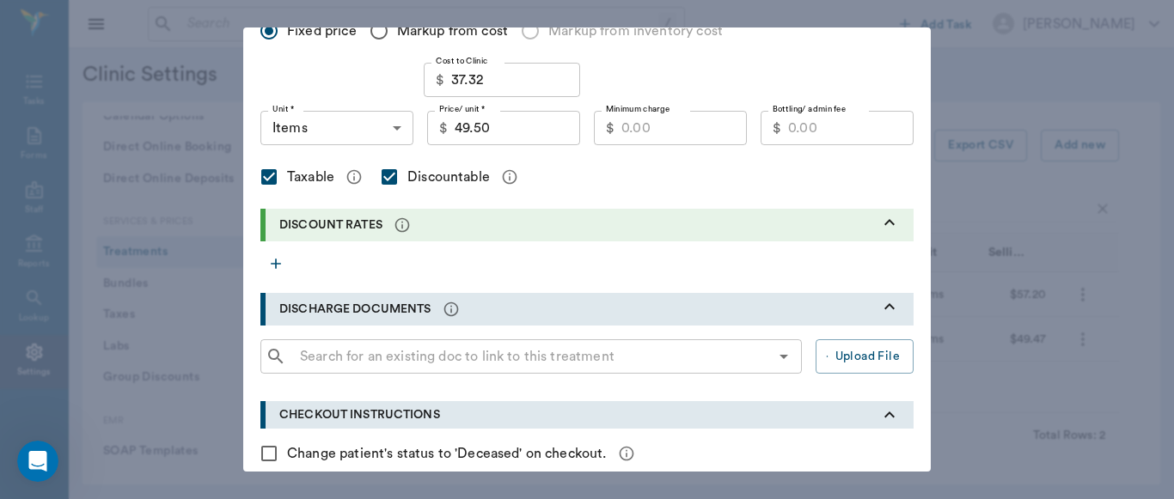
click at [663, 133] on input "Minimum charge" at bounding box center [683, 128] width 125 height 34
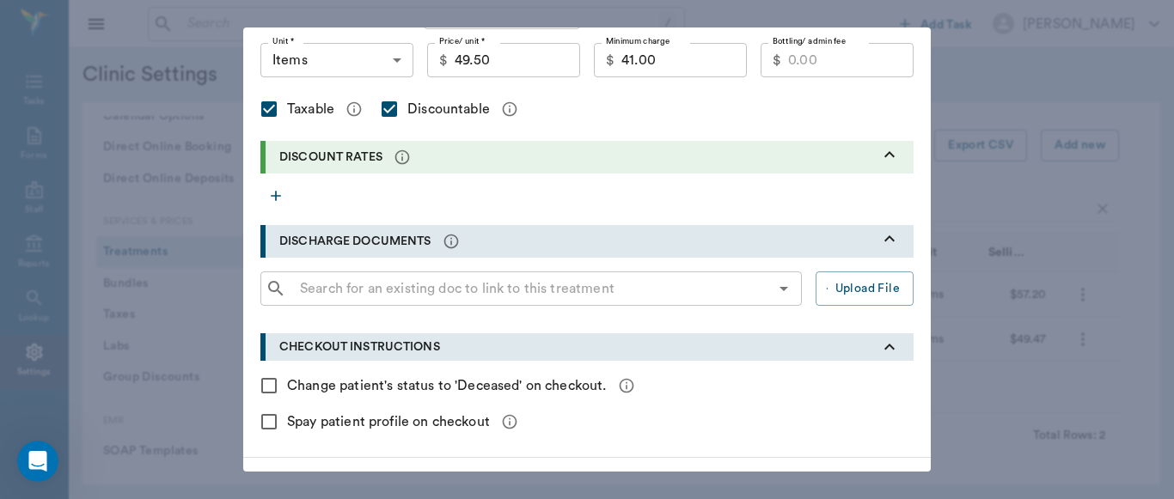
scroll to position [492, 0]
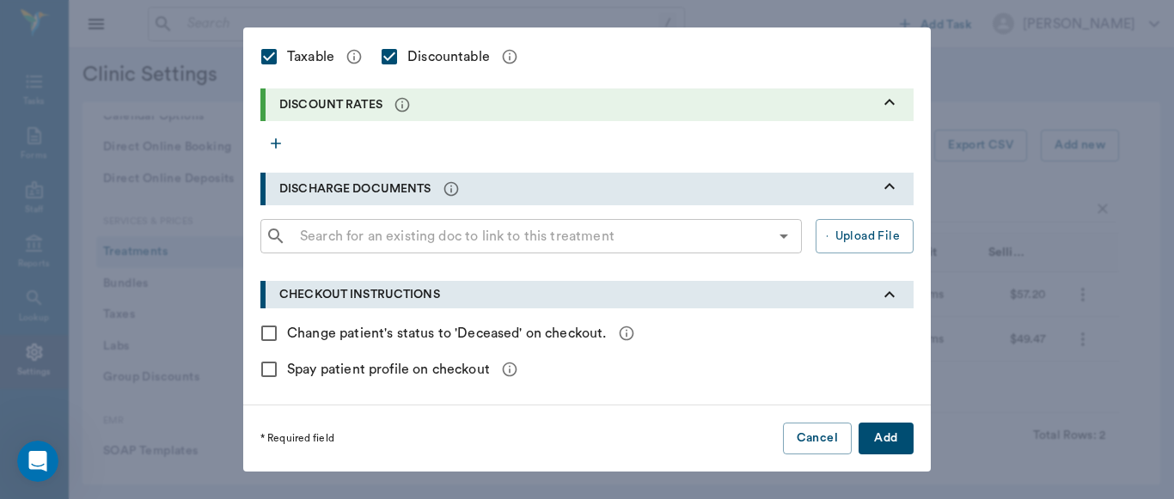
click at [893, 445] on button "Add" at bounding box center [885, 439] width 55 height 32
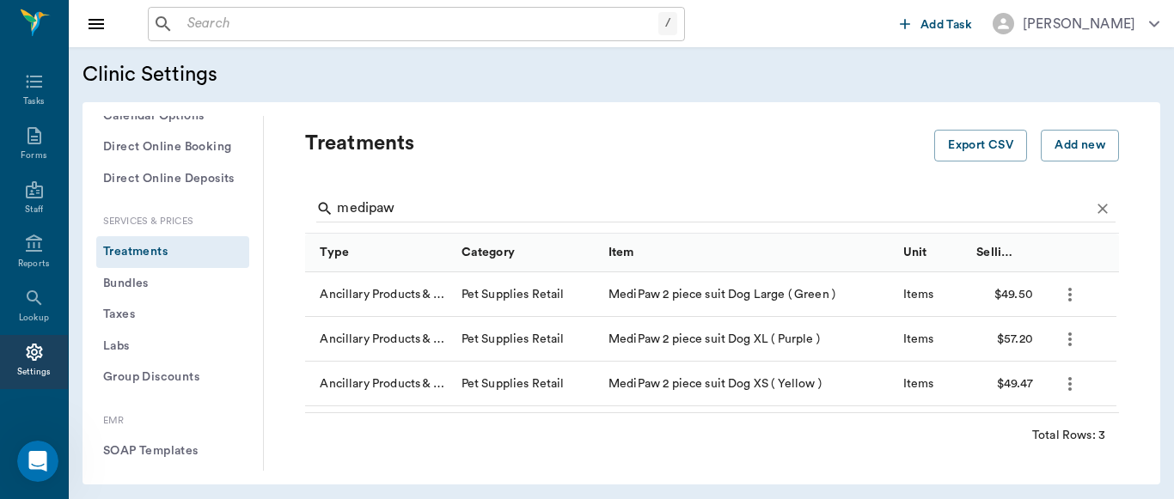
click at [1084, 408] on div "Ancillary Products & Services Pet Supplies Retail MediPaw 2 piece suit Dog Larg…" at bounding box center [712, 342] width 814 height 140
click at [1069, 385] on icon "more" at bounding box center [1069, 384] width 3 height 14
click at [1031, 437] on p "Edit Treatment" at bounding box center [1025, 430] width 94 height 21
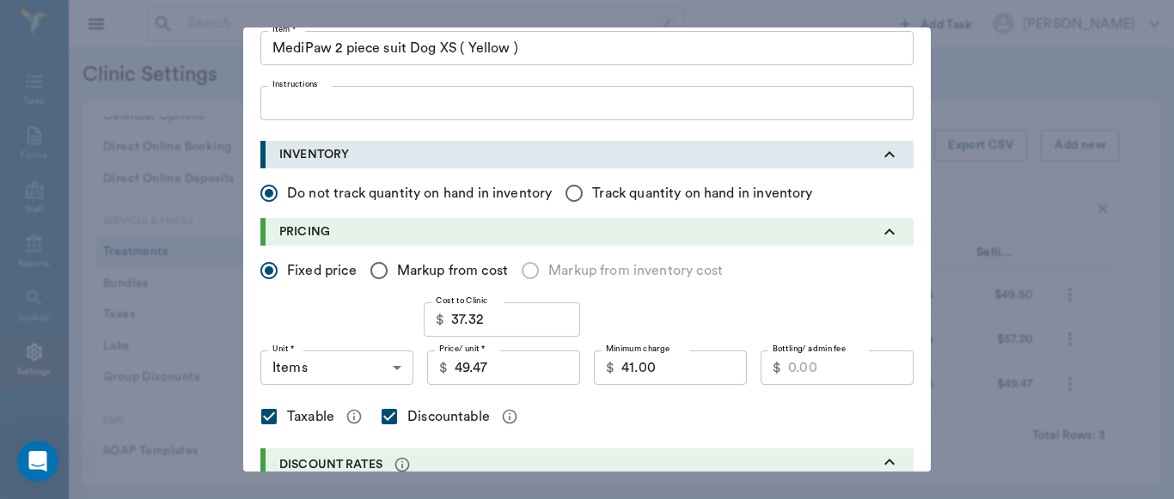
scroll to position [145, 0]
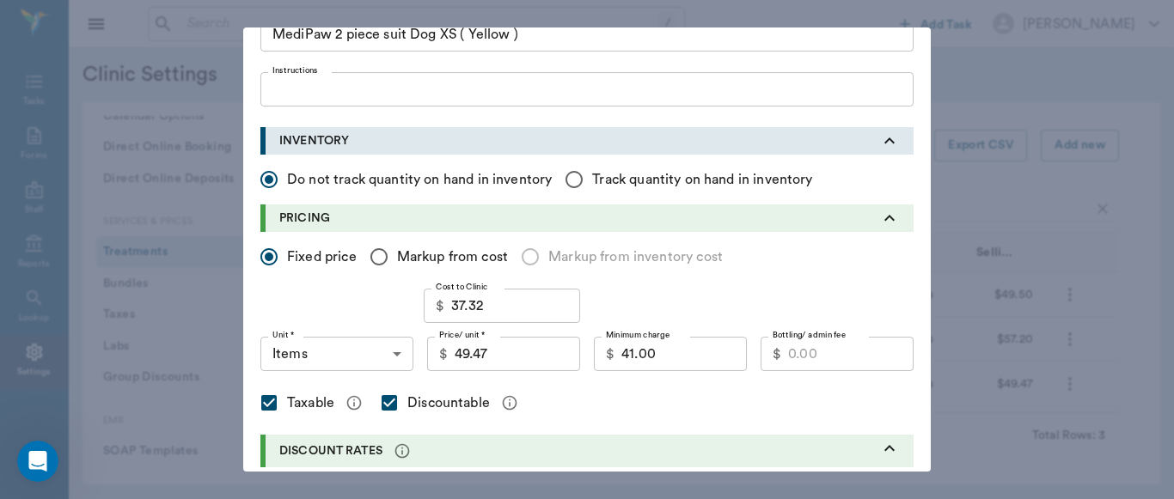
click at [484, 362] on input "49.47" at bounding box center [517, 354] width 125 height 34
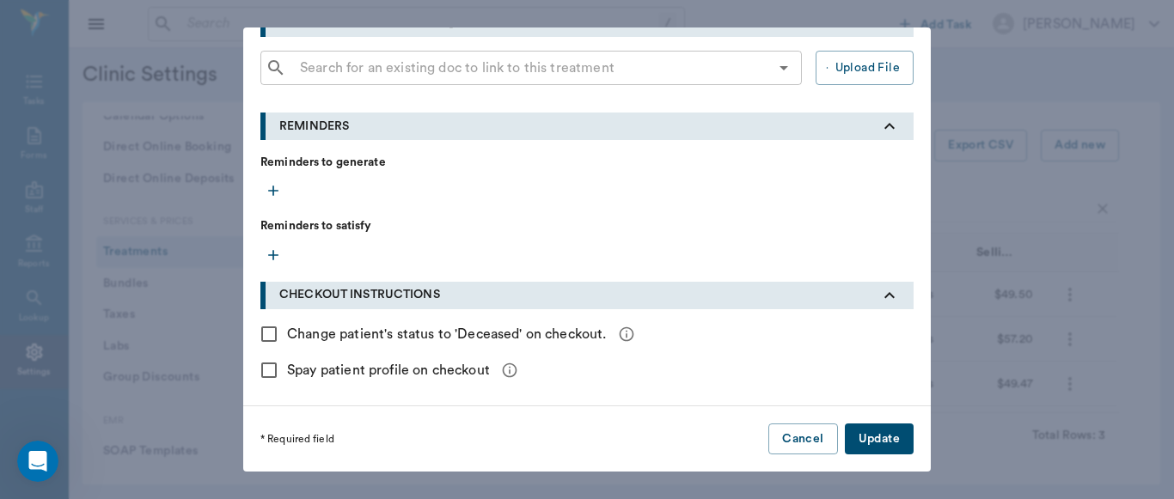
click at [869, 435] on button "Update" at bounding box center [879, 440] width 69 height 32
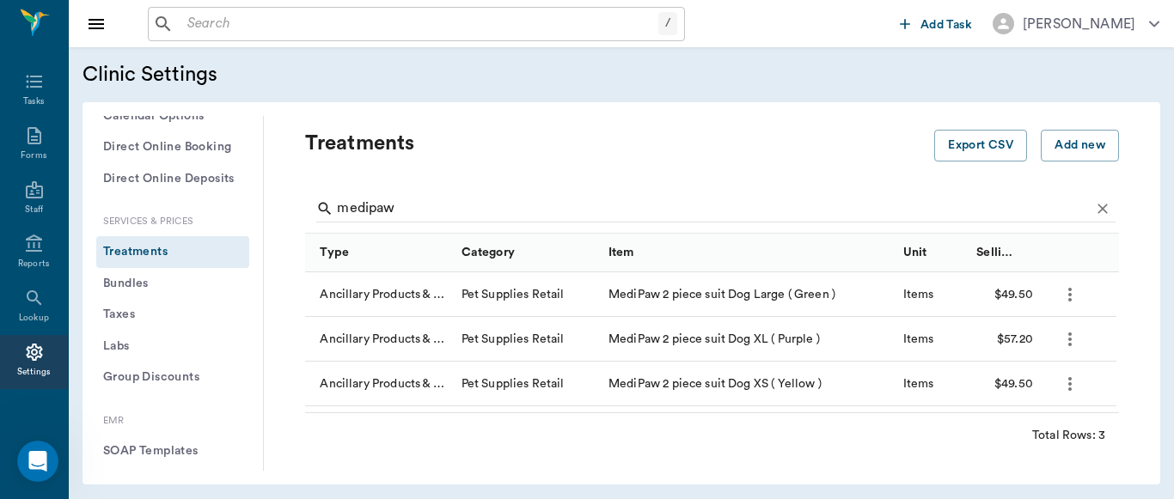
scroll to position [0, 0]
click at [1080, 151] on button "Add new" at bounding box center [1080, 146] width 78 height 32
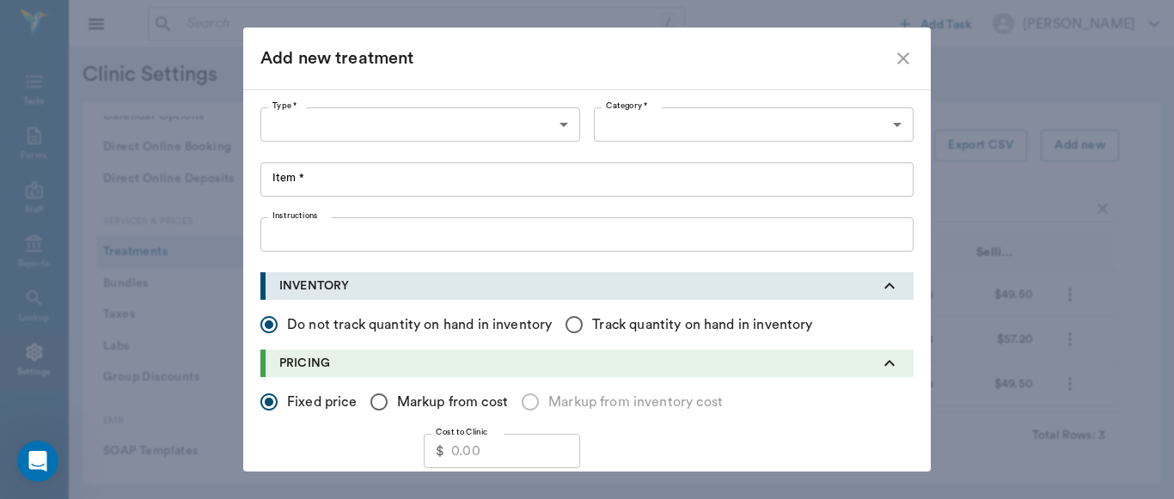
click at [559, 127] on body "/ ​ Add Task [PERSON_NAME] Nectar Messages Appts Labs Imaging Inventory Tasks F…" at bounding box center [587, 249] width 1174 height 499
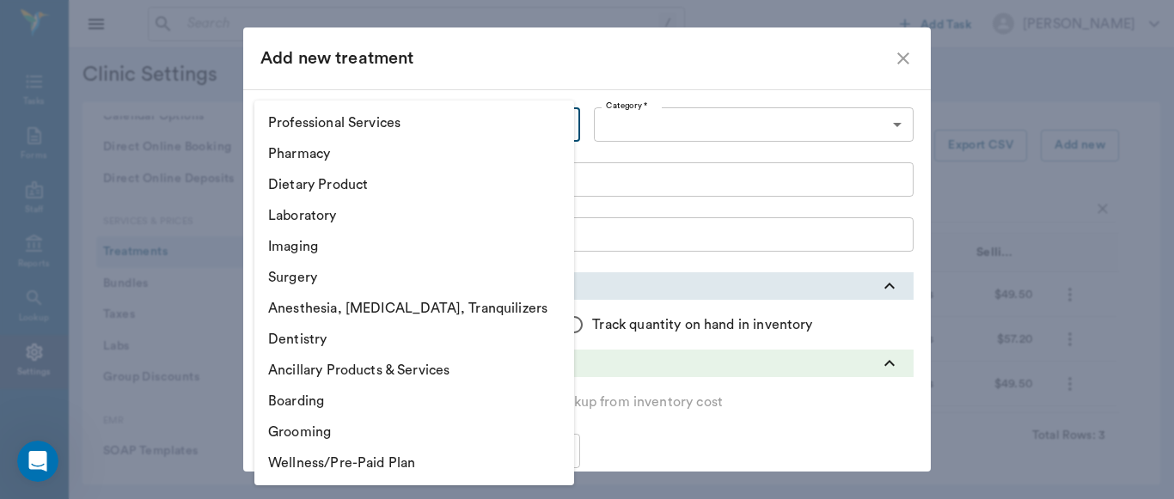
click at [373, 374] on li "Ancillary Products & Services" at bounding box center [414, 370] width 320 height 31
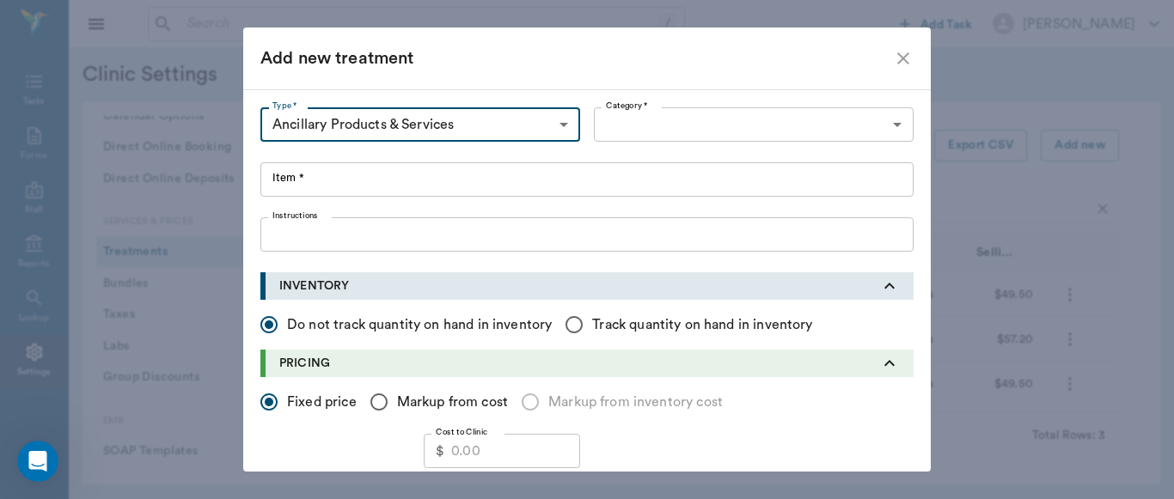
click at [889, 125] on body "/ ​ Add Task [PERSON_NAME] Nectar Messages Appts Labs Imaging Inventory Tasks F…" at bounding box center [587, 249] width 1174 height 499
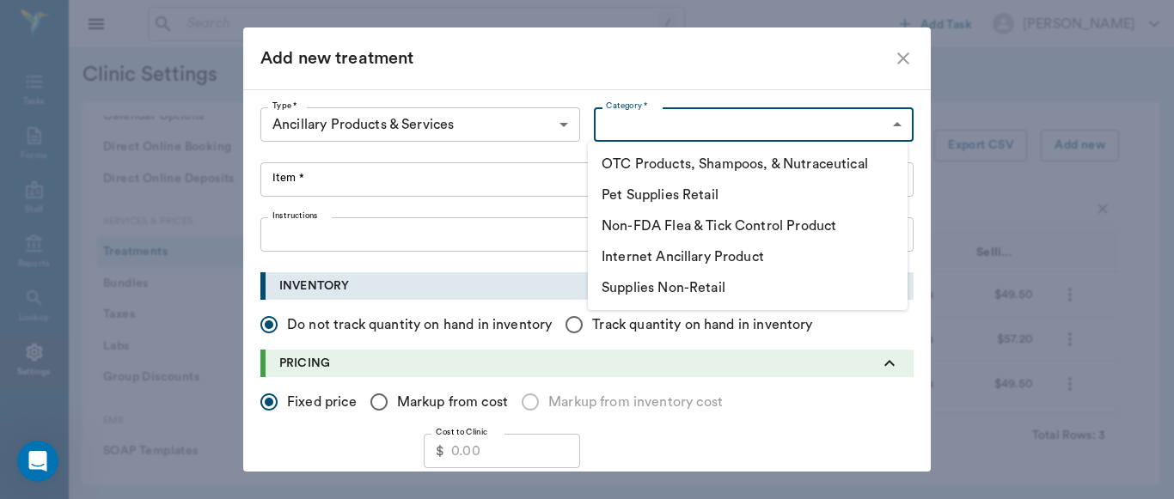
click at [711, 203] on li "Pet Supplies Retail" at bounding box center [748, 195] width 320 height 31
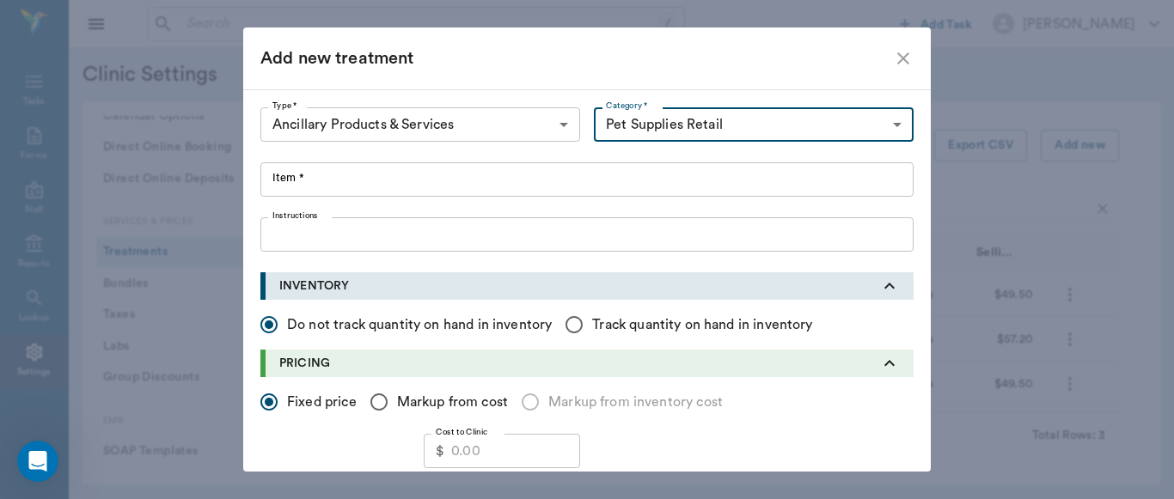
click at [295, 181] on input "Item *" at bounding box center [586, 179] width 653 height 34
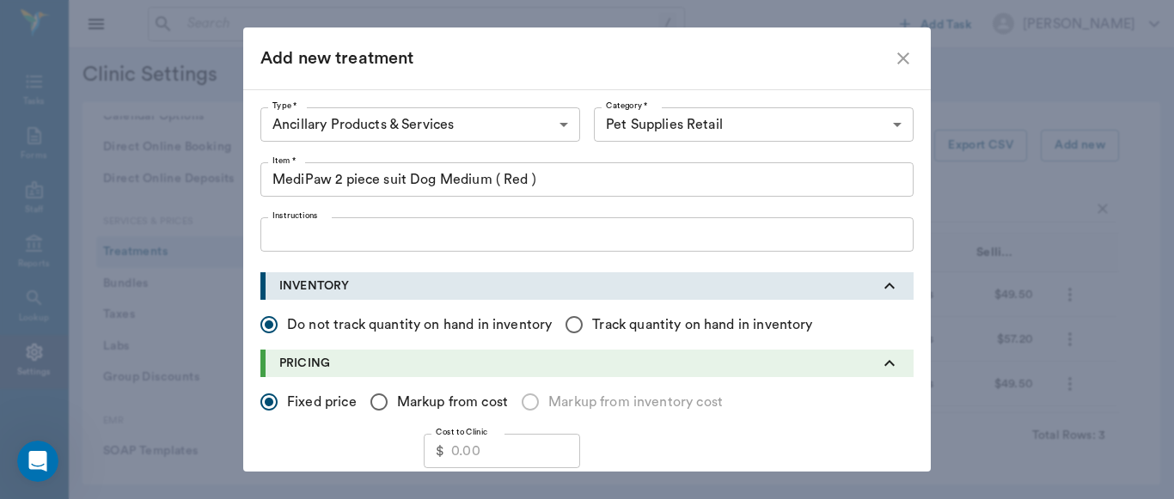
scroll to position [169, 0]
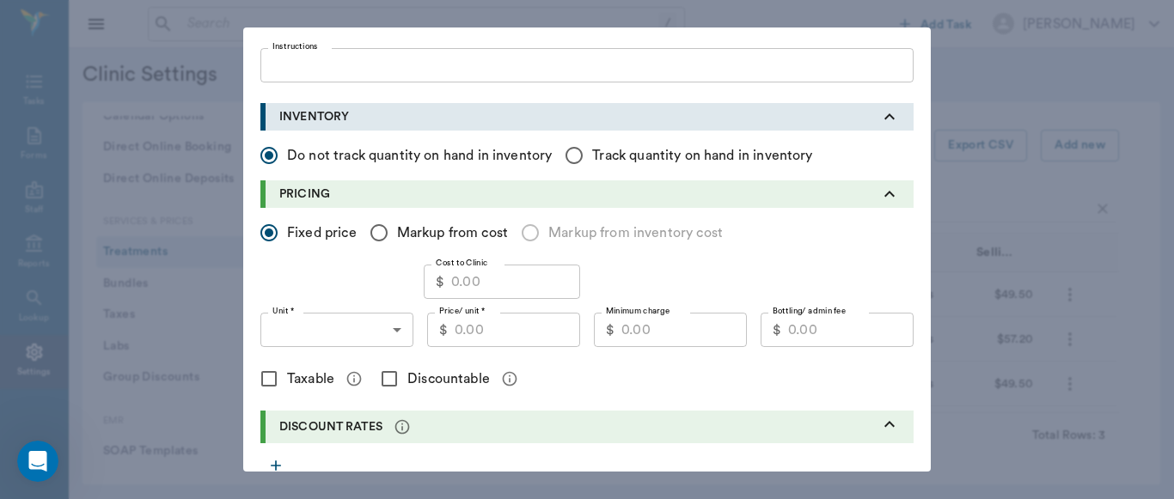
click at [492, 340] on input "Price/ unit *" at bounding box center [517, 330] width 125 height 34
click at [473, 273] on input "Cost to Clinic" at bounding box center [515, 282] width 129 height 34
click at [392, 328] on body "/ ​ Add Task [PERSON_NAME] Nectar Messages Appts Labs Imaging Inventory Tasks F…" at bounding box center [587, 249] width 1174 height 499
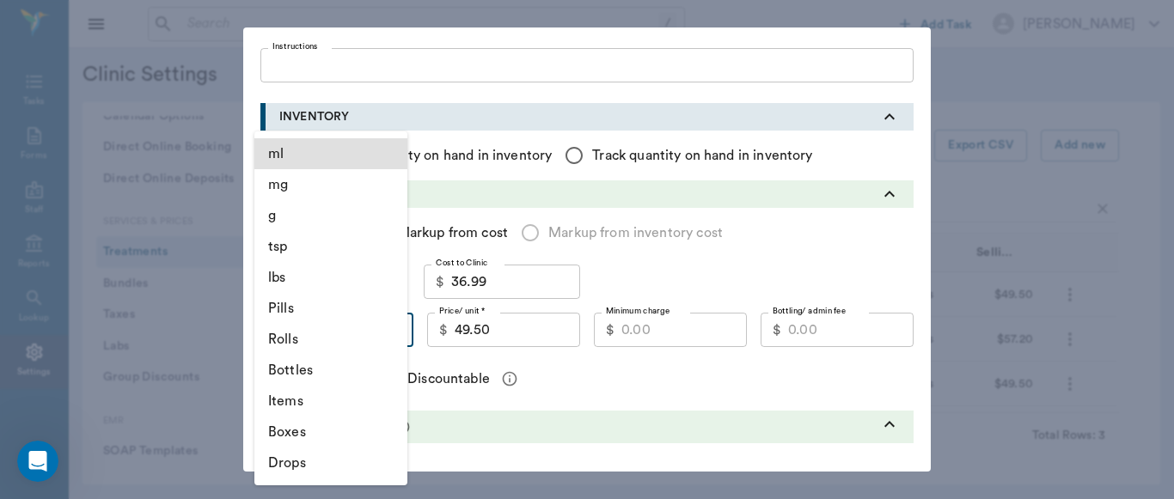
click at [290, 406] on li "Items" at bounding box center [330, 401] width 153 height 31
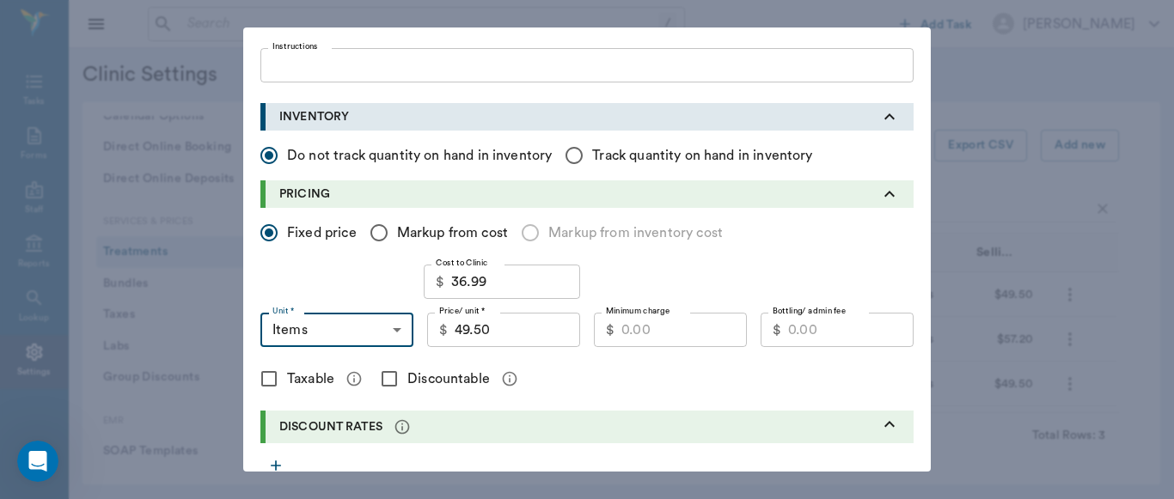
click at [260, 378] on input "Taxable" at bounding box center [269, 379] width 36 height 36
click at [386, 382] on input "Discountable" at bounding box center [389, 379] width 36 height 36
click at [637, 327] on input "Minimum charge" at bounding box center [683, 330] width 125 height 34
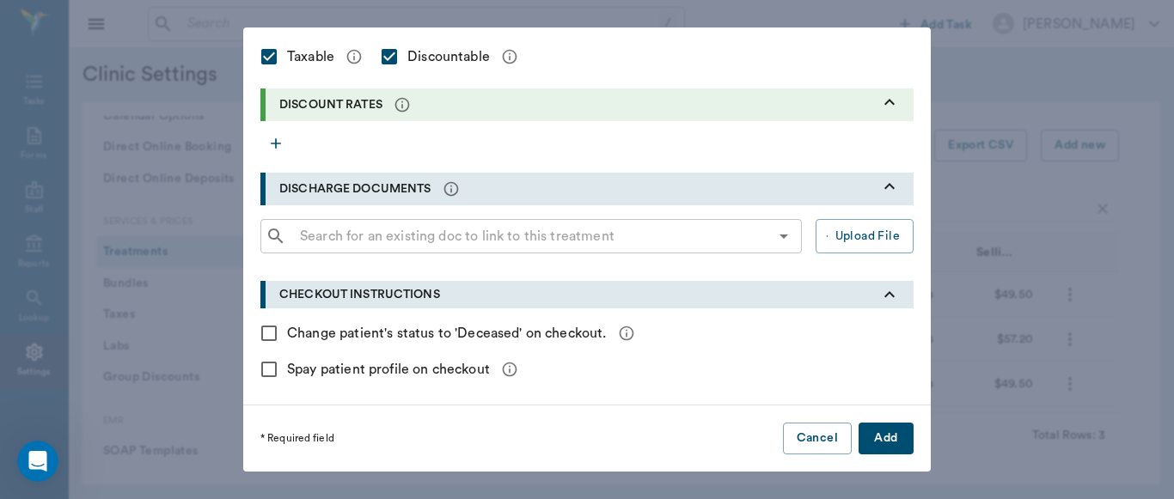
click at [862, 449] on button "Add" at bounding box center [885, 439] width 55 height 32
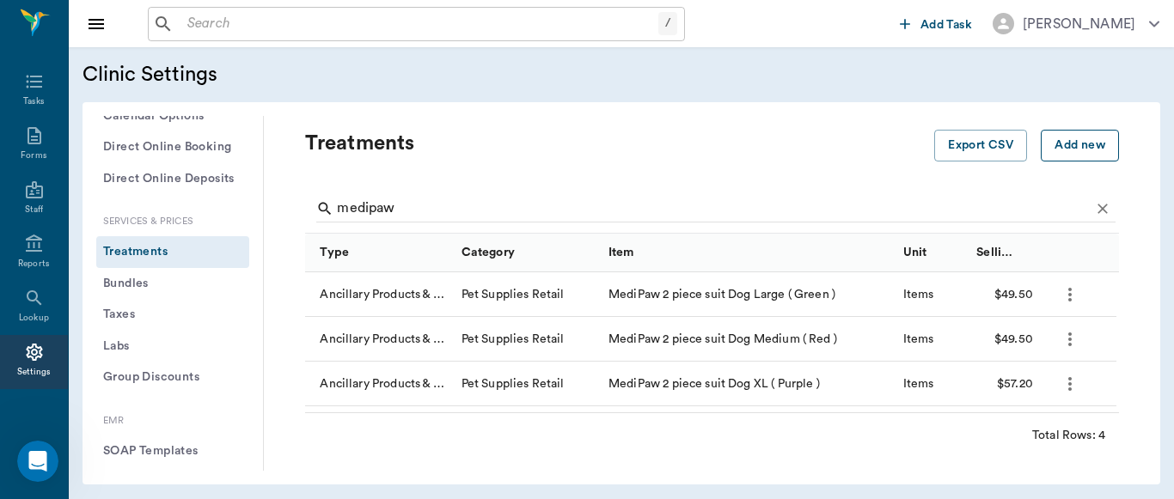
click at [1065, 143] on button "Add new" at bounding box center [1080, 146] width 78 height 32
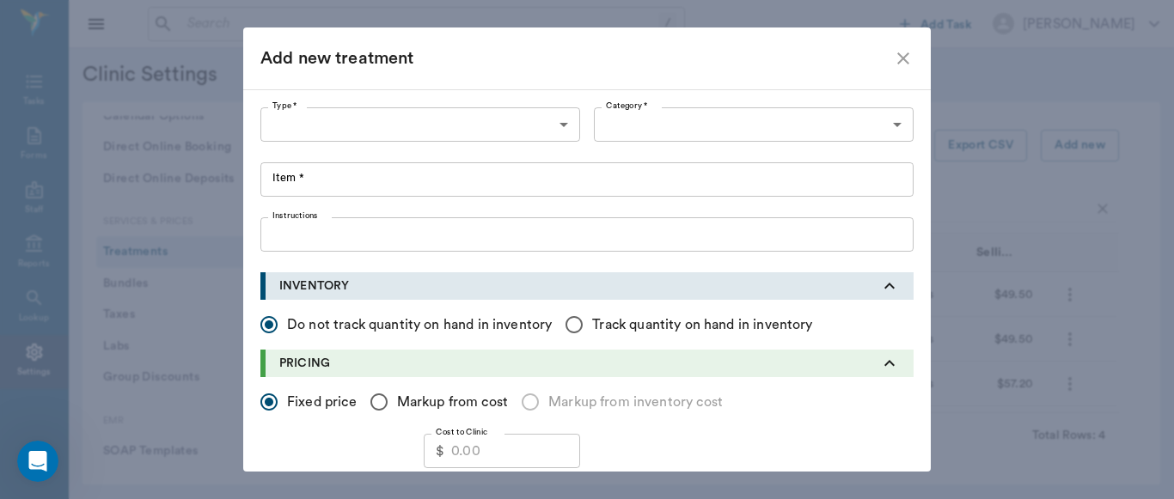
click at [562, 127] on body "/ ​ Add Task [PERSON_NAME] Nectar Messages Appts Labs Imaging Inventory Tasks F…" at bounding box center [587, 249] width 1174 height 499
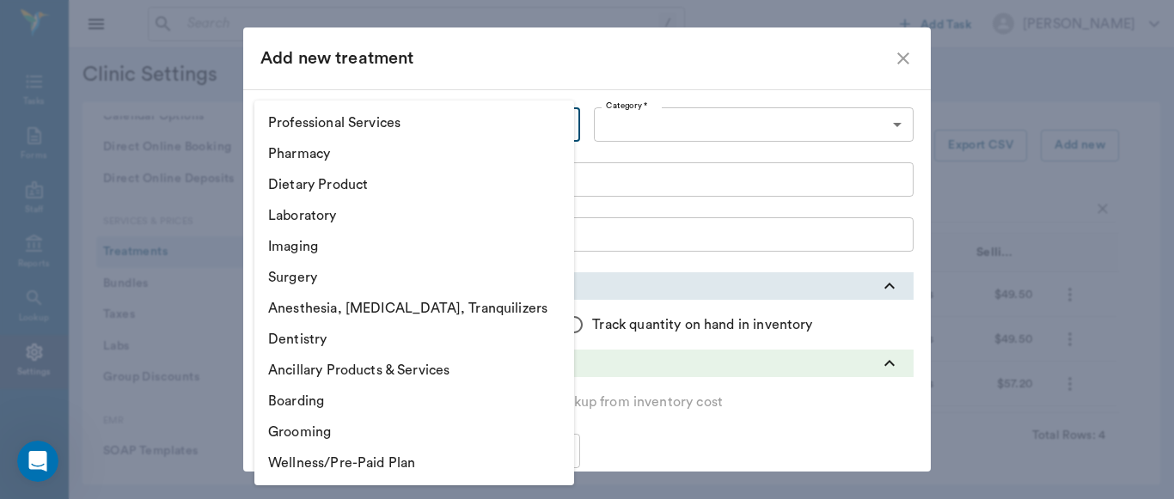
click at [379, 371] on li "Ancillary Products & Services" at bounding box center [414, 370] width 320 height 31
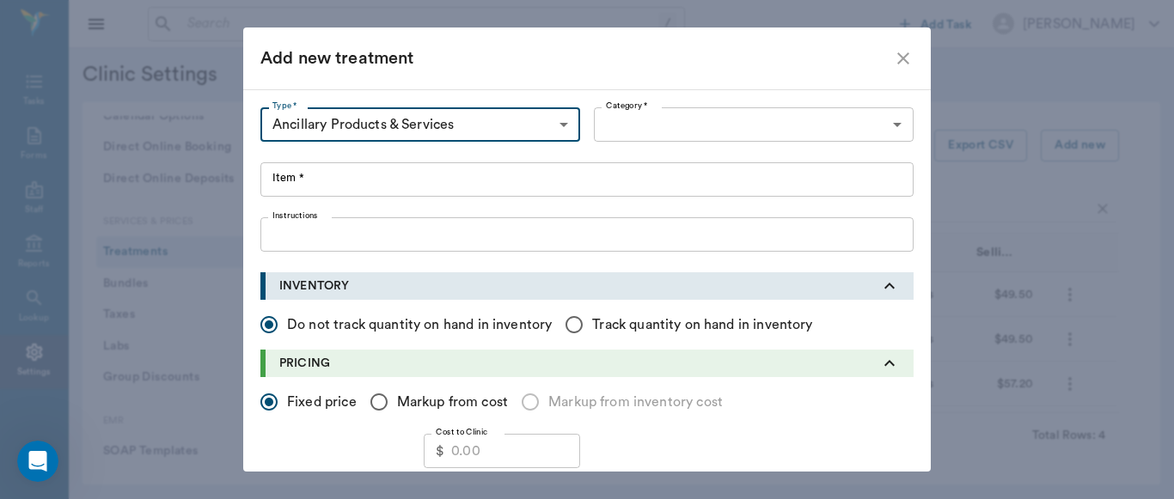
click at [895, 120] on body "/ ​ Add Task [PERSON_NAME] Nectar Messages Appts Labs Imaging Inventory Tasks F…" at bounding box center [587, 249] width 1174 height 499
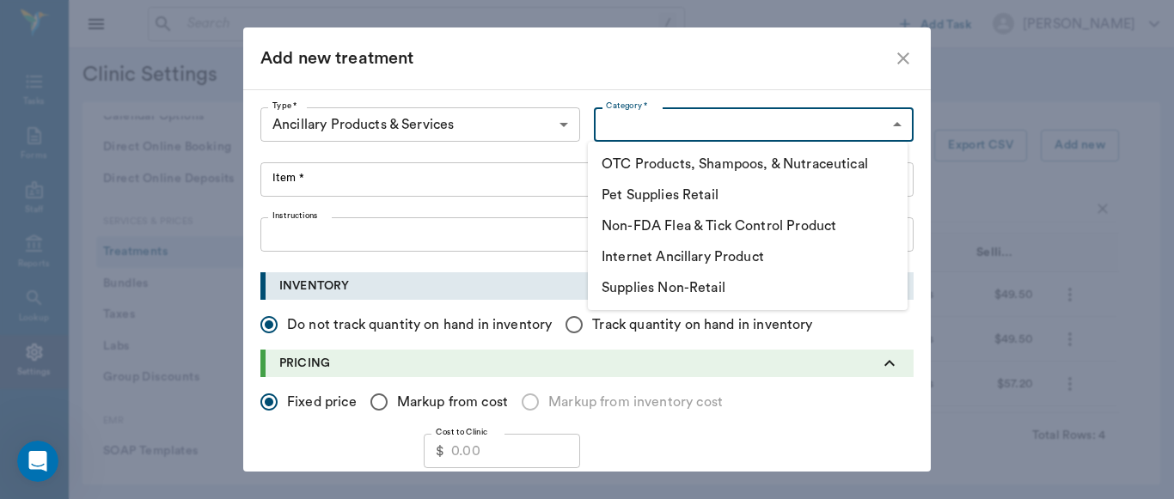
click at [692, 196] on li "Pet Supplies Retail" at bounding box center [748, 195] width 320 height 31
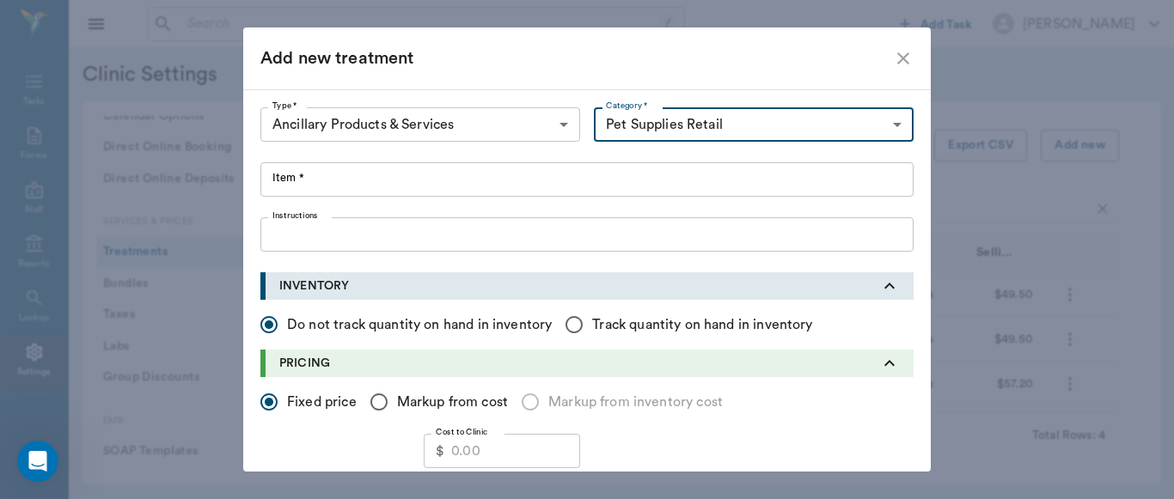
click at [272, 180] on input "Item *" at bounding box center [586, 179] width 653 height 34
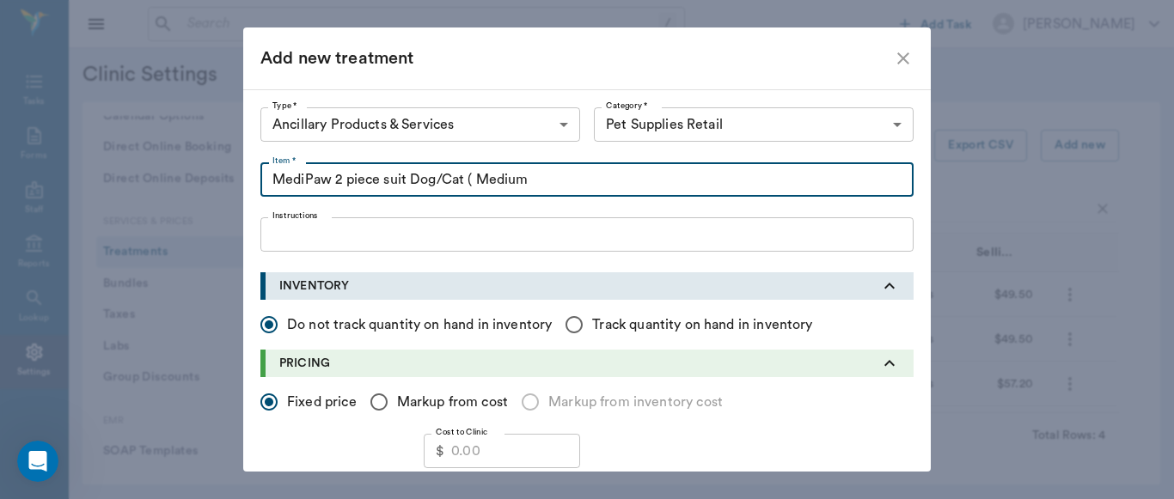
click at [434, 180] on input "MediPaw 2 piece suit Dog/Cat ( Medium" at bounding box center [586, 179] width 653 height 34
click at [501, 180] on input "MediPaw 2 piece suit Cat ( Medium" at bounding box center [586, 179] width 653 height 34
click at [440, 184] on input "MediPaw 2 piece suit Cat ( Medium" at bounding box center [586, 179] width 653 height 34
click at [502, 179] on input "MediPaw 2 piece suit Cat Medium" at bounding box center [586, 179] width 653 height 34
click at [473, 449] on input "Cost to Clinic" at bounding box center [515, 451] width 129 height 34
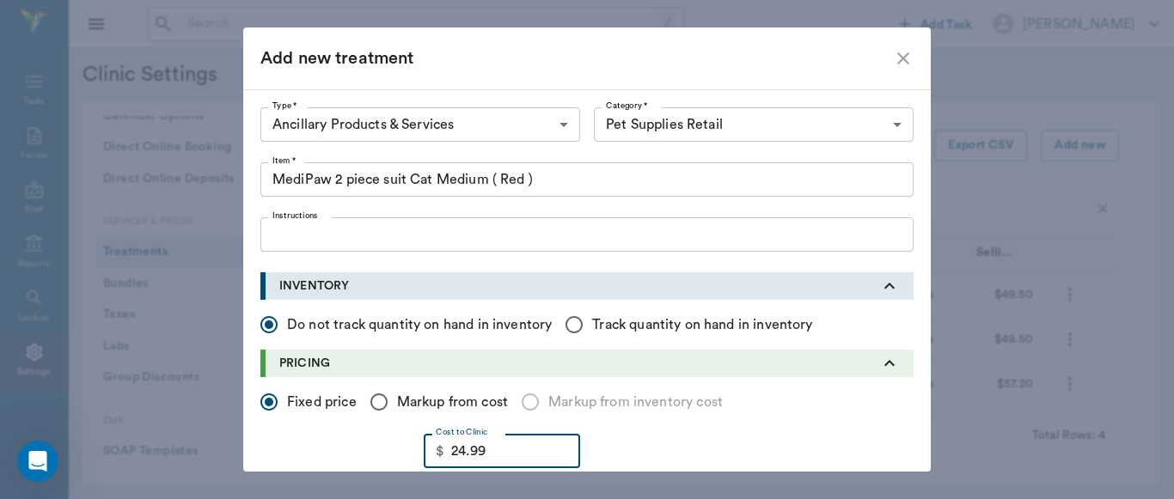
click at [427, 180] on input "MediPaw 2 piece suit Cat Medium ( Red )" at bounding box center [586, 179] width 653 height 34
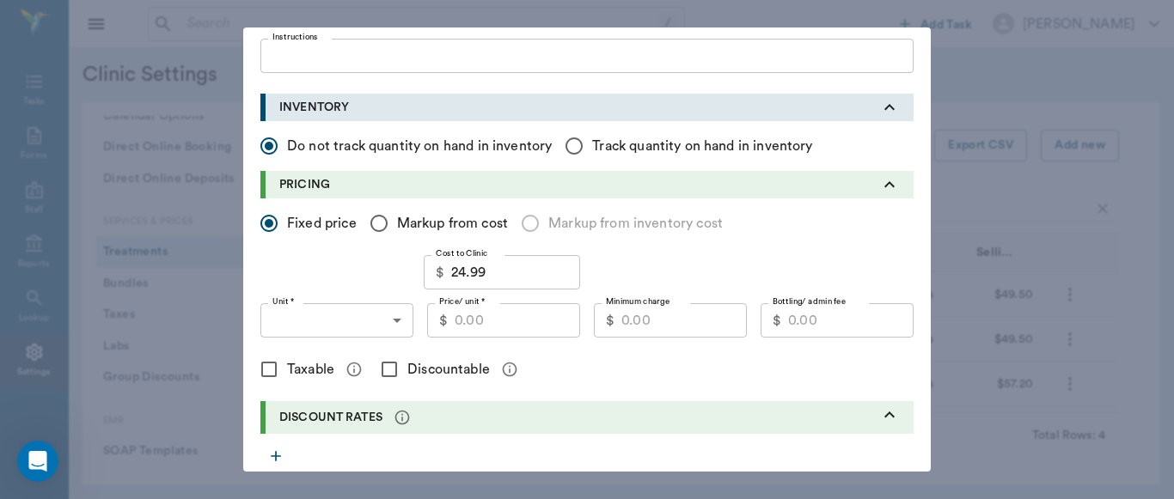
scroll to position [198, 0]
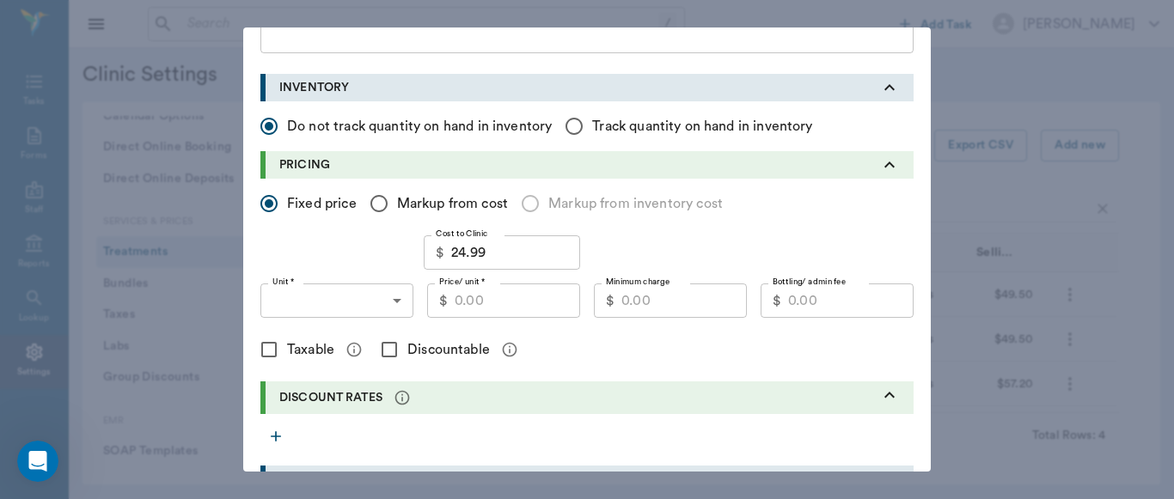
click at [395, 306] on body "/ ​ Add Task [PERSON_NAME] Nectar Messages Appts Labs Imaging Inventory Tasks F…" at bounding box center [587, 249] width 1174 height 499
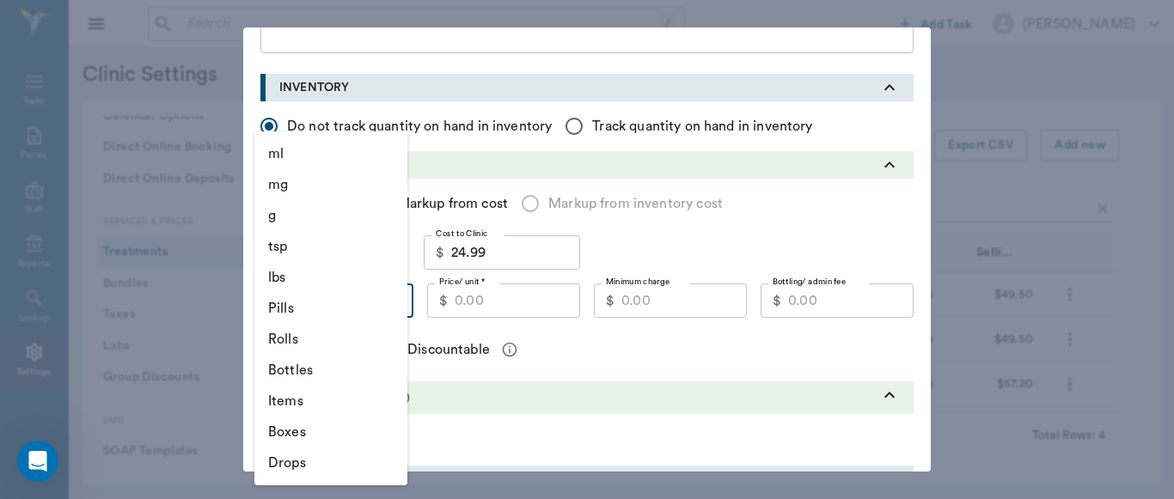
click at [307, 405] on li "Items" at bounding box center [330, 401] width 153 height 31
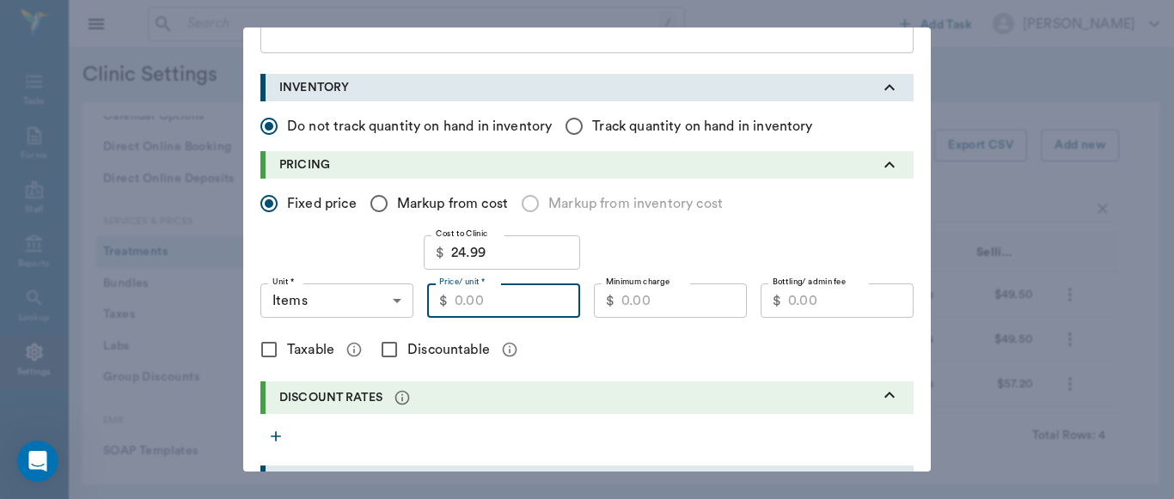
click at [481, 302] on input "Price/ unit *" at bounding box center [517, 301] width 125 height 34
type input "37.00"
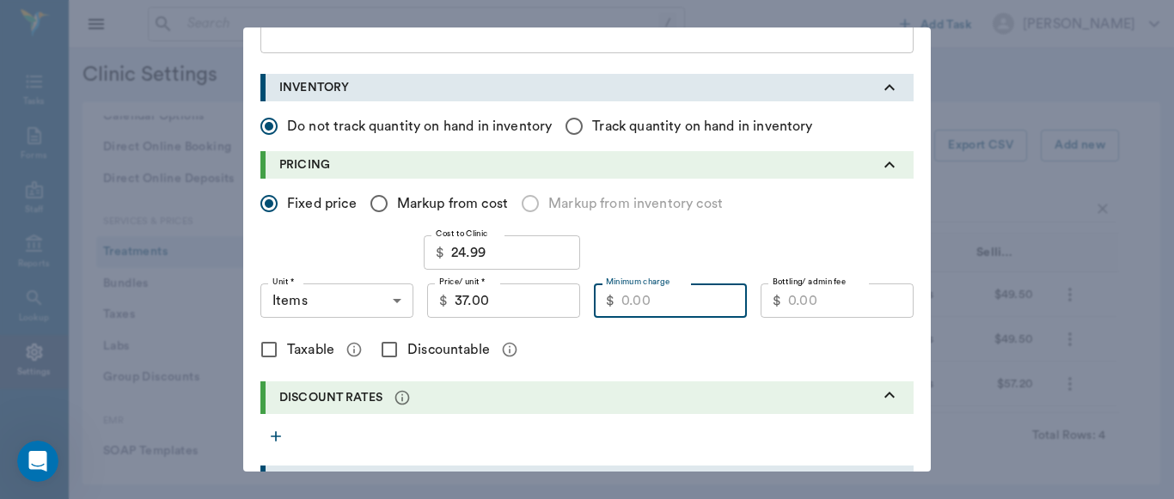
click at [667, 302] on input "Minimum charge" at bounding box center [683, 301] width 125 height 34
type input "2"
type input "30.00"
click at [383, 350] on input "Discountable" at bounding box center [389, 350] width 36 height 36
checkbox input "true"
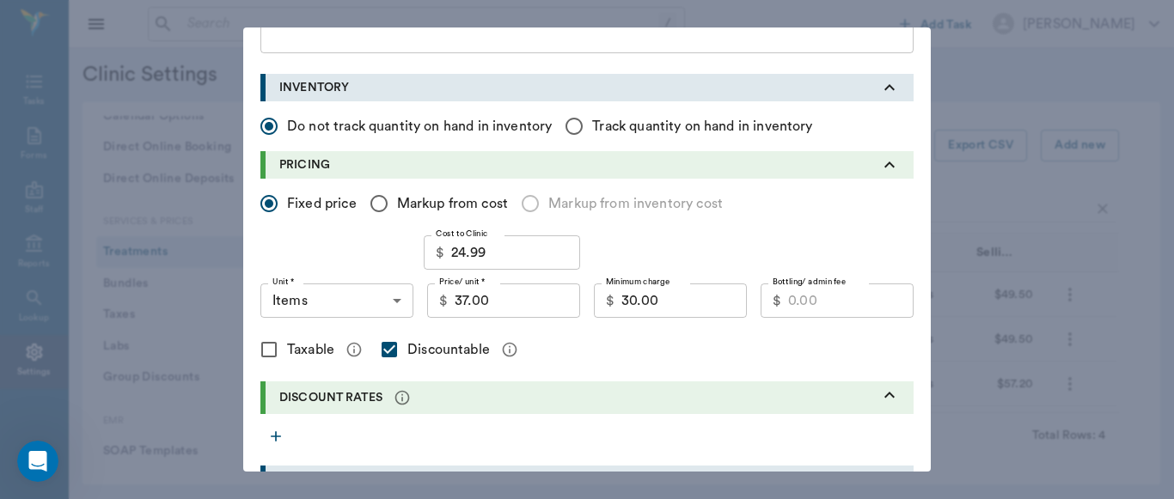
click at [256, 353] on input "Taxable" at bounding box center [269, 350] width 36 height 36
checkbox input "true"
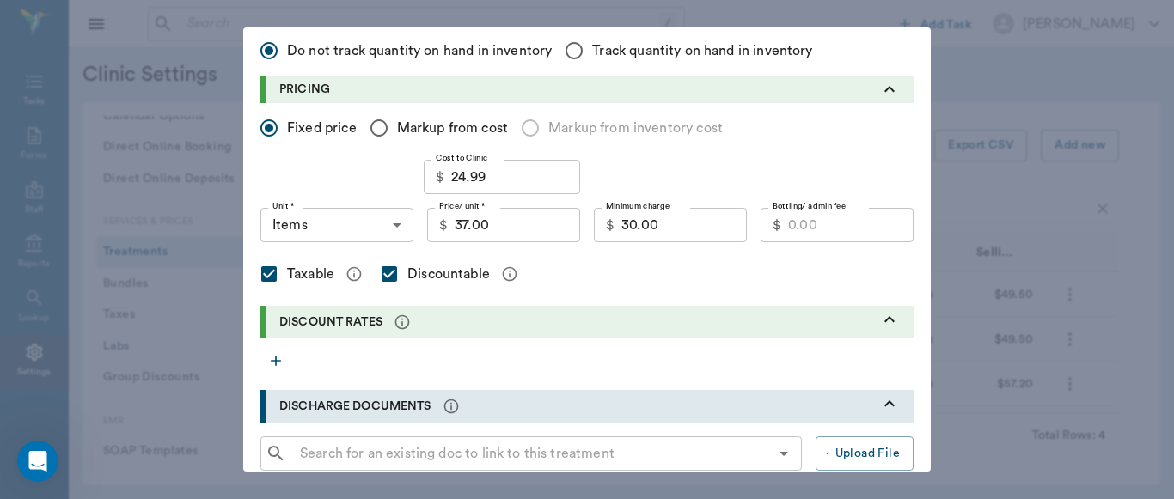
scroll to position [319, 0]
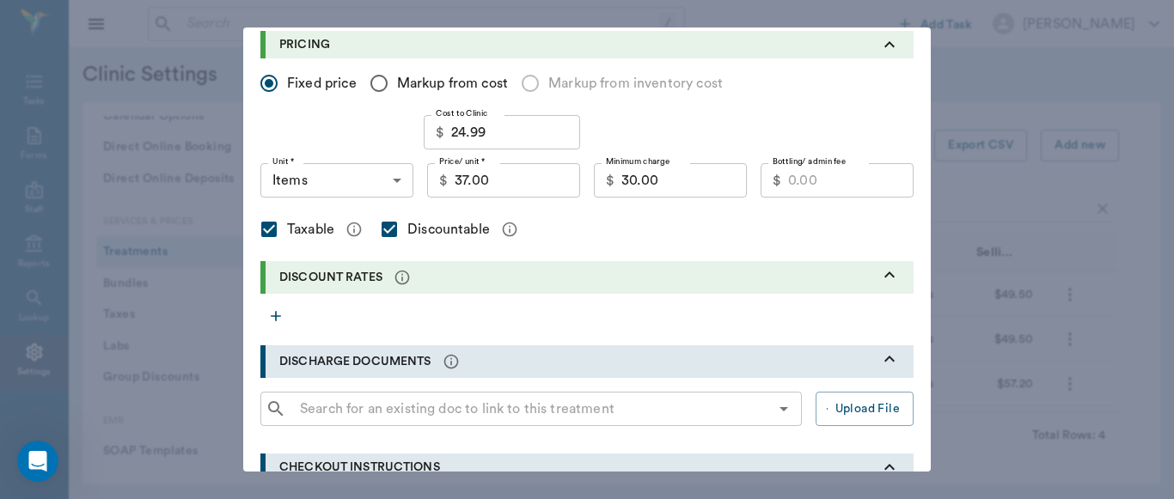
click at [528, 186] on input "37.00" at bounding box center [517, 180] width 125 height 34
type input "37.50"
click at [675, 189] on input "30.00" at bounding box center [683, 180] width 125 height 34
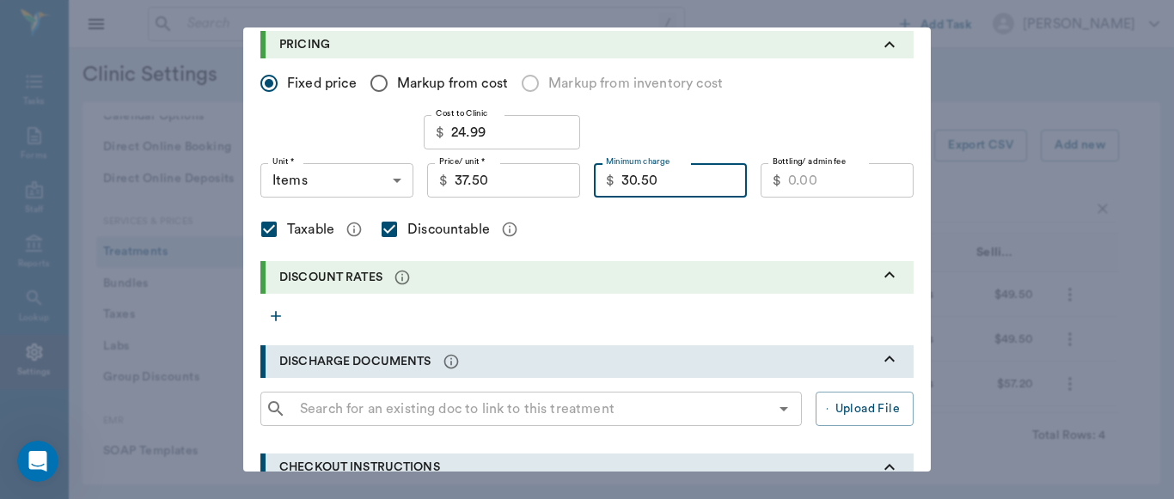
type input "30.50"
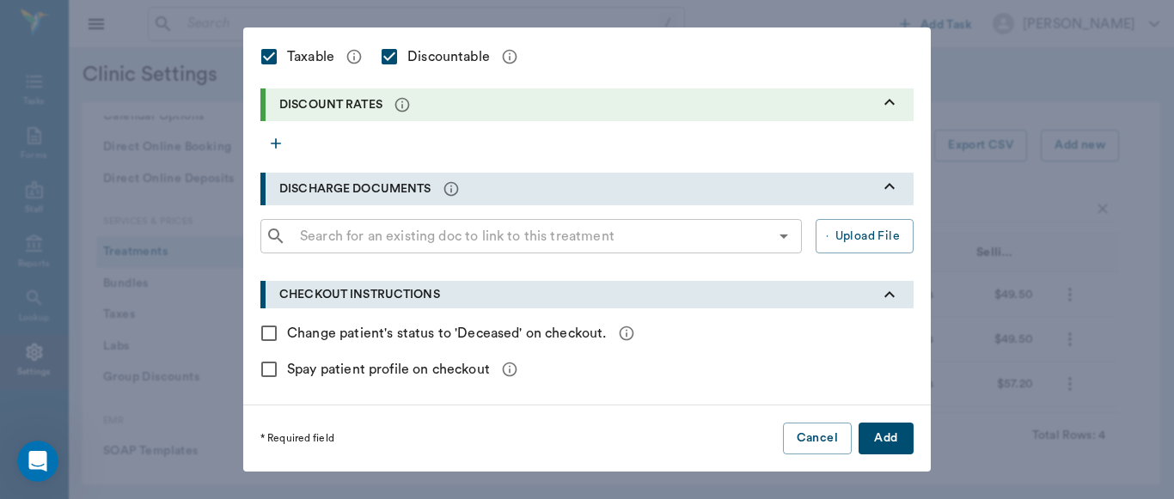
click at [867, 426] on button "Add" at bounding box center [885, 439] width 55 height 32
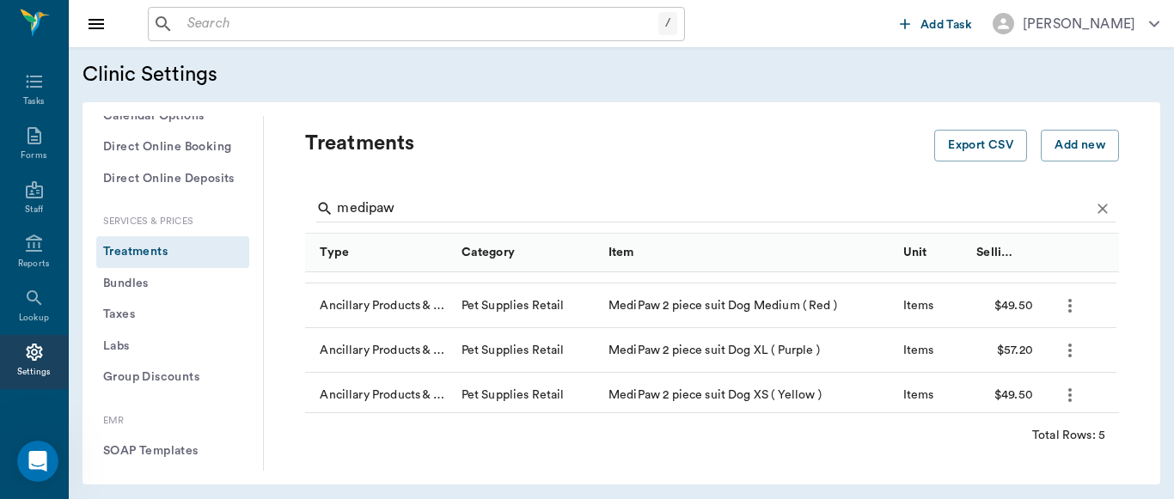
scroll to position [83, 0]
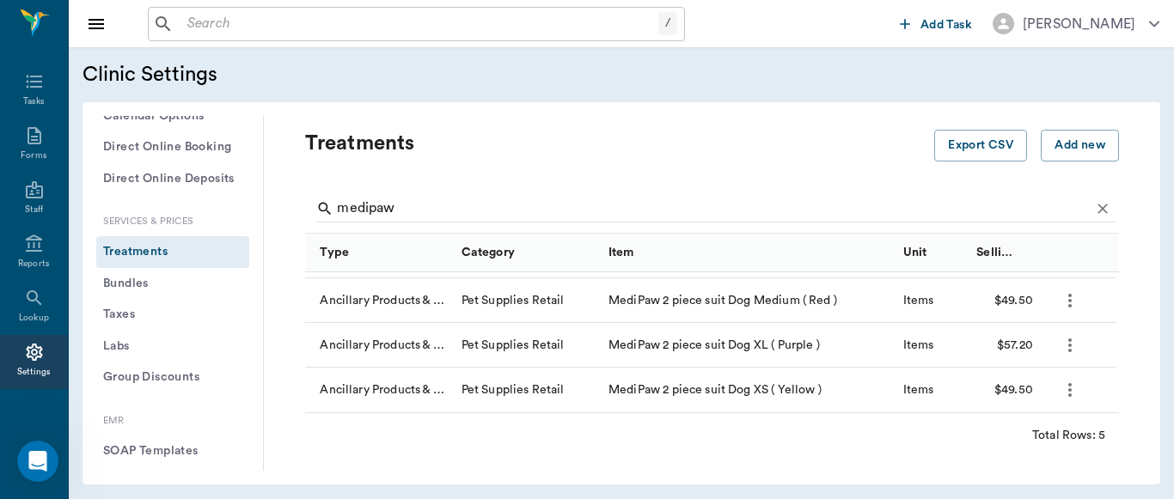
click at [1070, 307] on icon "more" at bounding box center [1069, 301] width 3 height 14
click at [986, 348] on p "Edit Treatment" at bounding box center [1025, 347] width 94 height 21
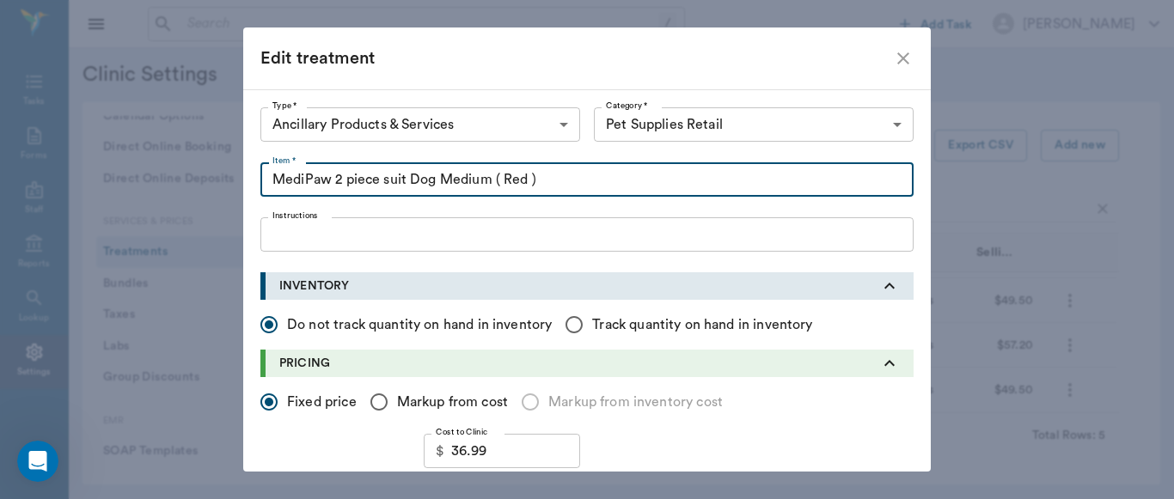
click at [424, 182] on input "MediPaw 2 piece suit Dog Medium ( Red )" at bounding box center [586, 179] width 653 height 34
click at [429, 179] on input "MediPaw 2 piece suit Dog Medium ( Red )" at bounding box center [586, 179] width 653 height 34
type input "MediPaw 2 piece suit DOG Medium ( Red )"
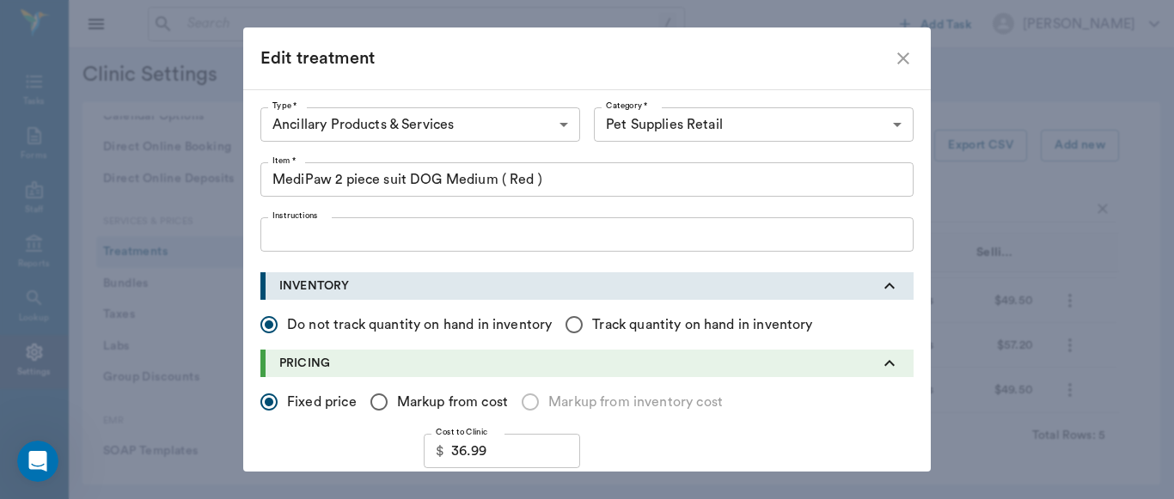
scroll to position [467, 0]
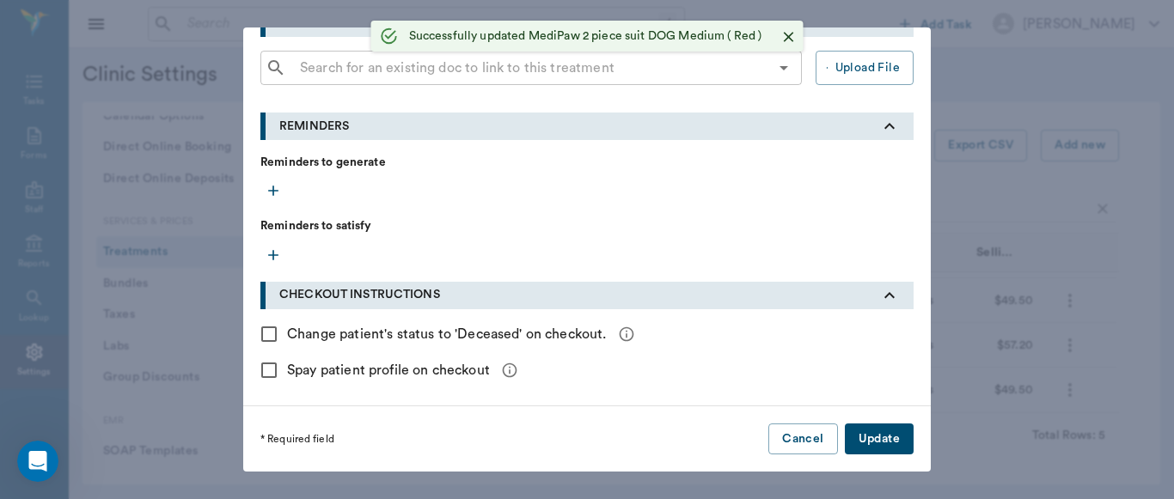
checkbox input "false"
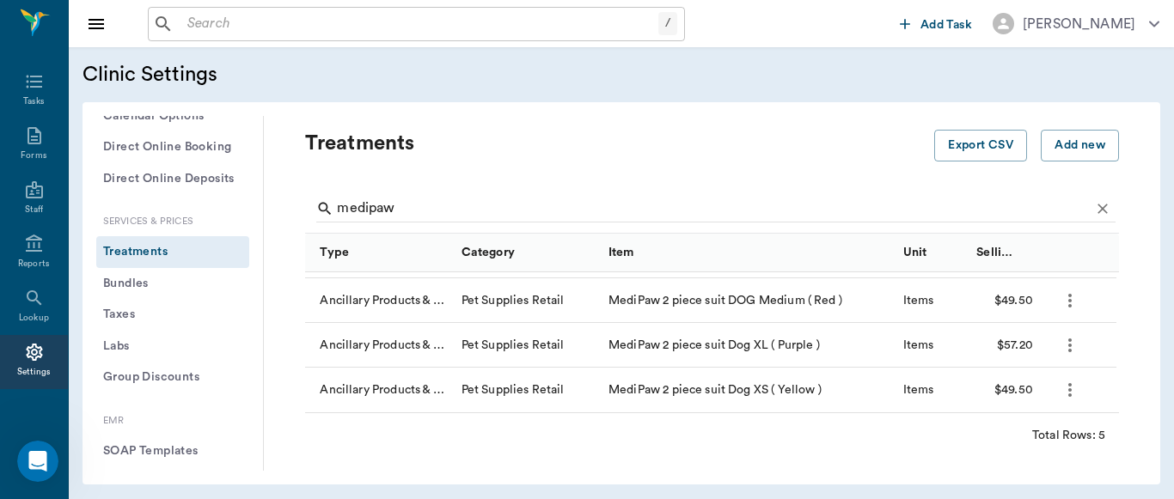
scroll to position [0, 0]
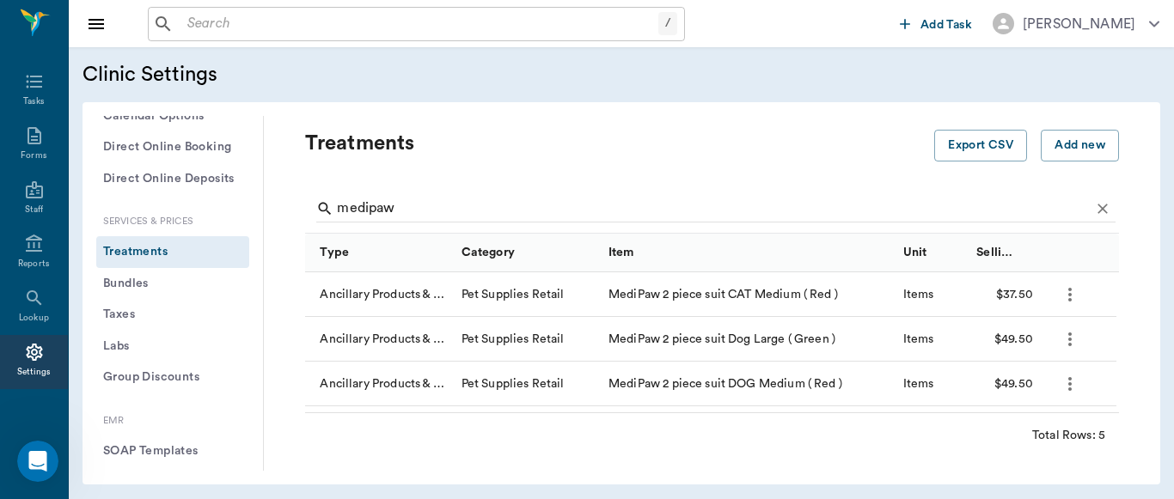
click at [795, 79] on div "Clinic Settings" at bounding box center [621, 74] width 1078 height 27
click at [858, 33] on div "/ ​" at bounding box center [520, 24] width 745 height 34
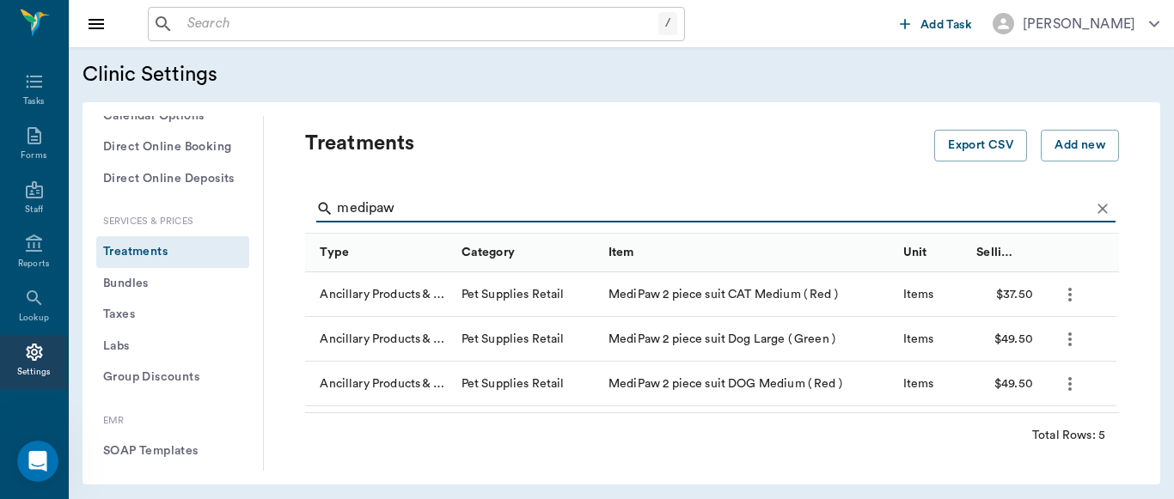
click at [448, 208] on input "medipaw" at bounding box center [713, 208] width 753 height 27
type input "m"
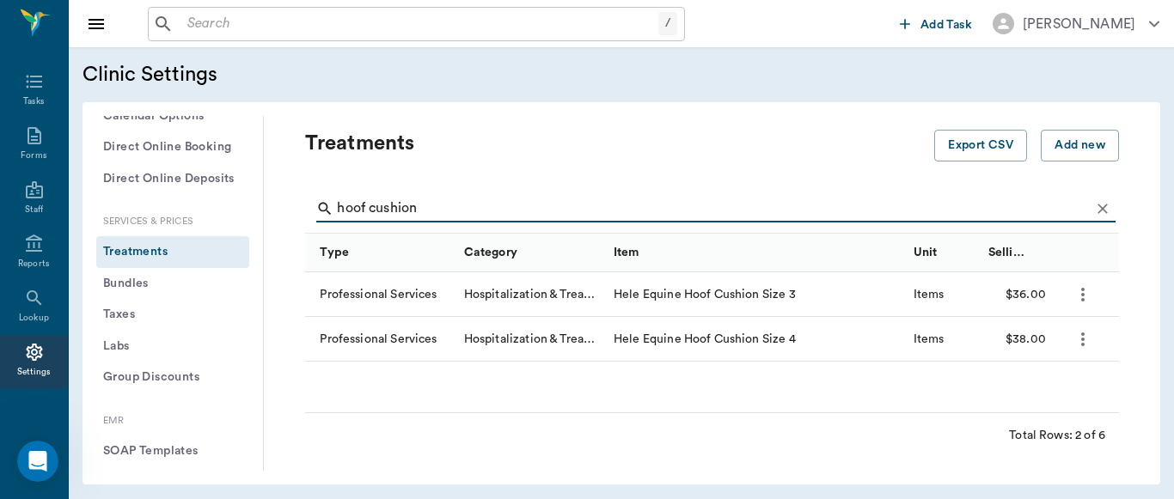
type input "hoof cushion"
click at [1076, 294] on icon "more" at bounding box center [1082, 294] width 21 height 21
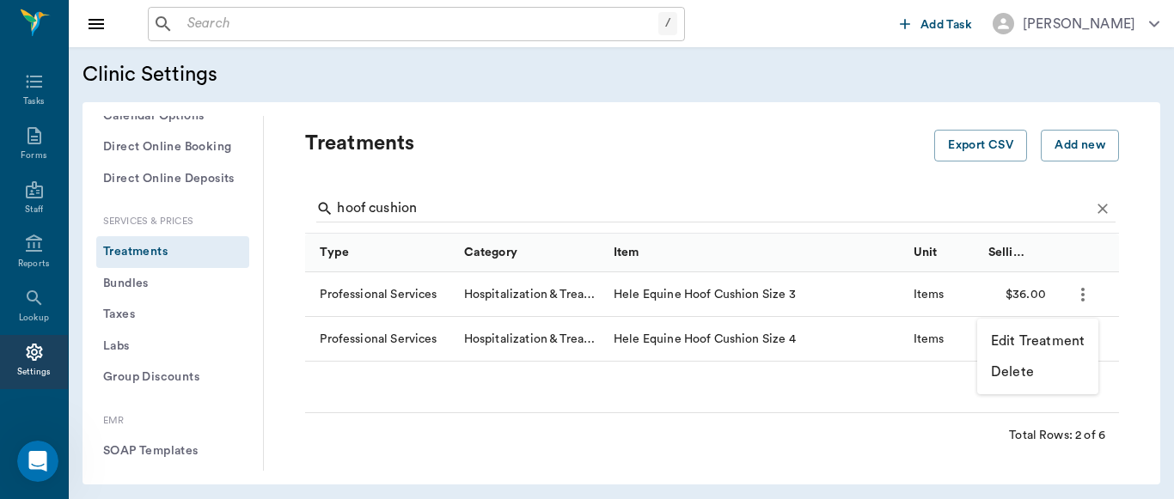
click at [1034, 342] on p "Edit Treatment" at bounding box center [1038, 341] width 94 height 21
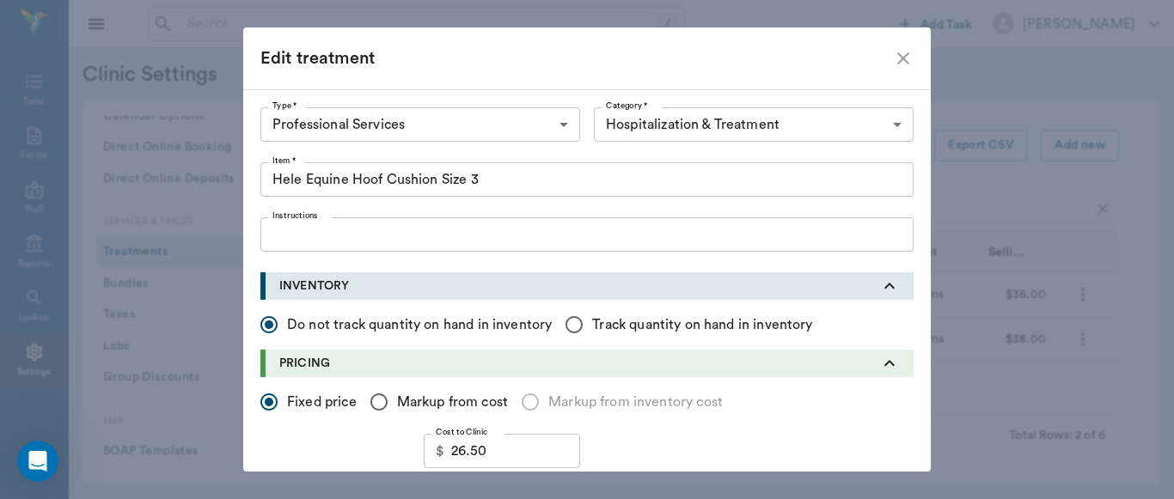
scroll to position [106, 0]
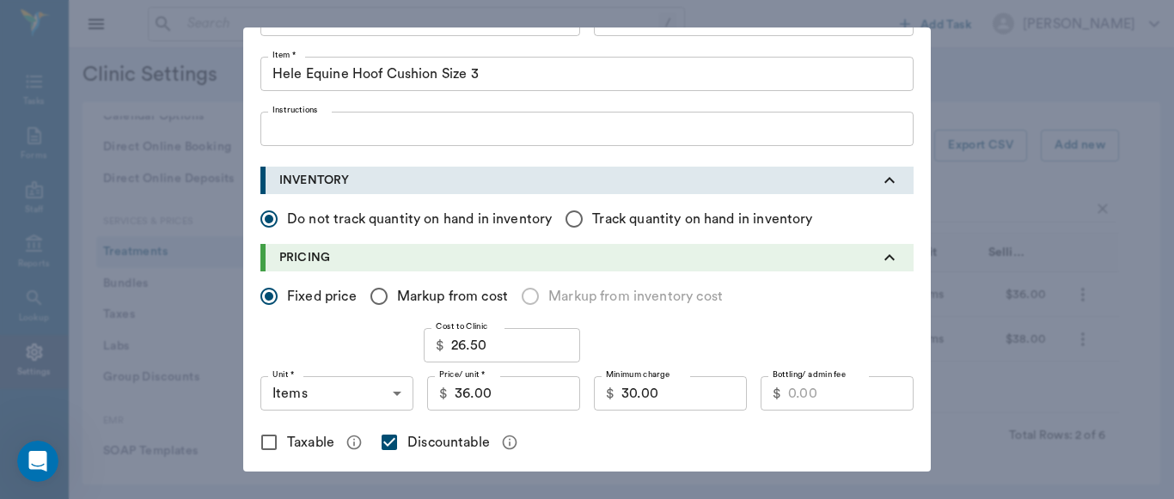
click at [510, 400] on input "36.00" at bounding box center [517, 393] width 125 height 34
type input "38.00"
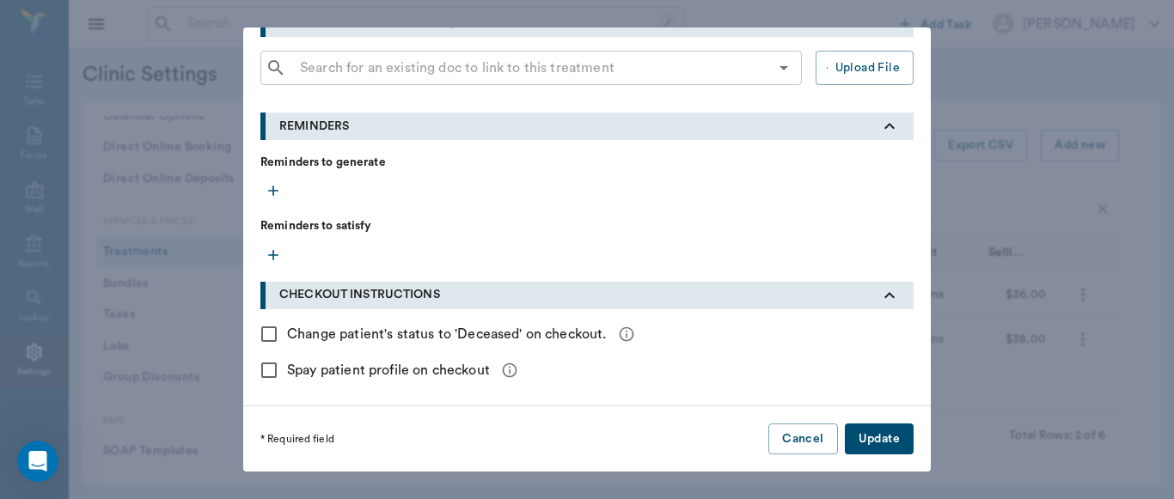
click at [884, 437] on button "Update" at bounding box center [879, 440] width 69 height 32
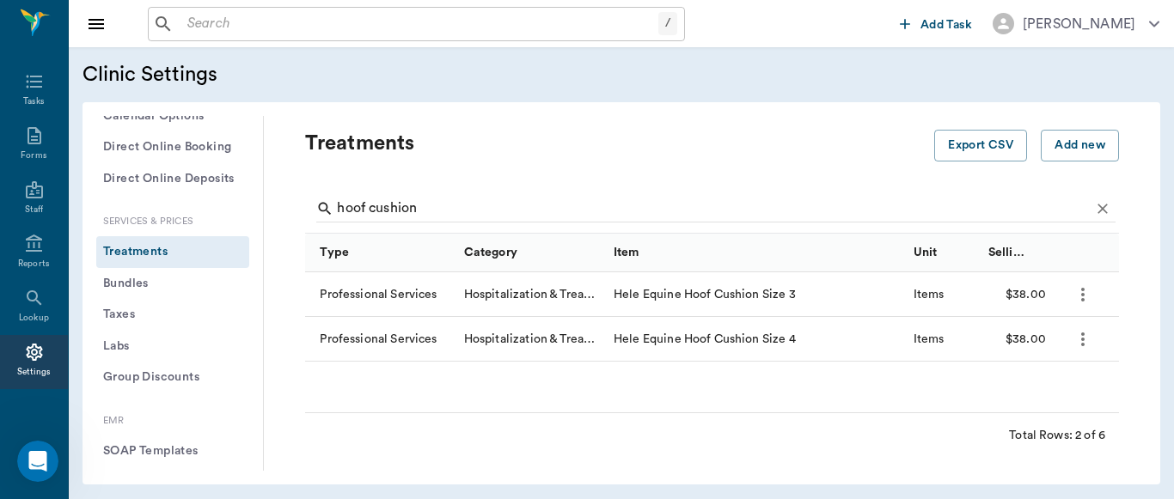
scroll to position [0, 0]
click at [1080, 339] on icon "more" at bounding box center [1082, 339] width 21 height 21
click at [1023, 388] on p "Edit Treatment" at bounding box center [1038, 386] width 94 height 21
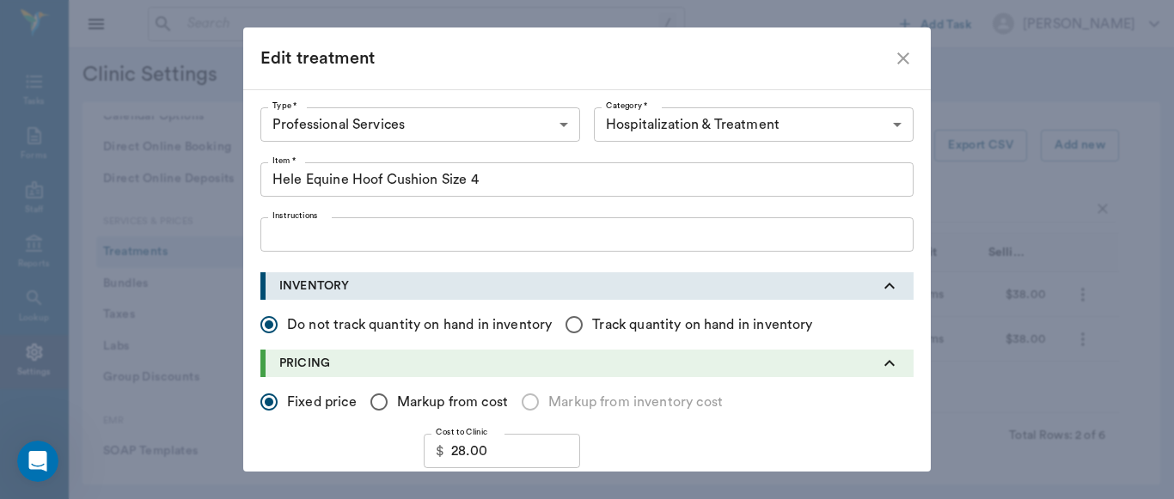
click at [521, 482] on input "38.00" at bounding box center [517, 499] width 125 height 34
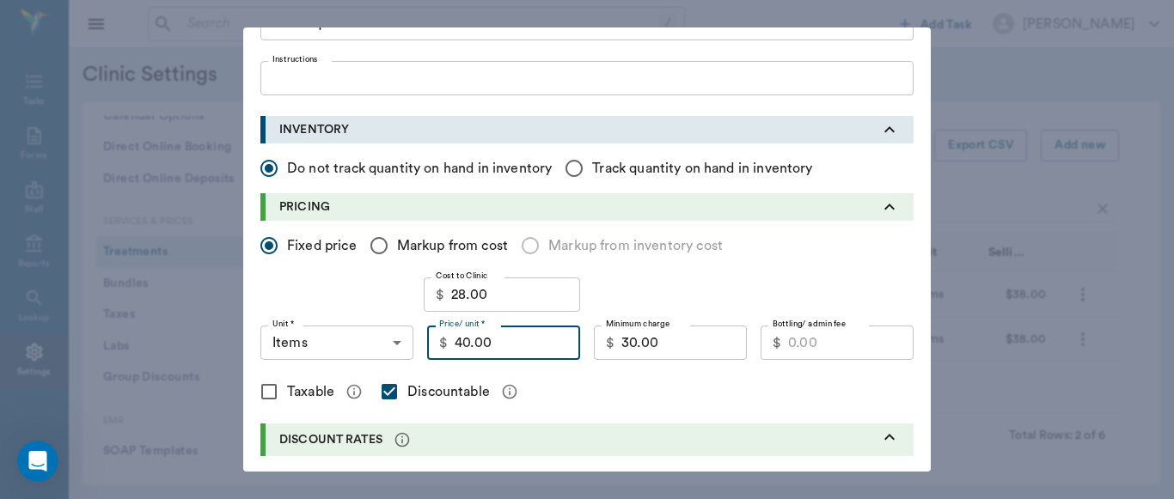
type input "40.00"
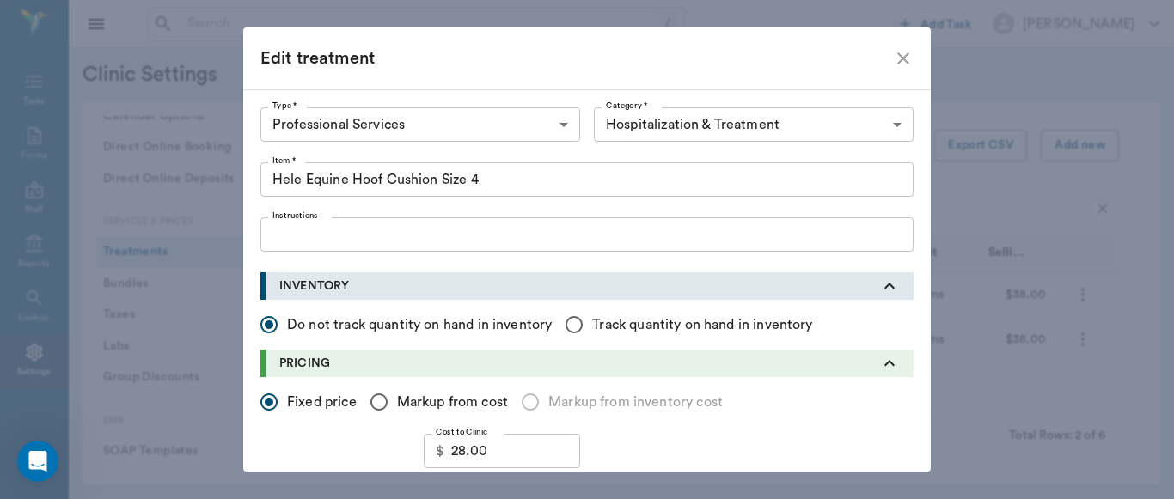
scroll to position [660, 0]
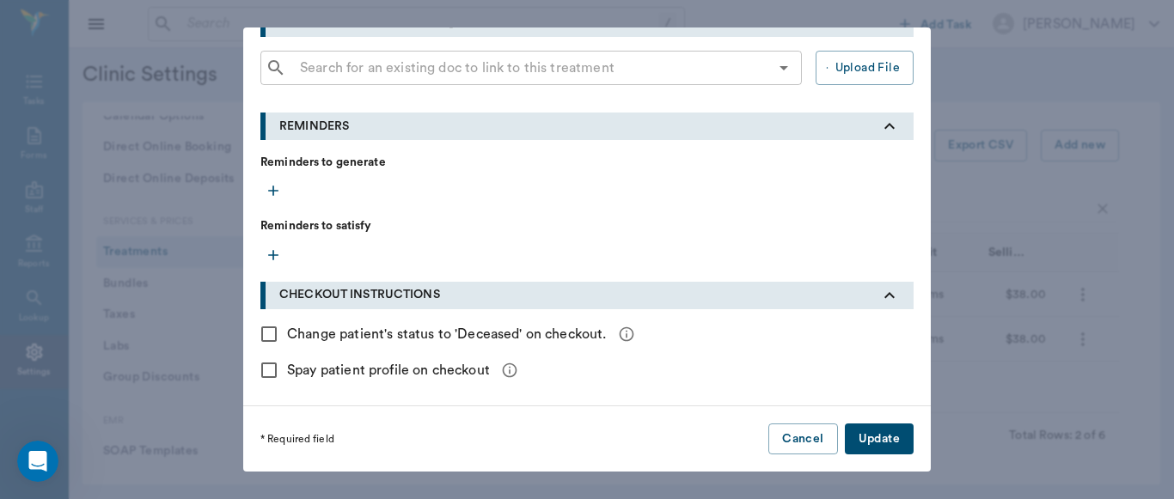
click at [883, 443] on button "Update" at bounding box center [879, 440] width 69 height 32
click at [883, 443] on div "* Required field Cancel Update" at bounding box center [586, 439] width 687 height 66
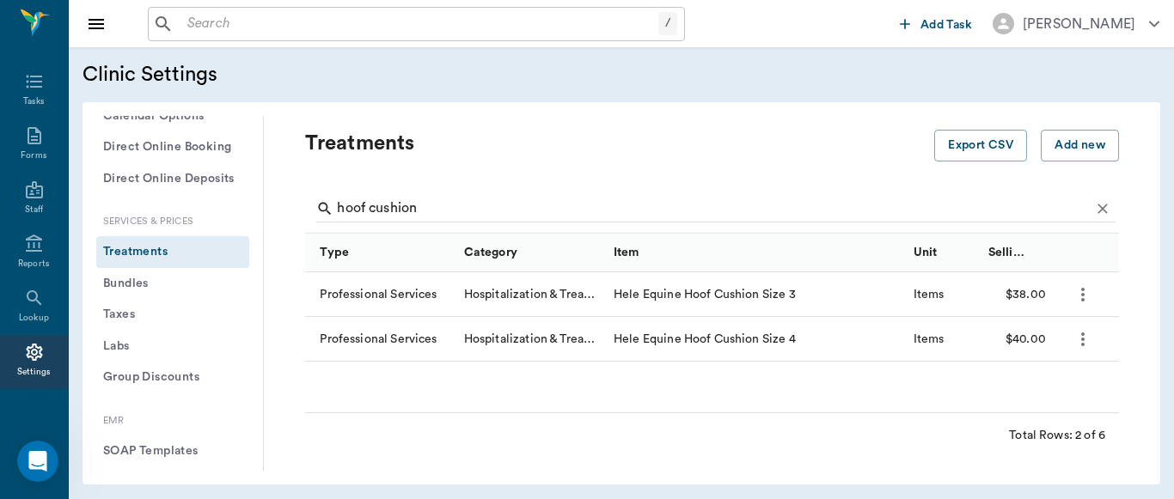
scroll to position [0, 0]
click at [797, 109] on div "General Profile Office Hours Permissions Feature Flags AI Prompts Default Units…" at bounding box center [621, 293] width 1078 height 382
